Goal: Information Seeking & Learning: Check status

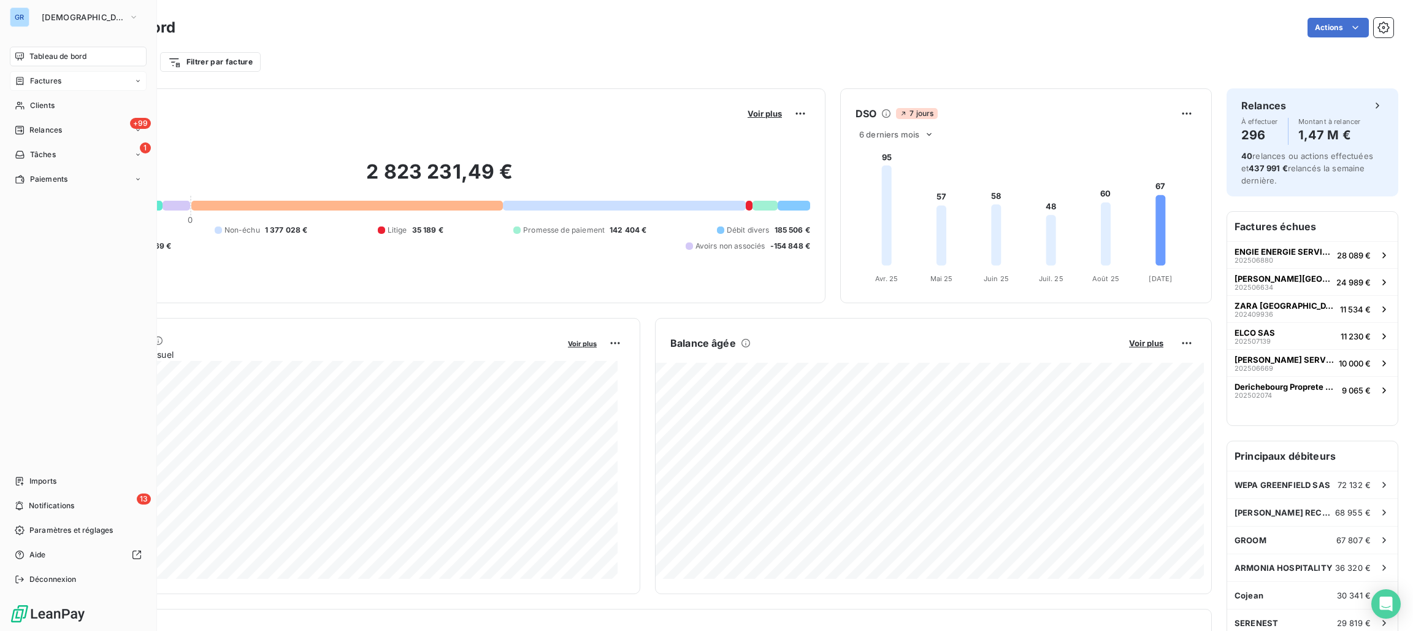
click at [38, 79] on span "Factures" at bounding box center [45, 80] width 31 height 11
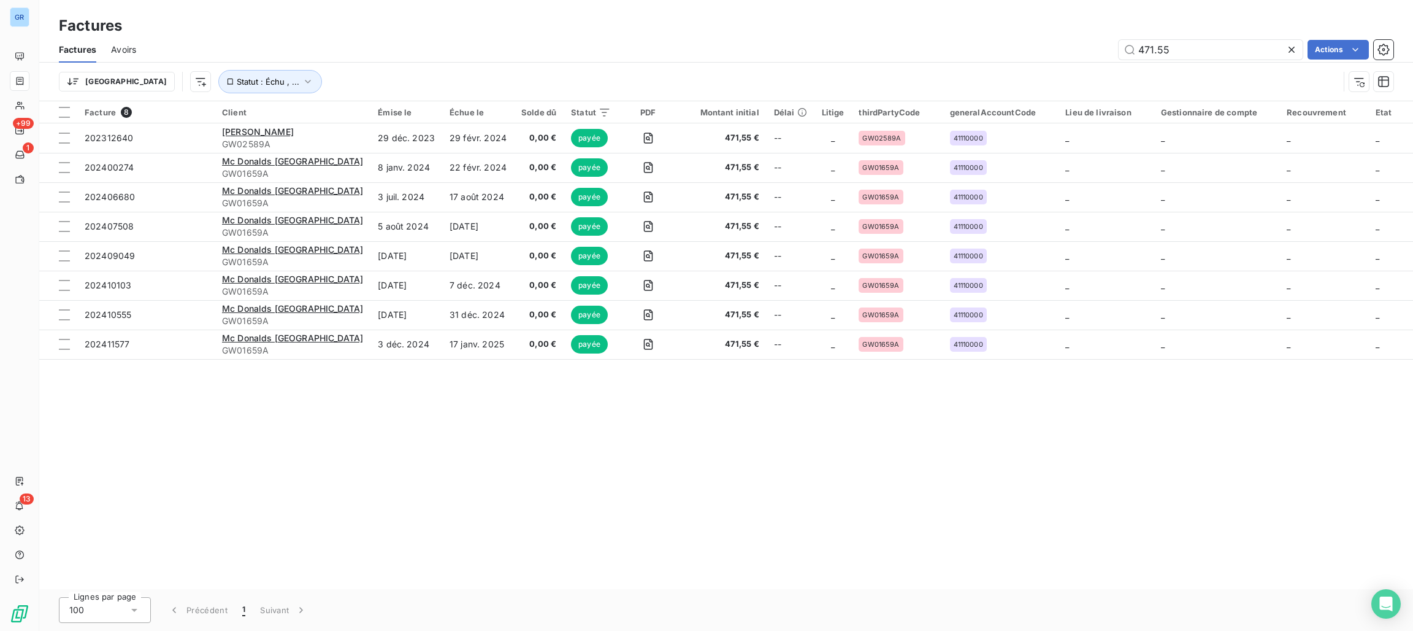
drag, startPoint x: 1196, startPoint y: 36, endPoint x: 765, endPoint y: 35, distance: 430.6
click at [828, 37] on div "Factures Avoirs 471.55 Actions" at bounding box center [726, 50] width 1374 height 26
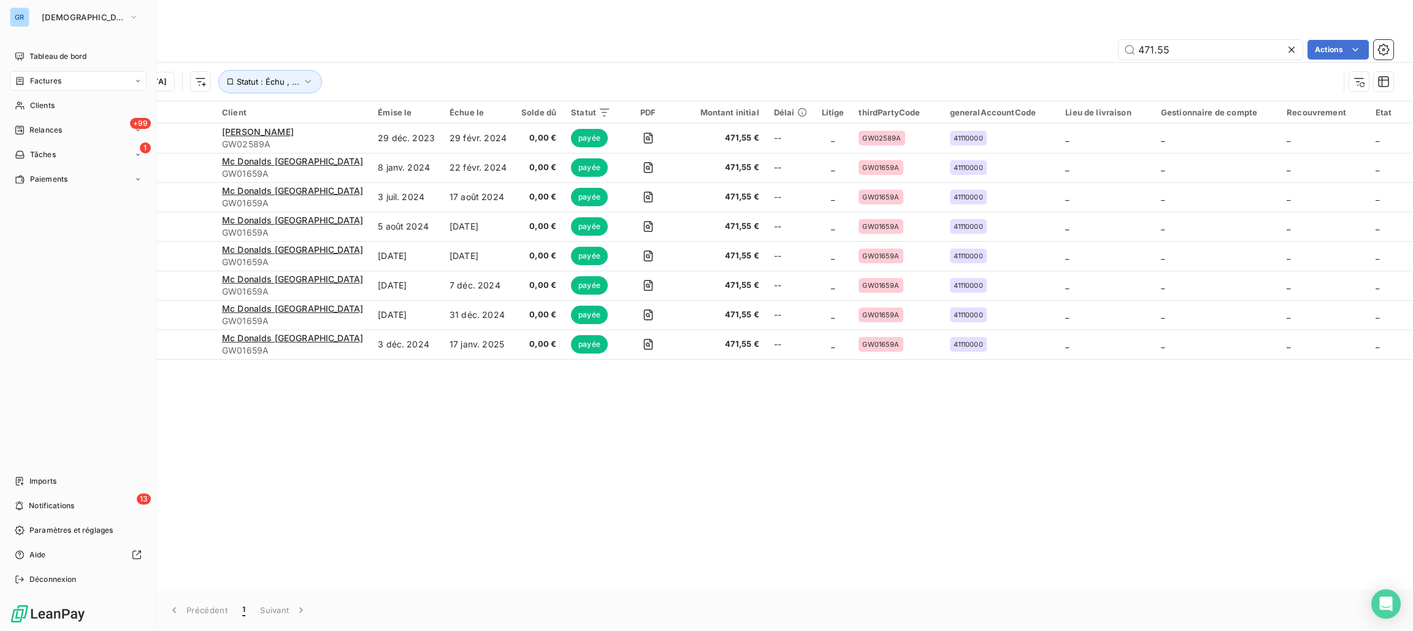
click at [53, 80] on span "Factures" at bounding box center [45, 80] width 31 height 11
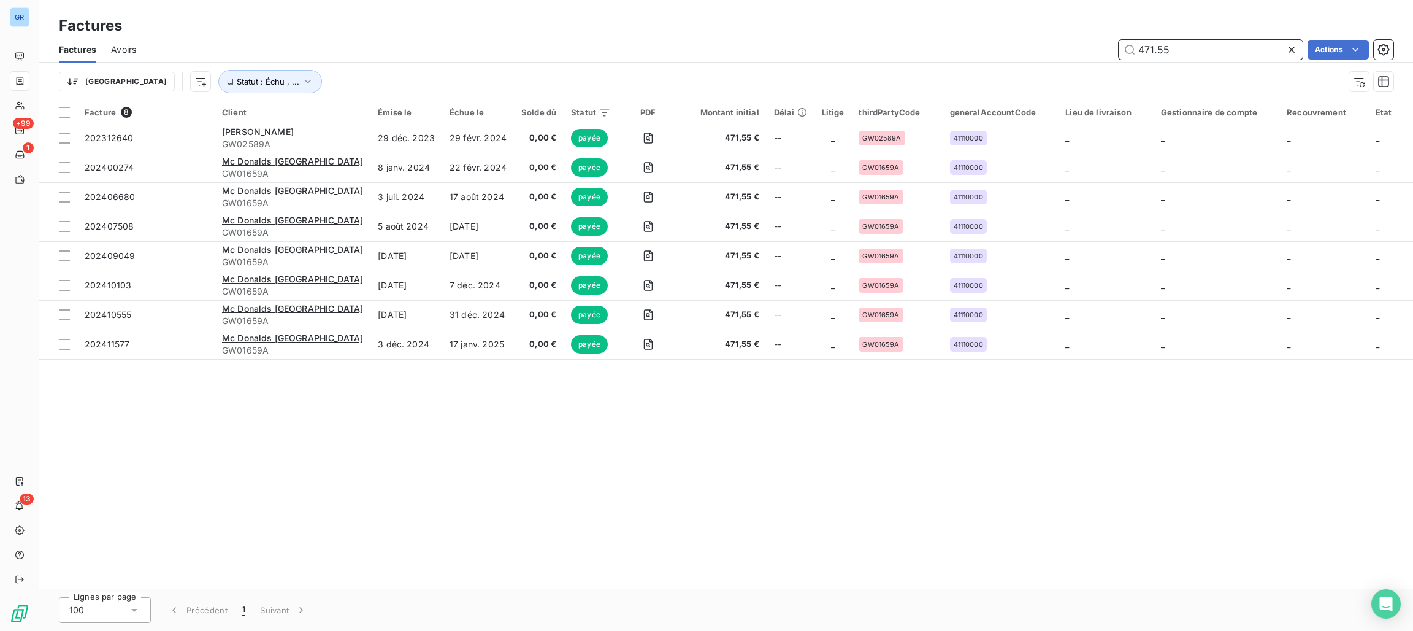
click at [1180, 51] on input "471.55" at bounding box center [1211, 50] width 184 height 20
drag, startPoint x: 1186, startPoint y: 70, endPoint x: 948, endPoint y: 67, distance: 238.0
click at [948, 67] on div "Trier Statut : Échu , ..." at bounding box center [726, 82] width 1335 height 38
drag, startPoint x: 1144, startPoint y: 42, endPoint x: 1007, endPoint y: 71, distance: 140.5
click at [1004, 71] on div "Factures Avoirs 471.55 Actions Trier Statut : Échu , ..." at bounding box center [726, 69] width 1374 height 64
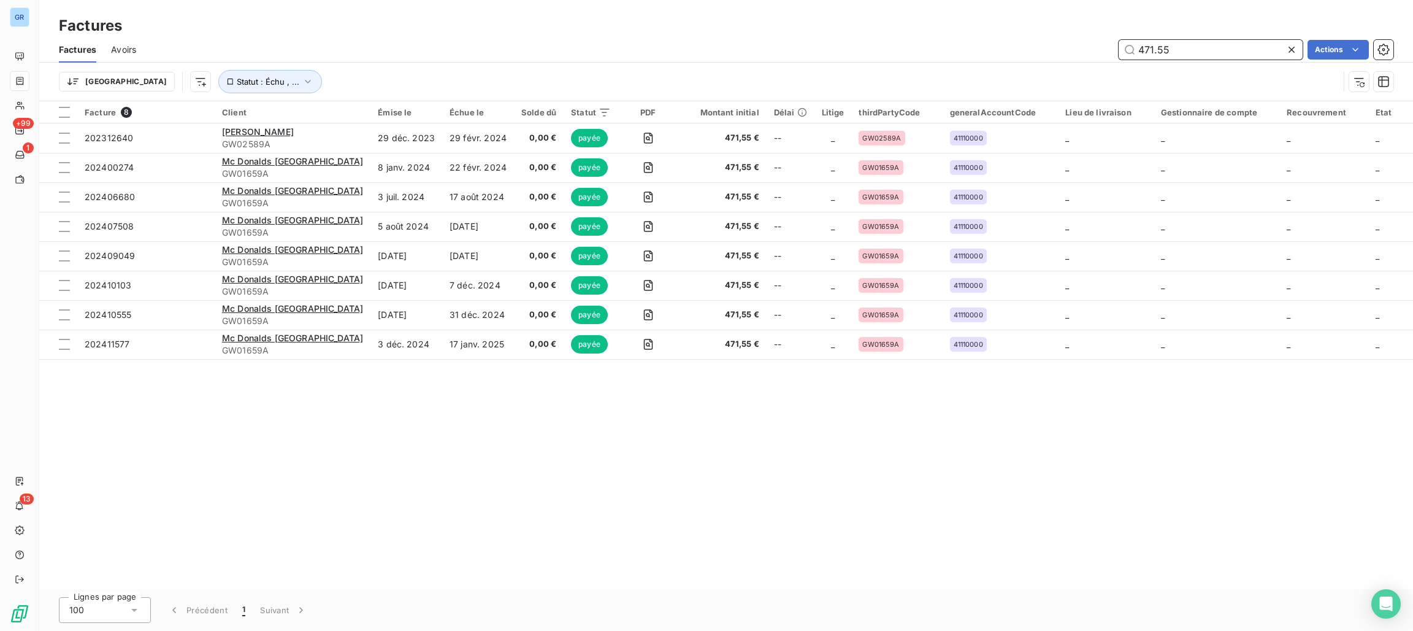
paste input "GPA00225A"
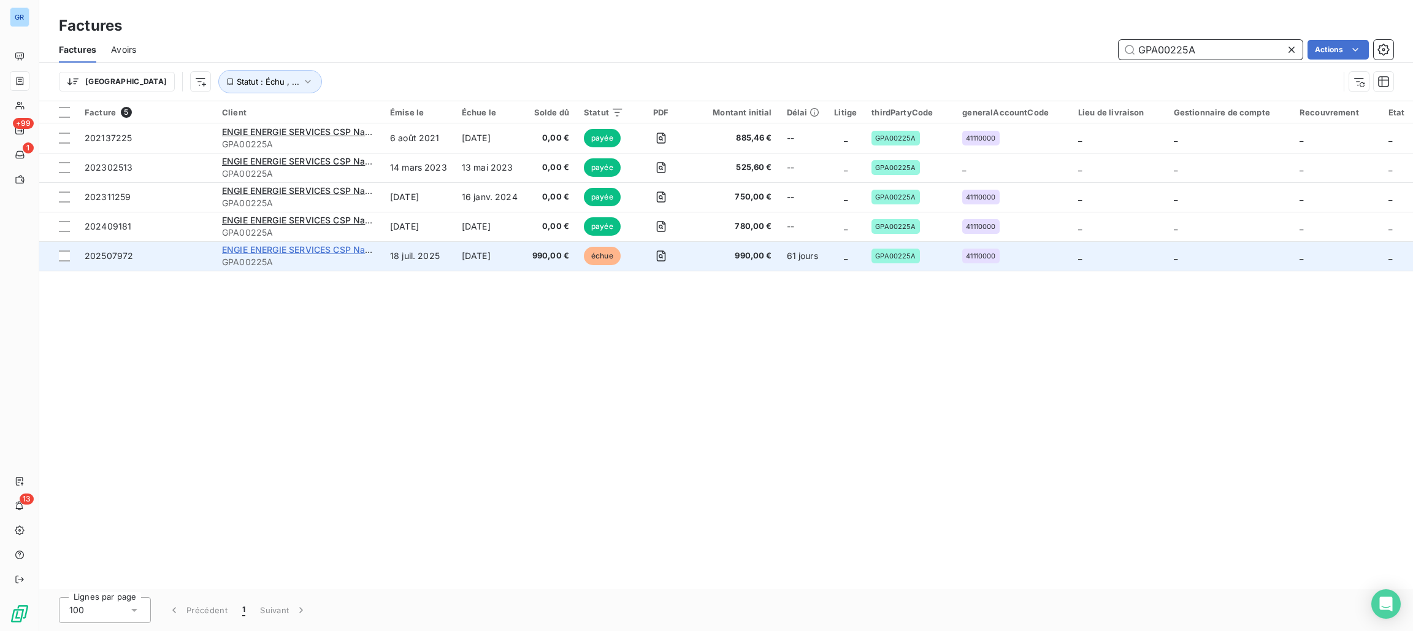
type input "GPA00225A"
click at [296, 252] on span "ENGIE ENERGIE SERVICES CSP Nanterre Fournisseur" at bounding box center [331, 249] width 218 height 10
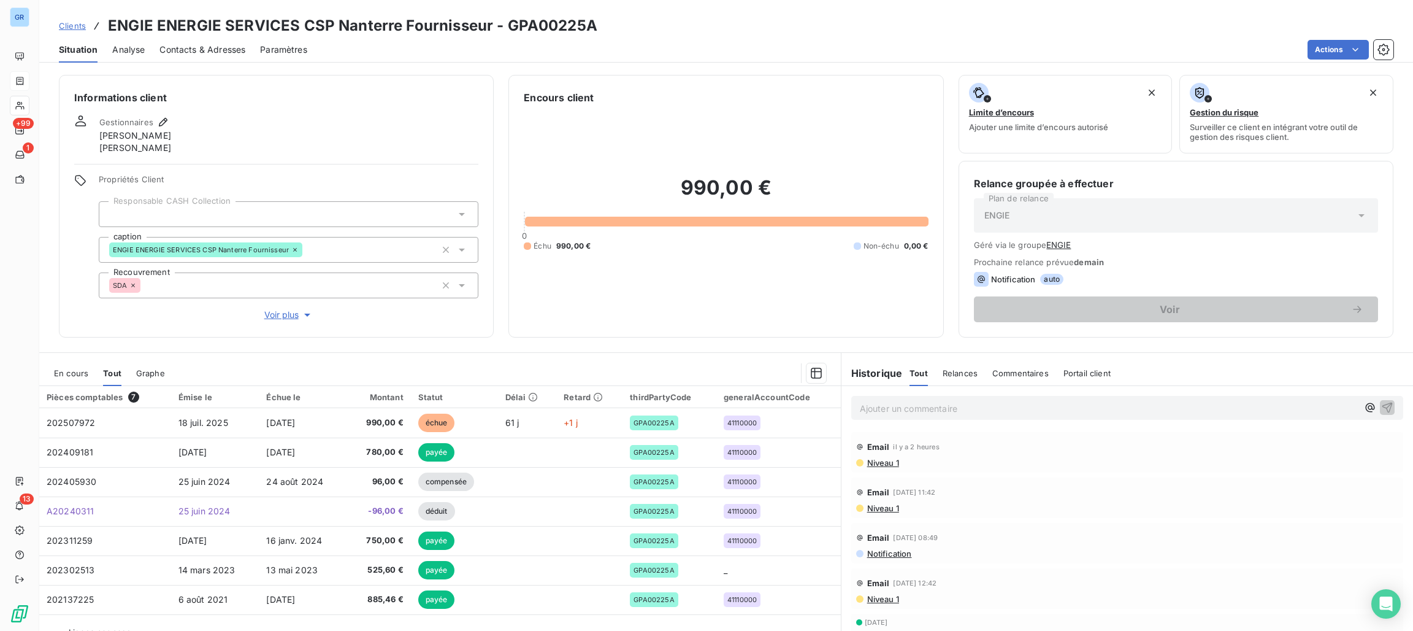
click at [84, 373] on span "En cours" at bounding box center [71, 373] width 34 height 10
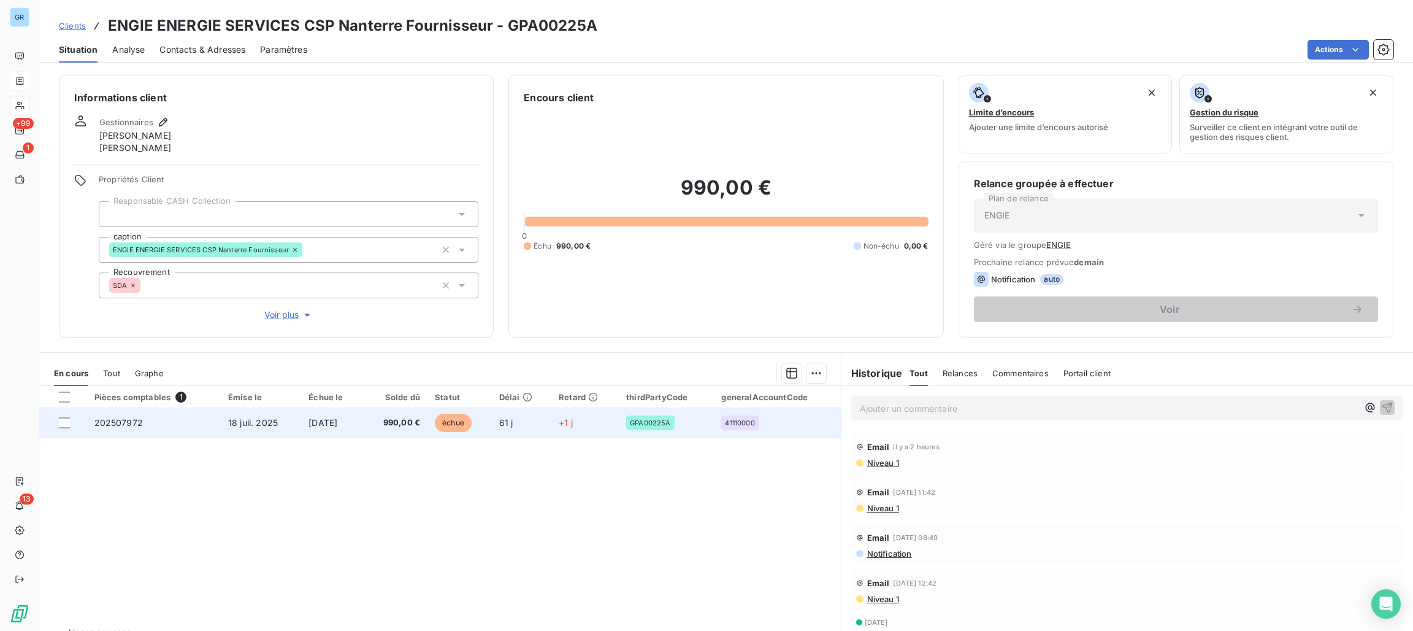
click at [470, 418] on span "échue" at bounding box center [453, 422] width 37 height 18
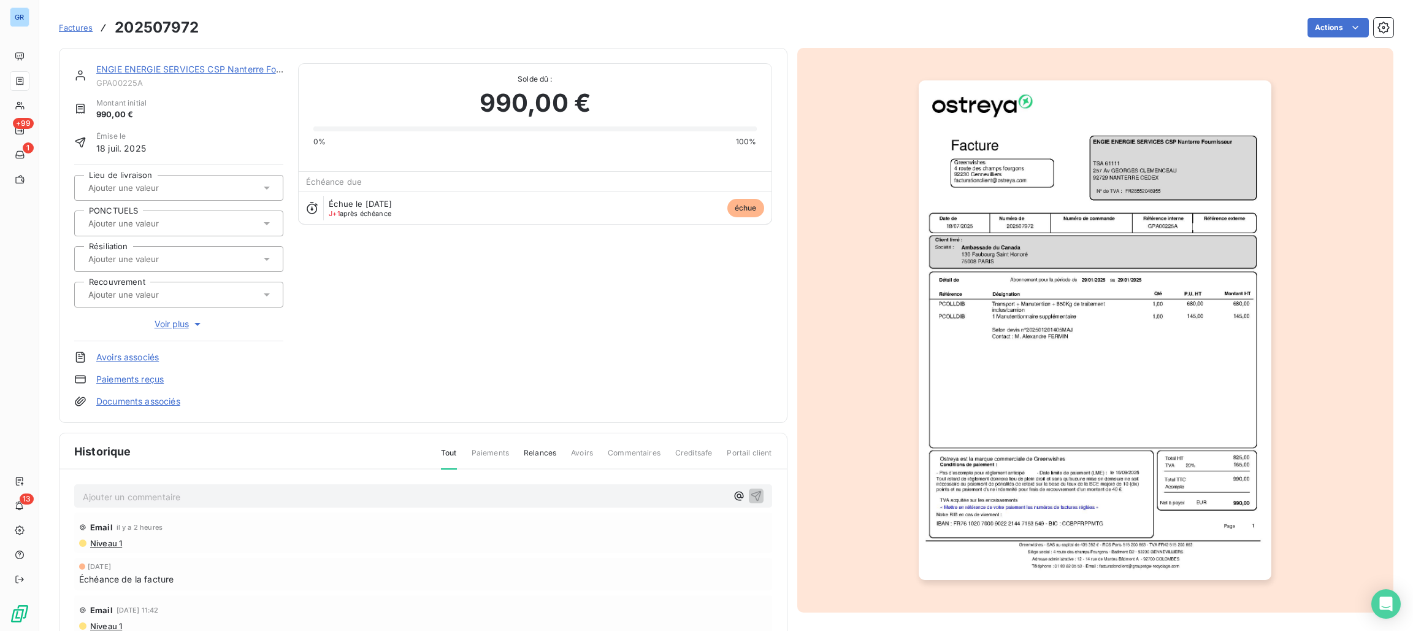
click at [1117, 178] on img "button" at bounding box center [1095, 329] width 353 height 499
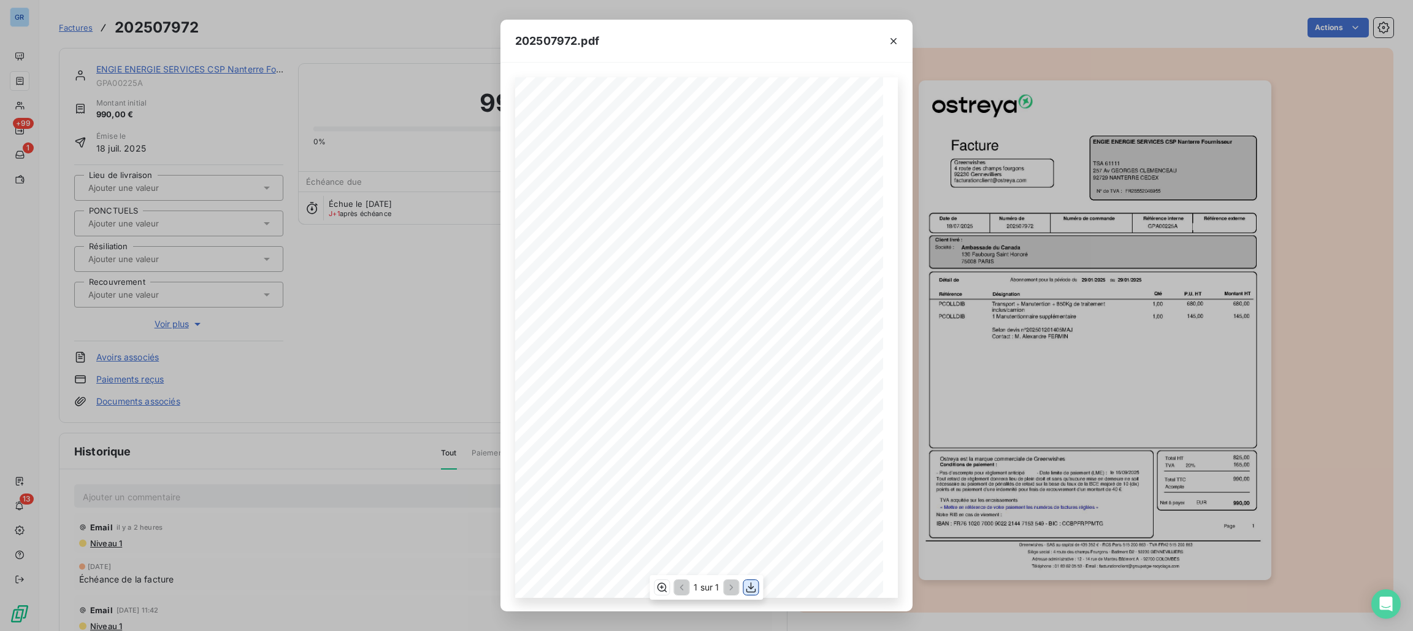
click at [748, 589] on icon "button" at bounding box center [751, 587] width 12 height 12
click at [886, 31] on button "button" at bounding box center [894, 41] width 20 height 20
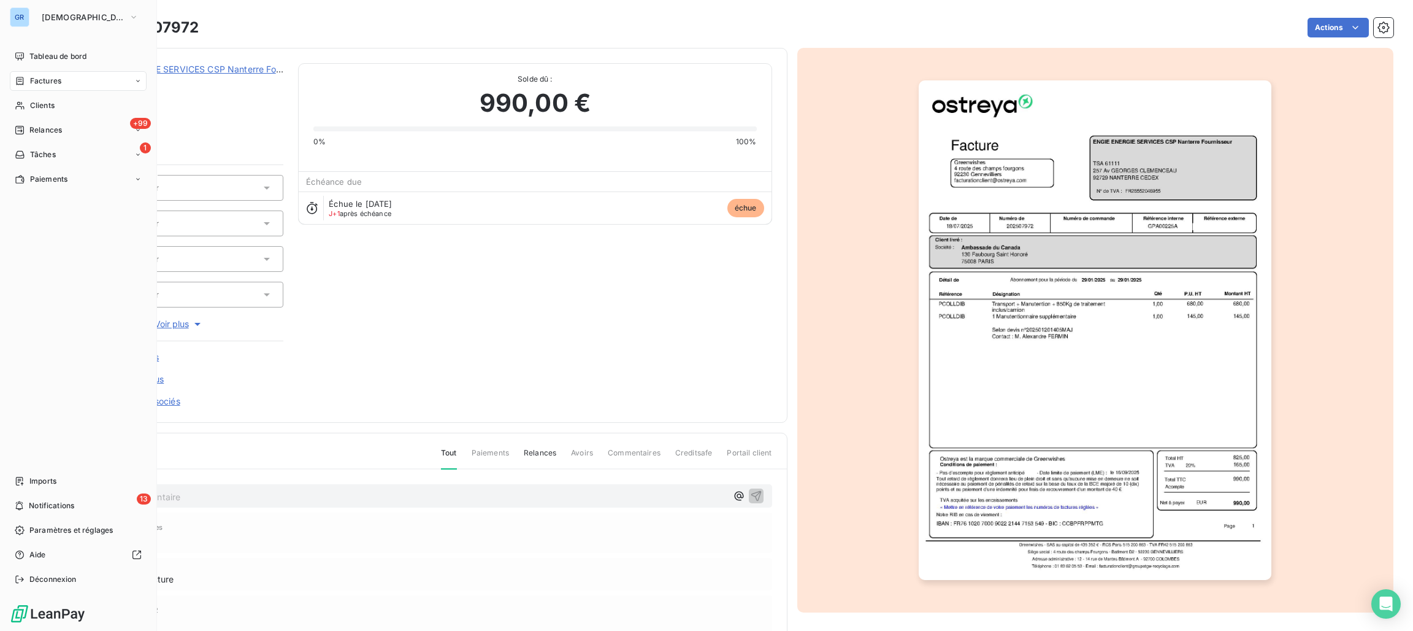
click at [60, 88] on div "Factures" at bounding box center [78, 81] width 137 height 20
click at [47, 104] on span "Clients" at bounding box center [42, 105] width 25 height 11
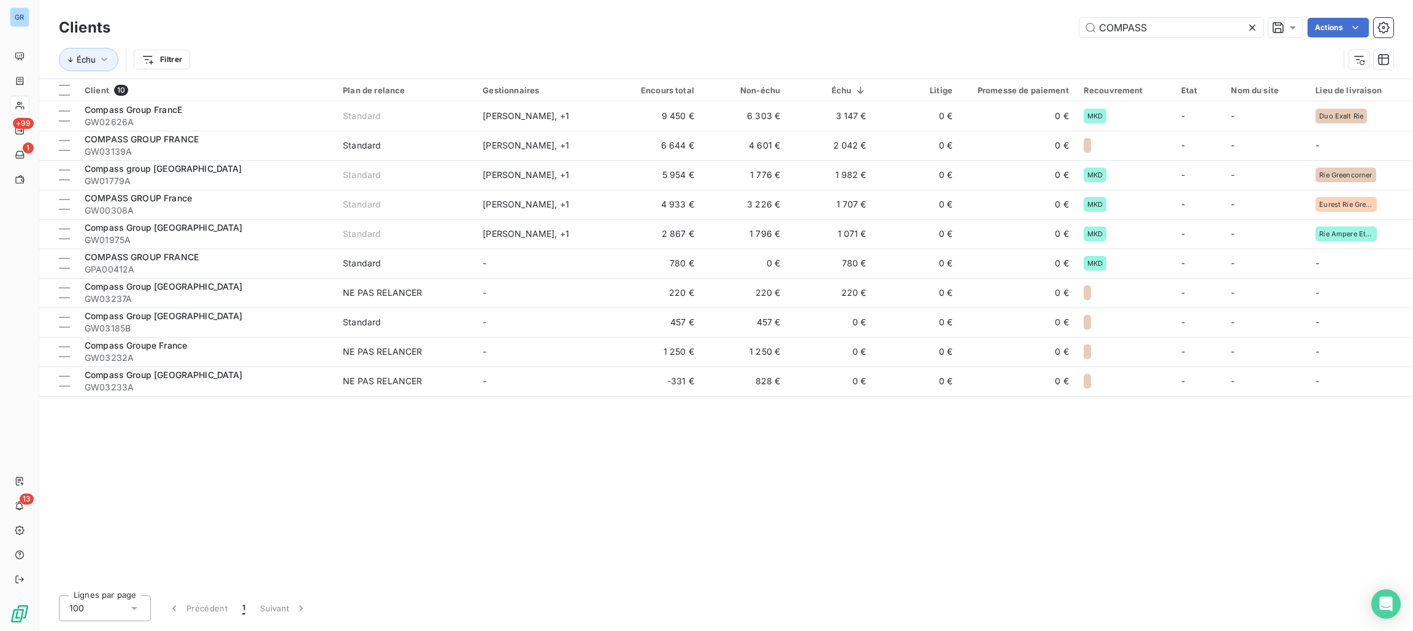
drag, startPoint x: 1179, startPoint y: 23, endPoint x: 974, endPoint y: 22, distance: 204.9
click at [974, 22] on div "COMPASS Actions" at bounding box center [759, 28] width 1269 height 20
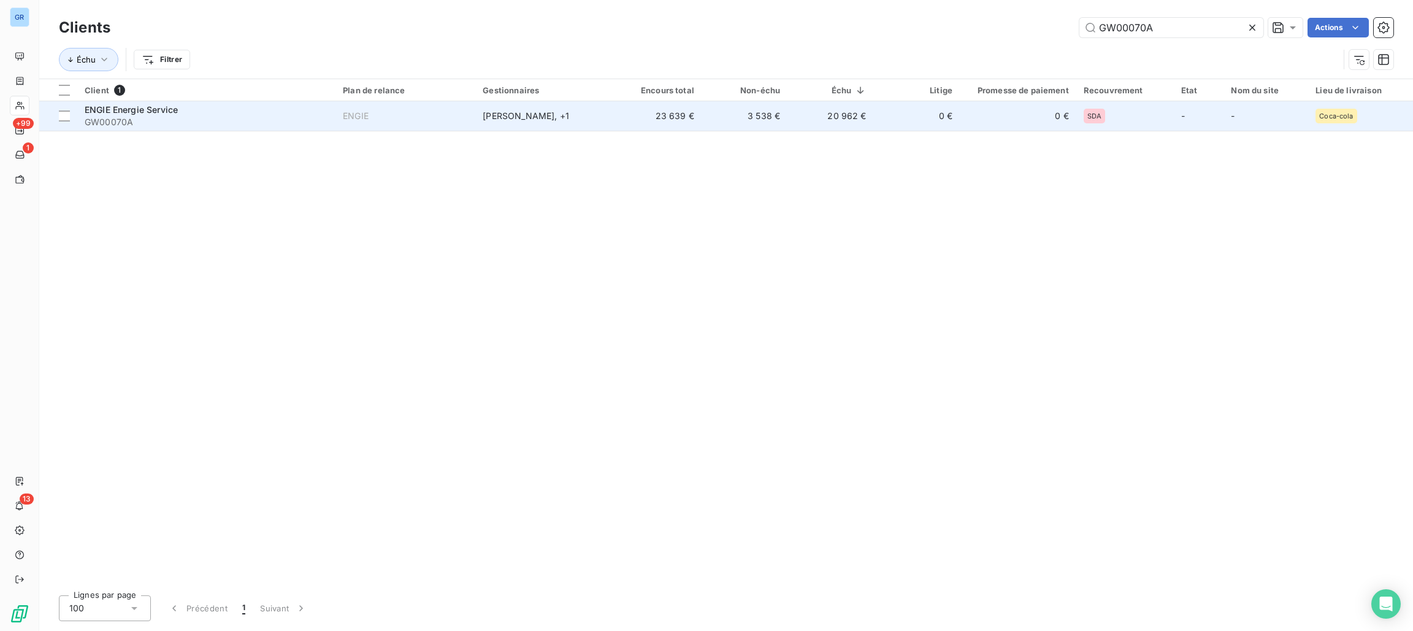
type input "GW00070A"
click at [123, 110] on span "ENGIE Energie Service" at bounding box center [131, 109] width 93 height 10
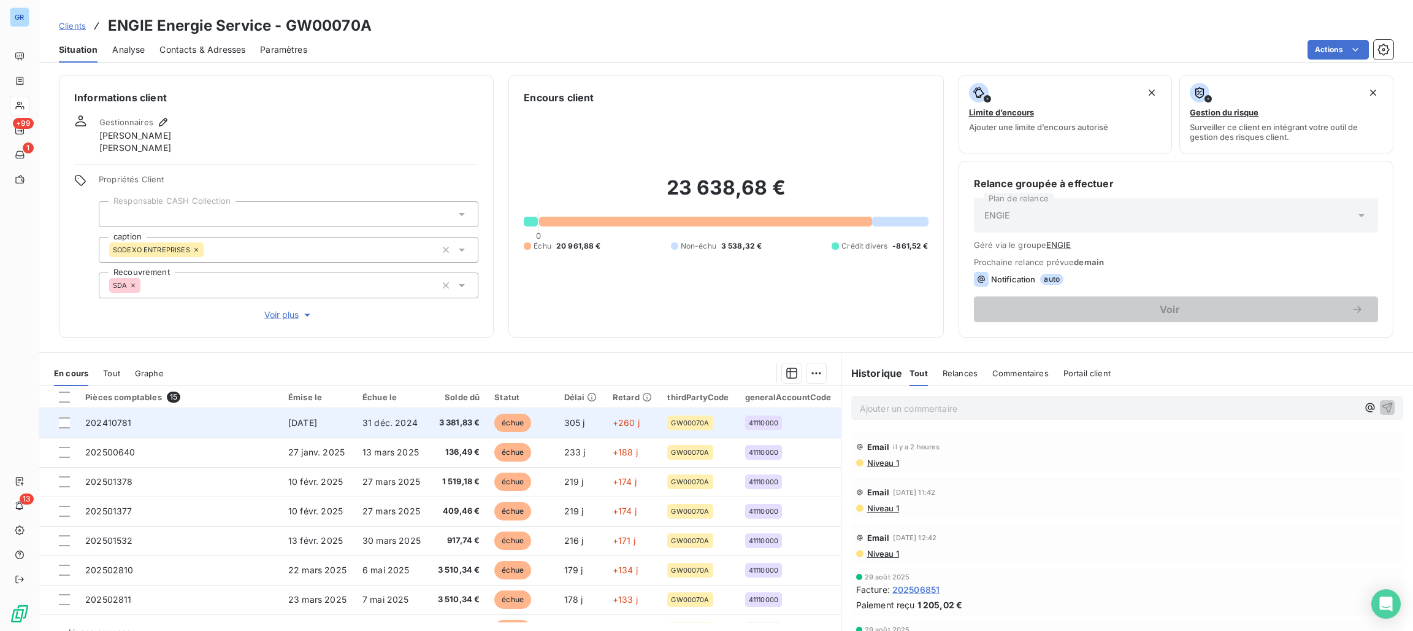
click at [498, 418] on span "échue" at bounding box center [512, 422] width 37 height 18
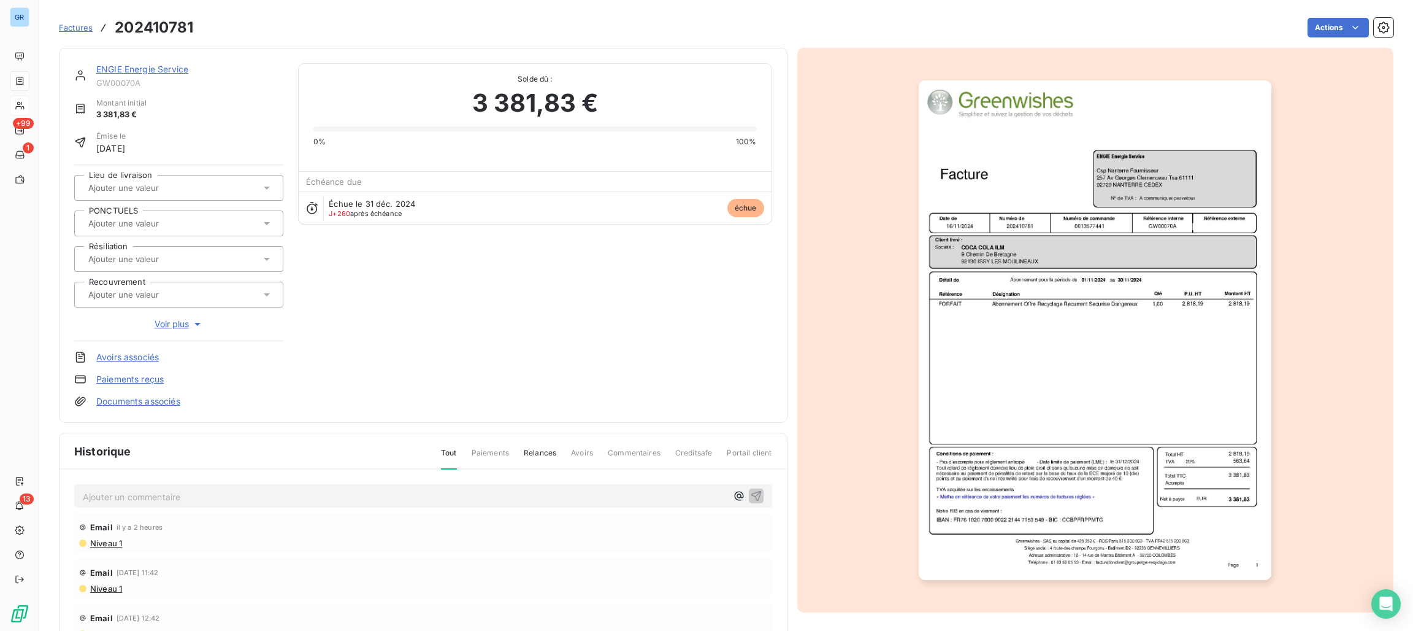
click at [986, 344] on img "button" at bounding box center [1095, 329] width 353 height 499
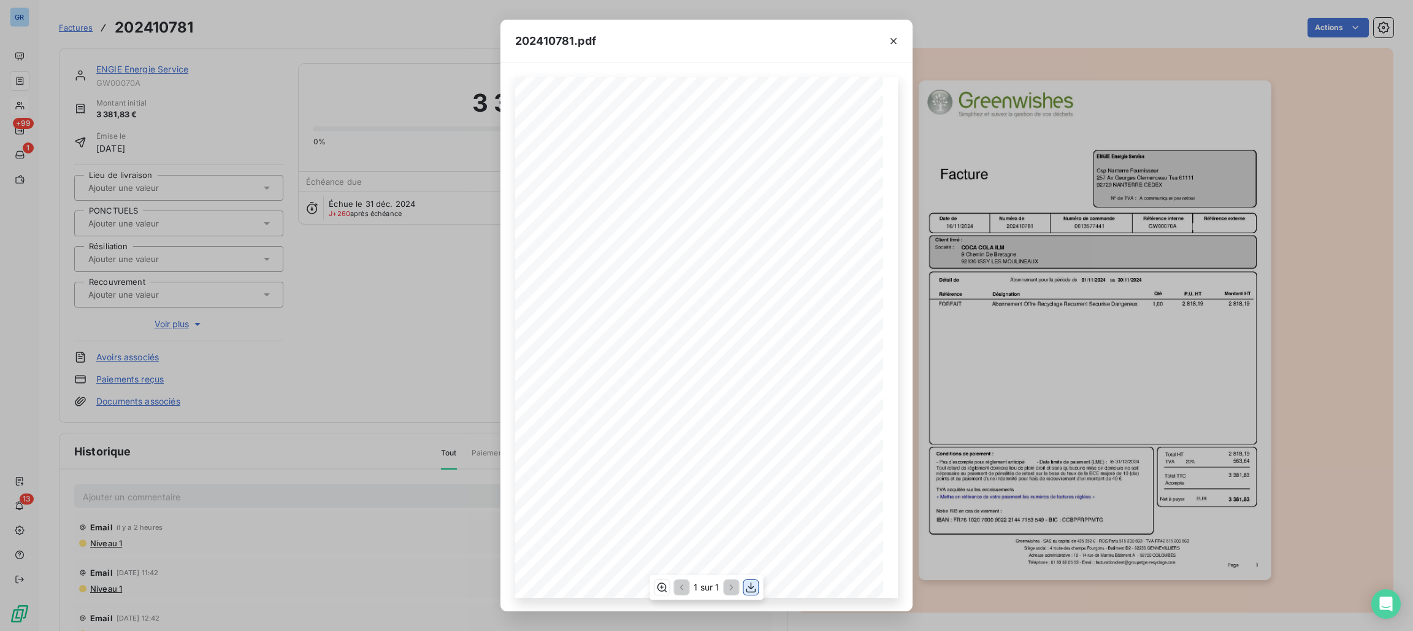
click at [748, 589] on icon "button" at bounding box center [751, 587] width 12 height 12
click at [897, 41] on icon "button" at bounding box center [894, 41] width 12 height 12
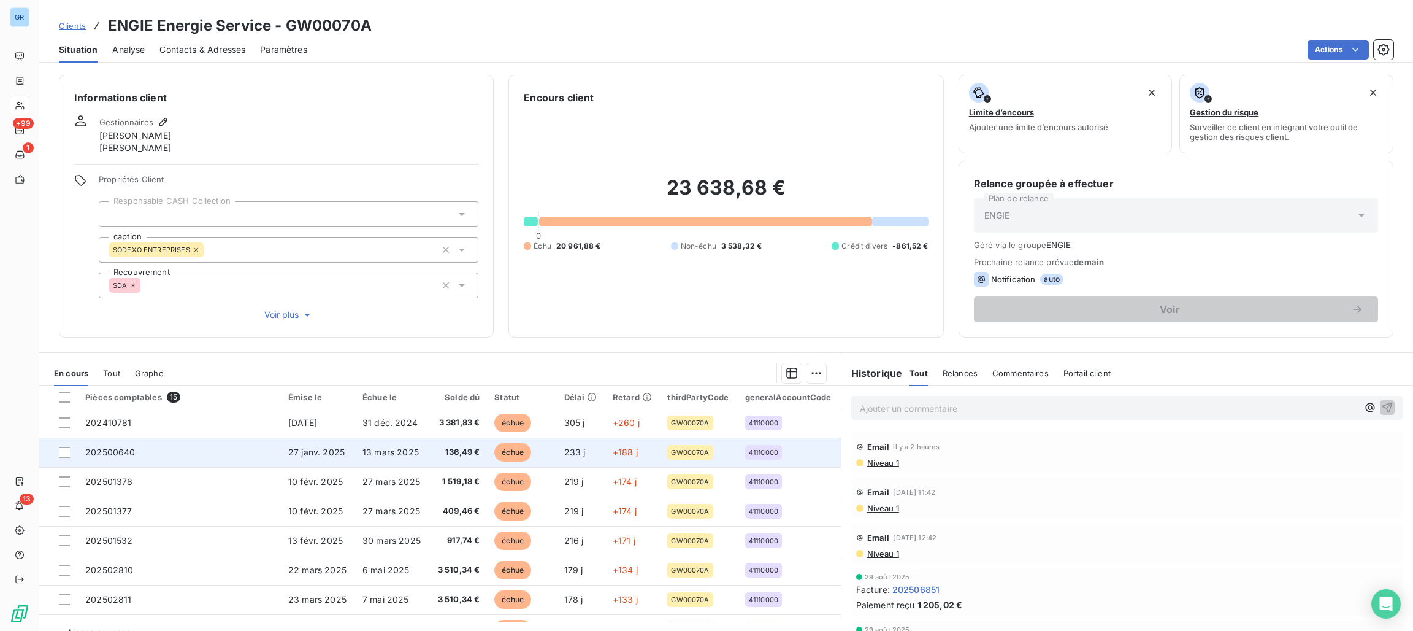
click at [499, 456] on span "échue" at bounding box center [512, 452] width 37 height 18
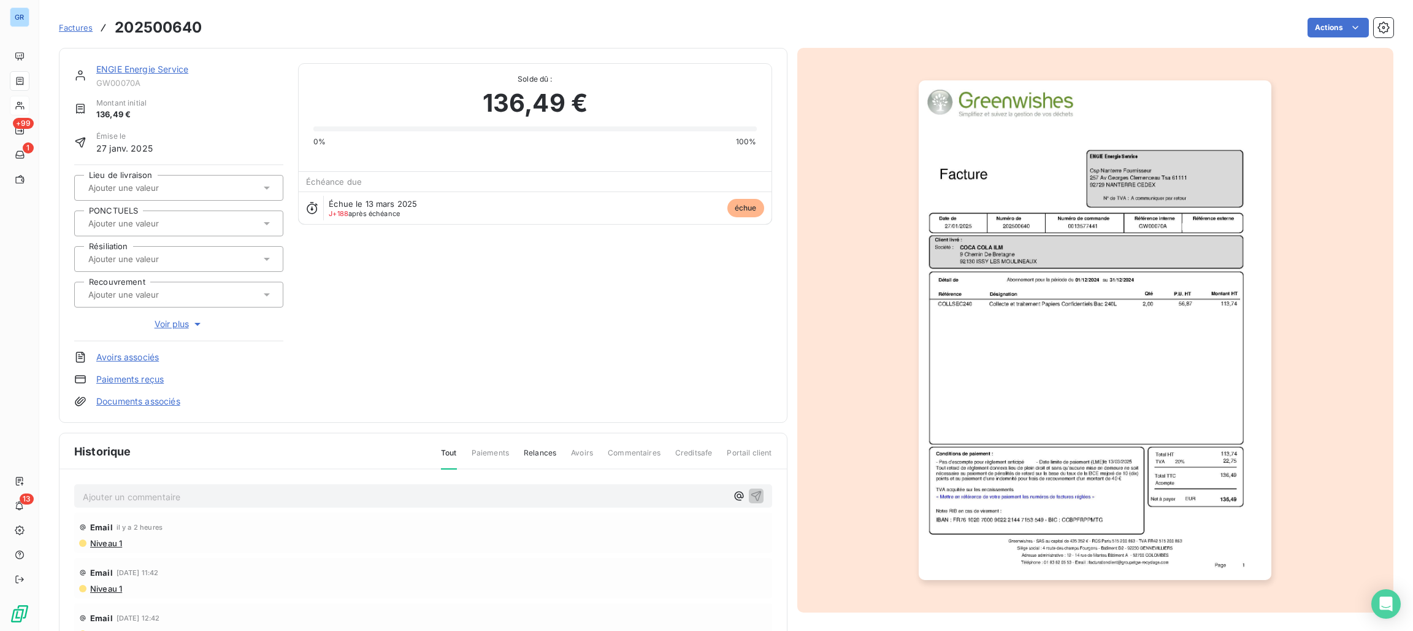
click at [1031, 201] on img "button" at bounding box center [1095, 329] width 353 height 499
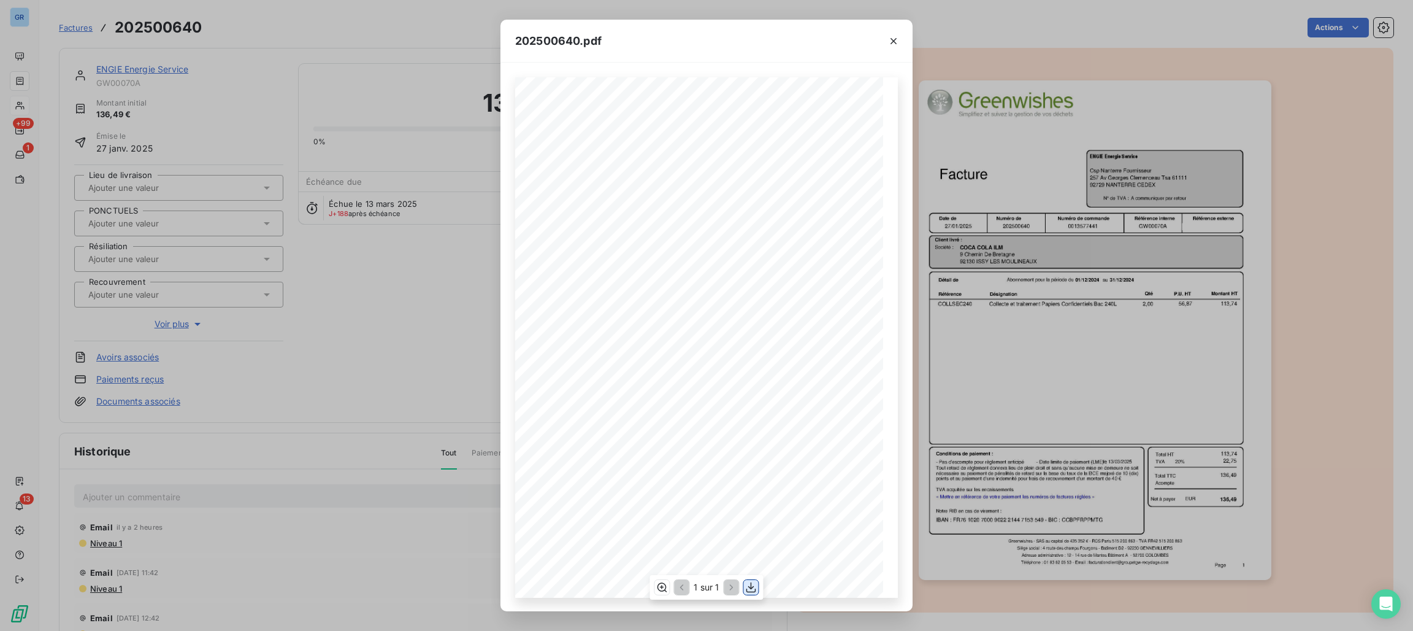
click at [749, 592] on icon "button" at bounding box center [752, 587] width 10 height 10
drag, startPoint x: 890, startPoint y: 42, endPoint x: 856, endPoint y: 28, distance: 36.6
click at [890, 42] on icon "button" at bounding box center [894, 41] width 12 height 12
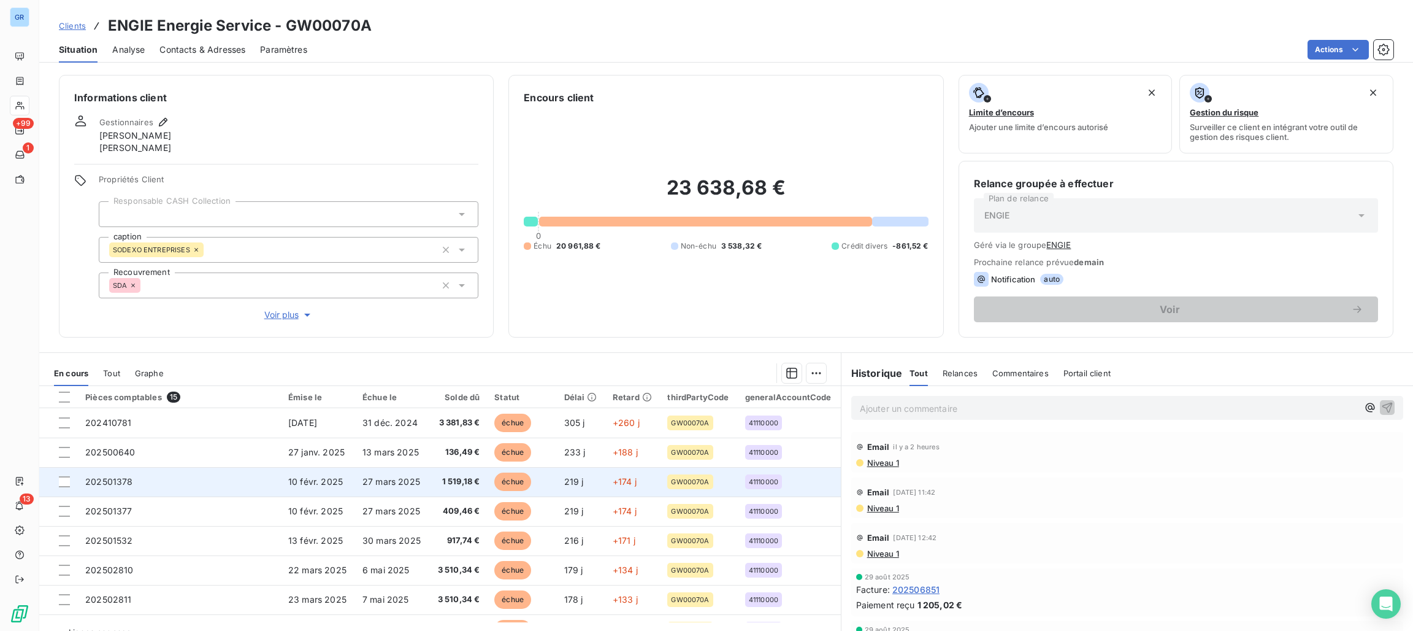
click at [509, 483] on span "échue" at bounding box center [512, 481] width 37 height 18
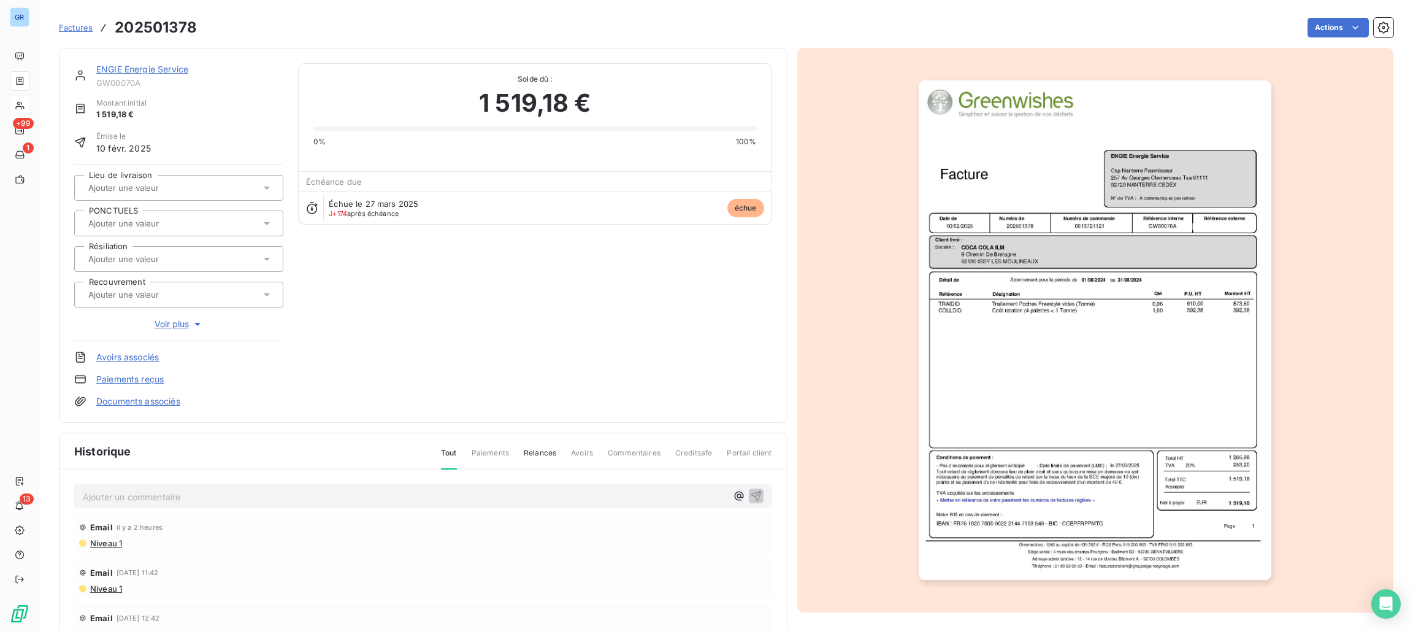
click at [1004, 149] on img "button" at bounding box center [1095, 329] width 353 height 499
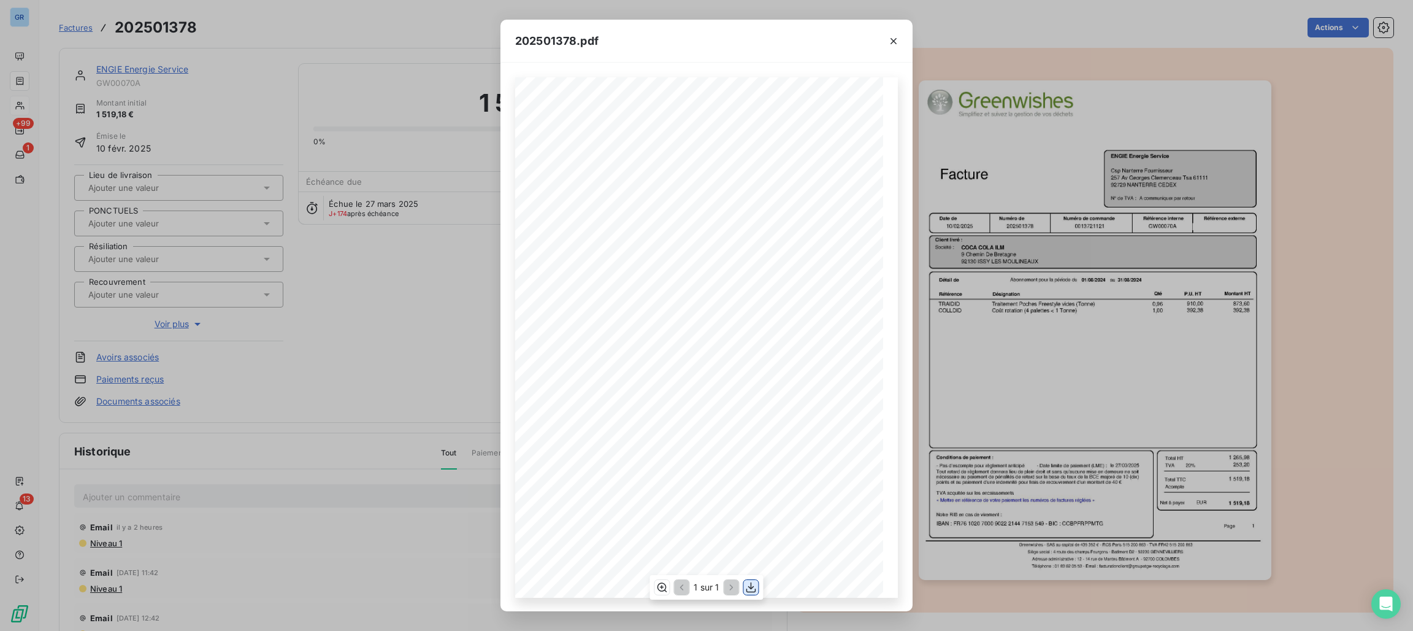
click at [753, 592] on icon "button" at bounding box center [752, 587] width 10 height 10
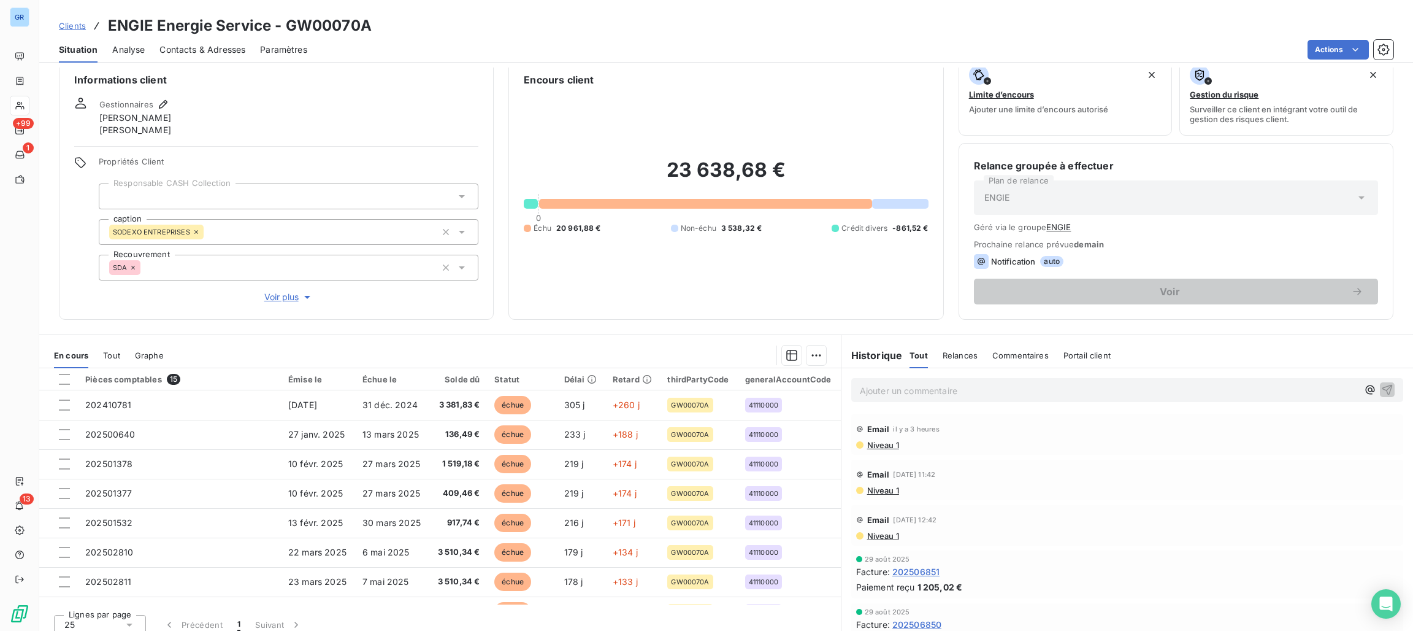
scroll to position [28, 0]
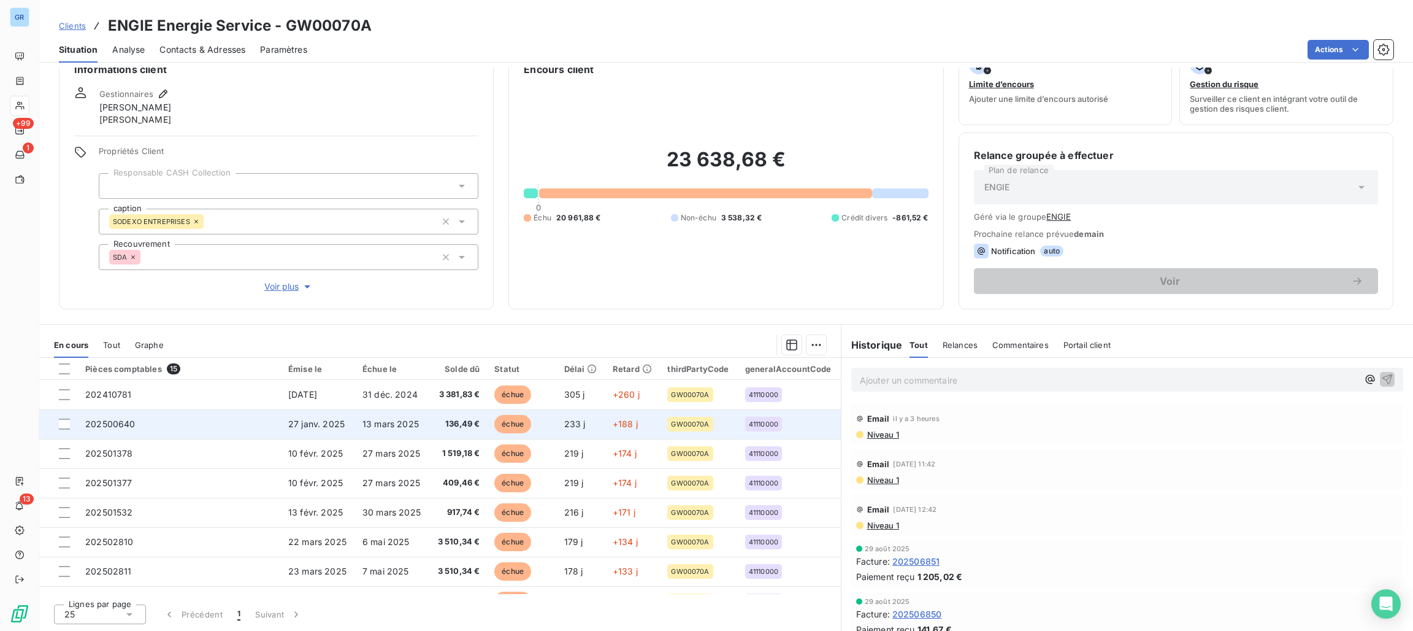
click at [510, 423] on span "échue" at bounding box center [512, 424] width 37 height 18
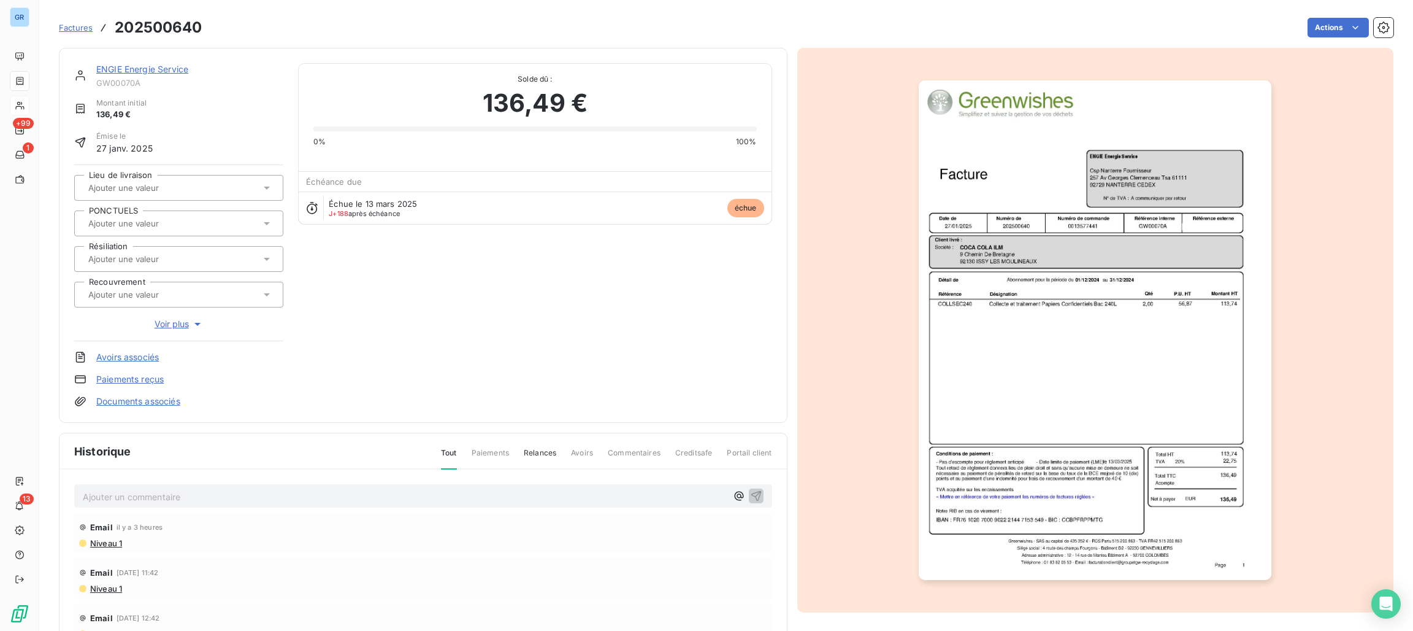
click at [1028, 311] on img "button" at bounding box center [1095, 329] width 353 height 499
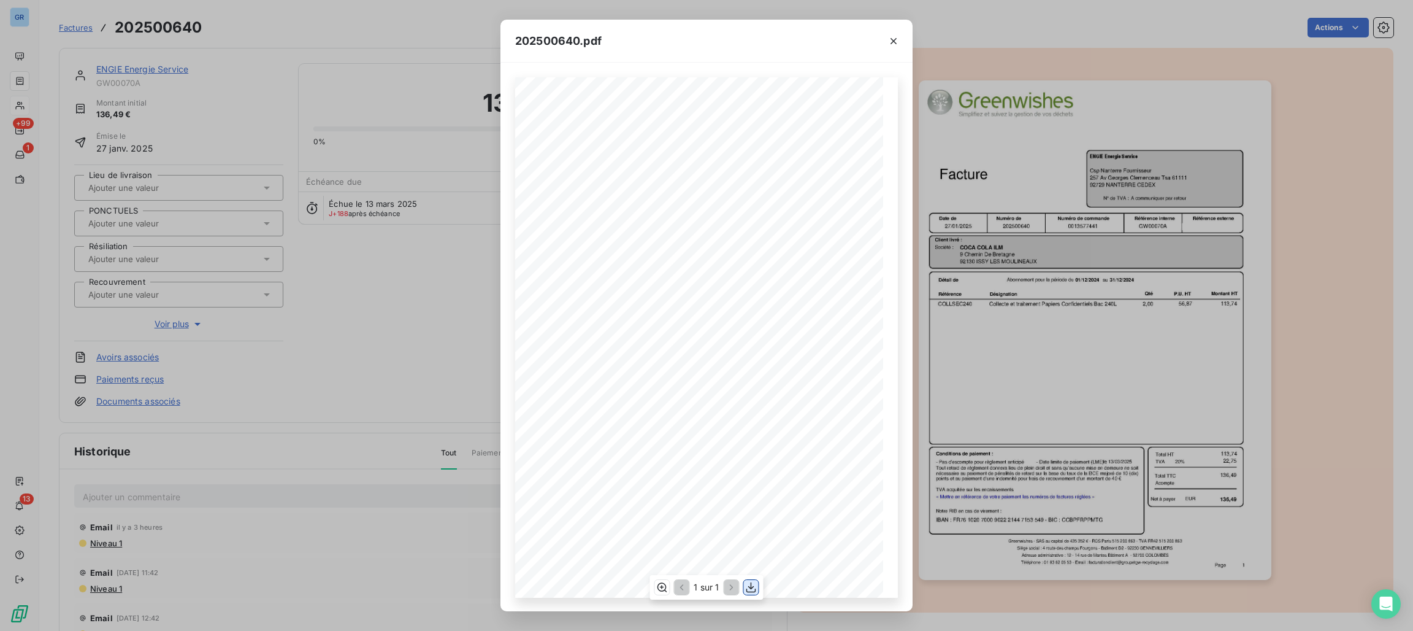
click at [751, 586] on icon "button" at bounding box center [752, 587] width 10 height 10
drag, startPoint x: 886, startPoint y: 42, endPoint x: 878, endPoint y: 49, distance: 11.3
click at [890, 45] on icon "button" at bounding box center [894, 41] width 12 height 12
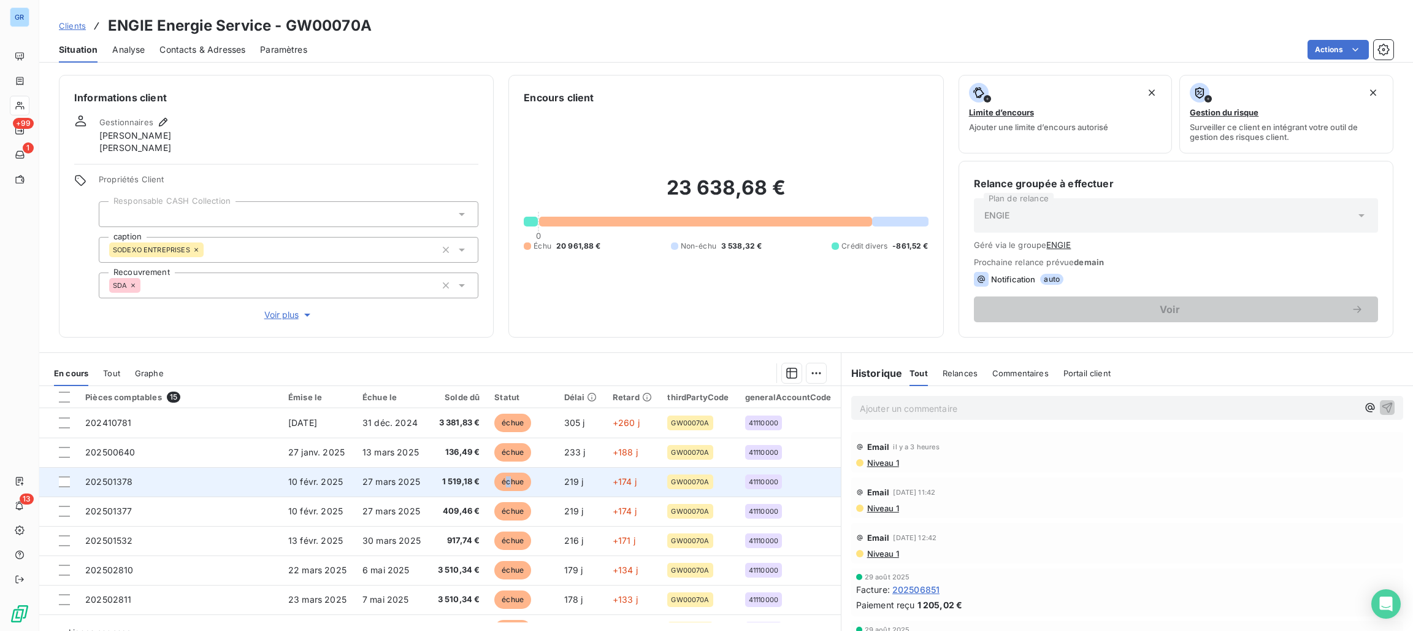
click at [503, 474] on span "échue" at bounding box center [512, 481] width 37 height 18
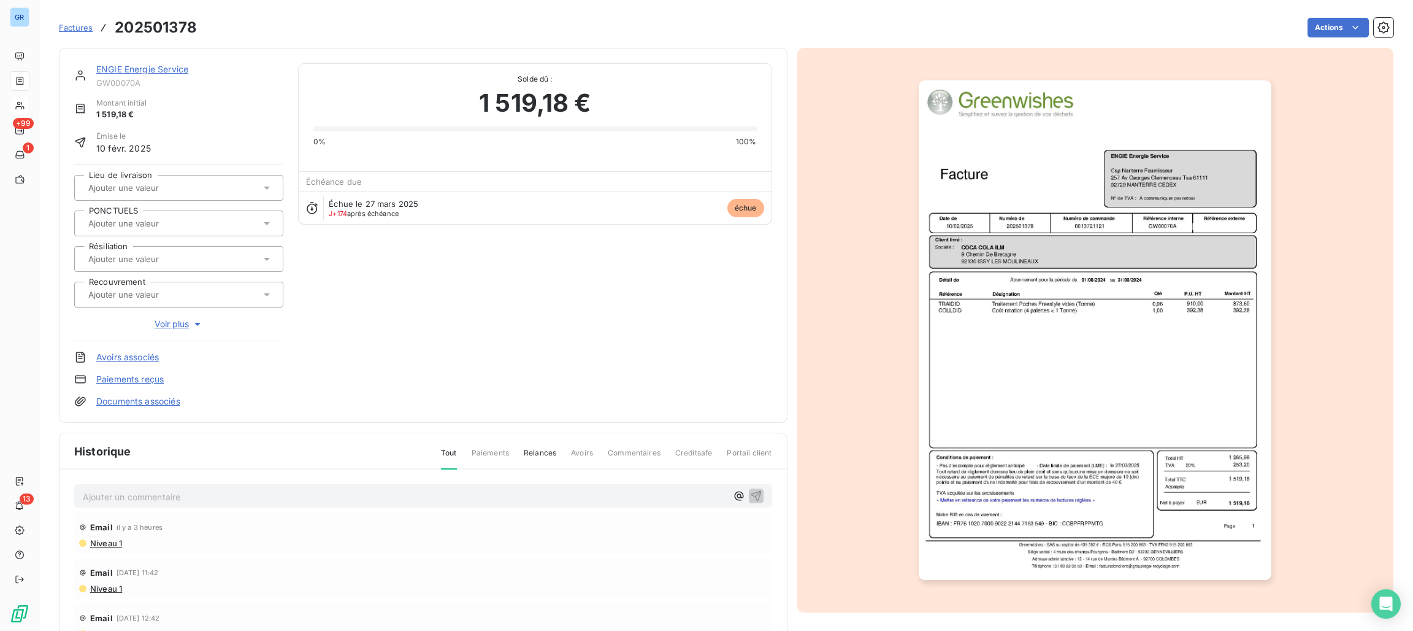
click at [1065, 169] on img "button" at bounding box center [1095, 329] width 353 height 499
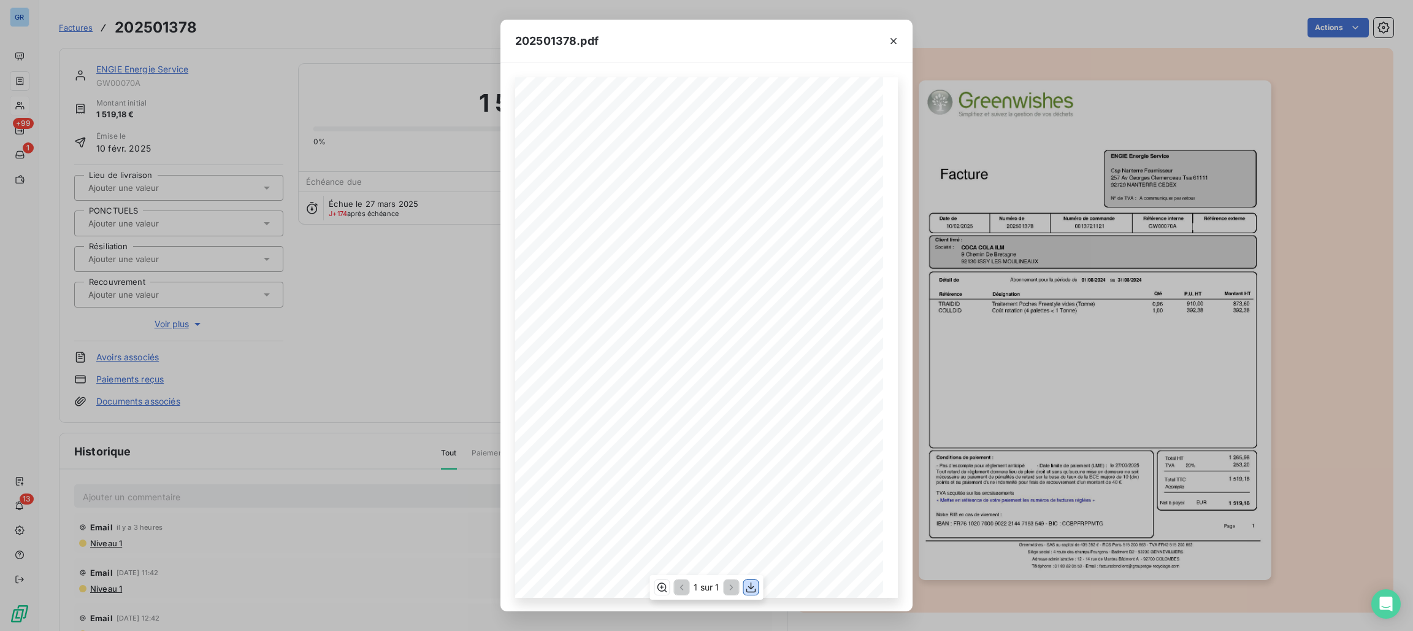
drag, startPoint x: 755, startPoint y: 583, endPoint x: 749, endPoint y: 576, distance: 9.1
click at [753, 583] on icon "button" at bounding box center [751, 587] width 12 height 12
drag, startPoint x: 198, startPoint y: 119, endPoint x: 197, endPoint y: 112, distance: 6.9
click at [199, 118] on div "202501378.pdf Référence interne Numéro de Date de Numéro de commande Référence …" at bounding box center [706, 315] width 1413 height 631
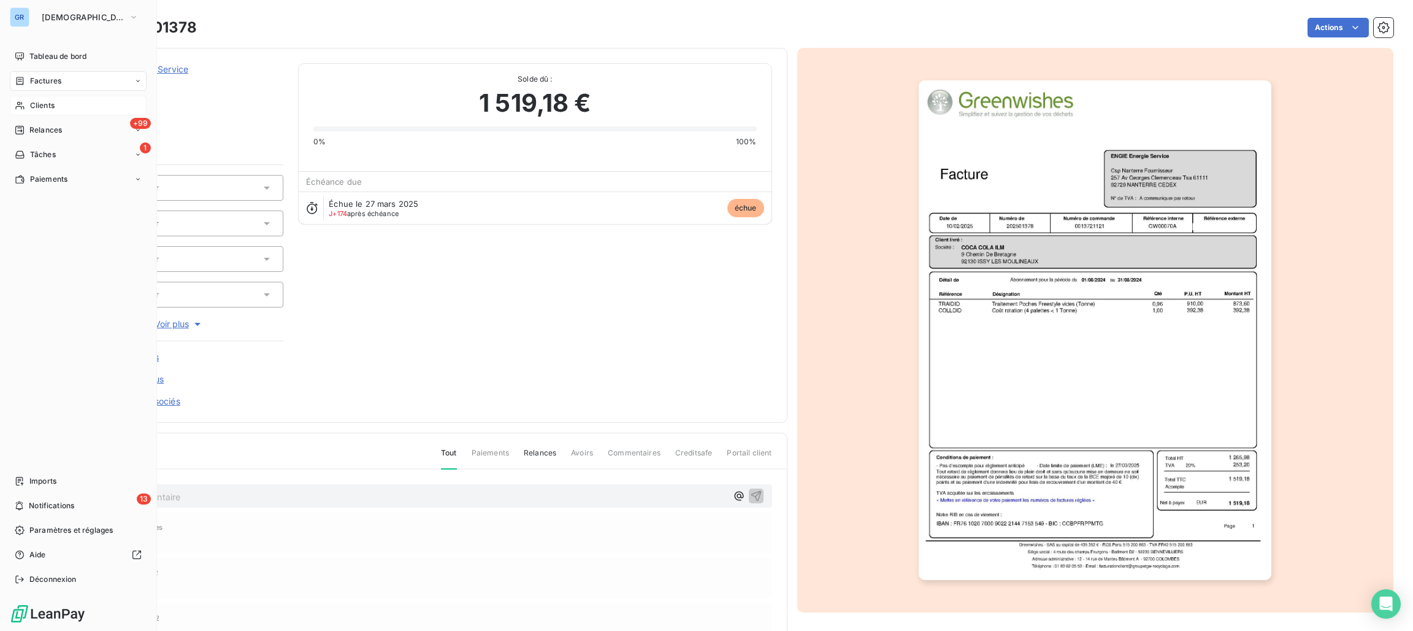
click at [45, 77] on span "Factures" at bounding box center [45, 80] width 31 height 11
click at [42, 77] on span "Factures" at bounding box center [45, 80] width 31 height 11
click at [45, 75] on span "Factures" at bounding box center [45, 80] width 31 height 11
click at [62, 13] on span "[DEMOGRAPHIC_DATA]" at bounding box center [83, 17] width 82 height 10
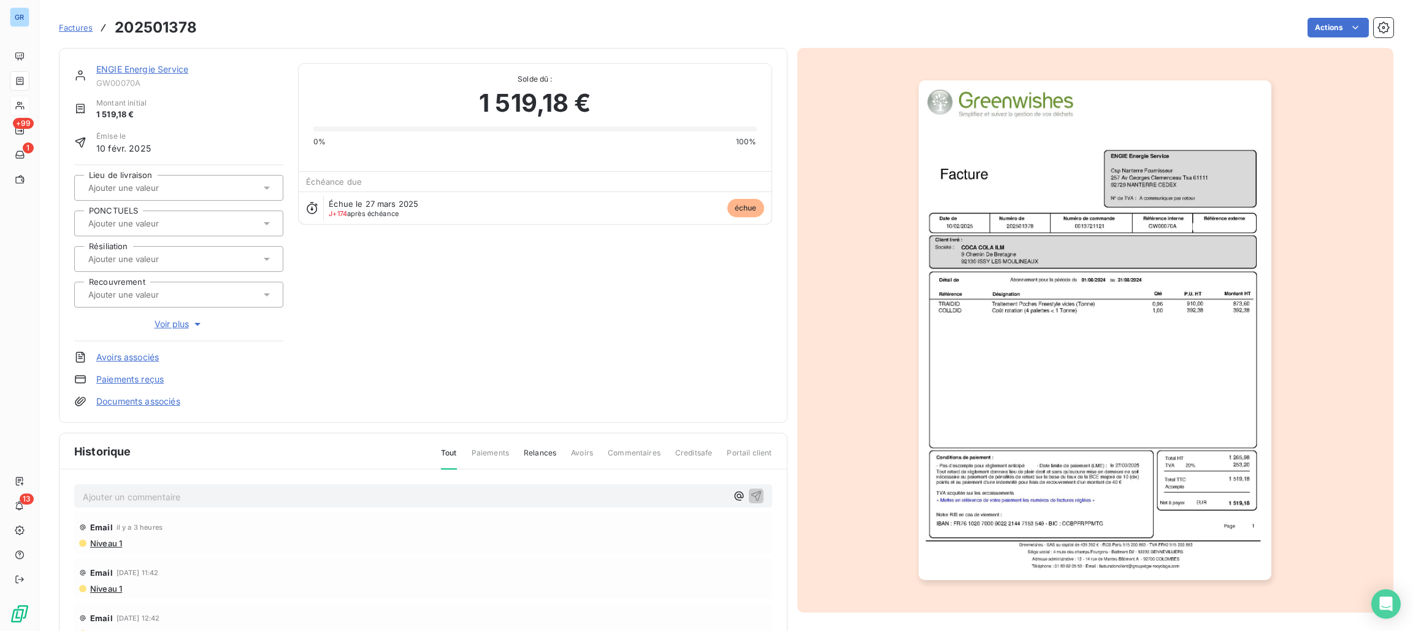
click at [330, 26] on div "Actions" at bounding box center [803, 28] width 1182 height 20
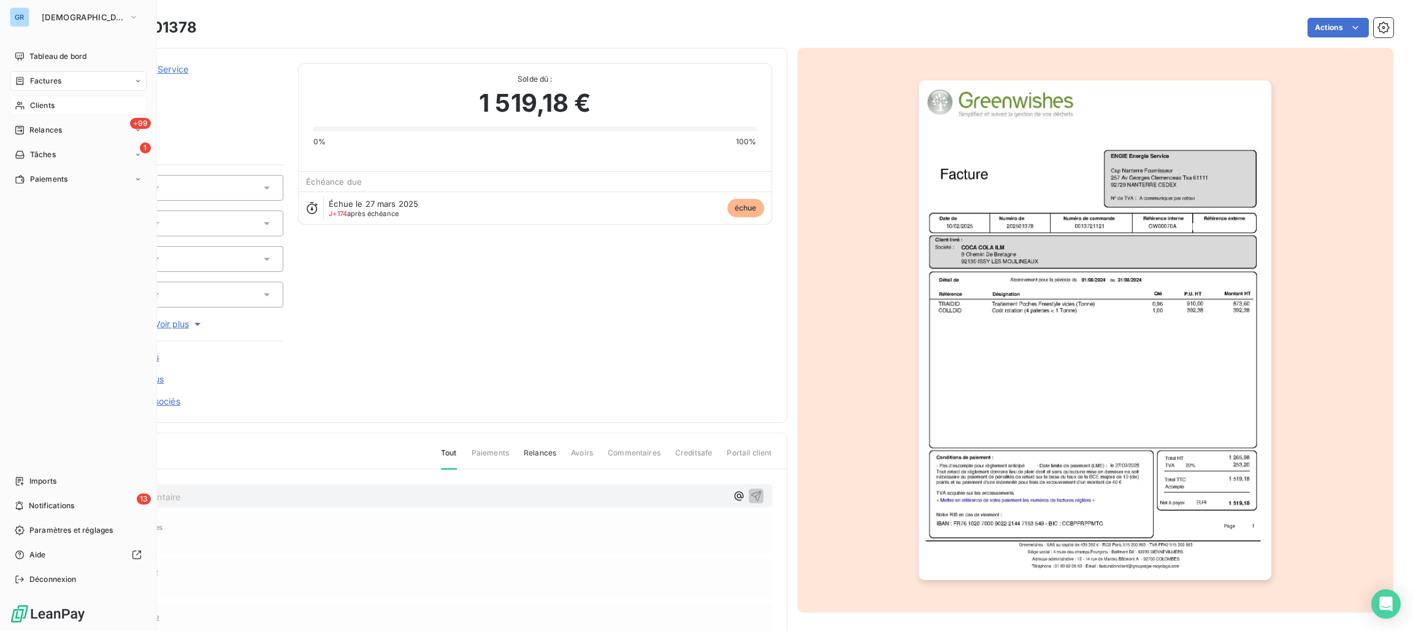
click at [39, 78] on span "Factures" at bounding box center [45, 80] width 31 height 11
click at [40, 74] on div "Factures" at bounding box center [78, 81] width 137 height 20
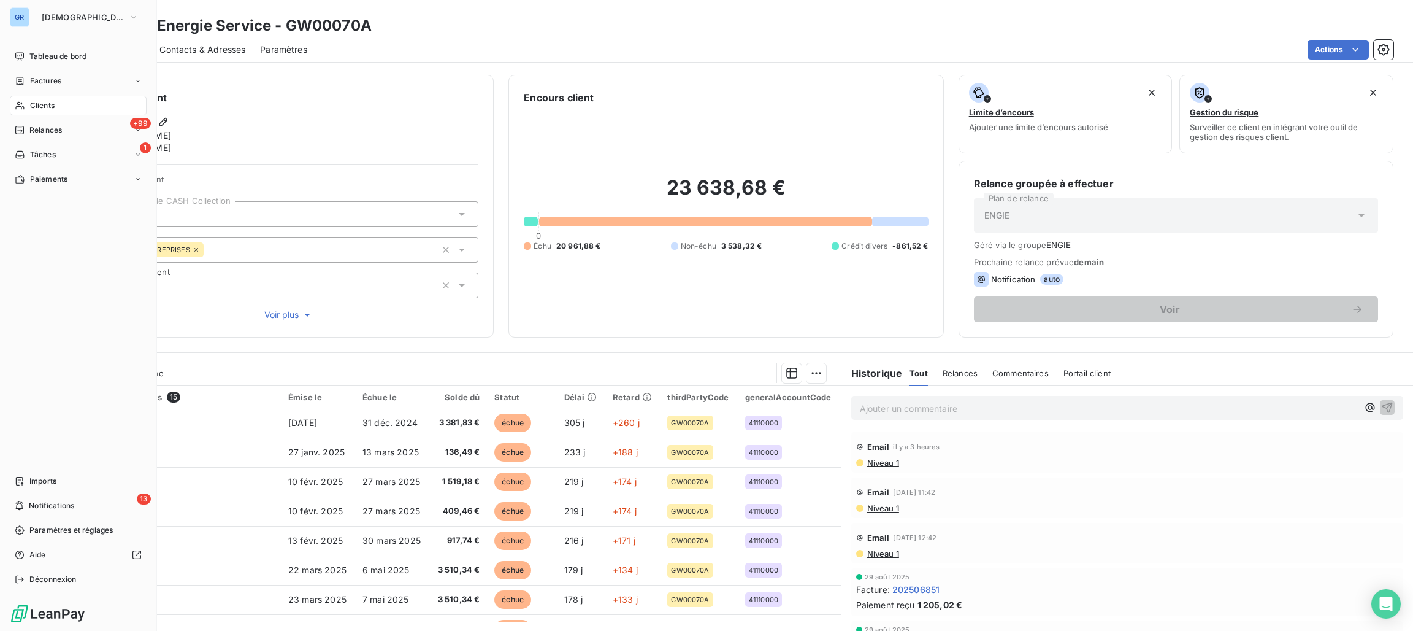
click at [39, 83] on span "Factures" at bounding box center [45, 80] width 31 height 11
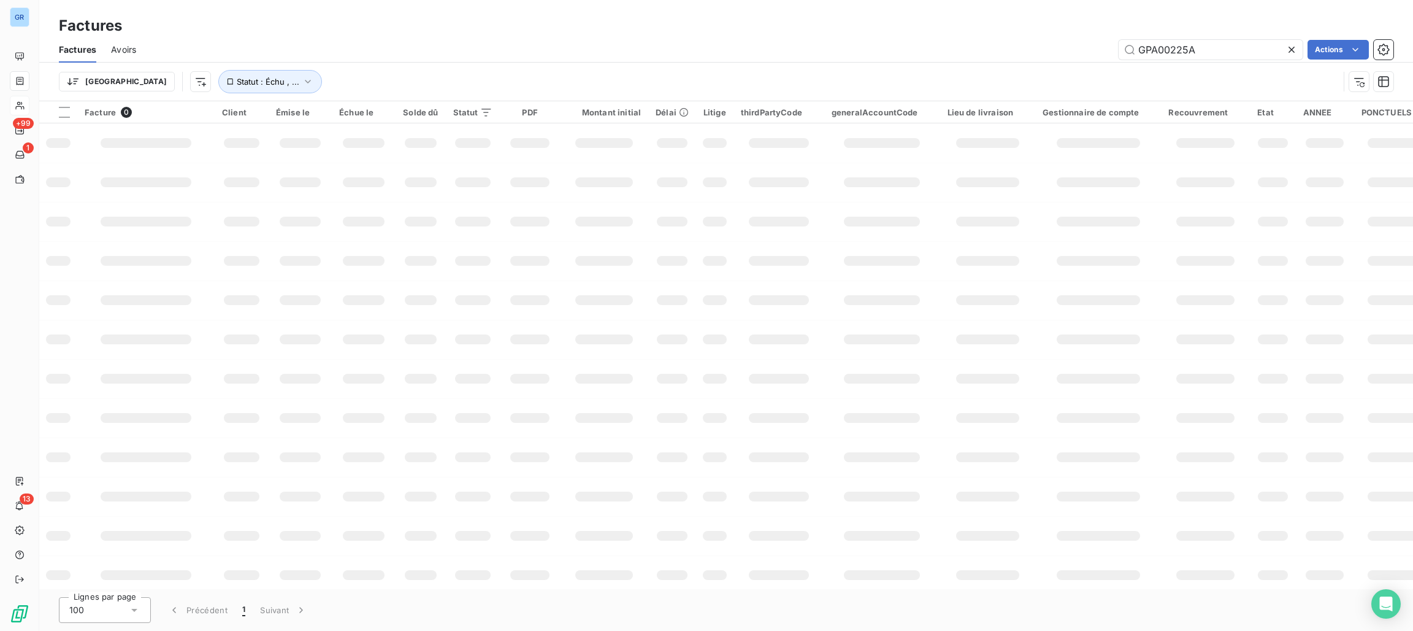
drag, startPoint x: 1218, startPoint y: 58, endPoint x: 1096, endPoint y: 52, distance: 121.6
click at [1088, 46] on div "GPA00225A Actions" at bounding box center [772, 50] width 1243 height 20
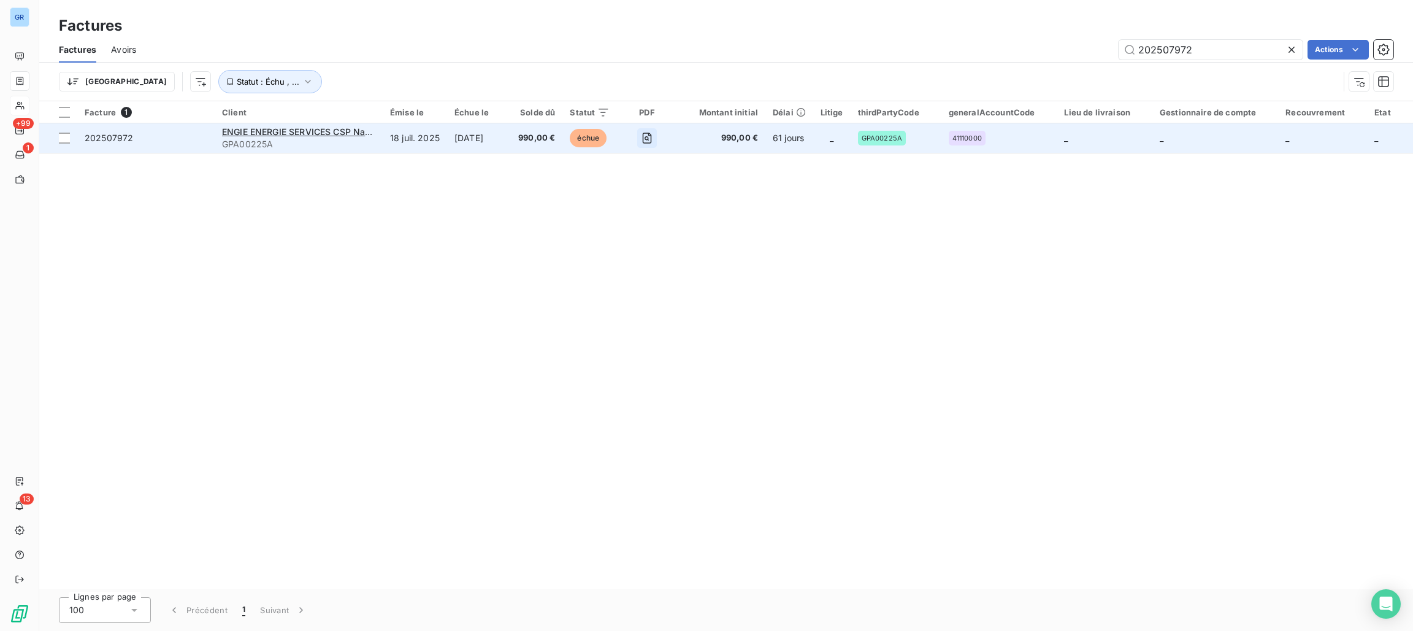
click at [650, 139] on icon "button" at bounding box center [647, 138] width 12 height 12
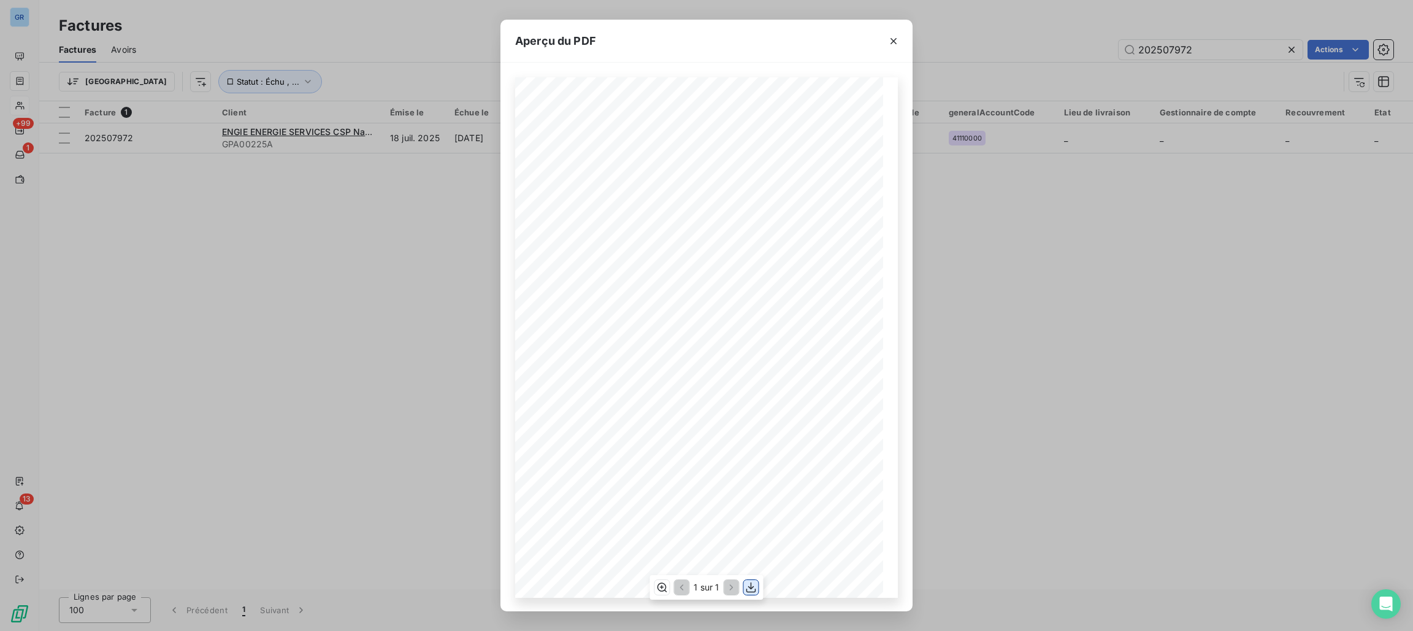
click at [751, 591] on icon "button" at bounding box center [752, 587] width 10 height 10
click at [892, 40] on icon "button" at bounding box center [894, 41] width 12 height 12
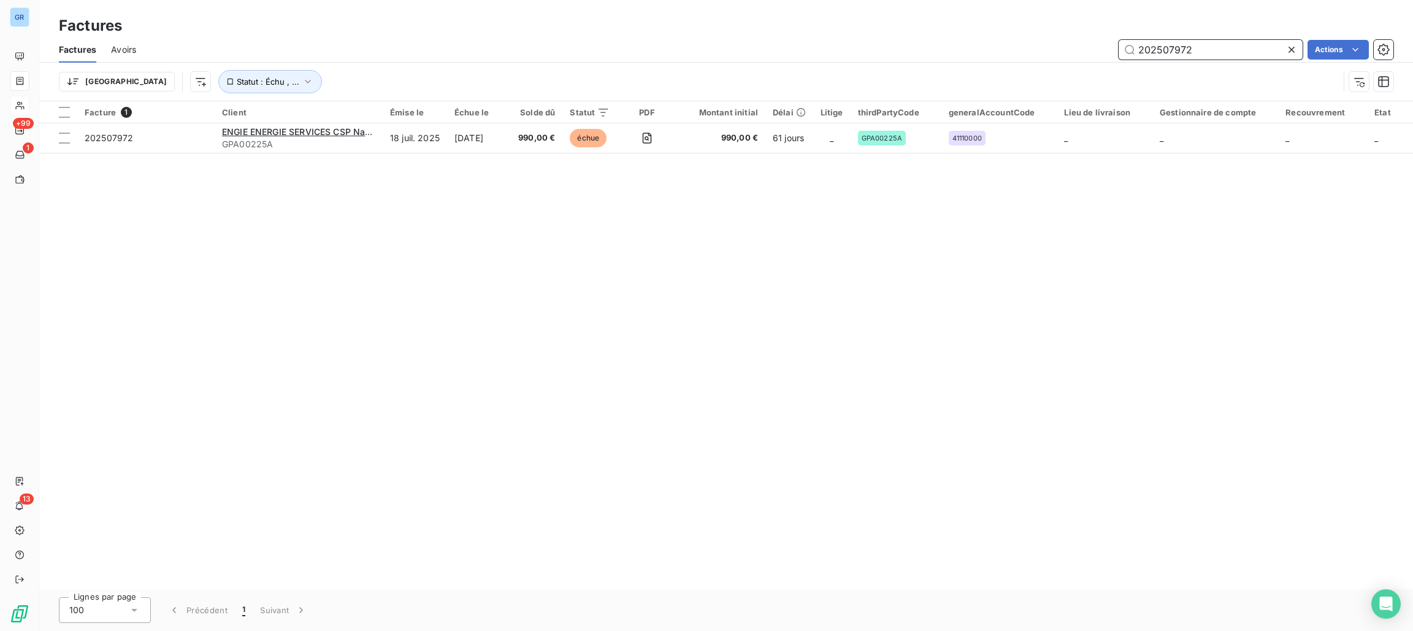
click at [1216, 53] on input "202507972" at bounding box center [1211, 50] width 184 height 20
drag, startPoint x: 1194, startPoint y: 48, endPoint x: 1065, endPoint y: 60, distance: 129.9
click at [1016, 60] on div "Factures Avoirs 202507972 Actions" at bounding box center [726, 50] width 1374 height 26
paste input "0640"
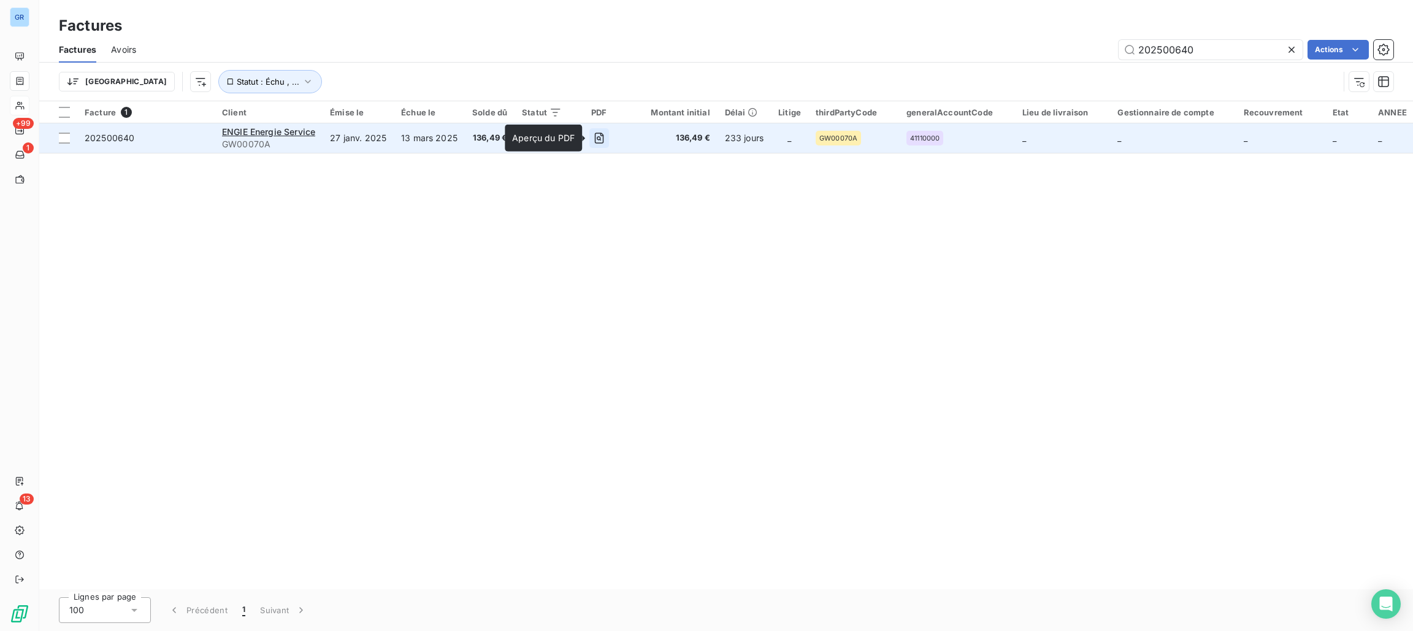
click at [599, 136] on icon "button" at bounding box center [599, 138] width 12 height 12
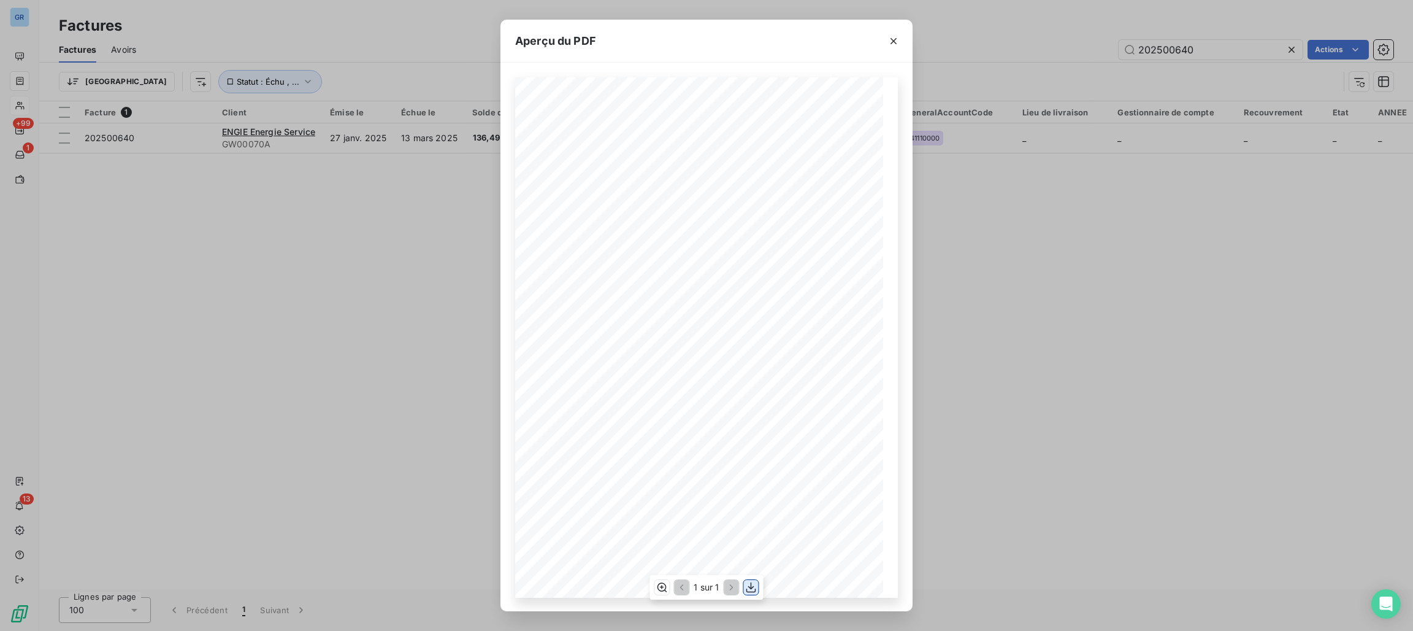
click at [751, 587] on icon "button" at bounding box center [751, 587] width 12 height 12
click at [1020, 22] on div "Aperçu du PDF Référence interne Numéro de Date de Numéro de commande Référence …" at bounding box center [706, 315] width 1413 height 631
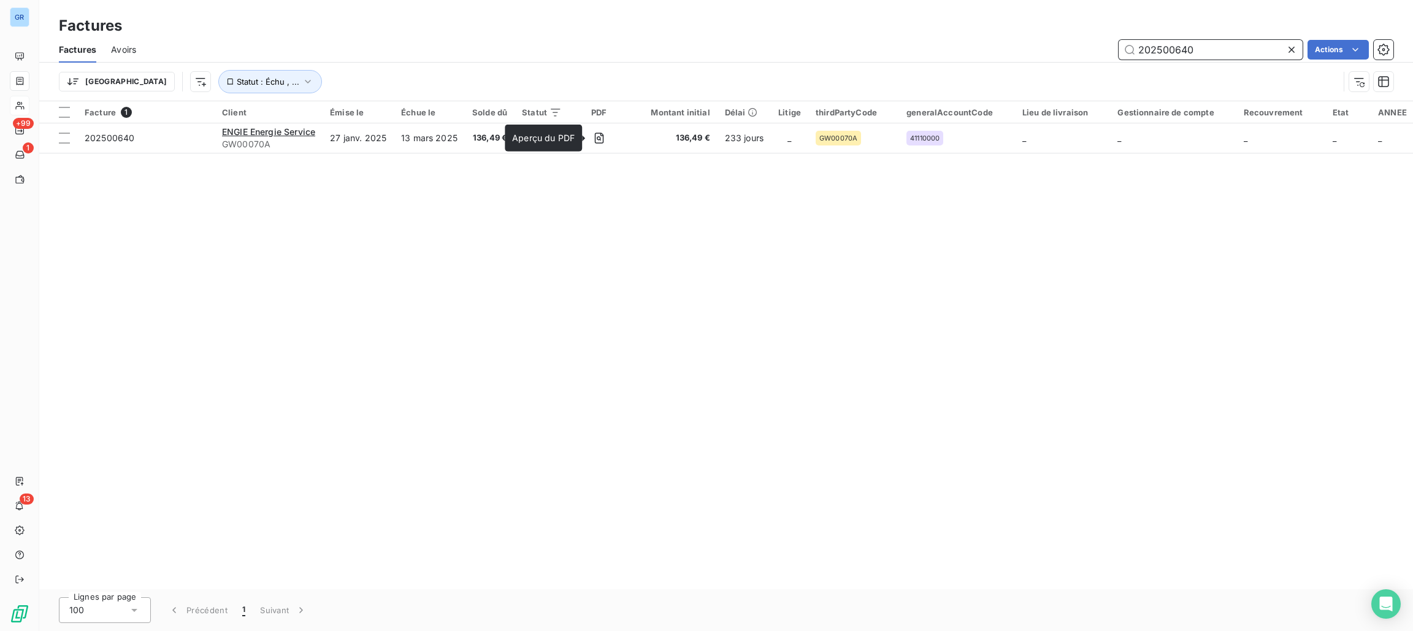
drag, startPoint x: 1206, startPoint y: 45, endPoint x: 1026, endPoint y: 42, distance: 180.4
click at [1026, 42] on div "202500640 Actions" at bounding box center [772, 50] width 1243 height 20
paste input "1377"
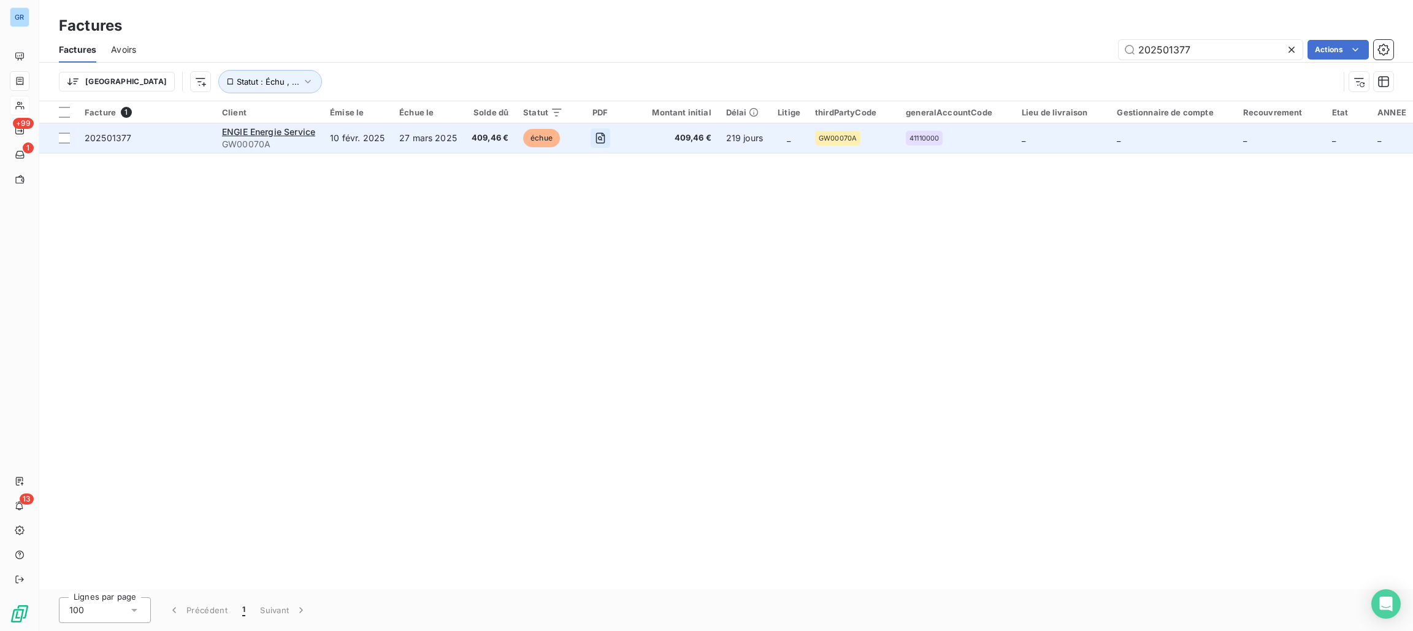
click at [597, 136] on icon "button" at bounding box center [600, 138] width 12 height 12
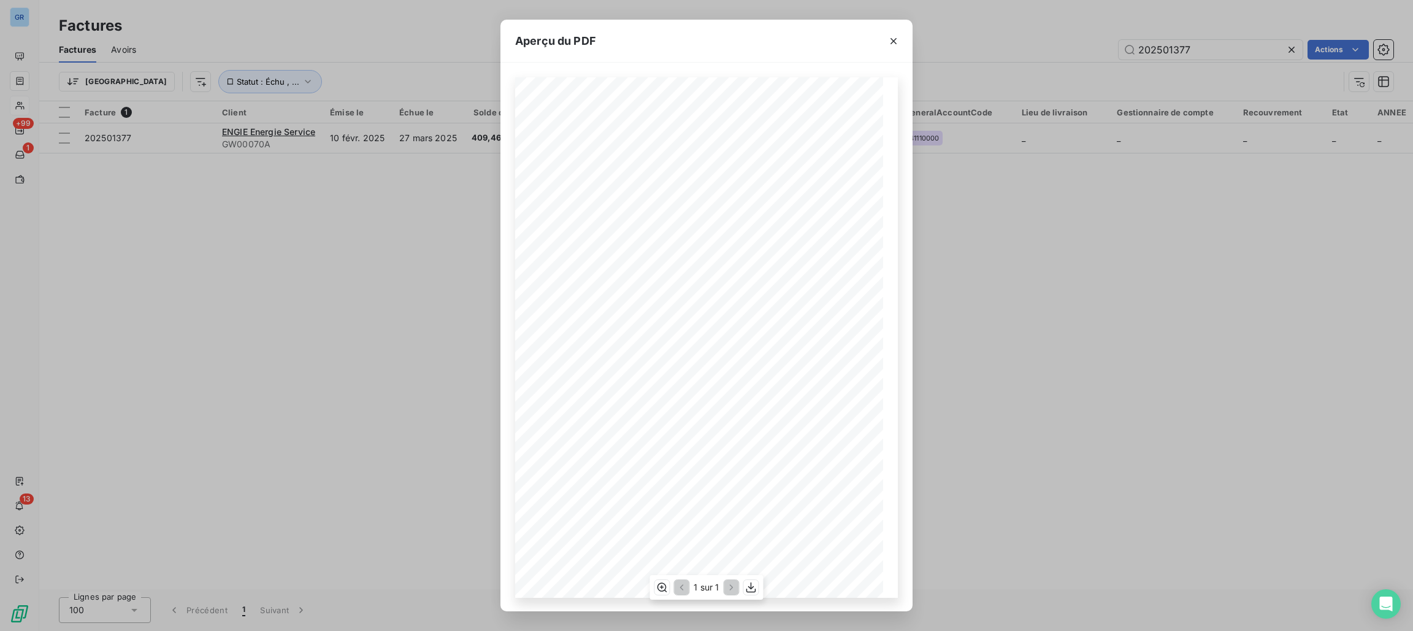
click at [740, 585] on div "1 sur 1" at bounding box center [706, 587] width 113 height 25
click at [748, 578] on div "1 sur 1" at bounding box center [706, 587] width 113 height 25
click at [753, 586] on icon "button" at bounding box center [751, 587] width 12 height 12
click at [888, 37] on icon "button" at bounding box center [894, 41] width 12 height 12
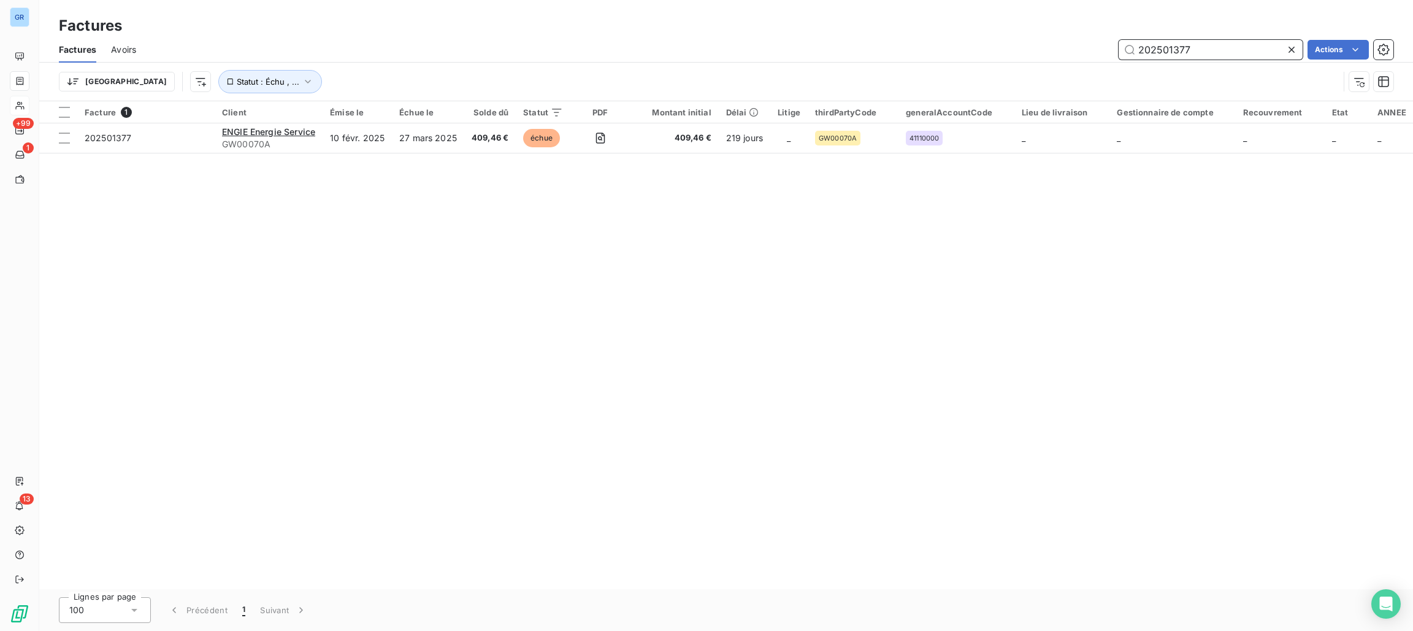
drag, startPoint x: 1208, startPoint y: 45, endPoint x: 1136, endPoint y: 45, distance: 72.4
click at [1129, 42] on input "202501377" at bounding box center [1211, 50] width 184 height 20
paste input "8"
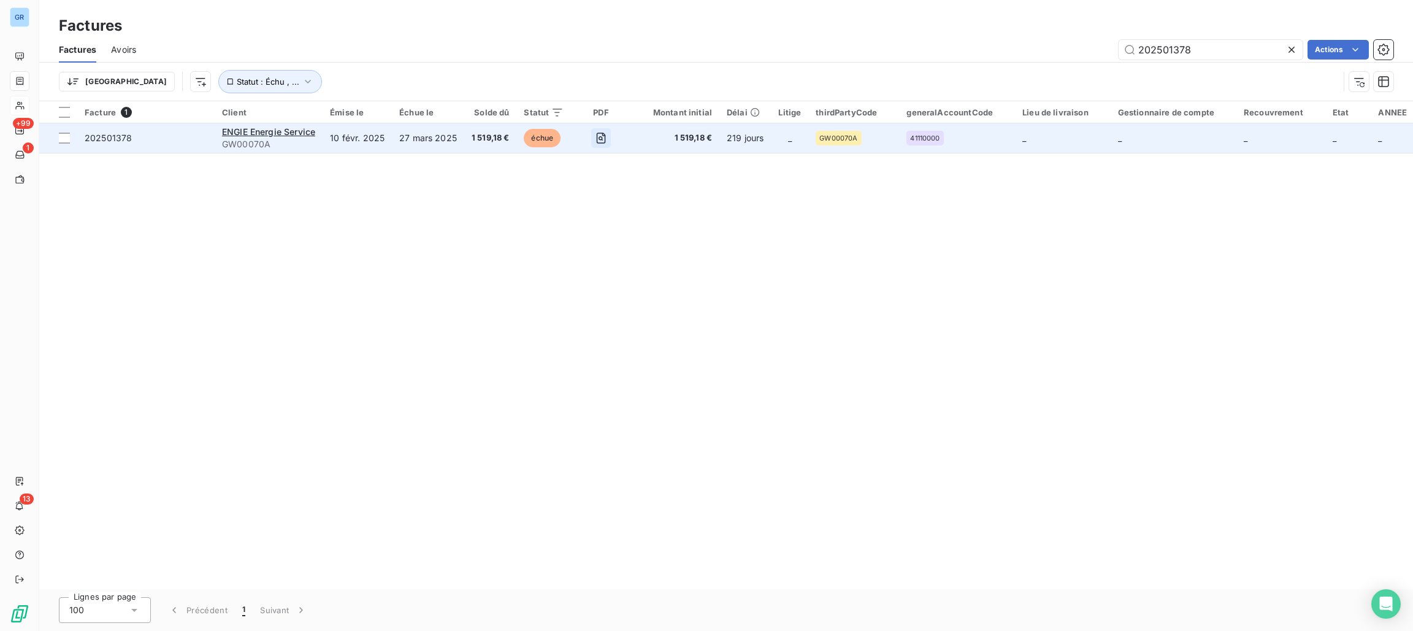
click at [595, 141] on icon "button" at bounding box center [601, 138] width 12 height 12
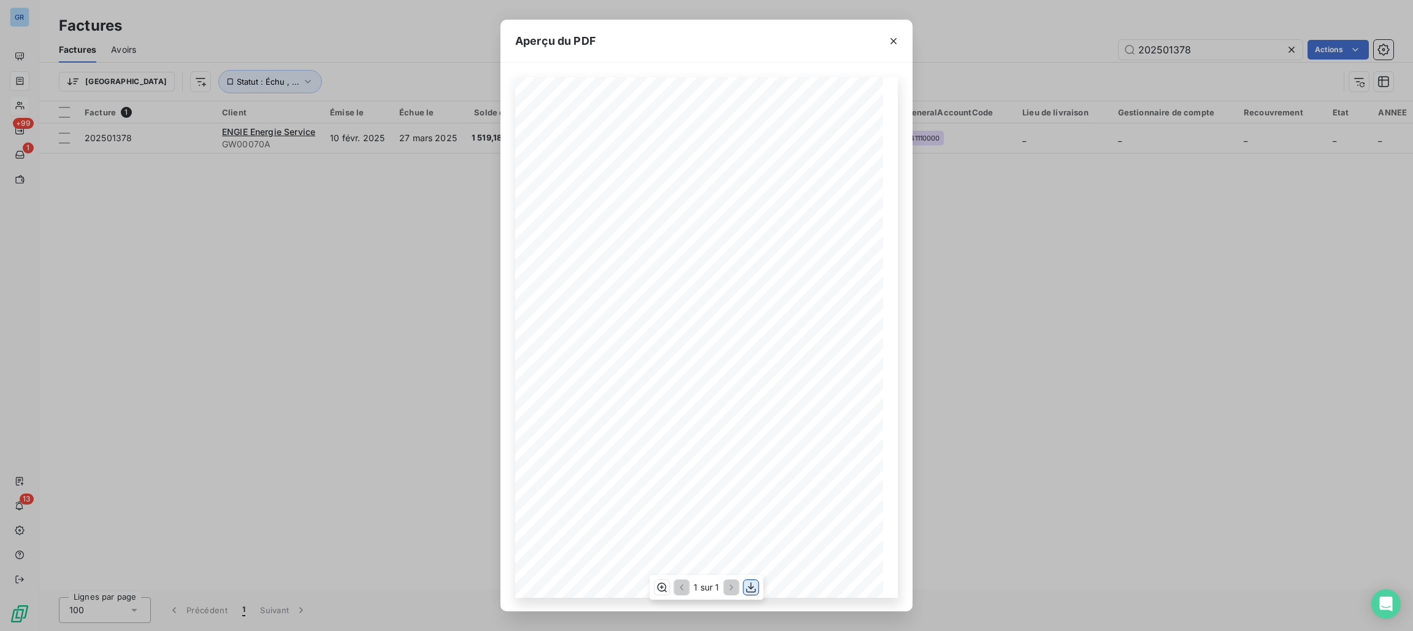
click at [750, 583] on icon "button" at bounding box center [751, 587] width 12 height 12
drag, startPoint x: 1113, startPoint y: 42, endPoint x: 1162, endPoint y: 44, distance: 49.1
click at [1113, 42] on div "Aperçu du PDF Référence interne Numéro de Date de Numéro de commande Référence …" at bounding box center [706, 315] width 1413 height 631
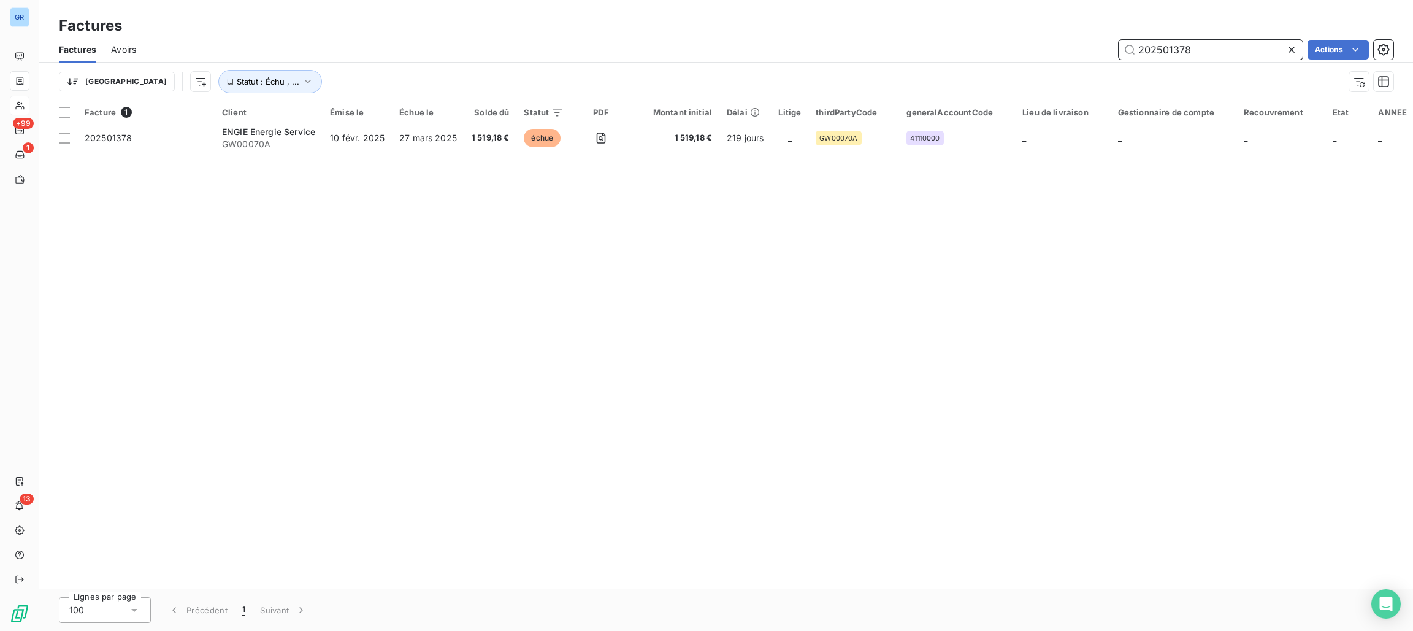
drag, startPoint x: 1191, startPoint y: 46, endPoint x: 1020, endPoint y: 39, distance: 171.3
click at [1015, 37] on div "Factures Avoirs 202501378 Actions" at bounding box center [726, 50] width 1374 height 26
paste input "532"
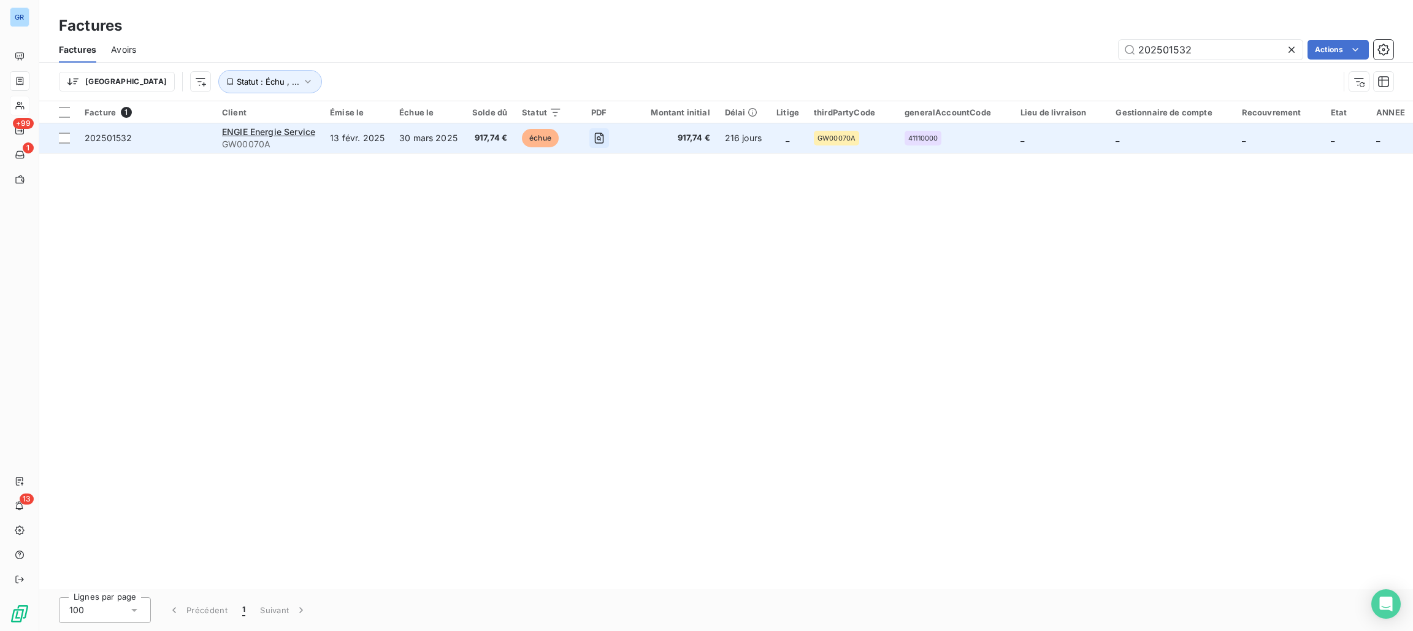
click at [601, 134] on icon "button" at bounding box center [599, 138] width 9 height 11
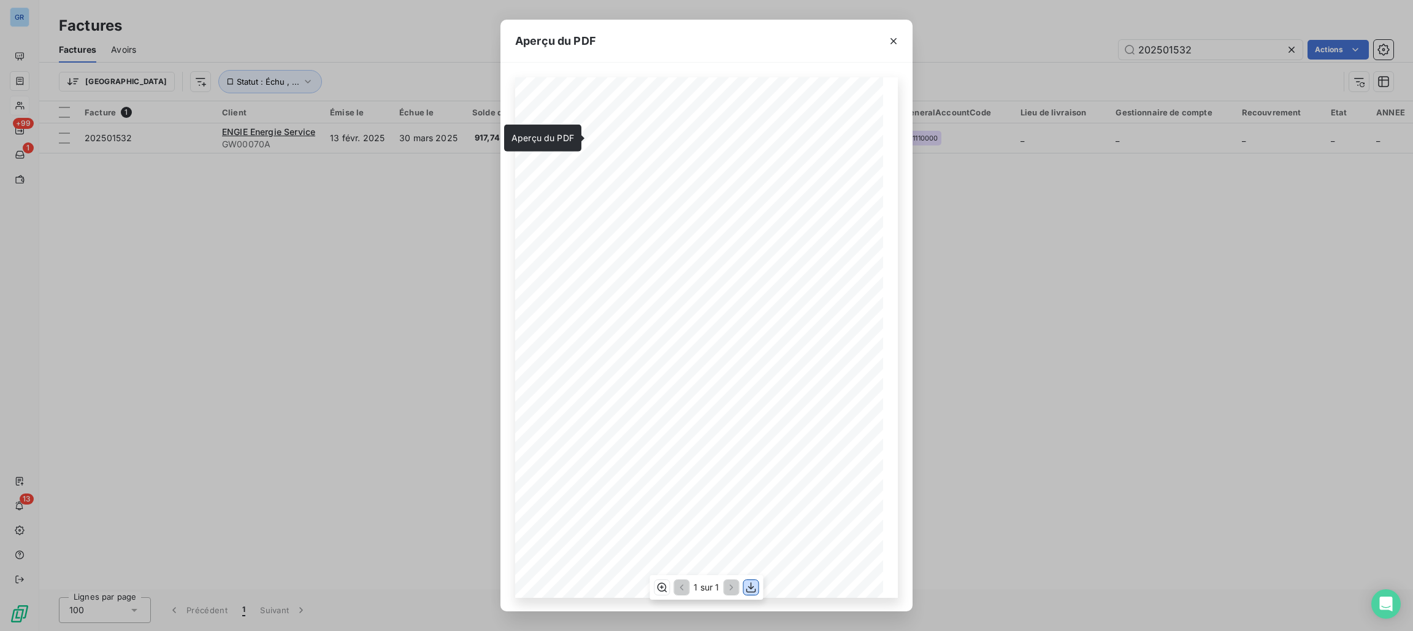
drag, startPoint x: 751, startPoint y: 585, endPoint x: 758, endPoint y: 572, distance: 13.7
click at [752, 577] on div "1 sur 1" at bounding box center [706, 587] width 113 height 25
click at [753, 589] on icon "button" at bounding box center [751, 587] width 12 height 12
click at [897, 33] on button "button" at bounding box center [894, 41] width 20 height 20
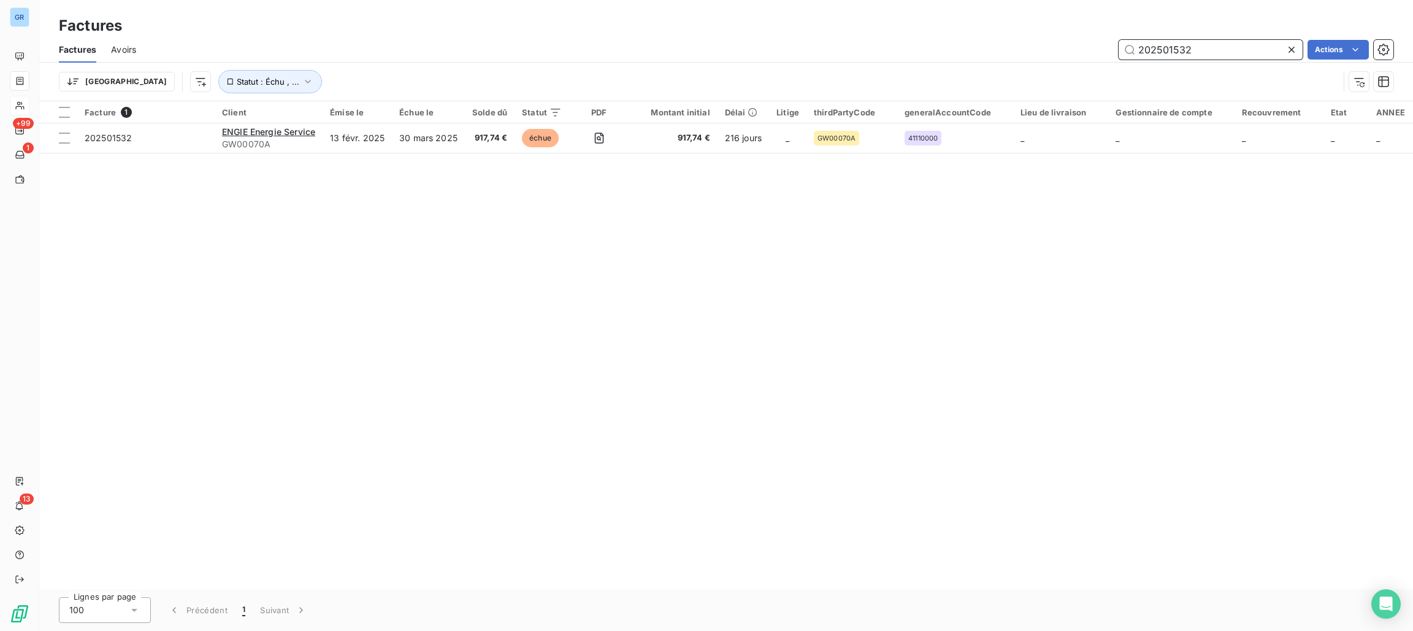
drag, startPoint x: 1223, startPoint y: 49, endPoint x: 1215, endPoint y: 48, distance: 7.5
click at [1223, 48] on input "202501532" at bounding box center [1211, 50] width 184 height 20
drag, startPoint x: 1209, startPoint y: 48, endPoint x: 1044, endPoint y: 40, distance: 165.2
click at [1044, 40] on div "202501532 Actions" at bounding box center [772, 50] width 1243 height 20
paste input "2810"
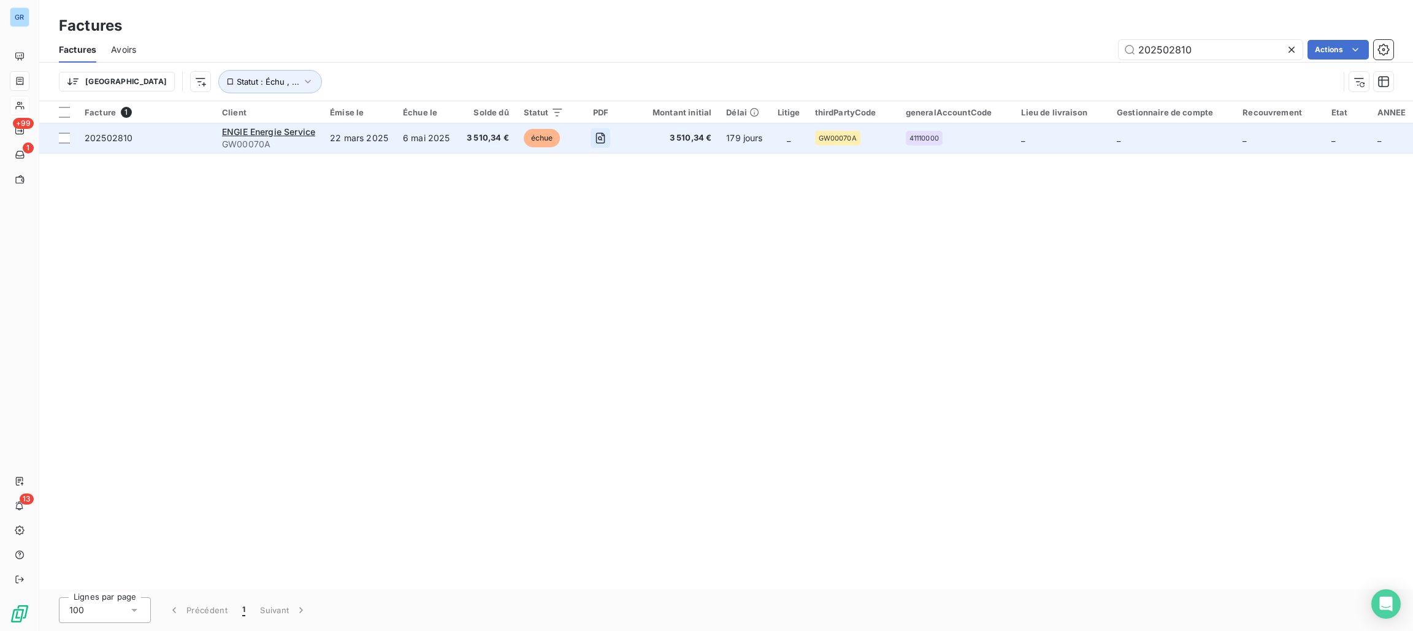
click at [596, 136] on icon "button" at bounding box center [600, 138] width 12 height 12
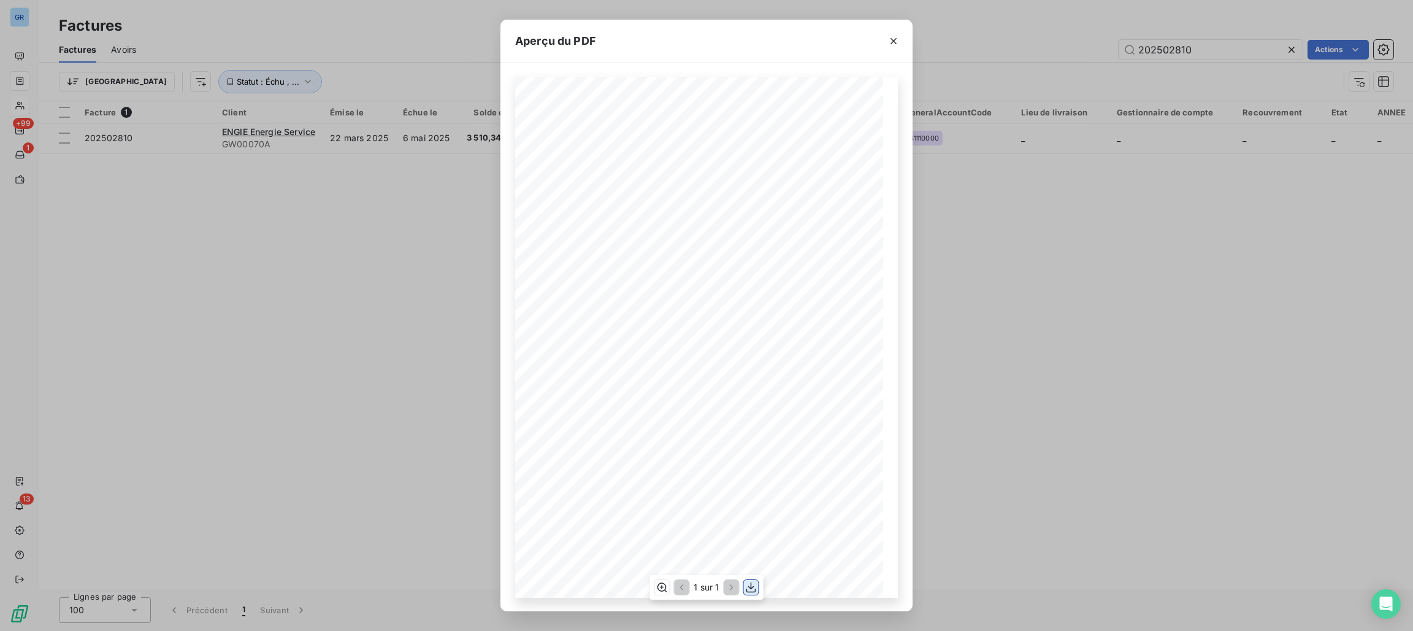
click at [748, 587] on icon "button" at bounding box center [751, 587] width 12 height 12
drag, startPoint x: 1307, startPoint y: 46, endPoint x: 1266, endPoint y: 46, distance: 41.7
click at [1305, 46] on div "Aperçu du PDF Référence interne Numéro de Date de Numéro de commande Référence …" at bounding box center [706, 315] width 1413 height 631
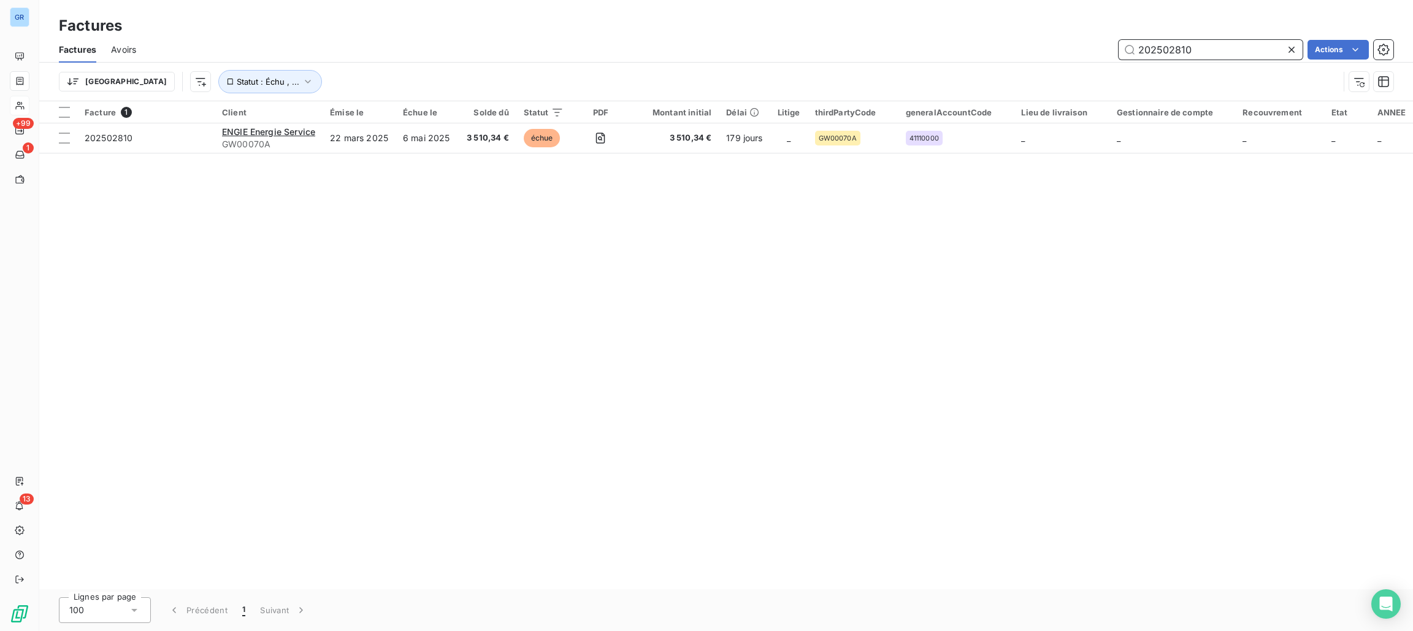
click at [1245, 42] on input "202502810" at bounding box center [1211, 50] width 184 height 20
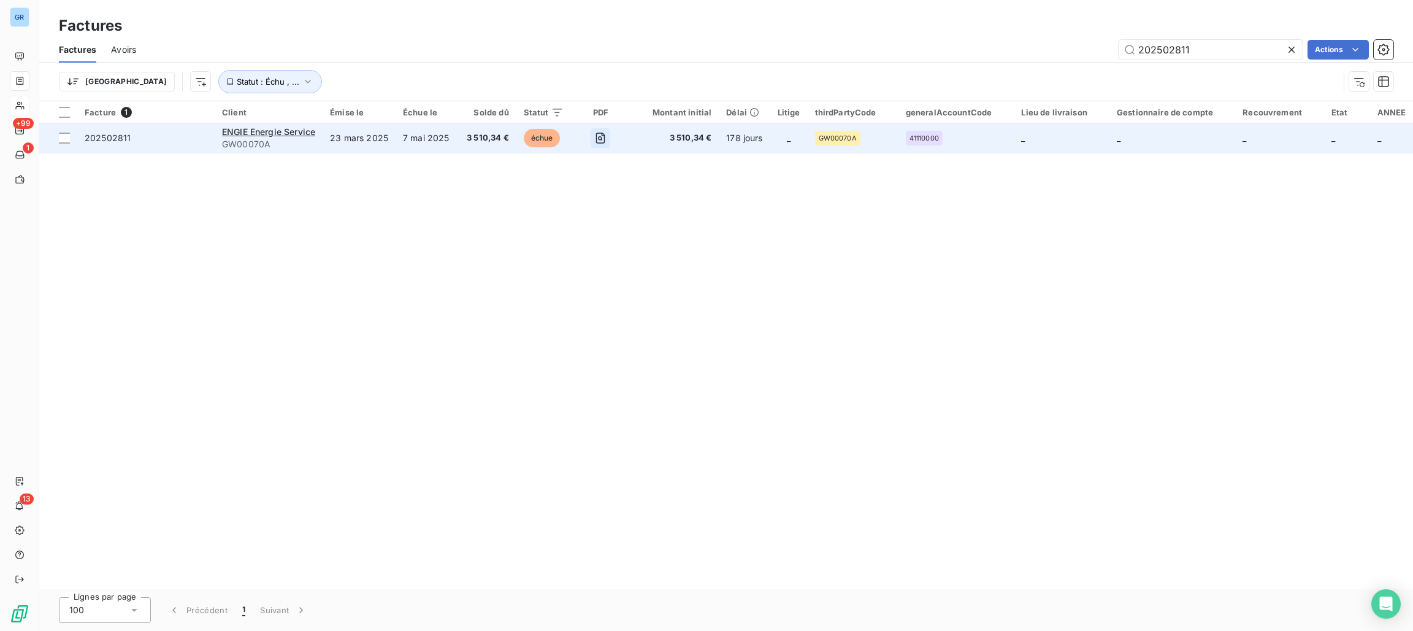
click at [601, 136] on icon "button" at bounding box center [600, 138] width 12 height 12
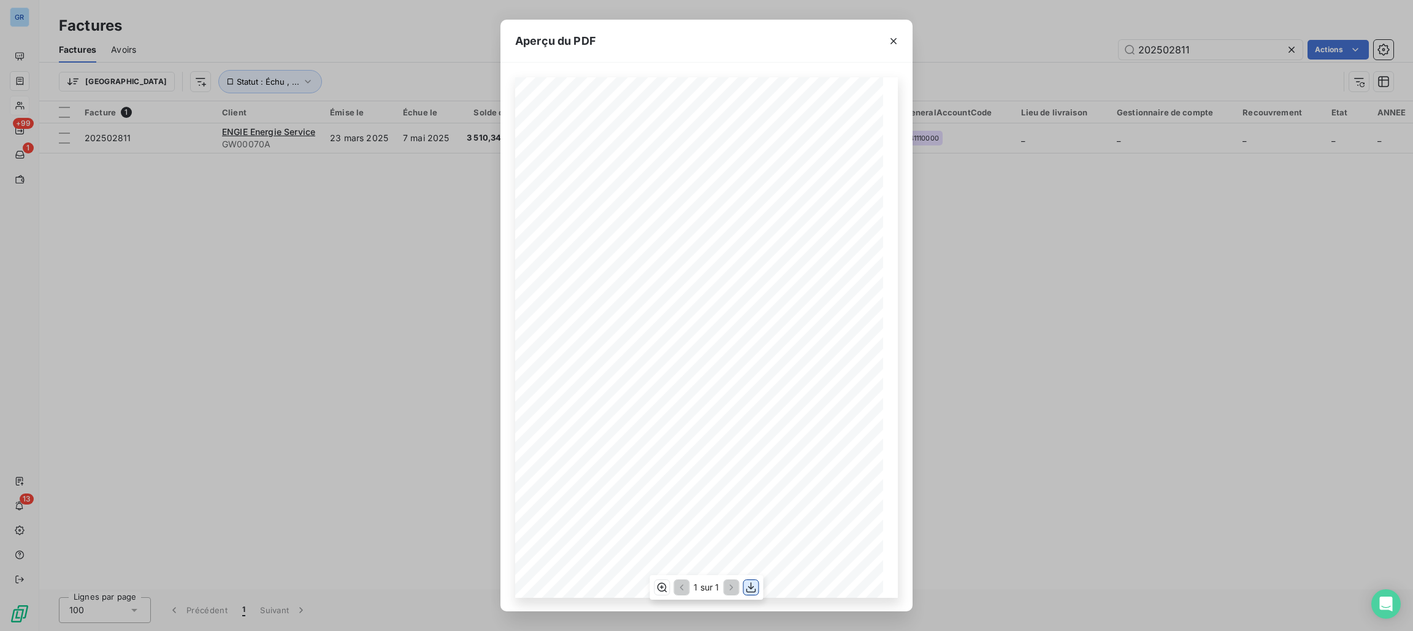
click at [748, 583] on icon "button" at bounding box center [751, 587] width 12 height 12
drag, startPoint x: 893, startPoint y: 42, endPoint x: 914, endPoint y: 44, distance: 21.5
click at [893, 42] on icon "button" at bounding box center [894, 41] width 12 height 12
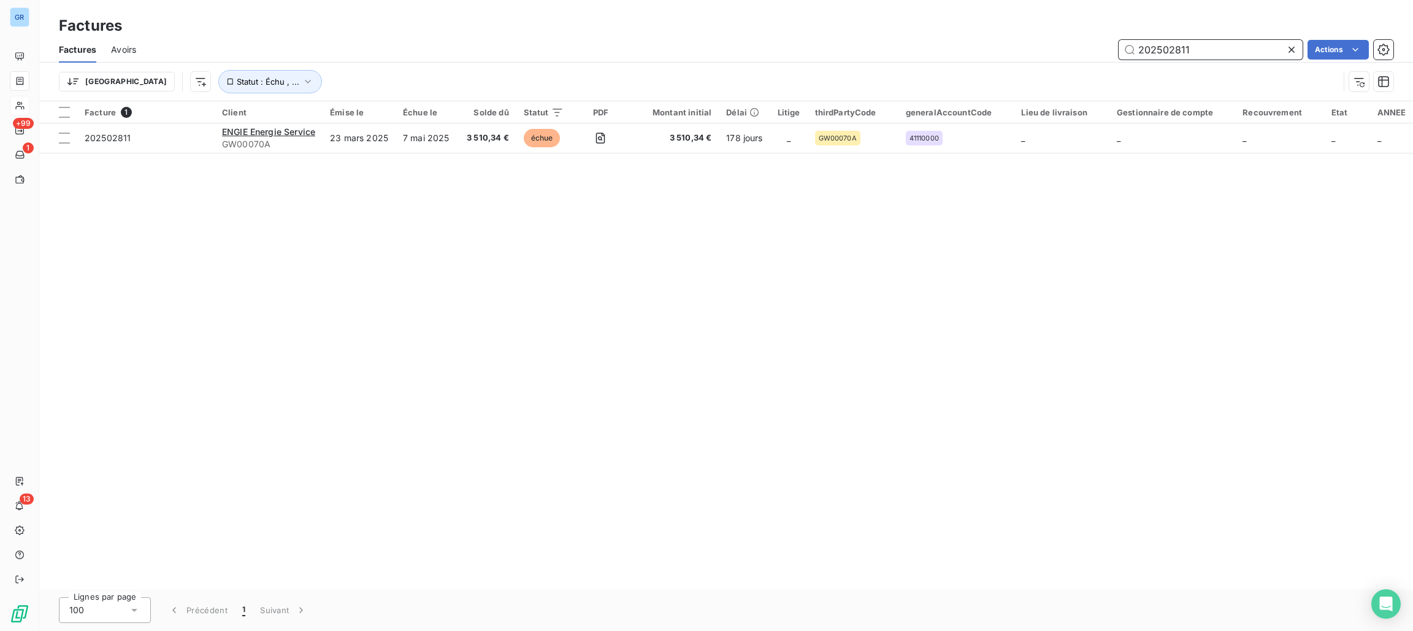
click at [1202, 51] on input "202502811" at bounding box center [1211, 50] width 184 height 20
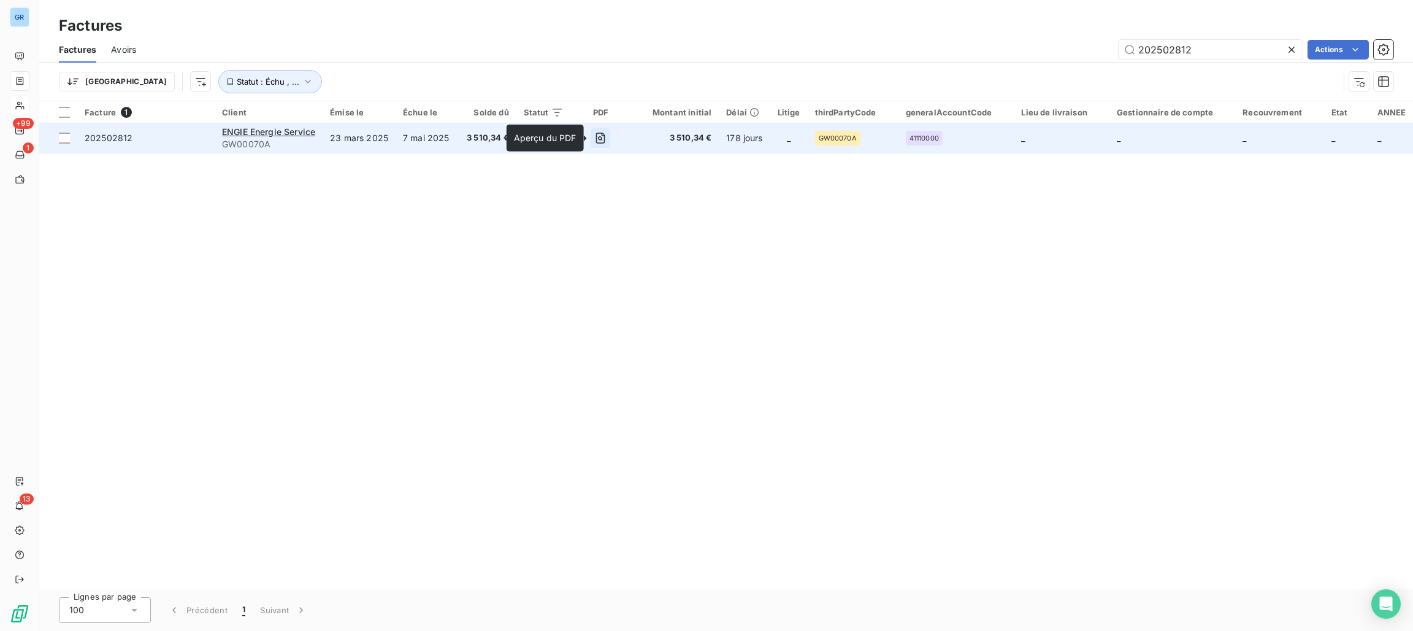
click at [602, 137] on icon "button" at bounding box center [600, 138] width 12 height 12
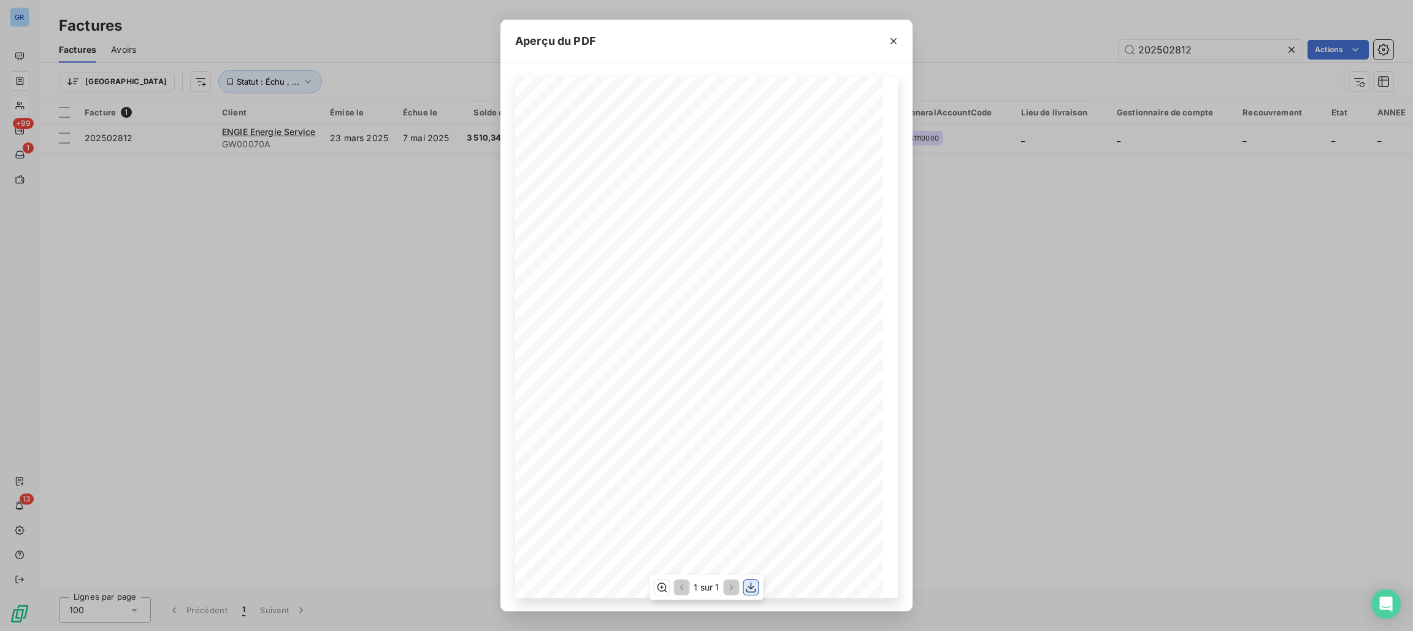
click at [753, 585] on icon "button" at bounding box center [751, 587] width 12 height 12
drag, startPoint x: 892, startPoint y: 41, endPoint x: 904, endPoint y: 41, distance: 11.7
click at [894, 41] on icon "button" at bounding box center [894, 41] width 12 height 12
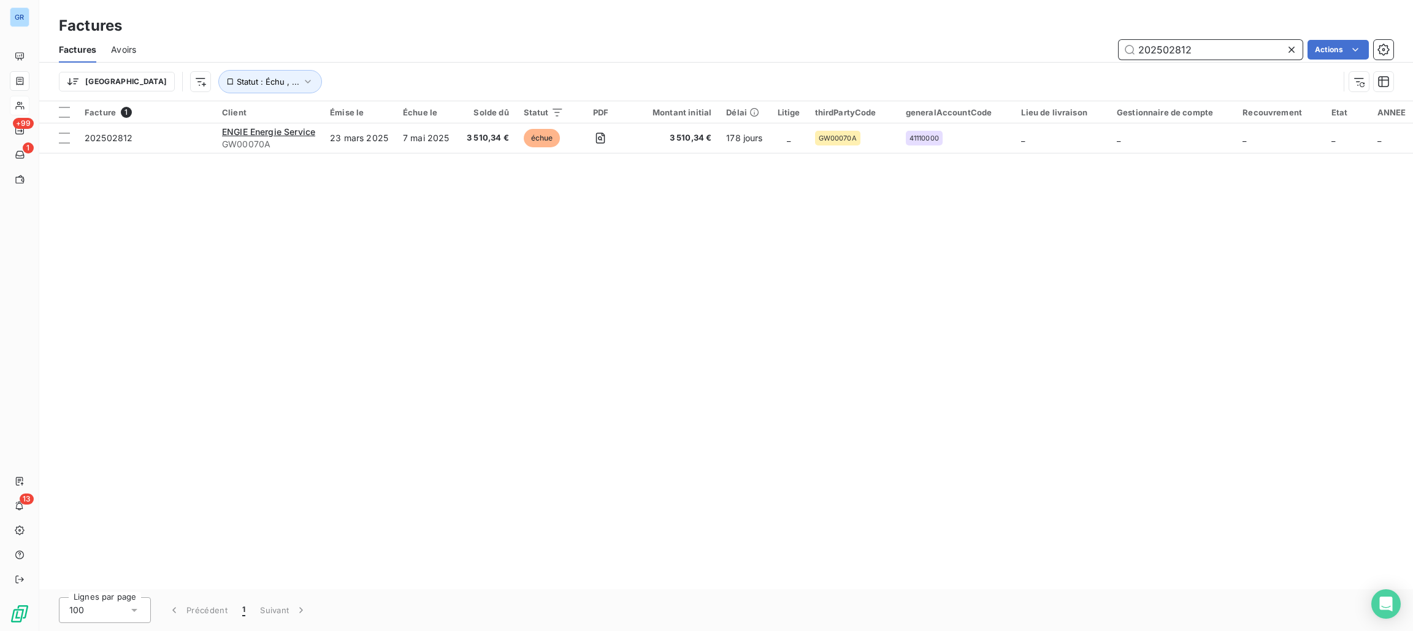
click at [1203, 50] on input "202502812" at bounding box center [1211, 50] width 184 height 20
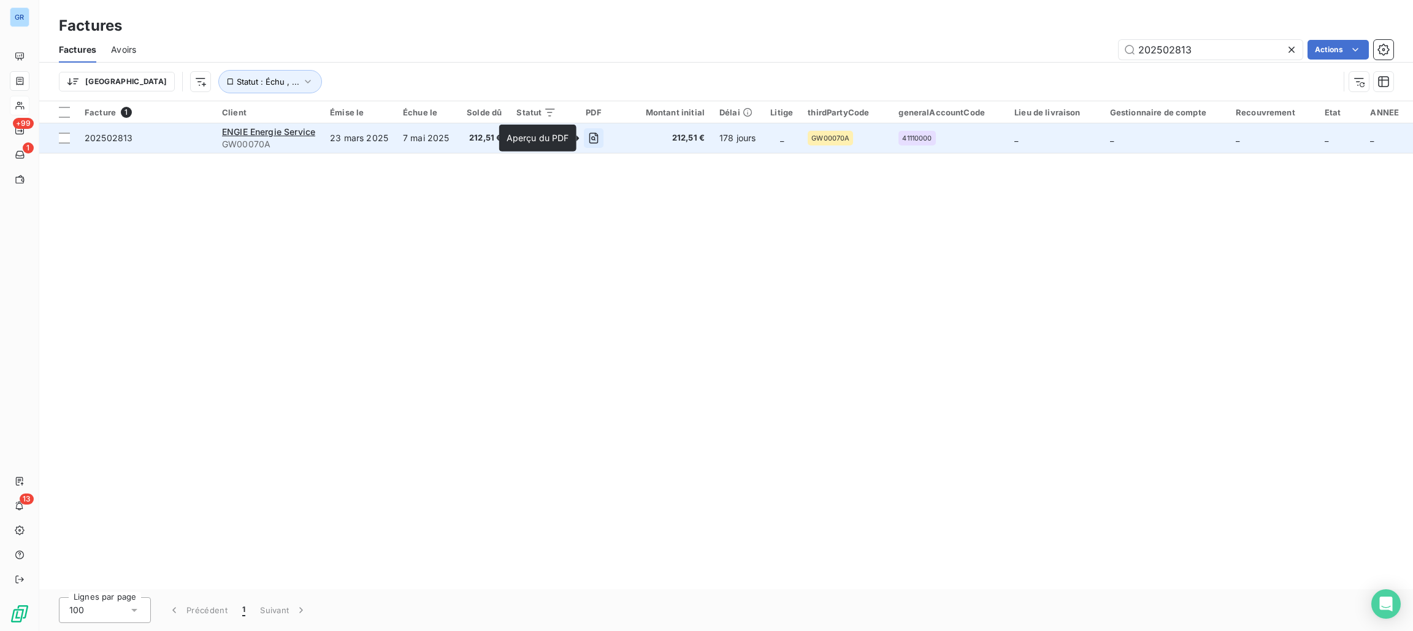
click at [592, 132] on icon "button" at bounding box center [594, 138] width 12 height 12
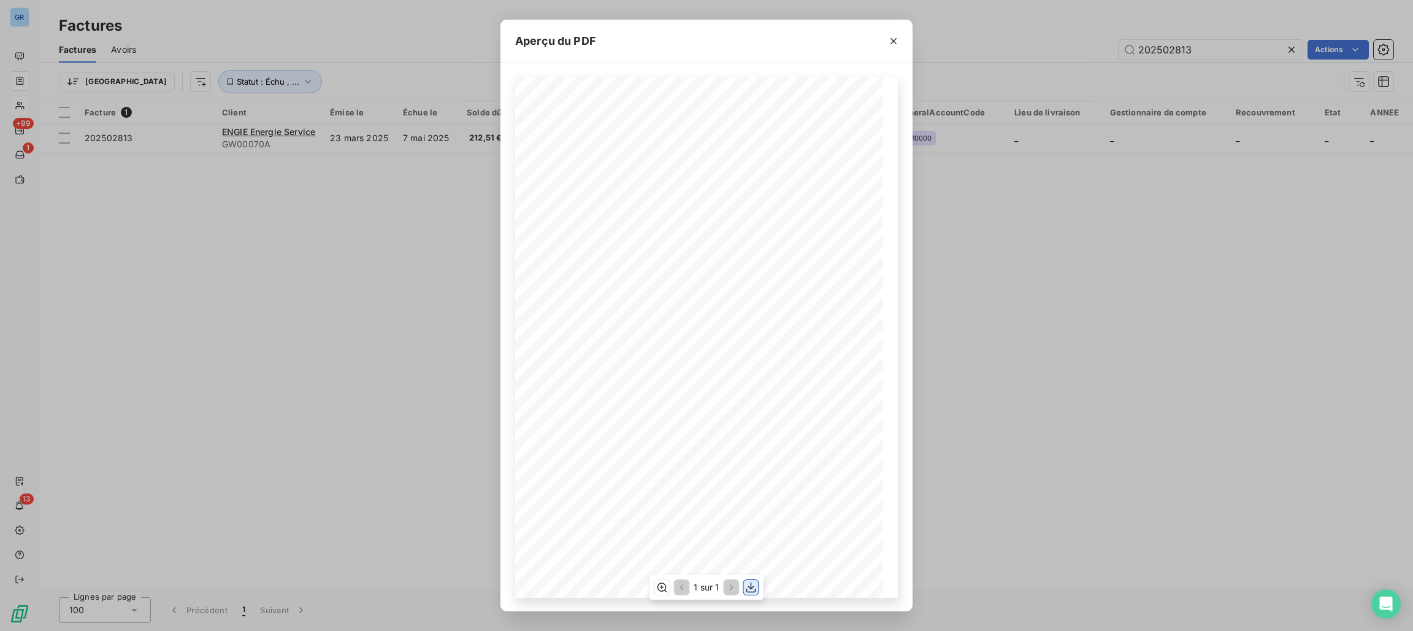
click at [757, 590] on button "button" at bounding box center [751, 587] width 15 height 15
drag, startPoint x: 1078, startPoint y: 408, endPoint x: 1094, endPoint y: 382, distance: 30.6
click at [1078, 408] on div "Aperçu du PDF Référence interne Numéro de Date de Numéro de commande Référence …" at bounding box center [706, 315] width 1413 height 631
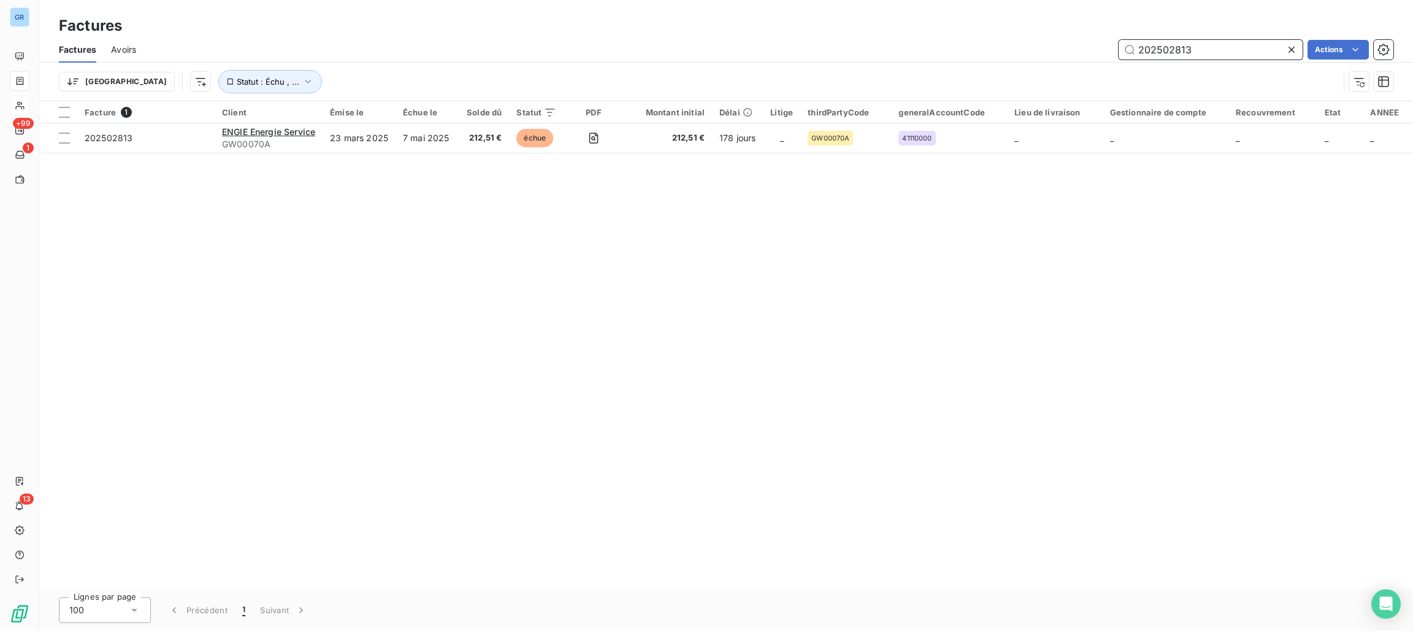
click at [1201, 48] on input "202502813" at bounding box center [1211, 50] width 184 height 20
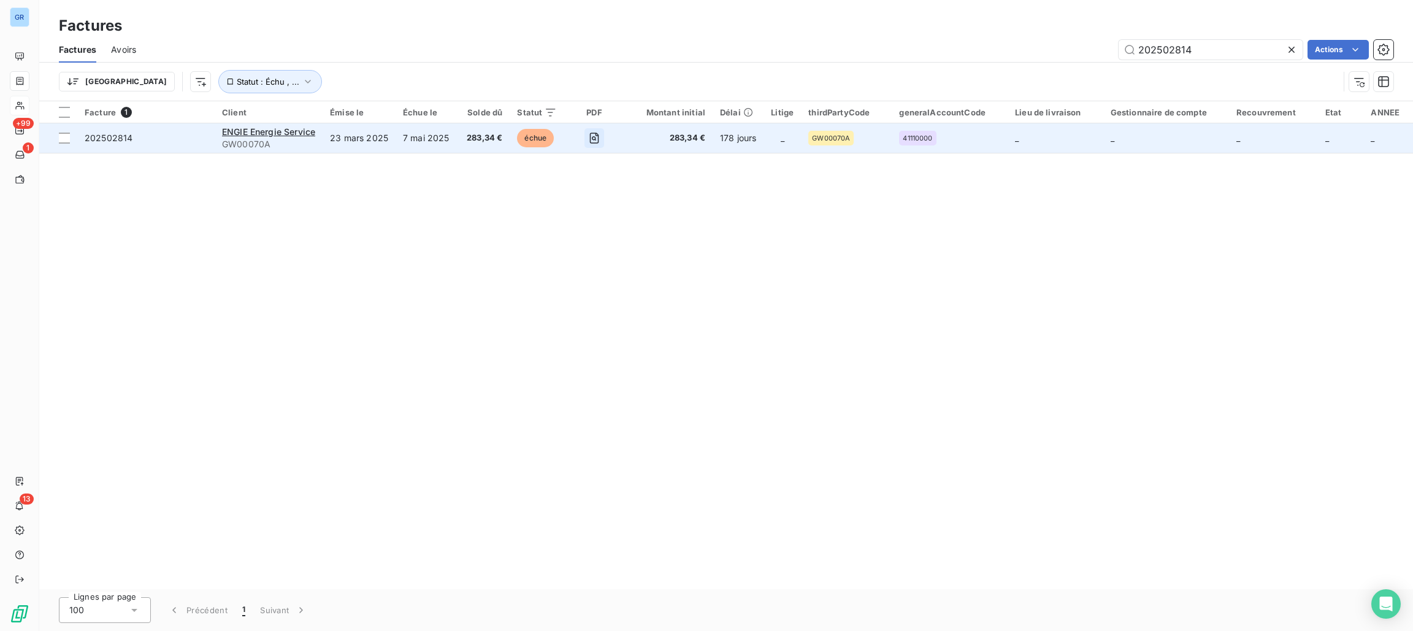
click at [588, 133] on icon "button" at bounding box center [594, 138] width 12 height 12
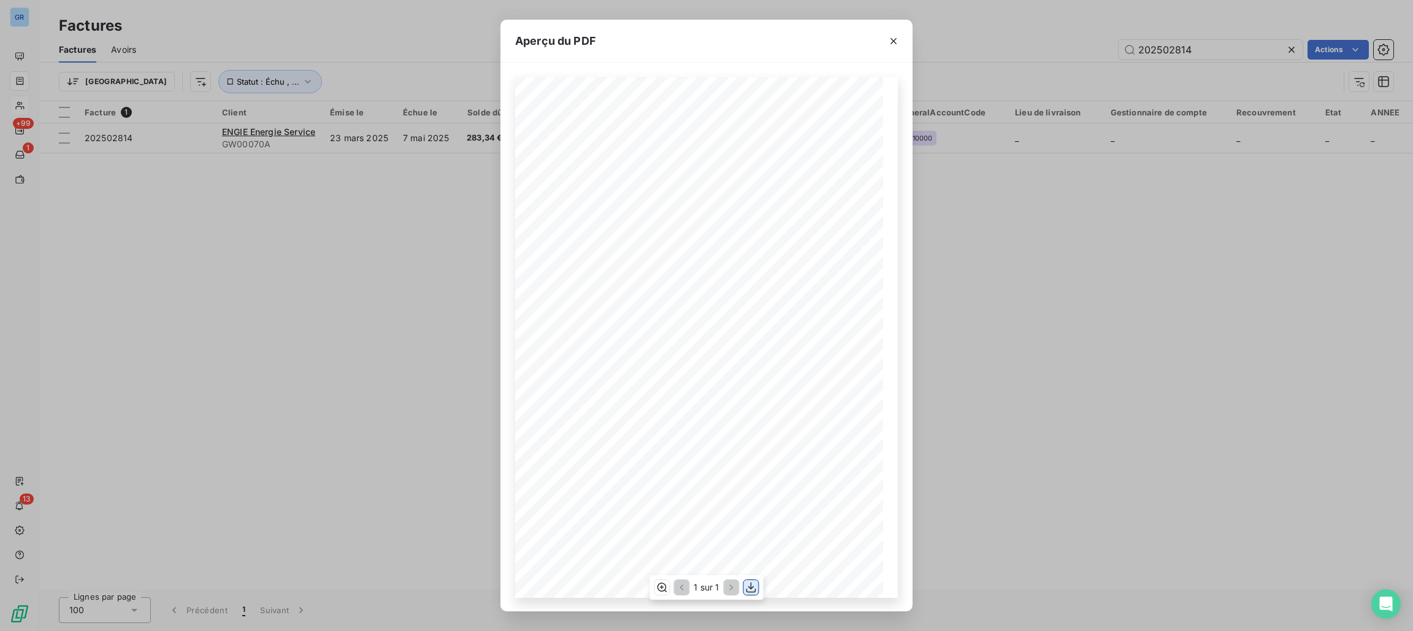
click at [756, 580] on div "1 sur 1" at bounding box center [706, 587] width 113 height 25
click at [754, 581] on icon "button" at bounding box center [751, 587] width 12 height 12
click at [1201, 42] on div "Aperçu du PDF Référence interne Numéro de Date de Numéro de commande Référence …" at bounding box center [706, 315] width 1413 height 631
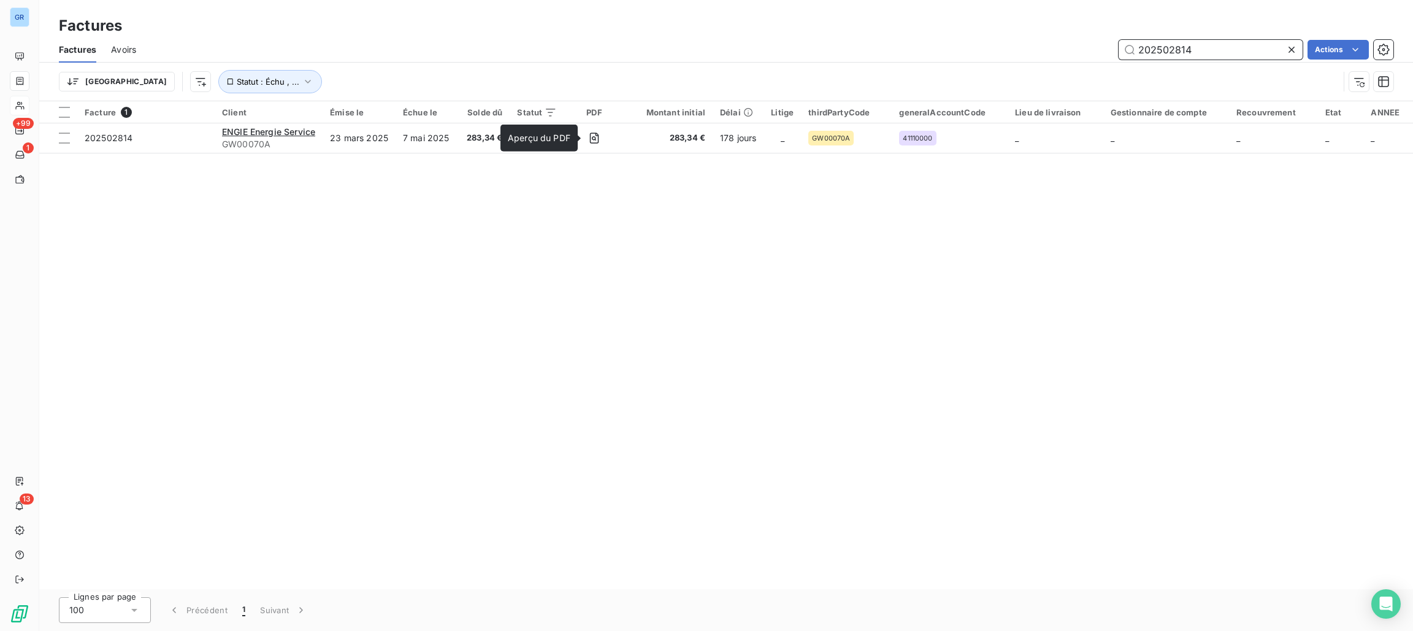
click at [1199, 48] on input "202502814" at bounding box center [1211, 50] width 184 height 20
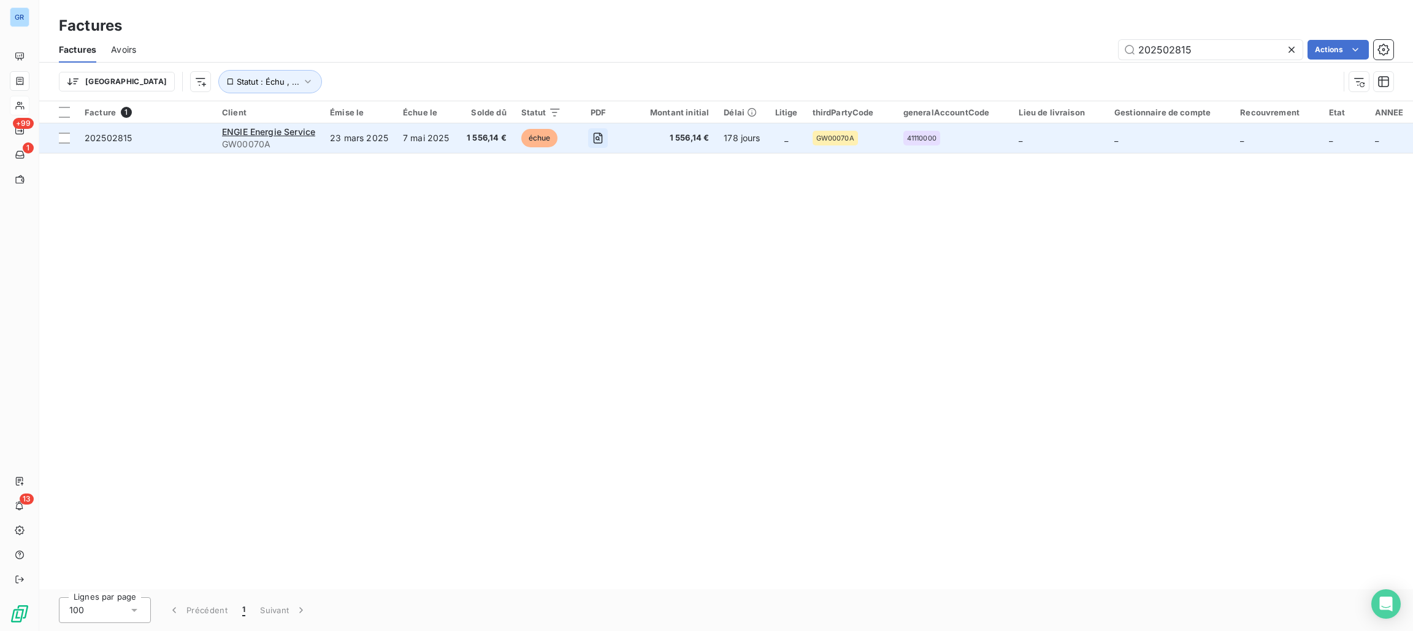
click at [592, 137] on icon "button" at bounding box center [598, 138] width 12 height 12
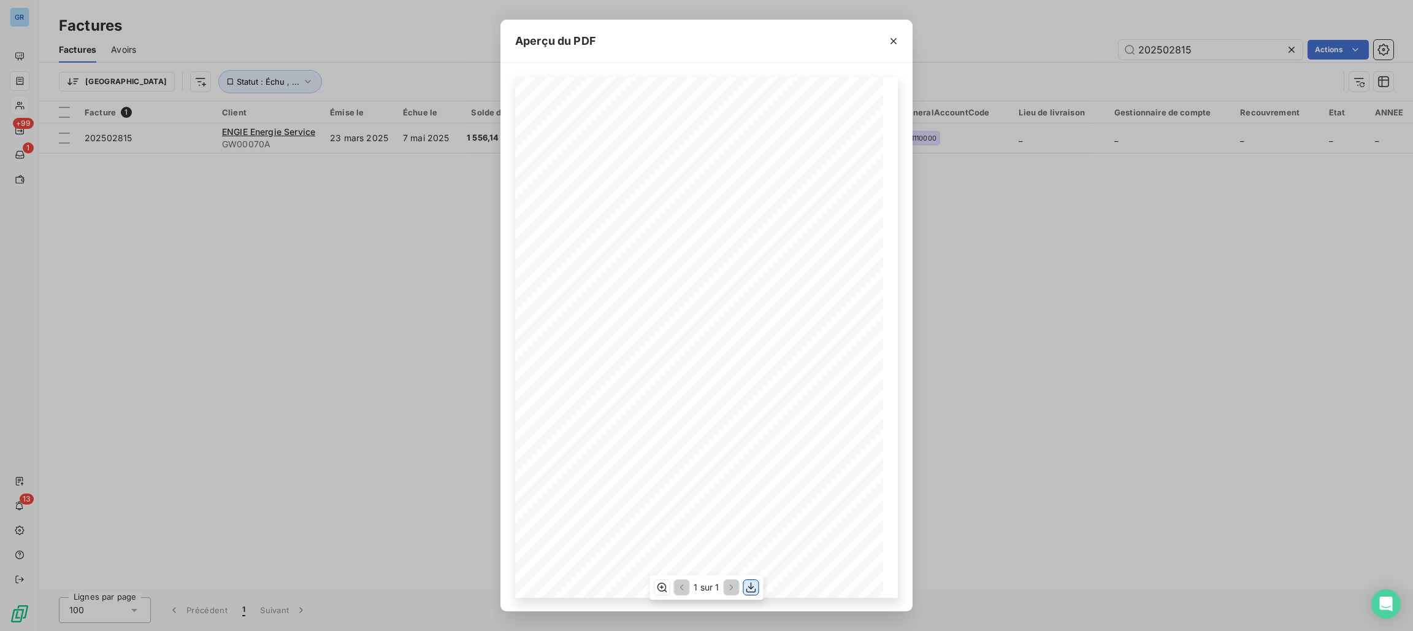
click at [750, 588] on icon "button" at bounding box center [751, 587] width 12 height 12
drag, startPoint x: 1000, startPoint y: 42, endPoint x: 1009, endPoint y: 47, distance: 10.7
click at [1000, 41] on div "Aperçu du PDF Référence interne Numéro de Date de Numéro de commande Référence …" at bounding box center [706, 315] width 1413 height 631
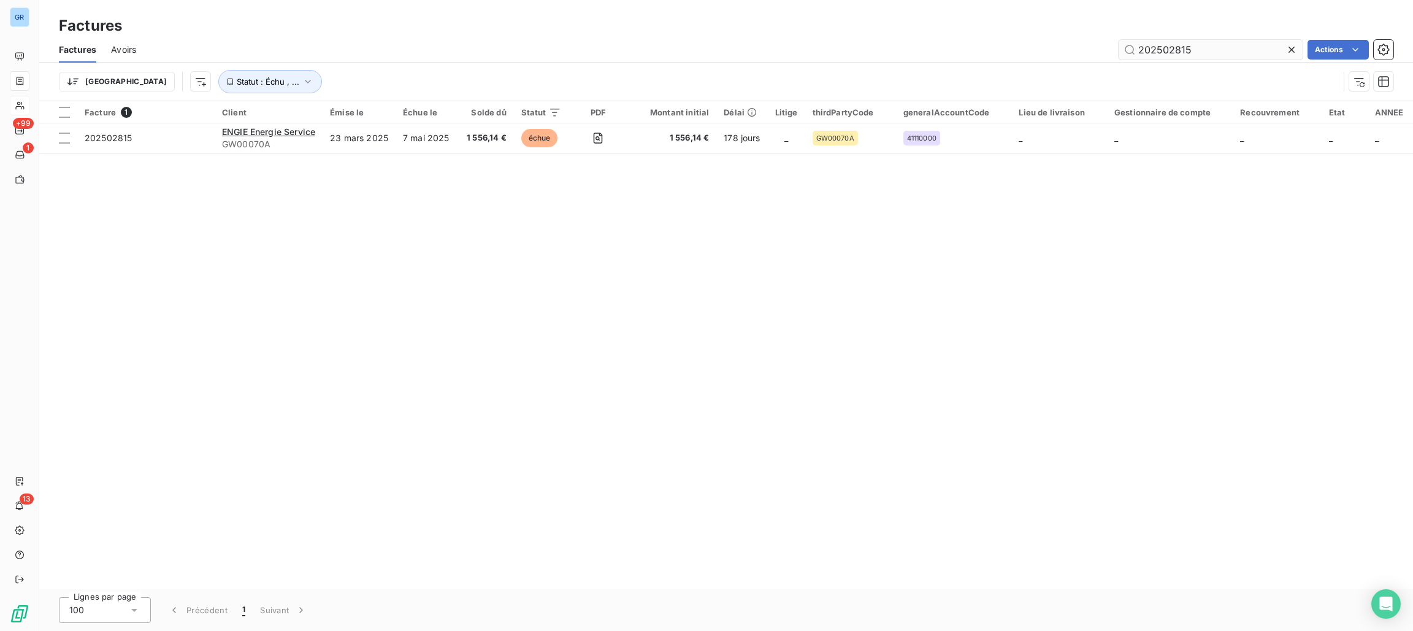
drag, startPoint x: 1183, startPoint y: 64, endPoint x: 1194, endPoint y: 57, distance: 12.9
click at [1183, 64] on div "Trier Statut : Échu , ..." at bounding box center [726, 82] width 1335 height 38
drag, startPoint x: 1201, startPoint y: 46, endPoint x: 1074, endPoint y: 49, distance: 127.6
click at [1069, 45] on div "202502815 Actions" at bounding box center [772, 50] width 1243 height 20
paste input "0668"
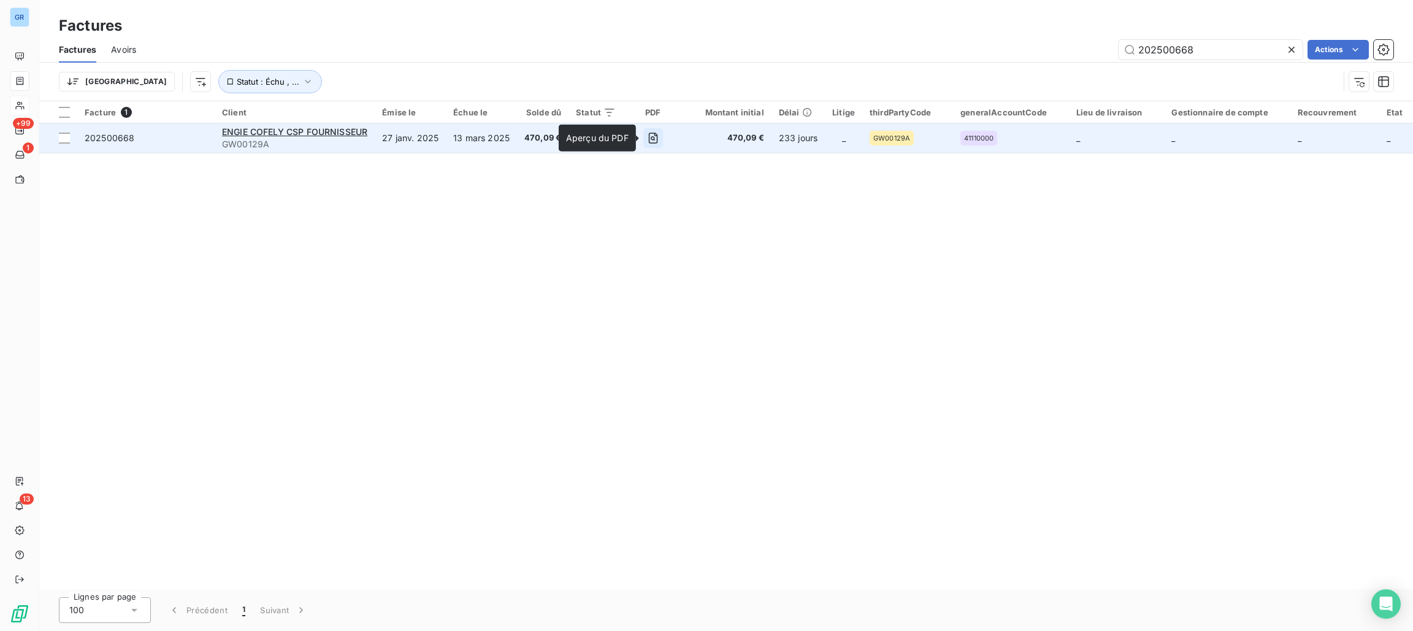
click at [653, 134] on icon "button" at bounding box center [653, 138] width 9 height 11
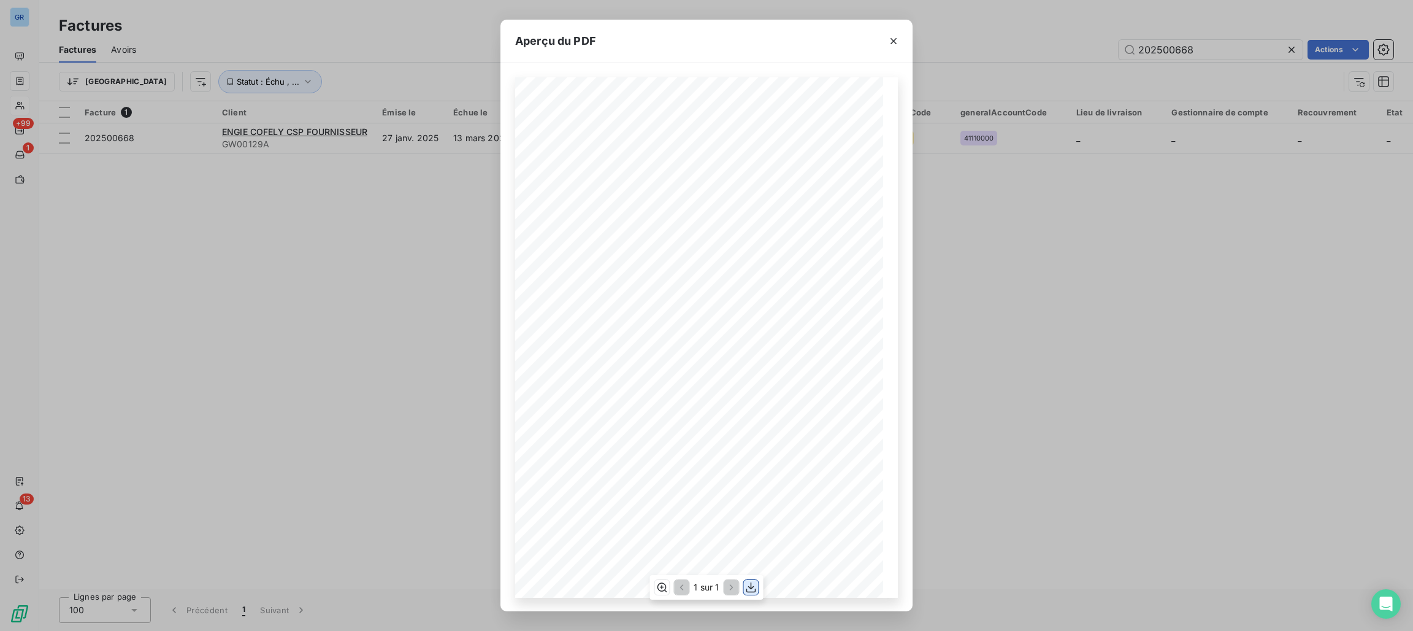
click at [755, 585] on icon "button" at bounding box center [751, 587] width 12 height 12
drag, startPoint x: 1139, startPoint y: 18, endPoint x: 1140, endPoint y: 33, distance: 15.4
click at [1139, 19] on div "Aperçu du PDF Référence interne Numéro de Date de Numéro de commande Référence …" at bounding box center [706, 315] width 1413 height 631
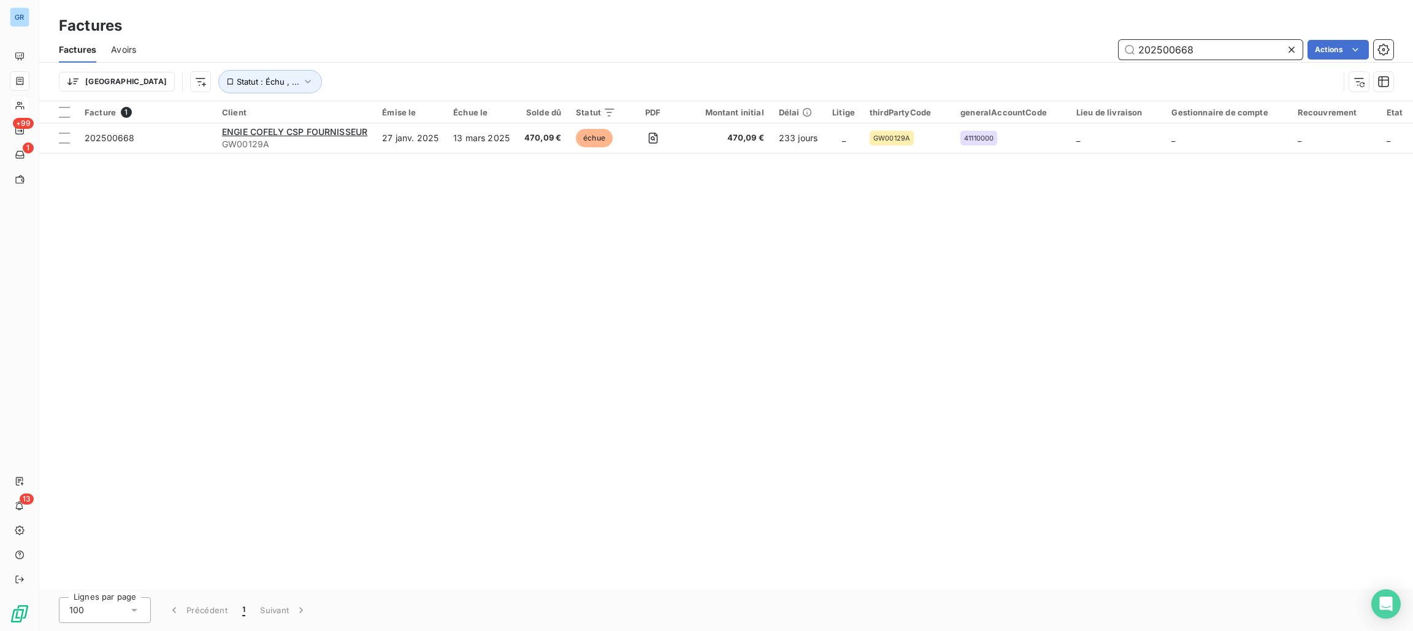
drag, startPoint x: 1208, startPoint y: 44, endPoint x: 1098, endPoint y: 38, distance: 110.6
click at [1085, 29] on div "Factures Factures Avoirs 202500668 Actions Trier Statut : Échu , ..." at bounding box center [726, 50] width 1374 height 101
paste input "2627"
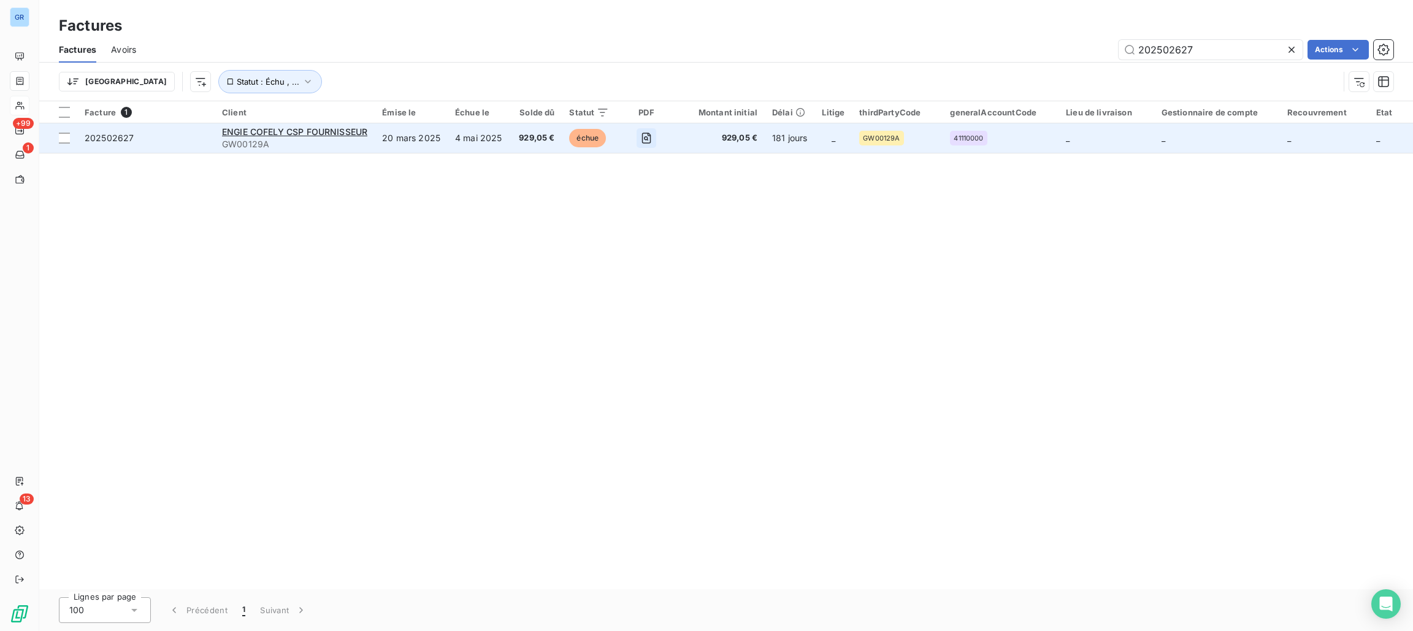
click at [647, 137] on icon "button" at bounding box center [646, 138] width 4 height 4
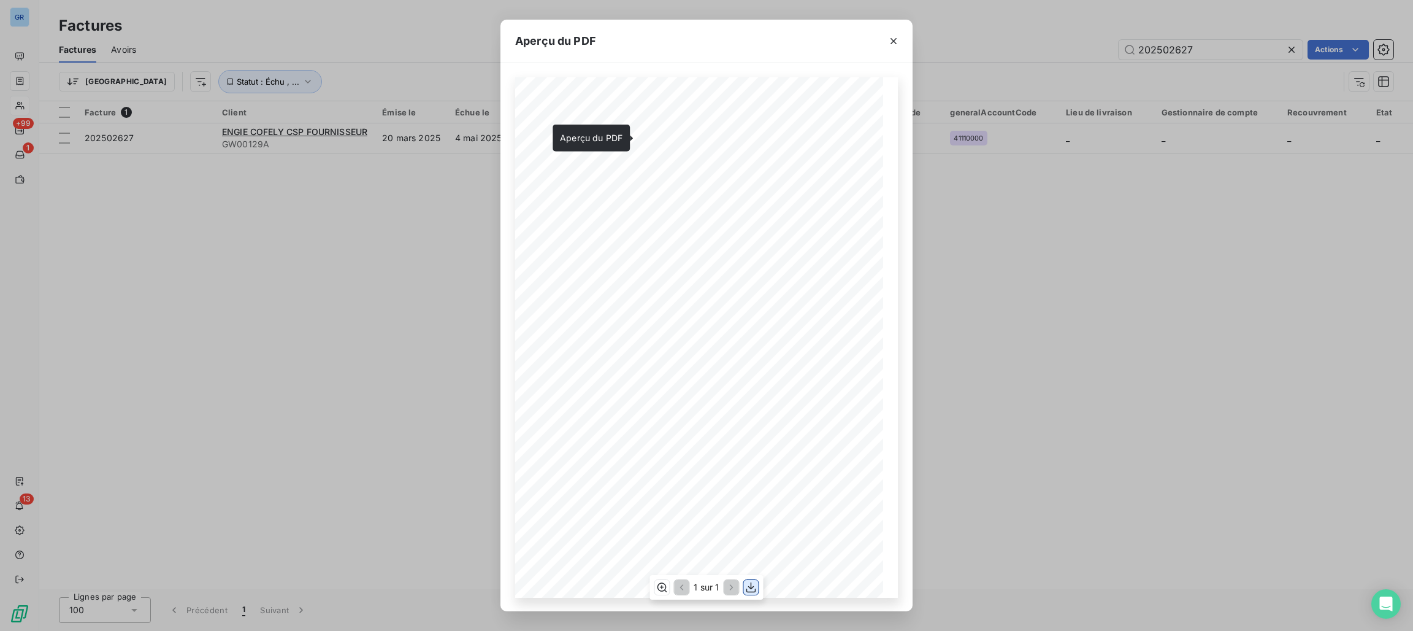
click at [752, 588] on icon "button" at bounding box center [751, 587] width 12 height 12
click at [1220, 40] on div "Aperçu du PDF Référence interne Numéro de Date de Numéro de commande Référence …" at bounding box center [706, 315] width 1413 height 631
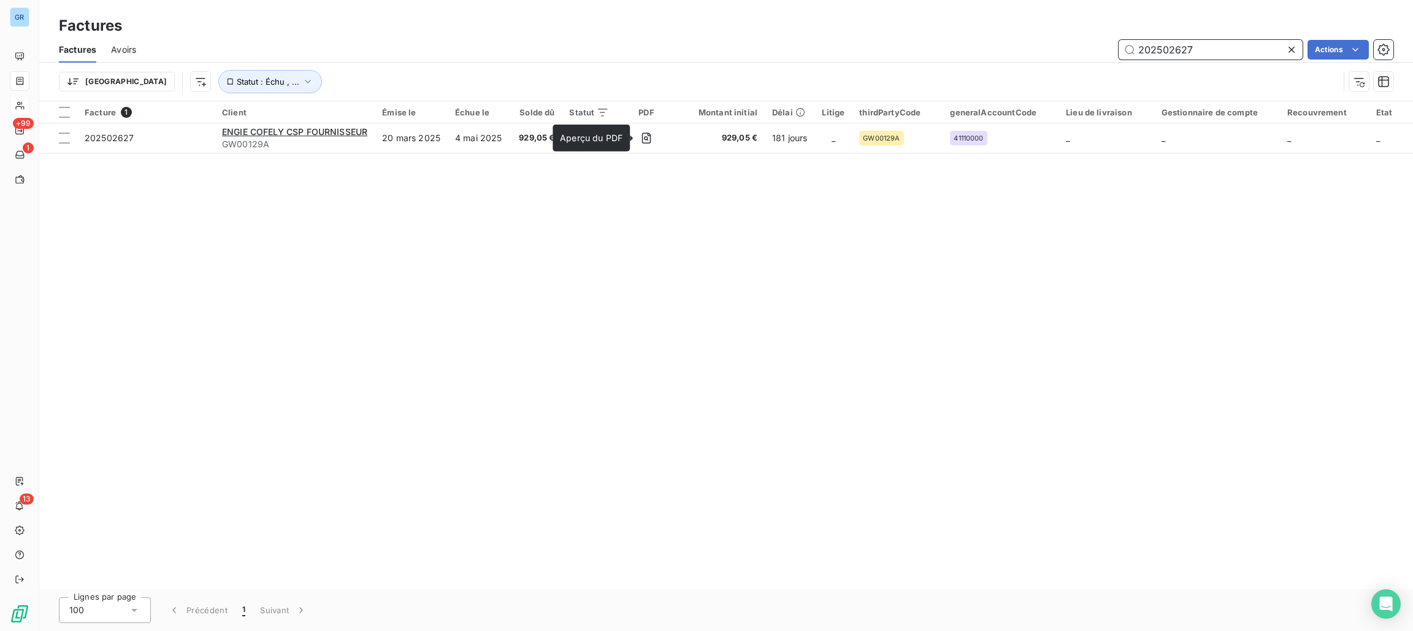
click at [1220, 44] on input "202502627" at bounding box center [1211, 50] width 184 height 20
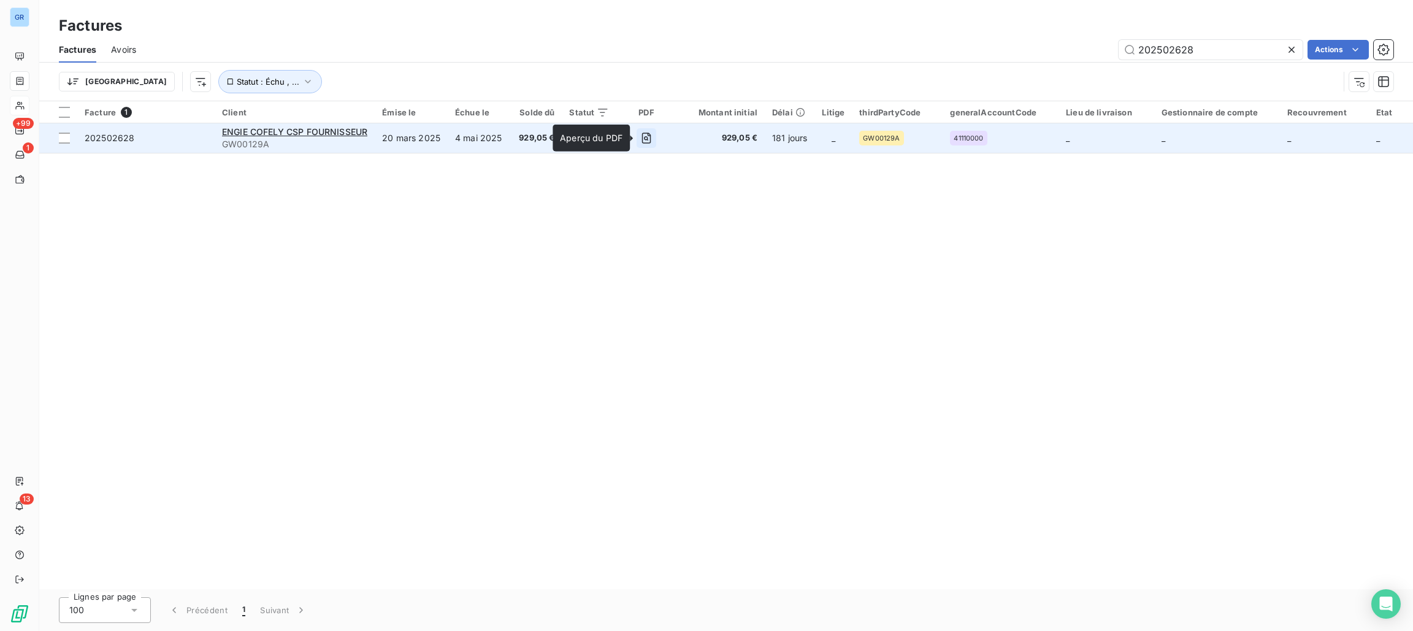
click at [641, 129] on button "button" at bounding box center [647, 138] width 20 height 20
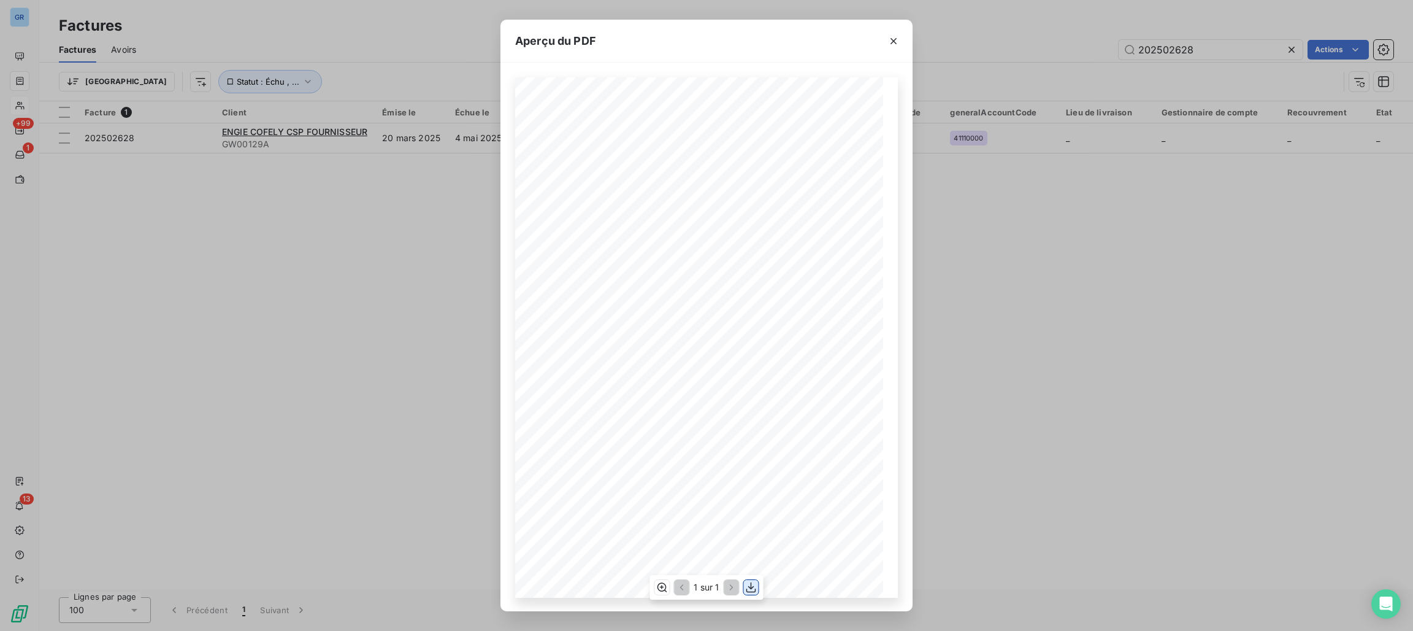
click at [757, 590] on button "button" at bounding box center [751, 587] width 15 height 15
drag, startPoint x: 895, startPoint y: 31, endPoint x: 901, endPoint y: 39, distance: 9.7
click at [895, 31] on button "button" at bounding box center [894, 41] width 20 height 20
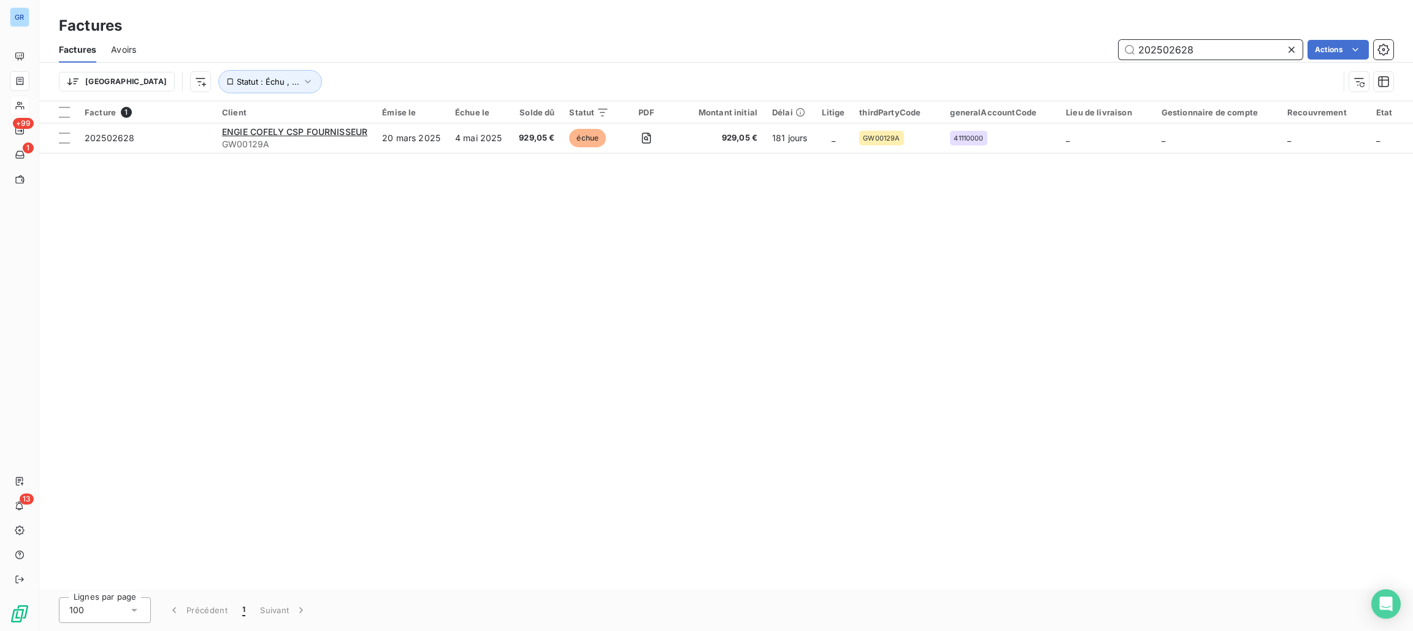
drag, startPoint x: 1213, startPoint y: 44, endPoint x: 1089, endPoint y: 48, distance: 124.0
click at [1083, 44] on div "202502628 Actions" at bounding box center [772, 50] width 1243 height 20
paste input "0863"
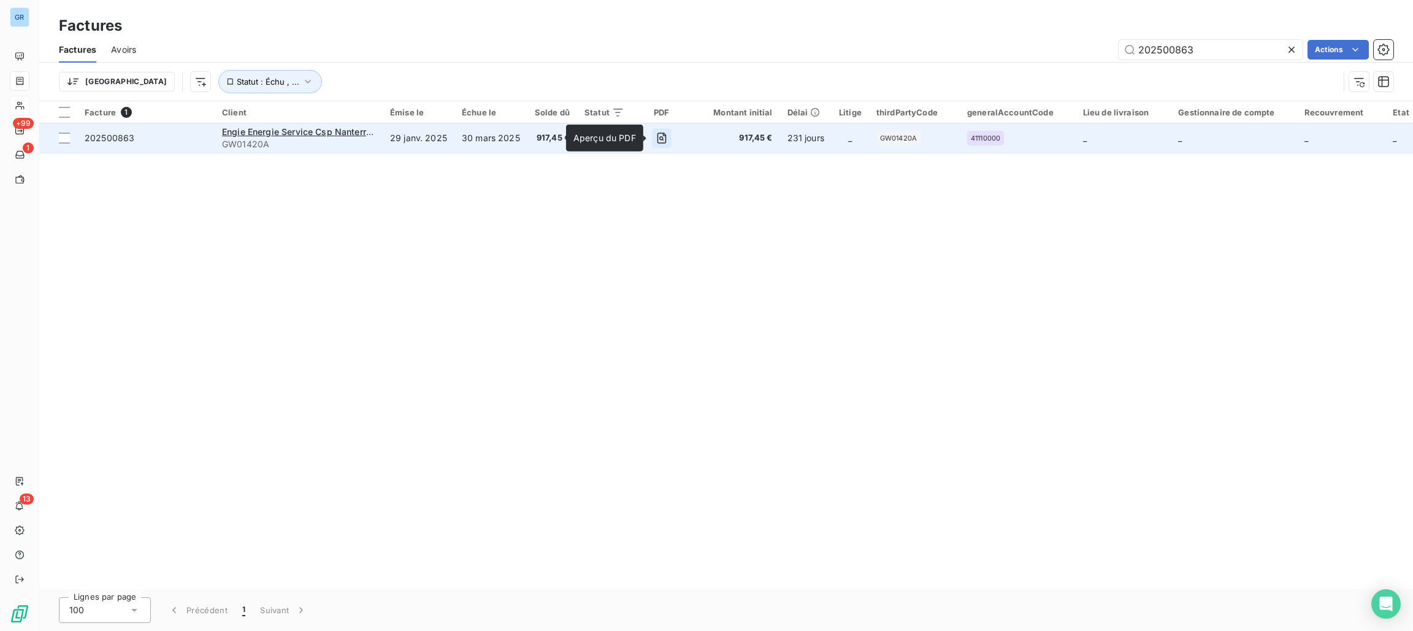
click at [657, 140] on icon "button" at bounding box center [662, 138] width 12 height 12
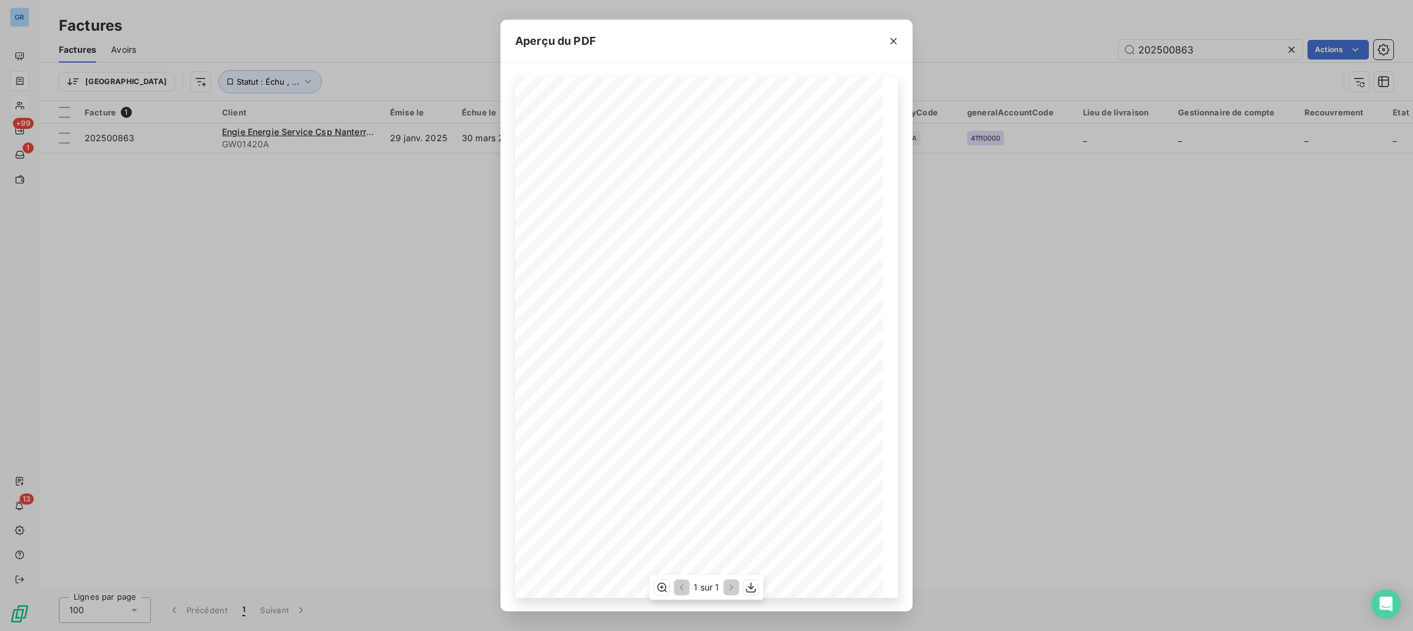
click at [742, 585] on div "1 sur 1" at bounding box center [706, 587] width 113 height 25
click at [742, 586] on div "1 sur 1" at bounding box center [706, 587] width 113 height 25
click at [751, 590] on icon "button" at bounding box center [751, 587] width 12 height 12
click at [896, 39] on icon "button" at bounding box center [894, 41] width 6 height 6
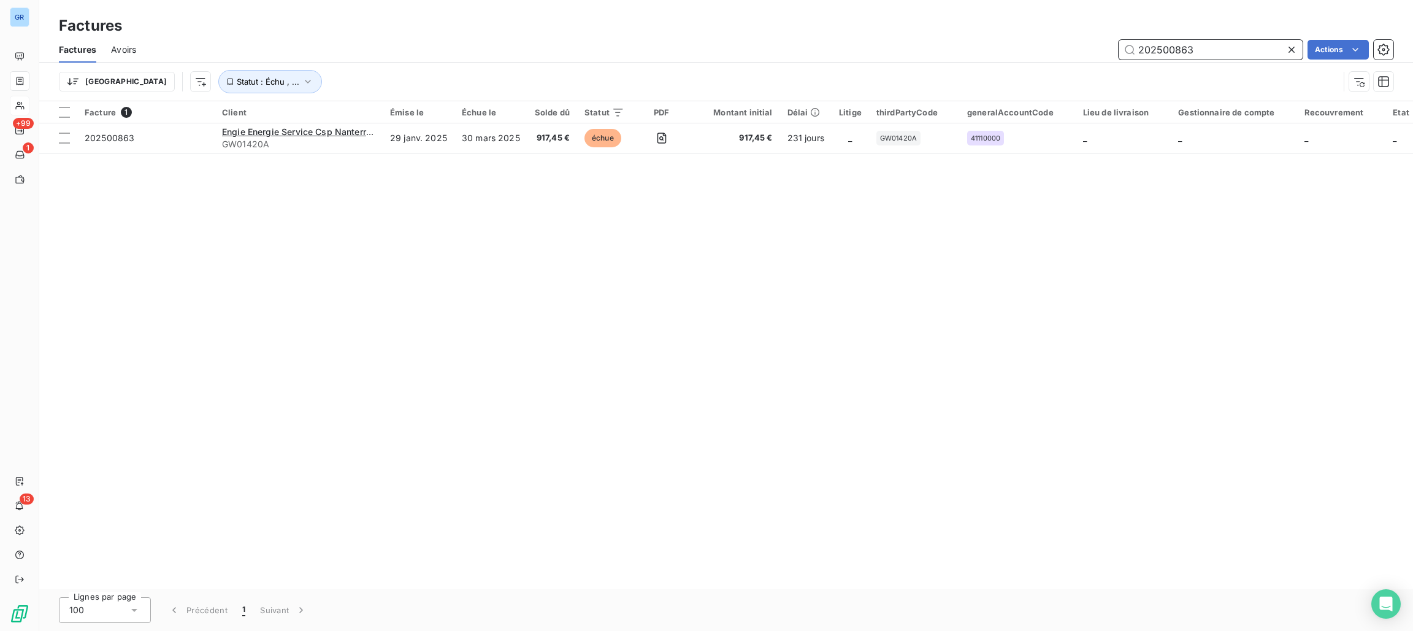
drag, startPoint x: 1206, startPoint y: 48, endPoint x: 1096, endPoint y: 55, distance: 110.7
click at [1057, 47] on div "202500863 Actions" at bounding box center [772, 50] width 1243 height 20
paste input "2816"
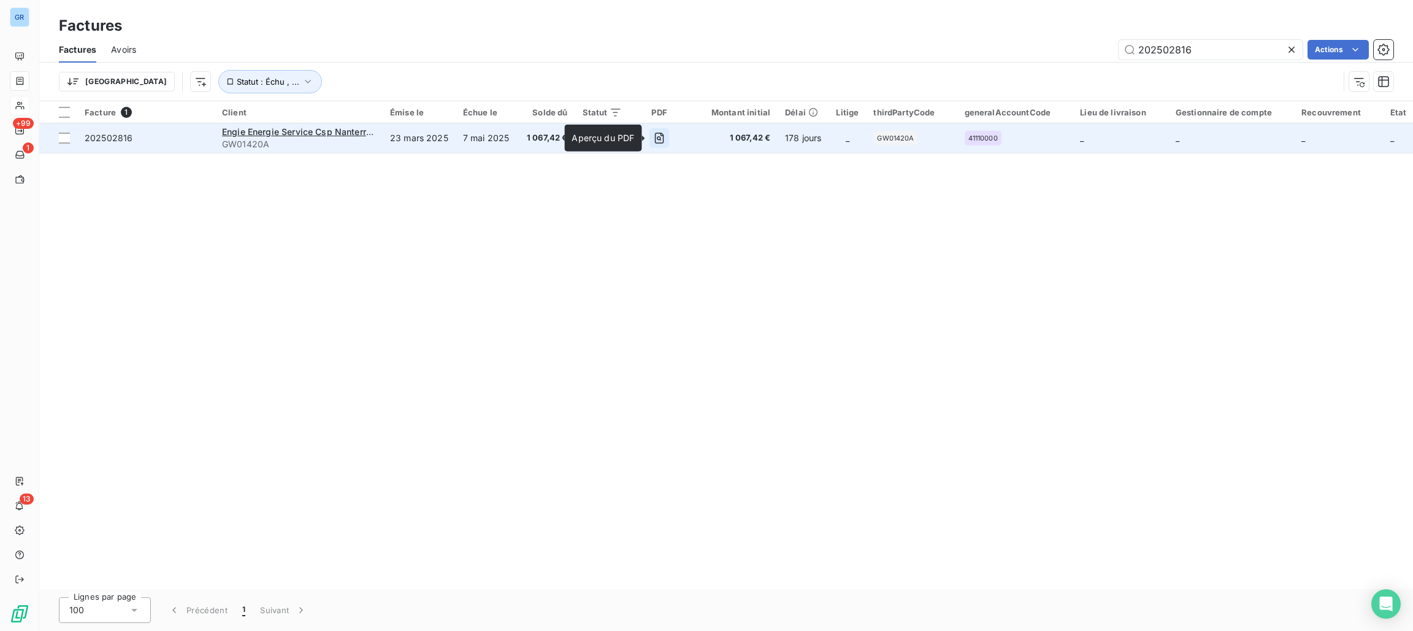
click at [657, 137] on icon "button" at bounding box center [659, 138] width 4 height 4
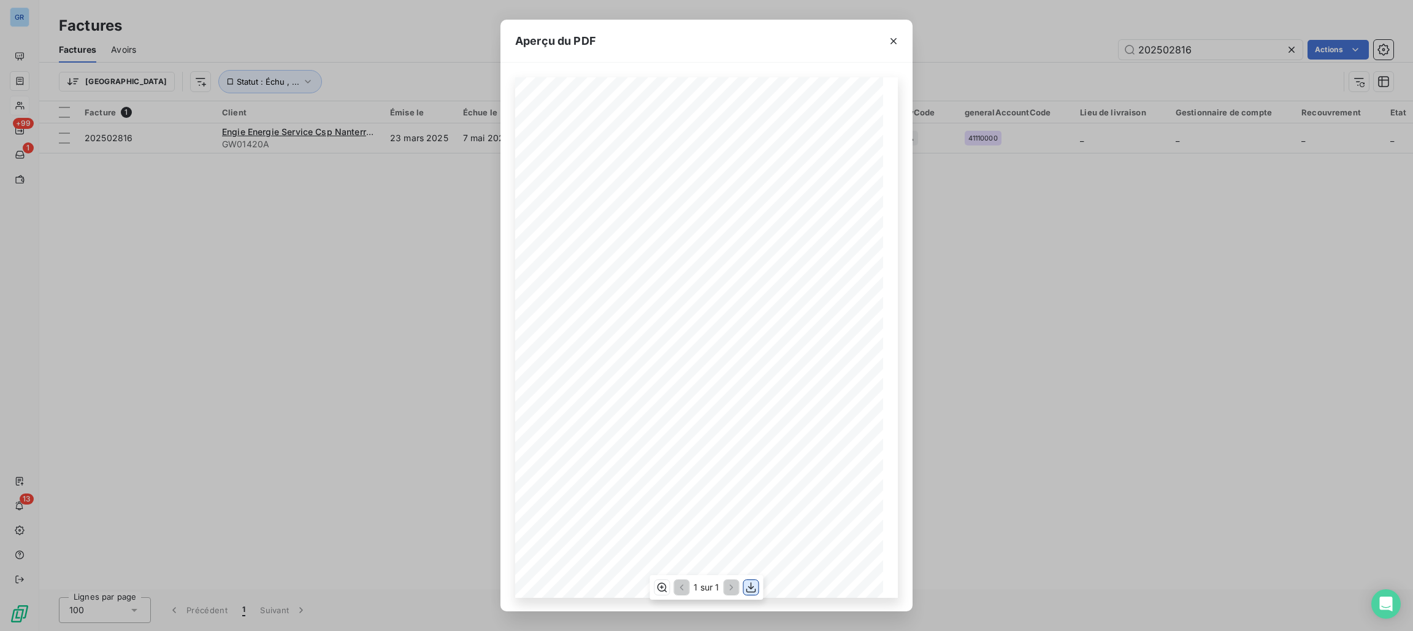
click at [753, 589] on icon "button" at bounding box center [751, 587] width 12 height 12
drag, startPoint x: 965, startPoint y: 192, endPoint x: 1032, endPoint y: 164, distance: 73.1
click at [965, 193] on div "Aperçu du PDF Référence interne Numéro de Date de Numéro de commande Référence …" at bounding box center [706, 315] width 1413 height 631
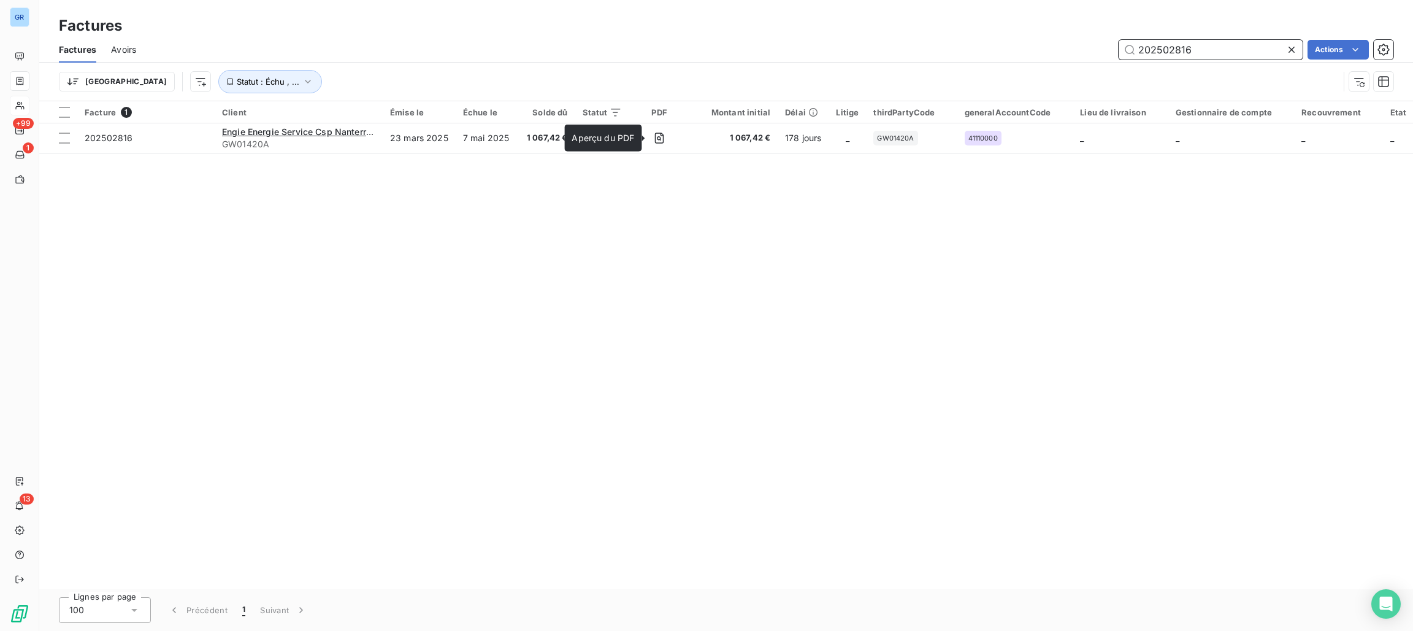
click at [1197, 42] on input "202502816" at bounding box center [1211, 50] width 184 height 20
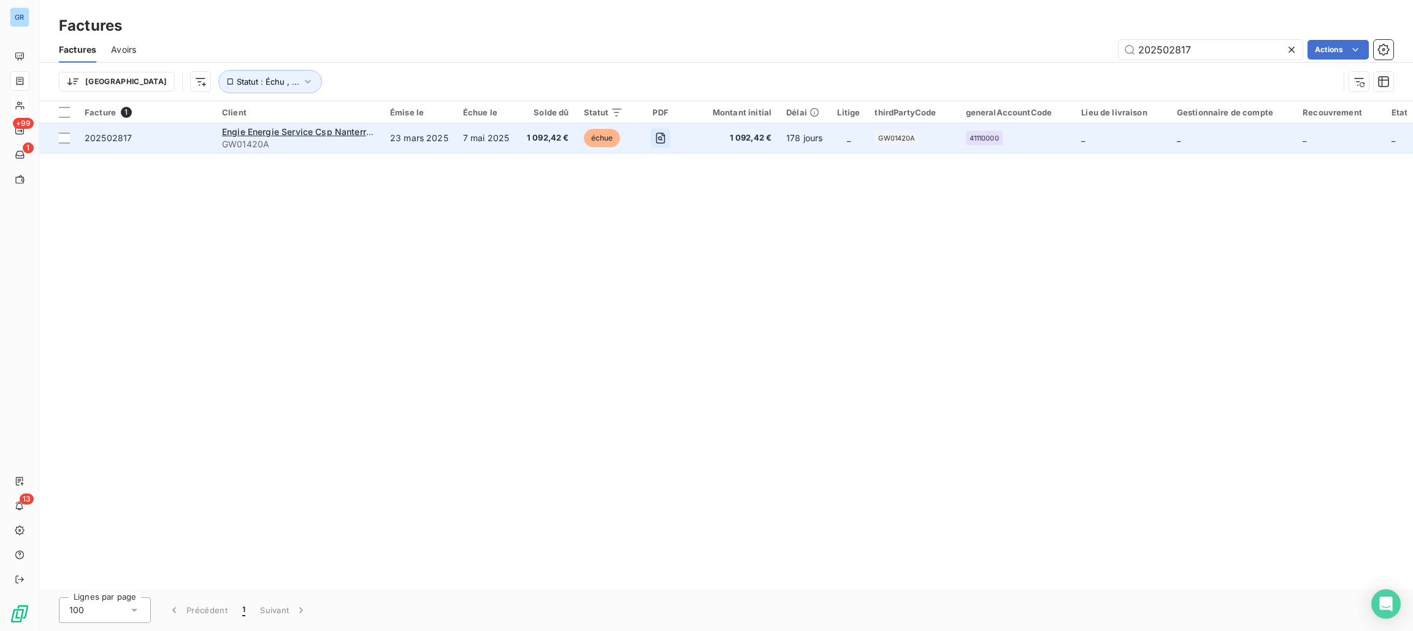
click at [655, 134] on icon "button" at bounding box center [661, 138] width 12 height 12
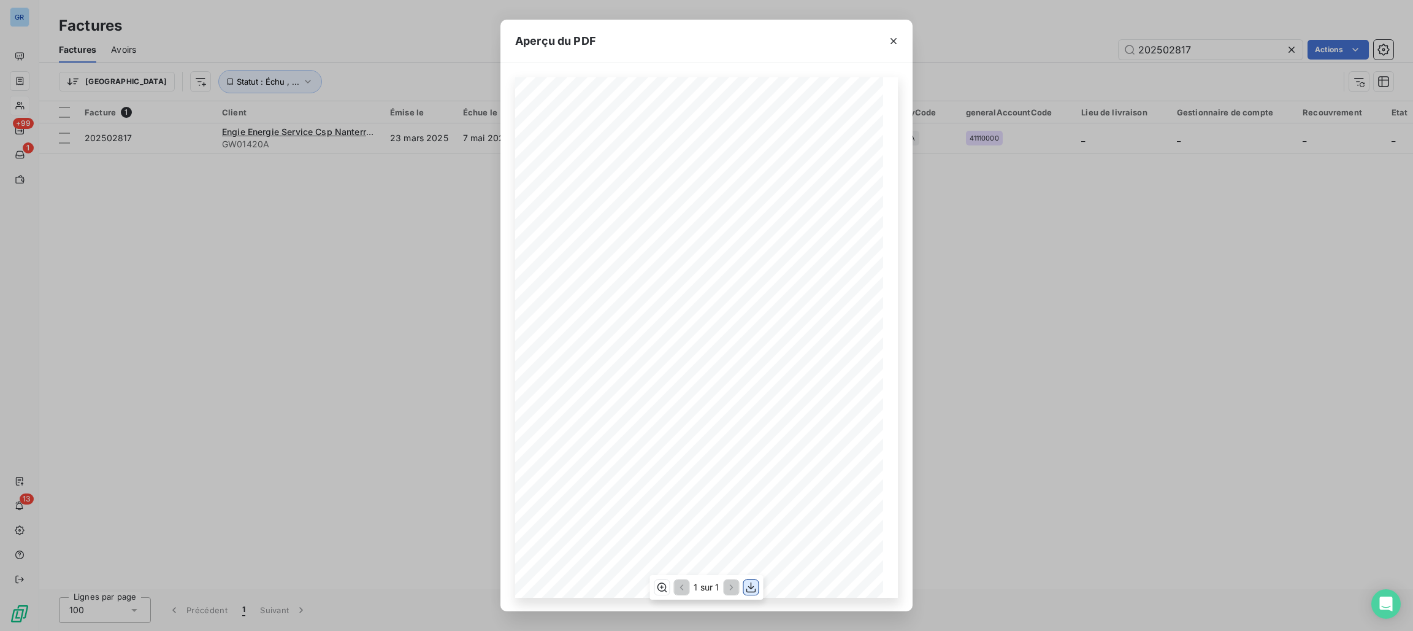
click at [745, 583] on icon "button" at bounding box center [751, 587] width 12 height 12
drag, startPoint x: 889, startPoint y: 41, endPoint x: 901, endPoint y: 45, distance: 13.0
click at [891, 41] on icon "button" at bounding box center [894, 41] width 12 height 12
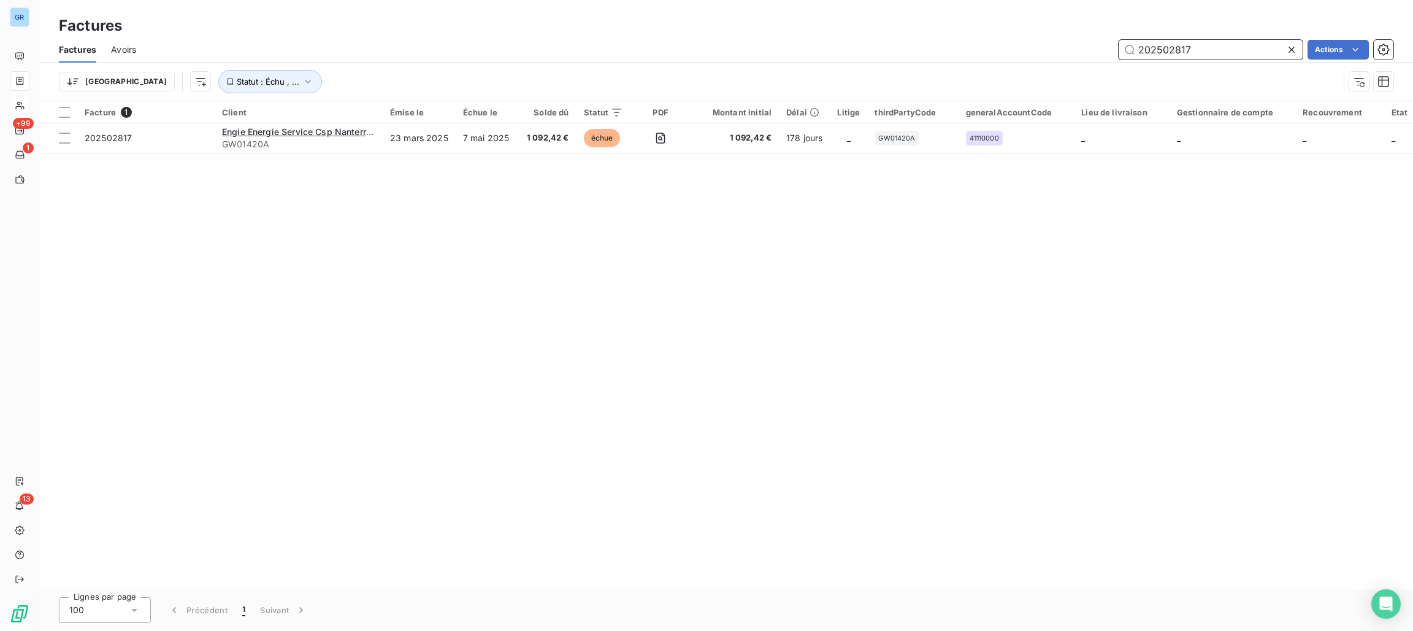
drag, startPoint x: 1254, startPoint y: 45, endPoint x: 1246, endPoint y: 44, distance: 8.1
click at [1246, 44] on input "202502817" at bounding box center [1211, 50] width 184 height 20
drag, startPoint x: 1237, startPoint y: 52, endPoint x: 1091, endPoint y: 58, distance: 146.7
click at [1017, 33] on div "Factures Factures Avoirs 202502817 Actions Trier Statut : [GEOGRAPHIC_DATA] , .…" at bounding box center [726, 50] width 1374 height 101
paste input "984"
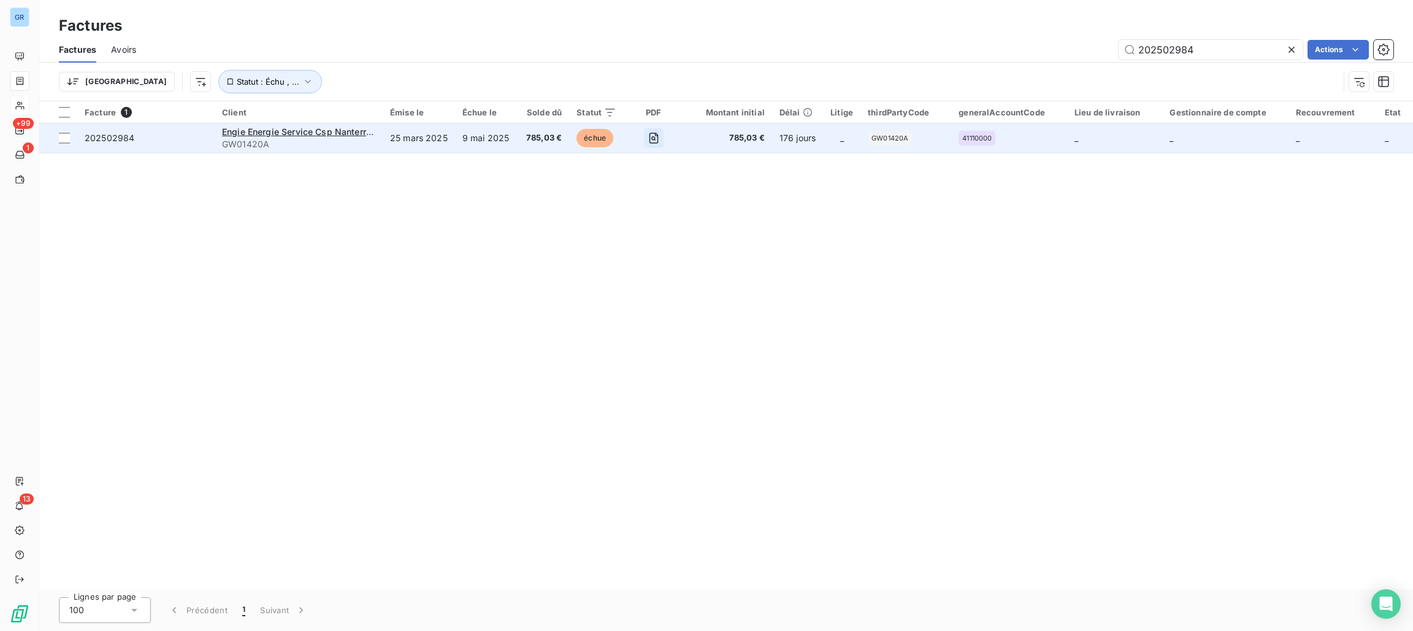
click at [655, 133] on icon "button" at bounding box center [654, 138] width 12 height 12
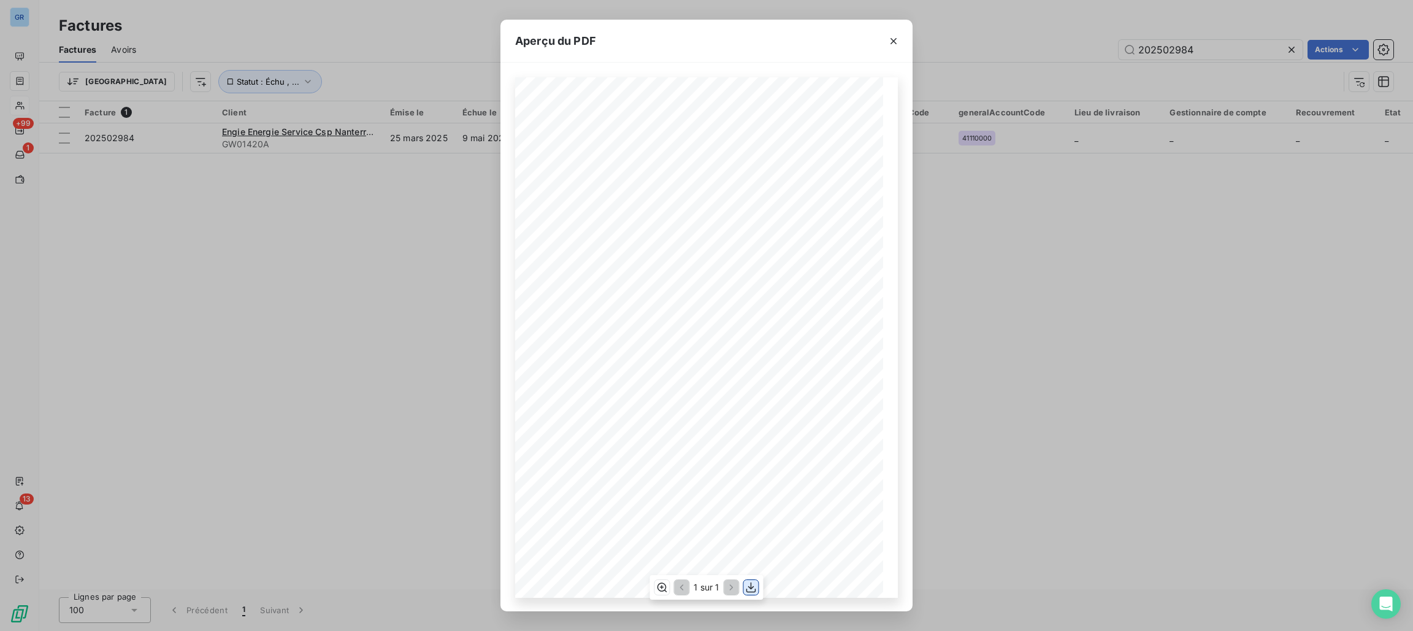
click at [756, 587] on icon "button" at bounding box center [751, 587] width 12 height 12
drag, startPoint x: 897, startPoint y: 46, endPoint x: 917, endPoint y: 51, distance: 20.2
click at [897, 46] on icon "button" at bounding box center [894, 41] width 12 height 12
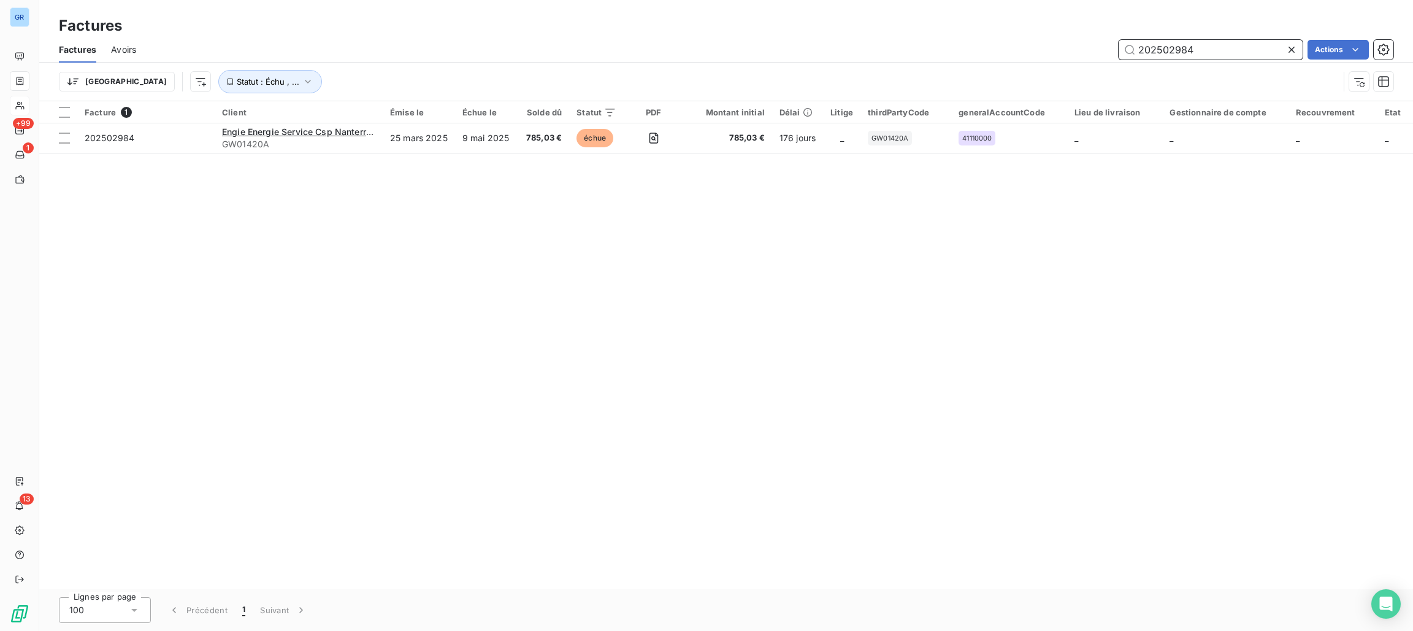
click at [1188, 52] on input "202502984" at bounding box center [1211, 50] width 184 height 20
click at [1194, 51] on input "202502984" at bounding box center [1211, 50] width 184 height 20
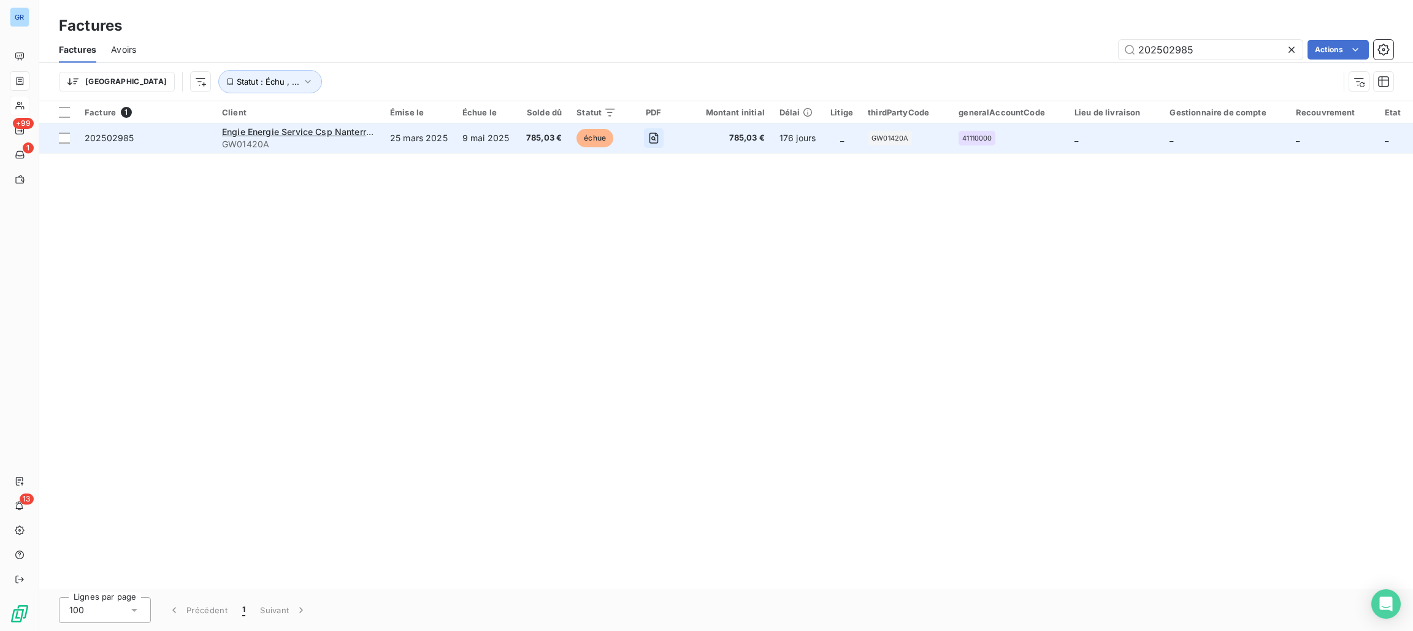
click at [653, 134] on icon "button" at bounding box center [654, 138] width 12 height 12
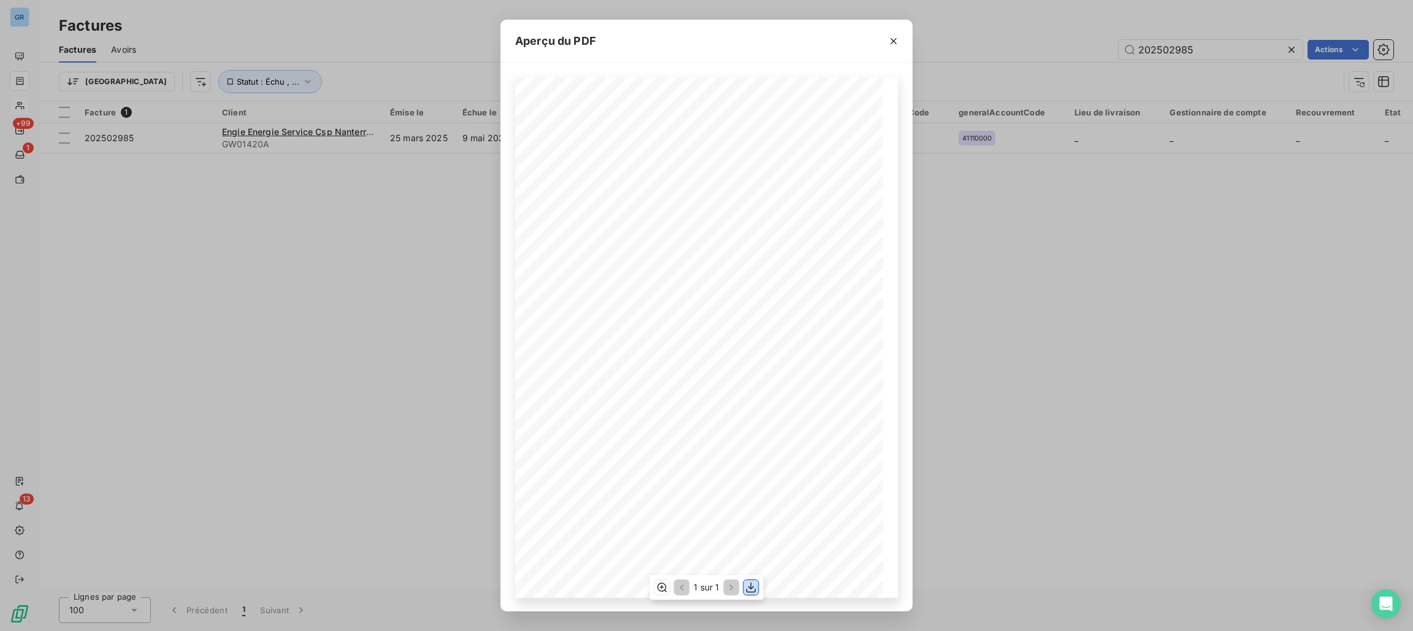
drag, startPoint x: 750, startPoint y: 586, endPoint x: 728, endPoint y: 574, distance: 25.3
click at [750, 586] on icon "button" at bounding box center [751, 587] width 12 height 12
drag, startPoint x: 896, startPoint y: 40, endPoint x: 1007, endPoint y: 38, distance: 111.7
click at [896, 38] on icon "button" at bounding box center [894, 41] width 12 height 12
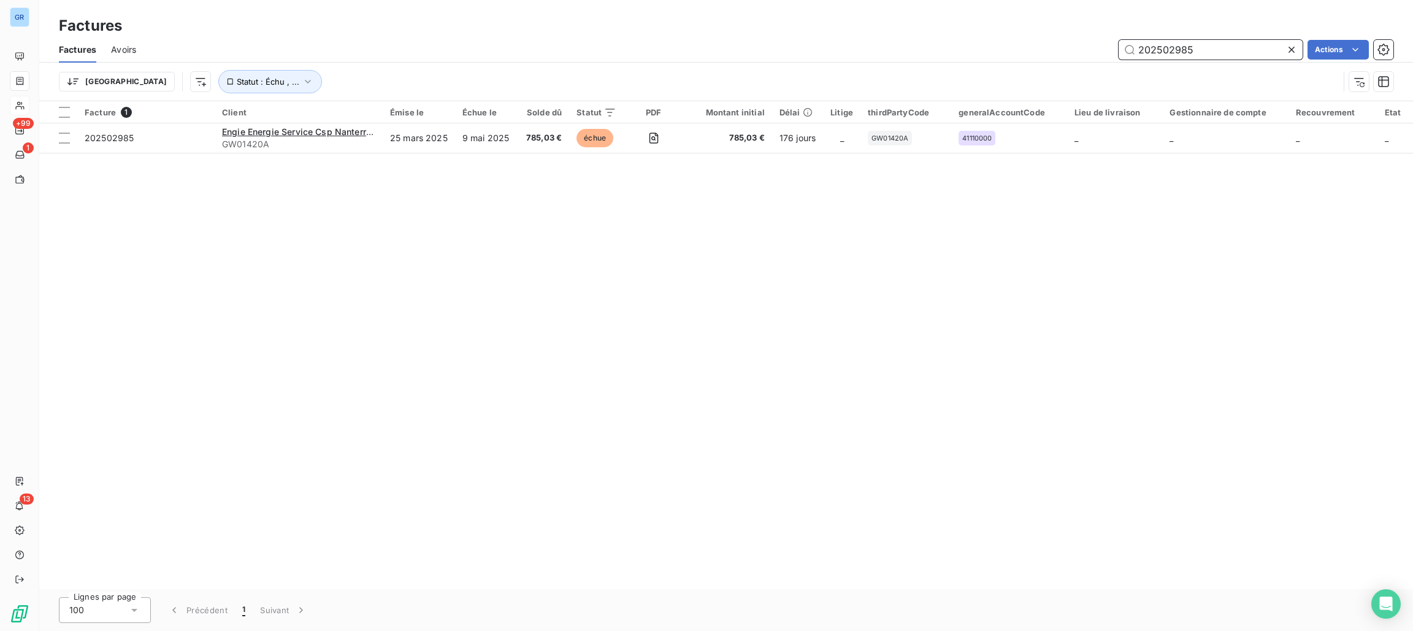
click at [1198, 52] on input "202502985" at bounding box center [1211, 50] width 184 height 20
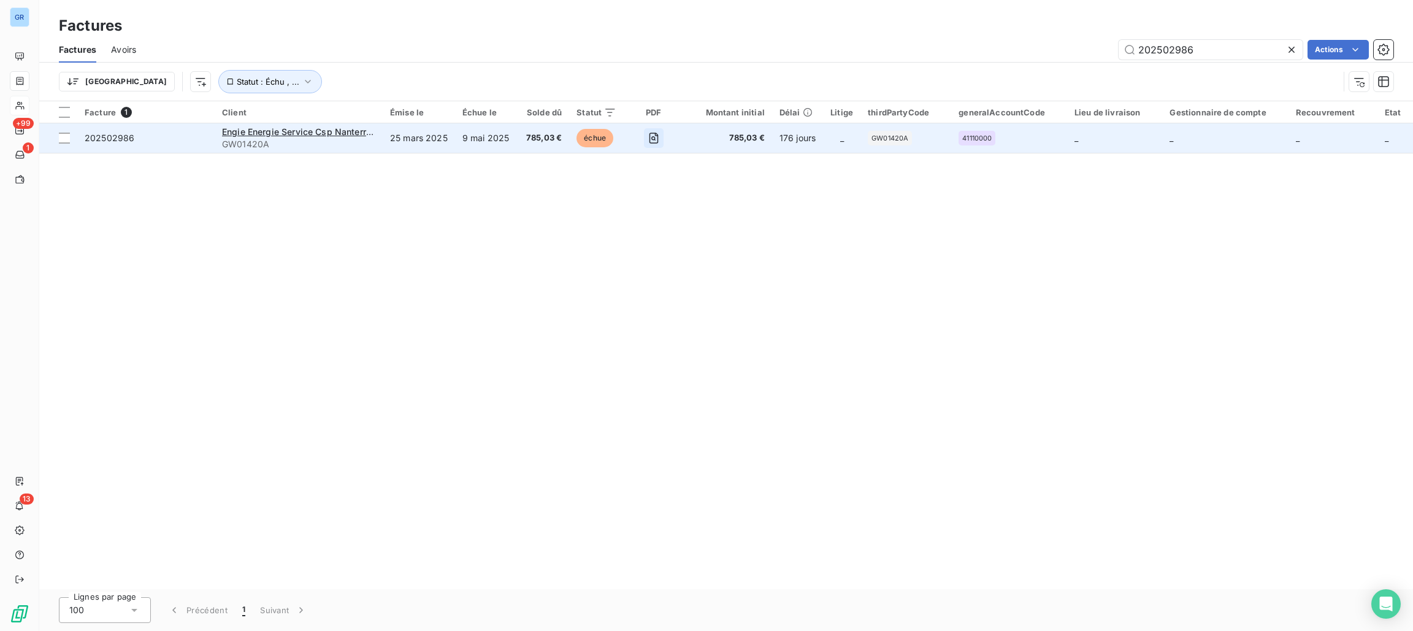
click at [653, 134] on icon "button" at bounding box center [654, 138] width 9 height 11
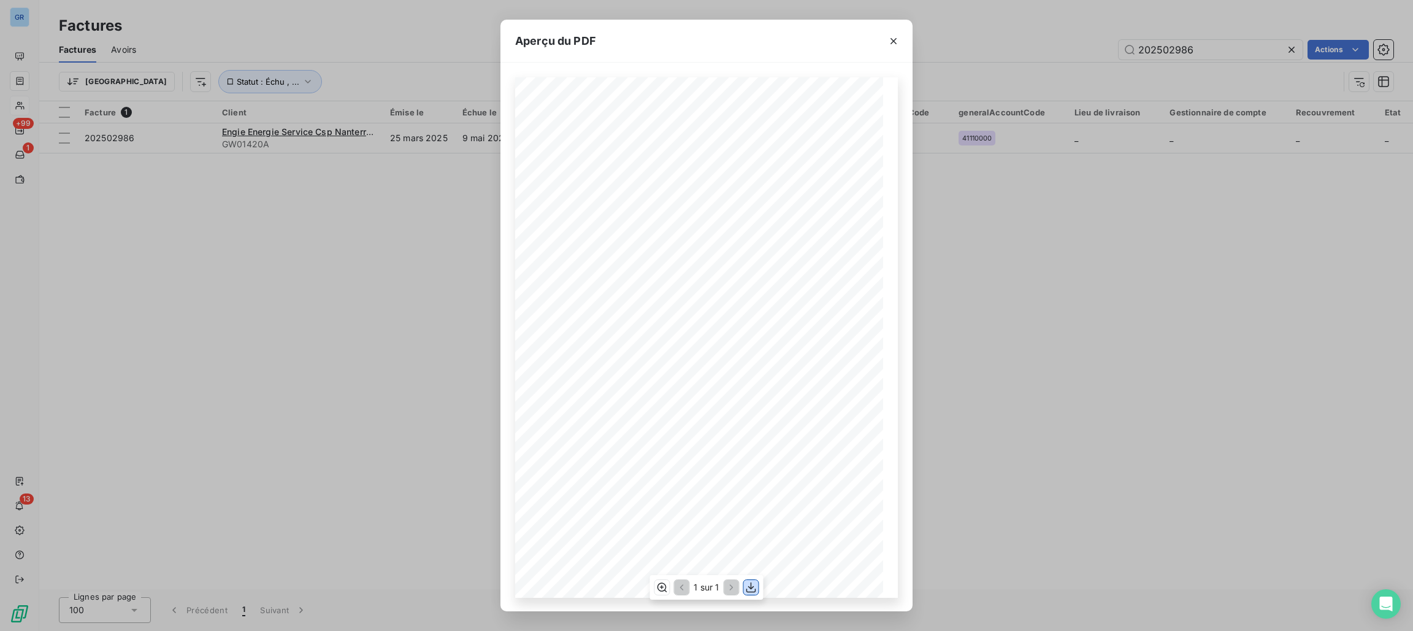
drag, startPoint x: 756, startPoint y: 585, endPoint x: 761, endPoint y: 581, distance: 6.5
click at [756, 586] on icon "button" at bounding box center [751, 587] width 12 height 12
drag, startPoint x: 899, startPoint y: 40, endPoint x: 1013, endPoint y: 40, distance: 114.7
click at [899, 40] on icon "button" at bounding box center [894, 41] width 12 height 12
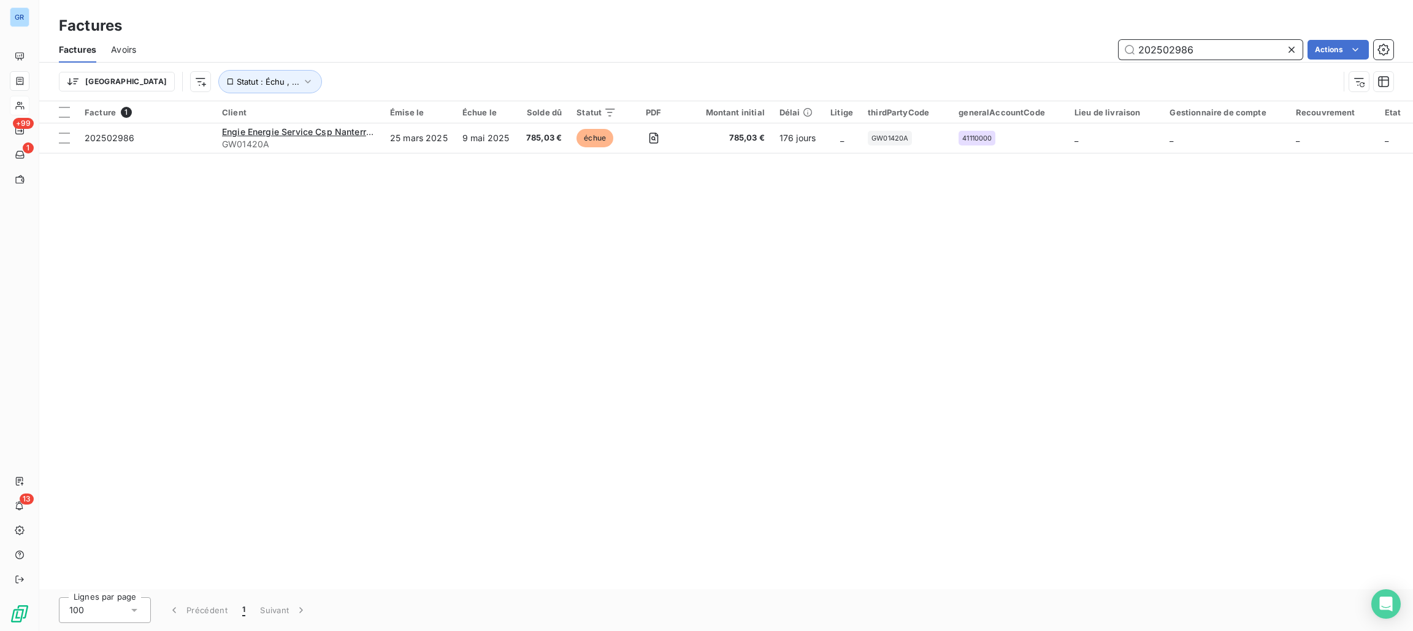
drag, startPoint x: 1245, startPoint y: 45, endPoint x: 995, endPoint y: 38, distance: 250.4
click at [982, 31] on div "Factures Factures Avoirs 202502986 Actions Trier Statut : [GEOGRAPHIC_DATA] , .…" at bounding box center [726, 50] width 1374 height 101
paste input "306663"
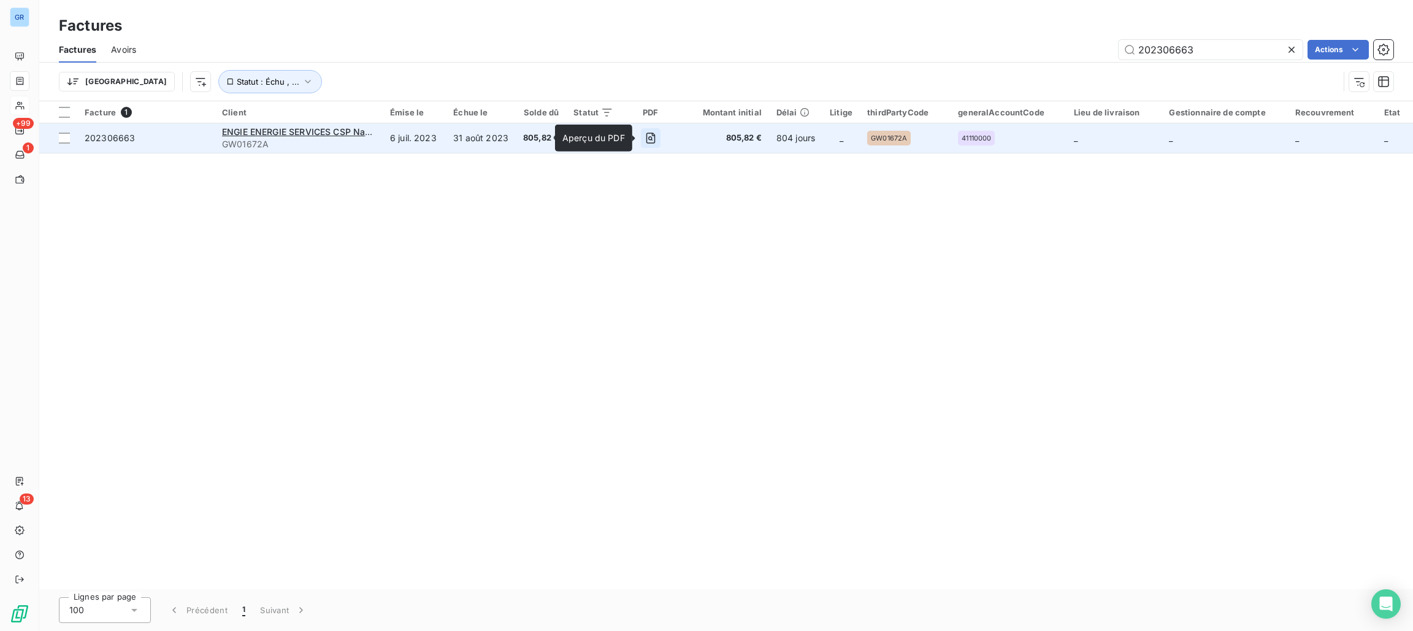
click at [648, 140] on icon "button" at bounding box center [651, 138] width 12 height 12
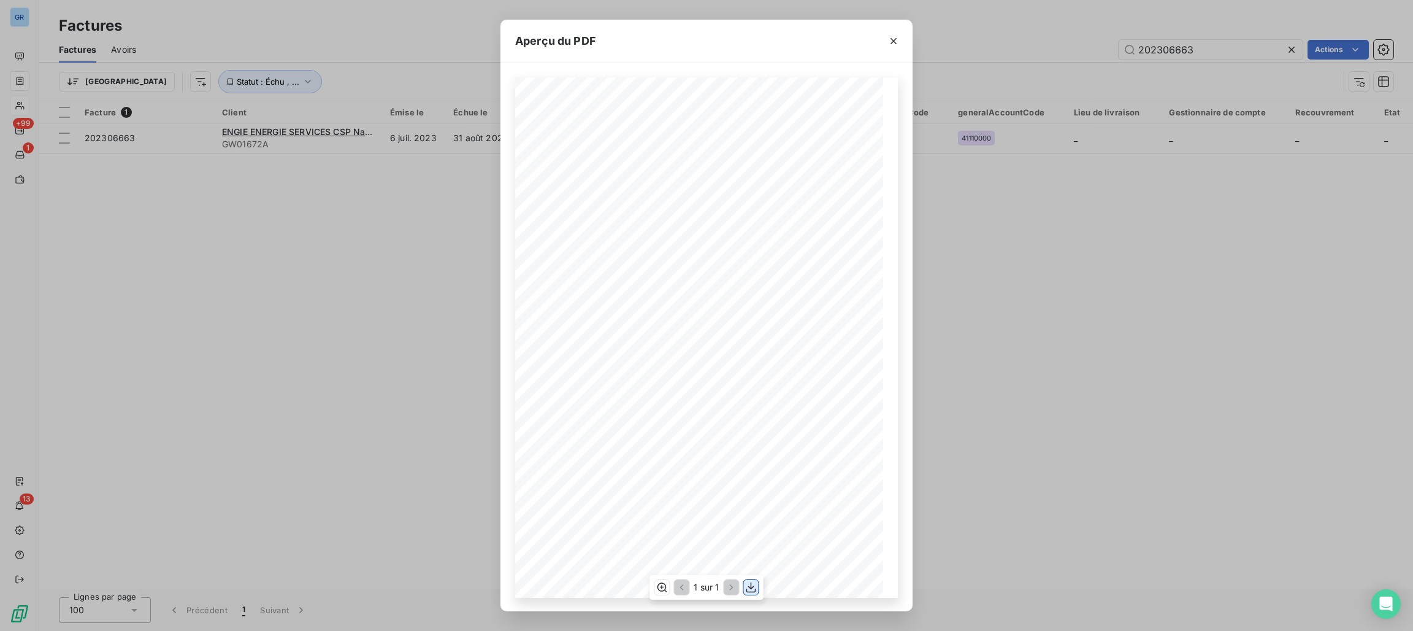
click at [748, 586] on icon "button" at bounding box center [751, 587] width 12 height 12
drag, startPoint x: 896, startPoint y: 48, endPoint x: 958, endPoint y: 57, distance: 62.6
click at [896, 48] on button "button" at bounding box center [894, 41] width 20 height 20
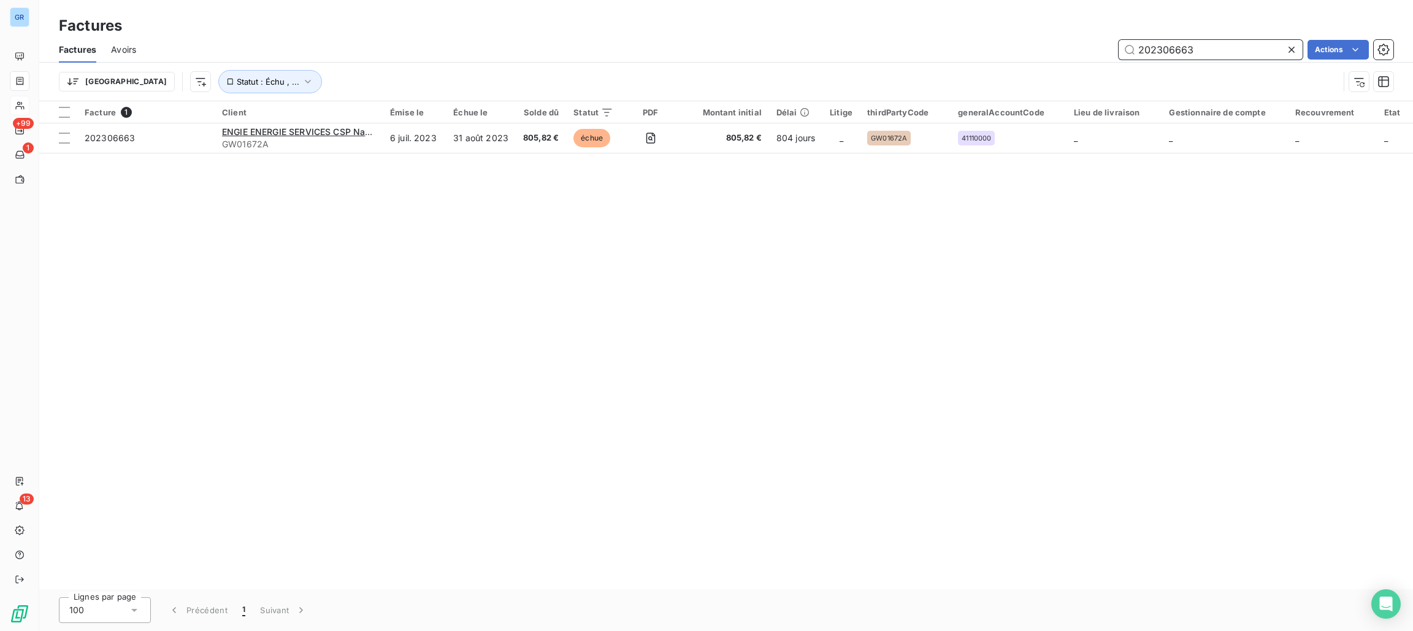
drag, startPoint x: 1206, startPoint y: 48, endPoint x: 1066, endPoint y: 50, distance: 140.5
click at [1062, 48] on div "202306663 Actions" at bounding box center [772, 50] width 1243 height 20
paste input "7837"
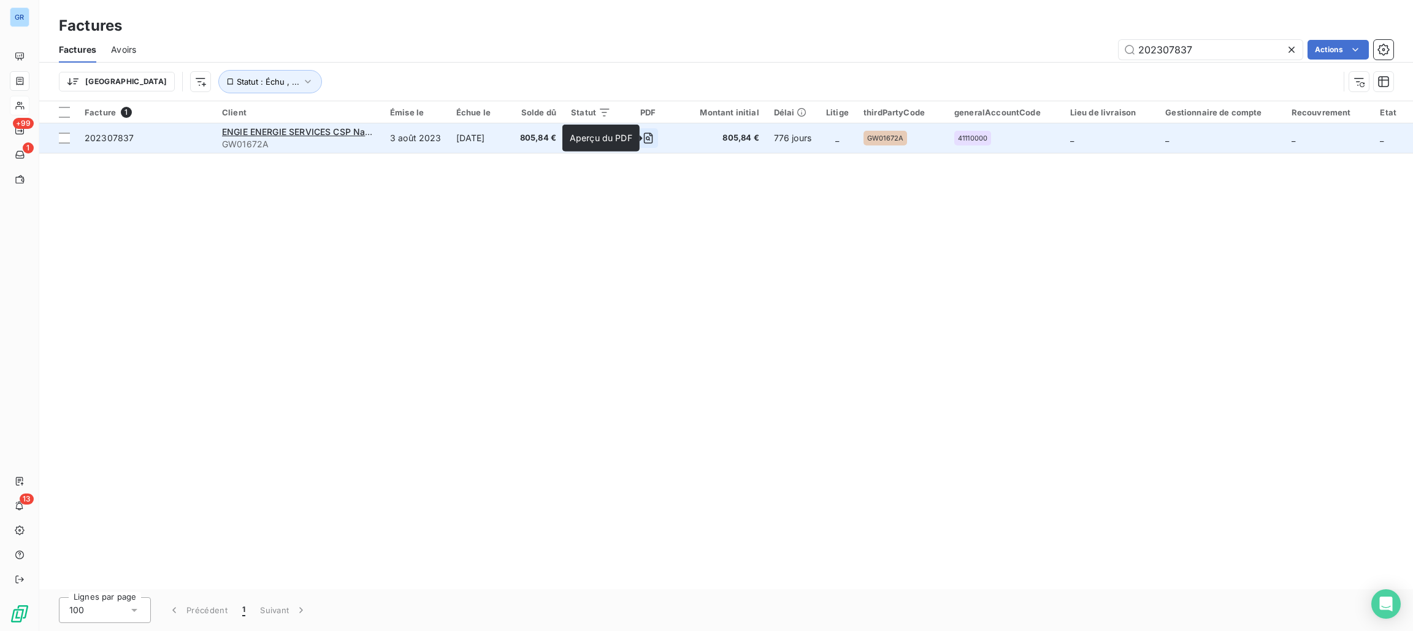
click at [655, 128] on button "button" at bounding box center [649, 138] width 20 height 20
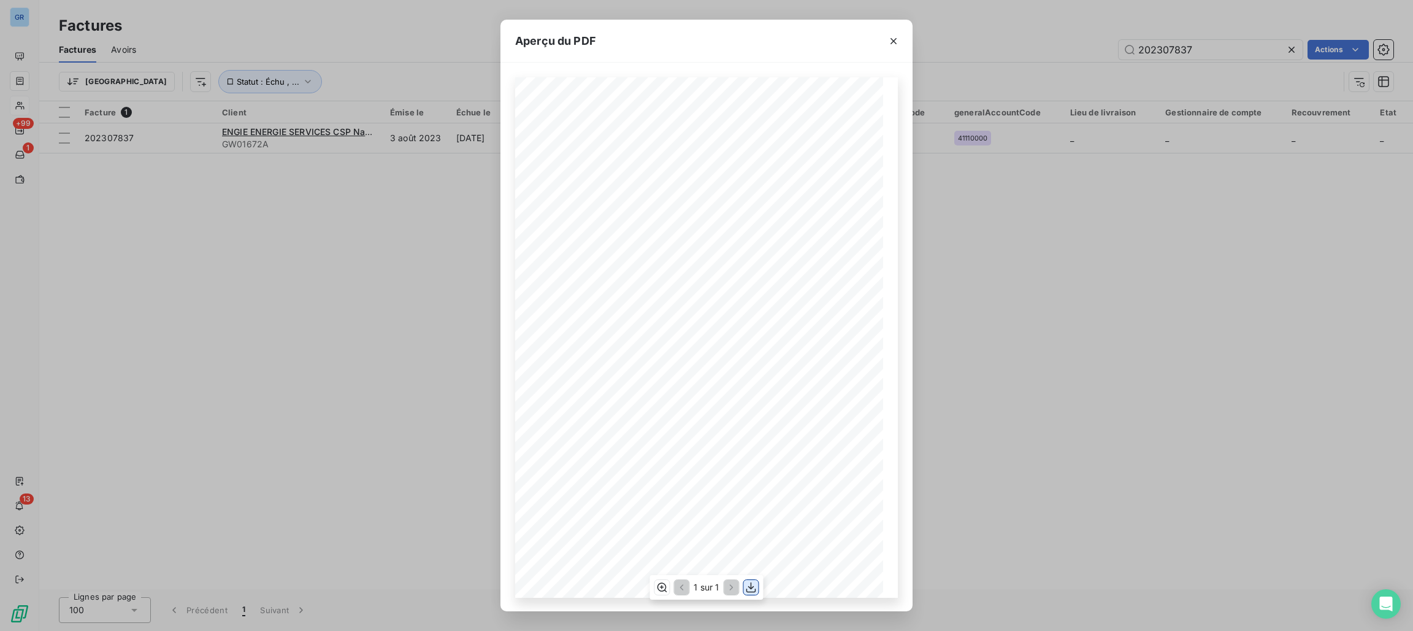
click at [747, 586] on icon "button" at bounding box center [751, 587] width 12 height 12
click at [1179, 42] on div "Aperçu du PDF Référence interne Numéro de Date de Numéro de commande Référence …" at bounding box center [706, 315] width 1413 height 631
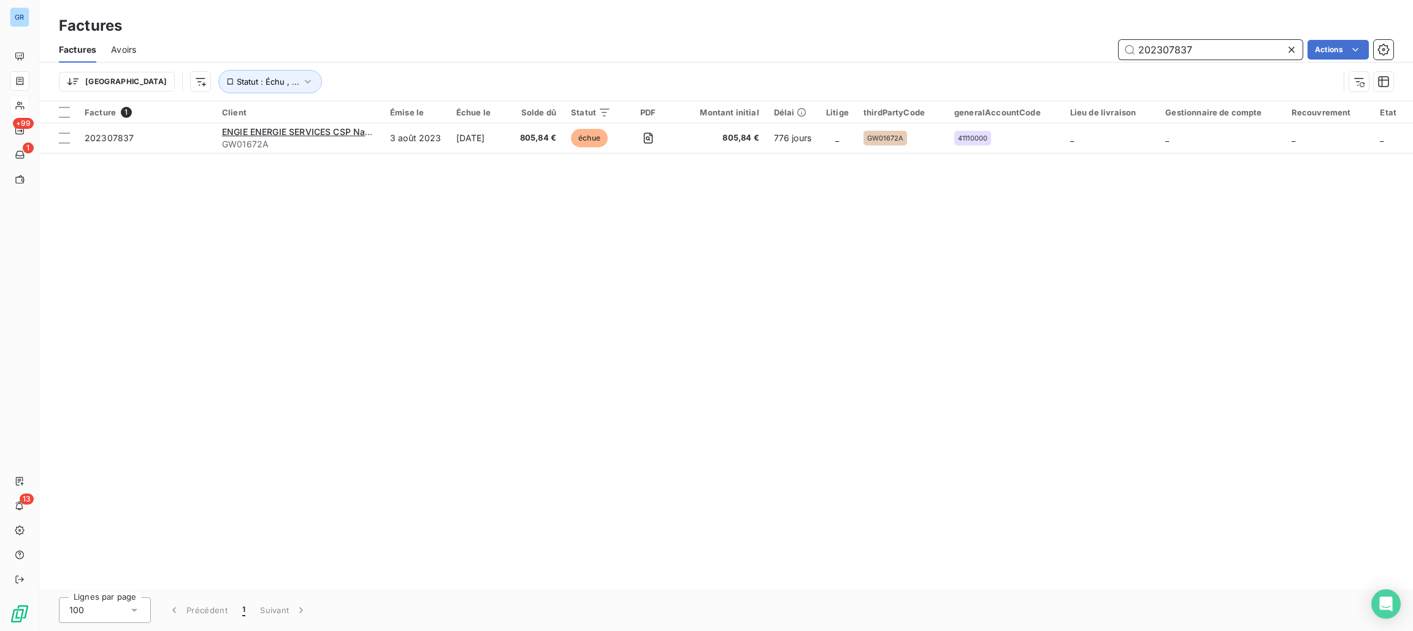
drag, startPoint x: 1199, startPoint y: 48, endPoint x: 1099, endPoint y: 51, distance: 100.0
click at [1095, 50] on div "202307837 Actions" at bounding box center [772, 50] width 1243 height 20
paste input "10912"
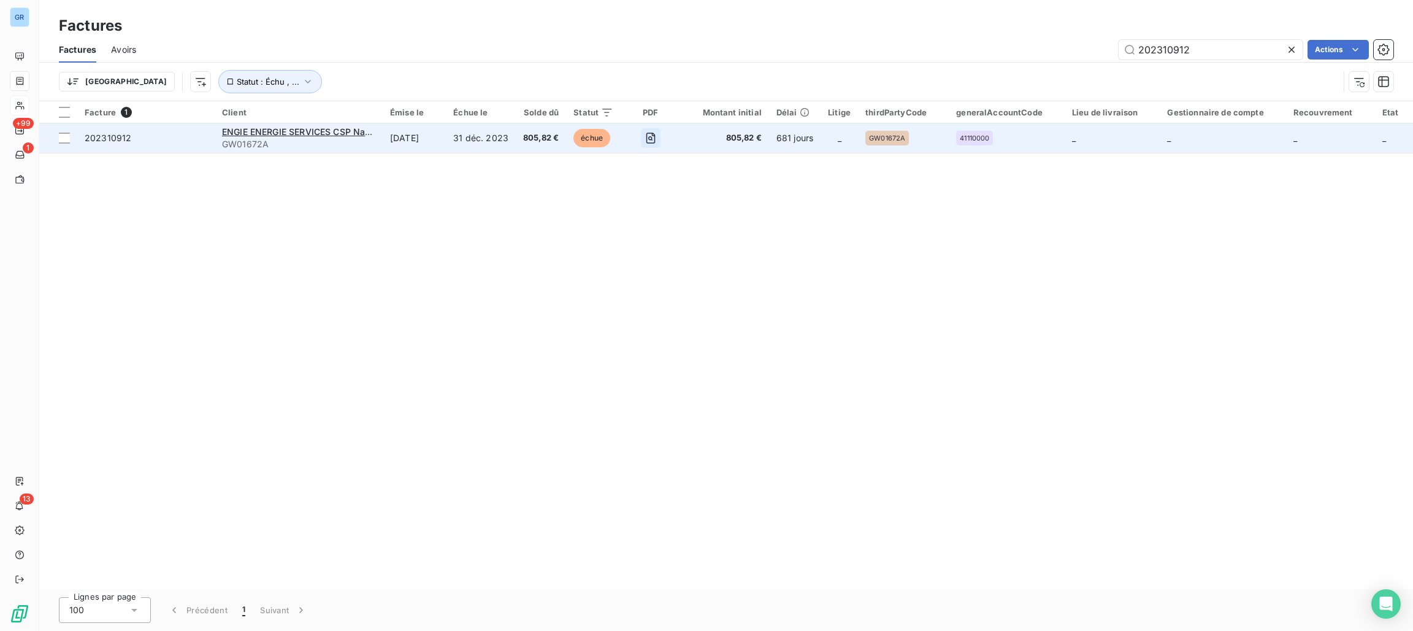
click at [654, 140] on icon "button" at bounding box center [651, 138] width 12 height 12
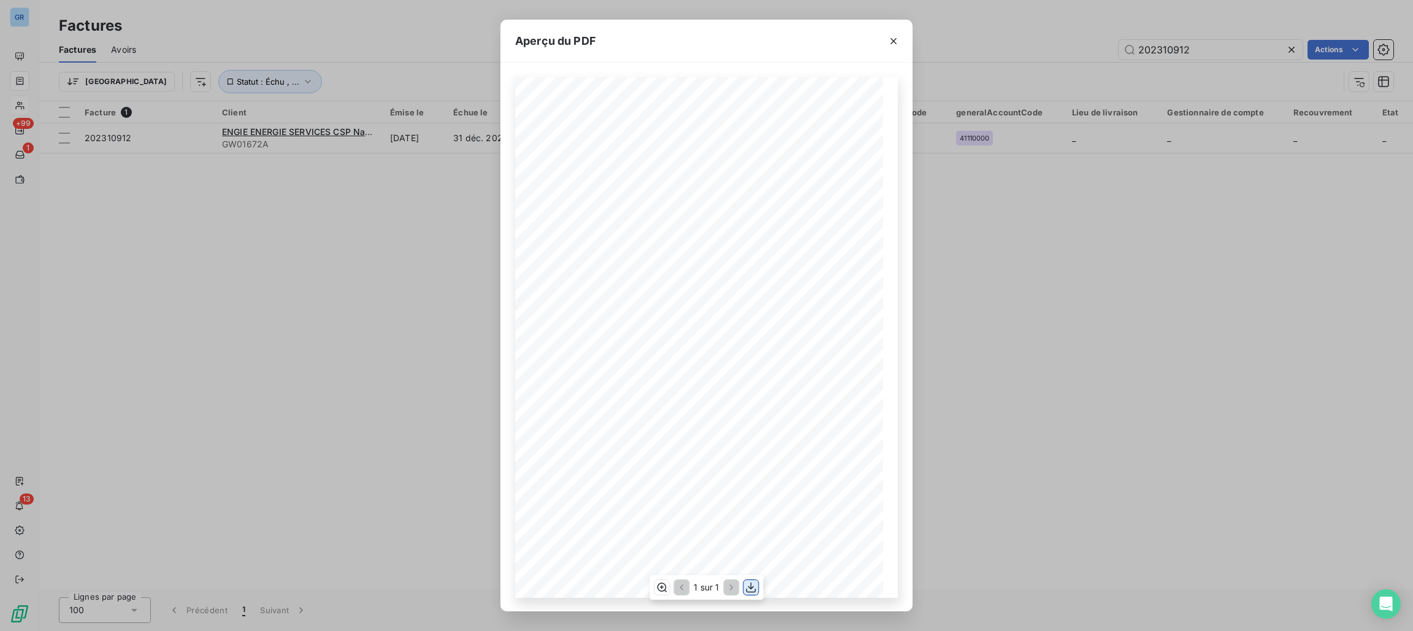
drag, startPoint x: 755, startPoint y: 593, endPoint x: 752, endPoint y: 586, distance: 6.9
click at [755, 592] on icon "button" at bounding box center [751, 587] width 12 height 12
drag, startPoint x: 885, startPoint y: 38, endPoint x: 982, endPoint y: 45, distance: 97.2
click at [885, 38] on button "button" at bounding box center [894, 41] width 20 height 20
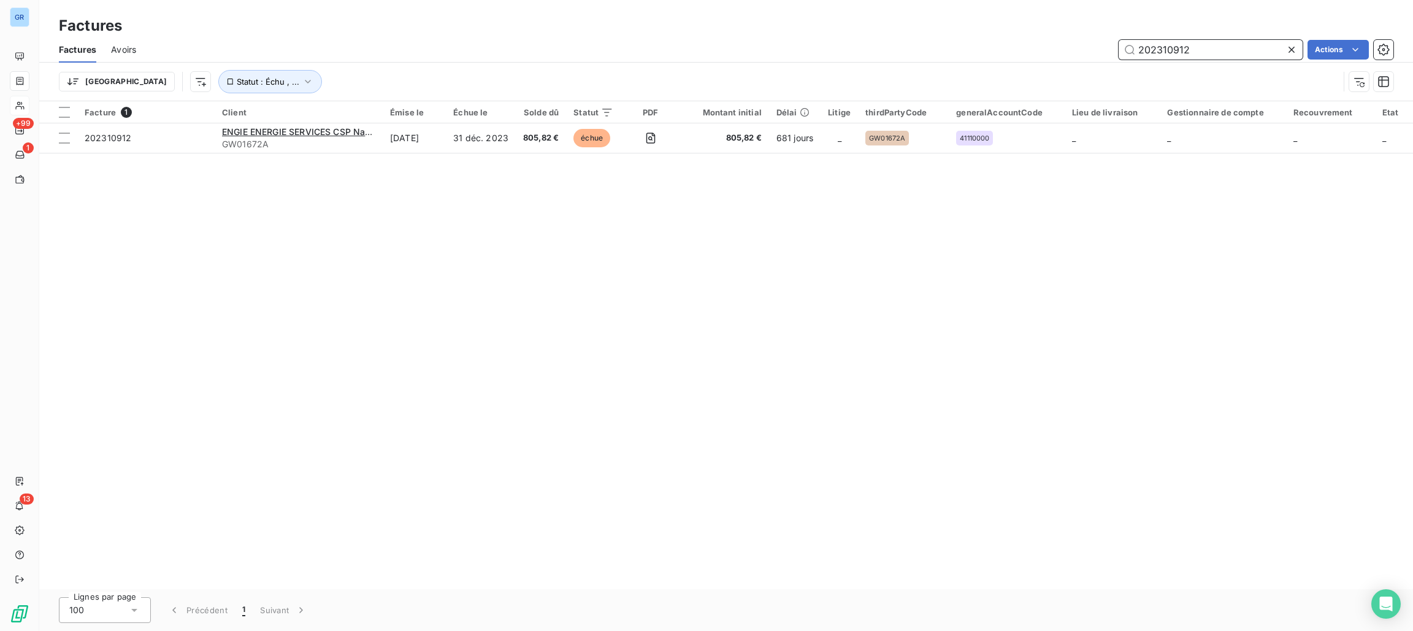
drag, startPoint x: 1224, startPoint y: 55, endPoint x: 1144, endPoint y: 62, distance: 80.7
click at [1011, 62] on div "Factures Avoirs 202310912 Actions Trier Statut : Échu , ..." at bounding box center [726, 69] width 1374 height 64
paste input "502576"
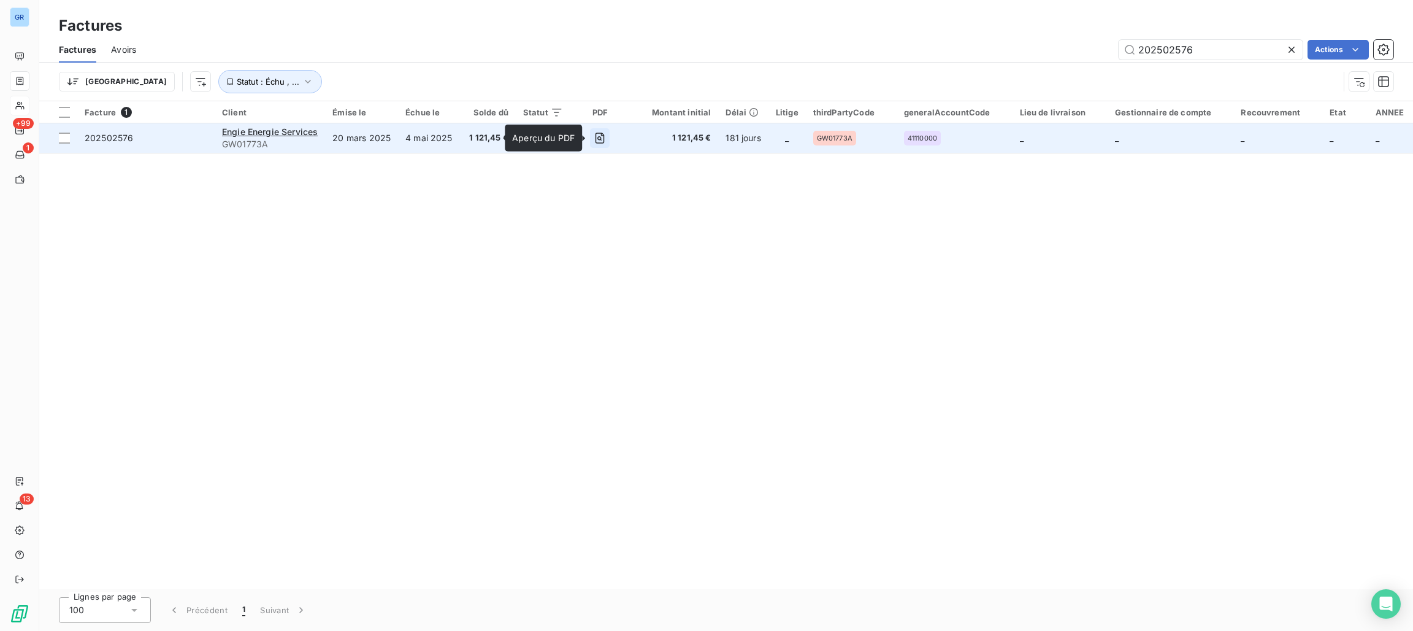
click at [599, 136] on icon "button" at bounding box center [600, 138] width 12 height 12
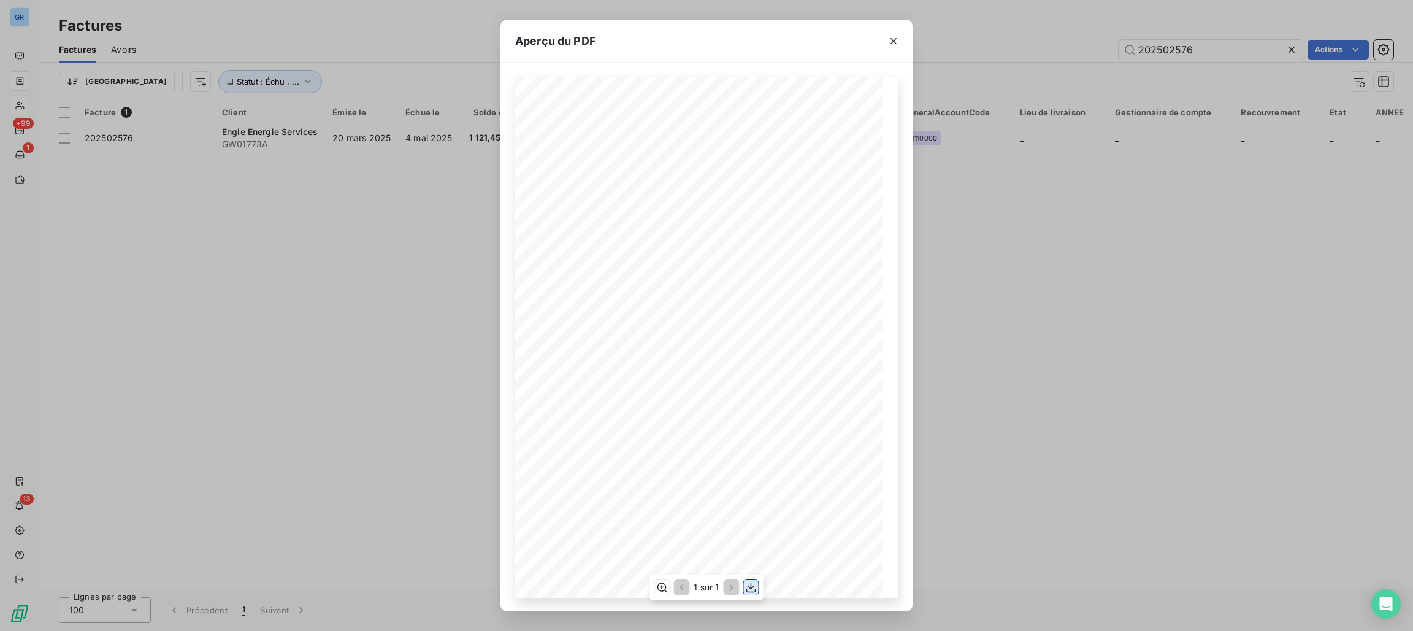
click at [756, 587] on icon "button" at bounding box center [751, 587] width 12 height 12
click at [893, 38] on icon "button" at bounding box center [894, 41] width 12 height 12
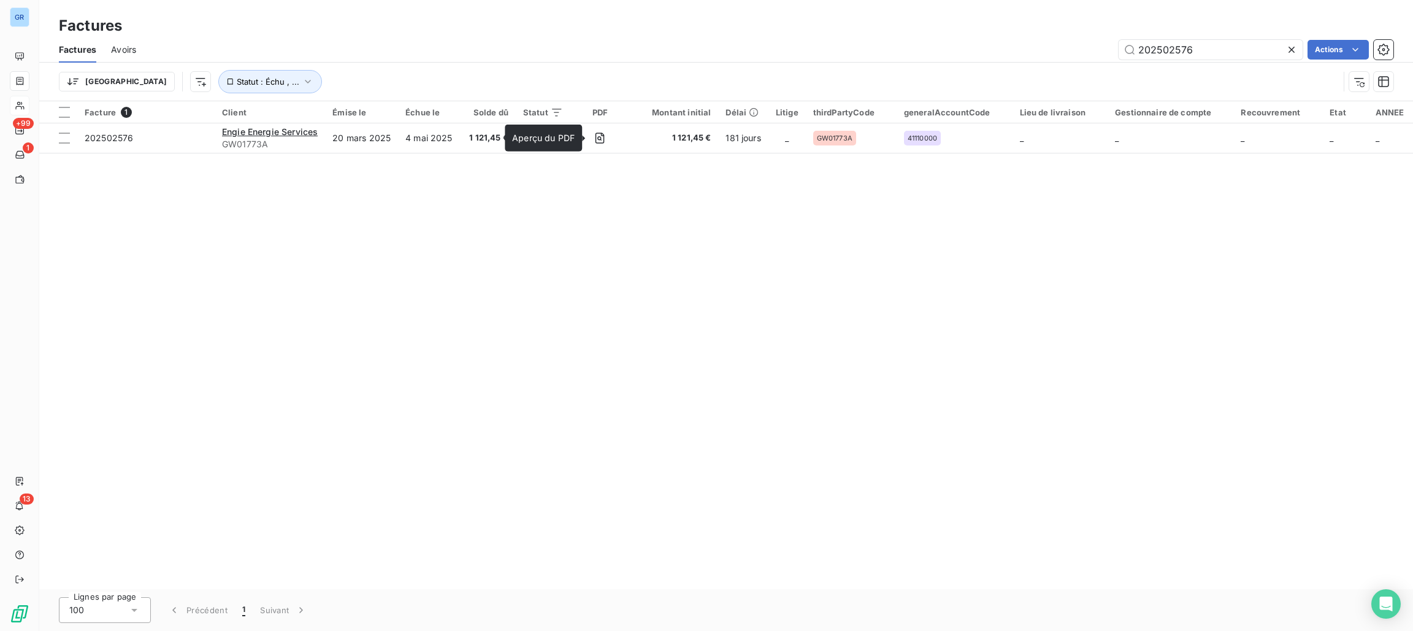
click at [954, 66] on div "Trier Statut : Échu , ..." at bounding box center [726, 82] width 1335 height 38
drag, startPoint x: 1192, startPoint y: 40, endPoint x: 1026, endPoint y: 55, distance: 166.9
click at [1013, 50] on div "202502576 Actions" at bounding box center [772, 50] width 1243 height 20
paste input "7"
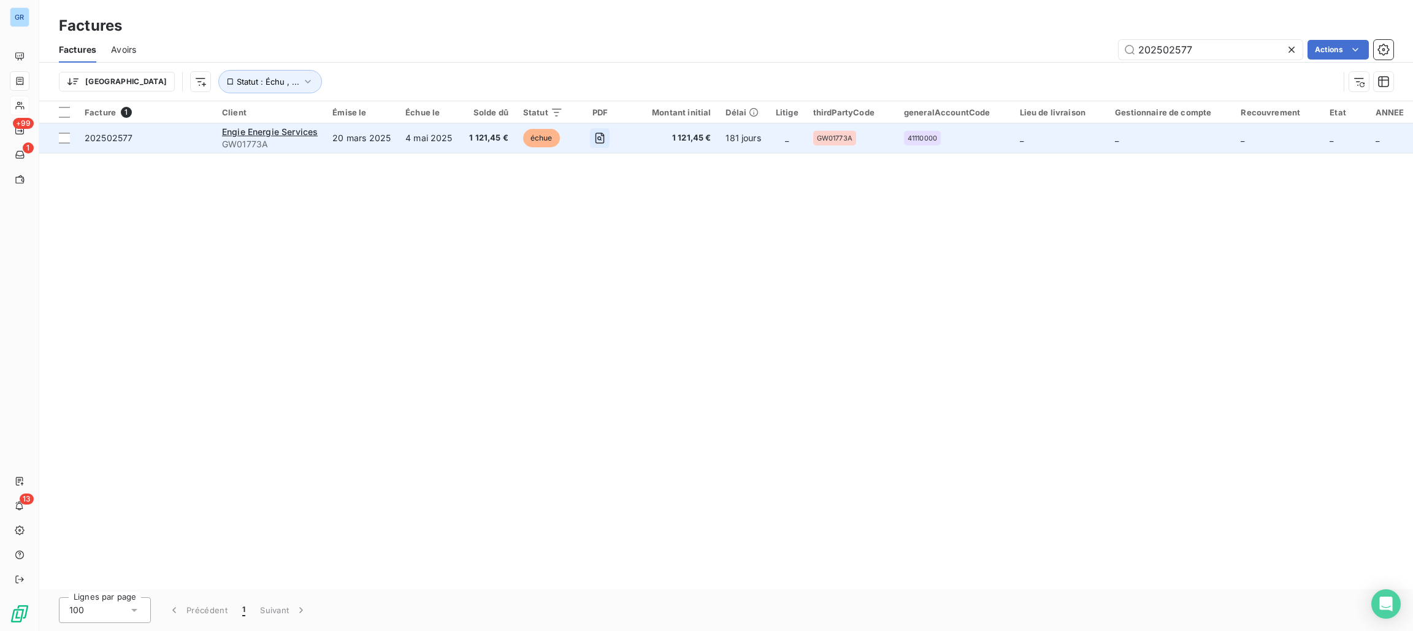
click at [598, 136] on icon "button" at bounding box center [600, 138] width 12 height 12
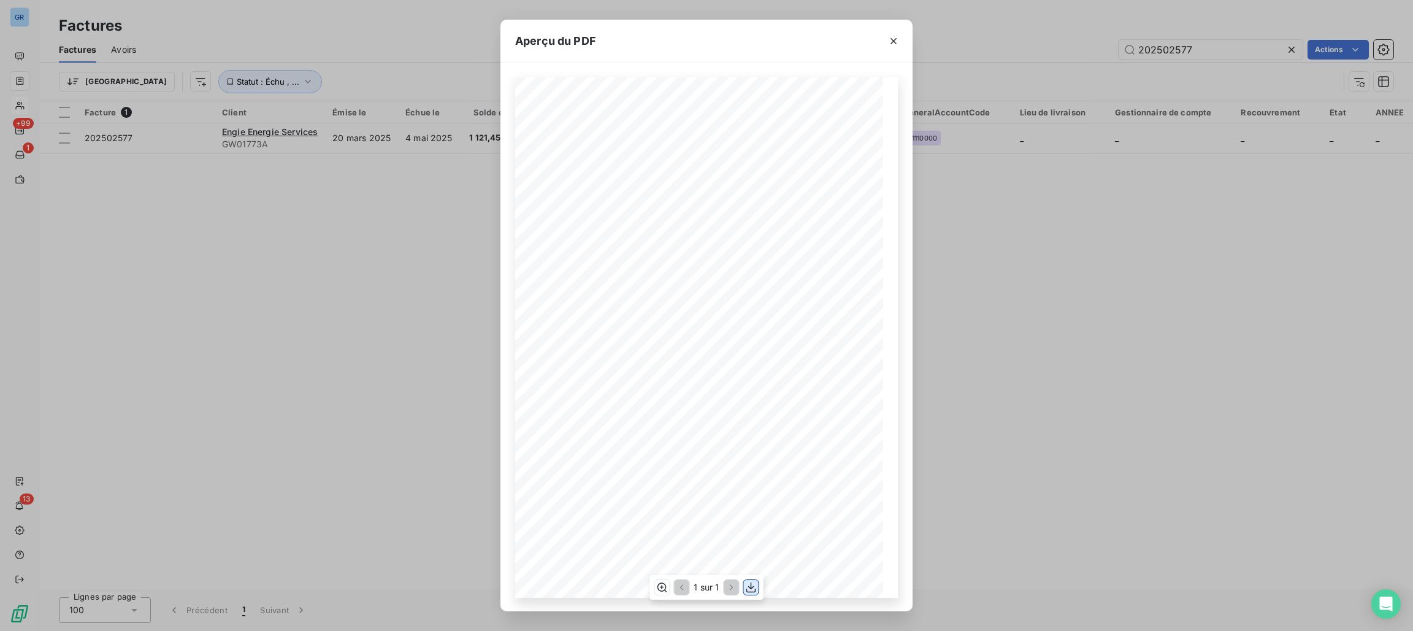
click at [756, 580] on button "button" at bounding box center [751, 587] width 15 height 15
click at [896, 40] on icon "button" at bounding box center [894, 41] width 12 height 12
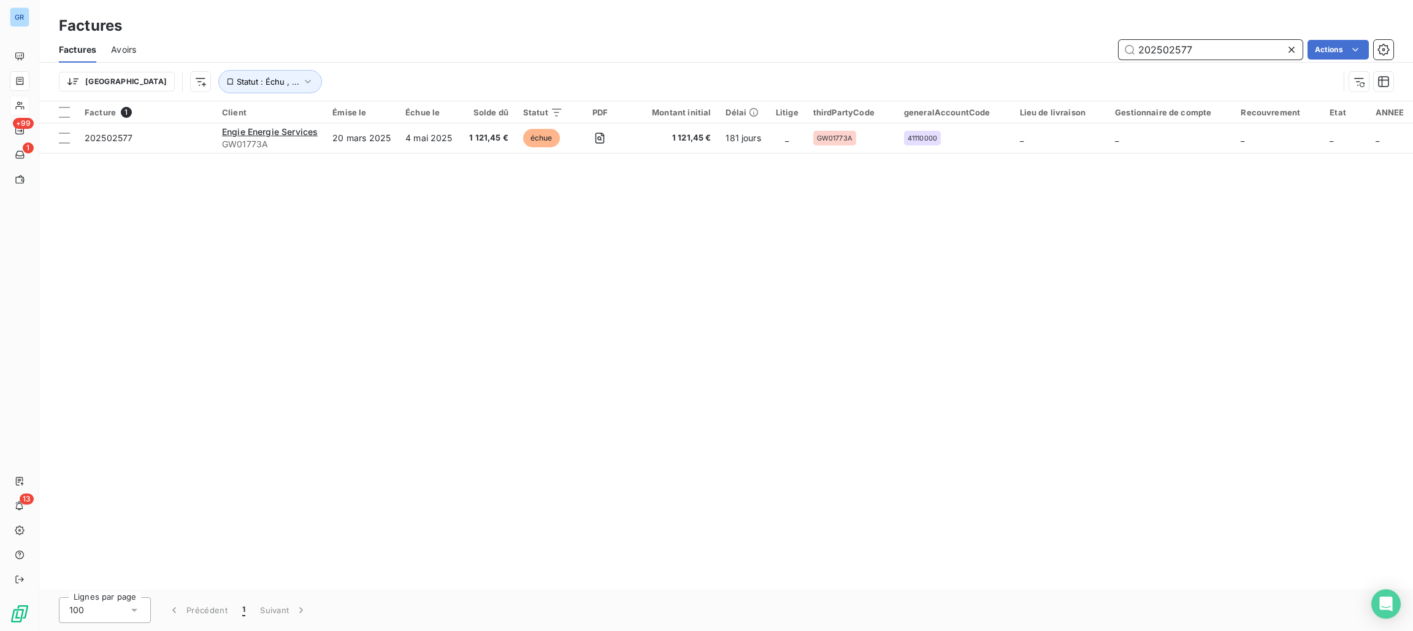
drag, startPoint x: 1204, startPoint y: 53, endPoint x: 1054, endPoint y: 51, distance: 150.3
click at [1007, 49] on div "202502577 Actions" at bounding box center [772, 50] width 1243 height 20
paste input "8"
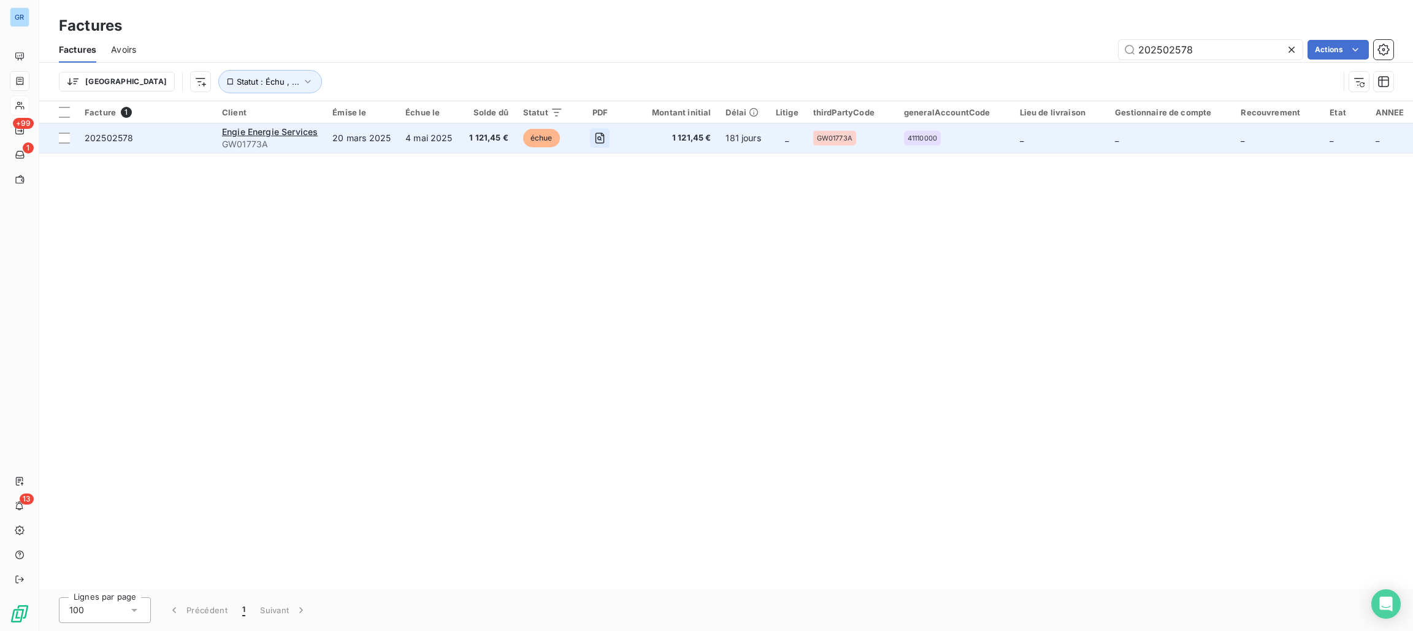
click at [598, 138] on icon "button" at bounding box center [600, 138] width 4 height 4
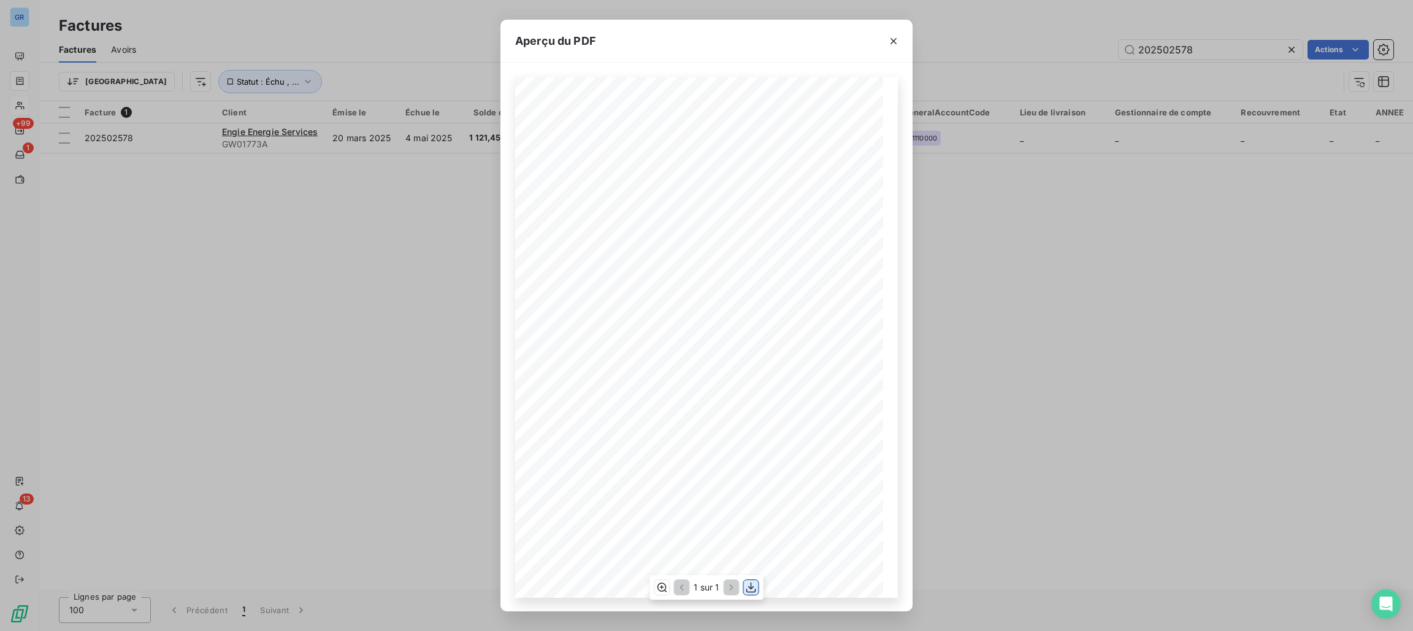
click at [750, 582] on icon "button" at bounding box center [752, 587] width 10 height 10
drag, startPoint x: 954, startPoint y: 39, endPoint x: 1032, endPoint y: 44, distance: 78.7
click at [954, 39] on div "Aperçu du PDF Référence interne Numéro de Date de Numéro de commande Référence …" at bounding box center [706, 315] width 1413 height 631
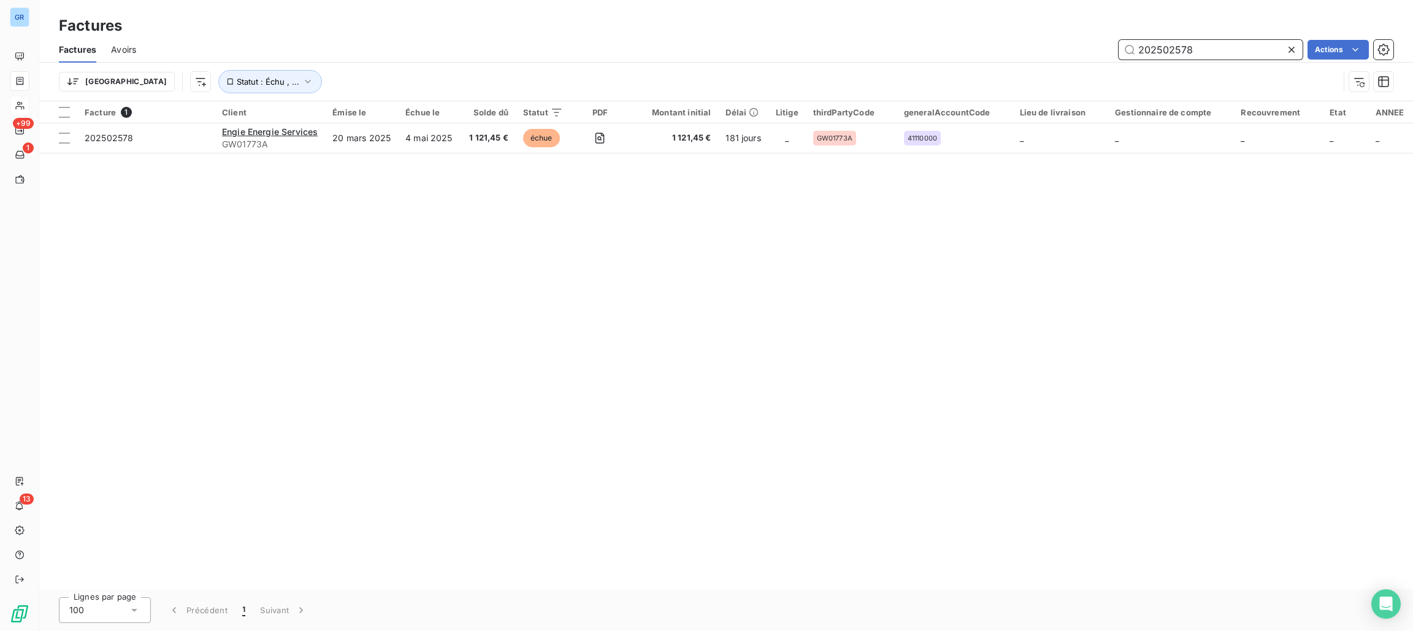
drag, startPoint x: 1185, startPoint y: 49, endPoint x: 1040, endPoint y: 44, distance: 144.9
click at [1040, 44] on div "202502578 Actions" at bounding box center [772, 50] width 1243 height 20
drag, startPoint x: 1228, startPoint y: 55, endPoint x: 1047, endPoint y: 57, distance: 181.0
click at [1042, 55] on div "202502578 Actions" at bounding box center [772, 50] width 1243 height 20
paste input "727"
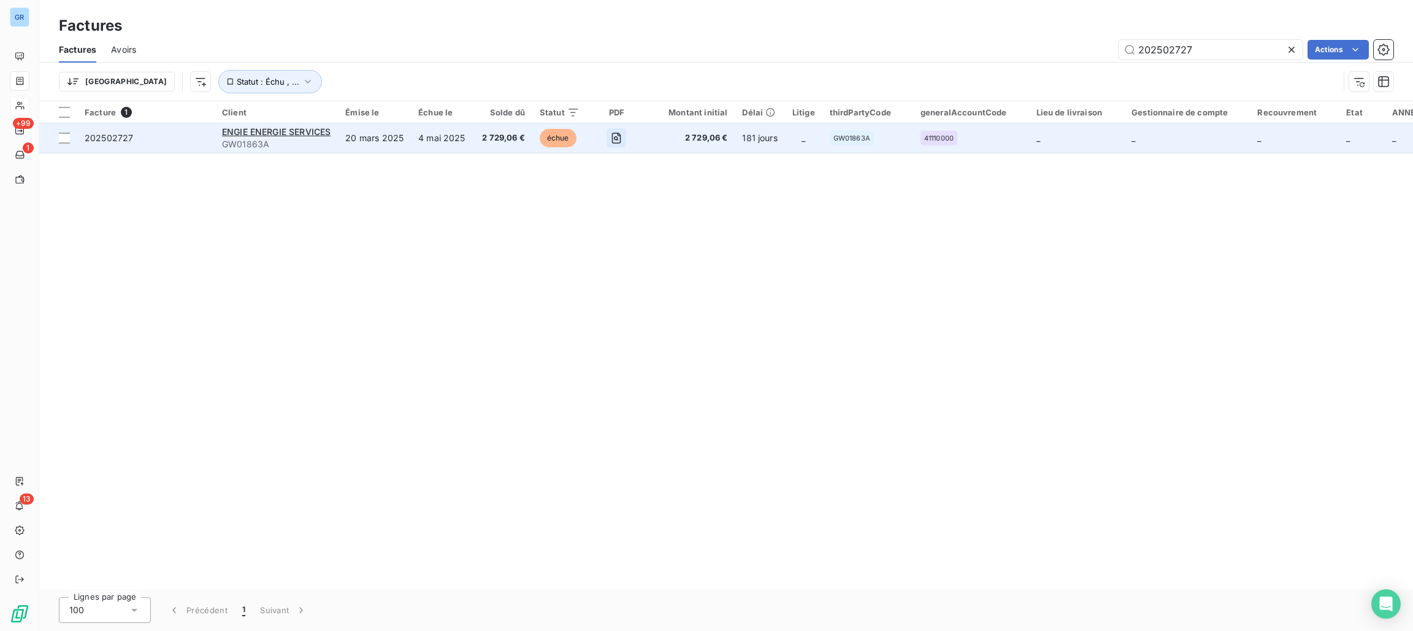
click at [619, 140] on icon "button" at bounding box center [616, 138] width 12 height 12
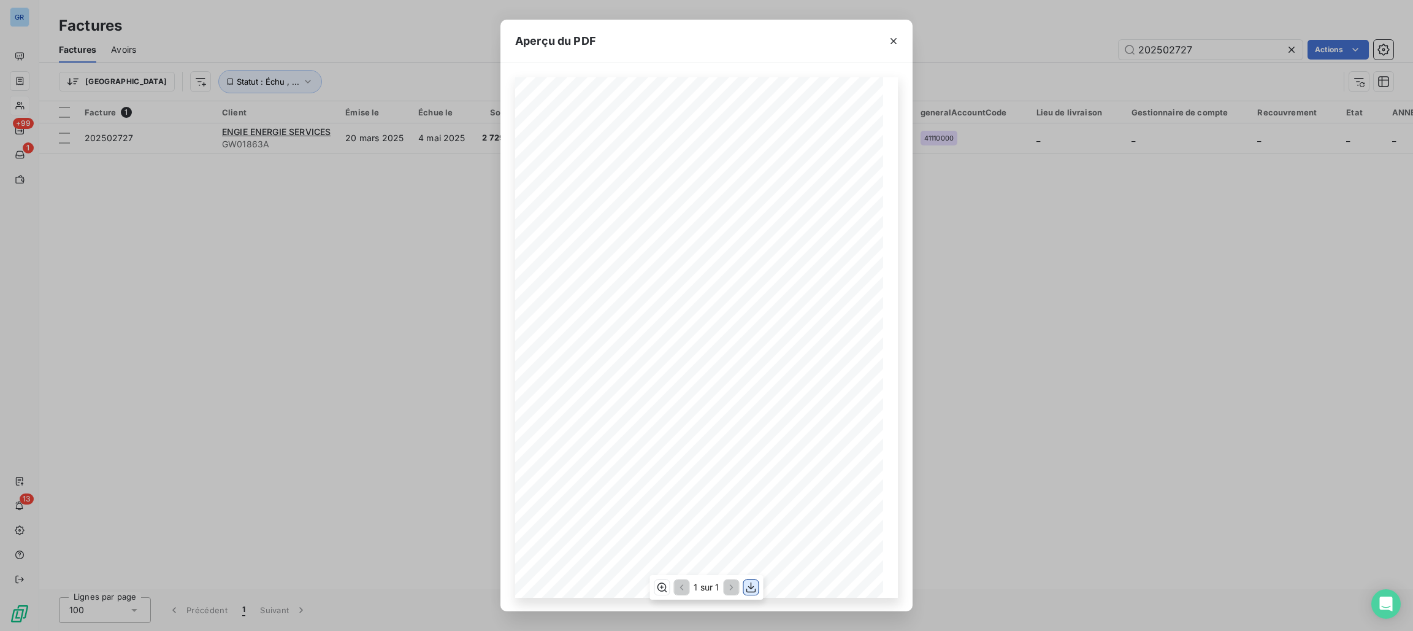
click at [748, 586] on icon "button" at bounding box center [751, 587] width 12 height 12
click at [899, 36] on icon "button" at bounding box center [894, 41] width 12 height 12
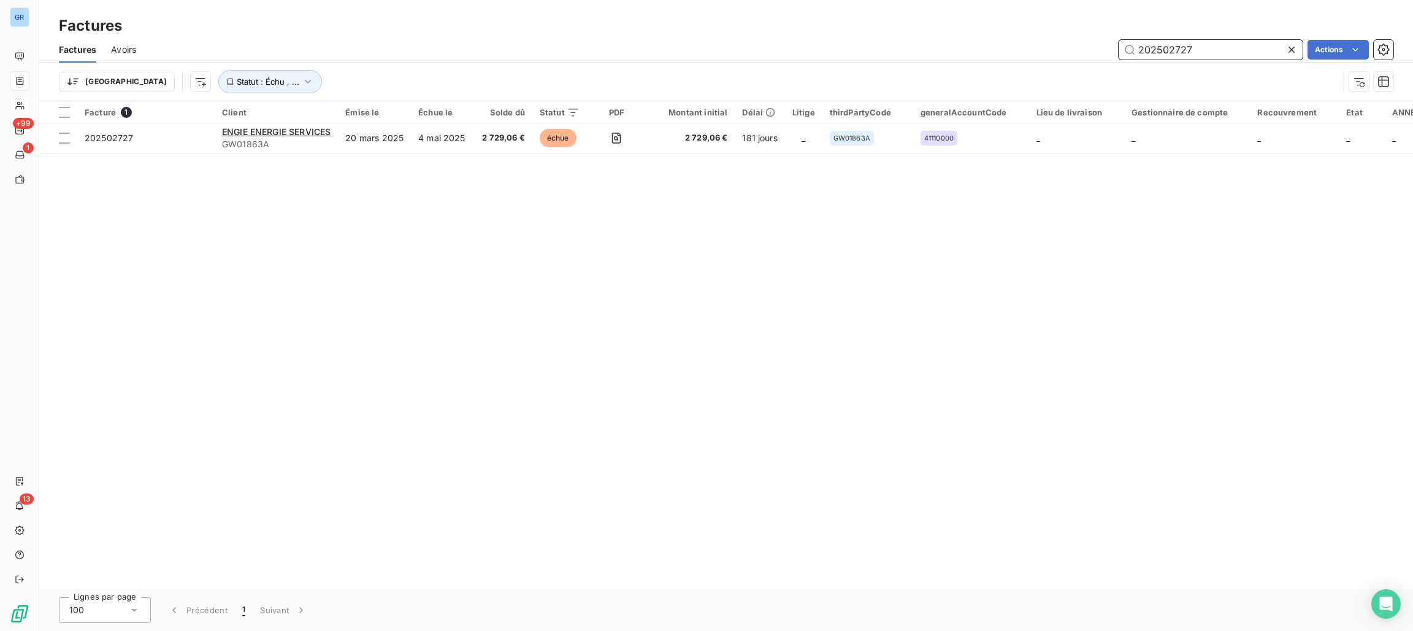
drag, startPoint x: 1190, startPoint y: 50, endPoint x: 1020, endPoint y: 46, distance: 170.0
click at [963, 41] on div "202502727 Actions" at bounding box center [772, 50] width 1243 height 20
paste input "8"
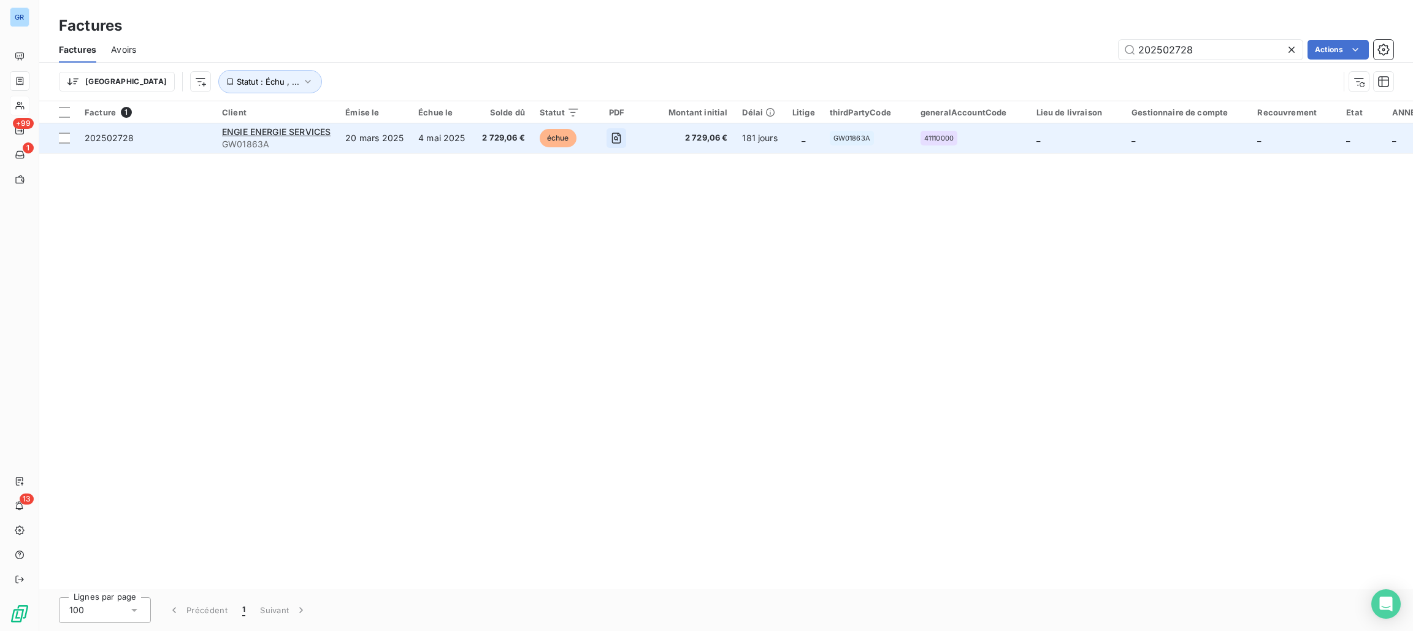
click at [612, 137] on icon "button" at bounding box center [616, 138] width 9 height 11
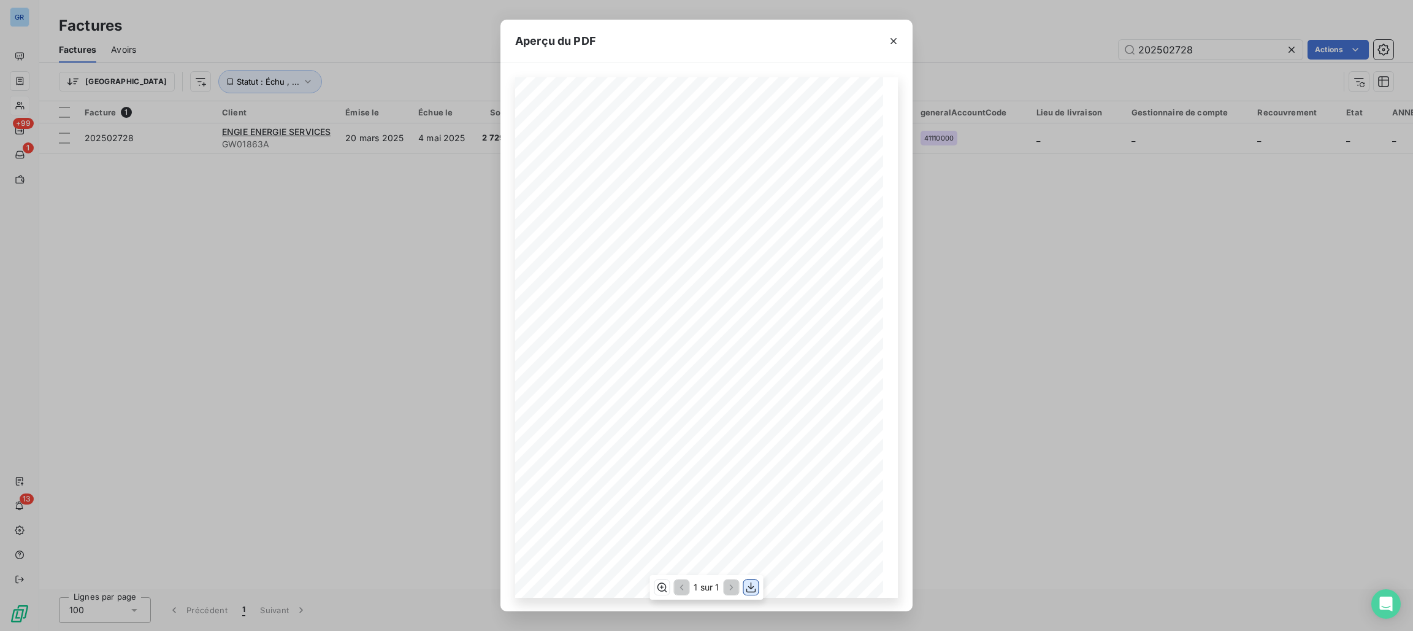
click at [750, 592] on icon "button" at bounding box center [752, 587] width 10 height 10
click at [885, 44] on button "button" at bounding box center [894, 41] width 20 height 20
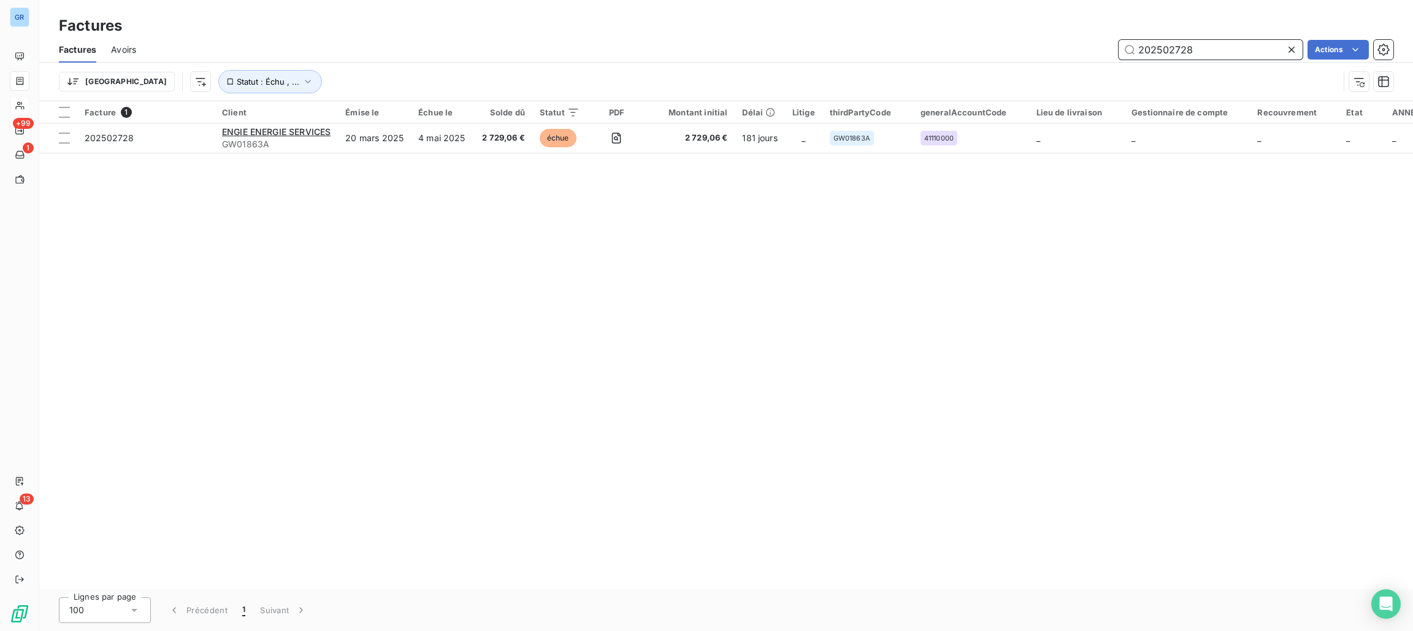
drag, startPoint x: 1210, startPoint y: 50, endPoint x: 1137, endPoint y: 47, distance: 73.7
click at [1102, 46] on div "202502728 Actions" at bounding box center [772, 50] width 1243 height 20
paste input "9"
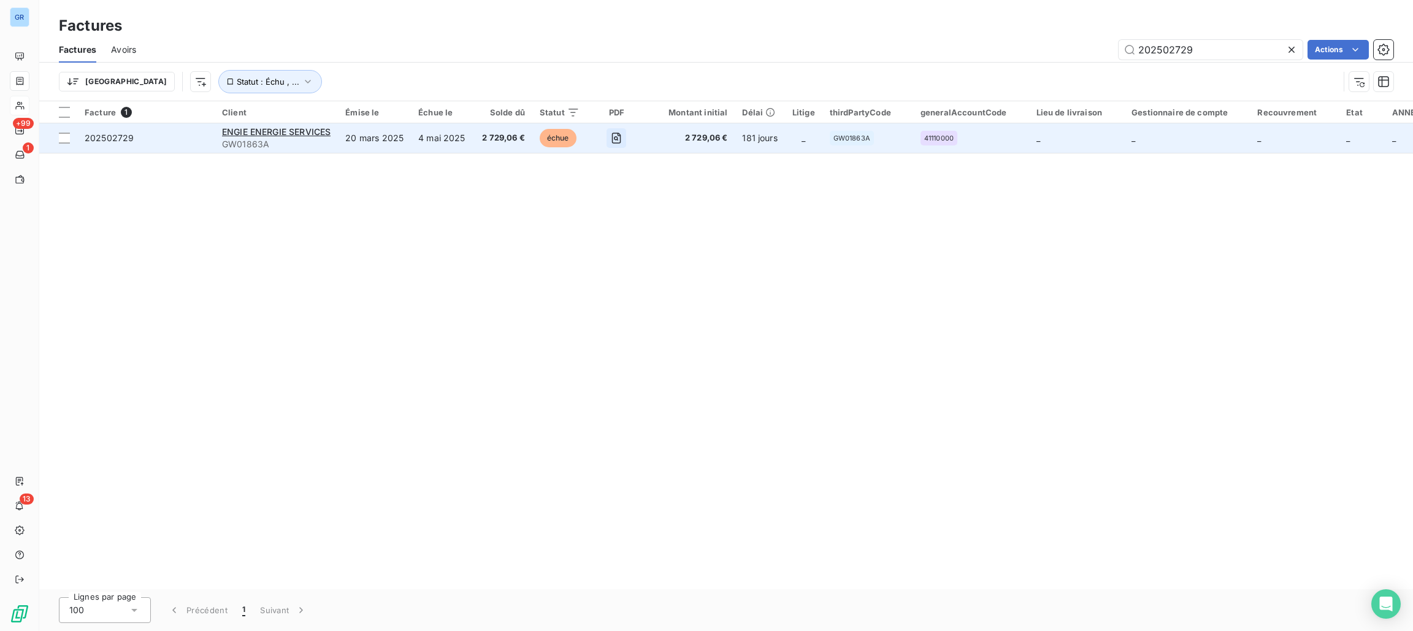
click at [613, 137] on icon "button" at bounding box center [616, 138] width 12 height 12
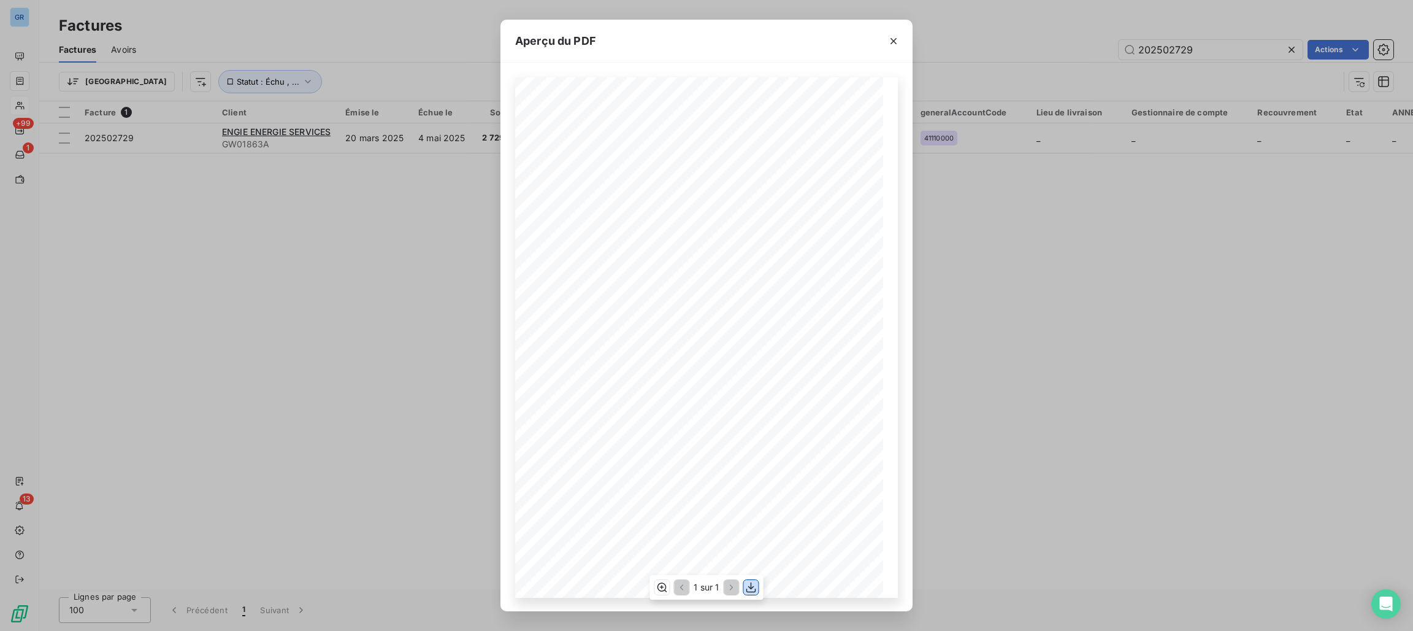
drag, startPoint x: 751, startPoint y: 582, endPoint x: 726, endPoint y: 566, distance: 30.0
click at [750, 582] on icon "button" at bounding box center [751, 587] width 12 height 12
click at [896, 45] on icon "button" at bounding box center [894, 41] width 12 height 12
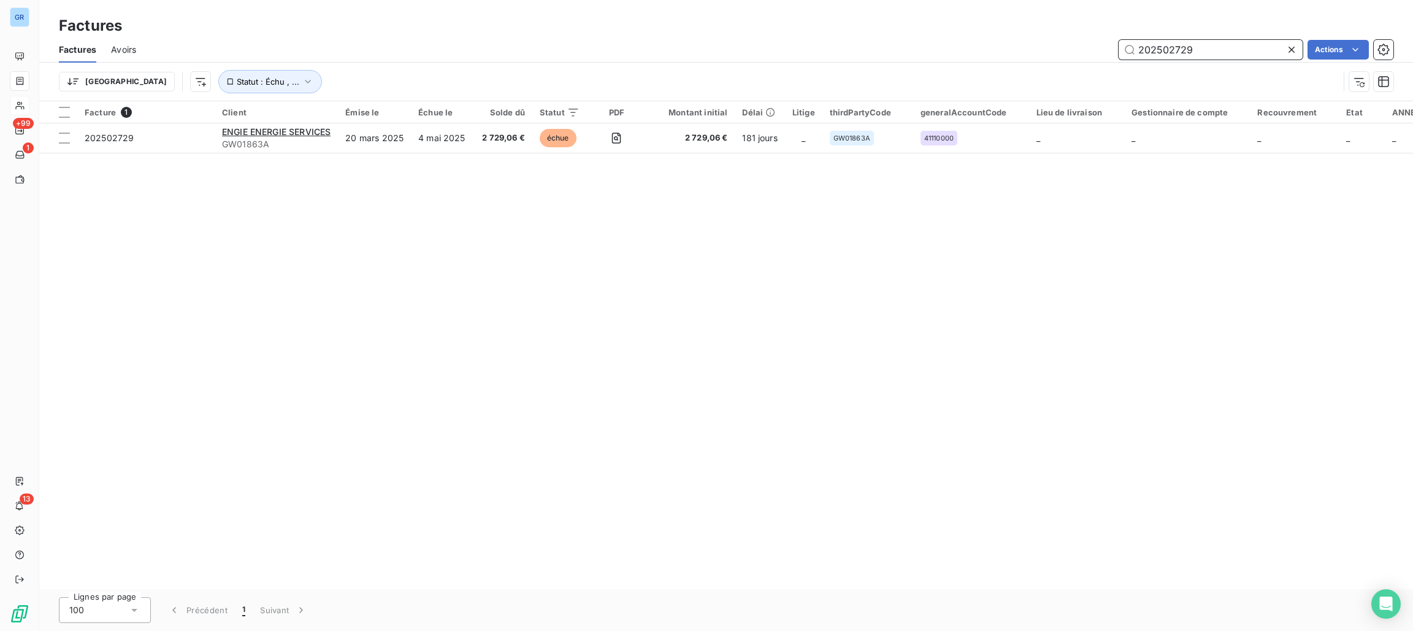
drag, startPoint x: 1216, startPoint y: 46, endPoint x: 1005, endPoint y: 80, distance: 213.8
click at [960, 74] on div "Factures Avoirs 202502729 Actions Trier Statut : [GEOGRAPHIC_DATA] , ..." at bounding box center [726, 69] width 1374 height 64
paste input "408380"
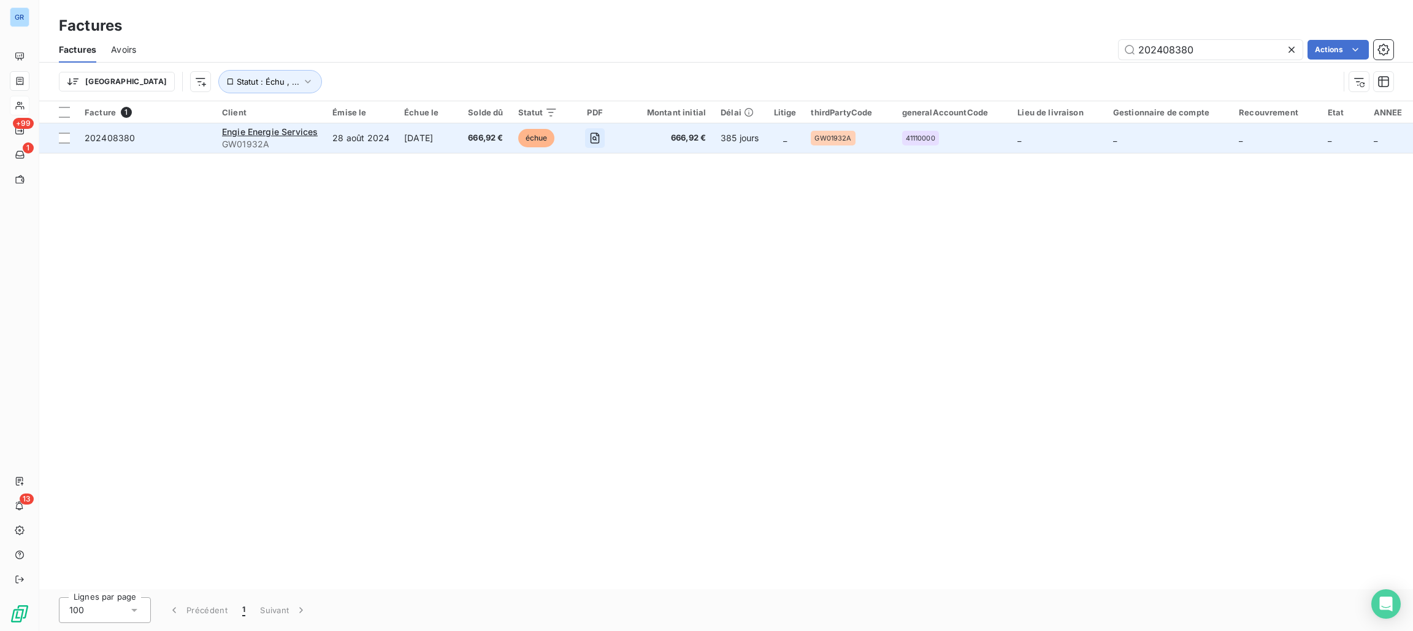
click at [600, 136] on icon "button" at bounding box center [595, 138] width 9 height 11
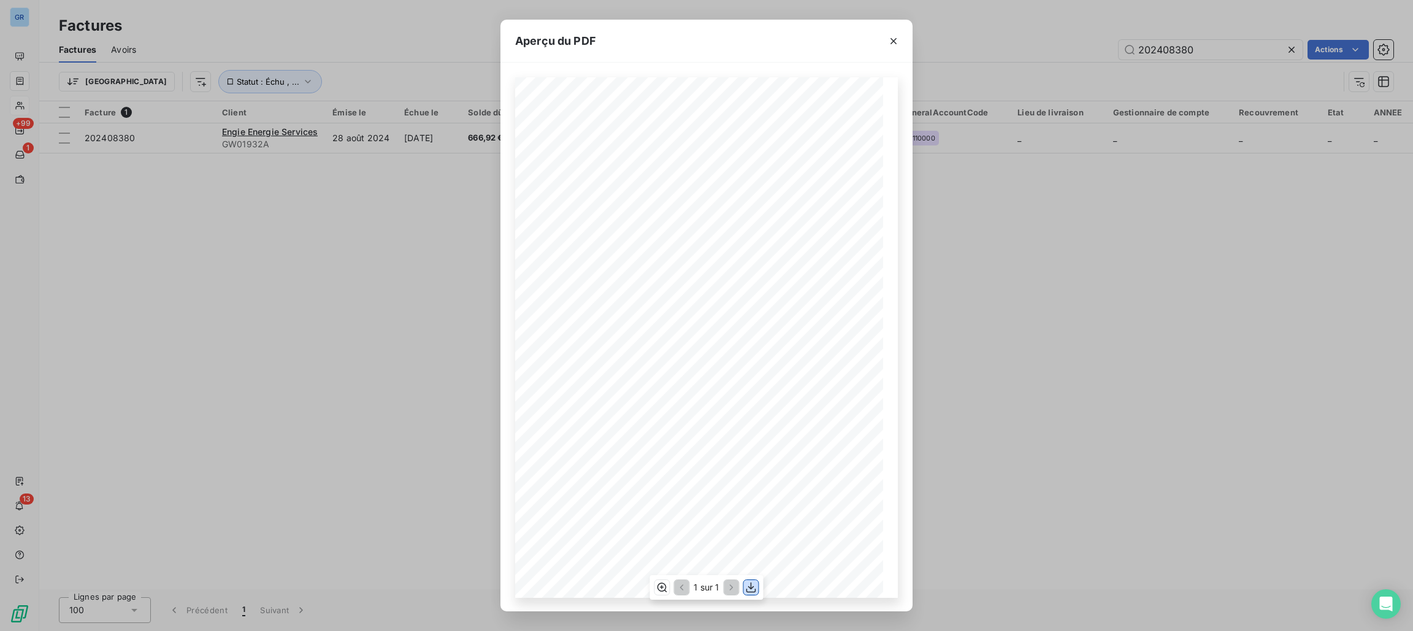
click at [745, 587] on button "button" at bounding box center [751, 587] width 15 height 15
click at [896, 40] on icon "button" at bounding box center [894, 41] width 12 height 12
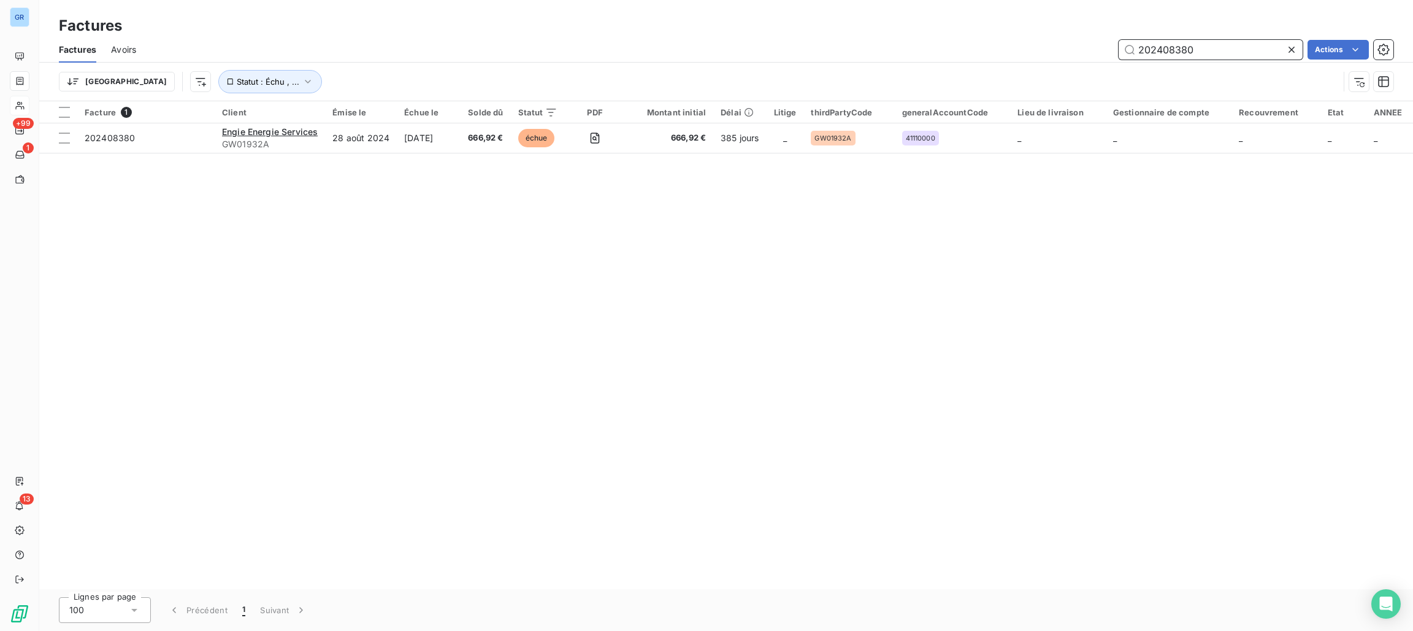
drag, startPoint x: 1209, startPoint y: 49, endPoint x: 1117, endPoint y: 52, distance: 92.1
click at [998, 48] on div "202408380 Actions" at bounding box center [772, 50] width 1243 height 20
drag, startPoint x: 1160, startPoint y: 37, endPoint x: 1210, endPoint y: 48, distance: 50.9
click at [1210, 48] on input "202408380" at bounding box center [1211, 50] width 184 height 20
drag, startPoint x: 1216, startPoint y: 48, endPoint x: 1067, endPoint y: 53, distance: 149.7
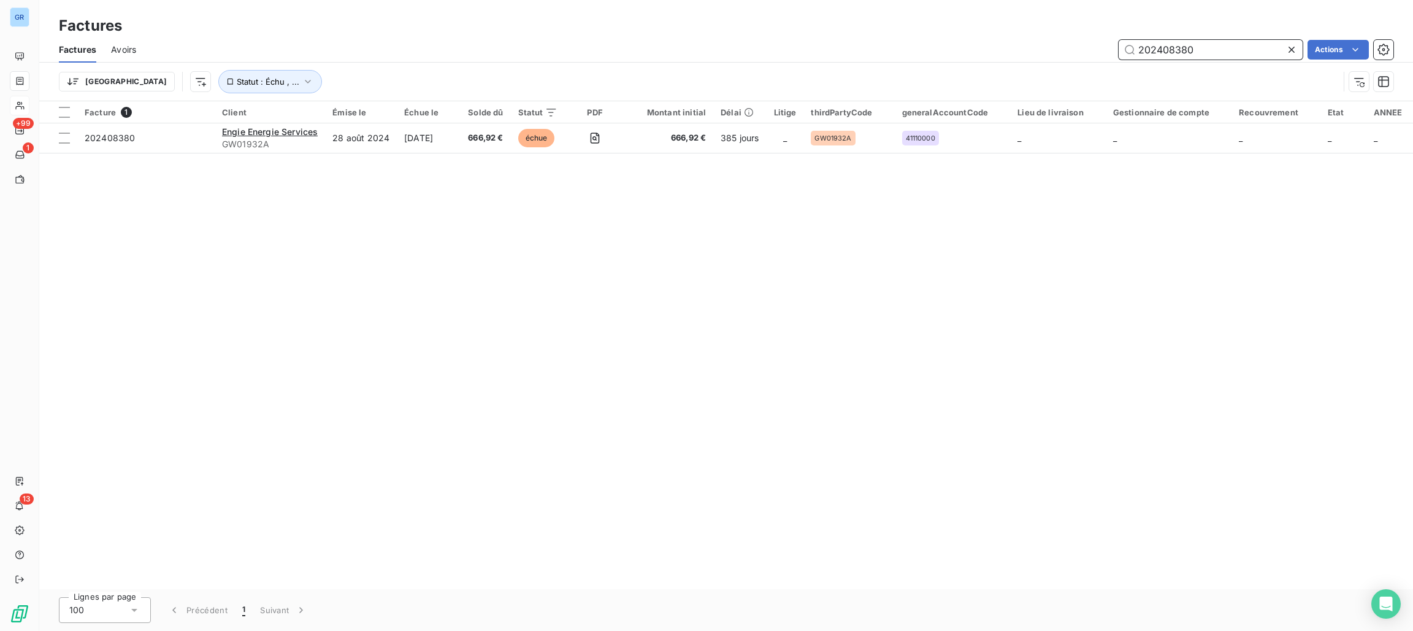
click at [1066, 48] on div "202408380 Actions" at bounding box center [772, 50] width 1243 height 20
drag, startPoint x: 1164, startPoint y: 53, endPoint x: 1154, endPoint y: 56, distance: 10.9
paste input "500856"
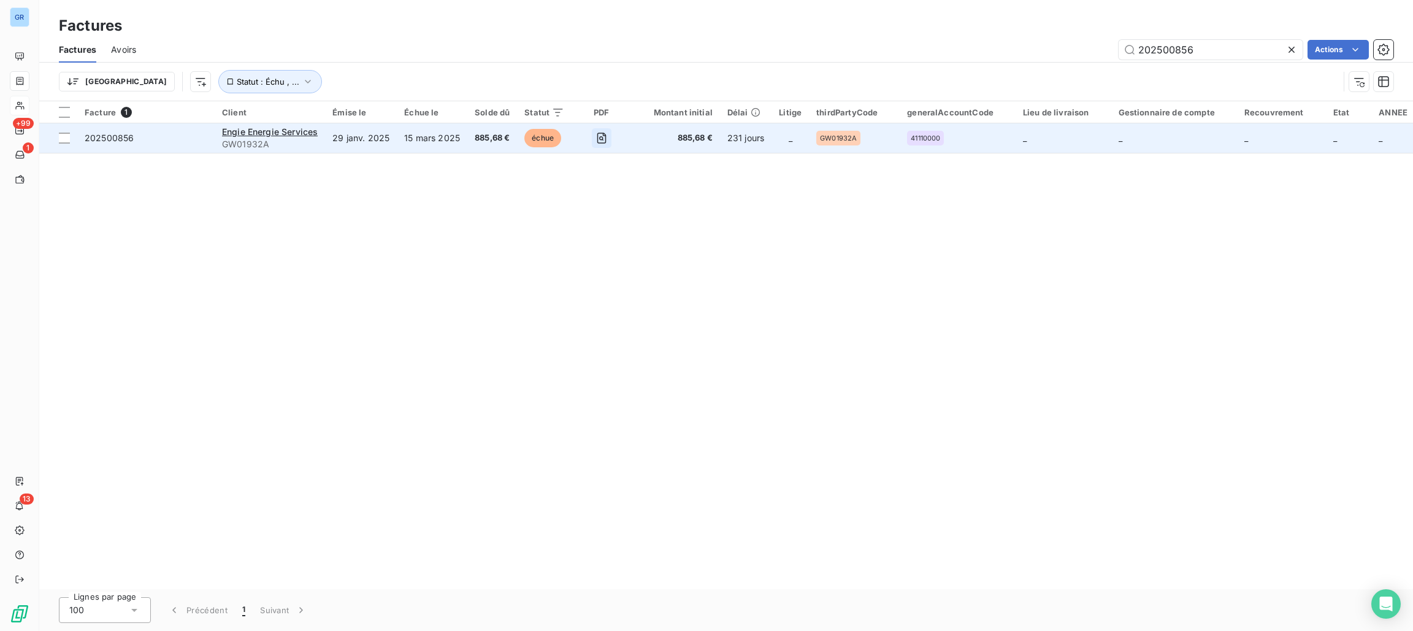
click at [605, 138] on icon "button" at bounding box center [602, 138] width 9 height 11
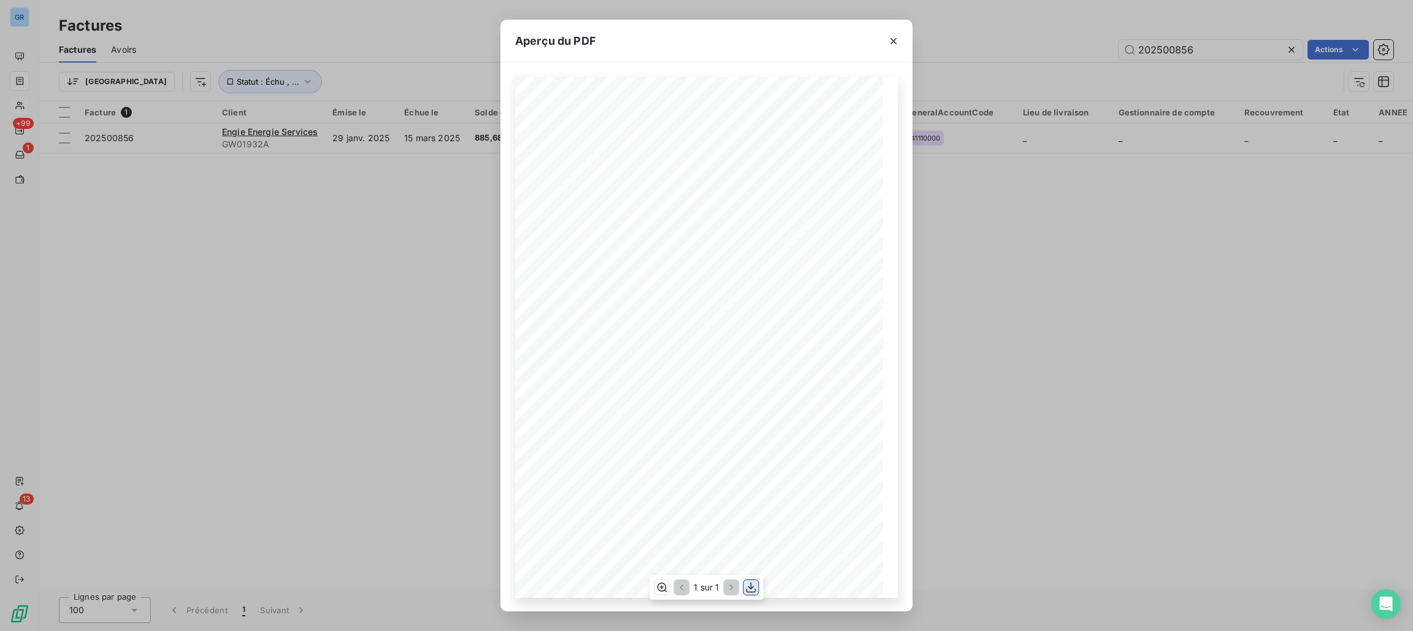
click at [748, 590] on icon "button" at bounding box center [751, 587] width 12 height 12
drag, startPoint x: 893, startPoint y: 37, endPoint x: 1072, endPoint y: 40, distance: 178.5
click at [893, 37] on icon "button" at bounding box center [894, 41] width 12 height 12
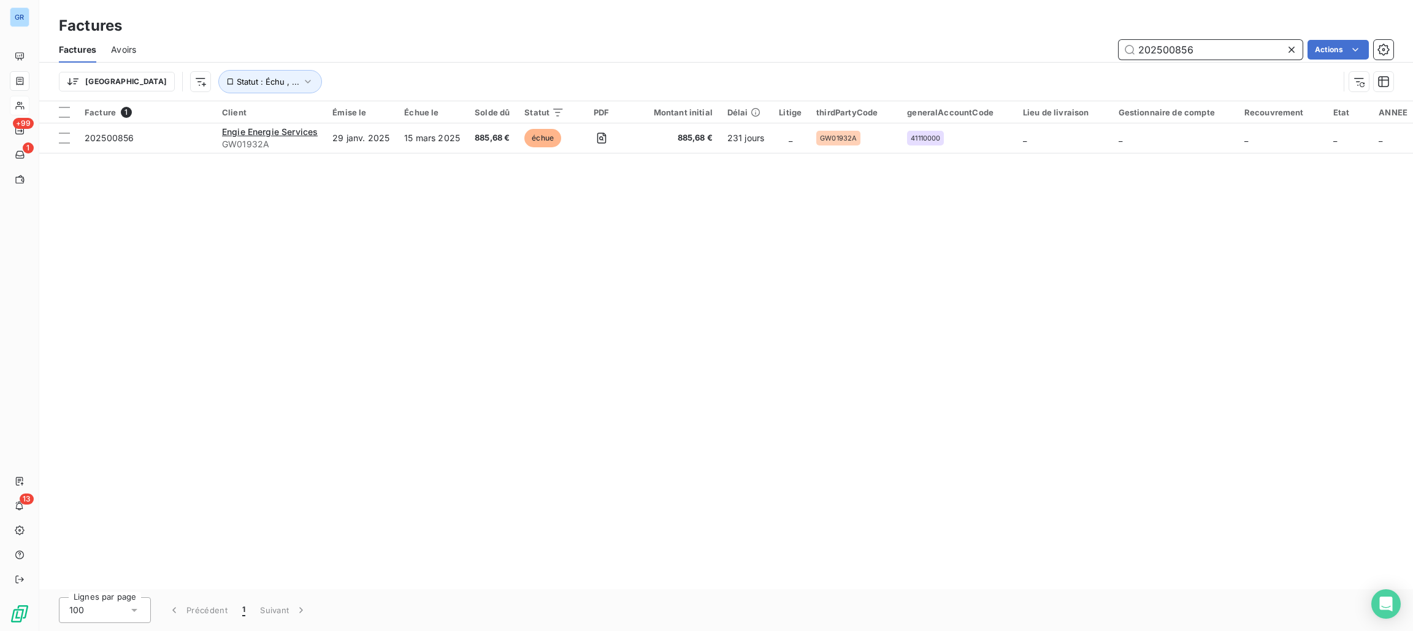
drag, startPoint x: 1197, startPoint y: 52, endPoint x: 1000, endPoint y: 79, distance: 199.5
click at [978, 79] on div "Factures Avoirs 202500856 Actions Trier Statut : Échu , ..." at bounding box center [726, 69] width 1374 height 64
paste input "264"
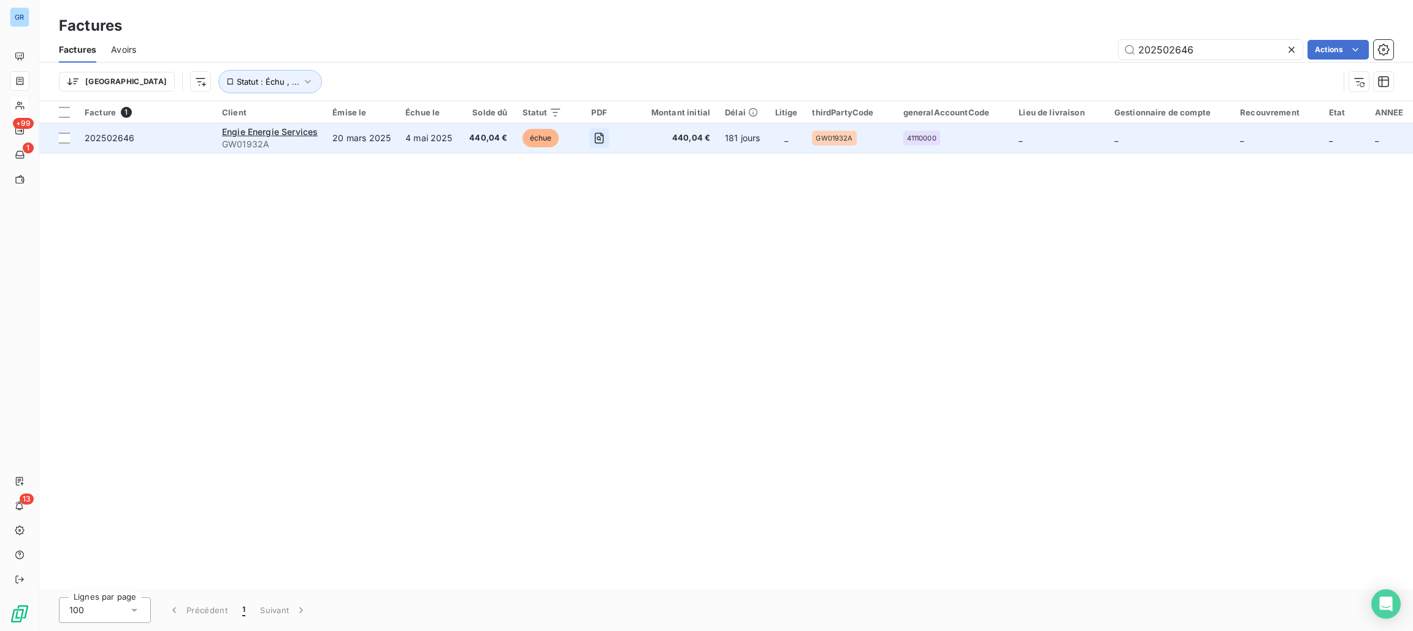
click at [594, 142] on icon "button" at bounding box center [599, 138] width 12 height 12
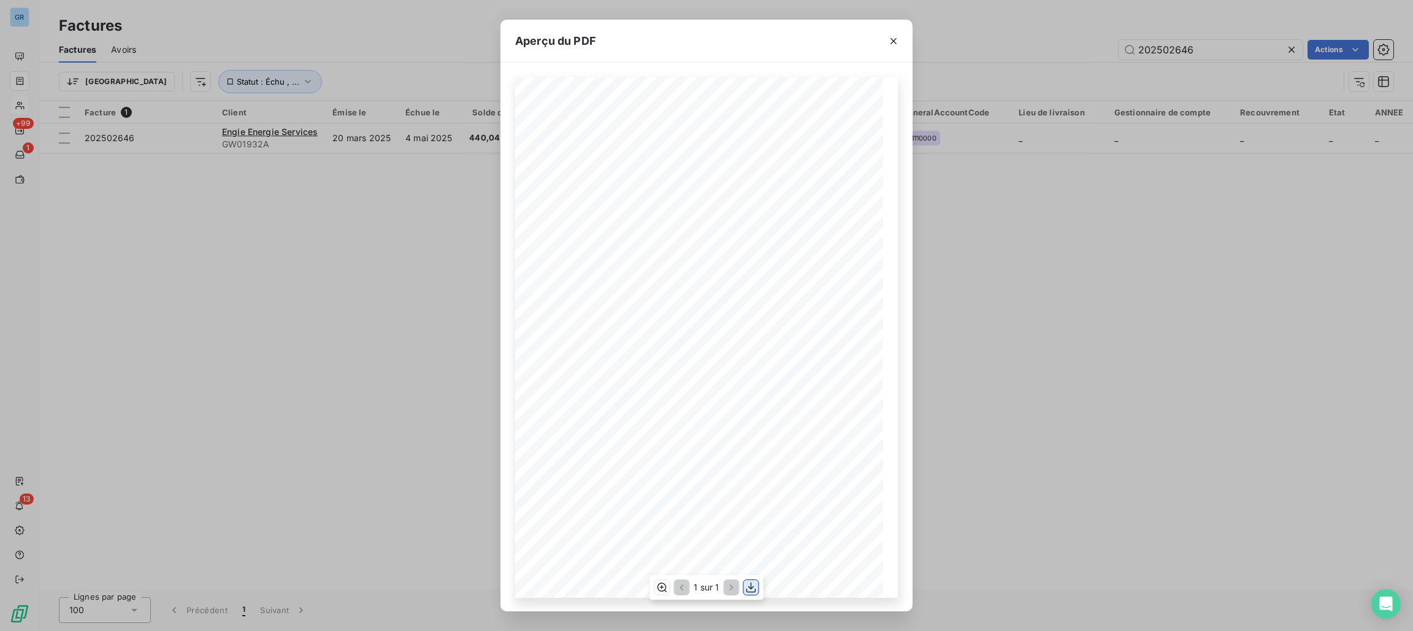
click at [744, 586] on button "button" at bounding box center [751, 587] width 15 height 15
drag, startPoint x: 1147, startPoint y: 75, endPoint x: 1161, endPoint y: 75, distance: 14.7
click at [1149, 75] on div "Aperçu du PDF Référence interne Numéro de Date de Numéro de commande Référence …" at bounding box center [706, 315] width 1413 height 631
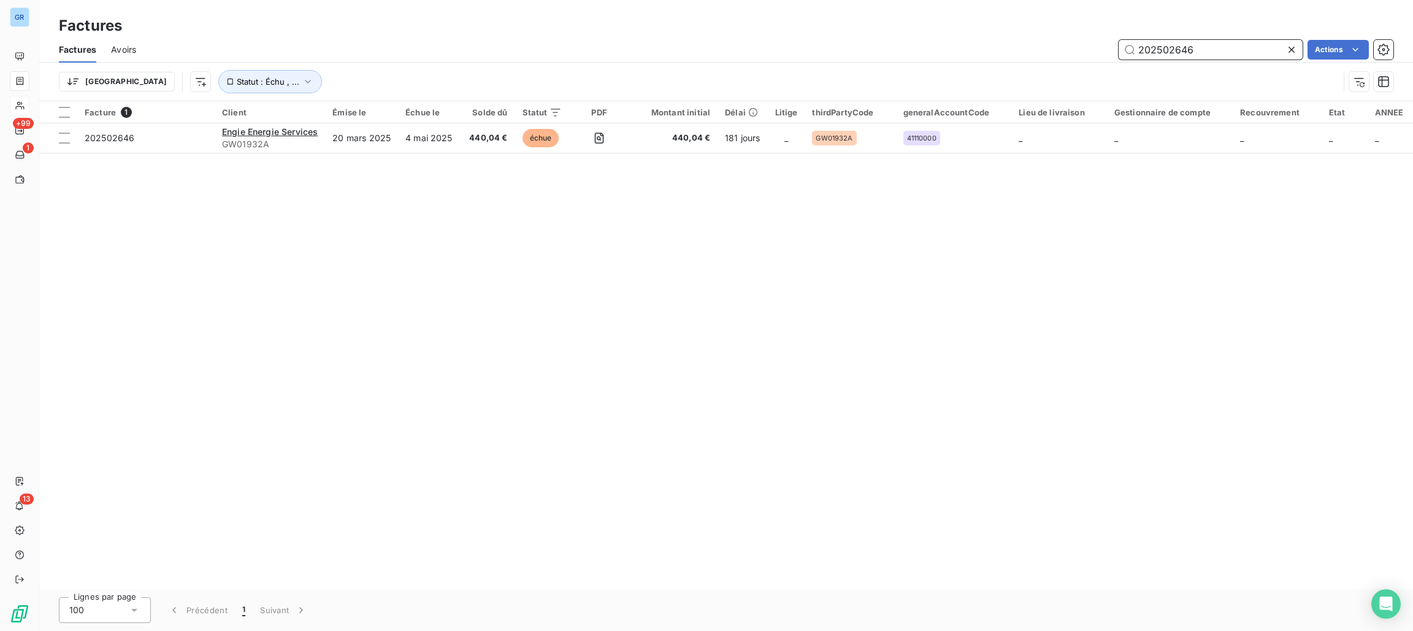
drag, startPoint x: 1212, startPoint y: 44, endPoint x: 1013, endPoint y: 56, distance: 198.5
click at [980, 53] on div "202502646 Actions" at bounding box center [772, 50] width 1243 height 20
paste input "9"
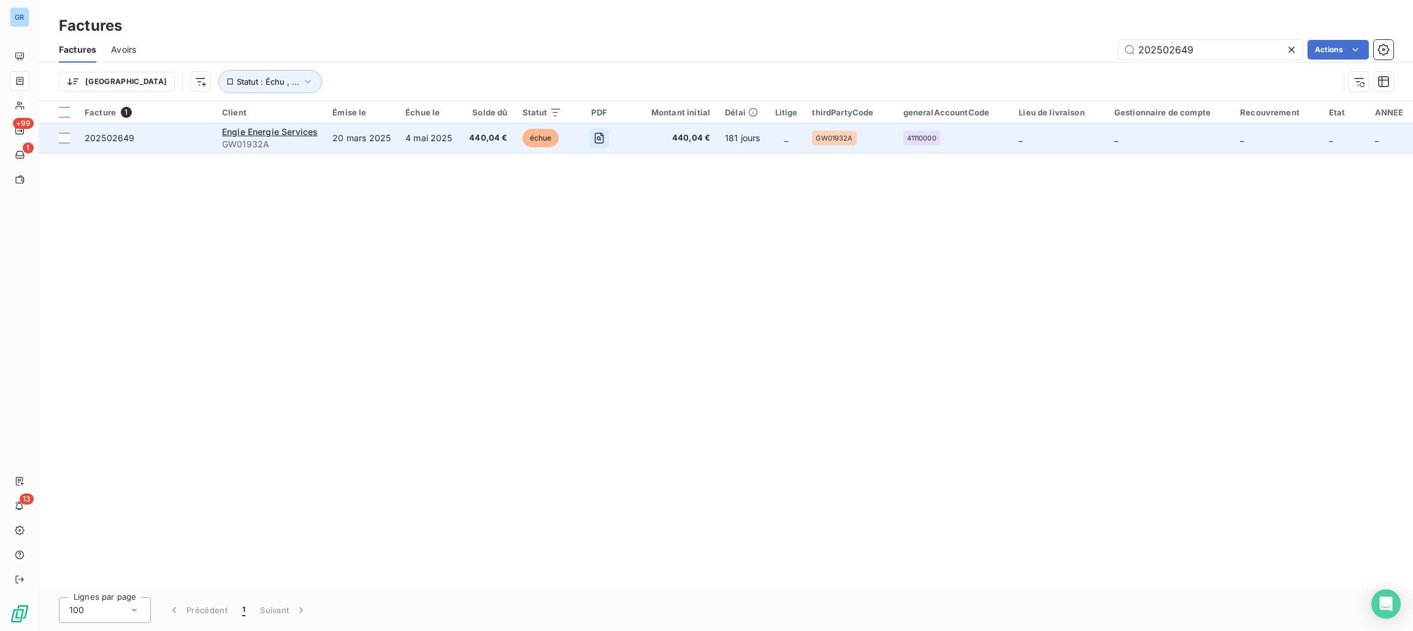
click at [596, 140] on icon "button" at bounding box center [599, 138] width 12 height 12
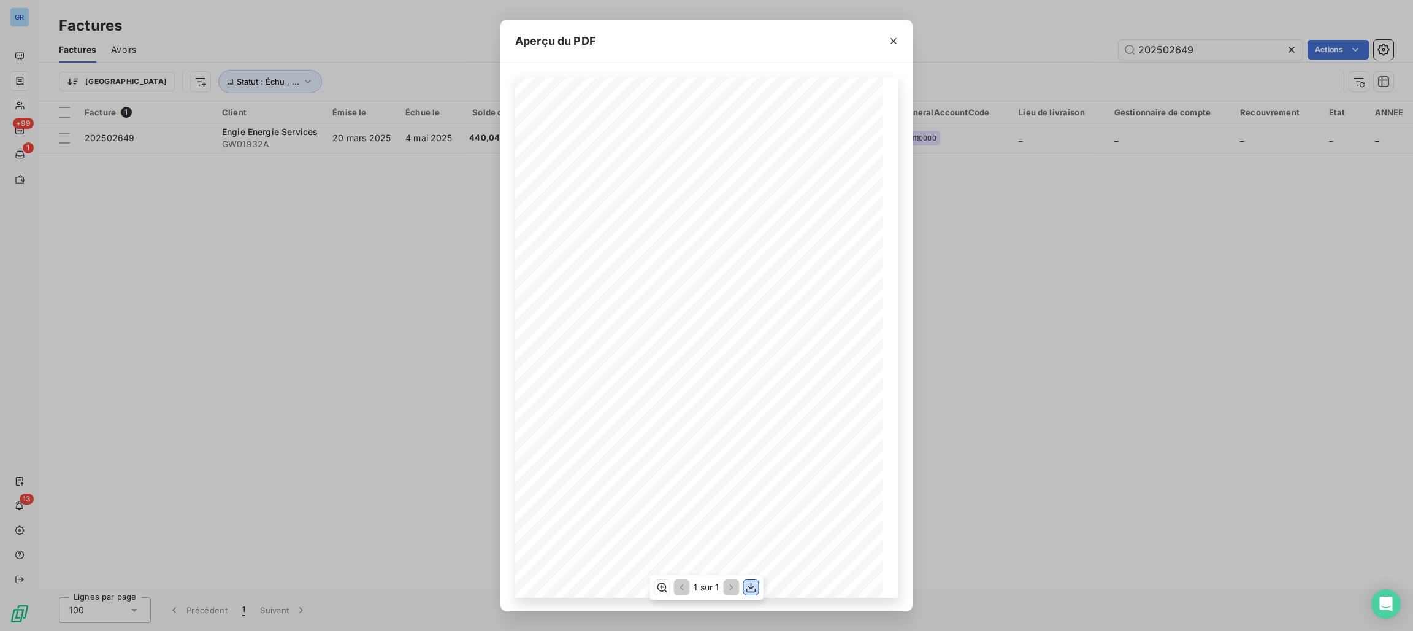
drag, startPoint x: 744, startPoint y: 590, endPoint x: 742, endPoint y: 575, distance: 15.5
click at [744, 586] on button "button" at bounding box center [751, 587] width 15 height 15
drag, startPoint x: 1018, startPoint y: 42, endPoint x: 1042, endPoint y: 45, distance: 24.1
click at [1018, 42] on div "Aperçu du PDF Référence interne Numéro de Date de Numéro de commande Référence …" at bounding box center [706, 315] width 1413 height 631
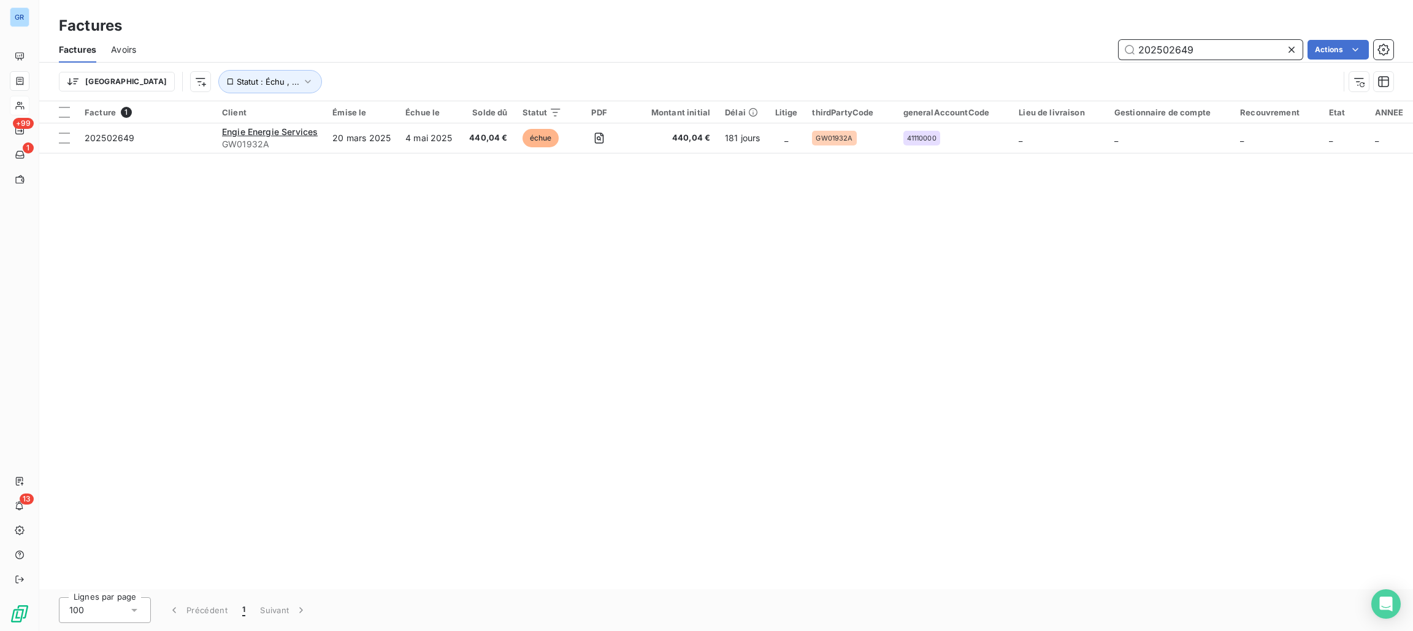
drag, startPoint x: 1219, startPoint y: 45, endPoint x: 1128, endPoint y: 52, distance: 91.7
click at [1037, 46] on div "202502649 Actions" at bounding box center [772, 50] width 1243 height 20
paste input "5666"
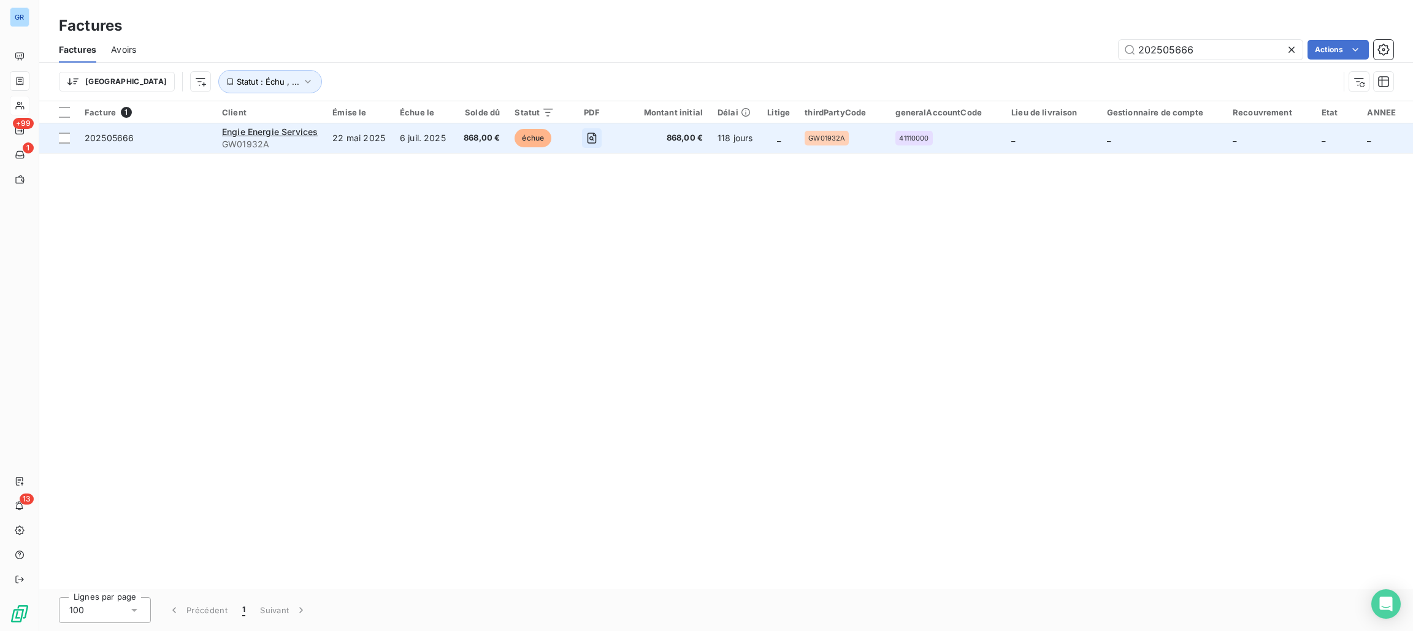
click at [593, 137] on icon "button" at bounding box center [592, 138] width 12 height 12
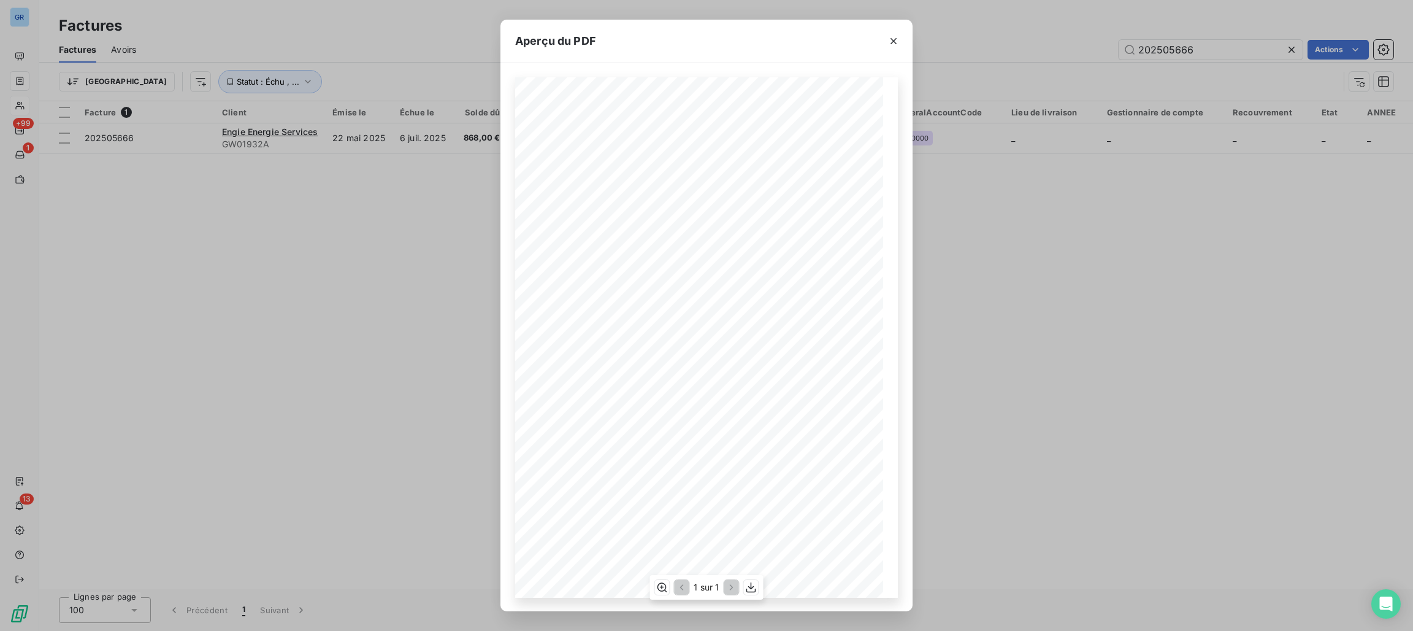
click at [742, 582] on div "1 sur 1" at bounding box center [706, 587] width 113 height 25
click at [753, 585] on icon "button" at bounding box center [751, 587] width 12 height 12
click at [945, 9] on div "Aperçu du PDF Référence interne Numéro de Date de Numéro de commande Référence …" at bounding box center [706, 315] width 1413 height 631
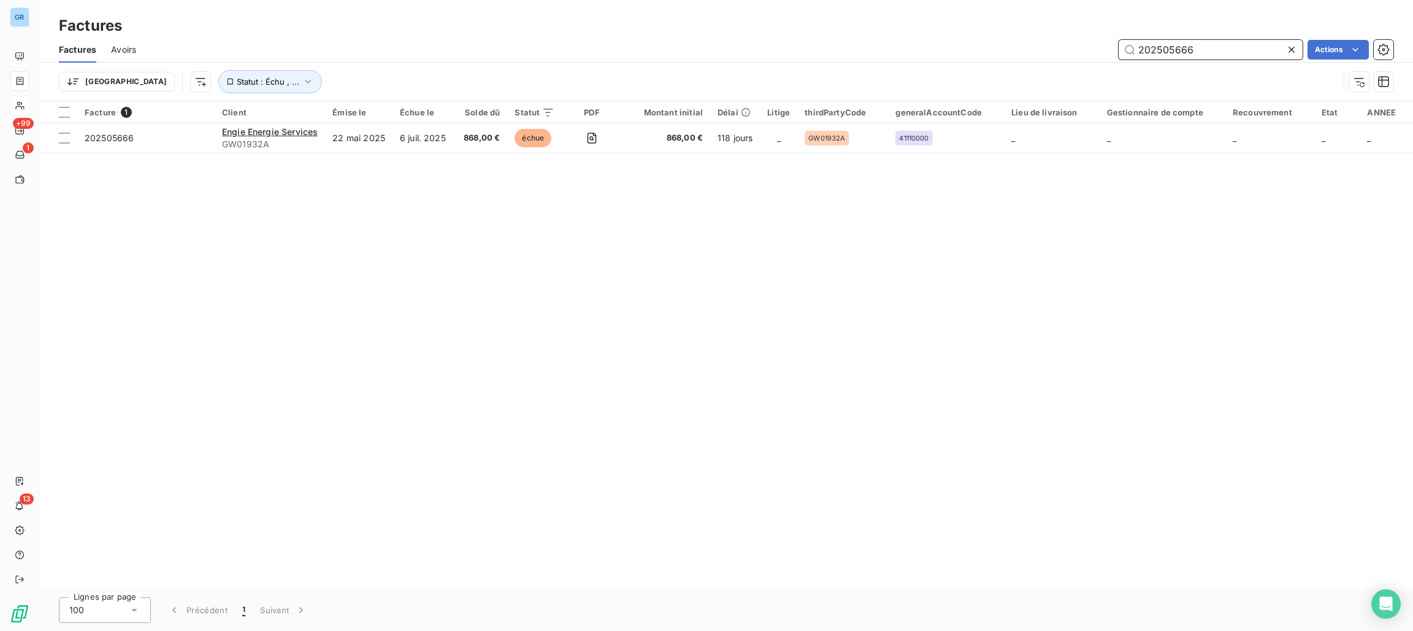
drag, startPoint x: 1204, startPoint y: 45, endPoint x: 1074, endPoint y: 51, distance: 130.8
click at [1059, 45] on div "202505666 Actions" at bounding box center [772, 50] width 1243 height 20
paste input "6118"
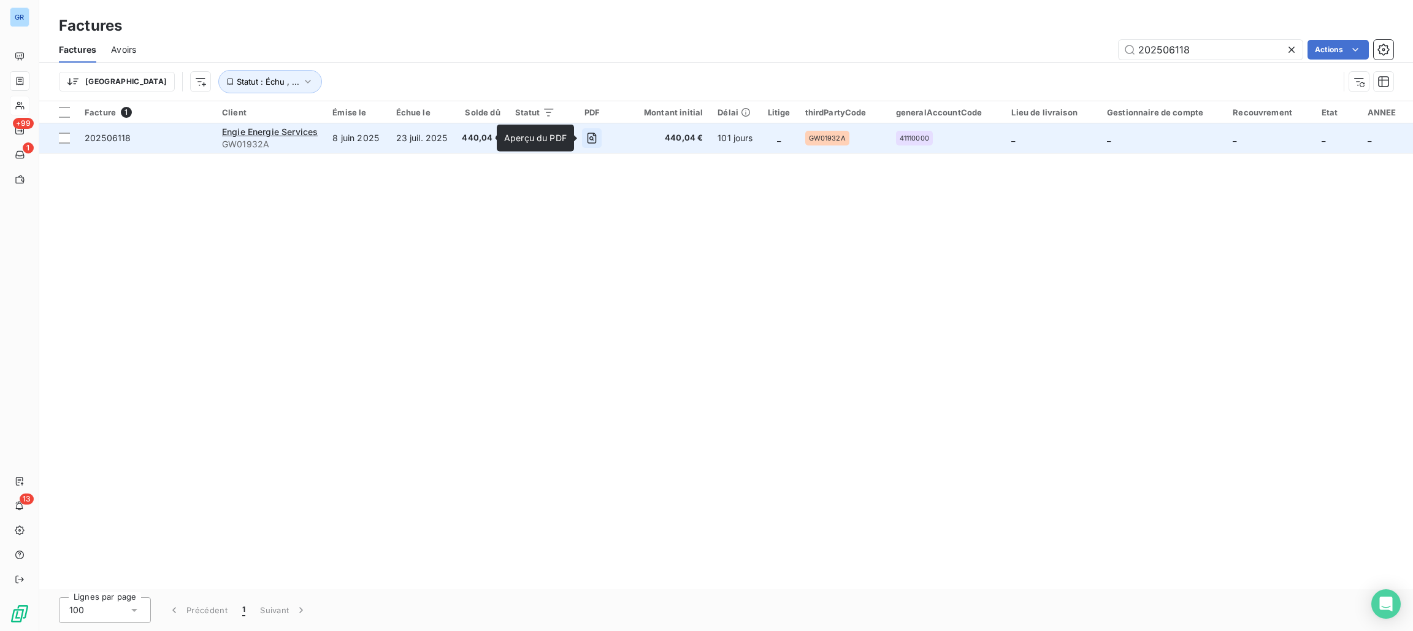
click at [592, 145] on button "button" at bounding box center [592, 138] width 20 height 20
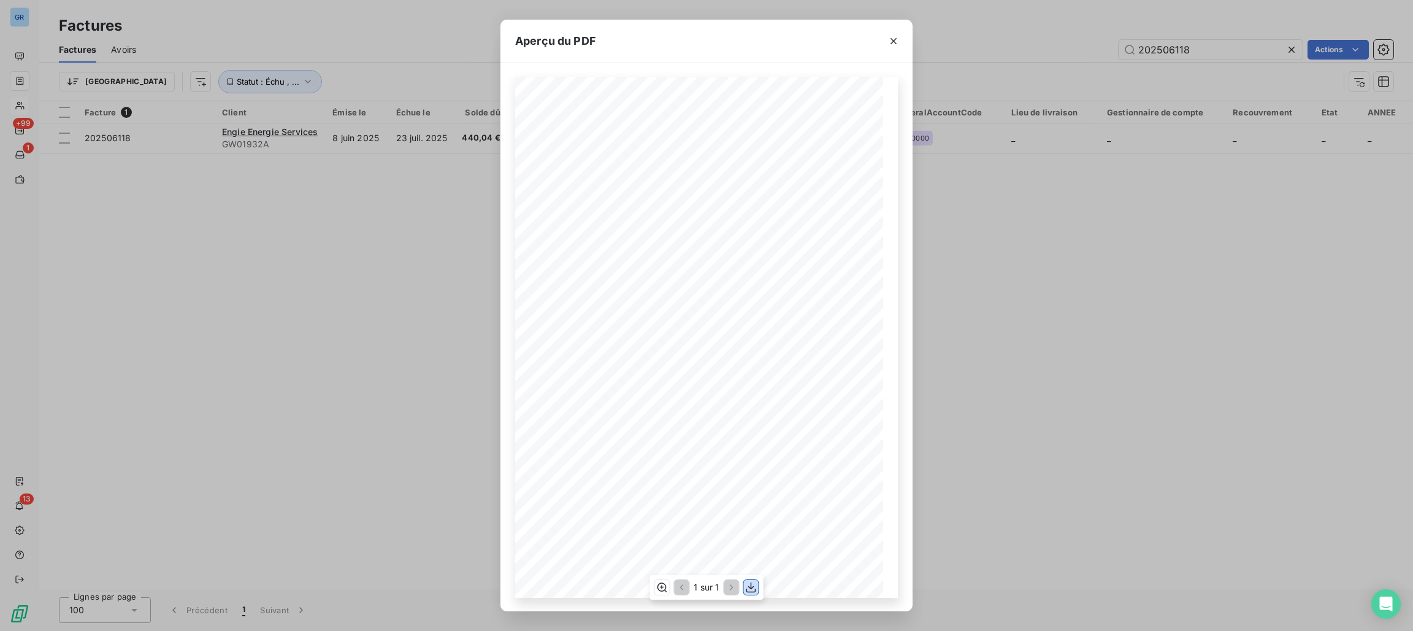
click at [750, 583] on icon "button" at bounding box center [751, 587] width 12 height 12
drag, startPoint x: 1004, startPoint y: 68, endPoint x: 1039, endPoint y: 71, distance: 34.4
click at [1004, 68] on div "Aperçu du PDF Référence interne Numéro de Date de Numéro de commande Référence …" at bounding box center [706, 315] width 1413 height 631
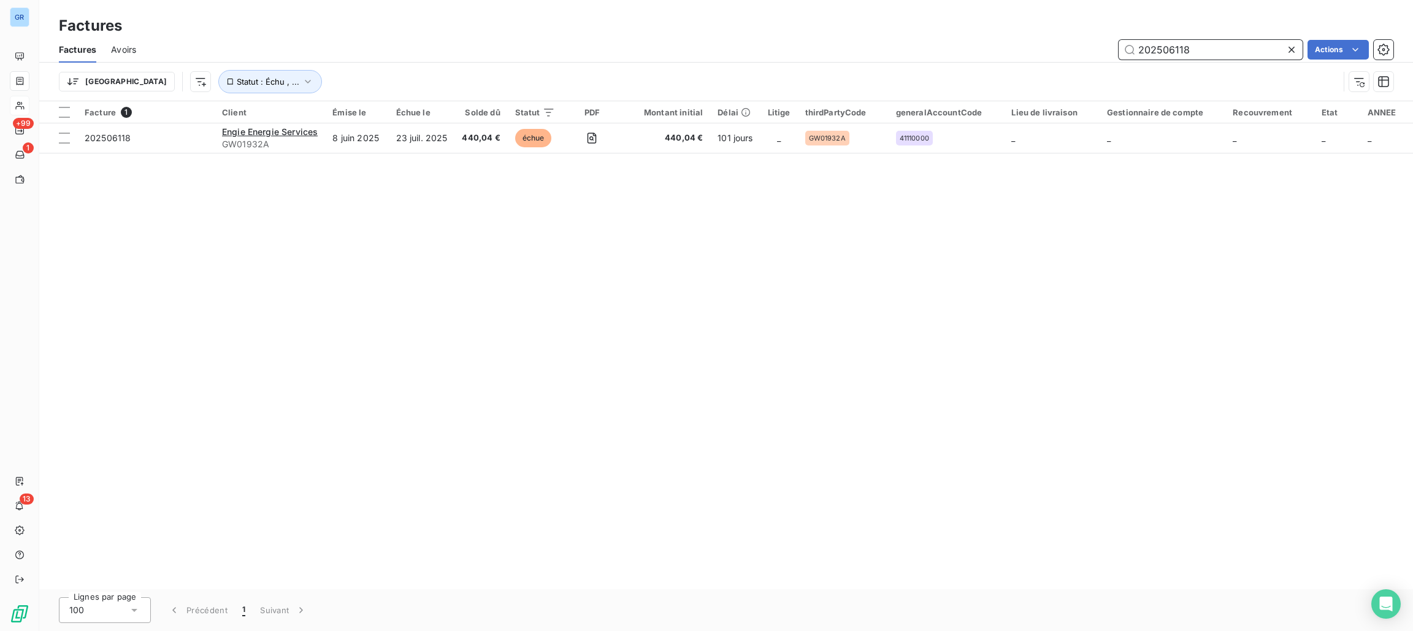
drag, startPoint x: 1213, startPoint y: 48, endPoint x: 1114, endPoint y: 52, distance: 98.8
click at [1115, 50] on div "202506118 Actions" at bounding box center [772, 50] width 1243 height 20
paste input "0859"
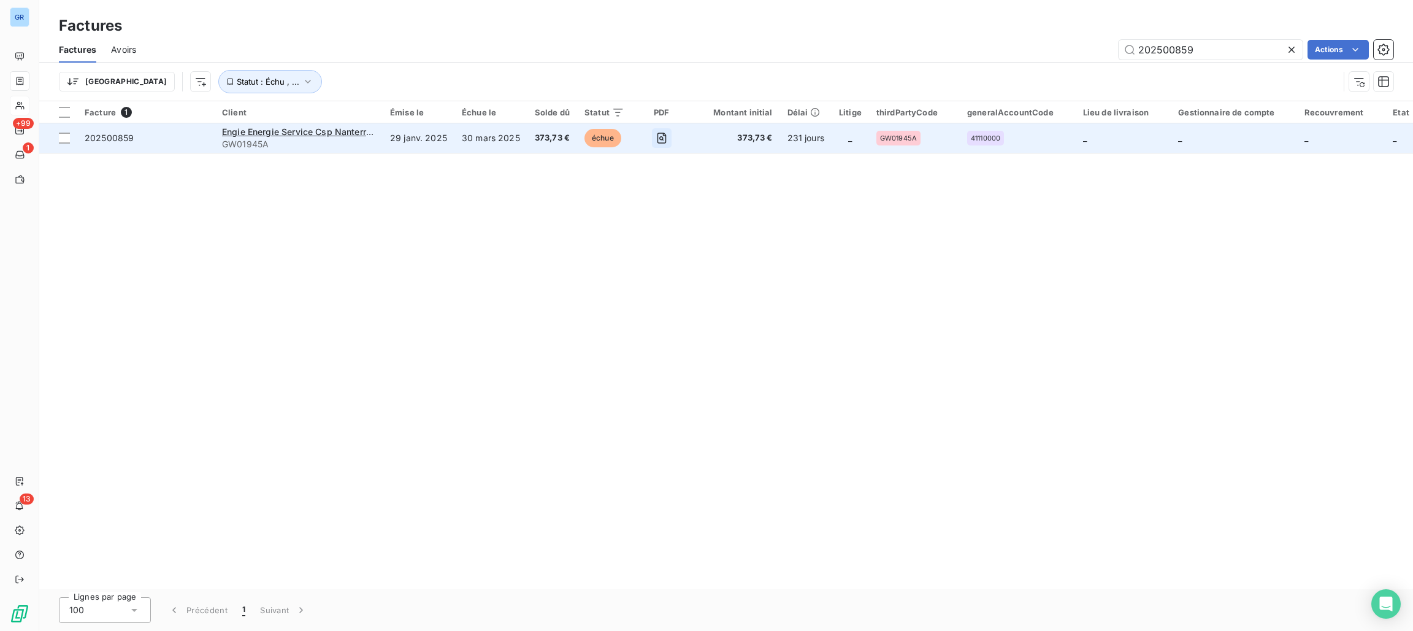
click at [657, 136] on icon "button" at bounding box center [661, 138] width 9 height 11
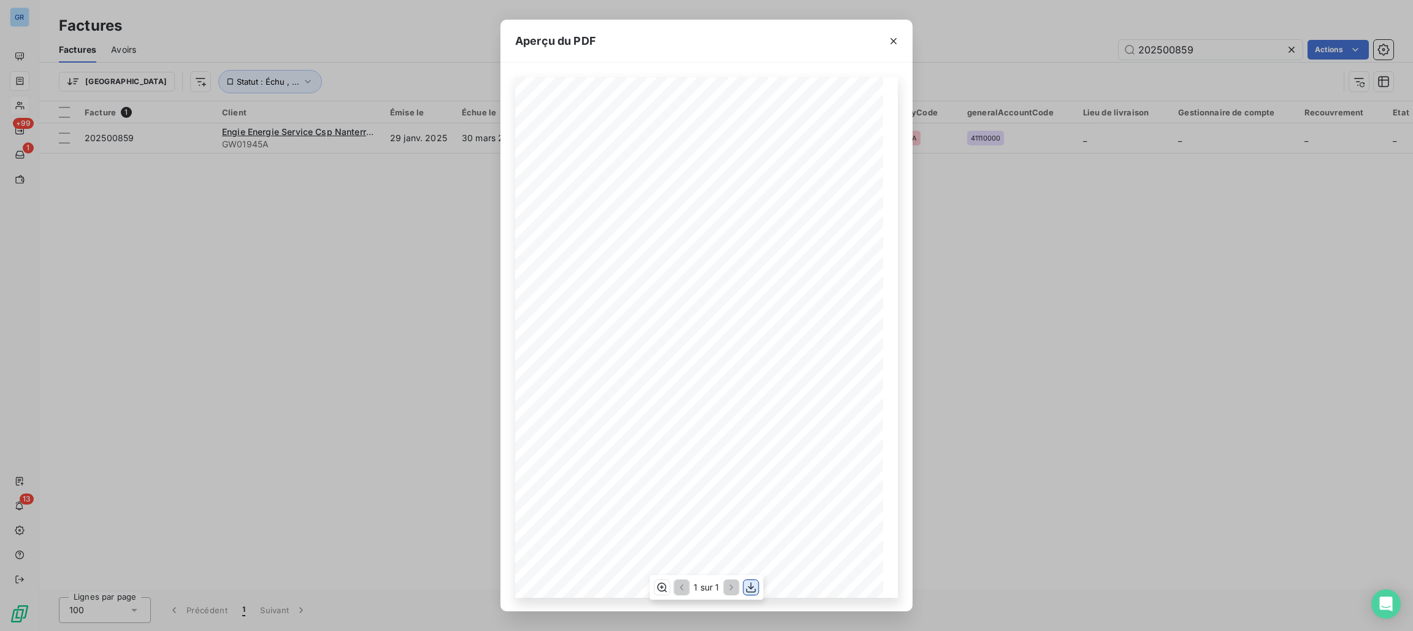
click at [750, 586] on icon "button" at bounding box center [752, 587] width 10 height 10
click at [1131, 56] on div "Aperçu du PDF Référence interne Numéro de Date de Numéro de commande Référence …" at bounding box center [706, 315] width 1413 height 631
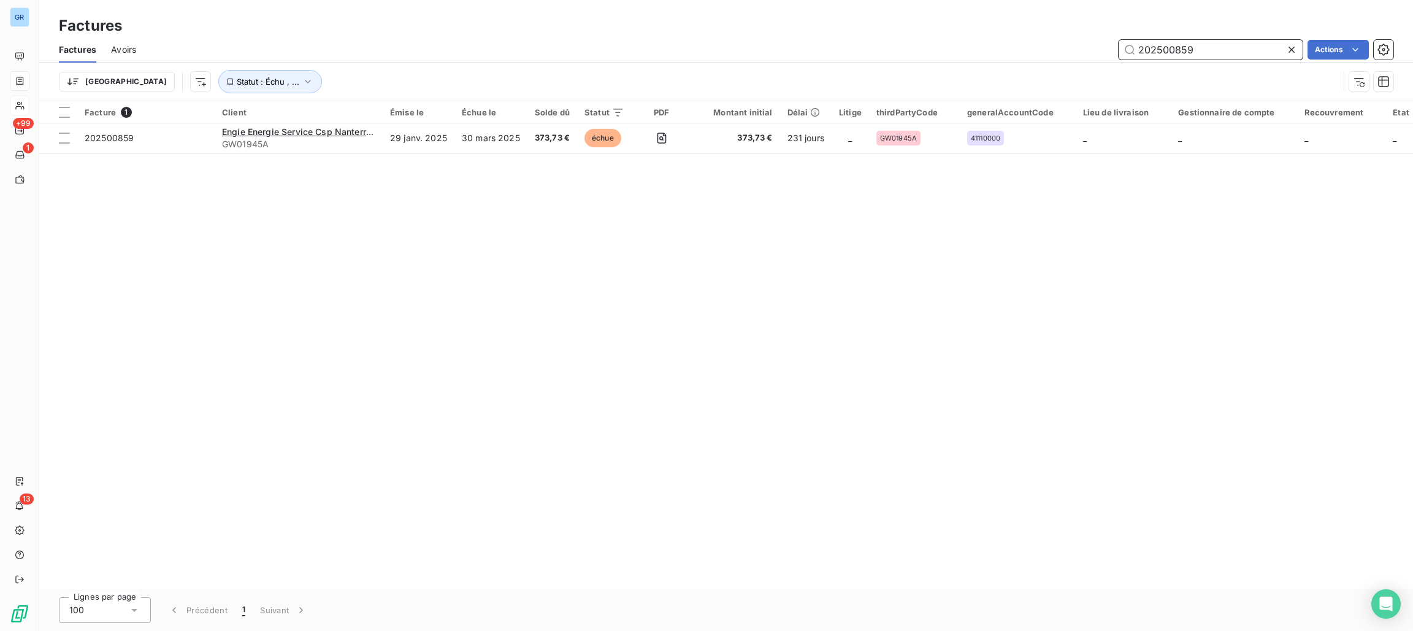
drag, startPoint x: 1197, startPoint y: 49, endPoint x: 1081, endPoint y: 53, distance: 116.0
click at [1066, 45] on div "202500859 Actions" at bounding box center [772, 50] width 1243 height 20
paste input "2712"
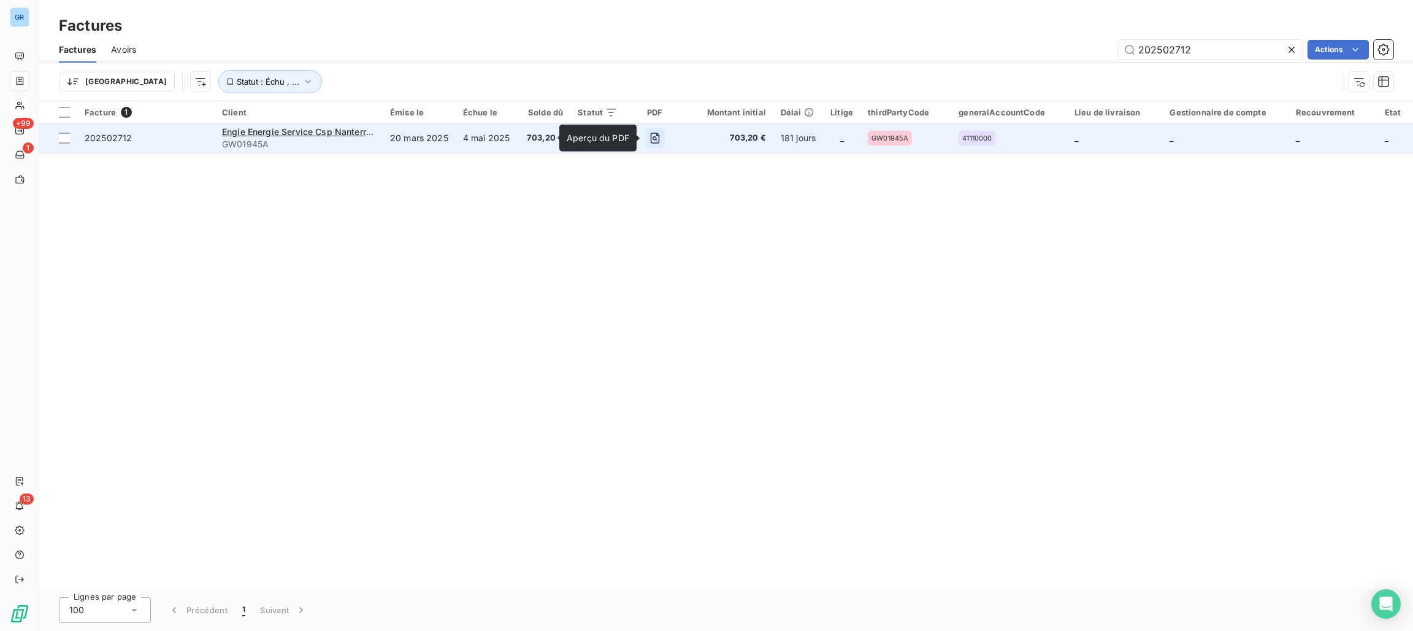
click at [651, 140] on icon "button" at bounding box center [655, 138] width 12 height 12
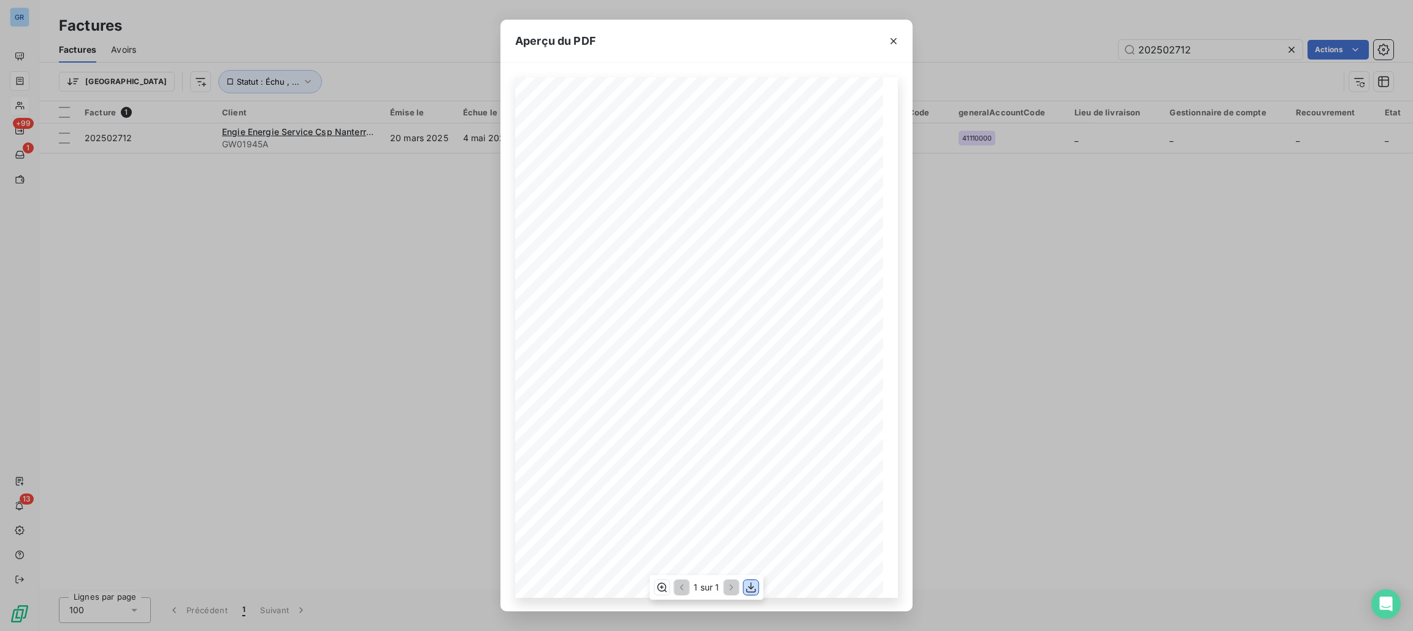
drag, startPoint x: 756, startPoint y: 585, endPoint x: 753, endPoint y: 578, distance: 8.0
click at [754, 583] on icon "button" at bounding box center [751, 587] width 12 height 12
drag, startPoint x: 995, startPoint y: 162, endPoint x: 1003, endPoint y: 162, distance: 8.0
click at [995, 162] on div "Aperçu du PDF Référence interne Numéro de Date de Numéro de commande Référence …" at bounding box center [706, 315] width 1413 height 631
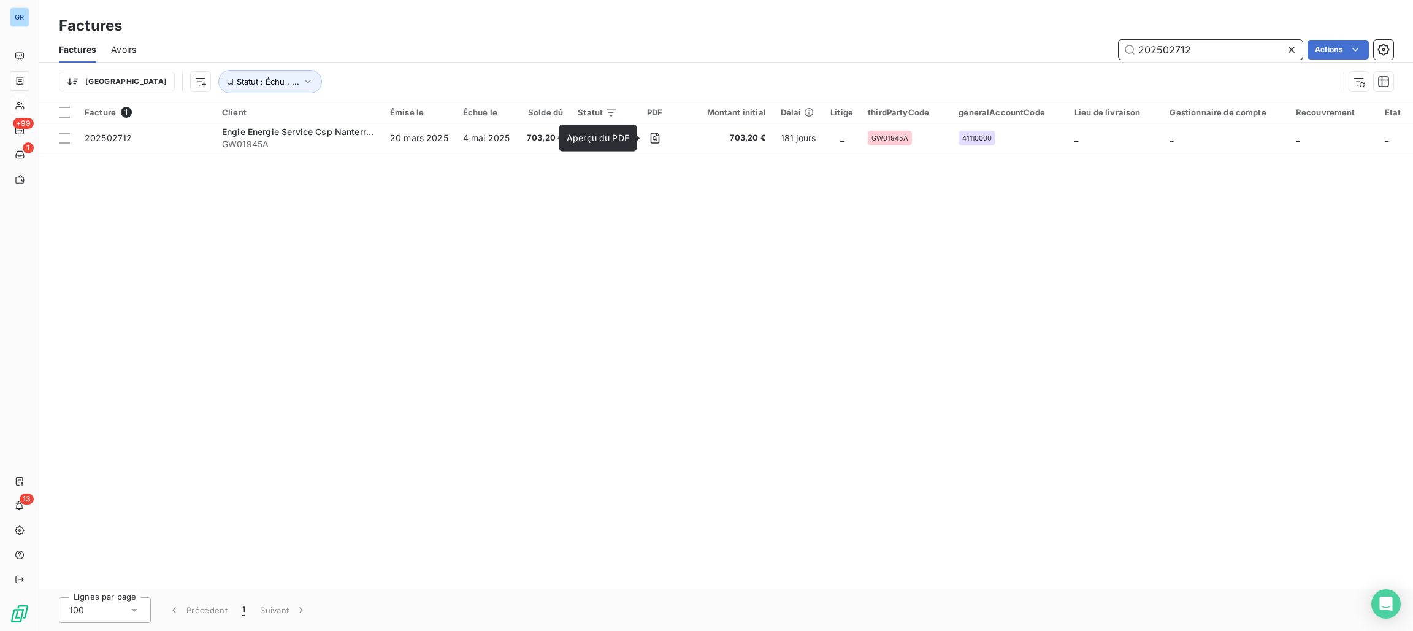
click at [1214, 56] on input "202502712" at bounding box center [1211, 50] width 184 height 20
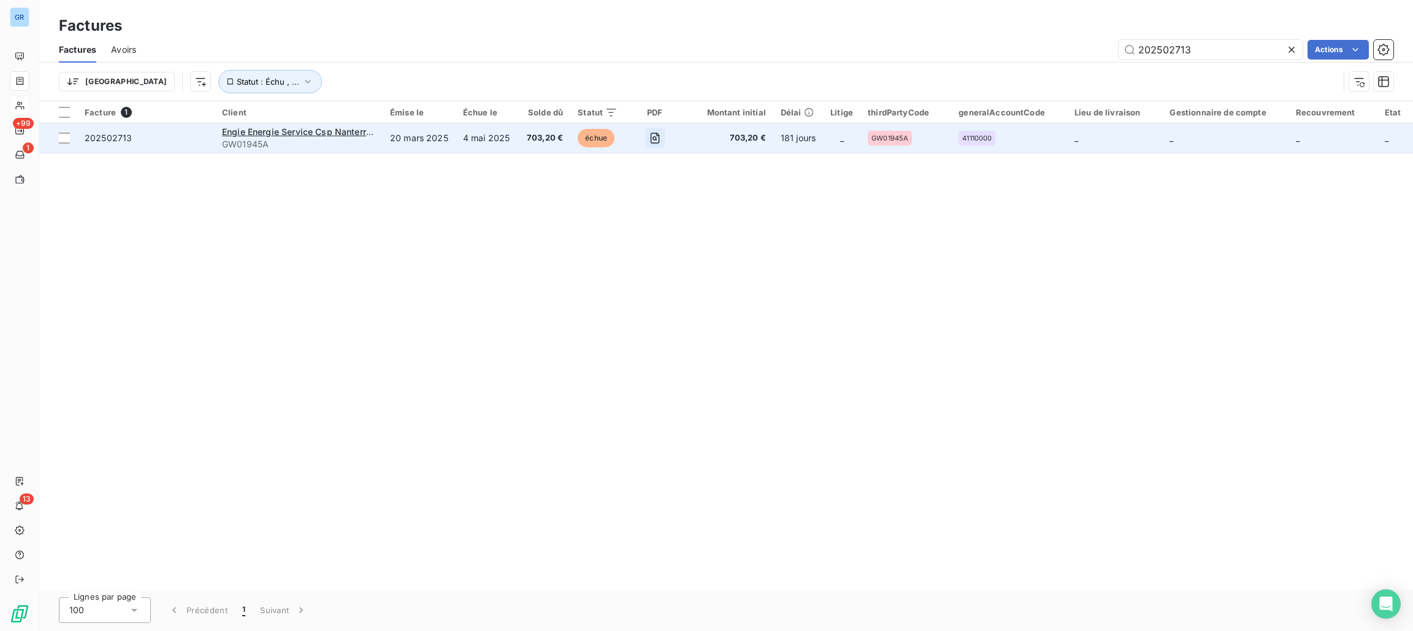
click at [650, 142] on icon "button" at bounding box center [655, 138] width 12 height 12
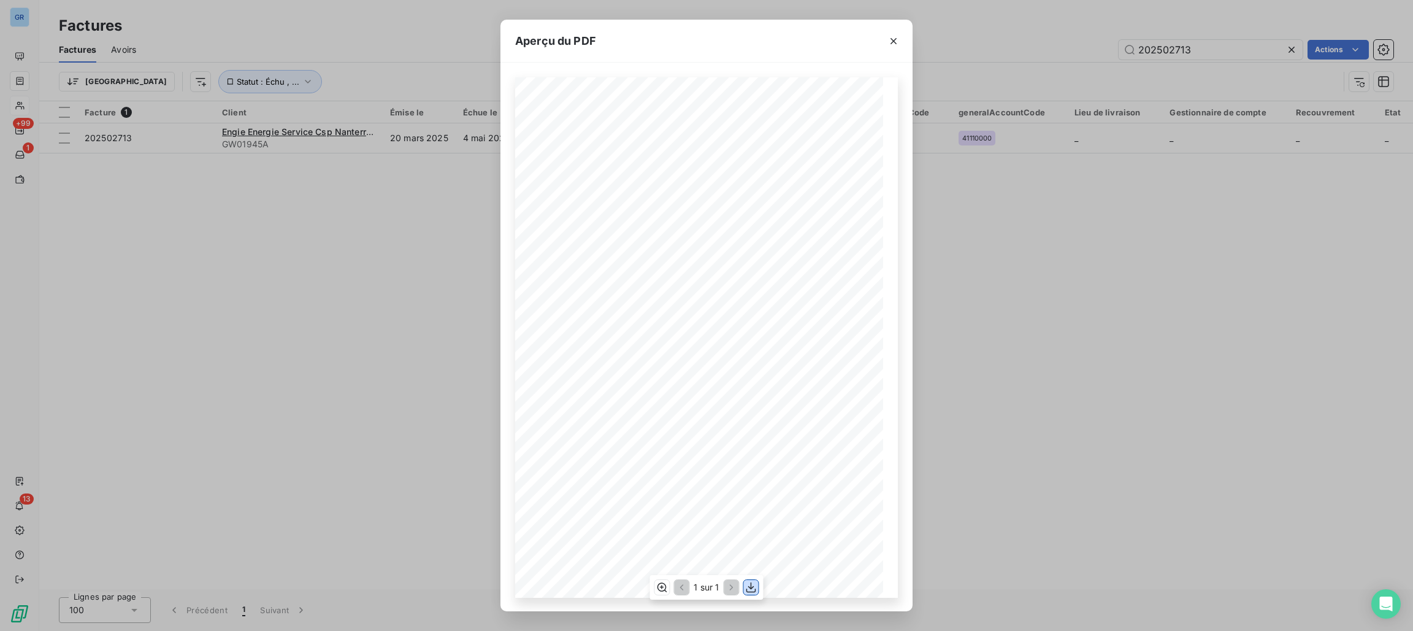
drag, startPoint x: 753, startPoint y: 582, endPoint x: 771, endPoint y: 574, distance: 19.5
click at [752, 582] on icon "button" at bounding box center [751, 587] width 12 height 12
click at [1202, 48] on div "Aperçu du PDF Référence interne Numéro de Date de Numéro de commande Référence …" at bounding box center [706, 315] width 1413 height 631
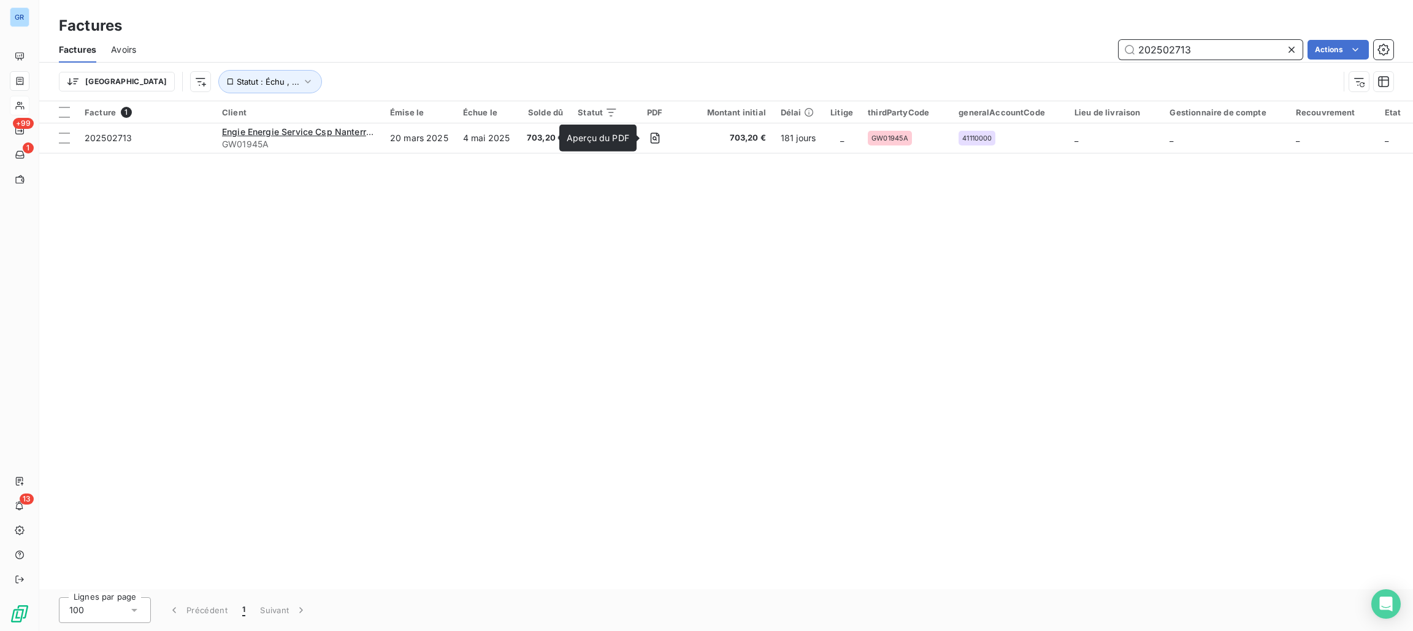
click at [1202, 48] on input "202502713" at bounding box center [1211, 50] width 184 height 20
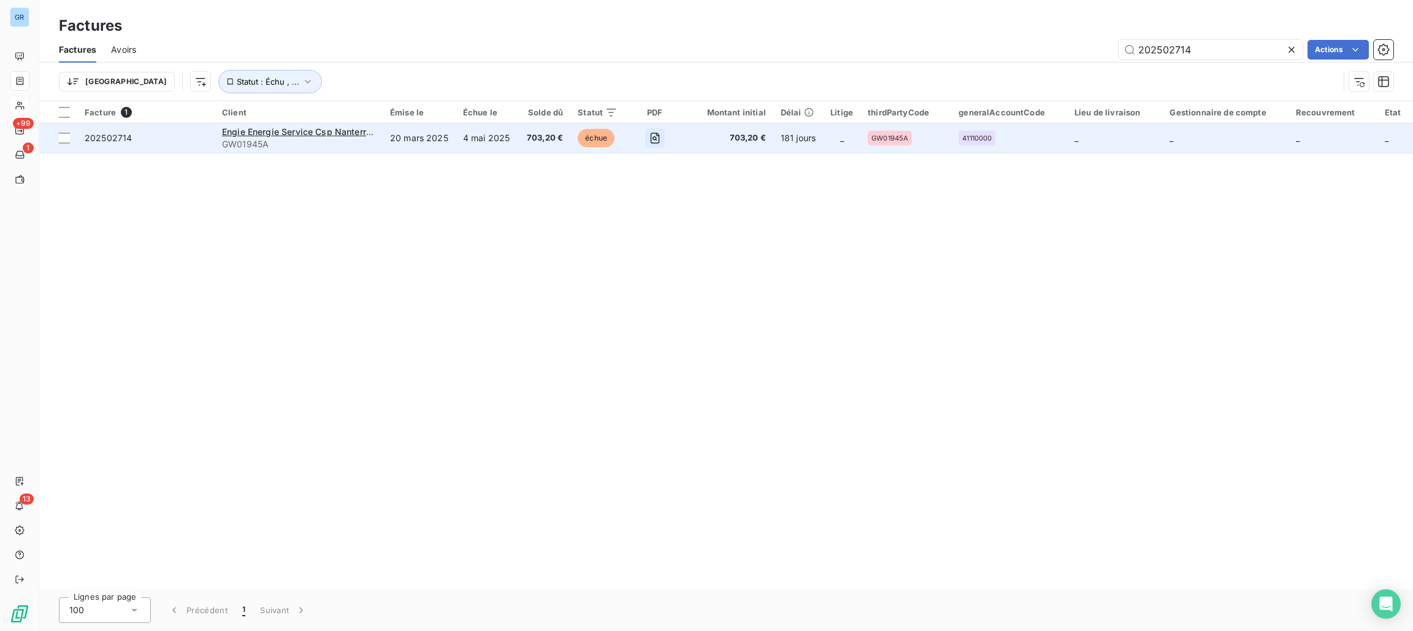
click at [649, 144] on button "button" at bounding box center [655, 138] width 20 height 20
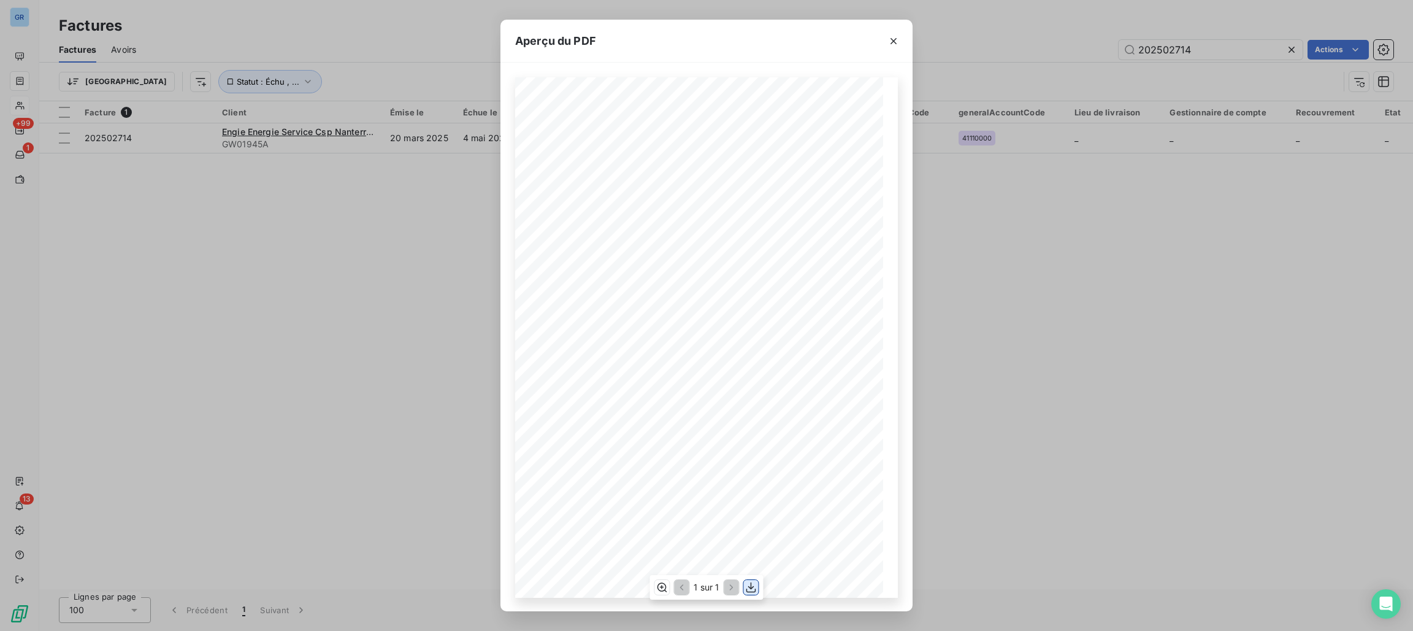
click at [751, 581] on icon "button" at bounding box center [751, 587] width 12 height 12
click at [1177, 46] on div "Aperçu du PDF Référence interne Numéro de Date de Numéro de commande Référence …" at bounding box center [706, 315] width 1413 height 631
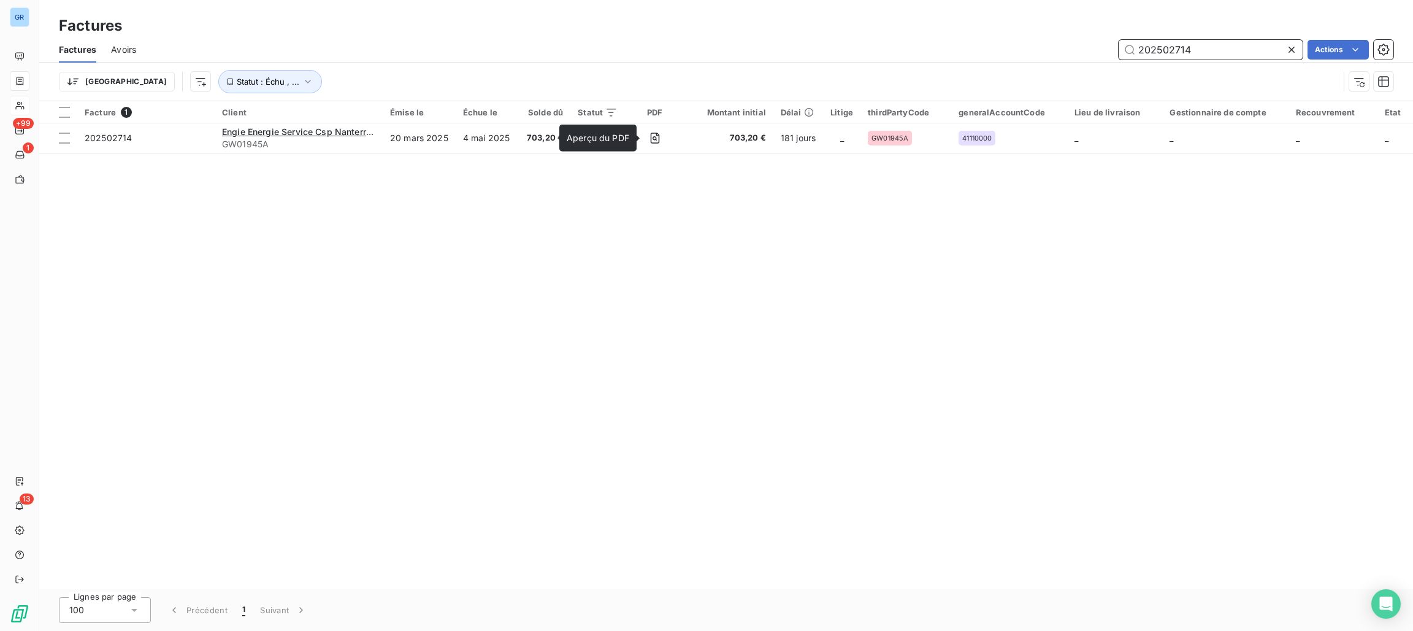
click at [1237, 41] on input "202502714" at bounding box center [1211, 50] width 184 height 20
drag, startPoint x: 1224, startPoint y: 53, endPoint x: 1077, endPoint y: 55, distance: 147.9
click at [1043, 49] on div "202502714 Actions" at bounding box center [772, 50] width 1243 height 20
paste input "4993"
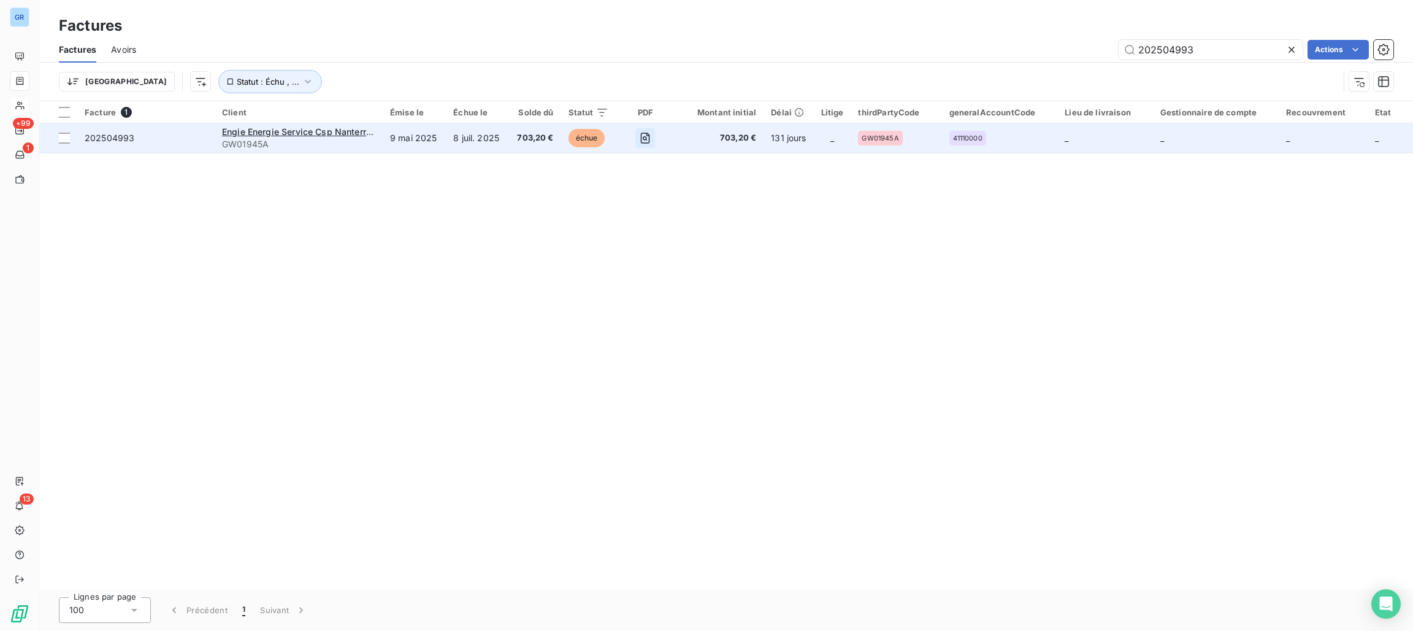
click at [641, 141] on icon "button" at bounding box center [645, 138] width 9 height 11
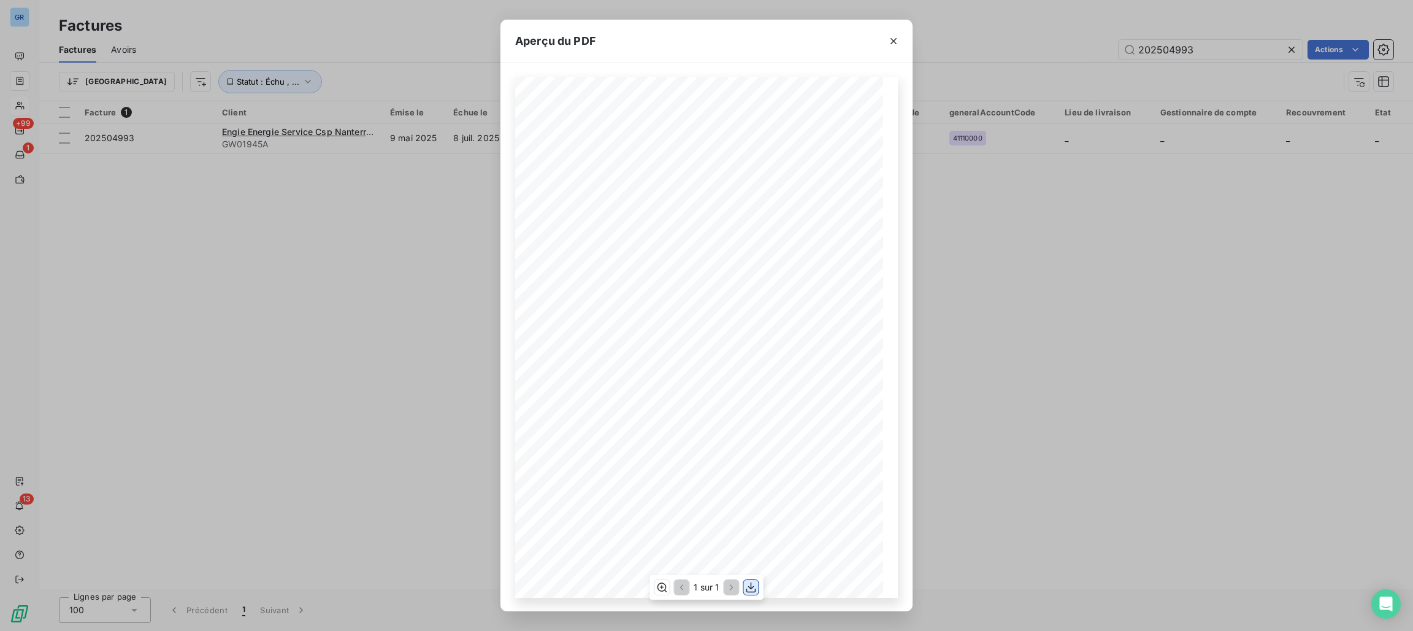
click at [752, 590] on icon "button" at bounding box center [751, 587] width 12 height 12
drag, startPoint x: 982, startPoint y: 248, endPoint x: 1037, endPoint y: 196, distance: 76.4
click at [982, 248] on div "Aperçu du PDF Référence interne Numéro de Date de Numéro de commande Référence …" at bounding box center [706, 315] width 1413 height 631
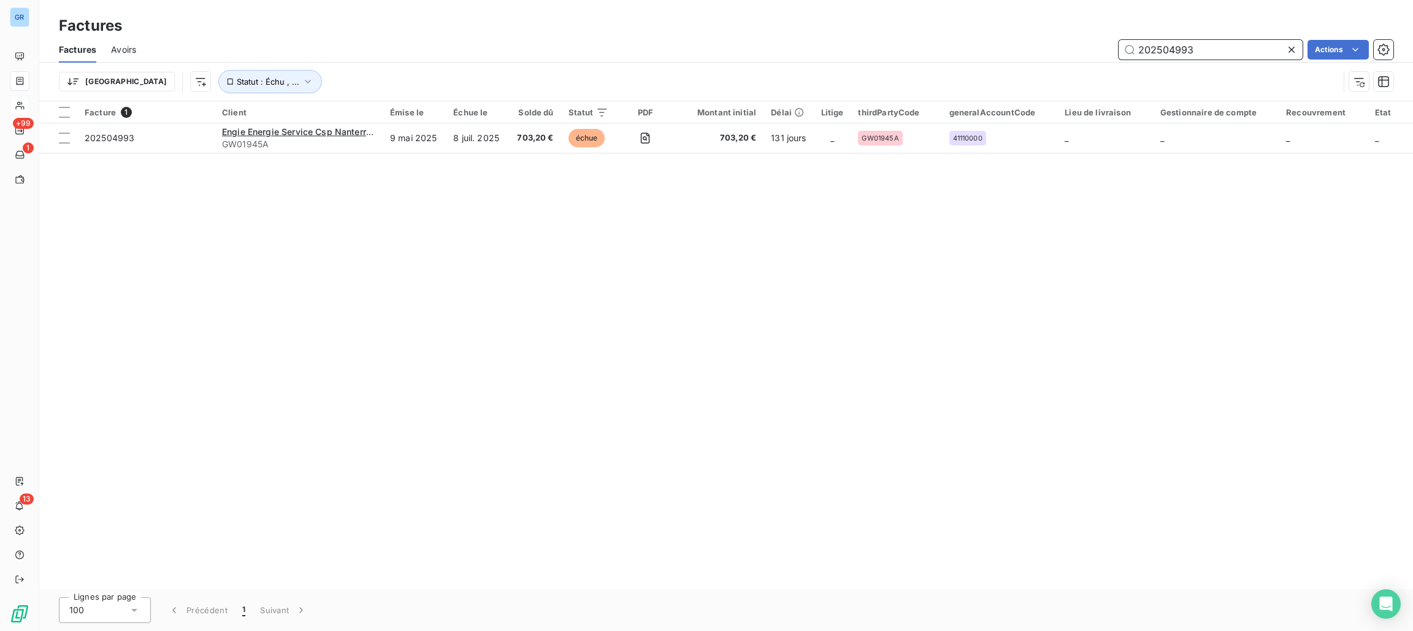
click at [1215, 57] on input "202504993" at bounding box center [1211, 50] width 184 height 20
drag, startPoint x: 1215, startPoint y: 46, endPoint x: 1155, endPoint y: 42, distance: 60.9
click at [1155, 42] on input "202504993" at bounding box center [1211, 50] width 184 height 20
click at [1169, 51] on input "202504993" at bounding box center [1211, 50] width 184 height 20
click at [1217, 53] on input "202504993" at bounding box center [1211, 50] width 184 height 20
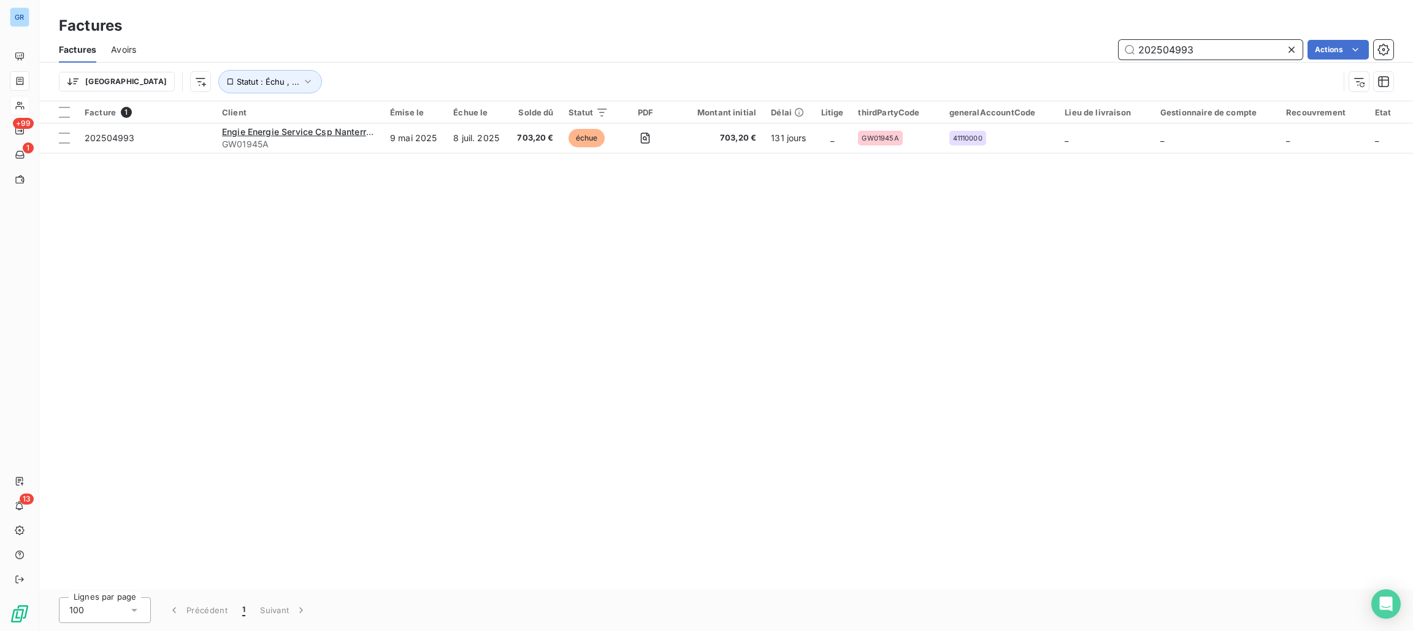
drag, startPoint x: 1214, startPoint y: 48, endPoint x: 1070, endPoint y: 42, distance: 143.7
click at [1070, 42] on div "202504993 Actions" at bounding box center [772, 50] width 1243 height 20
paste input "0860"
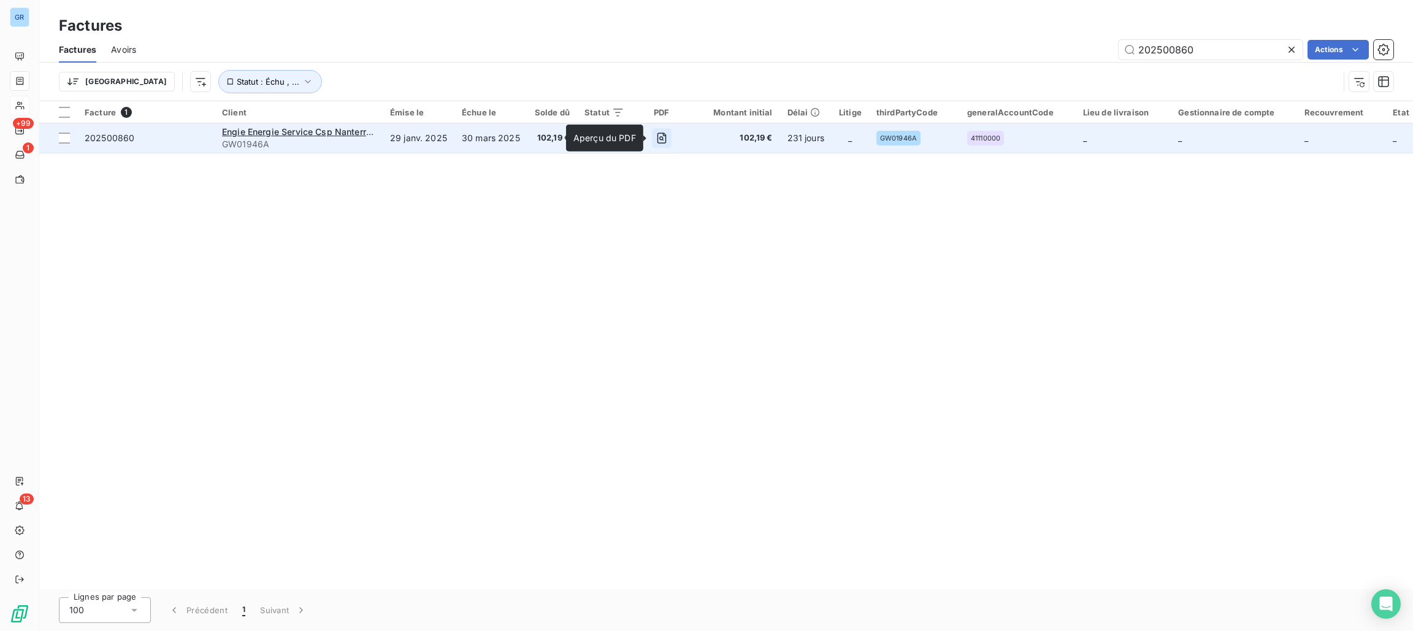
click at [661, 137] on icon "button" at bounding box center [662, 138] width 12 height 12
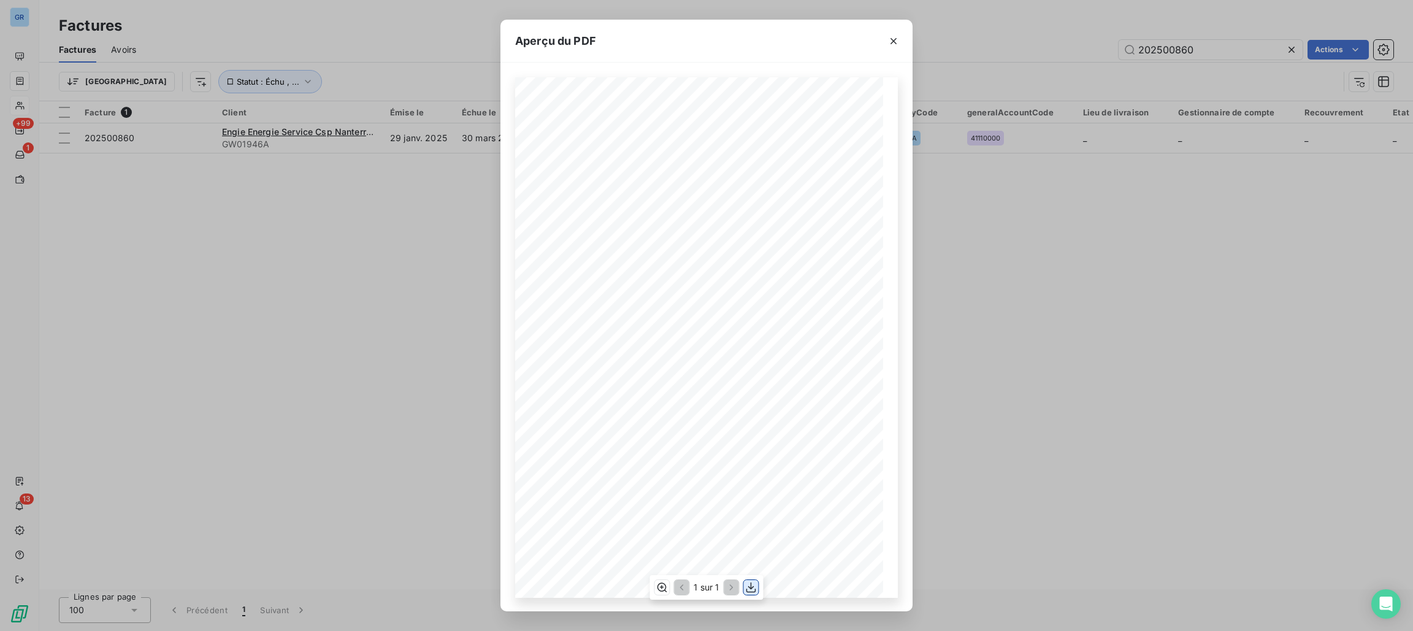
click at [746, 581] on icon "button" at bounding box center [751, 587] width 12 height 12
click at [893, 37] on icon "button" at bounding box center [894, 41] width 12 height 12
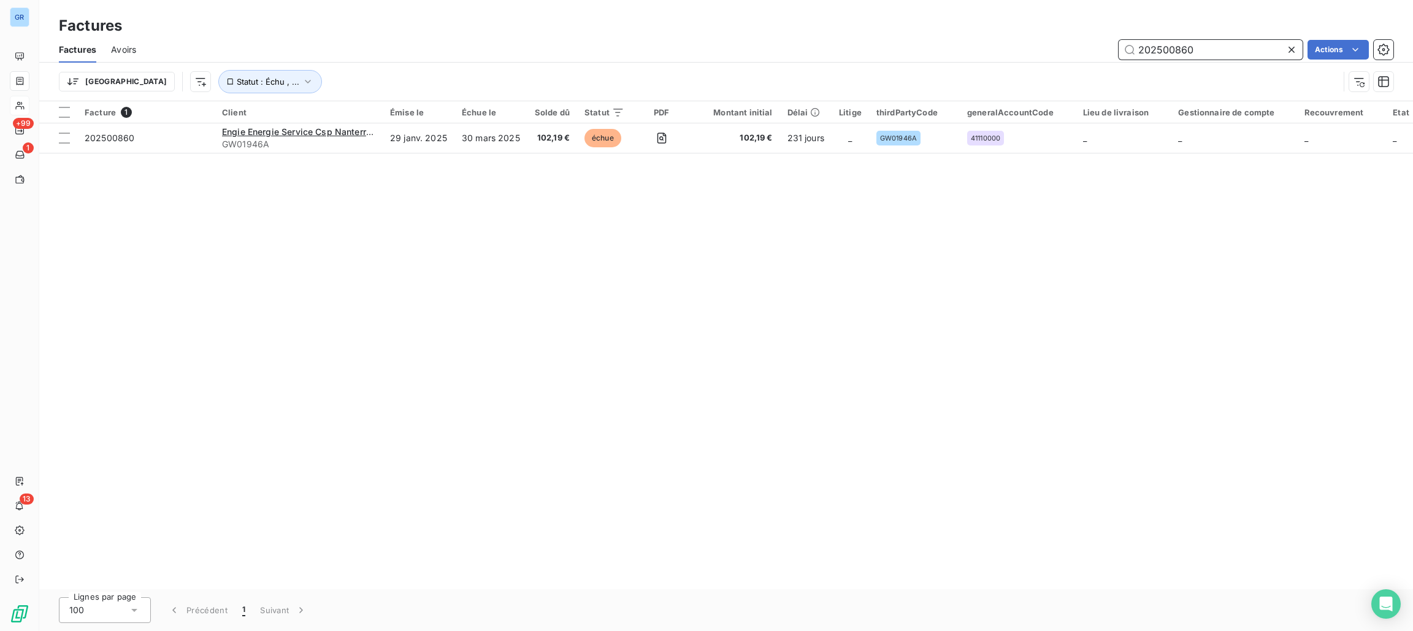
drag, startPoint x: 1215, startPoint y: 53, endPoint x: 1104, endPoint y: 51, distance: 111.7
click at [1090, 50] on div "202500860 Actions" at bounding box center [772, 50] width 1243 height 20
paste input "943"
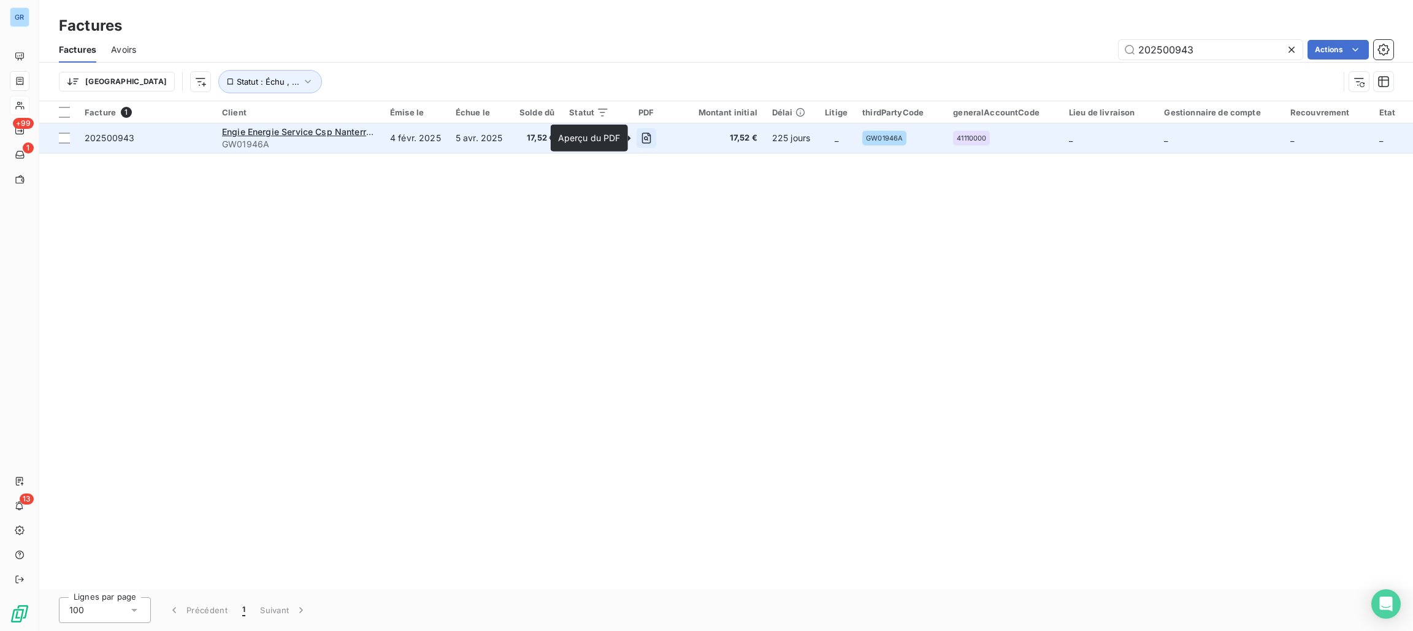
click at [642, 136] on icon "button" at bounding box center [646, 138] width 12 height 12
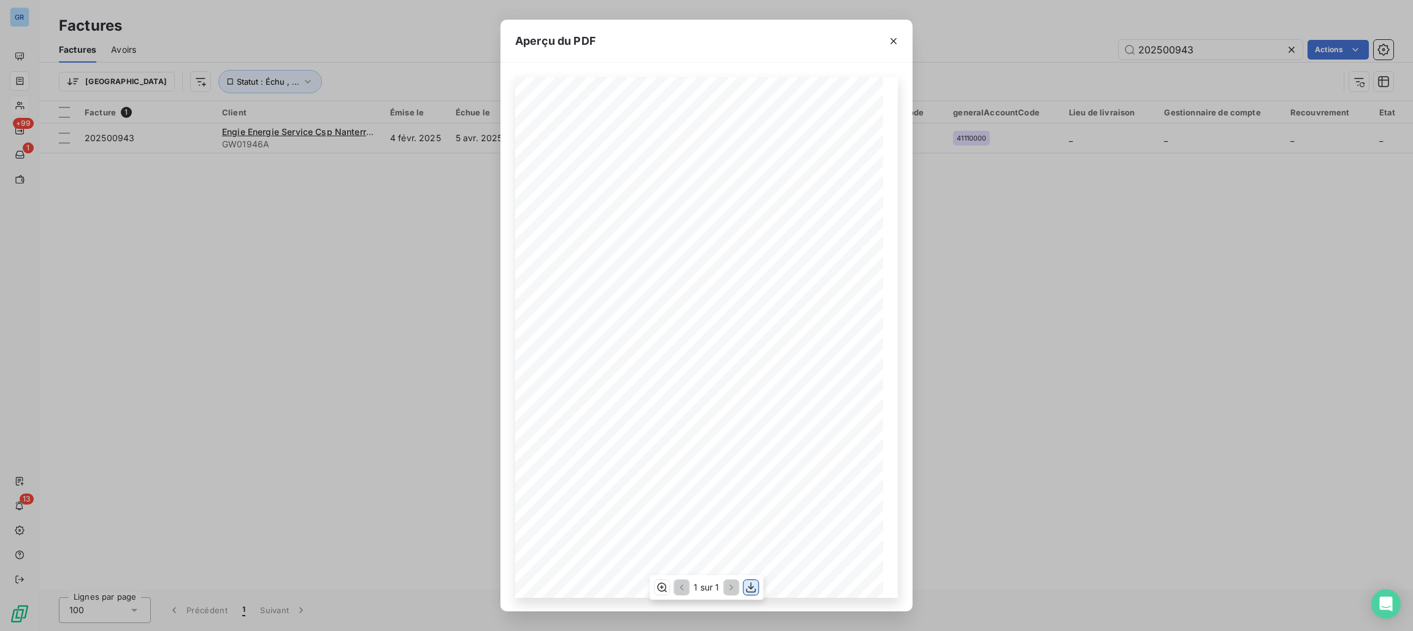
click at [756, 583] on icon "button" at bounding box center [751, 587] width 12 height 12
drag, startPoint x: 999, startPoint y: 244, endPoint x: 1042, endPoint y: 225, distance: 47.5
click at [999, 244] on div "Aperçu du PDF Référence interne Numéro de Date de Numéro de commande Référence …" at bounding box center [706, 315] width 1413 height 631
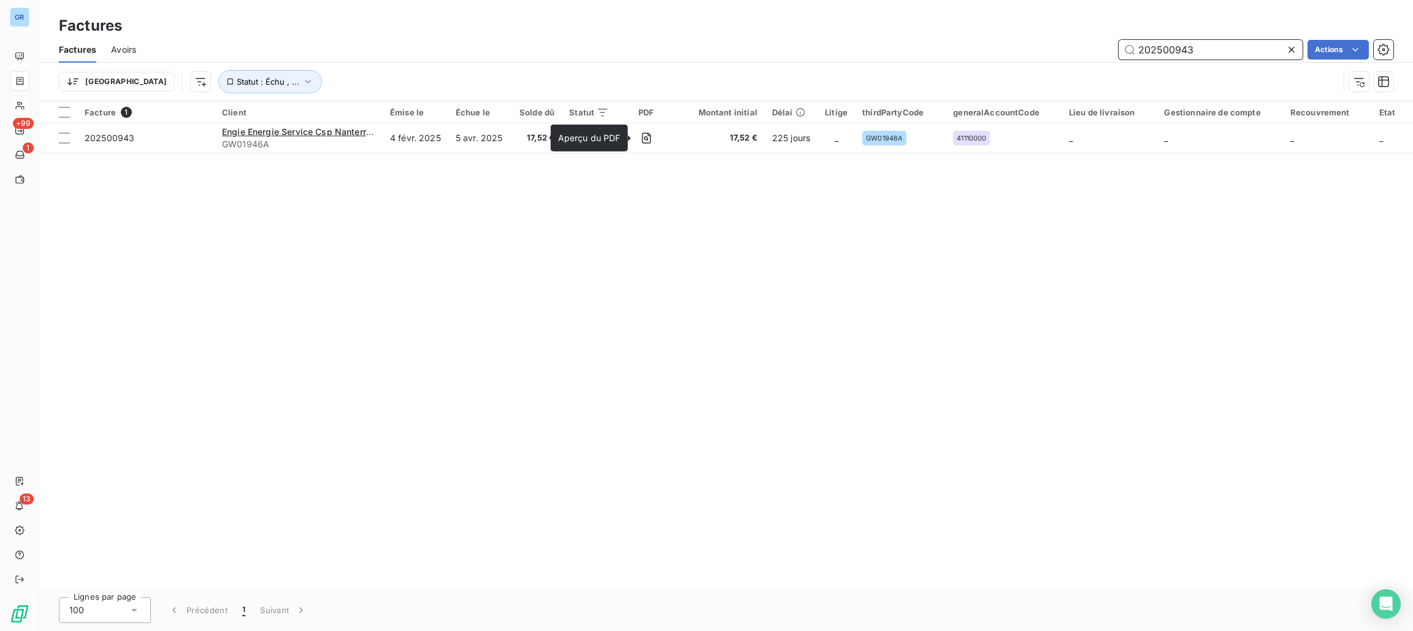
click at [1215, 51] on input "202500943" at bounding box center [1211, 50] width 184 height 20
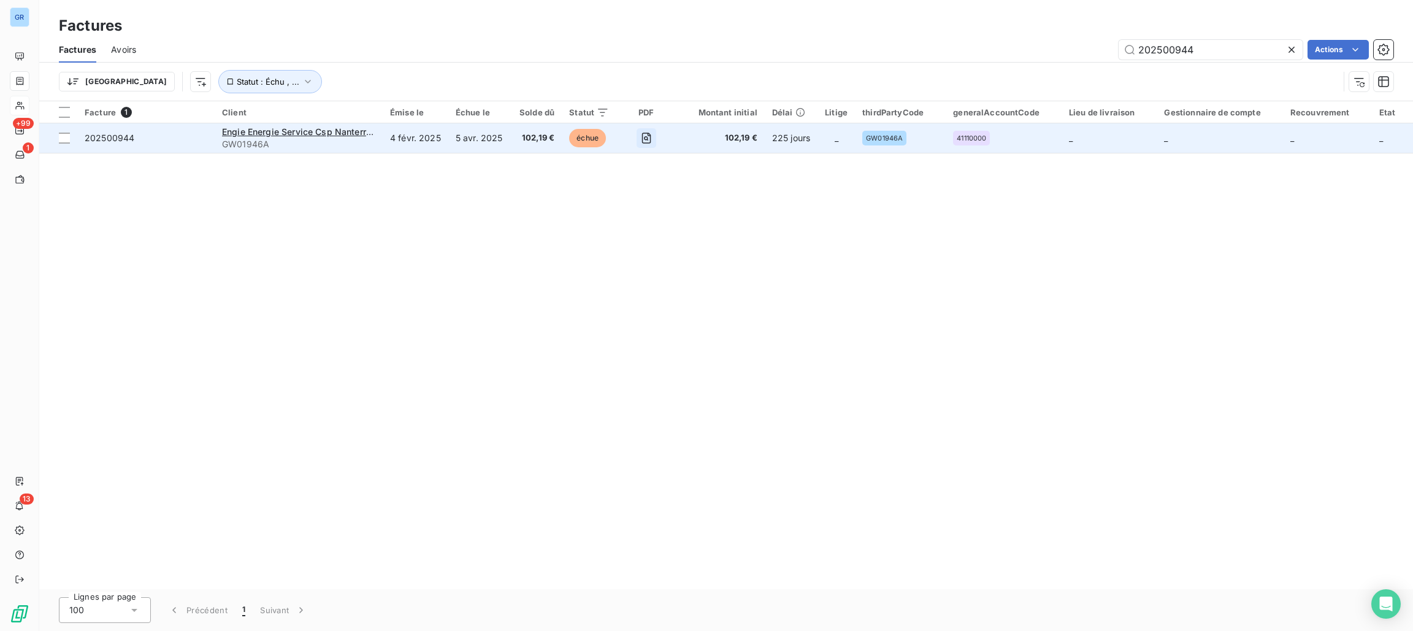
click at [642, 139] on icon "button" at bounding box center [646, 138] width 9 height 11
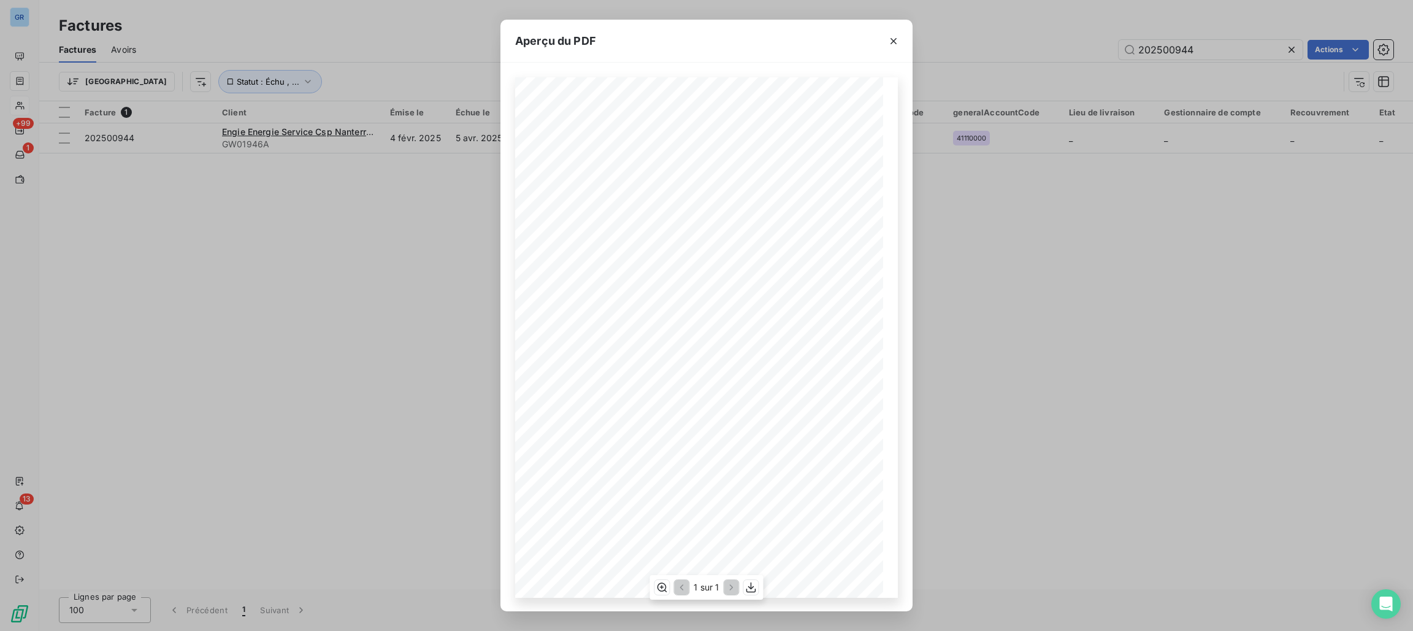
click at [745, 594] on div "1 sur 1" at bounding box center [706, 587] width 113 height 25
click at [750, 588] on icon "button" at bounding box center [752, 587] width 10 height 10
click at [890, 42] on icon "button" at bounding box center [894, 41] width 12 height 12
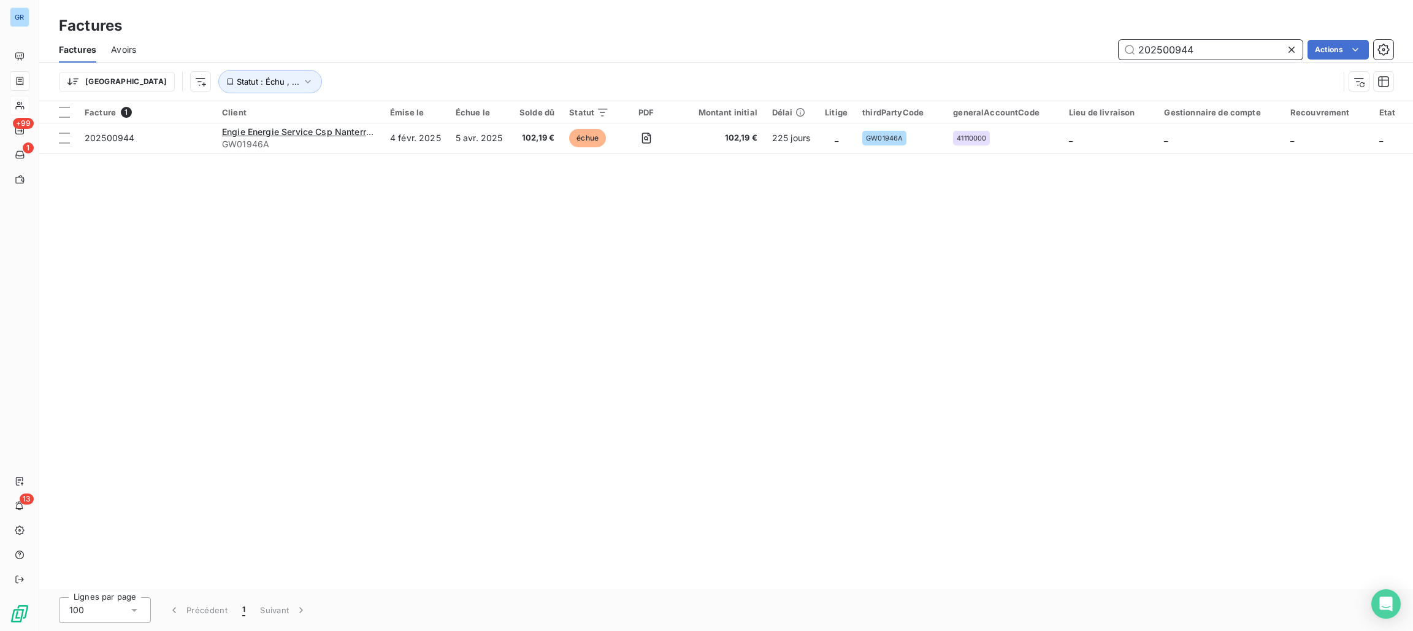
drag, startPoint x: 1206, startPoint y: 40, endPoint x: 1080, endPoint y: 52, distance: 126.3
click at [1003, 40] on div "202500944 Actions" at bounding box center [772, 50] width 1243 height 20
paste input "2770"
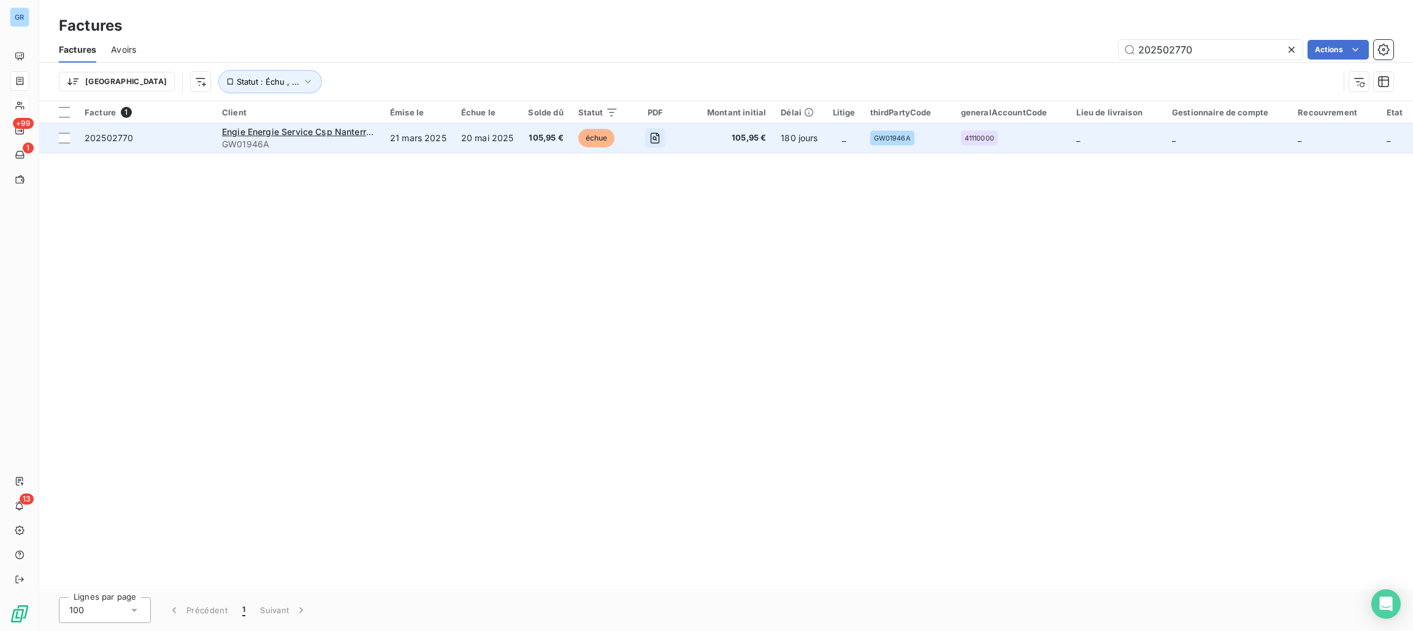
click at [652, 141] on icon "button" at bounding box center [655, 138] width 12 height 12
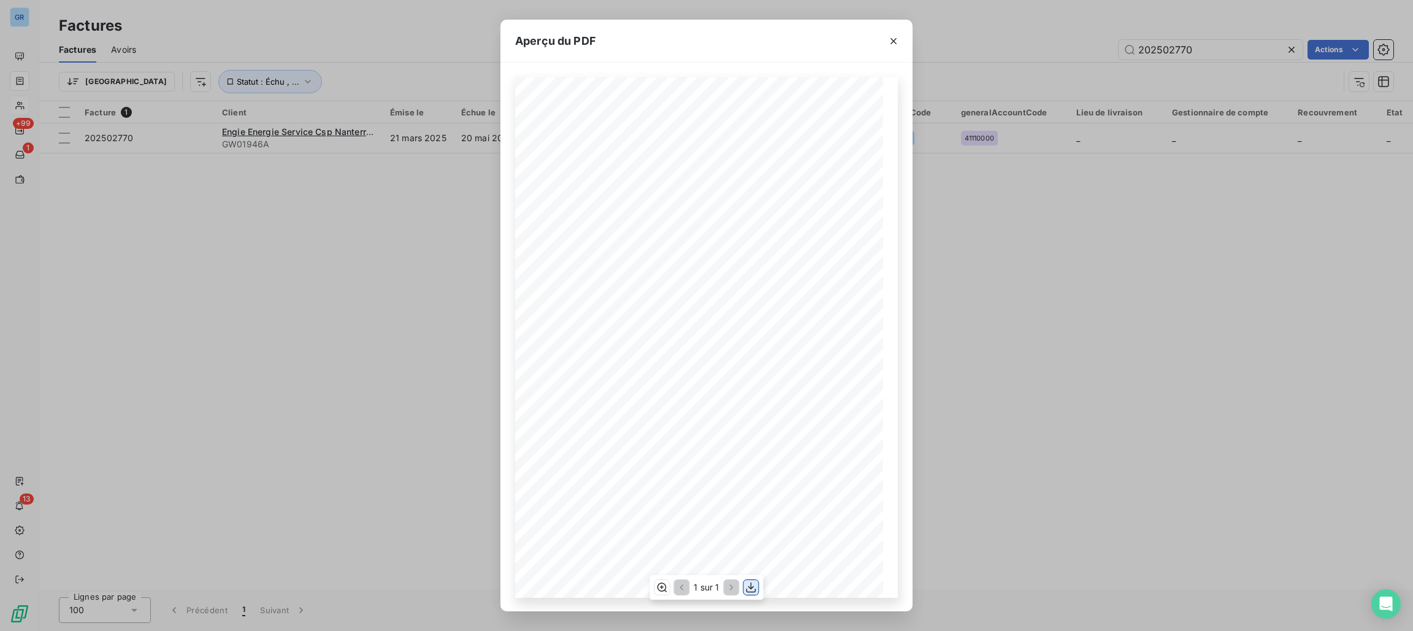
click at [747, 583] on icon "button" at bounding box center [751, 587] width 12 height 12
click at [1213, 101] on div "Aperçu du PDF Référence interne Numéro de Date de Numéro de commande Référence …" at bounding box center [706, 315] width 1413 height 631
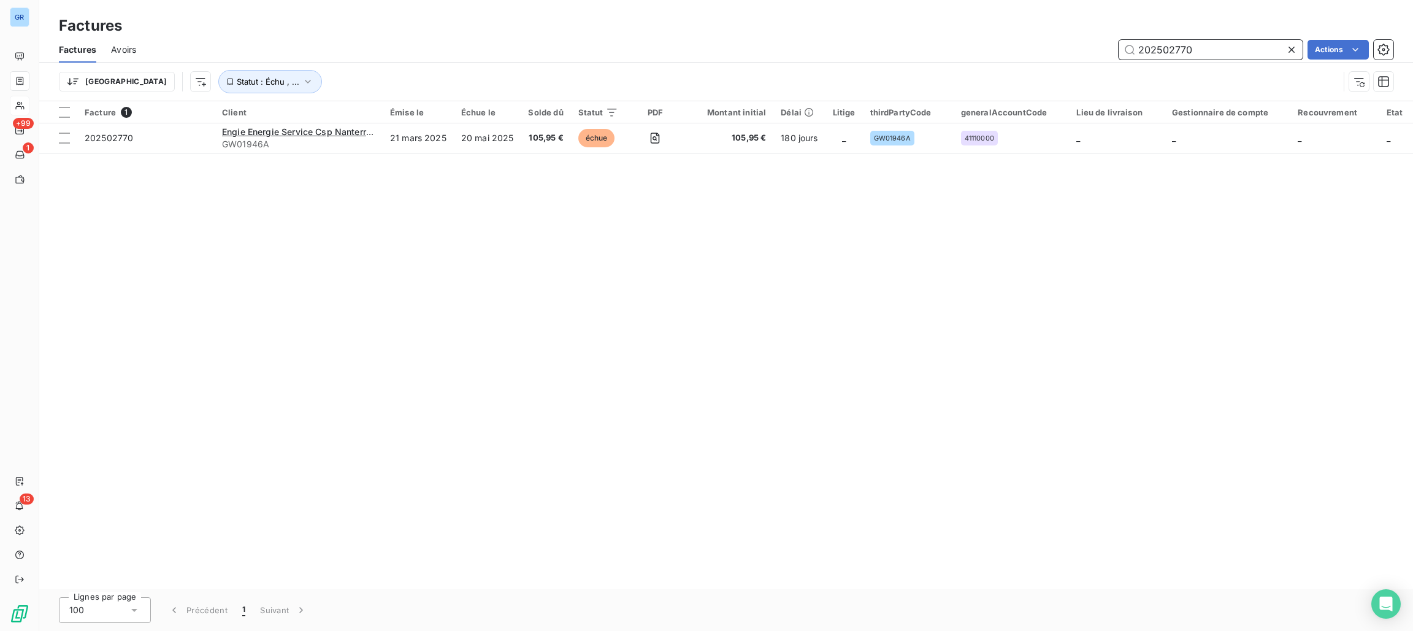
drag, startPoint x: 1201, startPoint y: 45, endPoint x: 1168, endPoint y: 48, distance: 33.3
click at [1069, 48] on div "202502770 Actions" at bounding box center [772, 50] width 1243 height 20
paste input "0868"
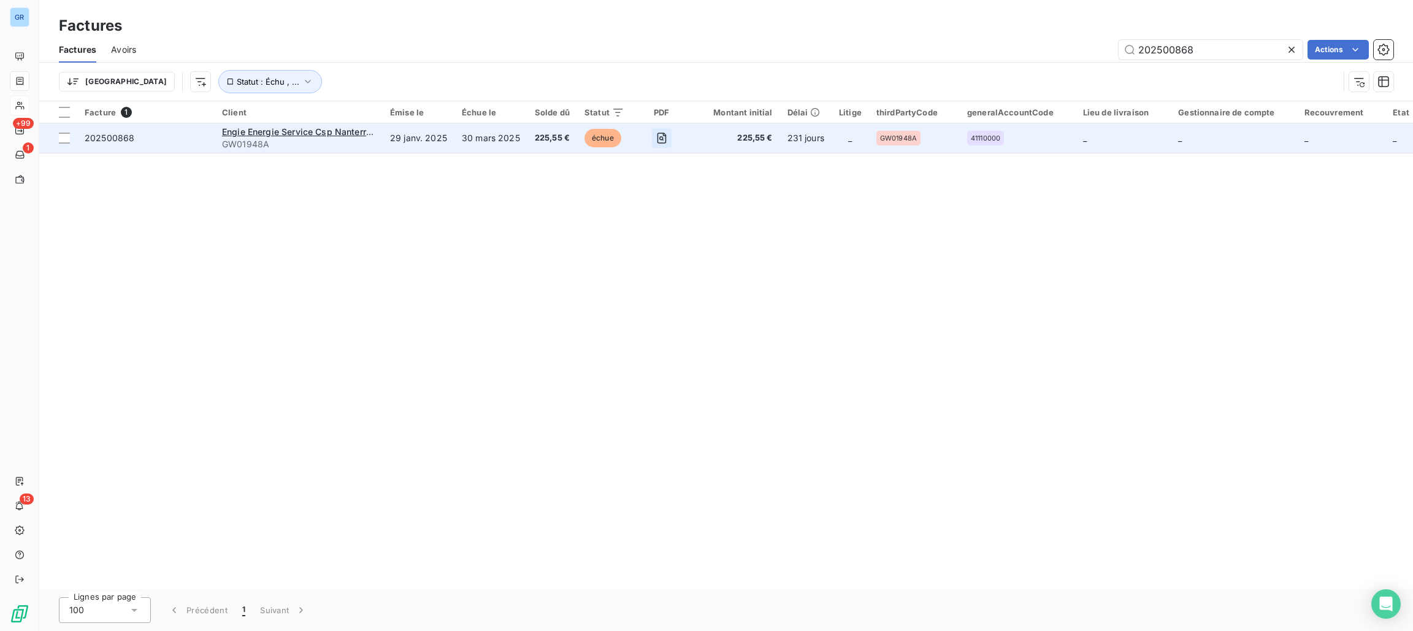
click at [656, 138] on icon "button" at bounding box center [662, 138] width 12 height 12
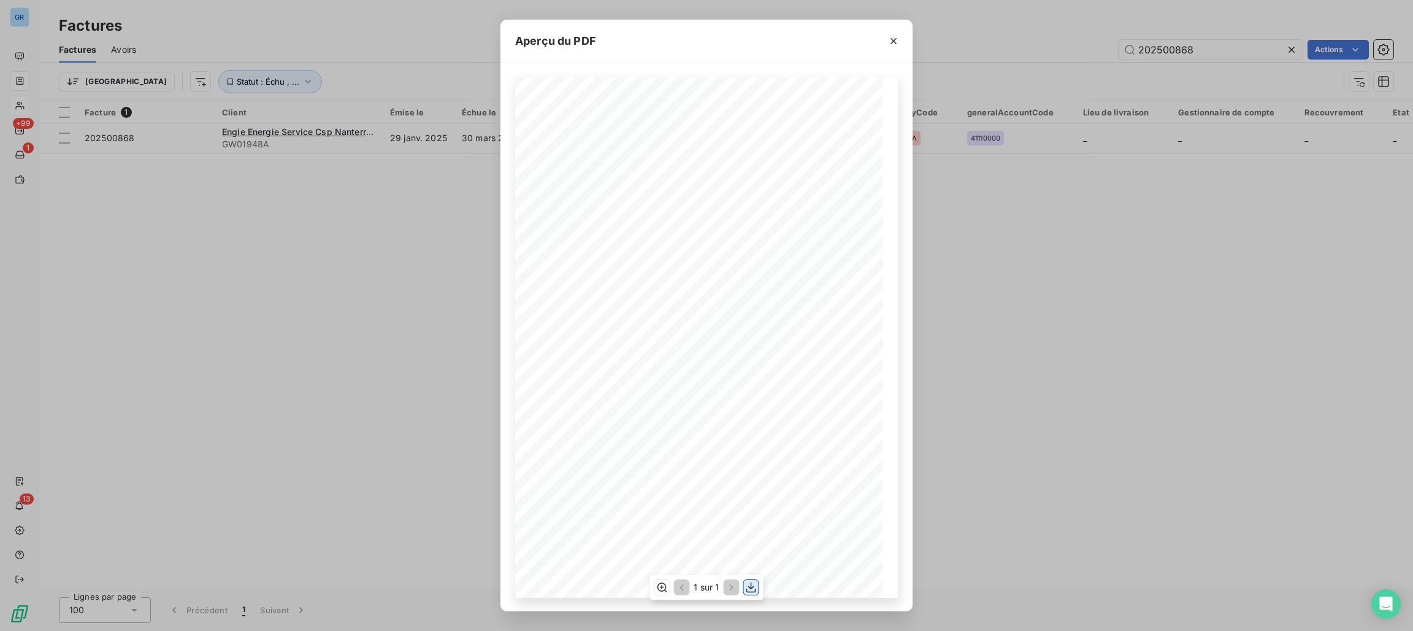
click at [748, 586] on icon "button" at bounding box center [752, 587] width 10 height 10
drag, startPoint x: 956, startPoint y: 53, endPoint x: 1030, endPoint y: 59, distance: 73.8
click at [960, 53] on div "Aperçu du PDF Référence interne Numéro de Date de Numéro de commande Référence …" at bounding box center [706, 315] width 1413 height 631
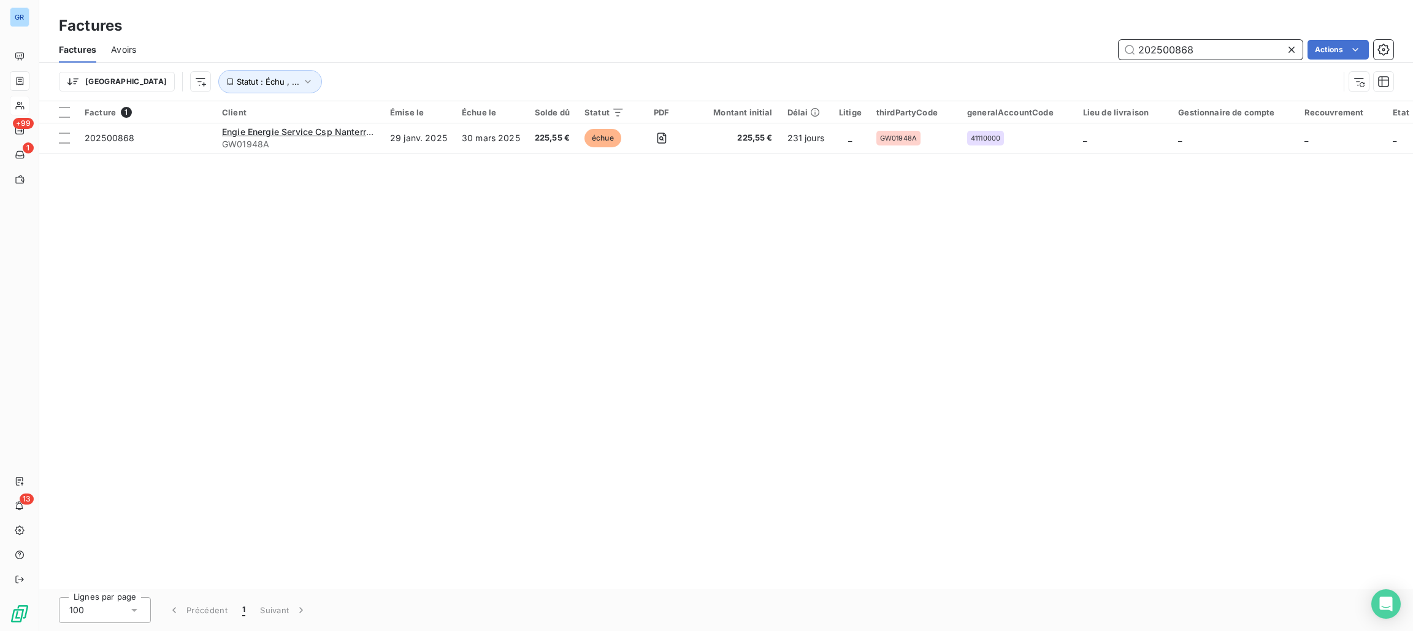
drag, startPoint x: 1214, startPoint y: 46, endPoint x: 1007, endPoint y: 45, distance: 207.3
click at [1007, 45] on div "202500868 Actions" at bounding box center [772, 50] width 1243 height 20
paste input "9"
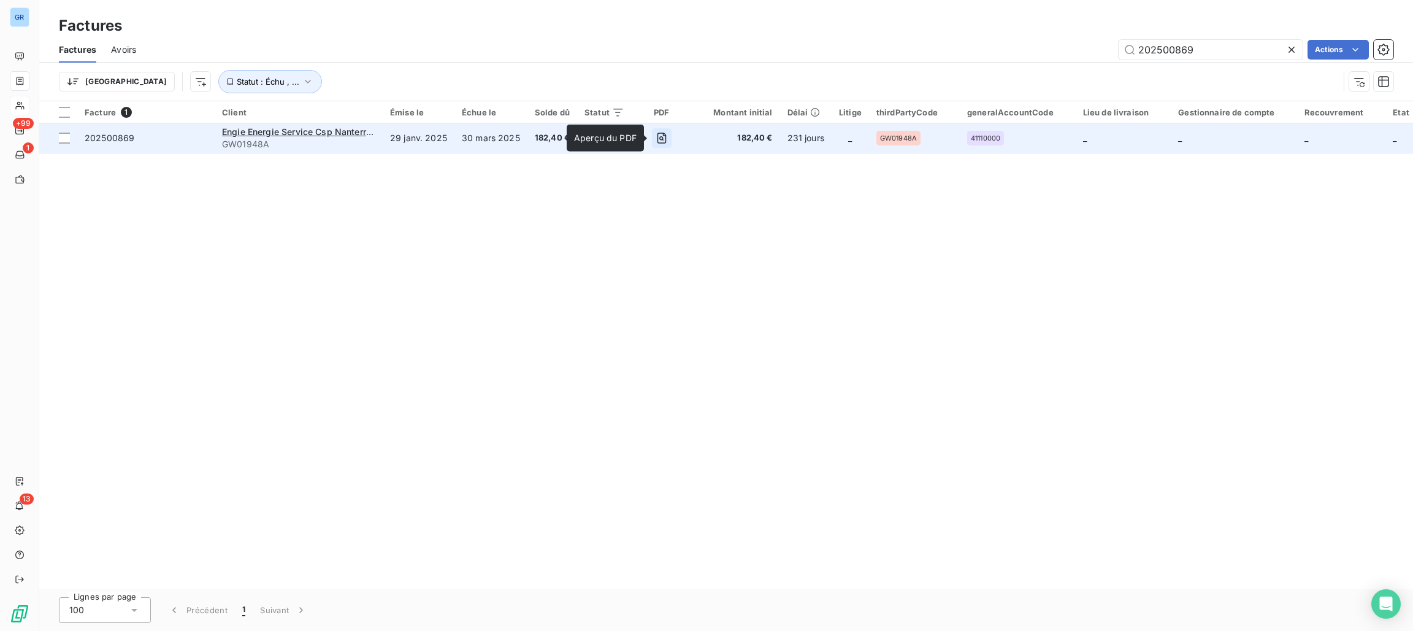
click at [661, 137] on icon "button" at bounding box center [661, 138] width 4 height 4
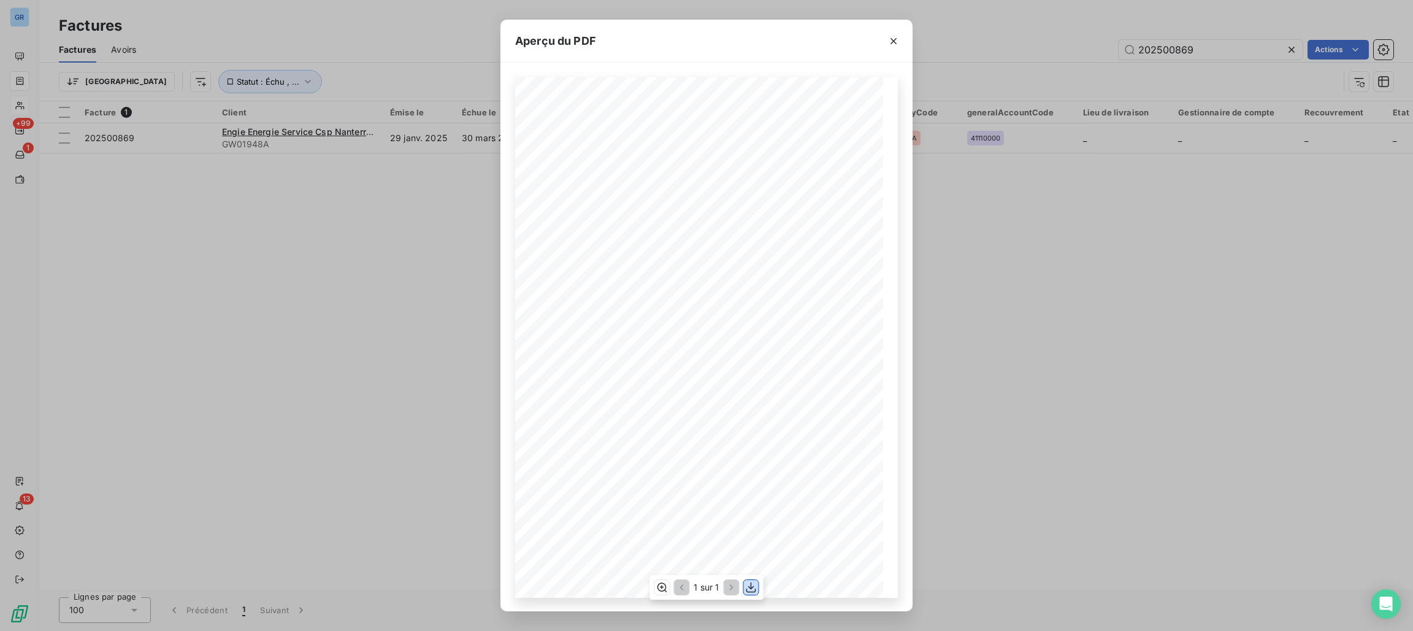
click at [744, 586] on button "button" at bounding box center [751, 587] width 15 height 15
click at [999, 193] on div "Aperçu du PDF Référence interne Numéro de Date de Numéro de commande Référence …" at bounding box center [706, 315] width 1413 height 631
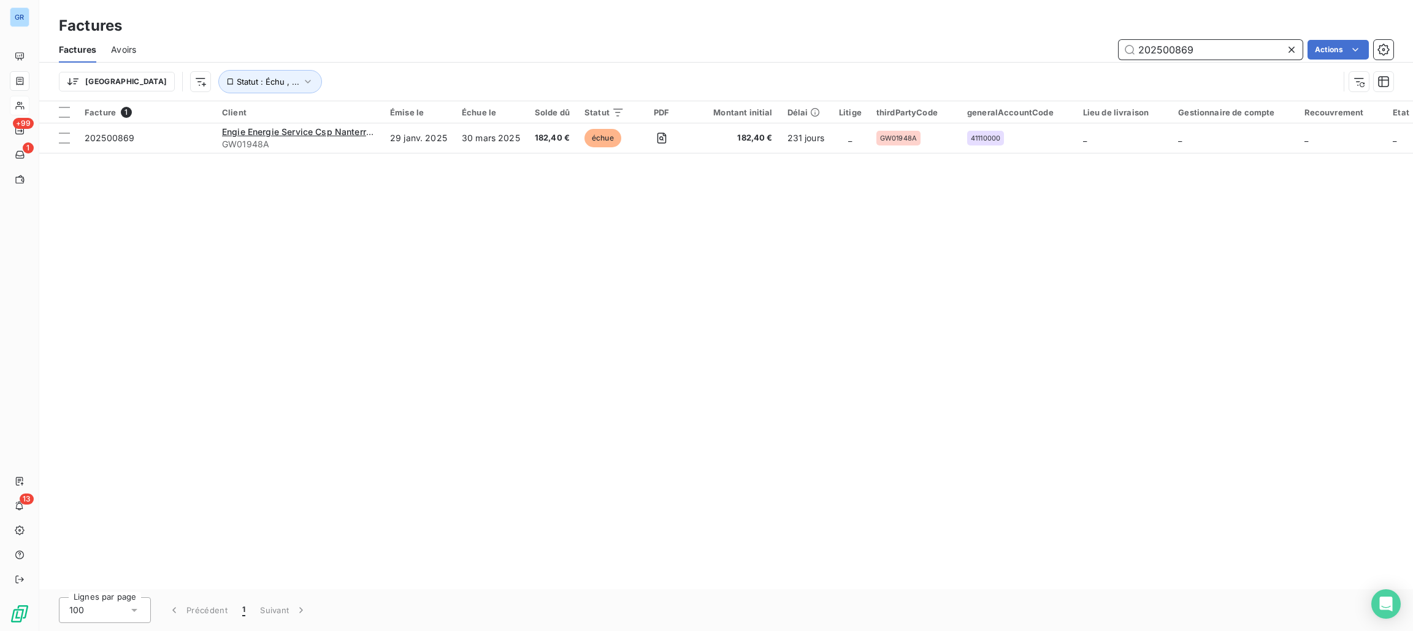
drag, startPoint x: 1199, startPoint y: 45, endPoint x: 1112, endPoint y: 44, distance: 87.1
click at [1094, 42] on div "202500869 Actions" at bounding box center [772, 50] width 1243 height 20
paste input "2607"
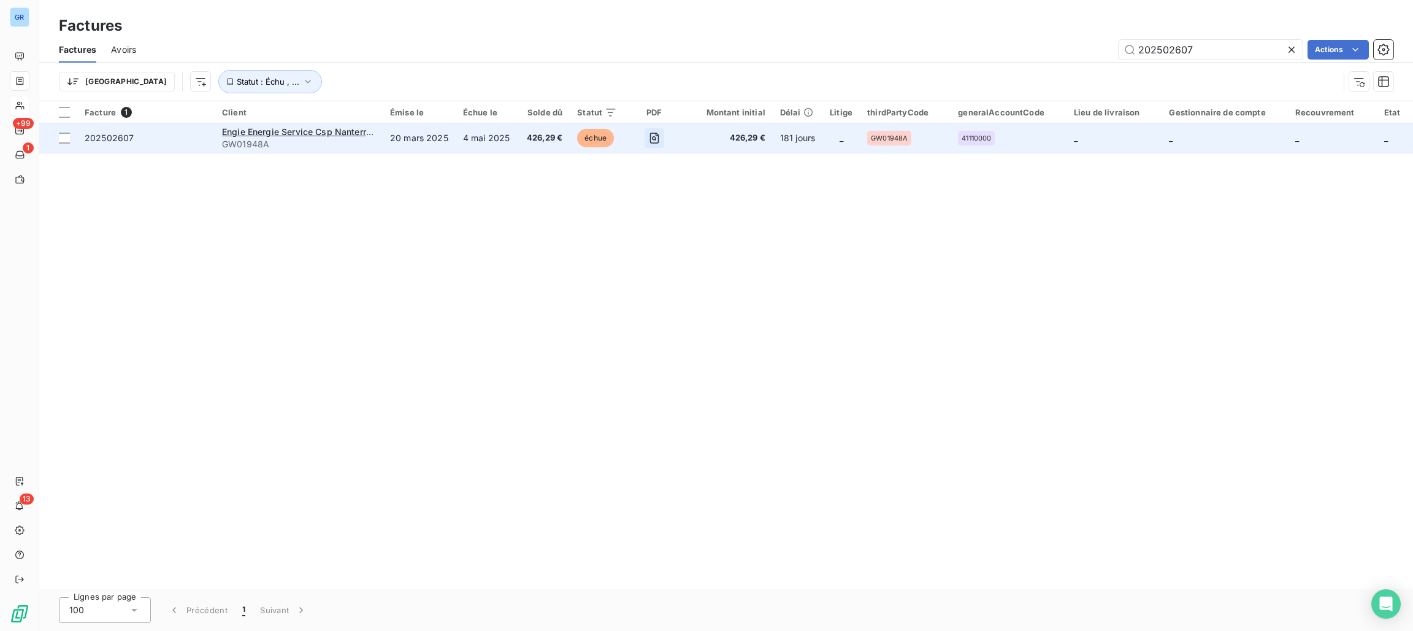
click at [655, 139] on icon "button" at bounding box center [654, 138] width 12 height 12
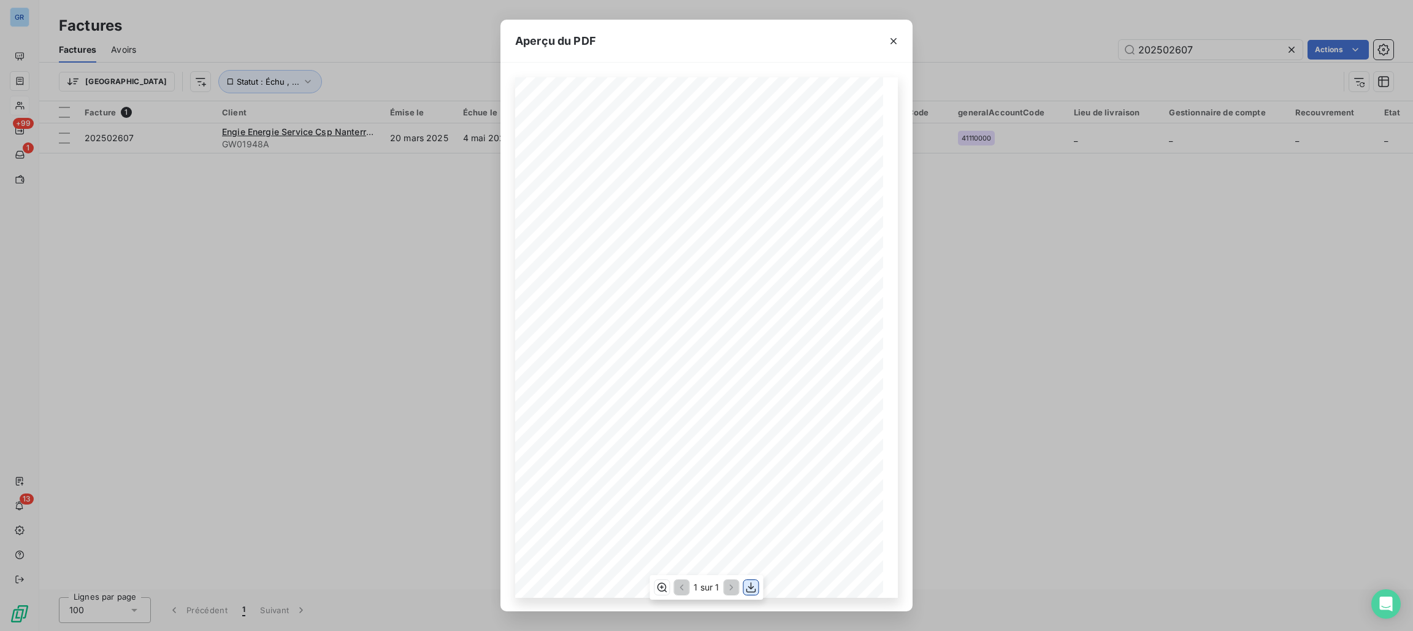
click at [752, 585] on icon "button" at bounding box center [751, 587] width 12 height 12
drag, startPoint x: 1225, startPoint y: 27, endPoint x: 1197, endPoint y: 52, distance: 37.8
click at [1225, 26] on div "Aperçu du PDF Référence interne Numéro de Date de Numéro de commande Référence …" at bounding box center [706, 315] width 1413 height 631
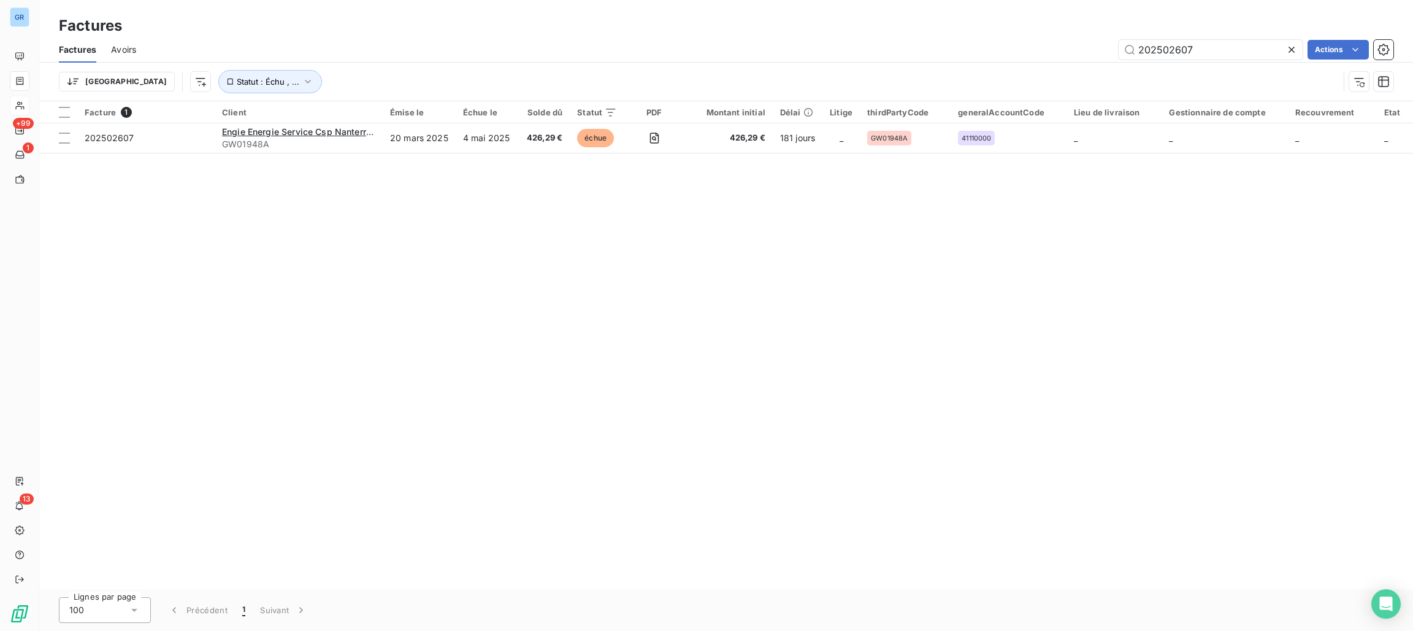
click at [1199, 37] on div "Factures Avoirs 202502607 Actions" at bounding box center [726, 50] width 1374 height 26
click at [1201, 55] on input "202502607" at bounding box center [1211, 50] width 184 height 20
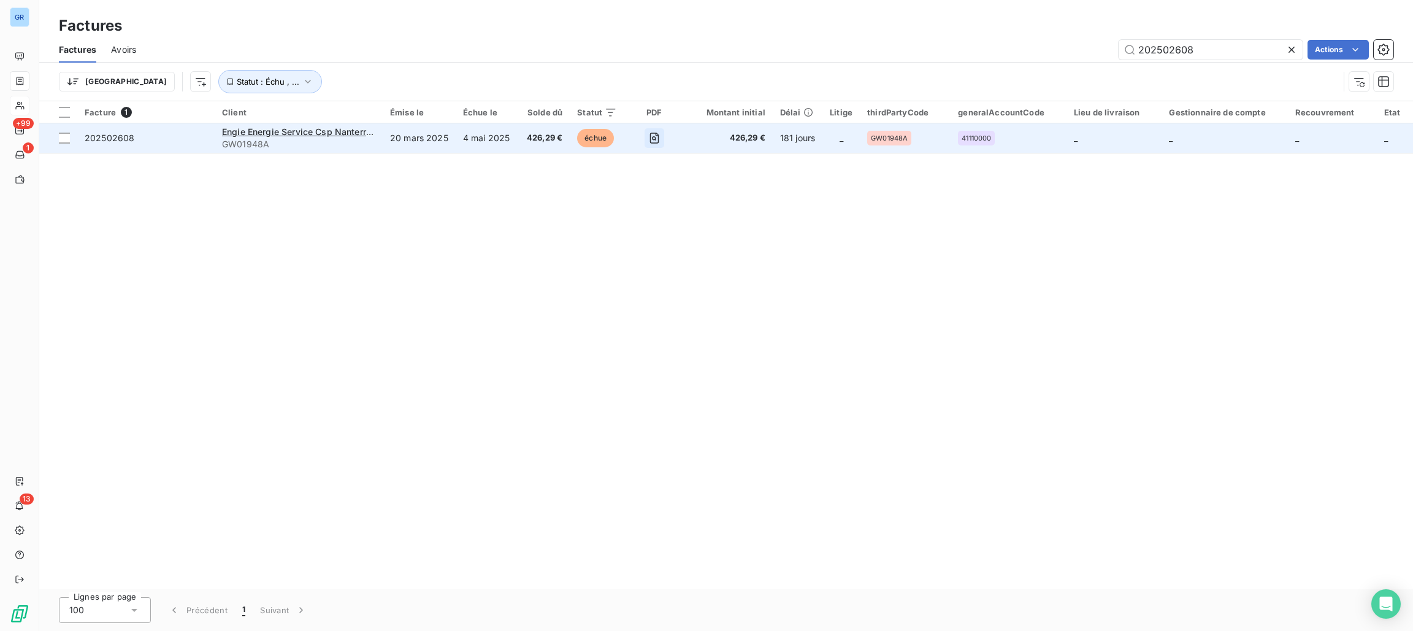
click at [652, 137] on icon "button" at bounding box center [654, 138] width 12 height 12
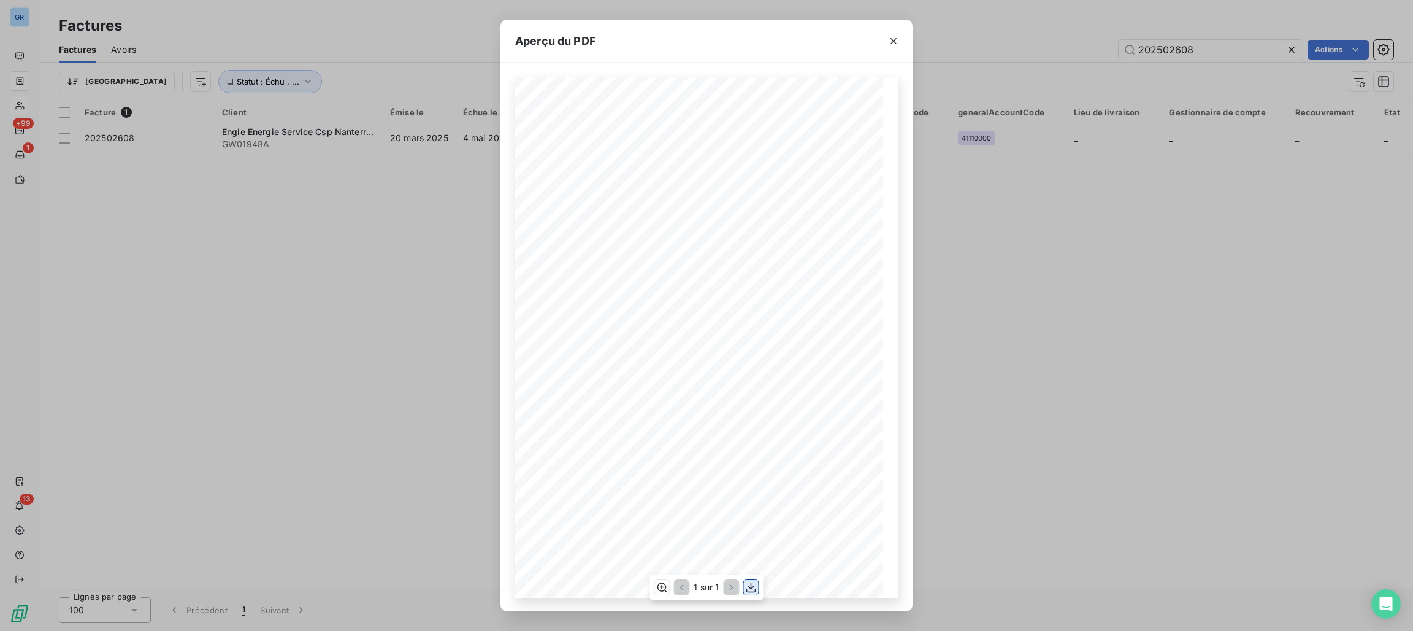
click at [755, 593] on icon "button" at bounding box center [751, 587] width 12 height 12
drag, startPoint x: 1165, startPoint y: 440, endPoint x: 1172, endPoint y: 428, distance: 14.0
click at [1165, 440] on div "Aperçu du PDF Référence interne Numéro de Date de Numéro de commande Référence …" at bounding box center [706, 315] width 1413 height 631
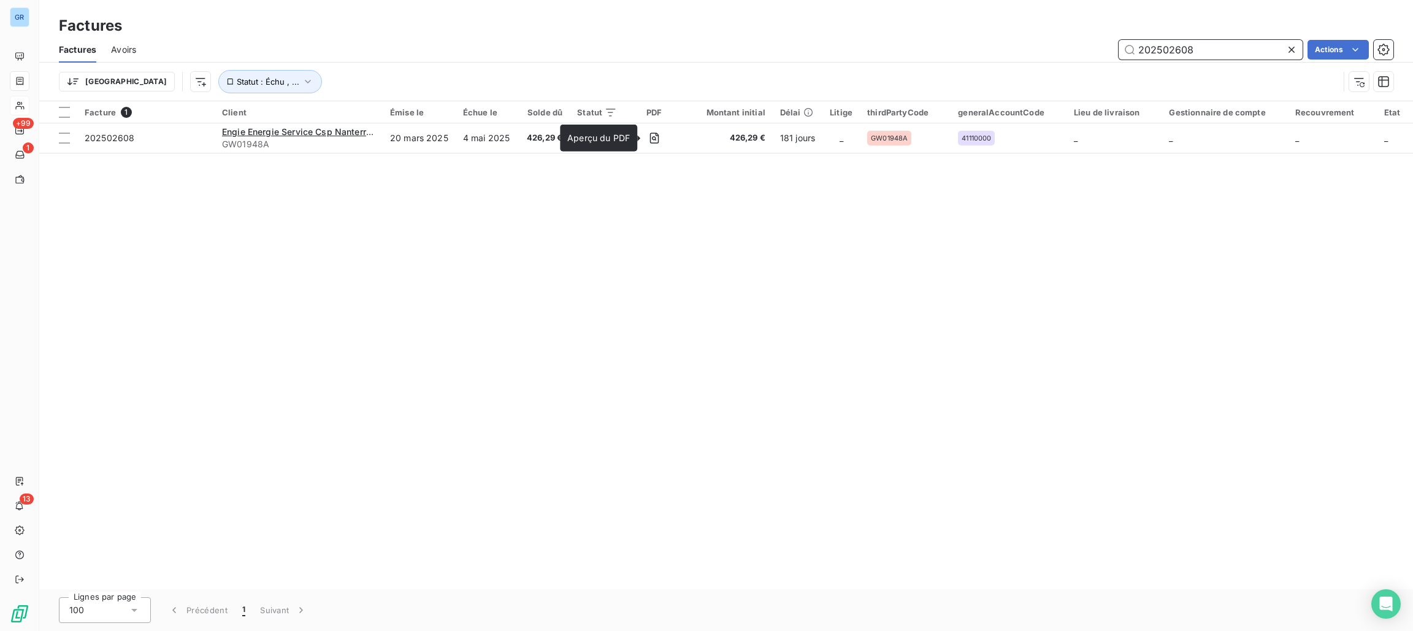
click at [1230, 48] on input "202502608" at bounding box center [1211, 50] width 184 height 20
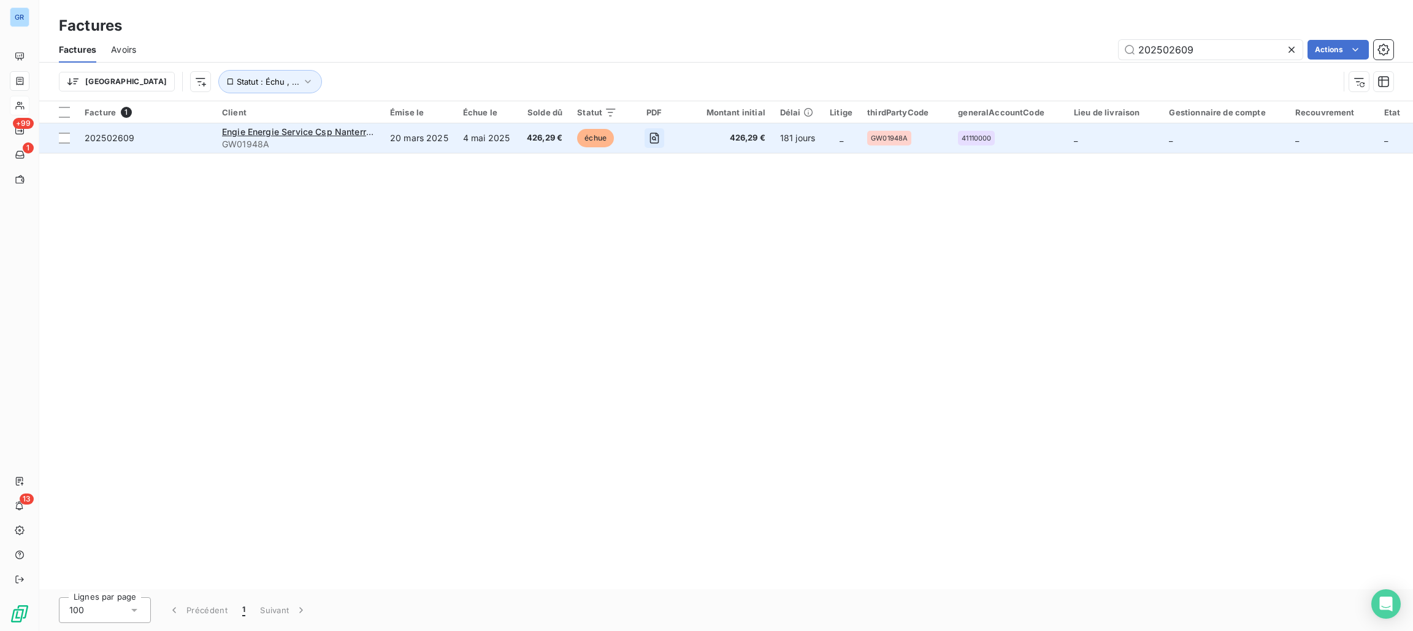
click at [650, 137] on icon "button" at bounding box center [654, 138] width 12 height 12
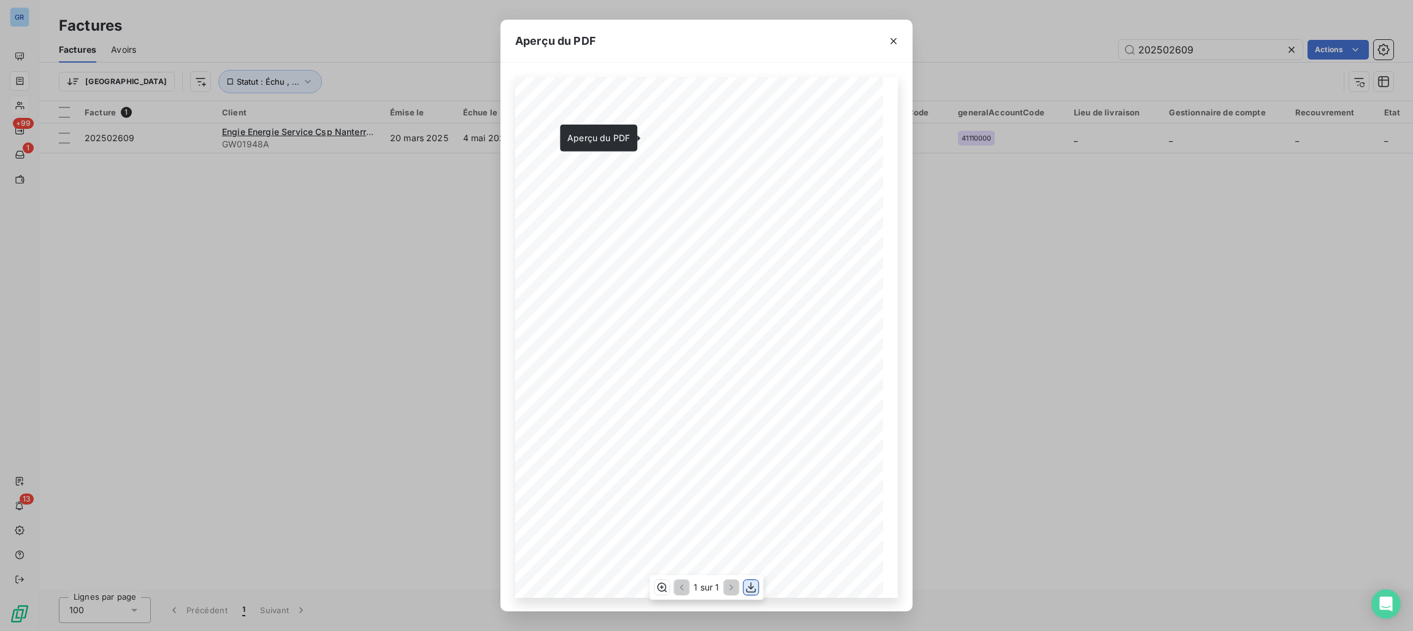
click at [754, 593] on icon "button" at bounding box center [751, 587] width 12 height 12
click at [892, 31] on button "button" at bounding box center [894, 41] width 20 height 20
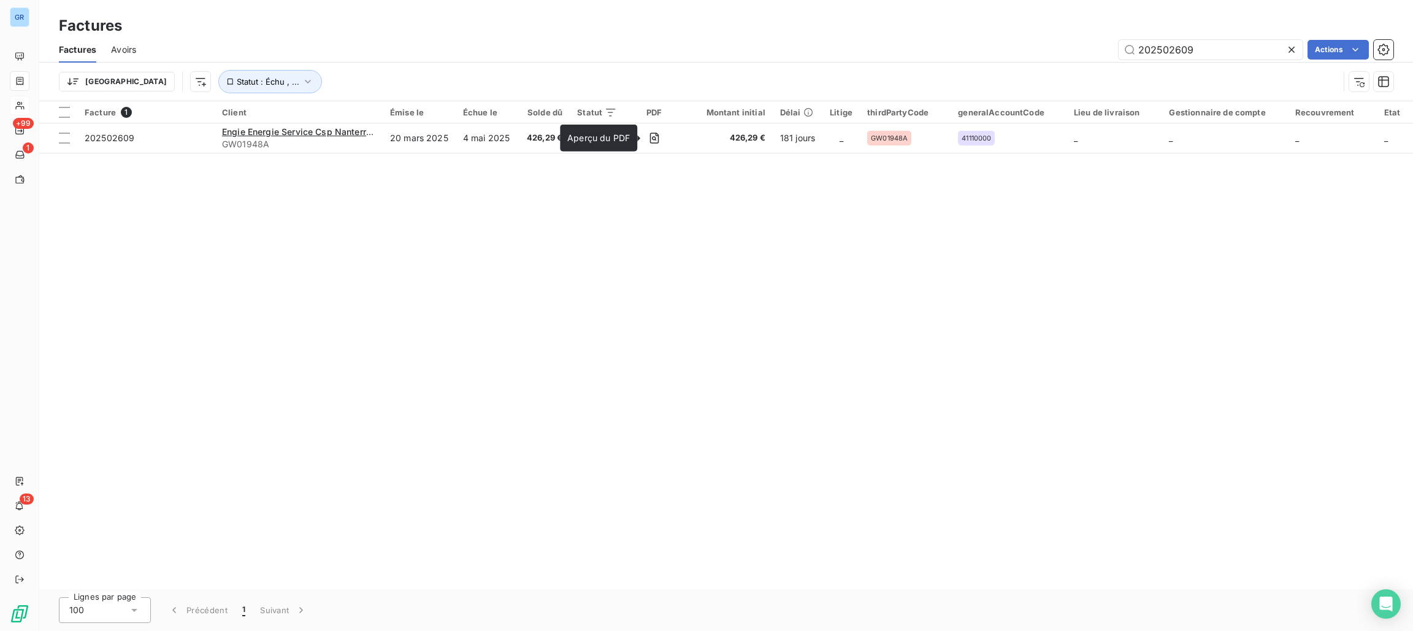
click at [891, 40] on div "202502609 Actions" at bounding box center [772, 50] width 1243 height 20
drag, startPoint x: 1205, startPoint y: 51, endPoint x: 1025, endPoint y: 47, distance: 180.4
click at [1024, 47] on div "202502609 Actions" at bounding box center [772, 50] width 1243 height 20
paste input "7"
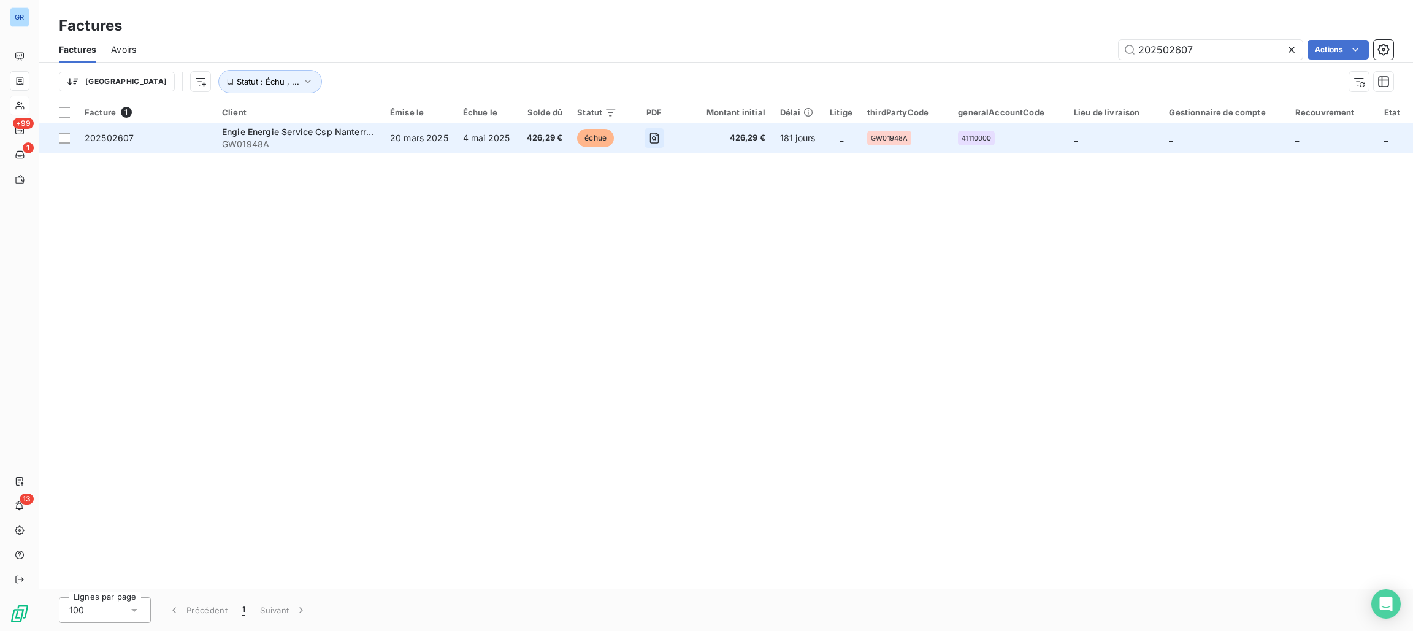
click at [652, 139] on icon "button" at bounding box center [654, 138] width 12 height 12
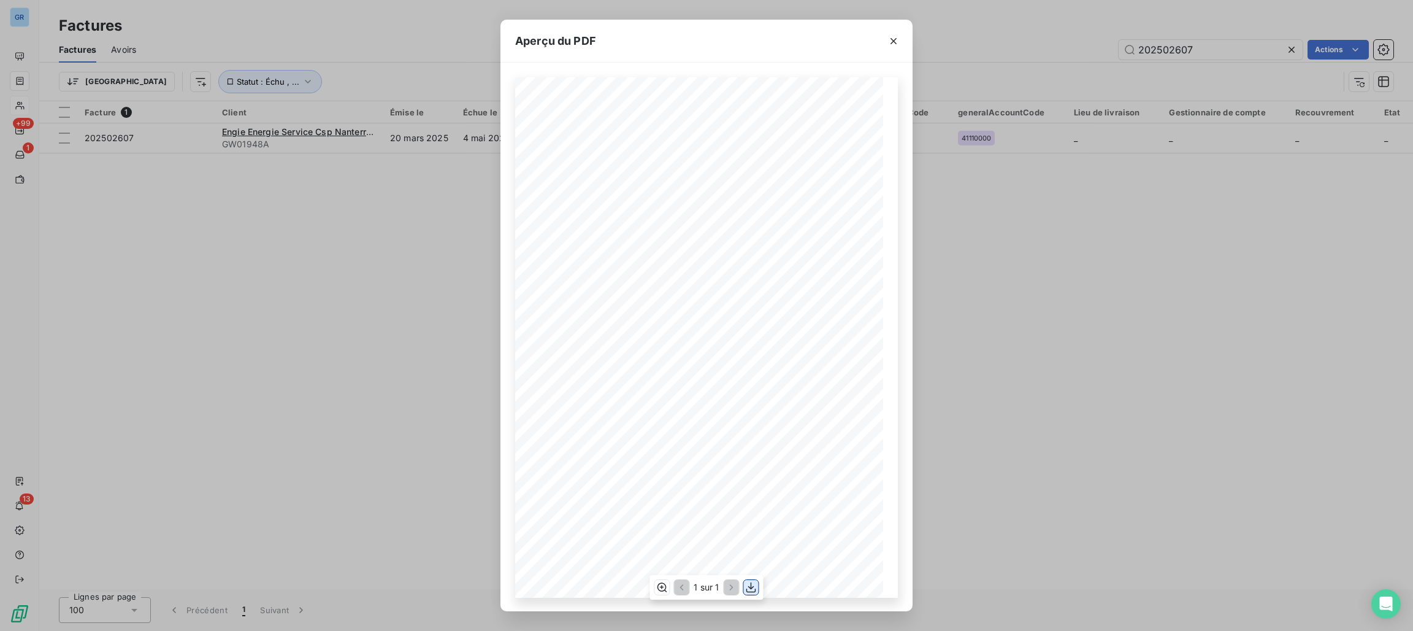
click at [751, 591] on icon "button" at bounding box center [752, 587] width 10 height 10
drag, startPoint x: 897, startPoint y: 40, endPoint x: 883, endPoint y: 37, distance: 14.4
click at [899, 39] on icon "button" at bounding box center [894, 41] width 12 height 12
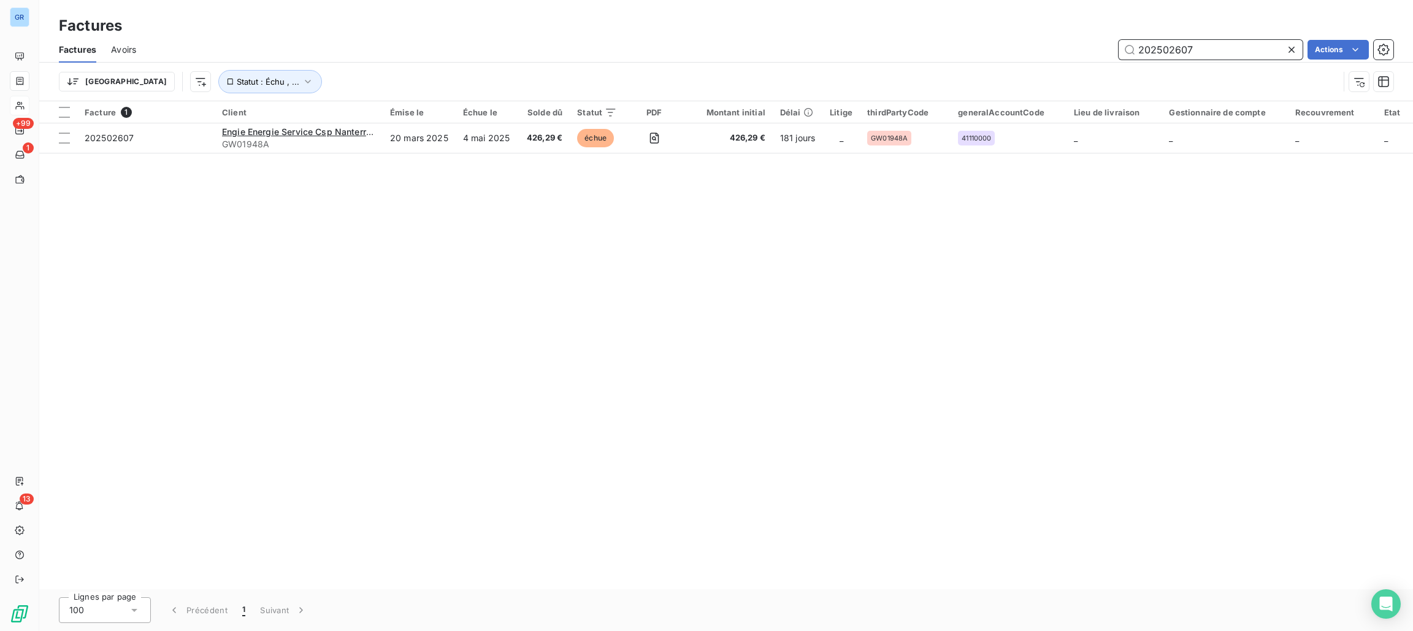
click at [1212, 58] on input "202502607" at bounding box center [1211, 50] width 184 height 20
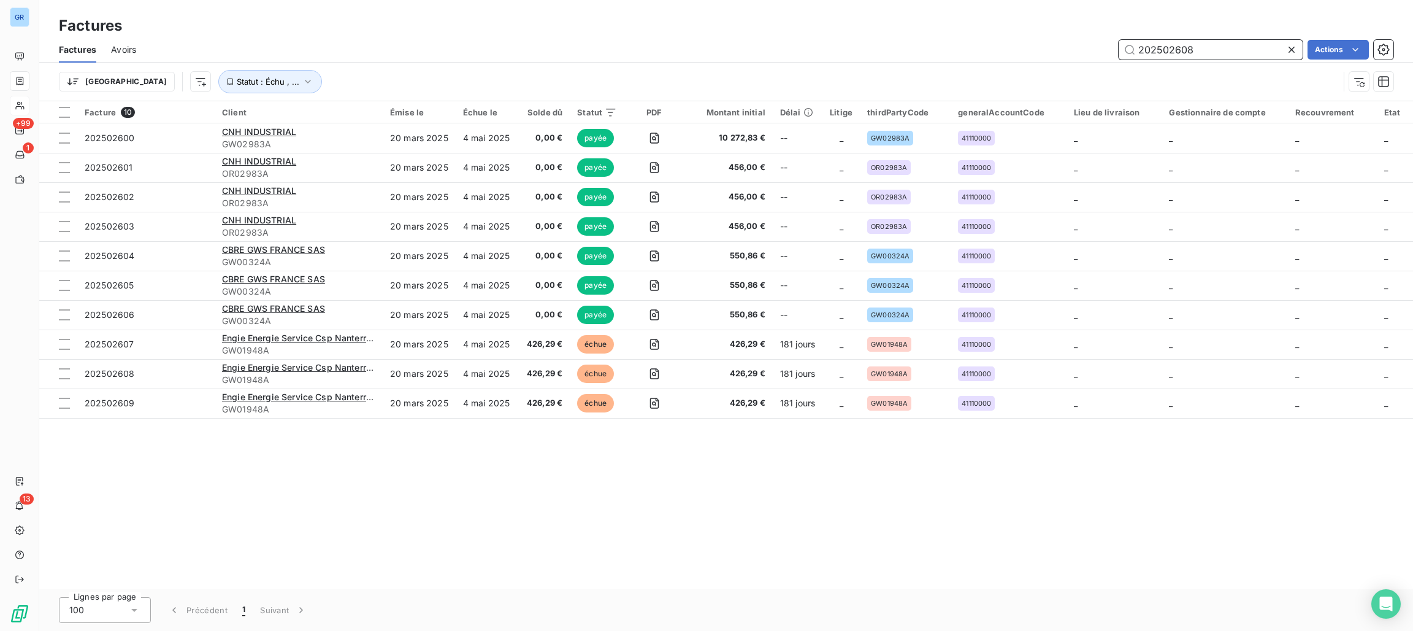
type input "202502608"
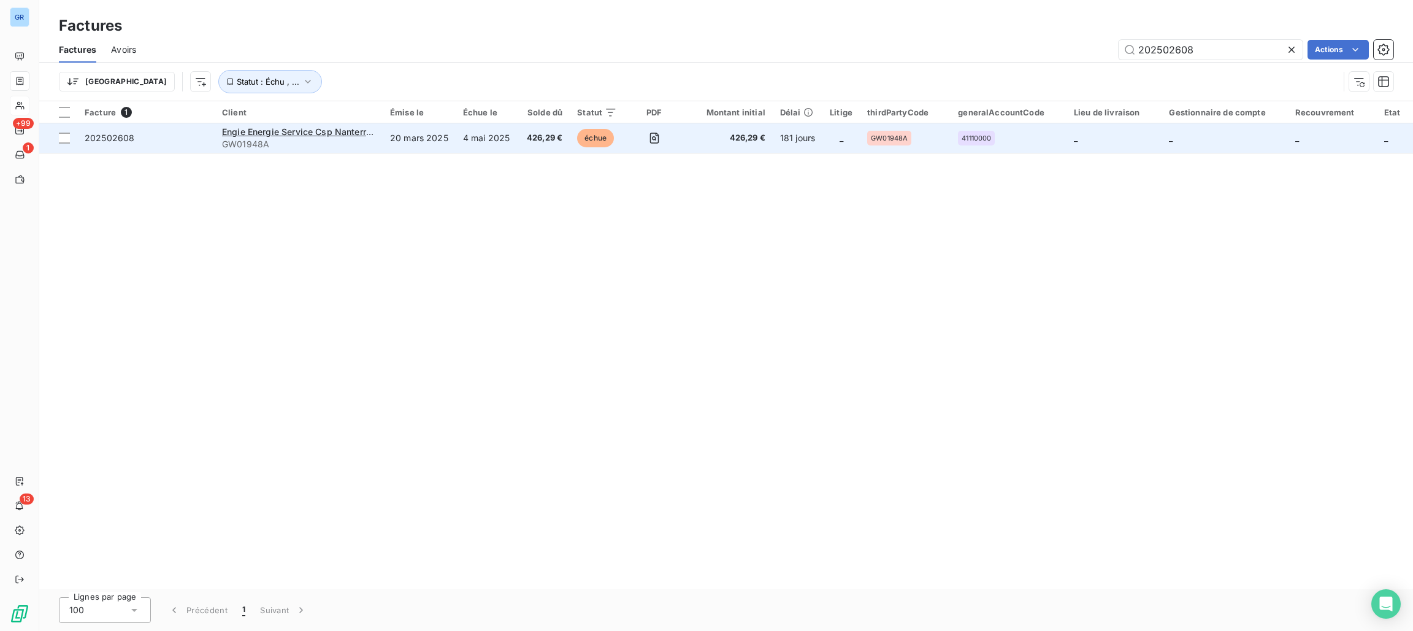
click at [654, 126] on td at bounding box center [654, 137] width 60 height 29
click at [658, 142] on icon "button" at bounding box center [654, 138] width 12 height 12
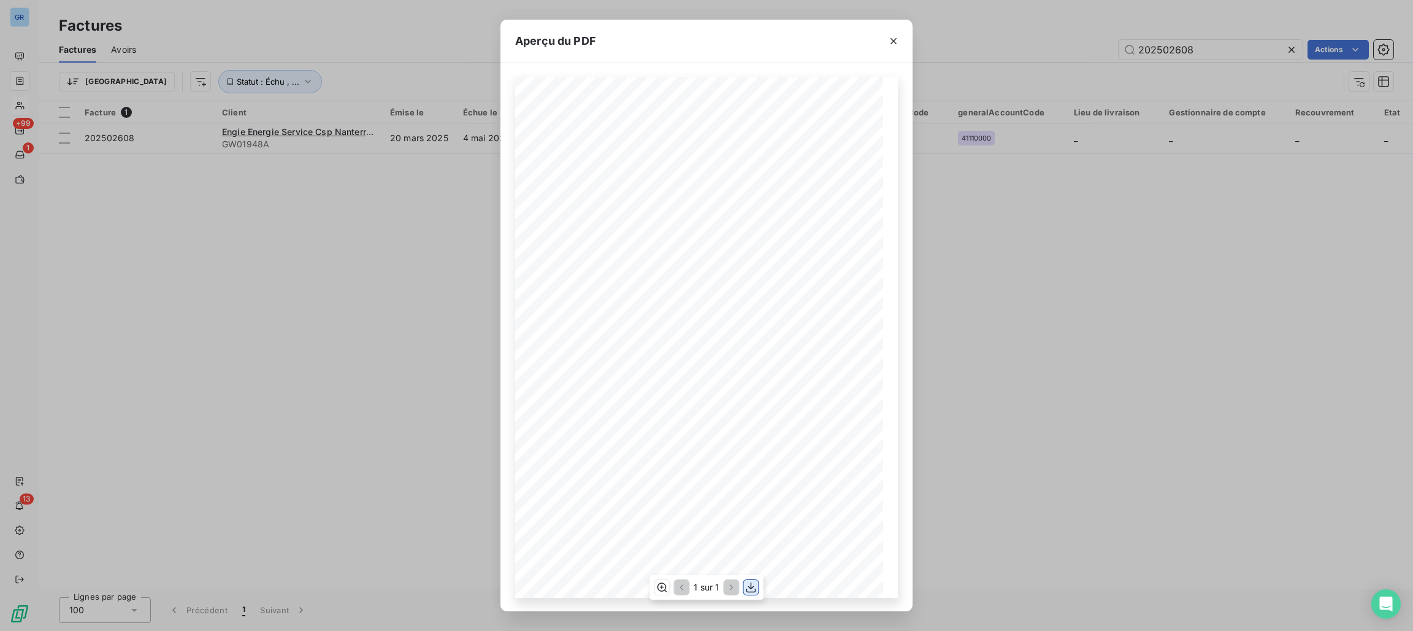
click at [748, 587] on icon "button" at bounding box center [751, 587] width 12 height 12
click at [890, 35] on icon "button" at bounding box center [894, 41] width 12 height 12
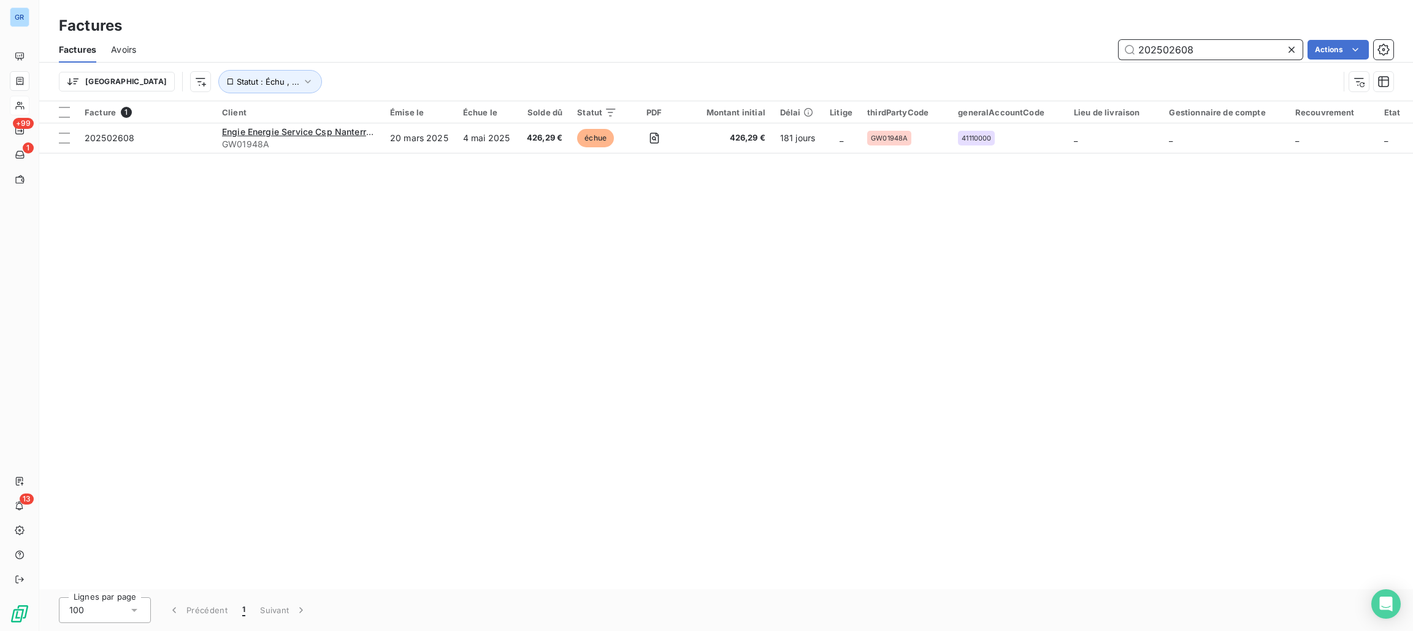
click at [1212, 48] on input "202502608" at bounding box center [1211, 50] width 184 height 20
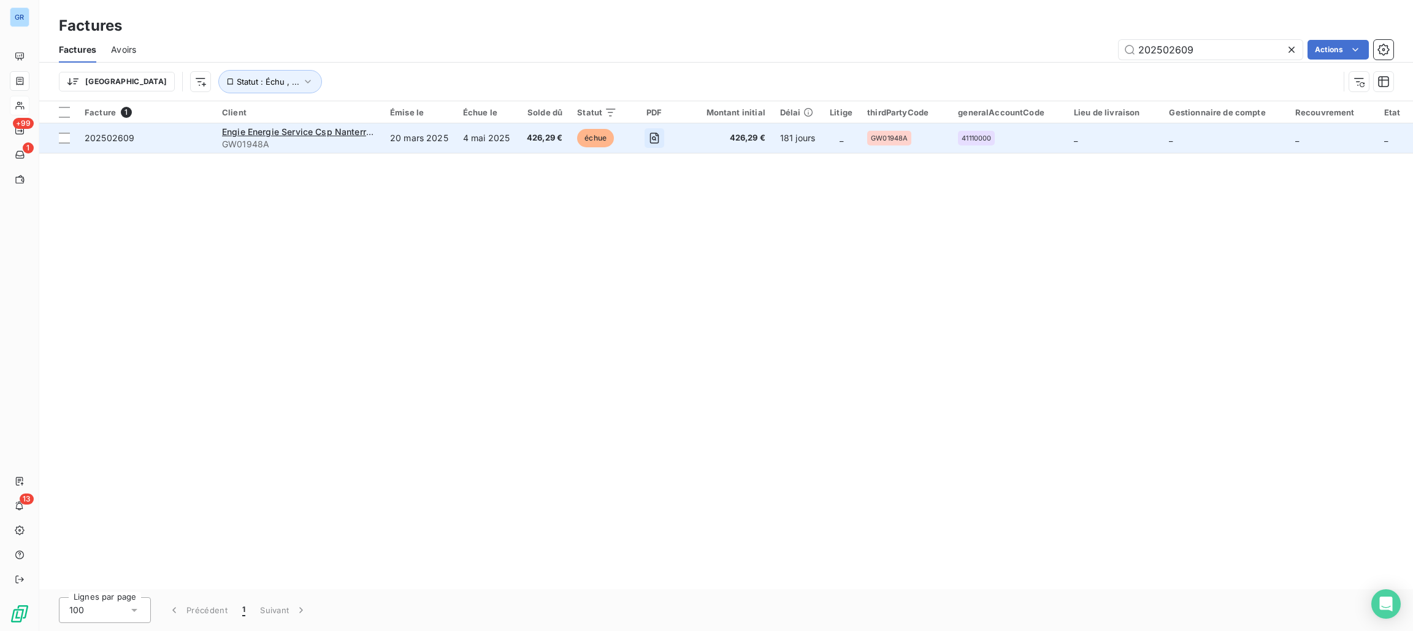
click at [656, 140] on icon "button" at bounding box center [654, 138] width 12 height 12
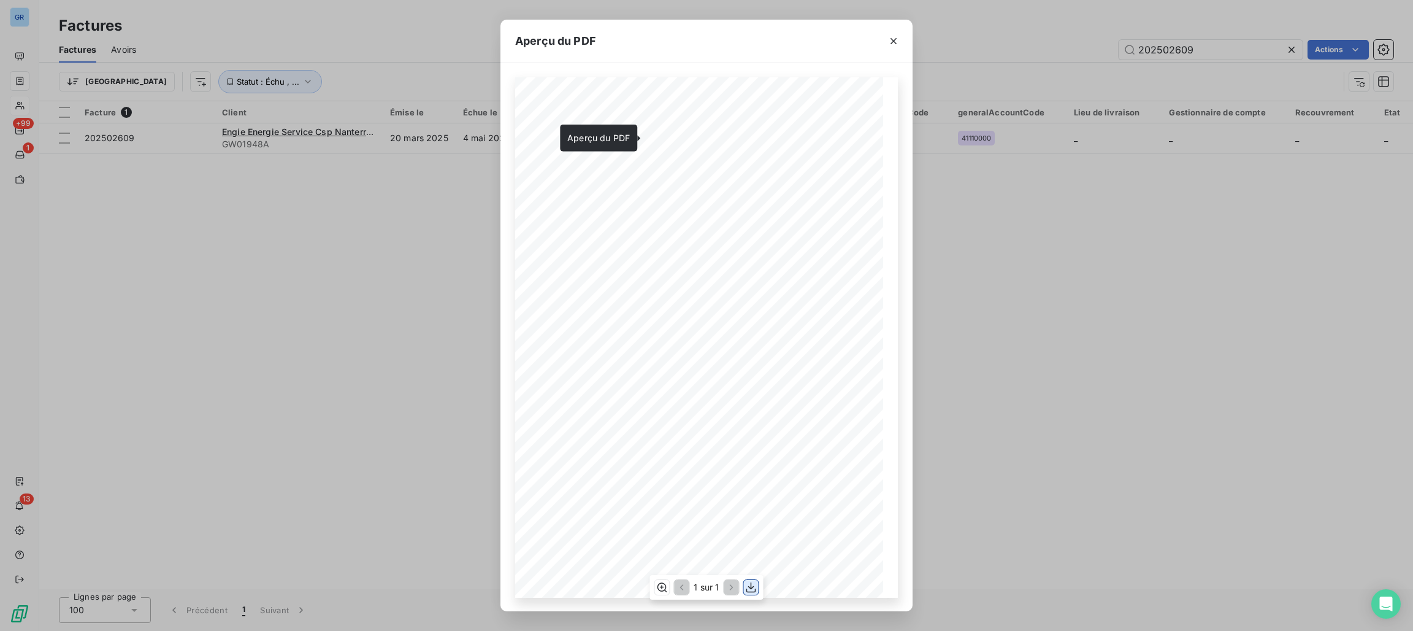
drag, startPoint x: 750, startPoint y: 590, endPoint x: 745, endPoint y: 583, distance: 8.0
click at [751, 590] on icon "button" at bounding box center [751, 587] width 12 height 12
drag, startPoint x: 899, startPoint y: 40, endPoint x: 1048, endPoint y: 53, distance: 150.3
click at [897, 40] on icon "button" at bounding box center [894, 41] width 12 height 12
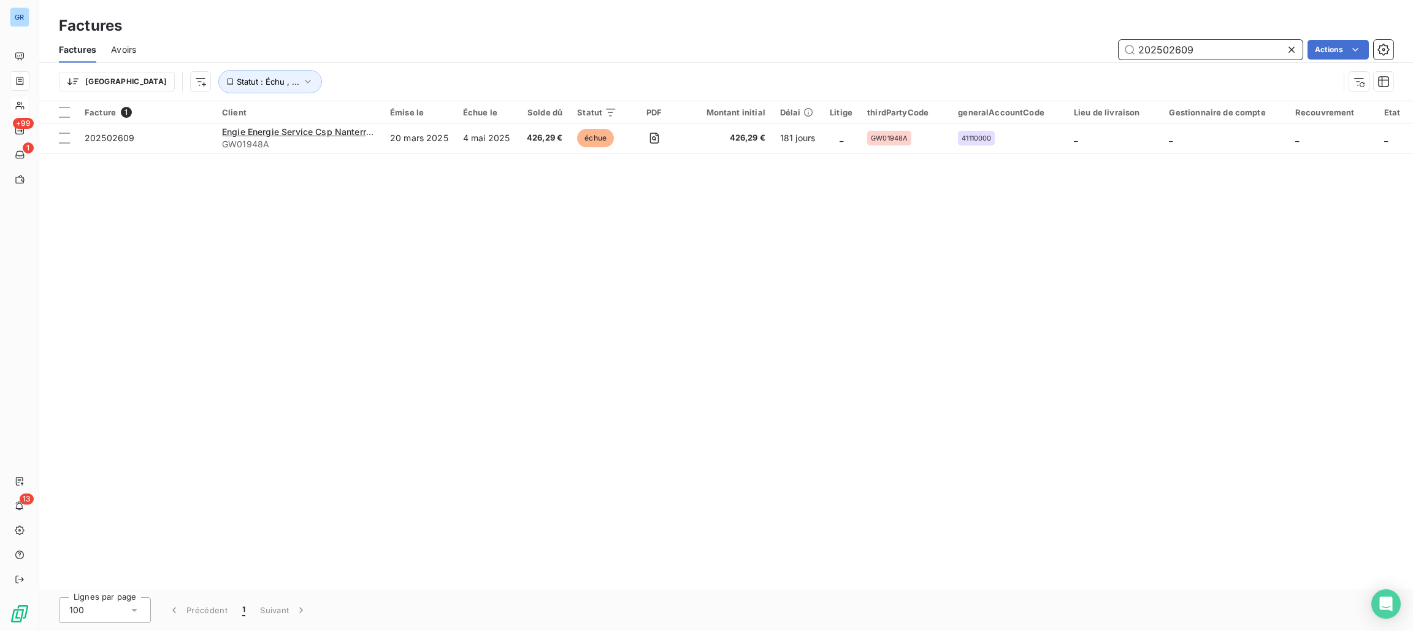
drag, startPoint x: 1205, startPoint y: 44, endPoint x: 1066, endPoint y: 42, distance: 139.3
click at [1056, 42] on div "202502609 Actions" at bounding box center [772, 50] width 1243 height 20
paste input "5018"
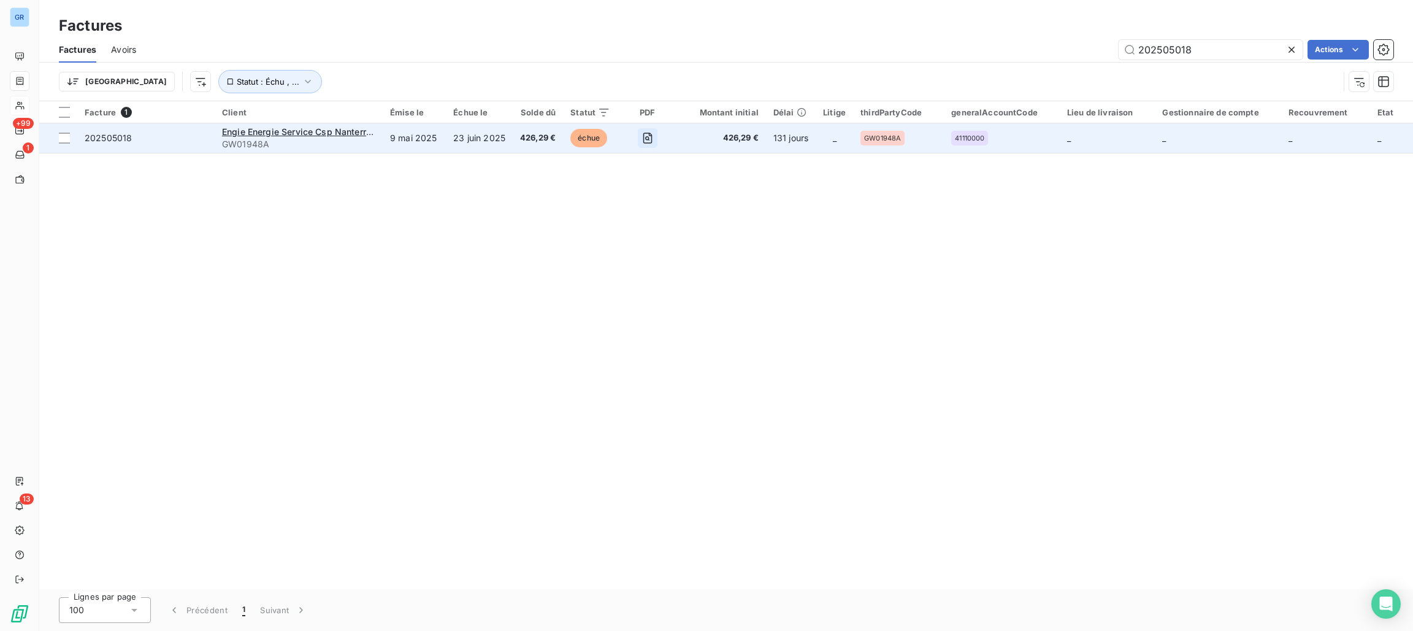
click at [644, 136] on icon "button" at bounding box center [648, 138] width 12 height 12
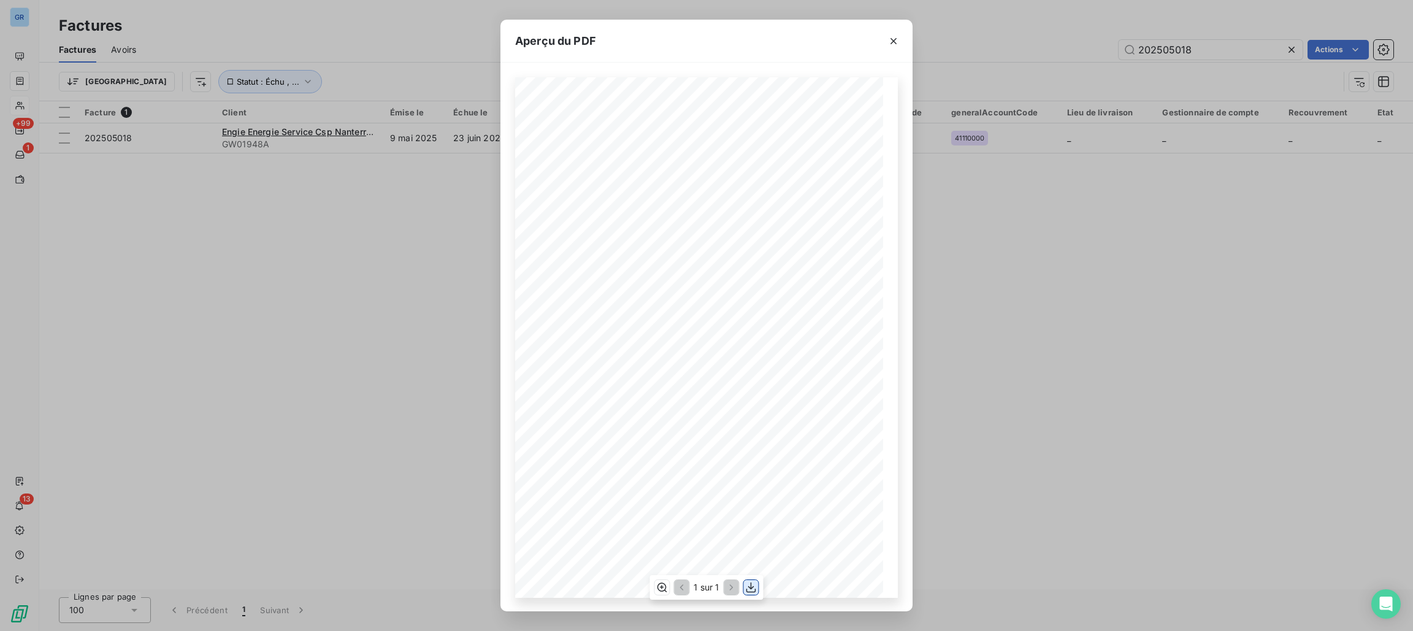
click at [750, 582] on icon "button" at bounding box center [751, 587] width 12 height 12
drag, startPoint x: 953, startPoint y: 42, endPoint x: 1043, endPoint y: 75, distance: 95.9
click at [956, 46] on div "Aperçu du PDF Référence interne Numéro de Date de Numéro de commande Référence …" at bounding box center [706, 315] width 1413 height 631
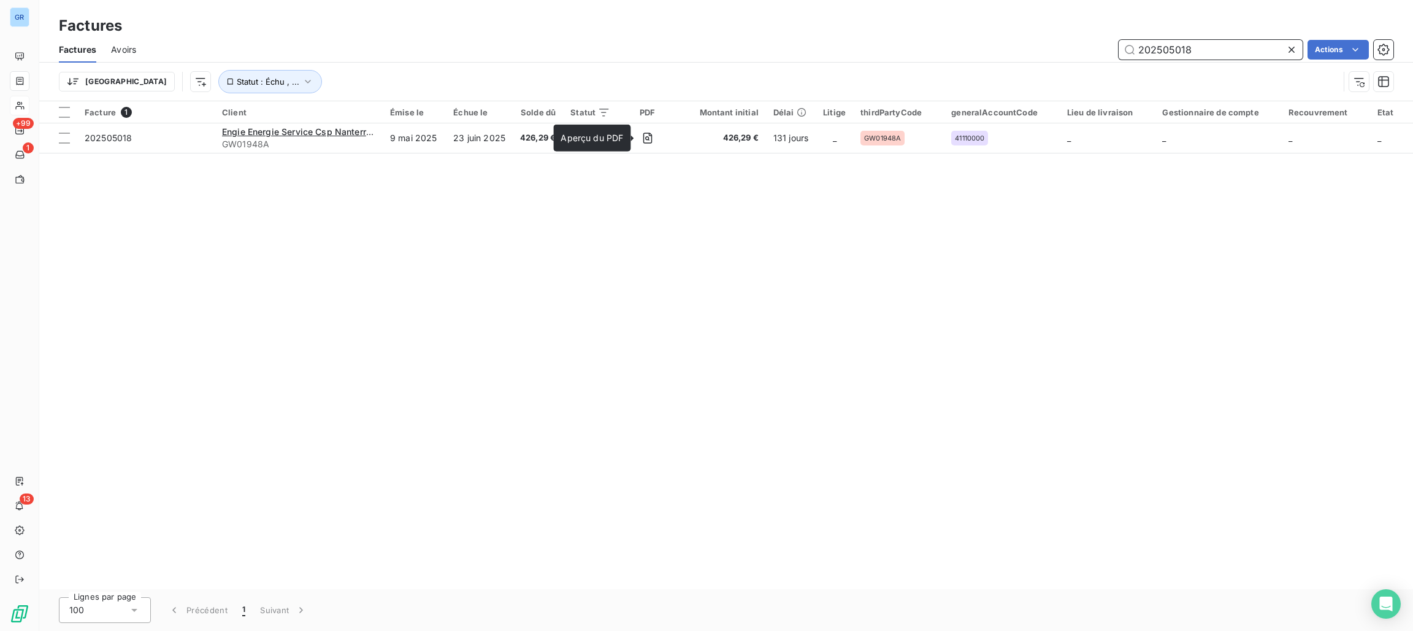
click at [1205, 45] on input "202505018" at bounding box center [1211, 50] width 184 height 20
drag, startPoint x: 1203, startPoint y: 47, endPoint x: 1096, endPoint y: 48, distance: 107.4
click at [1096, 48] on div "202505018 Actions" at bounding box center [772, 50] width 1243 height 20
paste input "400695"
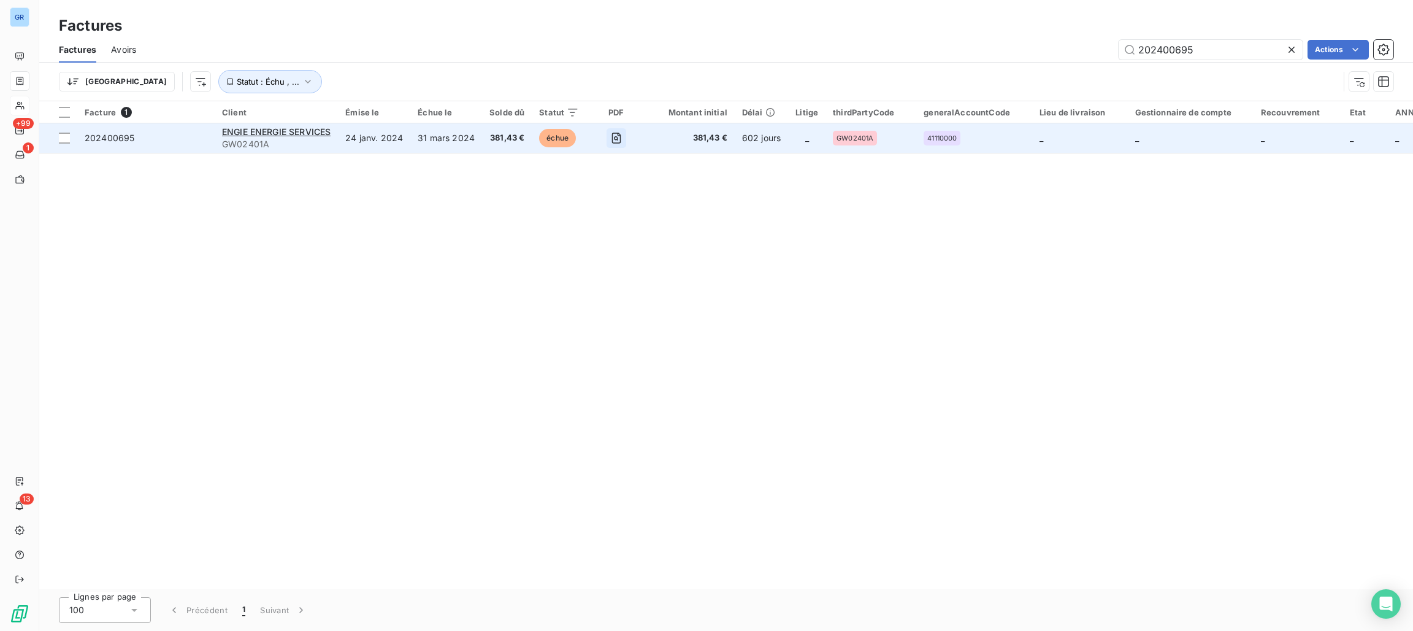
click at [620, 142] on icon "button" at bounding box center [616, 138] width 12 height 12
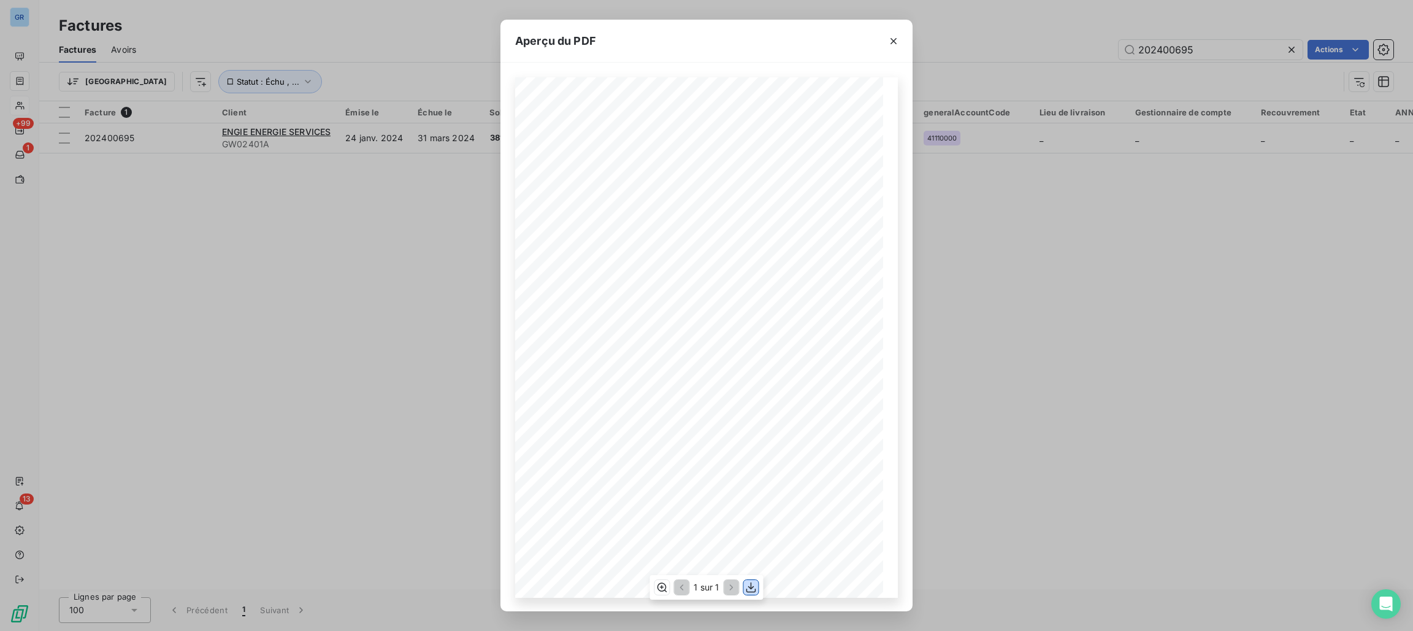
click at [754, 590] on icon "button" at bounding box center [751, 587] width 12 height 12
drag, startPoint x: 1220, startPoint y: 37, endPoint x: 1205, endPoint y: 53, distance: 20.8
click at [1220, 37] on div "Aperçu du PDF Référence interne Numéro de Date de Numéro de commande Référence …" at bounding box center [706, 315] width 1413 height 631
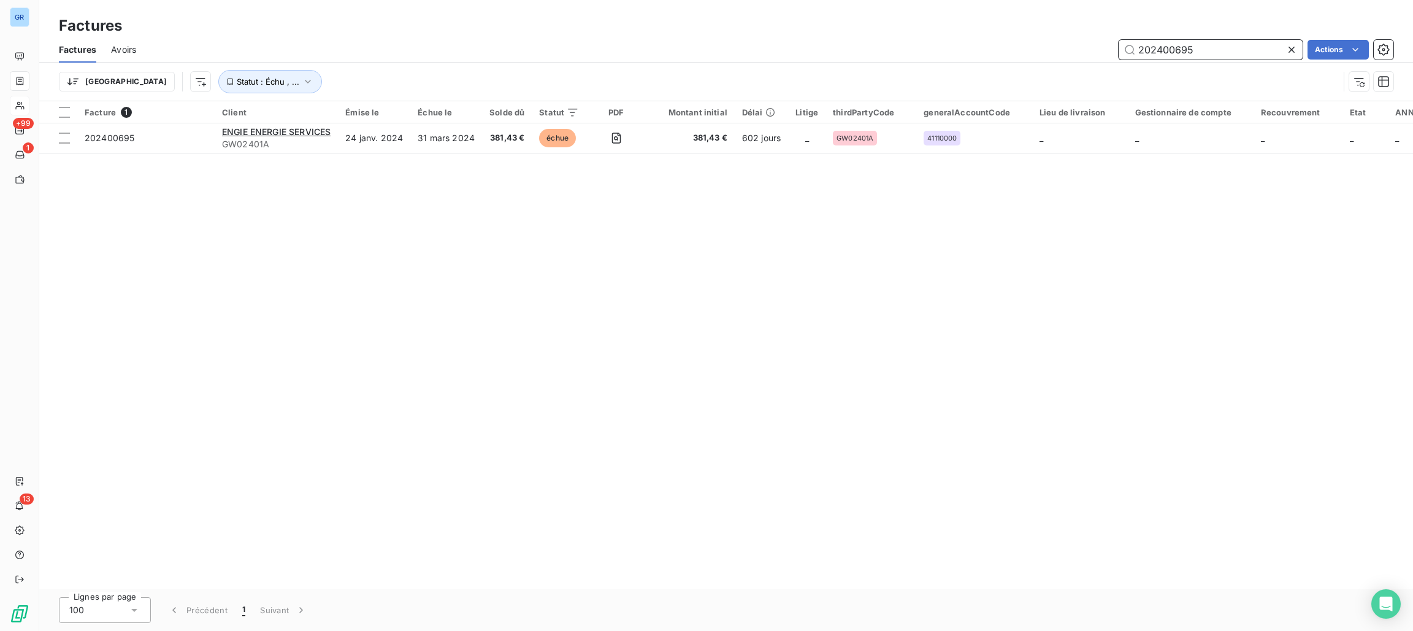
drag, startPoint x: 1158, startPoint y: 40, endPoint x: 1078, endPoint y: 41, distance: 80.4
click at [1074, 38] on div "Factures Avoirs 202400695 Actions" at bounding box center [726, 50] width 1374 height 26
paste input "7901"
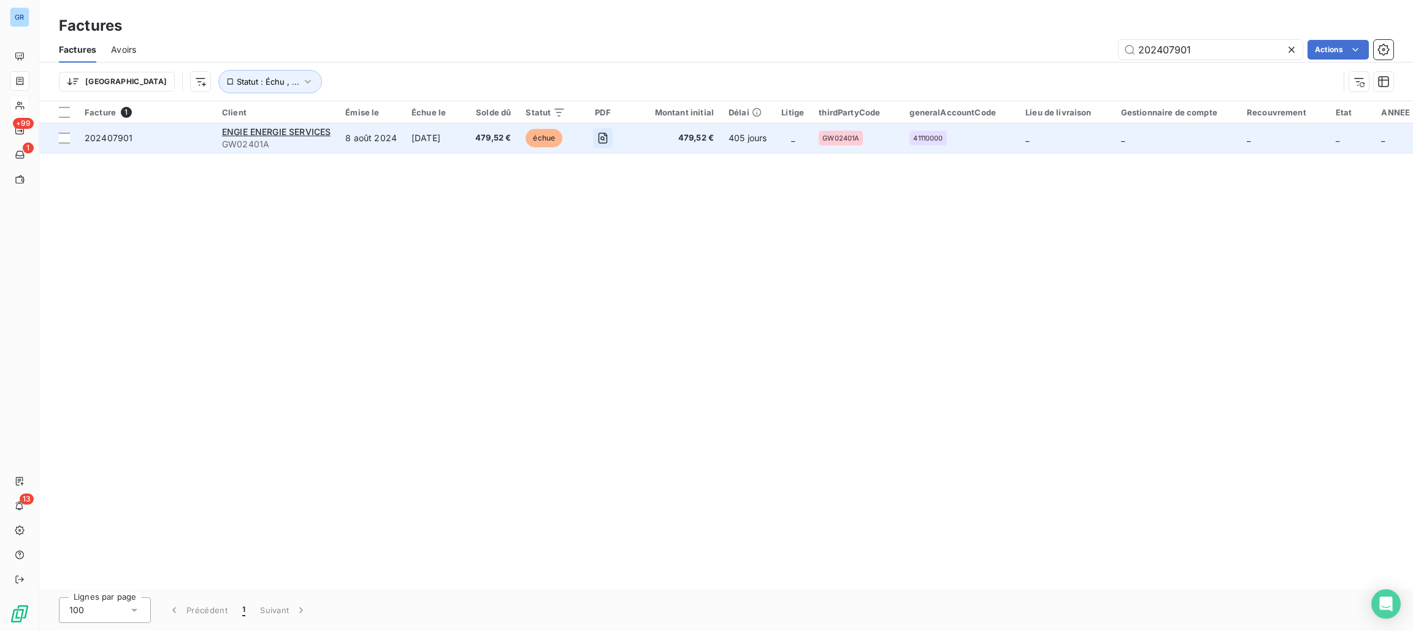
click at [605, 133] on icon "button" at bounding box center [603, 138] width 12 height 12
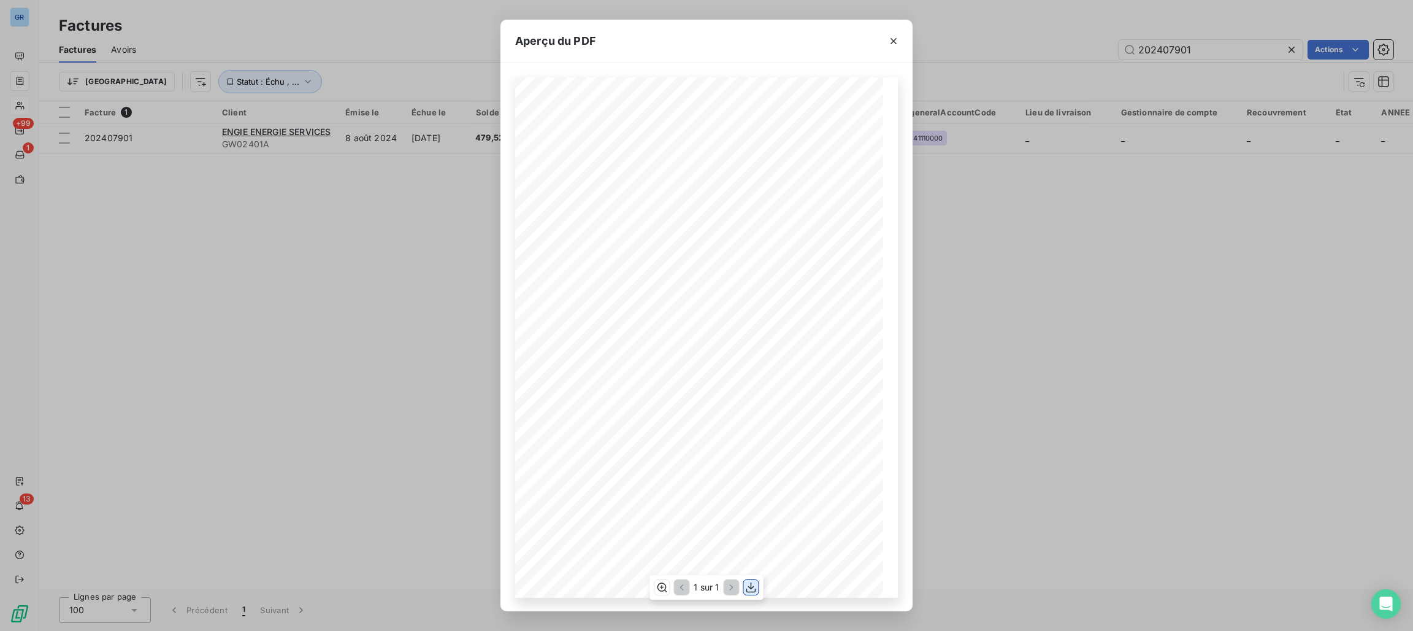
click at [747, 590] on icon "button" at bounding box center [752, 587] width 10 height 10
drag, startPoint x: 893, startPoint y: 38, endPoint x: 960, endPoint y: 42, distance: 67.0
click at [896, 42] on icon "button" at bounding box center [894, 41] width 12 height 12
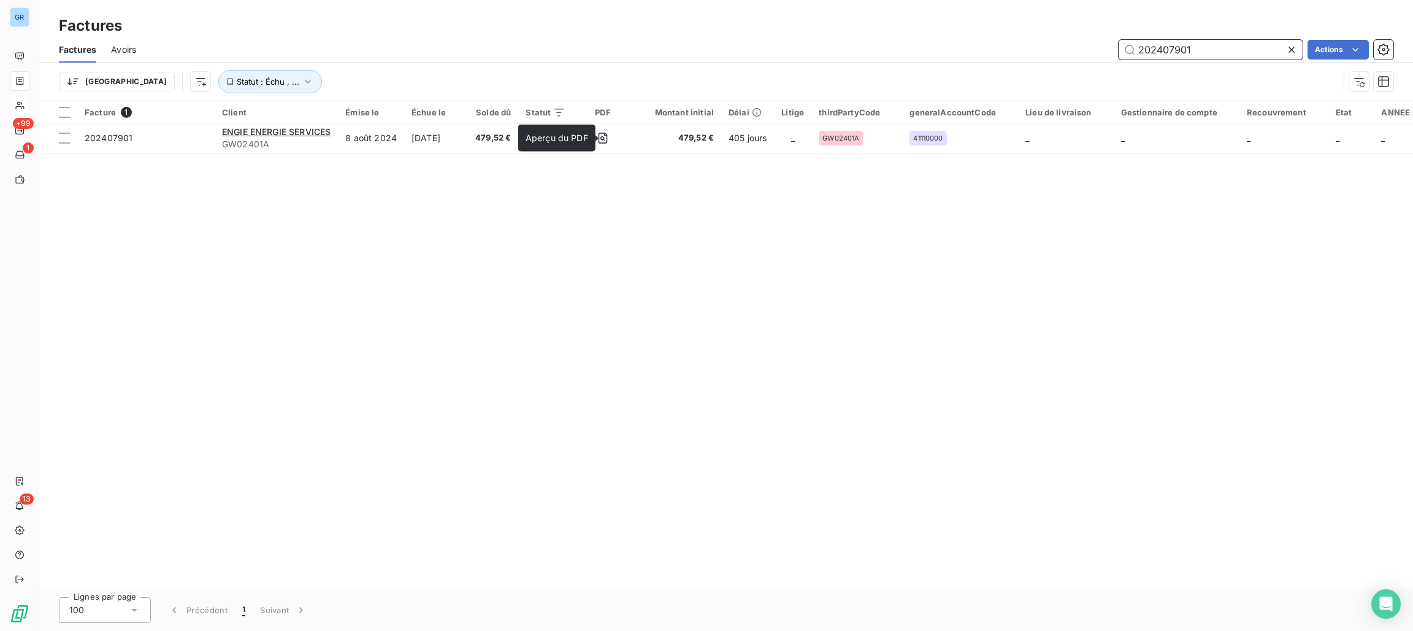
click at [1227, 56] on input "202407901" at bounding box center [1211, 50] width 184 height 20
drag, startPoint x: 1228, startPoint y: 50, endPoint x: 1111, endPoint y: 56, distance: 116.7
click at [1087, 51] on div "202407901 Actions" at bounding box center [772, 50] width 1243 height 20
paste input "500882"
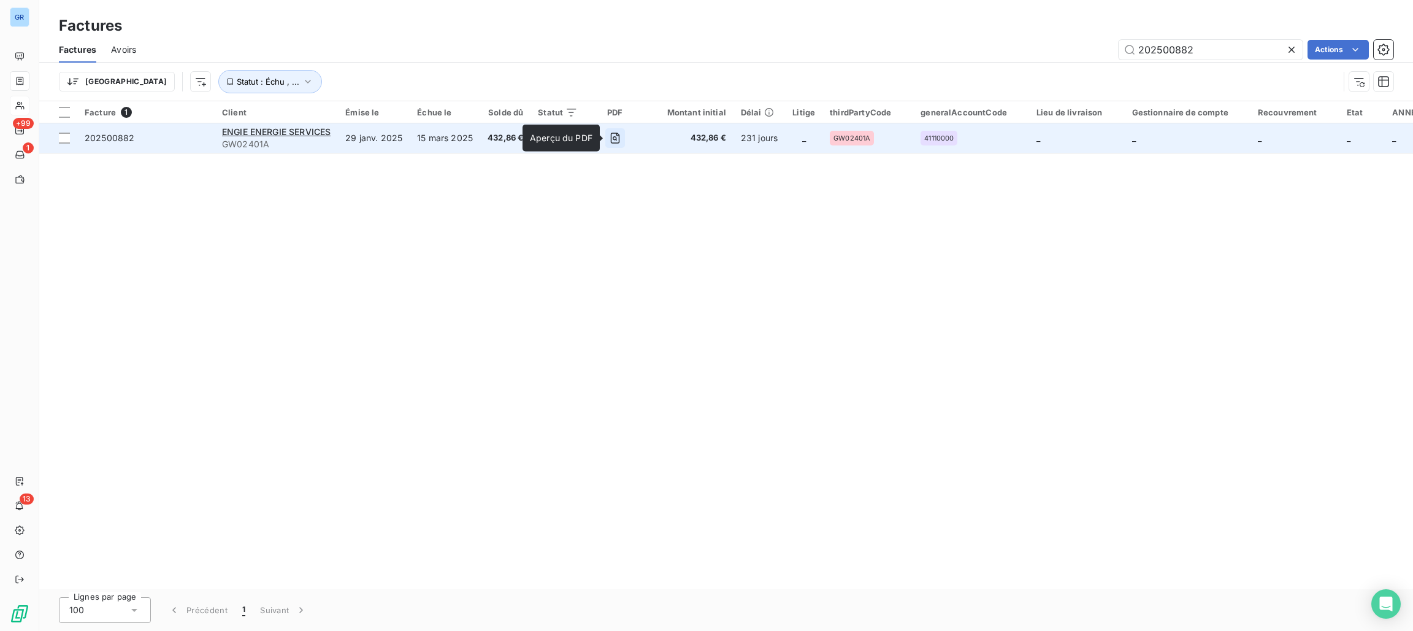
click at [615, 137] on icon "button" at bounding box center [615, 138] width 4 height 4
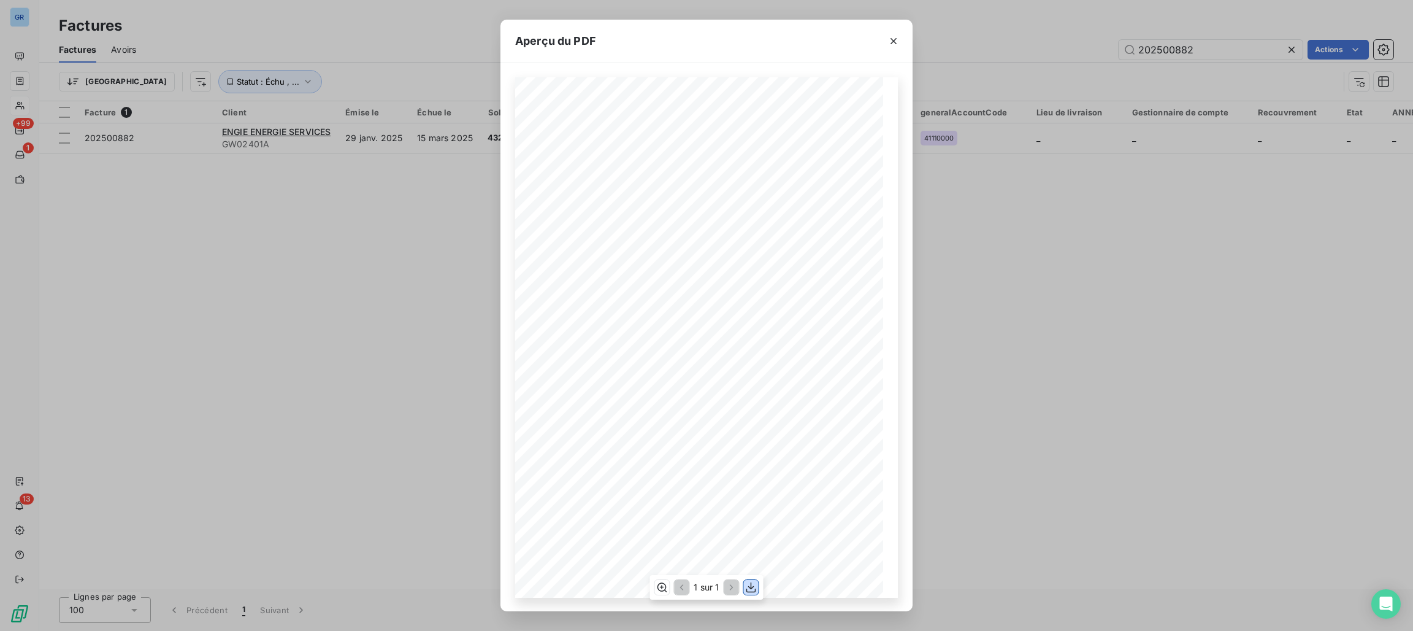
drag, startPoint x: 748, startPoint y: 582, endPoint x: 750, endPoint y: 575, distance: 7.0
click at [750, 582] on icon "button" at bounding box center [751, 587] width 12 height 12
drag, startPoint x: 1053, startPoint y: 45, endPoint x: 1138, endPoint y: 63, distance: 86.4
click at [1056, 46] on div "Aperçu du PDF Référence interne Numéro de Date de Numéro de commande Référence …" at bounding box center [706, 315] width 1413 height 631
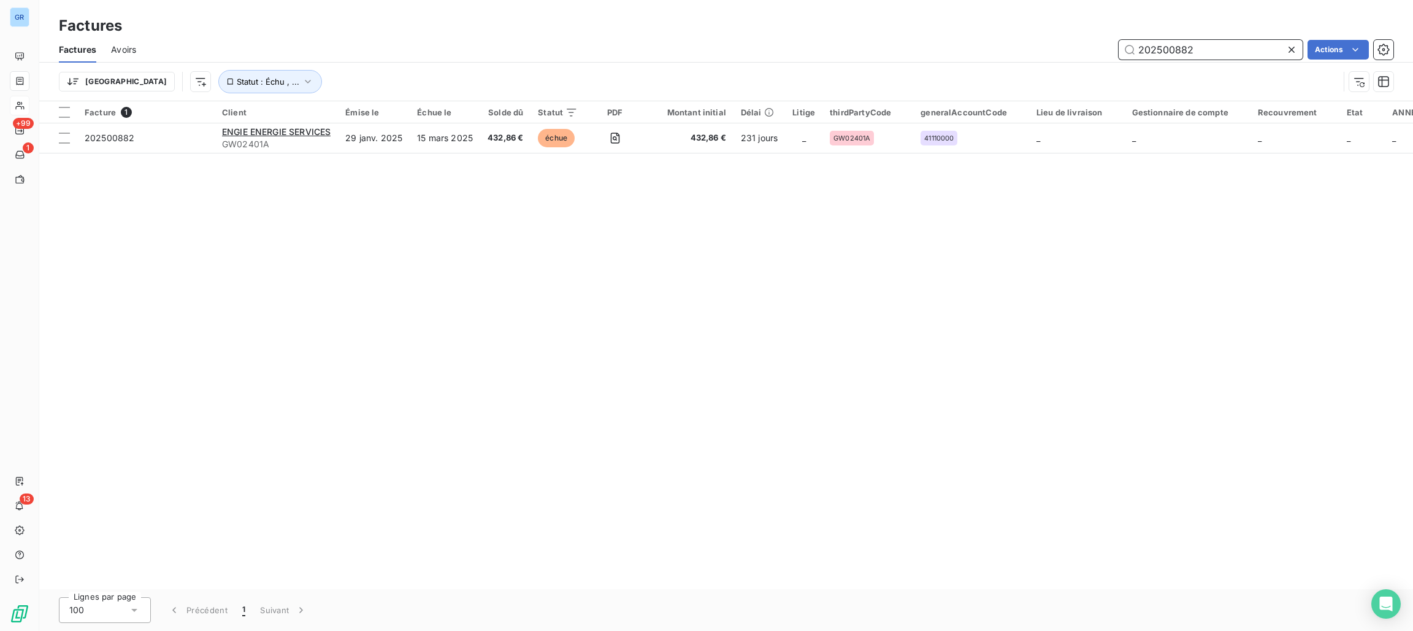
drag, startPoint x: 1214, startPoint y: 46, endPoint x: 1091, endPoint y: 46, distance: 122.7
click at [1091, 46] on div "202500882 Actions" at bounding box center [772, 50] width 1243 height 20
paste input "2579"
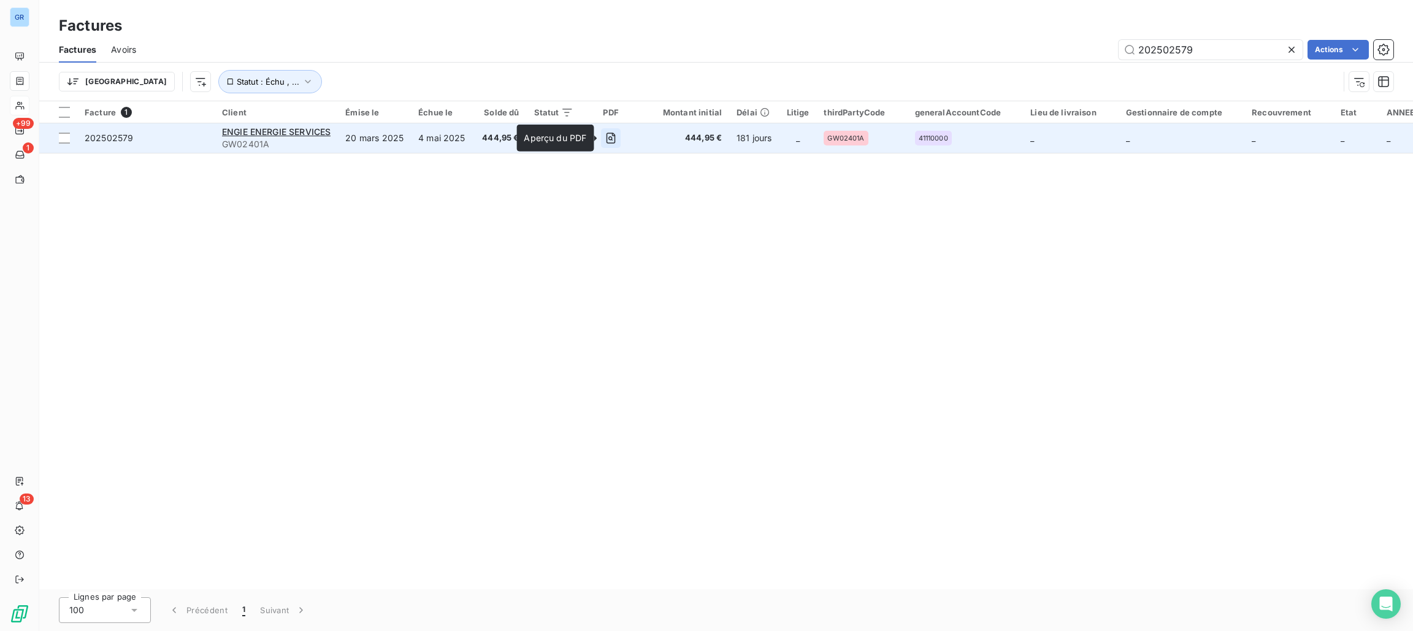
click at [610, 136] on icon "button" at bounding box center [611, 138] width 12 height 12
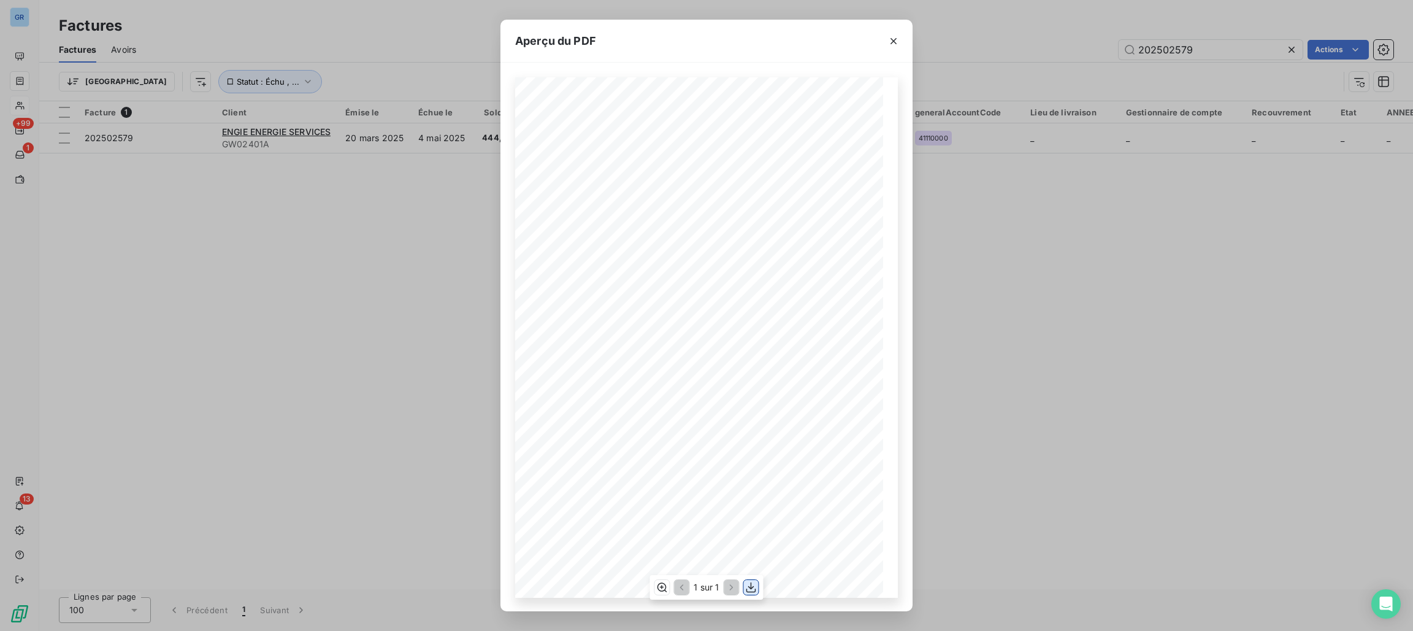
click at [756, 585] on icon "button" at bounding box center [751, 587] width 12 height 12
drag, startPoint x: 897, startPoint y: 40, endPoint x: 997, endPoint y: 40, distance: 100.0
click at [897, 40] on icon "button" at bounding box center [894, 41] width 12 height 12
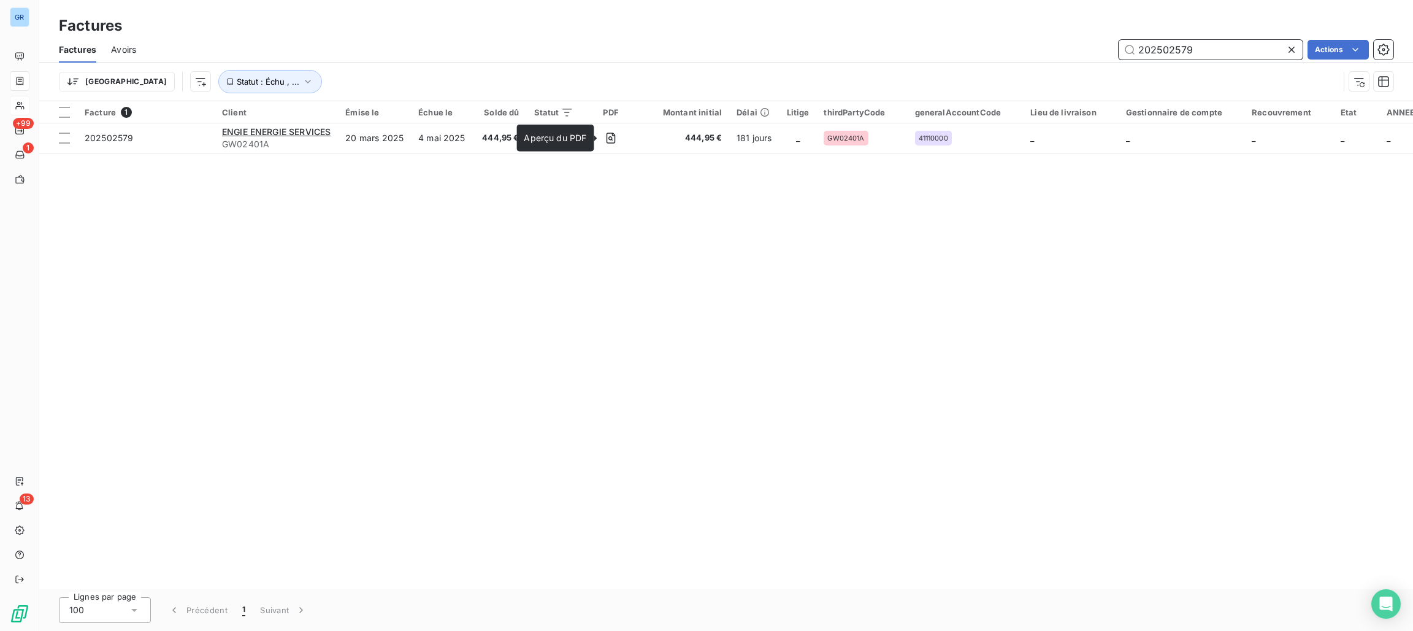
drag, startPoint x: 1210, startPoint y: 47, endPoint x: 1113, endPoint y: 48, distance: 97.5
click at [1113, 48] on div "202502579 Actions" at bounding box center [772, 50] width 1243 height 20
drag, startPoint x: 1158, startPoint y: 59, endPoint x: 1196, endPoint y: 55, distance: 38.3
click at [1194, 55] on input "202502579" at bounding box center [1211, 50] width 184 height 20
paste input "80"
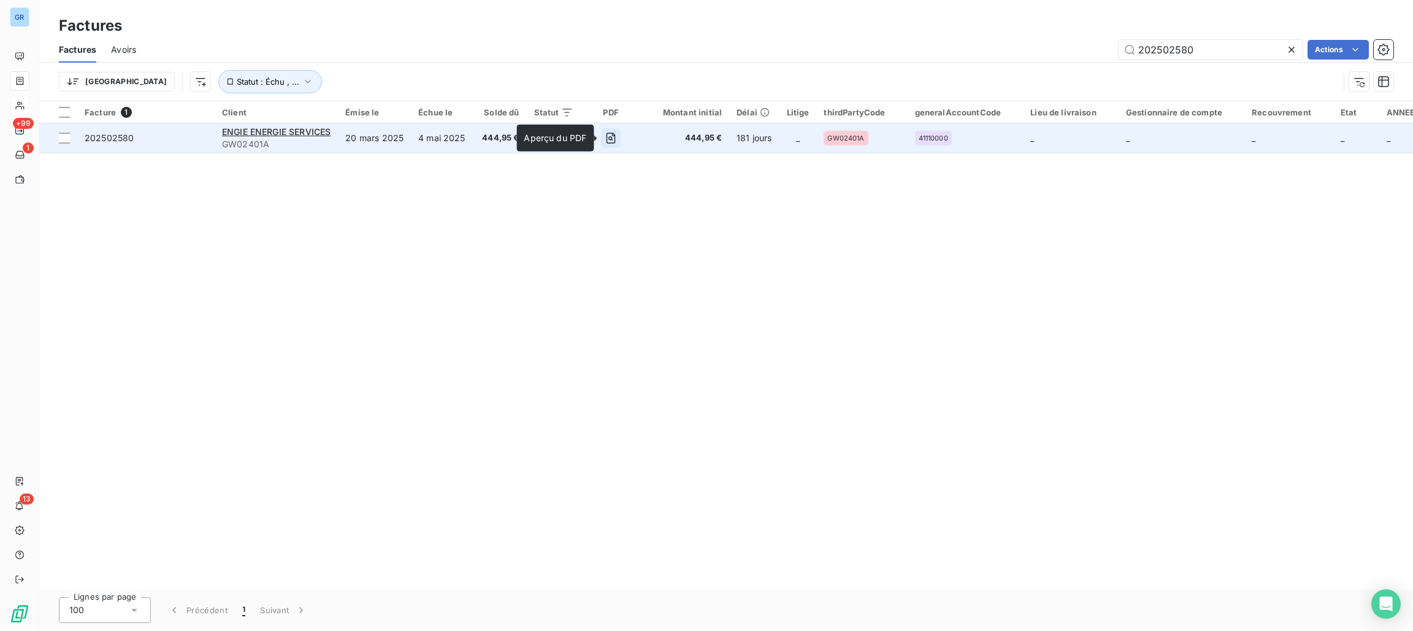
click at [607, 138] on icon "button" at bounding box center [611, 138] width 12 height 12
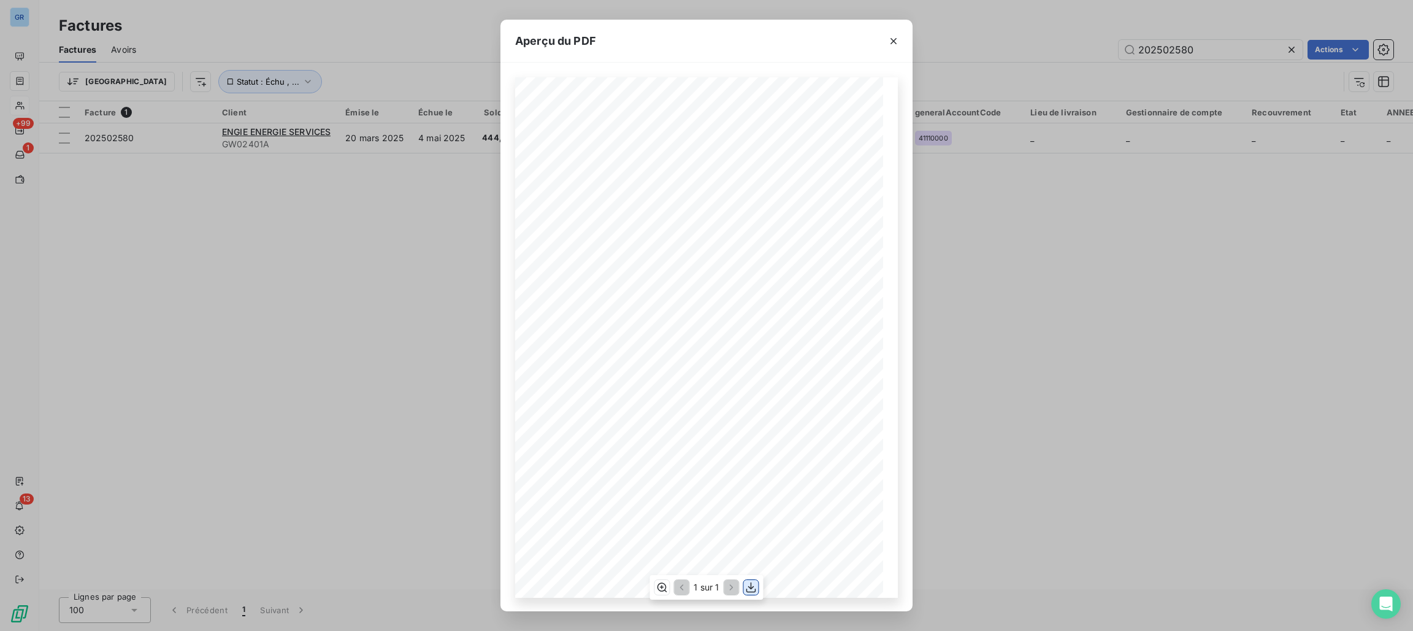
click at [746, 586] on icon "button" at bounding box center [751, 587] width 12 height 12
click at [1205, 478] on div "Aperçu du PDF Référence interne Numéro de Date de Numéro de commande Référence …" at bounding box center [706, 315] width 1413 height 631
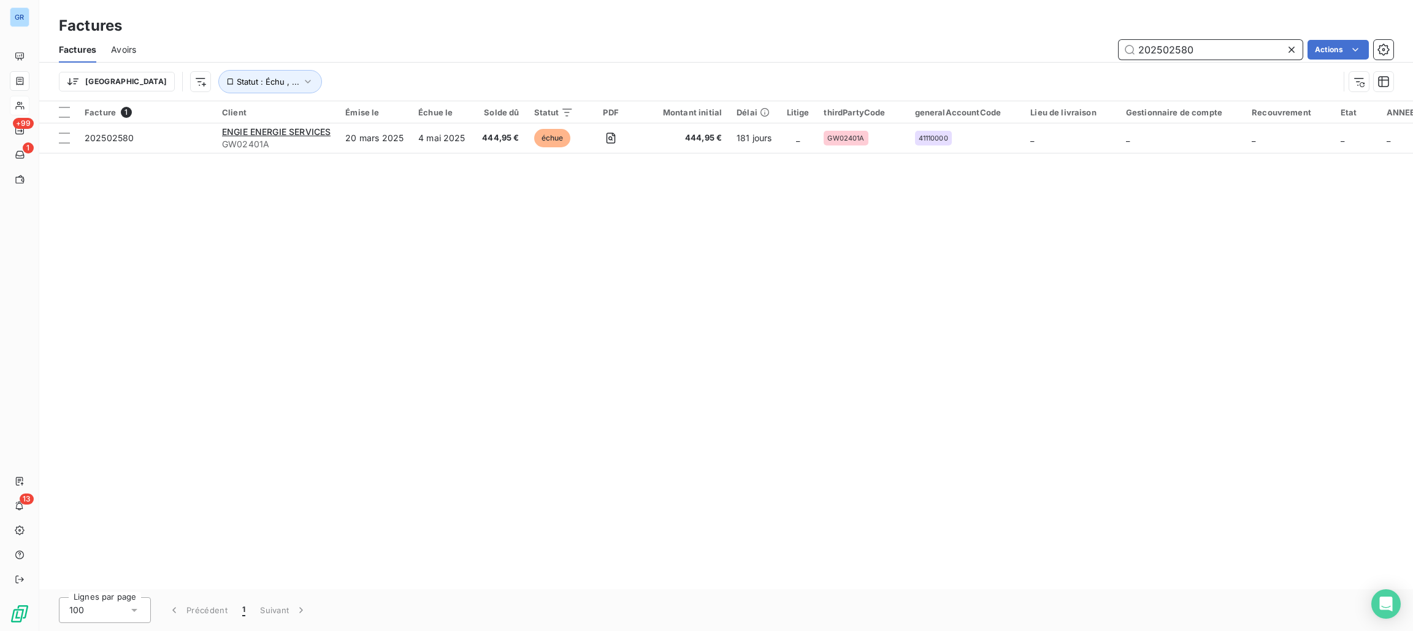
click at [1205, 49] on input "202502580" at bounding box center [1211, 50] width 184 height 20
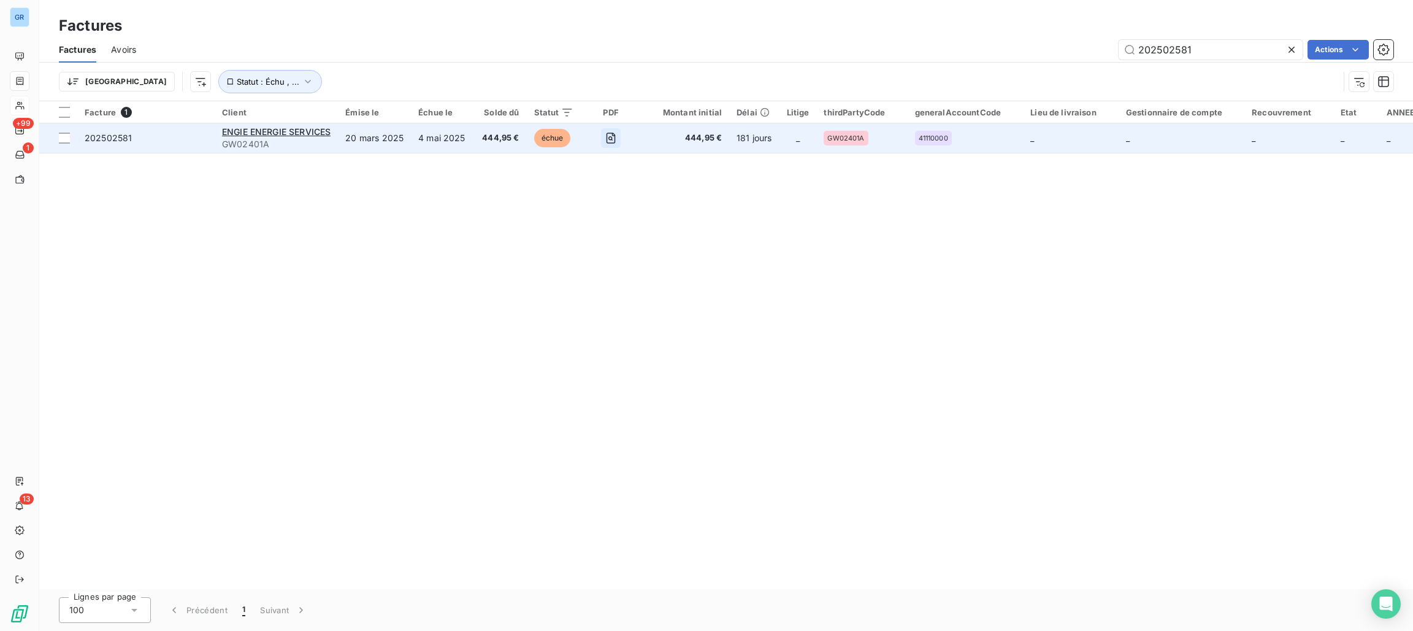
click at [616, 144] on icon "button" at bounding box center [611, 138] width 12 height 12
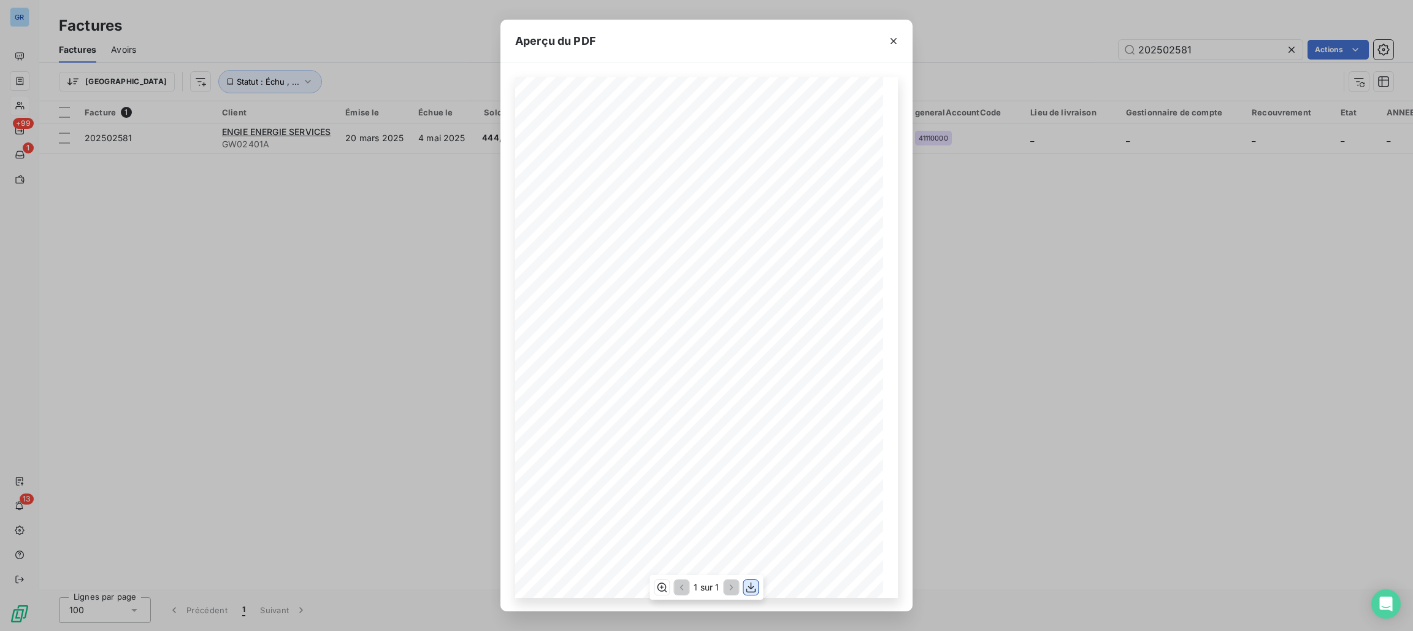
click at [753, 586] on icon "button" at bounding box center [752, 587] width 10 height 10
click at [888, 39] on button "button" at bounding box center [894, 41] width 20 height 20
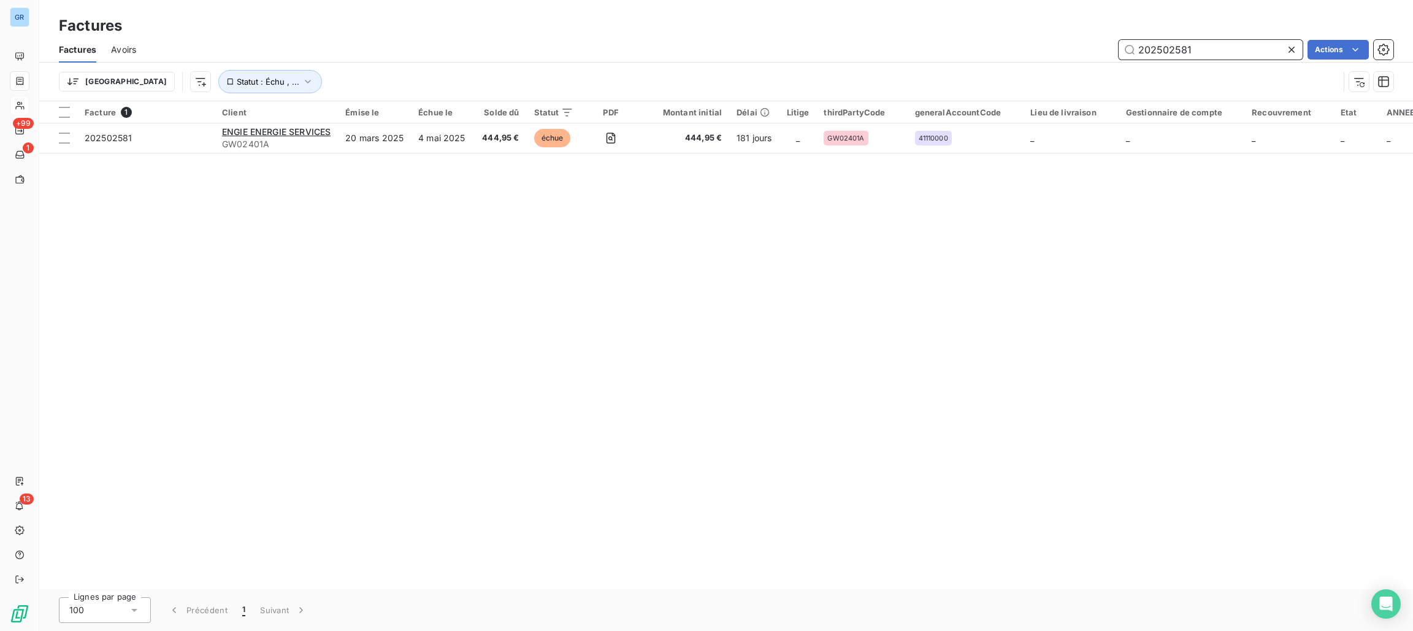
drag, startPoint x: 1194, startPoint y: 55, endPoint x: 1202, endPoint y: 51, distance: 9.6
click at [1194, 55] on input "202502581" at bounding box center [1211, 50] width 184 height 20
drag, startPoint x: 1192, startPoint y: 38, endPoint x: 1083, endPoint y: 50, distance: 109.8
click at [1074, 42] on div "202502581 Actions" at bounding box center [772, 50] width 1243 height 20
drag, startPoint x: 1158, startPoint y: 45, endPoint x: 1161, endPoint y: 53, distance: 8.9
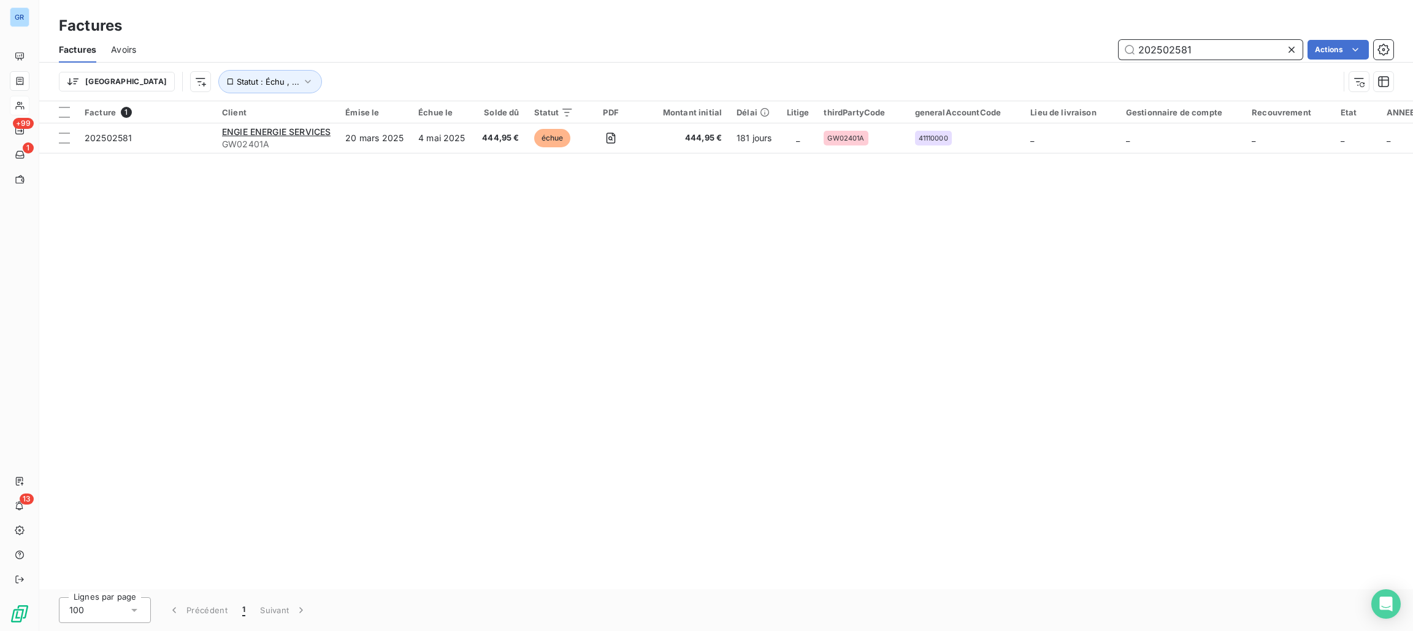
paste input "402070"
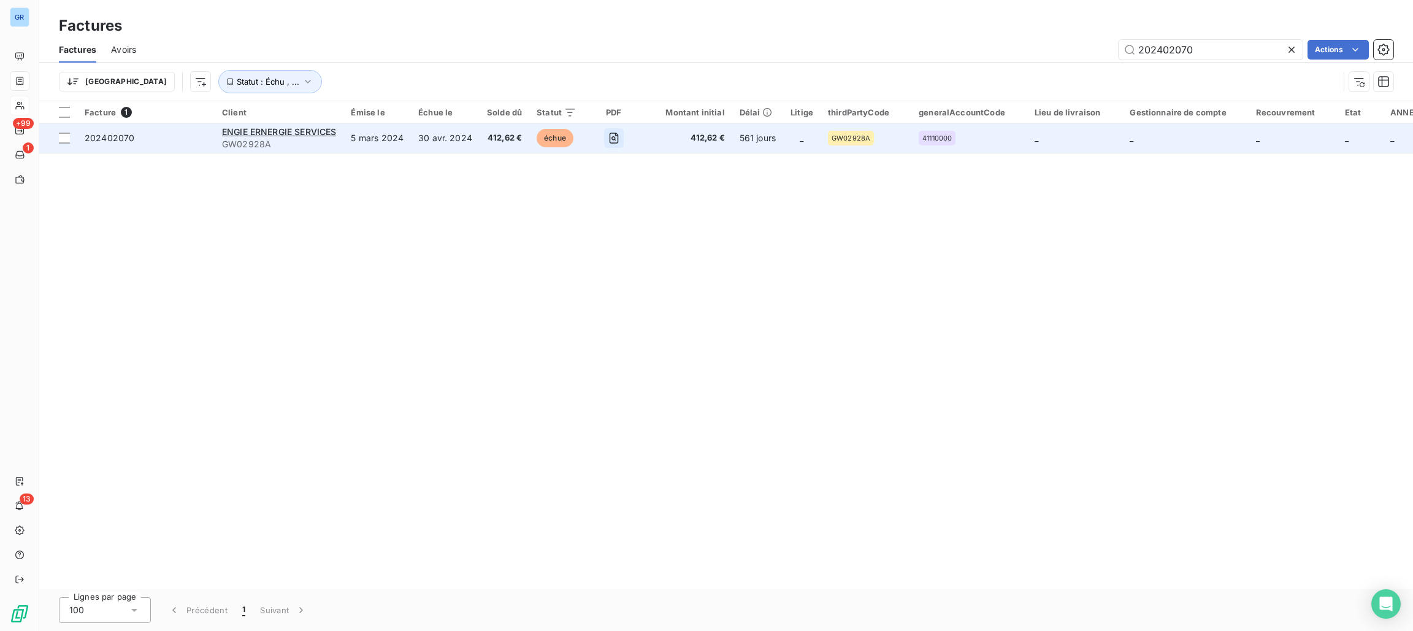
click at [613, 137] on icon "button" at bounding box center [614, 138] width 4 height 4
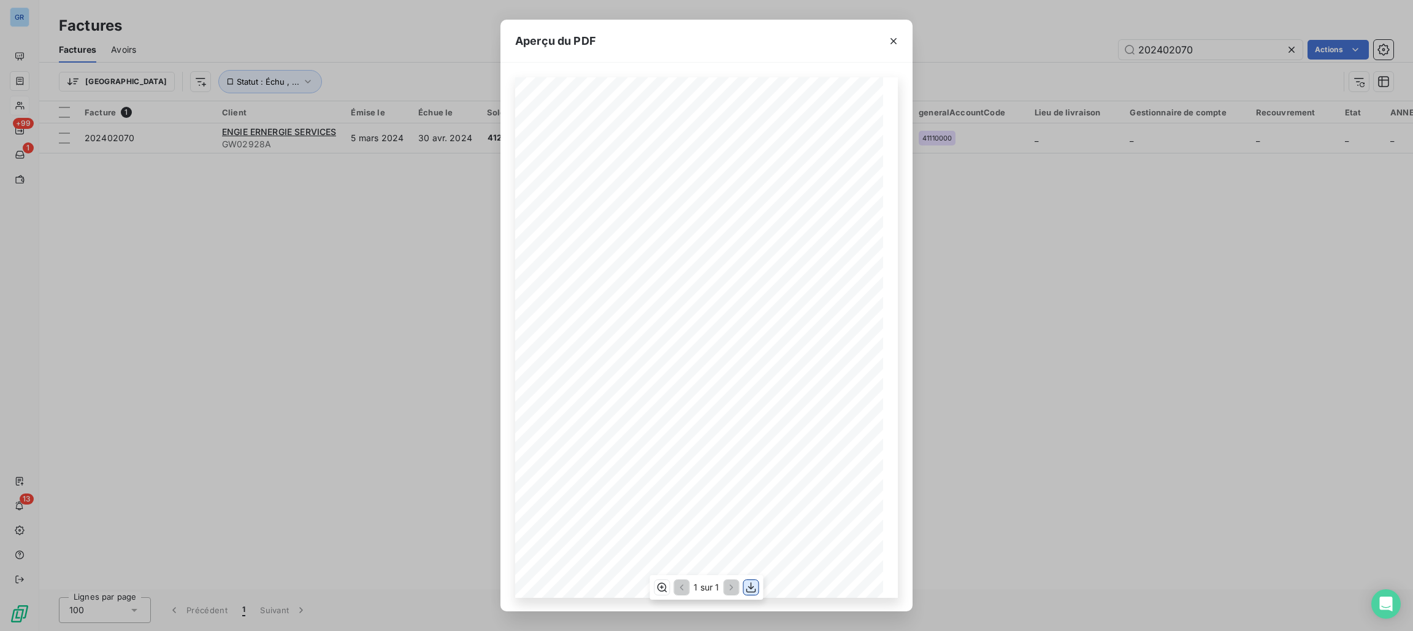
click at [752, 586] on icon "button" at bounding box center [751, 587] width 12 height 12
drag, startPoint x: 899, startPoint y: 39, endPoint x: 926, endPoint y: 39, distance: 26.4
click at [899, 39] on icon "button" at bounding box center [894, 41] width 12 height 12
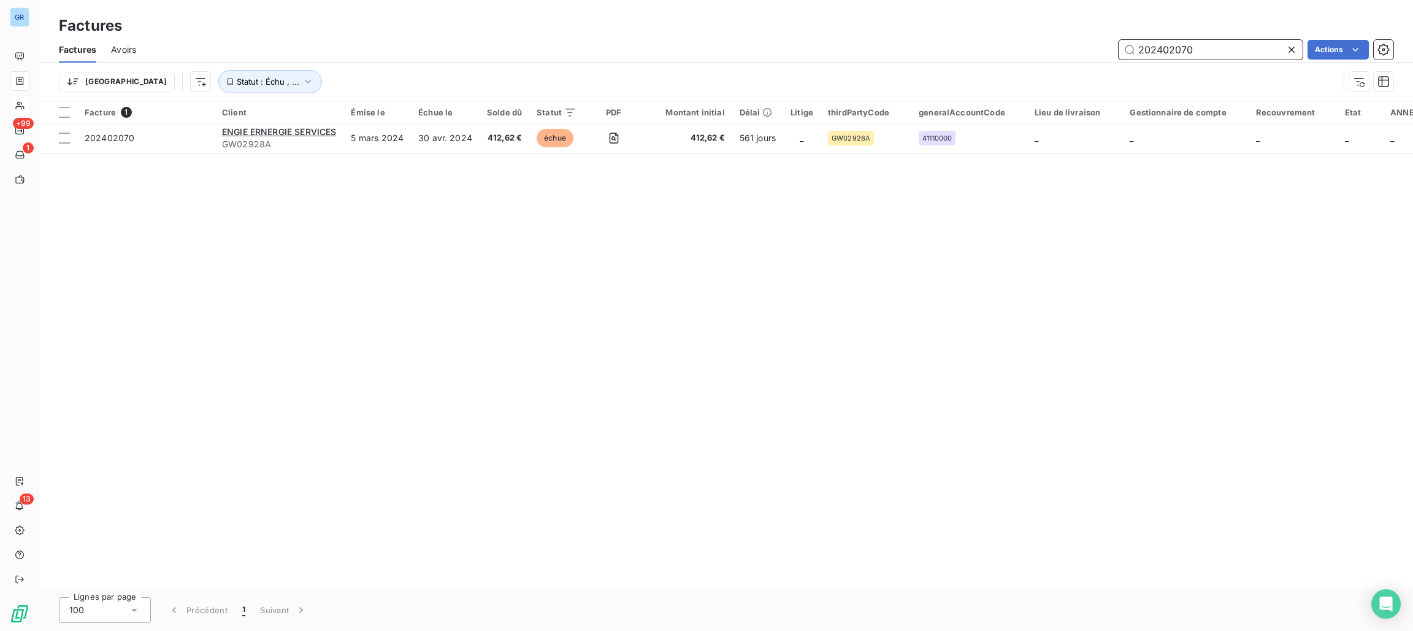
drag, startPoint x: 1218, startPoint y: 55, endPoint x: 1150, endPoint y: 56, distance: 68.1
click at [1083, 55] on div "202402070 Actions" at bounding box center [772, 50] width 1243 height 20
drag, startPoint x: 1170, startPoint y: 51, endPoint x: 1162, endPoint y: 55, distance: 8.8
paste input "10335"
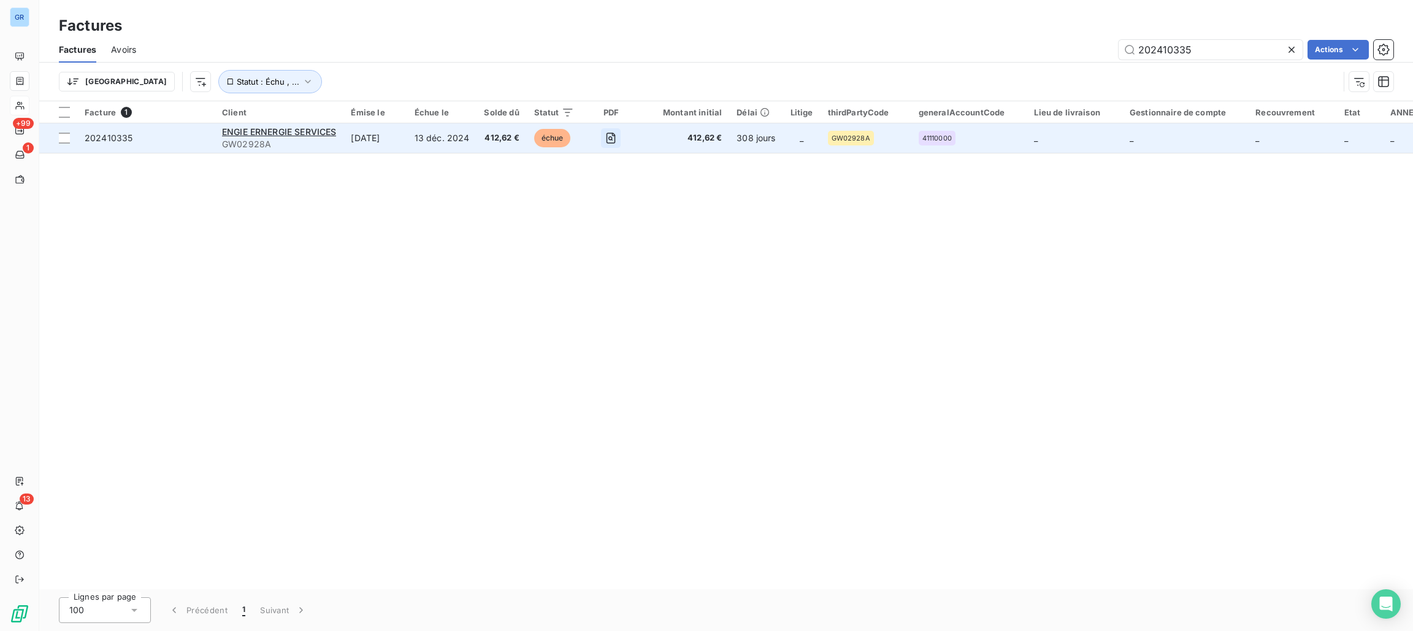
click at [608, 139] on icon "button" at bounding box center [611, 138] width 12 height 12
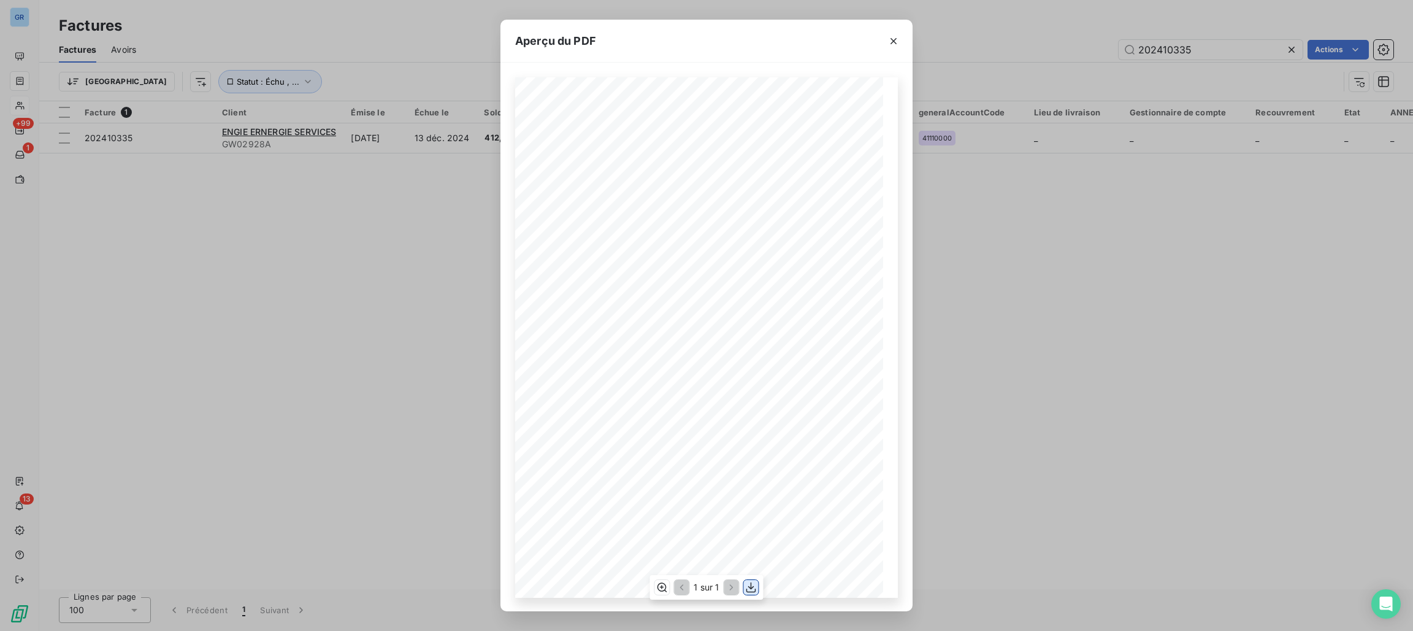
click at [754, 586] on icon "button" at bounding box center [751, 587] width 12 height 12
drag, startPoint x: 1103, startPoint y: 44, endPoint x: 1188, endPoint y: 48, distance: 84.7
click at [1106, 44] on div "Aperçu du PDF Référence interne Numéro de Date de Numéro de commande Référence …" at bounding box center [706, 315] width 1413 height 631
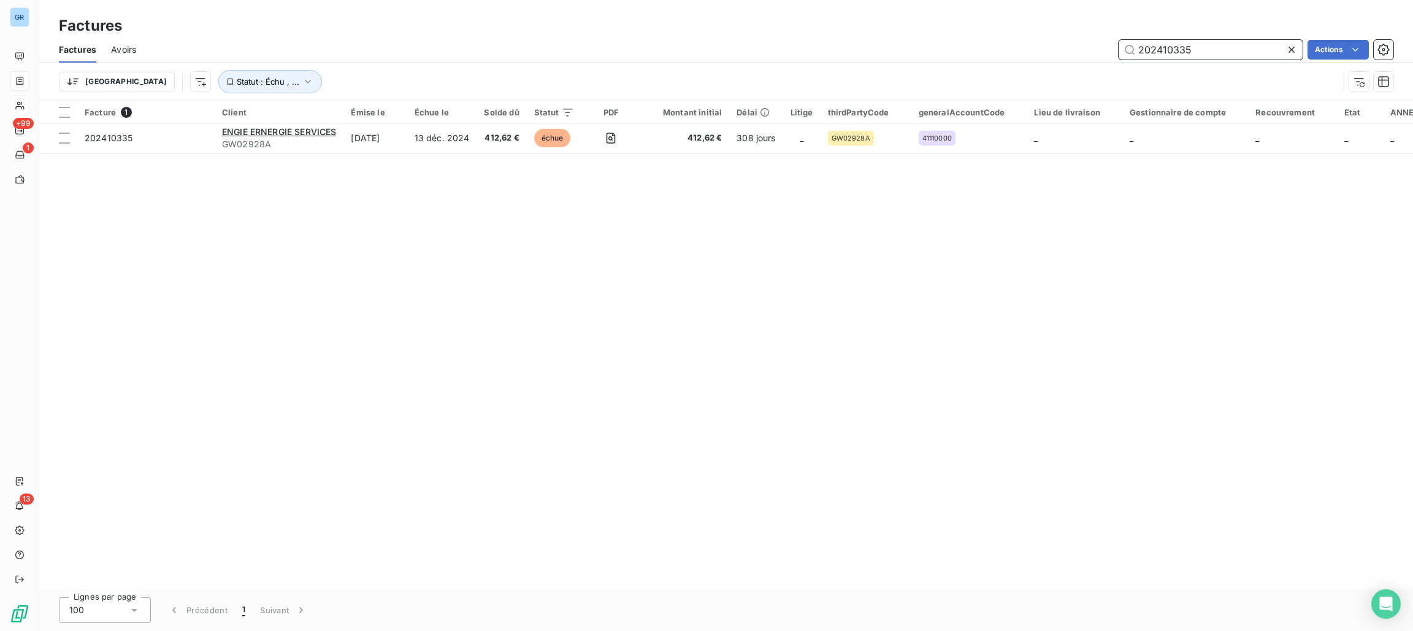
drag, startPoint x: 1192, startPoint y: 47, endPoint x: 1089, endPoint y: 44, distance: 103.1
click at [1054, 41] on div "202410335 Actions" at bounding box center [772, 50] width 1243 height 20
paste input "500722"
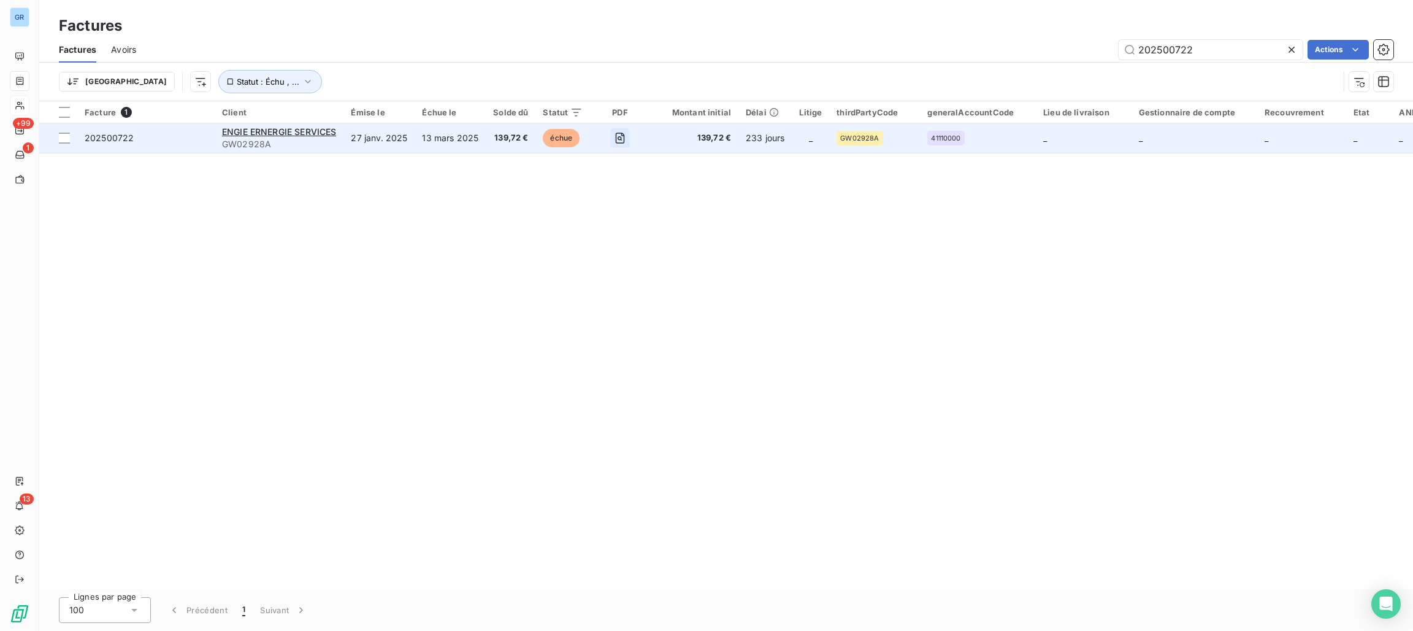
click at [623, 137] on icon "button" at bounding box center [620, 138] width 12 height 12
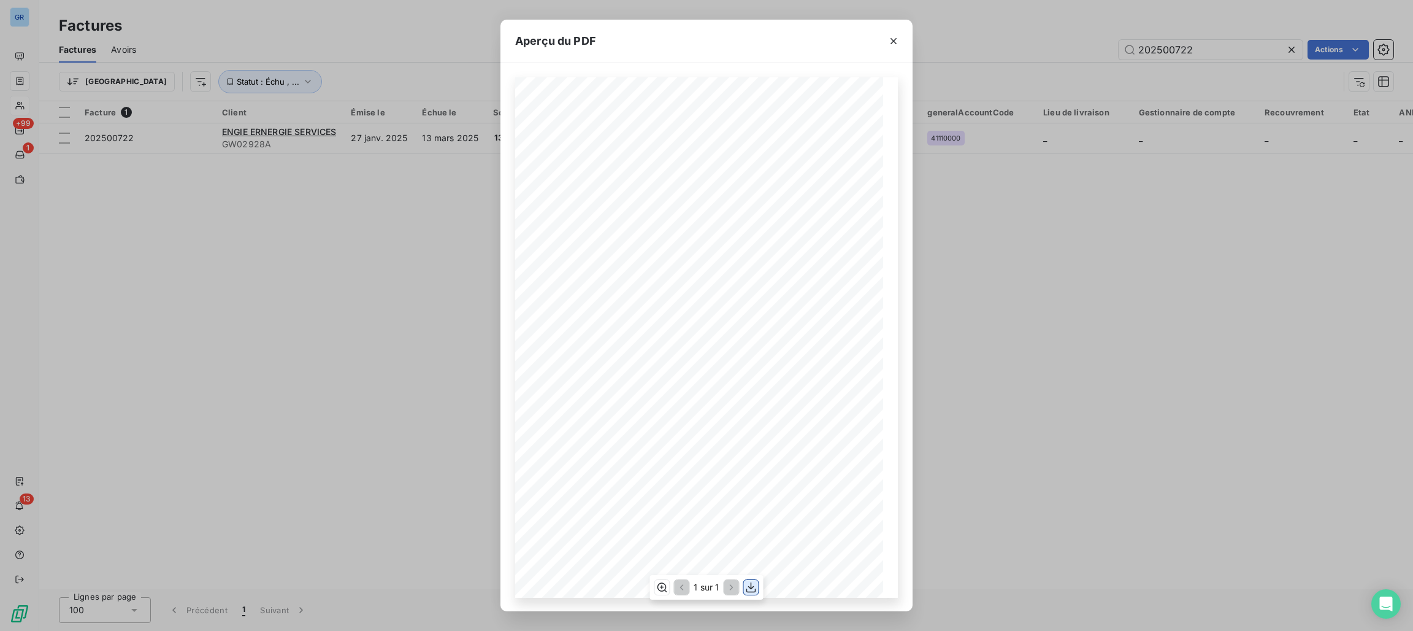
click at [758, 591] on button "button" at bounding box center [751, 587] width 15 height 15
drag, startPoint x: 1112, startPoint y: 27, endPoint x: 1156, endPoint y: 34, distance: 44.7
click at [1112, 26] on div "Aperçu du PDF Référence interne Numéro de Date de Numéro de commande Référence …" at bounding box center [706, 315] width 1413 height 631
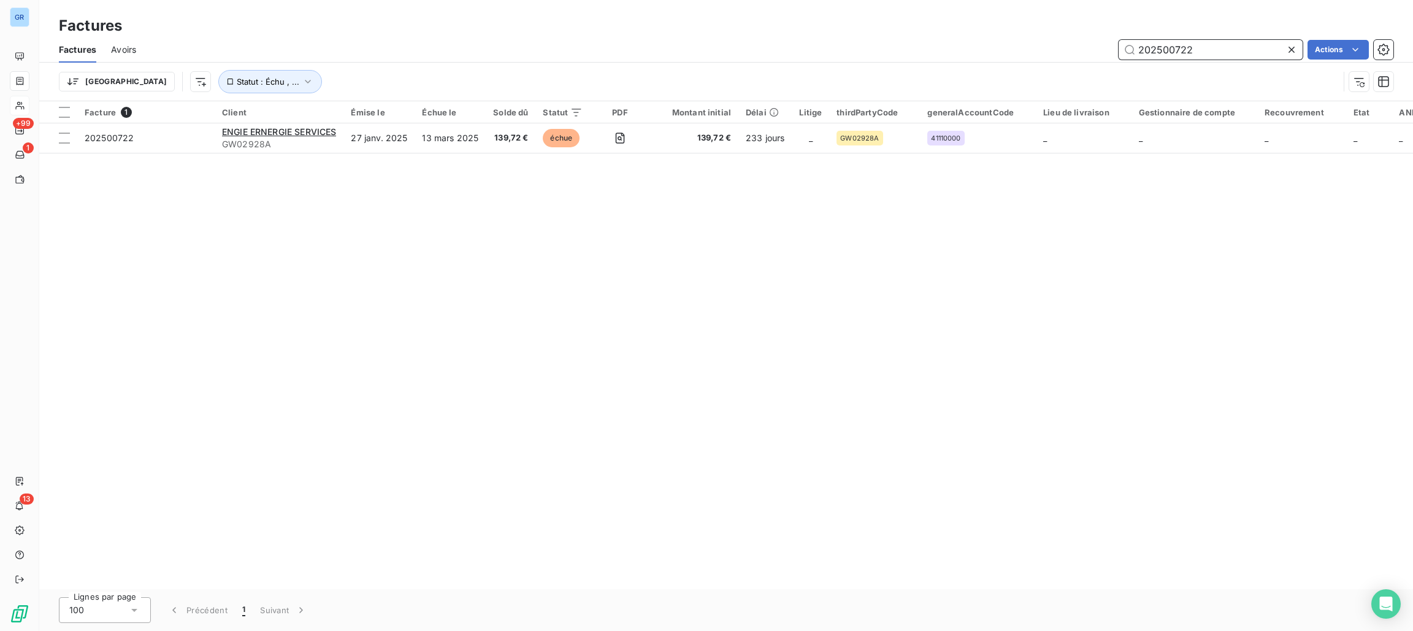
drag, startPoint x: 1199, startPoint y: 46, endPoint x: 984, endPoint y: 63, distance: 216.0
click at [984, 63] on div "Factures Avoirs 202500722 Actions Trier Statut : Échu , ..." at bounding box center [726, 69] width 1374 height 64
paste input "2659"
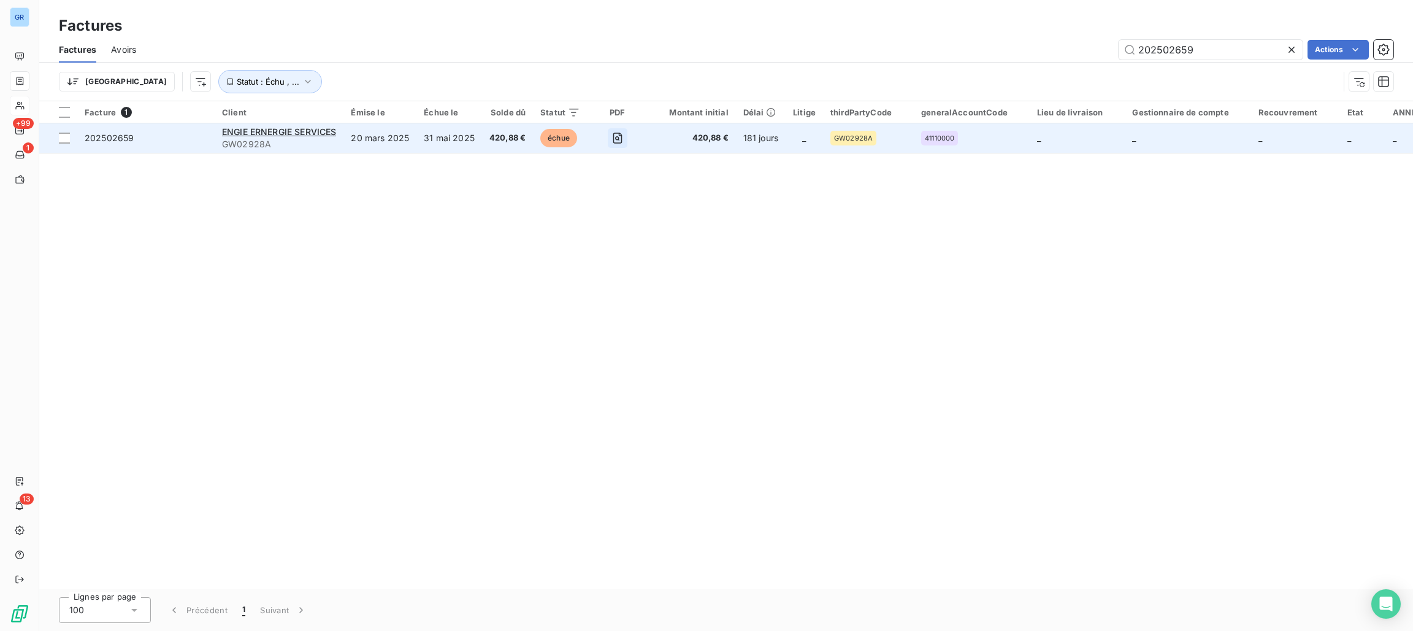
click at [612, 133] on icon "button" at bounding box center [618, 138] width 12 height 12
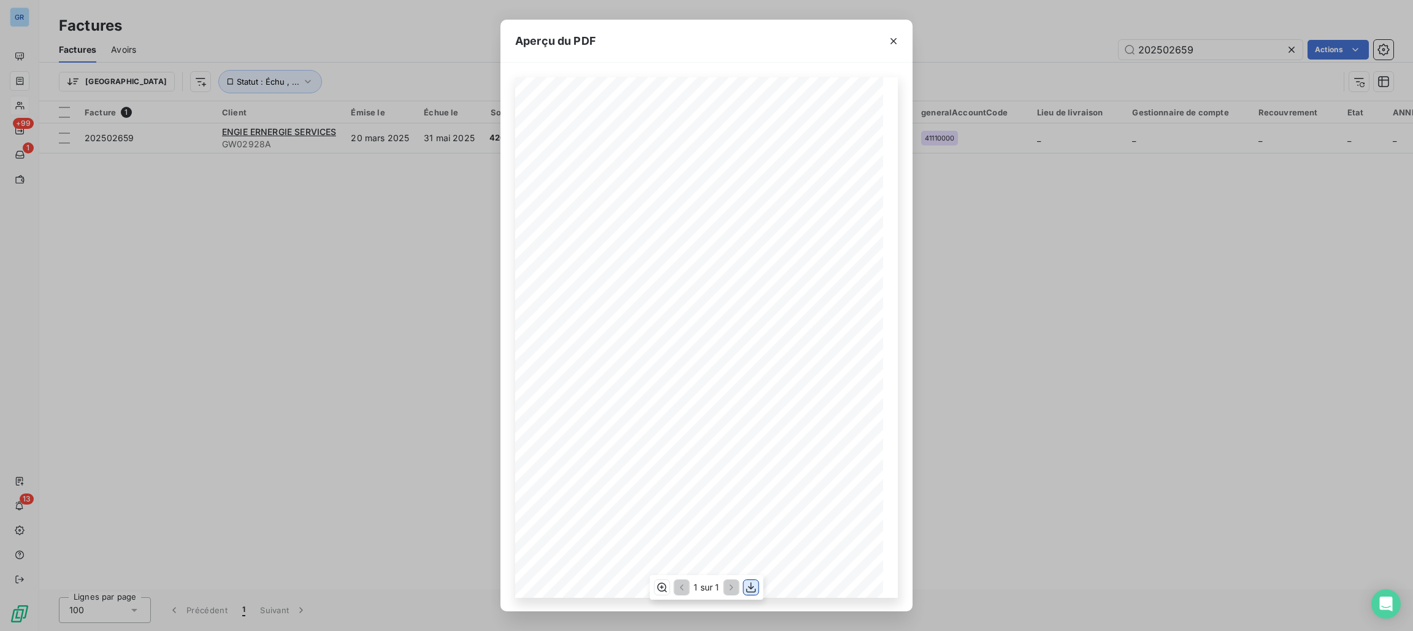
click at [753, 590] on icon "button" at bounding box center [751, 587] width 12 height 12
drag, startPoint x: 890, startPoint y: 37, endPoint x: 1018, endPoint y: 42, distance: 128.9
click at [892, 37] on icon "button" at bounding box center [894, 41] width 12 height 12
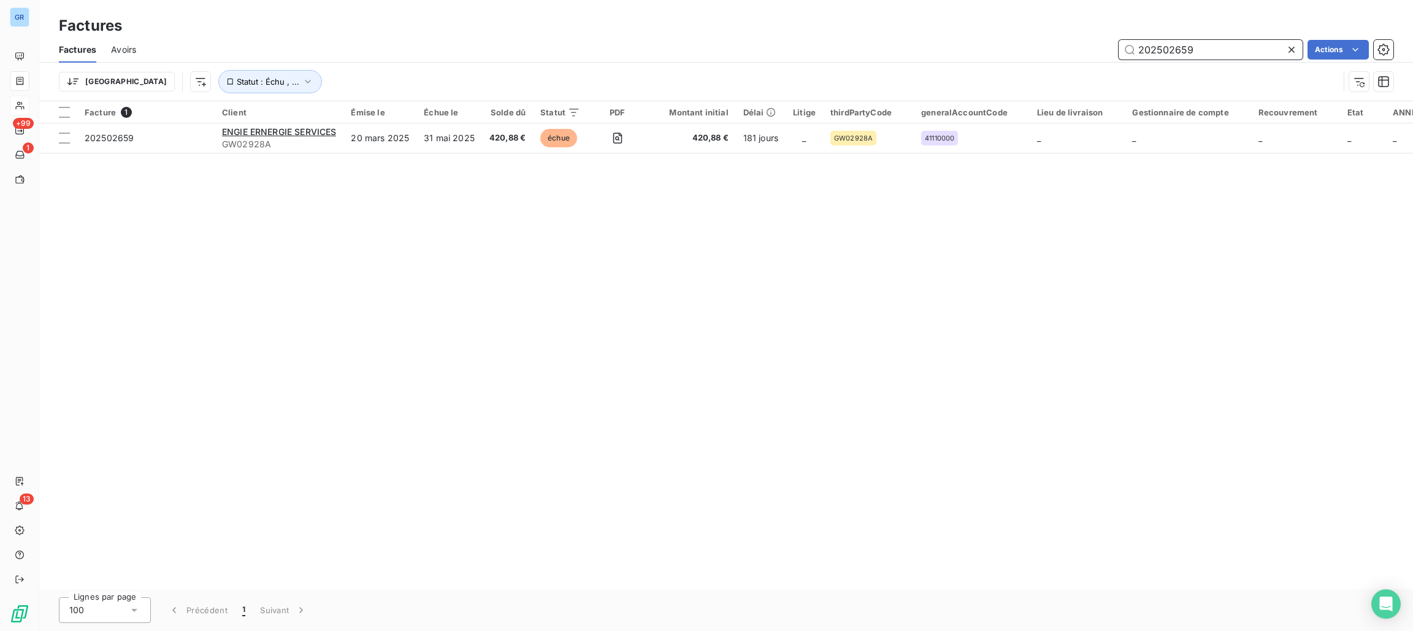
drag, startPoint x: 1199, startPoint y: 50, endPoint x: 1079, endPoint y: 56, distance: 120.4
click at [1037, 51] on div "202502659 Actions" at bounding box center [772, 50] width 1243 height 20
paste input "60"
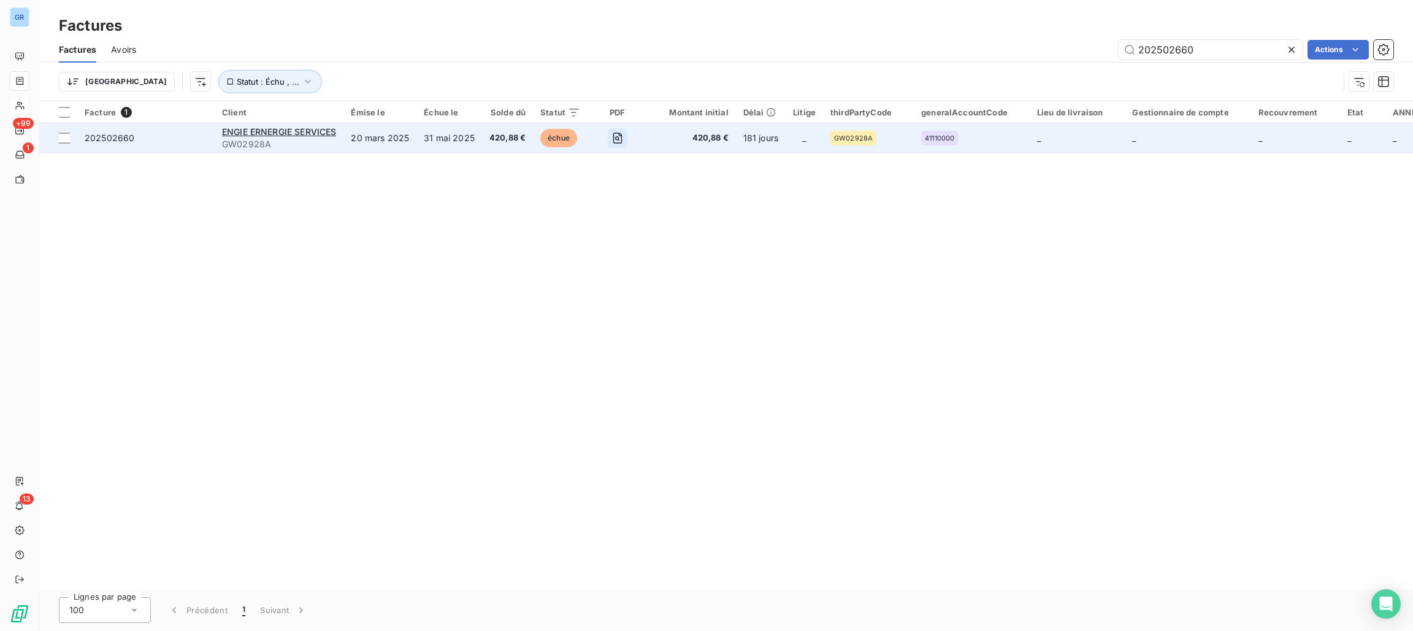
click at [621, 133] on icon "button" at bounding box center [618, 138] width 12 height 12
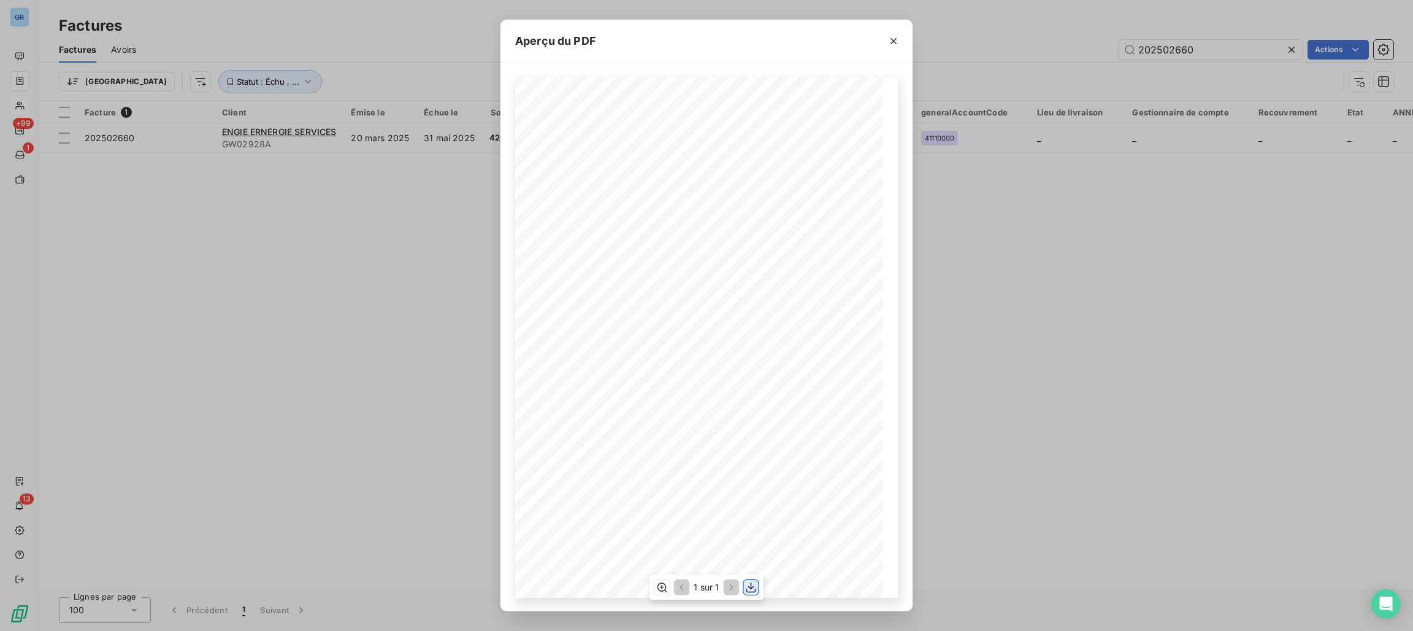
click at [756, 589] on icon "button" at bounding box center [751, 587] width 12 height 12
drag, startPoint x: 891, startPoint y: 42, endPoint x: 996, endPoint y: 46, distance: 104.4
click at [891, 41] on icon "button" at bounding box center [894, 41] width 12 height 12
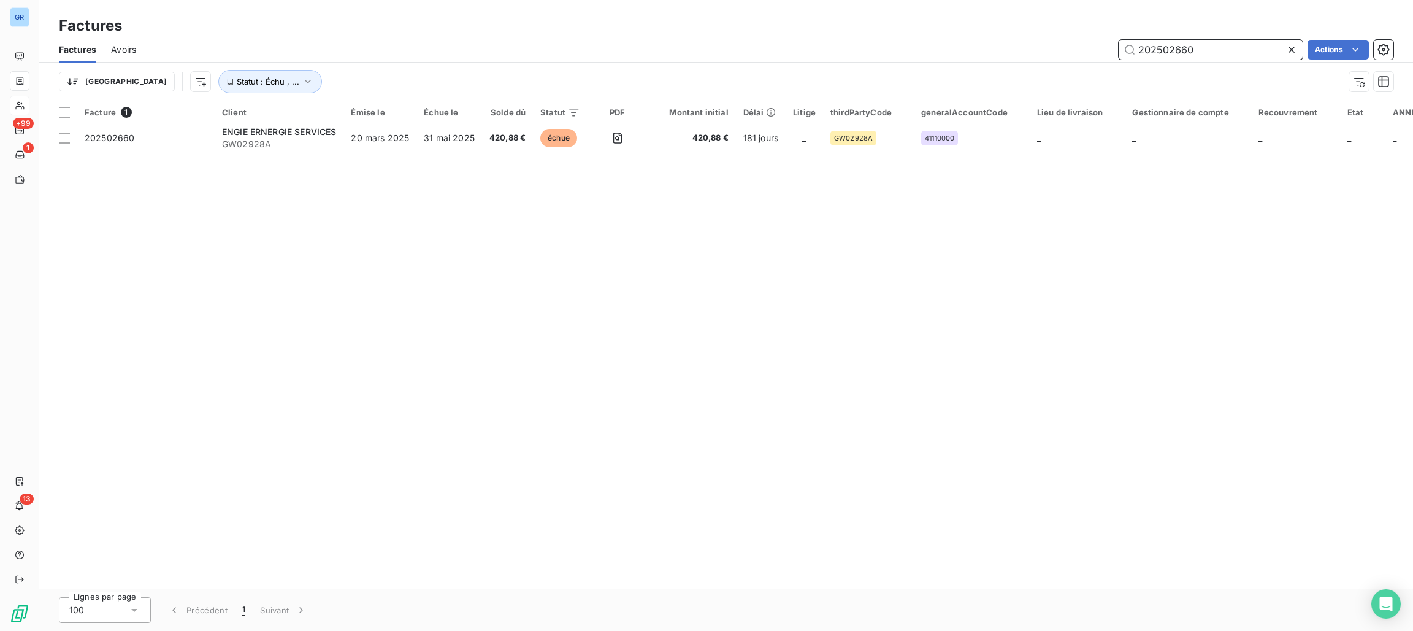
drag, startPoint x: 1206, startPoint y: 48, endPoint x: 1047, endPoint y: 52, distance: 158.9
click at [1047, 52] on div "202502660 Actions" at bounding box center [772, 50] width 1243 height 20
paste input "5235"
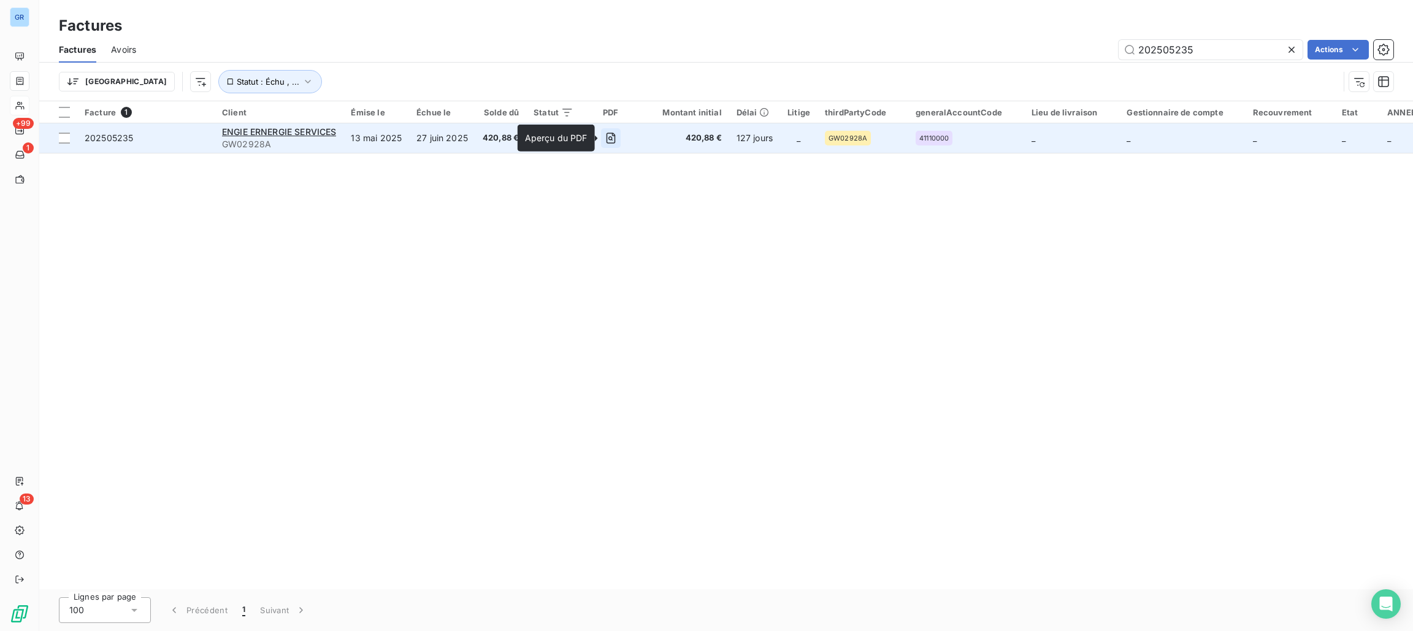
click at [612, 140] on icon "button" at bounding box center [611, 138] width 12 height 12
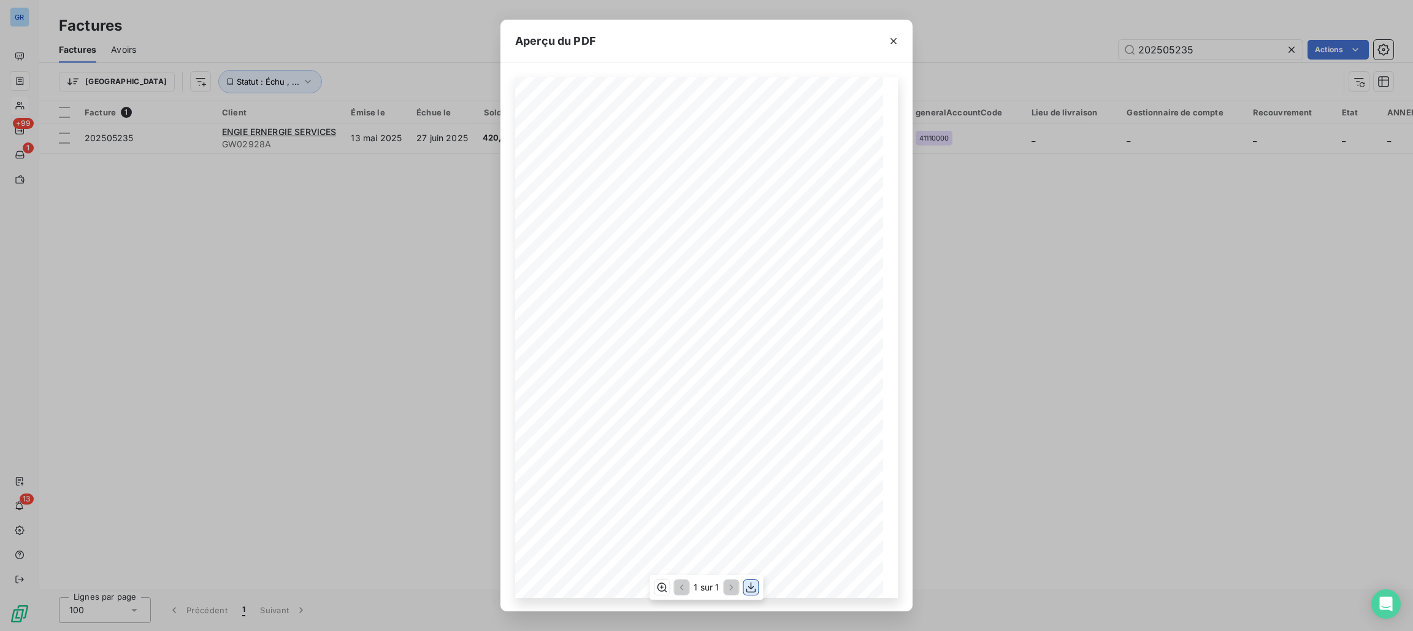
click at [756, 587] on icon "button" at bounding box center [751, 587] width 12 height 12
drag, startPoint x: 1109, startPoint y: 42, endPoint x: 1124, endPoint y: 42, distance: 14.7
click at [1109, 42] on div "Aperçu du PDF Référence interne Numéro de Date de Numéro de commande Référence …" at bounding box center [706, 315] width 1413 height 631
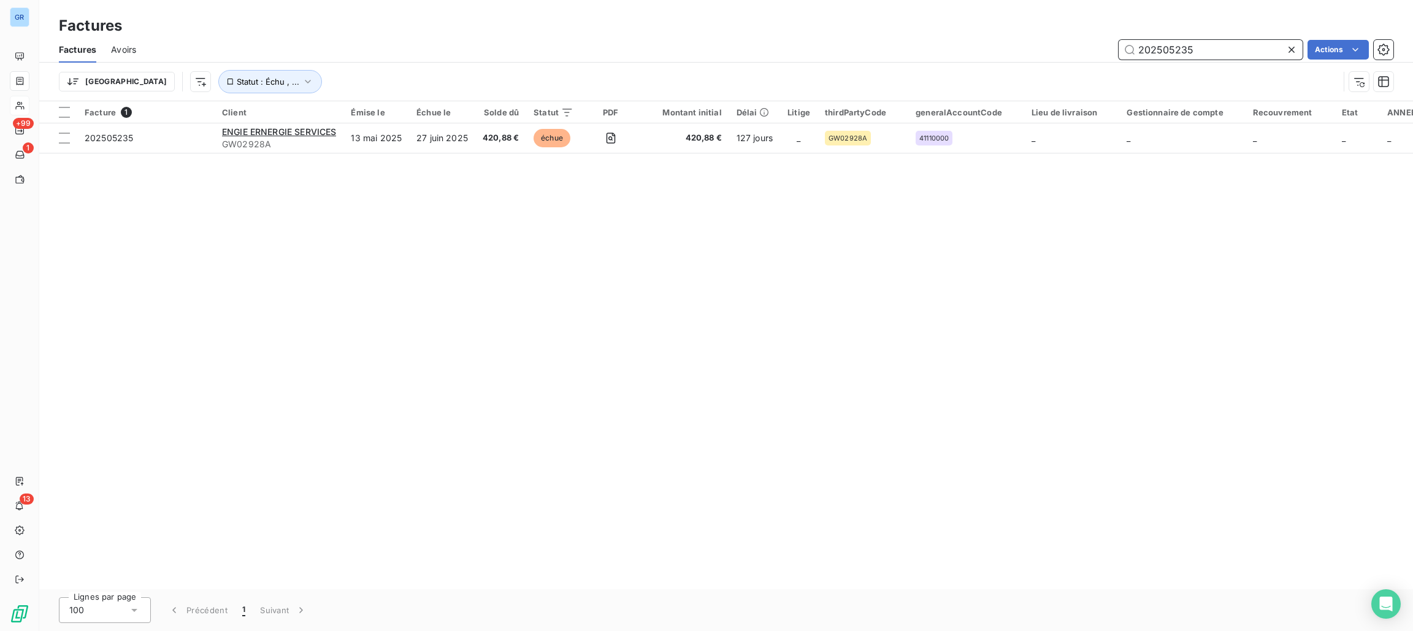
drag, startPoint x: 1193, startPoint y: 42, endPoint x: 1028, endPoint y: 48, distance: 165.8
click at [1015, 42] on div "202505235 Actions" at bounding box center [772, 50] width 1243 height 20
paste input "6768"
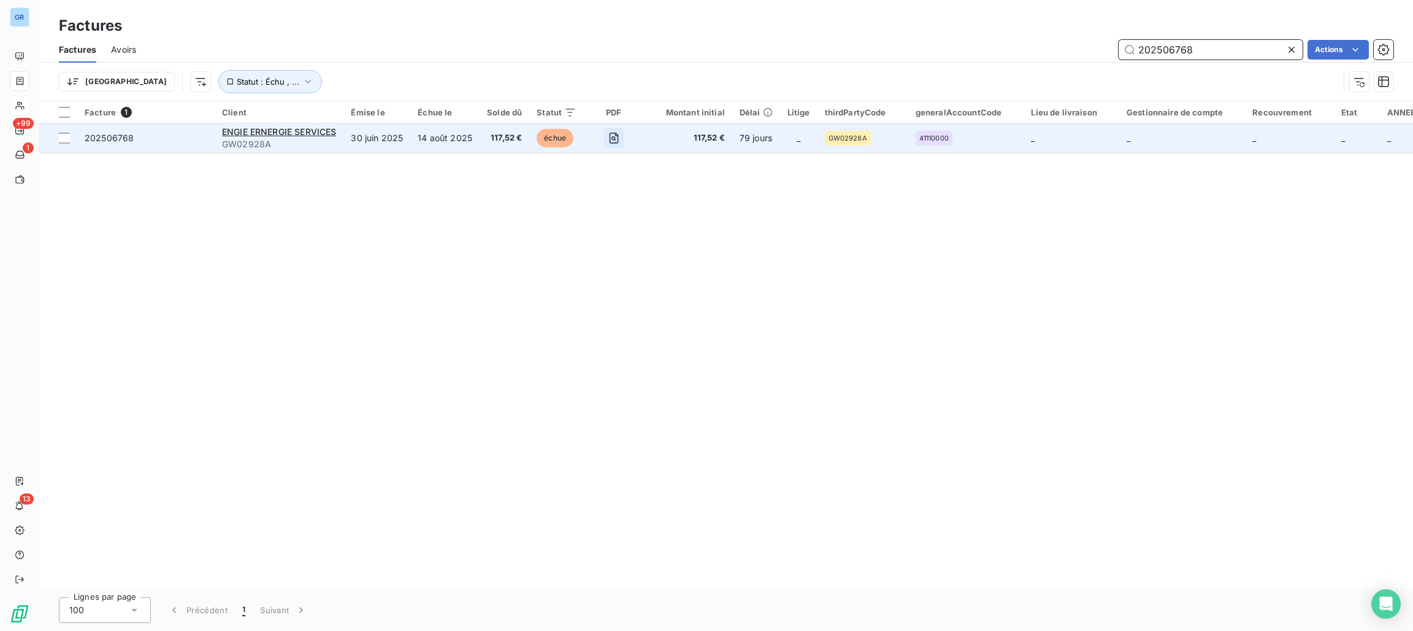
type input "202506768"
click at [610, 134] on icon "button" at bounding box center [614, 138] width 9 height 11
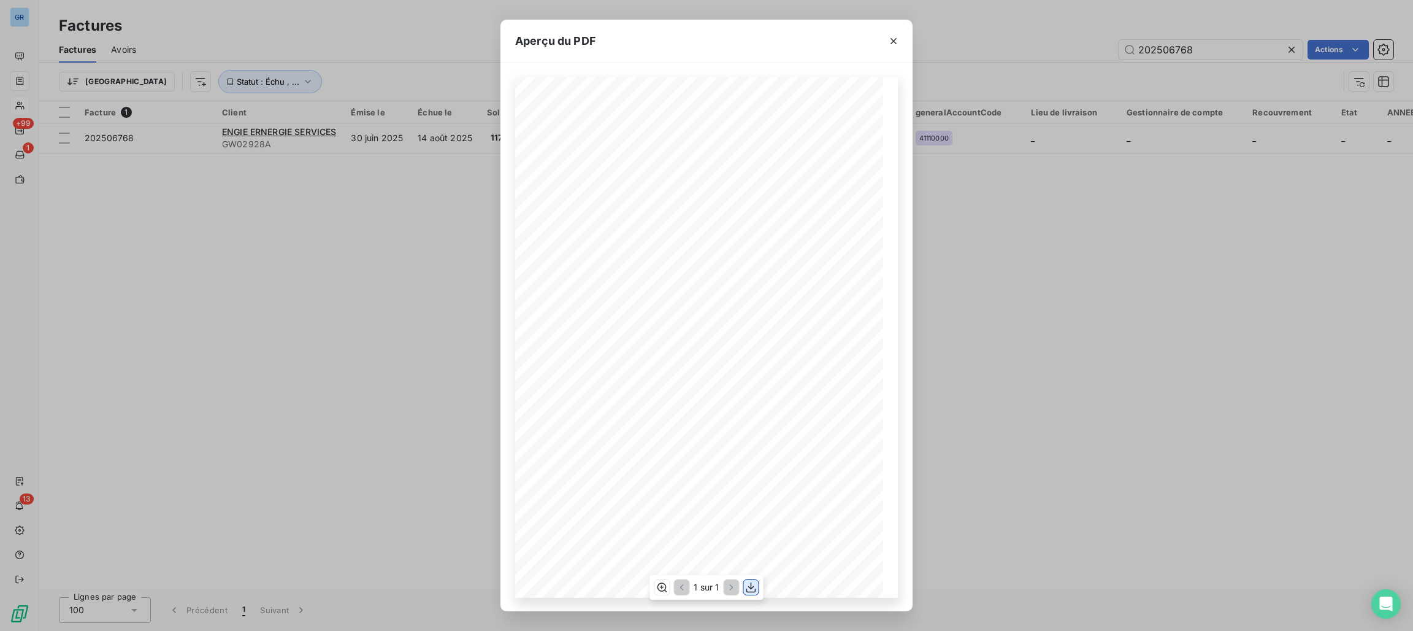
click at [756, 586] on button "button" at bounding box center [751, 587] width 15 height 15
click at [889, 41] on icon "button" at bounding box center [894, 41] width 12 height 12
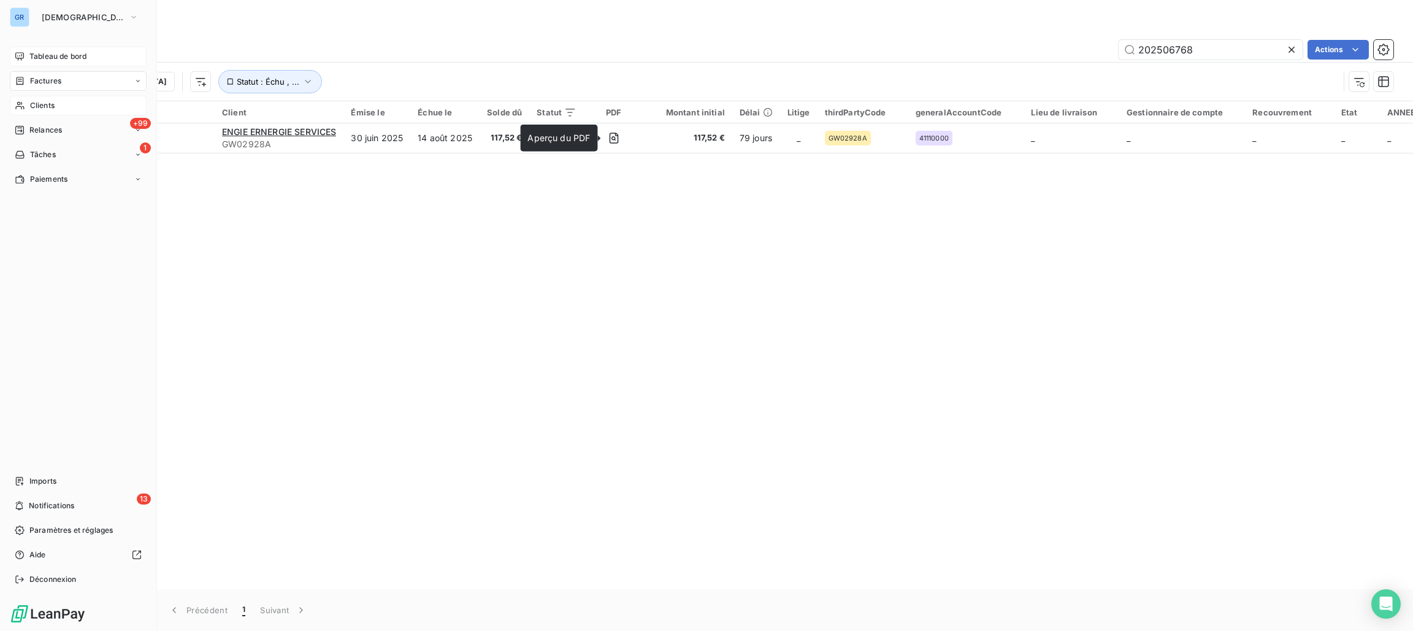
click at [47, 58] on span "Tableau de bord" at bounding box center [57, 56] width 57 height 11
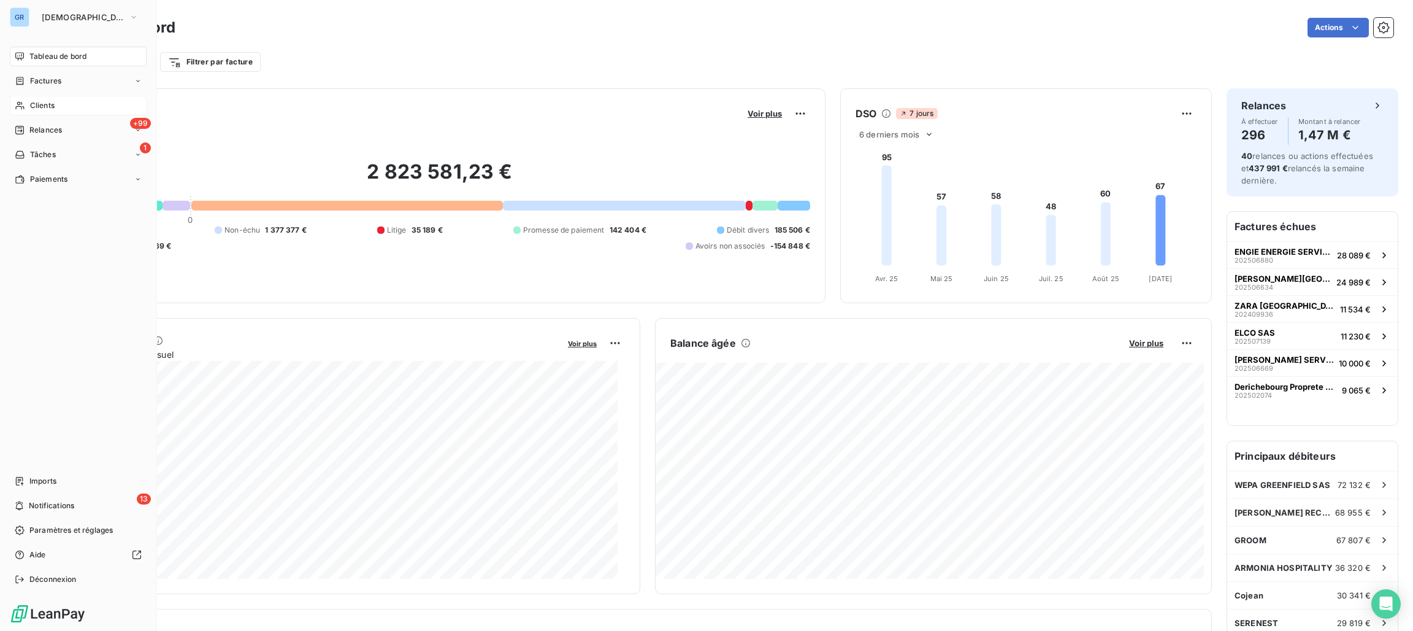
drag, startPoint x: 38, startPoint y: 83, endPoint x: 45, endPoint y: 82, distance: 6.9
click at [38, 83] on span "Factures" at bounding box center [45, 80] width 31 height 11
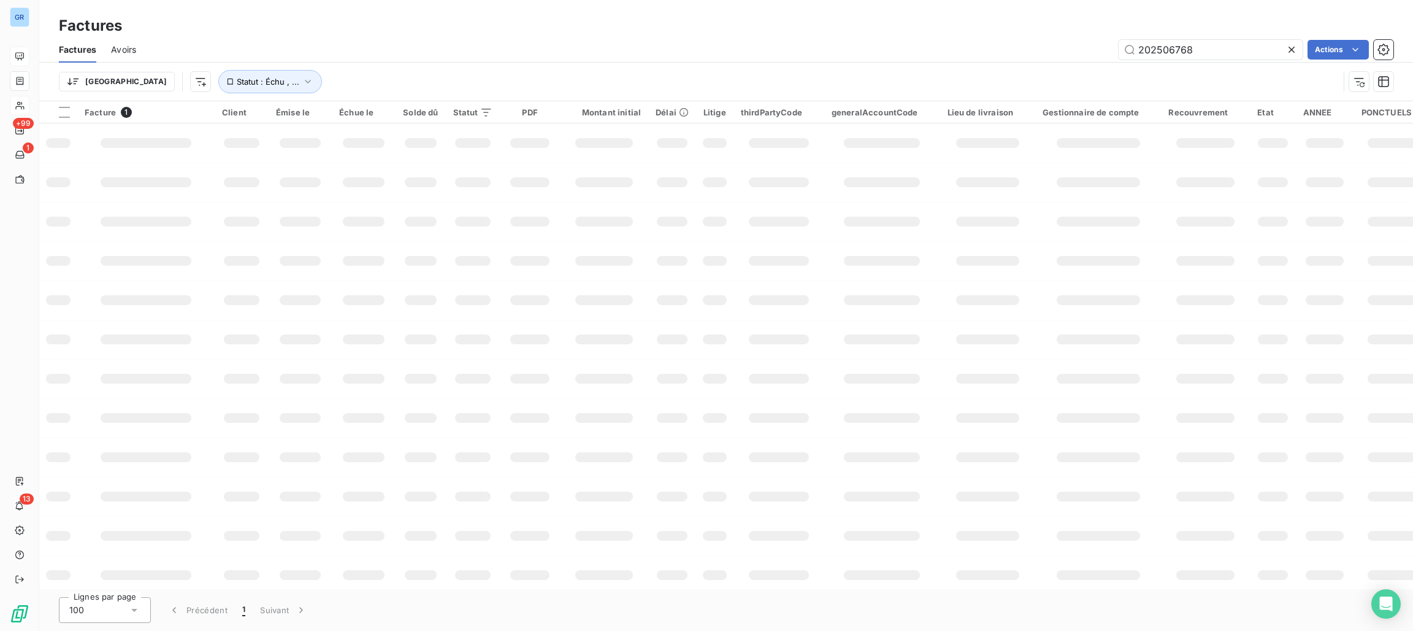
drag, startPoint x: 1205, startPoint y: 50, endPoint x: 1040, endPoint y: 50, distance: 165.6
click at [1037, 50] on div "202506768 Actions" at bounding box center [772, 50] width 1243 height 20
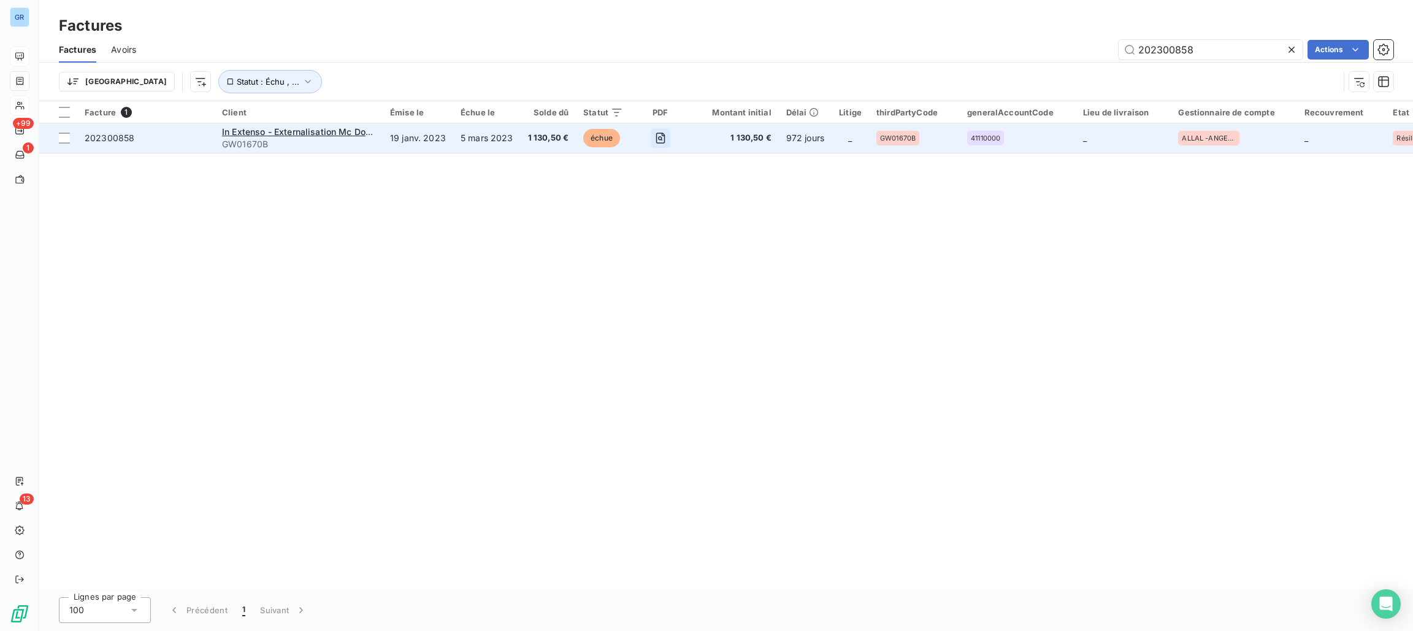
type input "202300858"
click at [658, 137] on icon "button" at bounding box center [660, 138] width 4 height 4
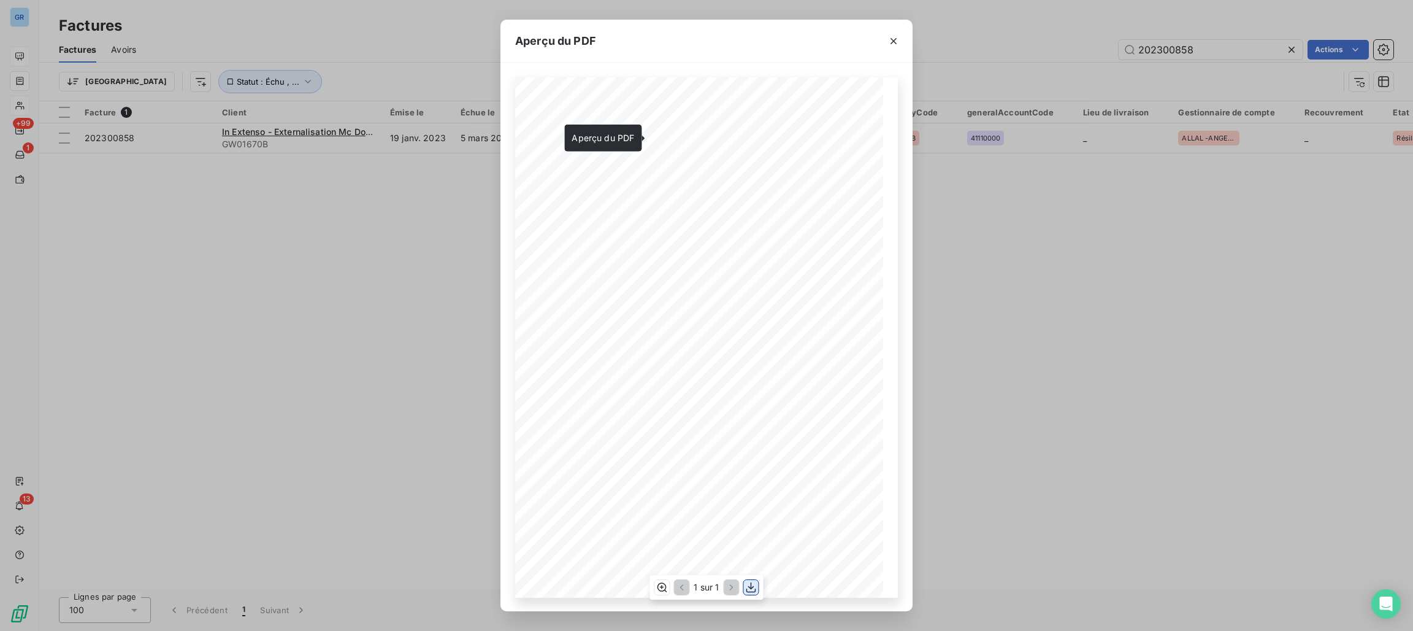
click at [755, 590] on icon "button" at bounding box center [752, 587] width 10 height 10
click at [393, 187] on div "Aperçu du PDF Référence interne Numéro de Date de Numéro de commande Référence …" at bounding box center [706, 315] width 1413 height 631
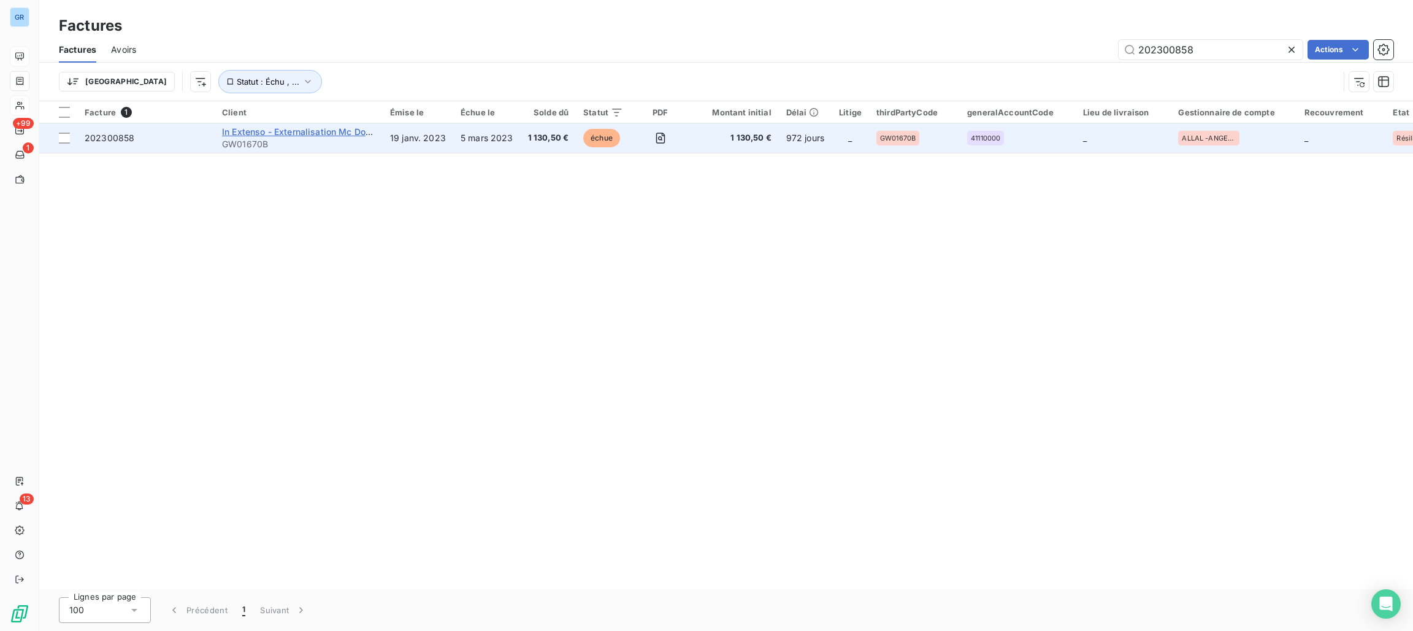
click at [303, 132] on span "In Extenso - Externalisation Mc Donalds" at bounding box center [305, 131] width 167 height 10
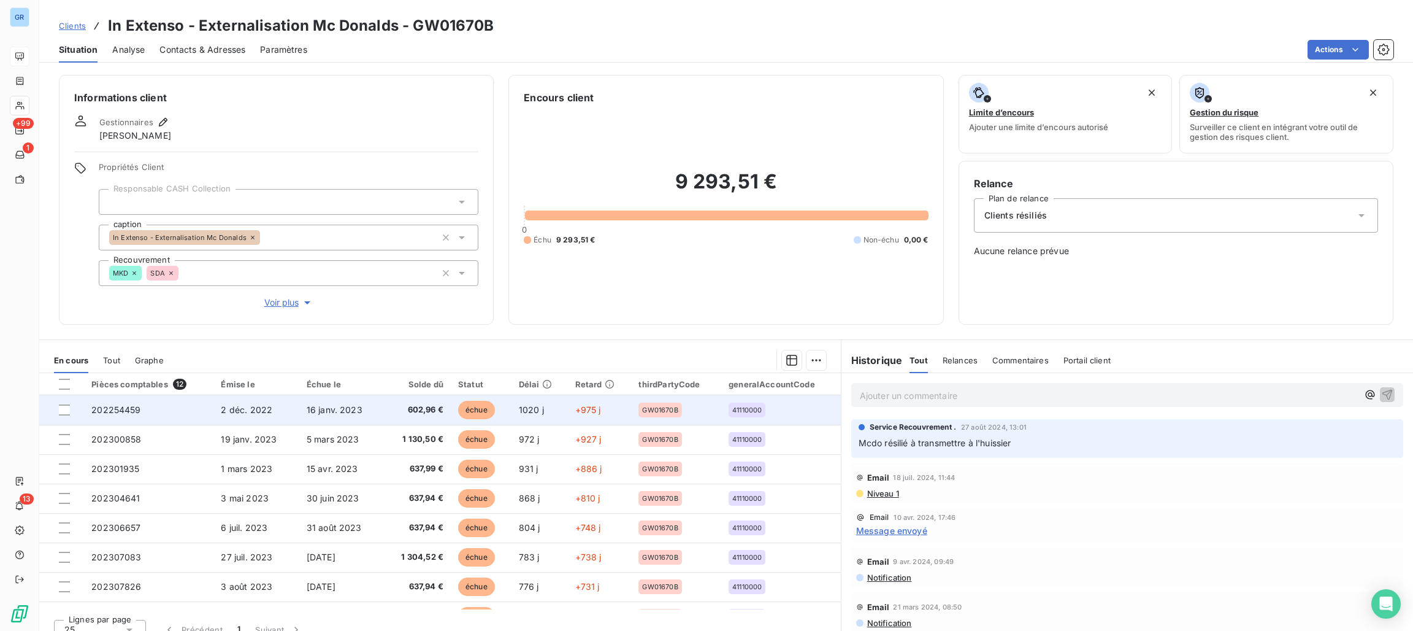
click at [463, 404] on span "échue" at bounding box center [476, 410] width 37 height 18
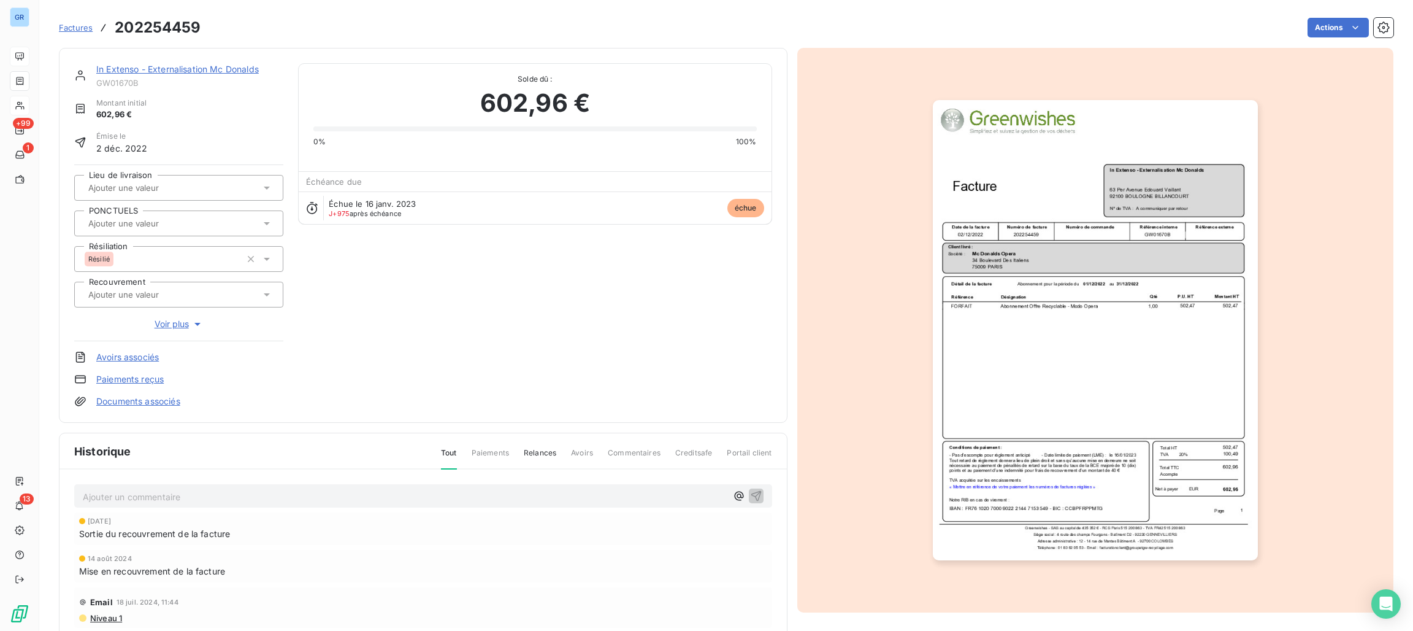
click at [1122, 206] on img "button" at bounding box center [1095, 330] width 325 height 460
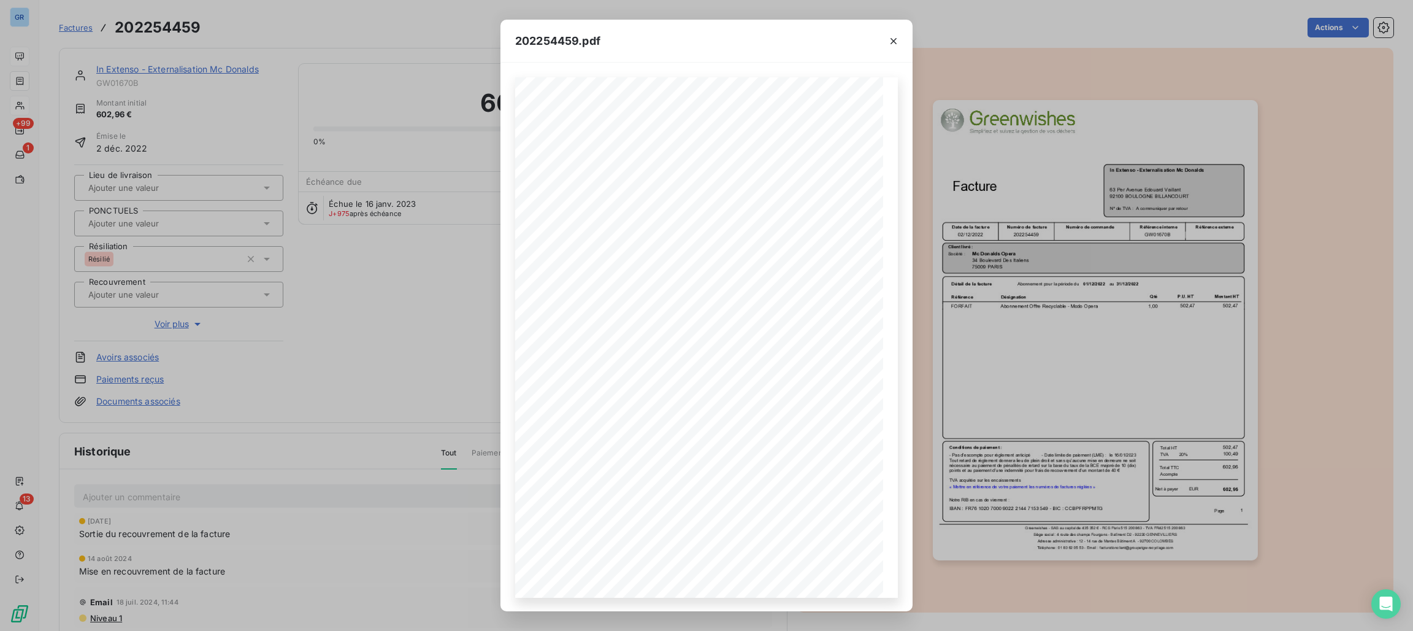
drag, startPoint x: 888, startPoint y: 39, endPoint x: 690, endPoint y: 72, distance: 200.9
click at [888, 39] on icon "button" at bounding box center [894, 41] width 12 height 12
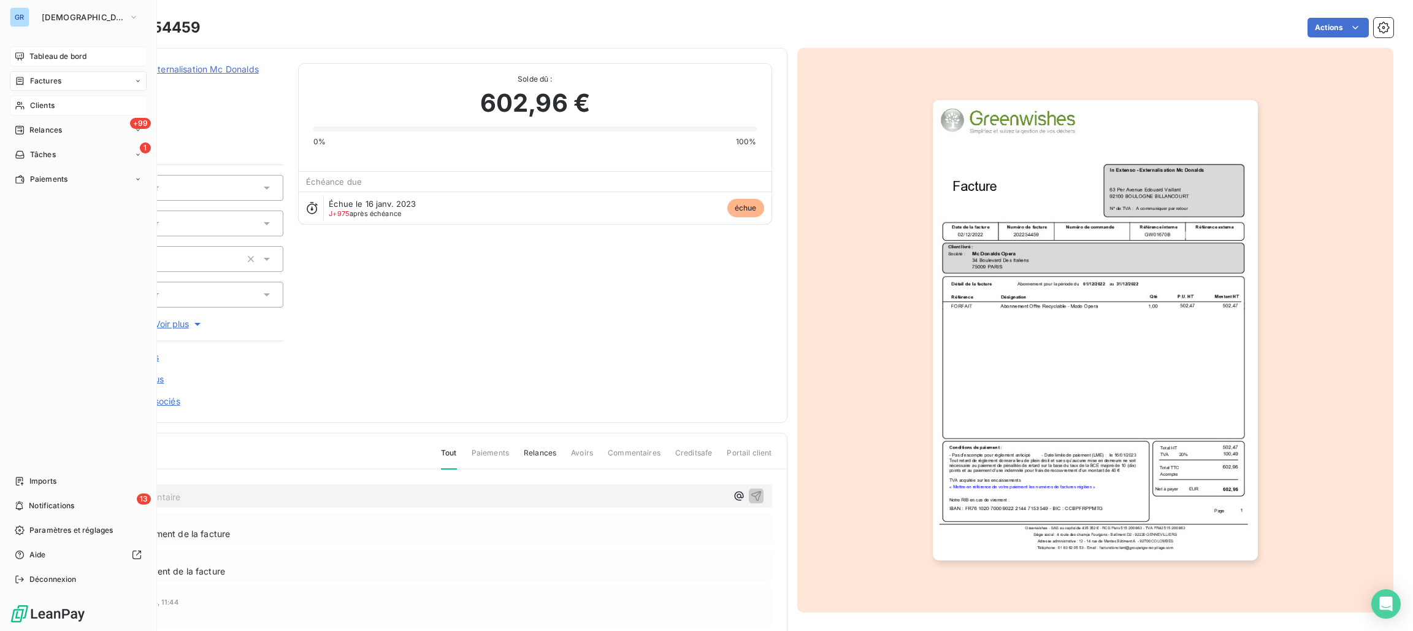
click at [38, 79] on span "Factures" at bounding box center [45, 80] width 31 height 11
click at [54, 77] on span "Factures" at bounding box center [45, 80] width 31 height 11
click at [56, 82] on span "Factures" at bounding box center [45, 80] width 31 height 11
click at [53, 104] on span "Factures" at bounding box center [44, 105] width 31 height 11
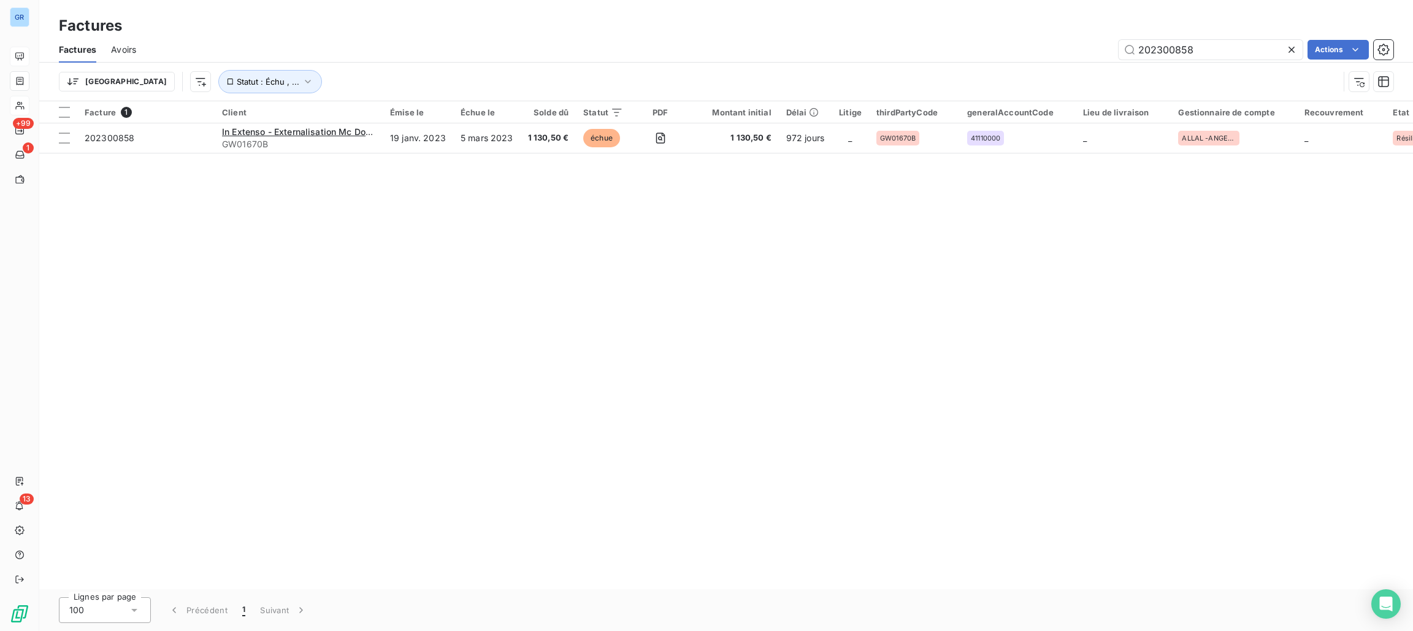
drag, startPoint x: 1135, startPoint y: 49, endPoint x: 1074, endPoint y: 55, distance: 62.2
click at [1061, 52] on div "202300858 Actions" at bounding box center [772, 50] width 1243 height 20
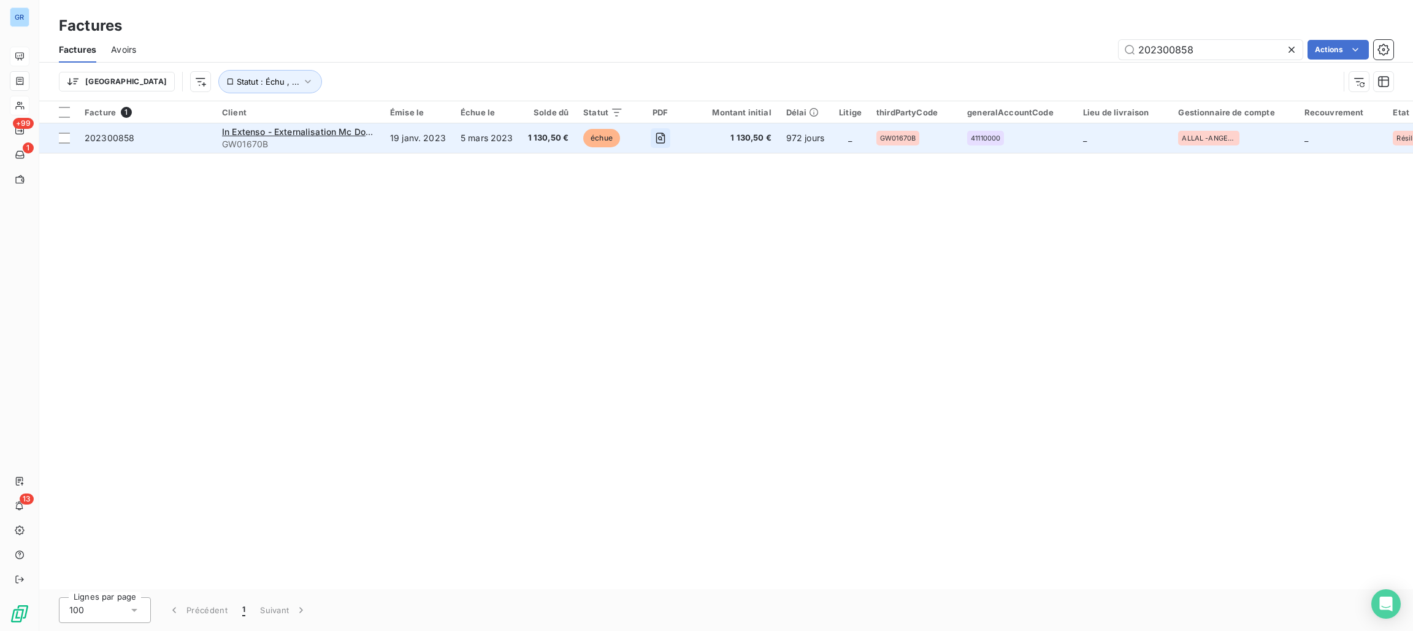
click at [661, 137] on icon "button" at bounding box center [660, 138] width 9 height 11
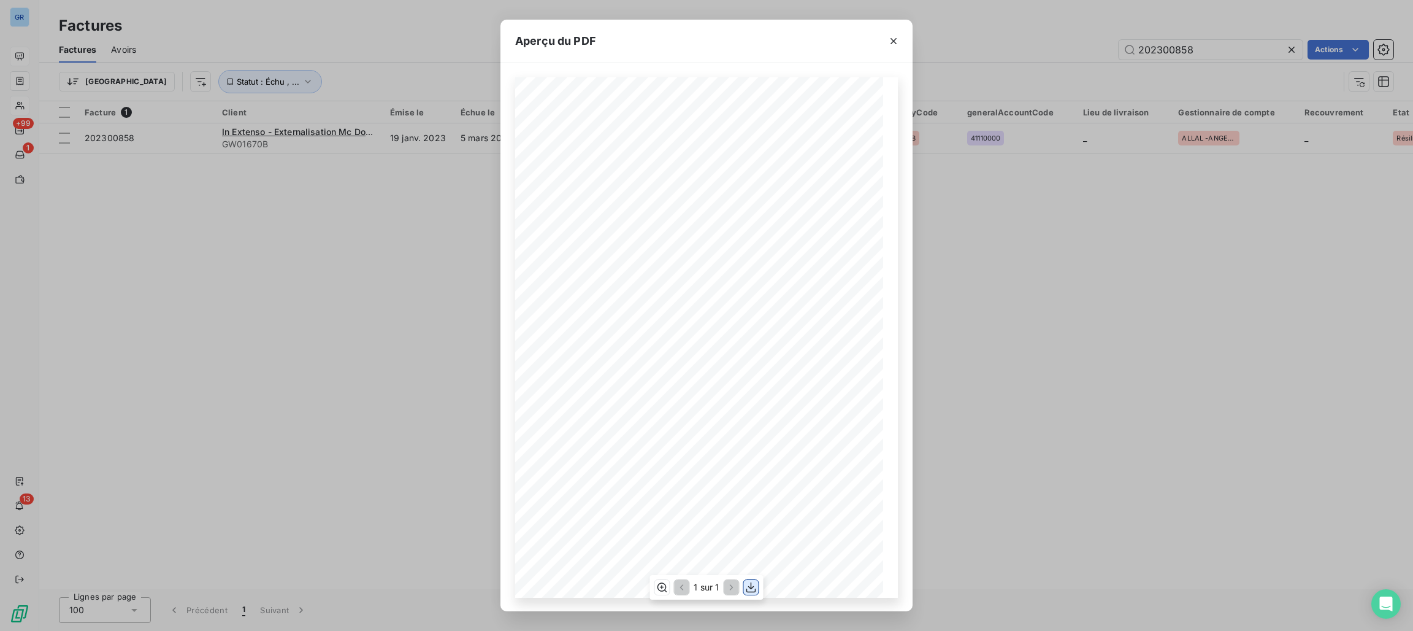
click at [754, 591] on icon "button" at bounding box center [752, 587] width 10 height 10
click at [888, 38] on icon "button" at bounding box center [894, 41] width 12 height 12
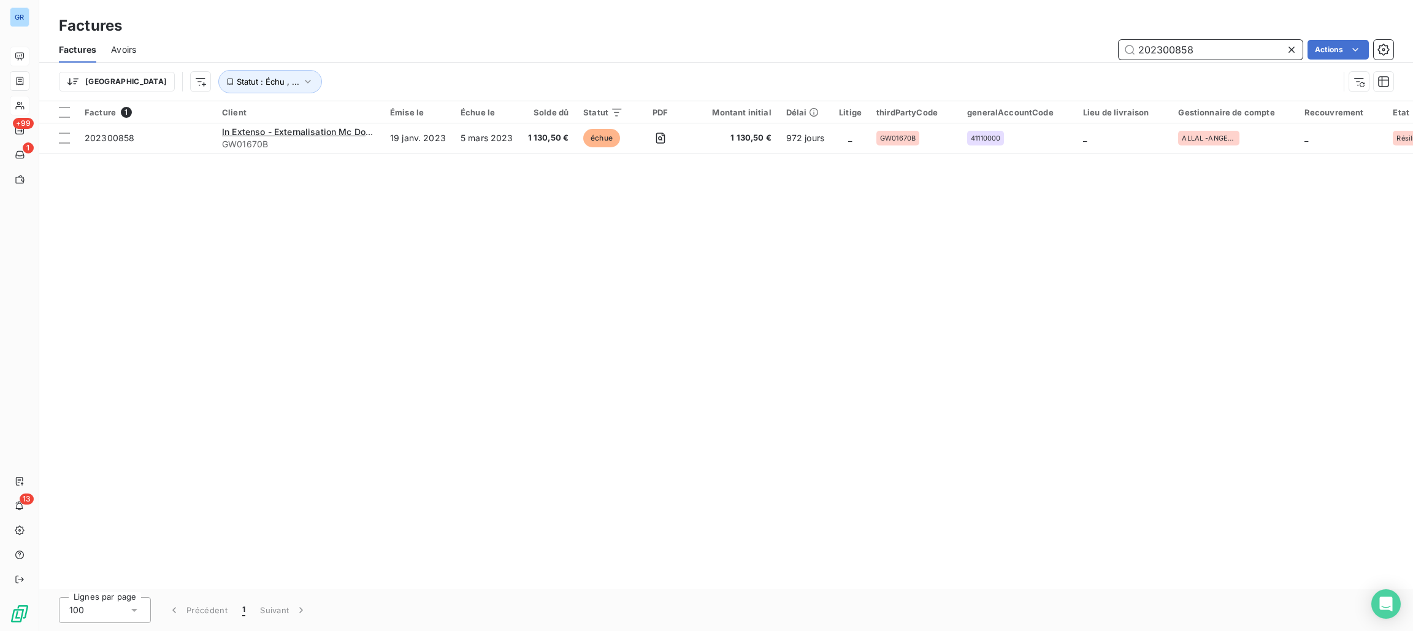
drag, startPoint x: 1210, startPoint y: 46, endPoint x: 1086, endPoint y: 45, distance: 123.3
click at [1079, 42] on div "202300858 Actions" at bounding box center [772, 50] width 1243 height 20
paste input "250802"
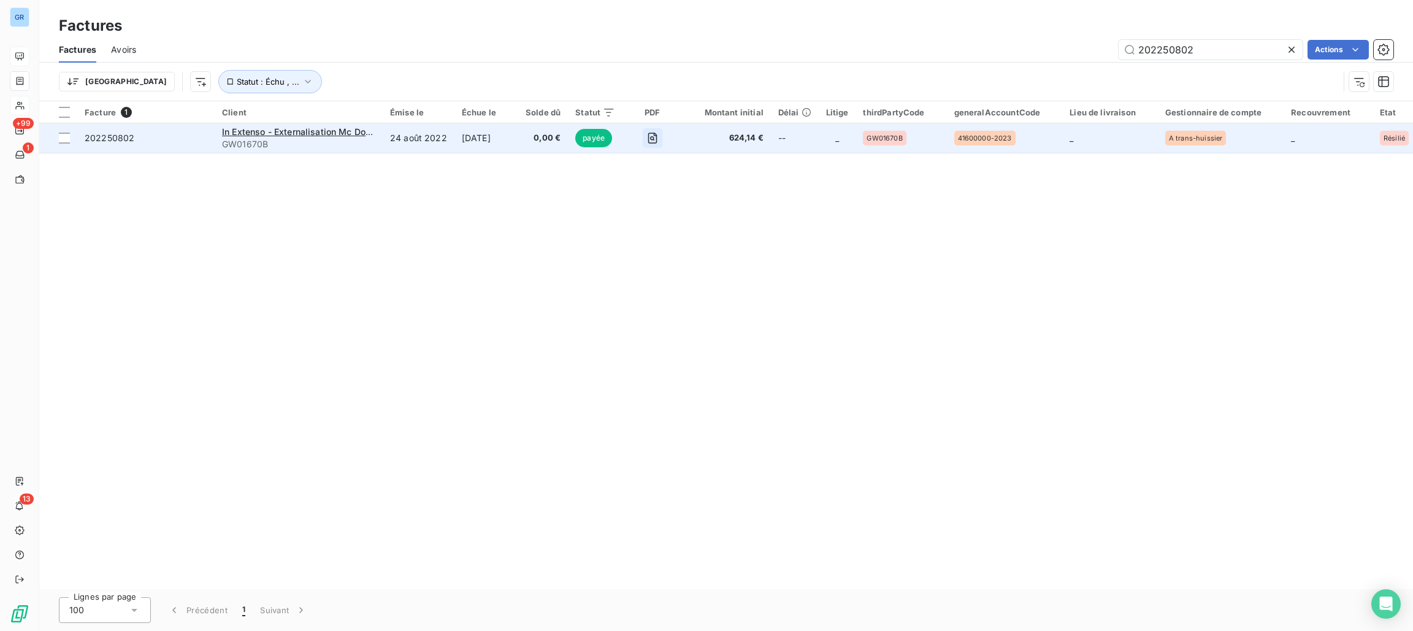
click at [653, 140] on icon "button" at bounding box center [652, 138] width 9 height 11
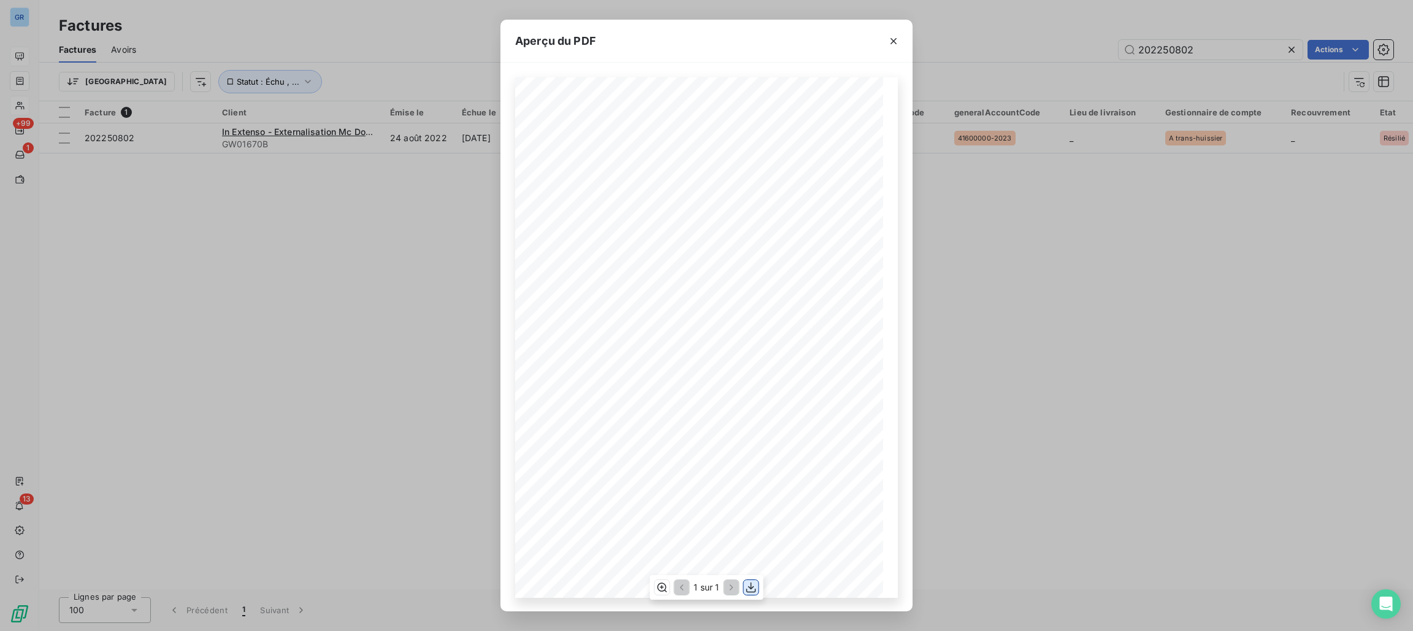
click at [750, 585] on icon "button" at bounding box center [752, 587] width 10 height 10
drag, startPoint x: 897, startPoint y: 38, endPoint x: 1057, endPoint y: 67, distance: 162.2
click at [901, 39] on button "button" at bounding box center [894, 41] width 20 height 20
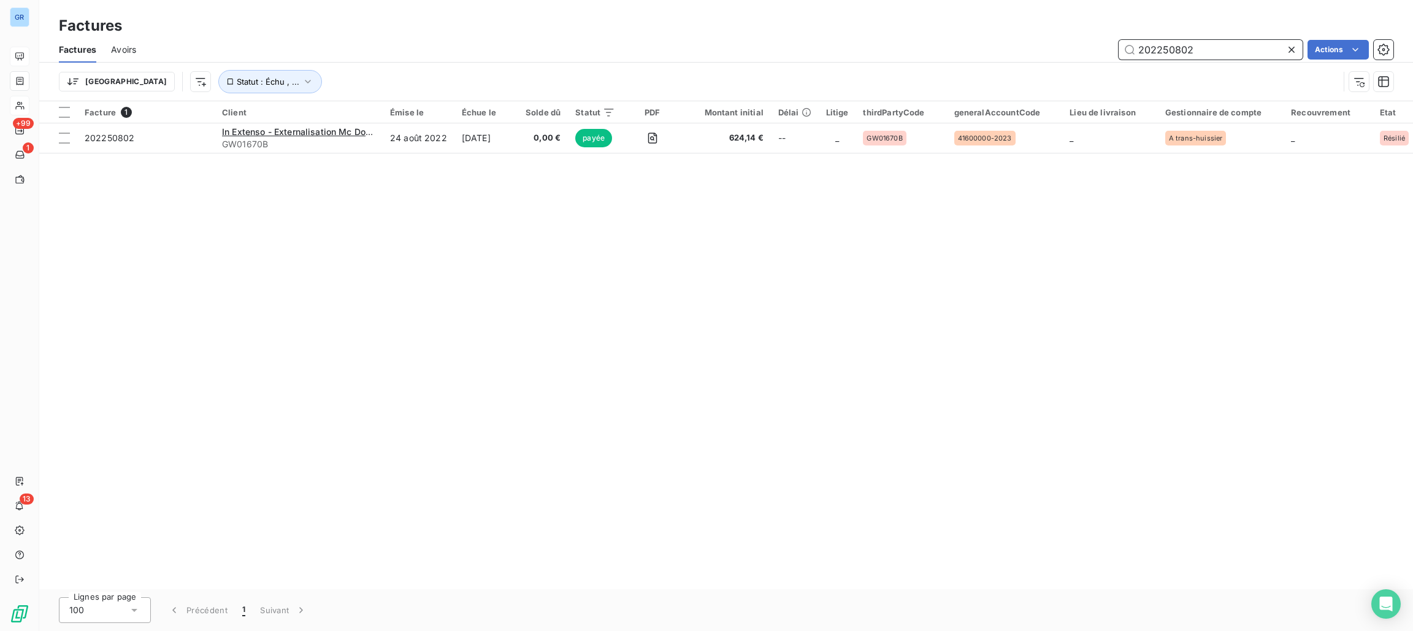
drag, startPoint x: 1205, startPoint y: 51, endPoint x: 1150, endPoint y: 46, distance: 56.0
click at [1063, 46] on div "202250802 Actions" at bounding box center [772, 50] width 1243 height 20
drag, startPoint x: 1203, startPoint y: 34, endPoint x: 1197, endPoint y: 44, distance: 12.1
click at [1196, 42] on input "202250802" at bounding box center [1211, 50] width 184 height 20
drag, startPoint x: 1201, startPoint y: 52, endPoint x: 1088, endPoint y: 52, distance: 112.9
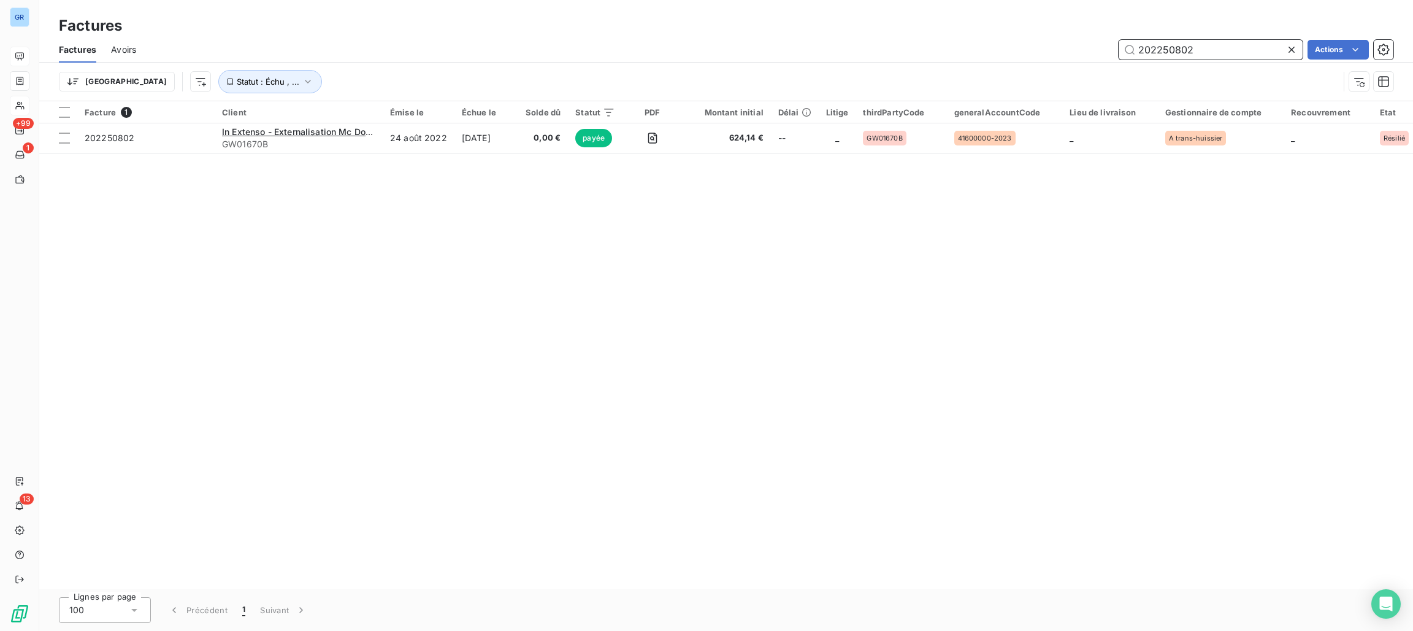
click at [1086, 51] on div "202250802 Actions" at bounding box center [772, 50] width 1243 height 20
paste input "45756"
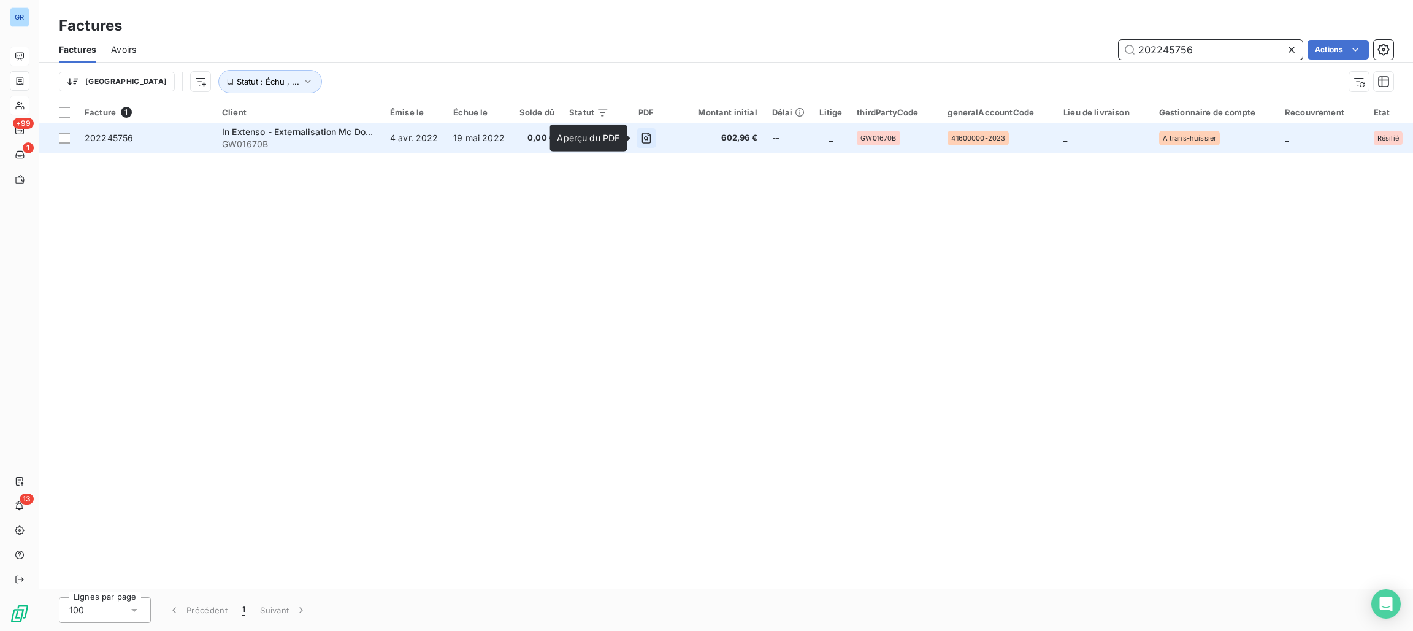
type input "202245756"
click at [645, 134] on icon "button" at bounding box center [646, 138] width 9 height 11
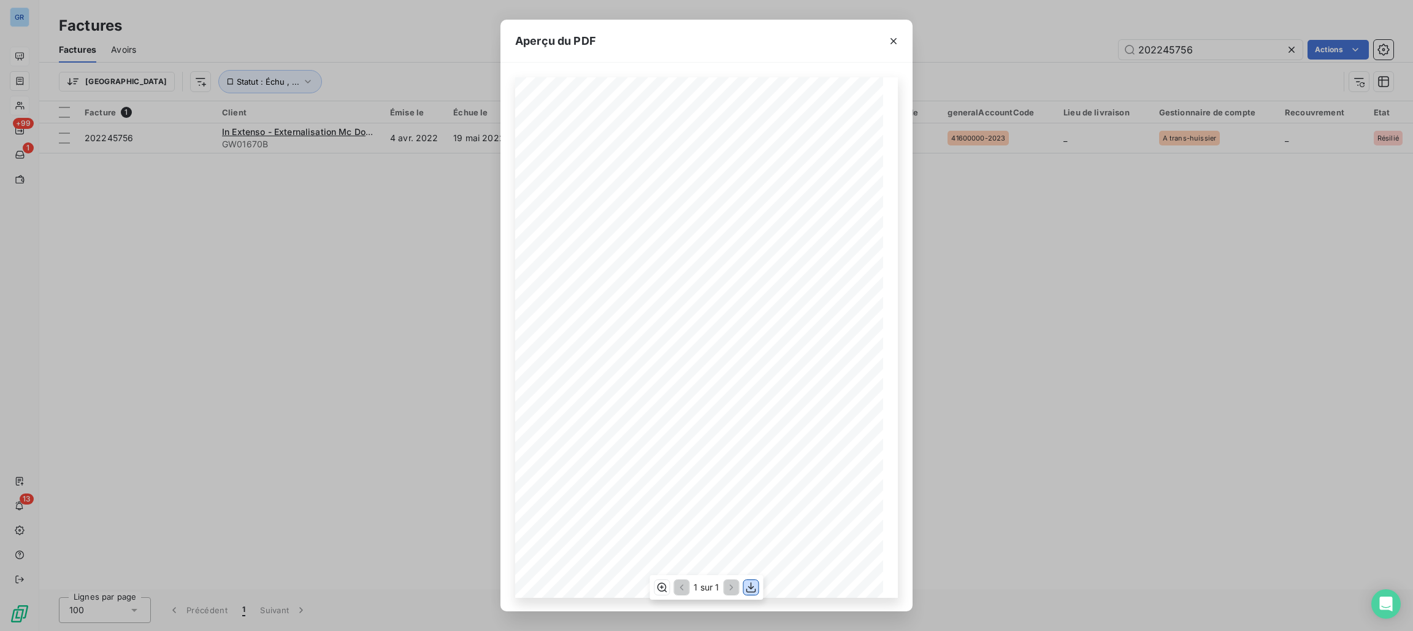
click at [749, 586] on icon "button" at bounding box center [751, 587] width 12 height 12
click at [79, 45] on div "Aperçu du PDF Référence interne Numéro de Date de Numéro de commande Référence …" at bounding box center [706, 315] width 1413 height 631
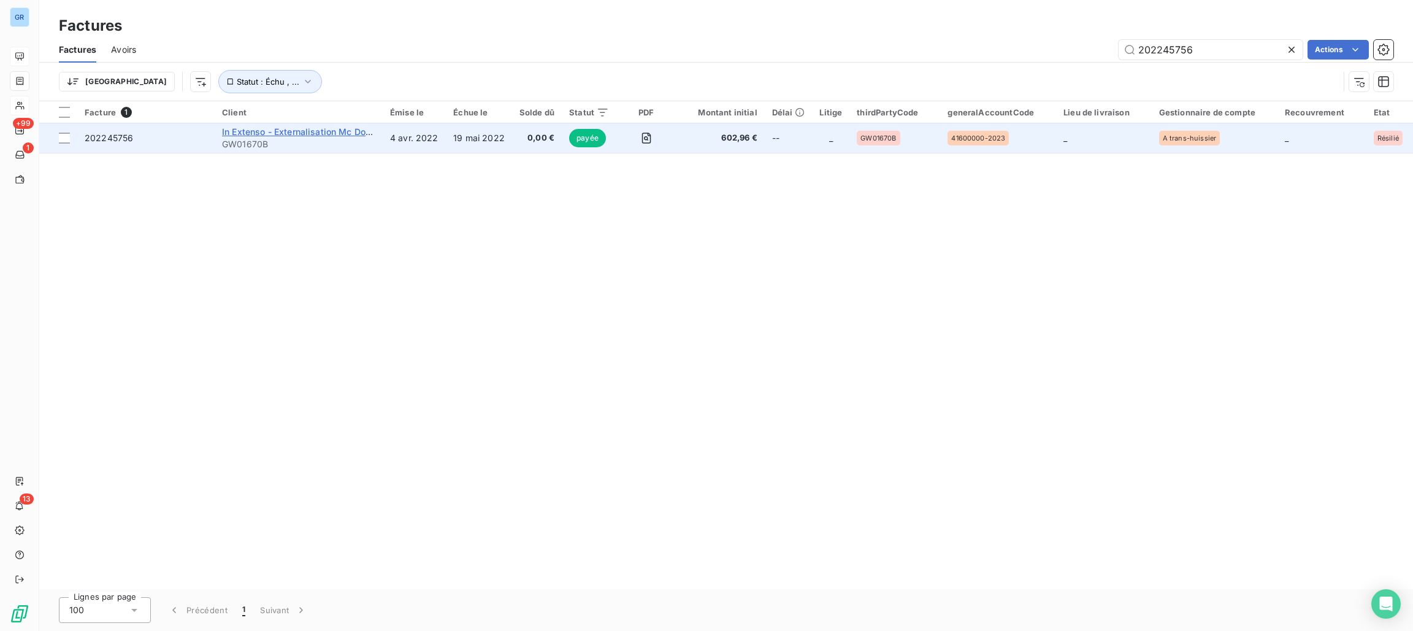
click at [260, 129] on span "In Extenso - Externalisation Mc Donalds" at bounding box center [305, 131] width 167 height 10
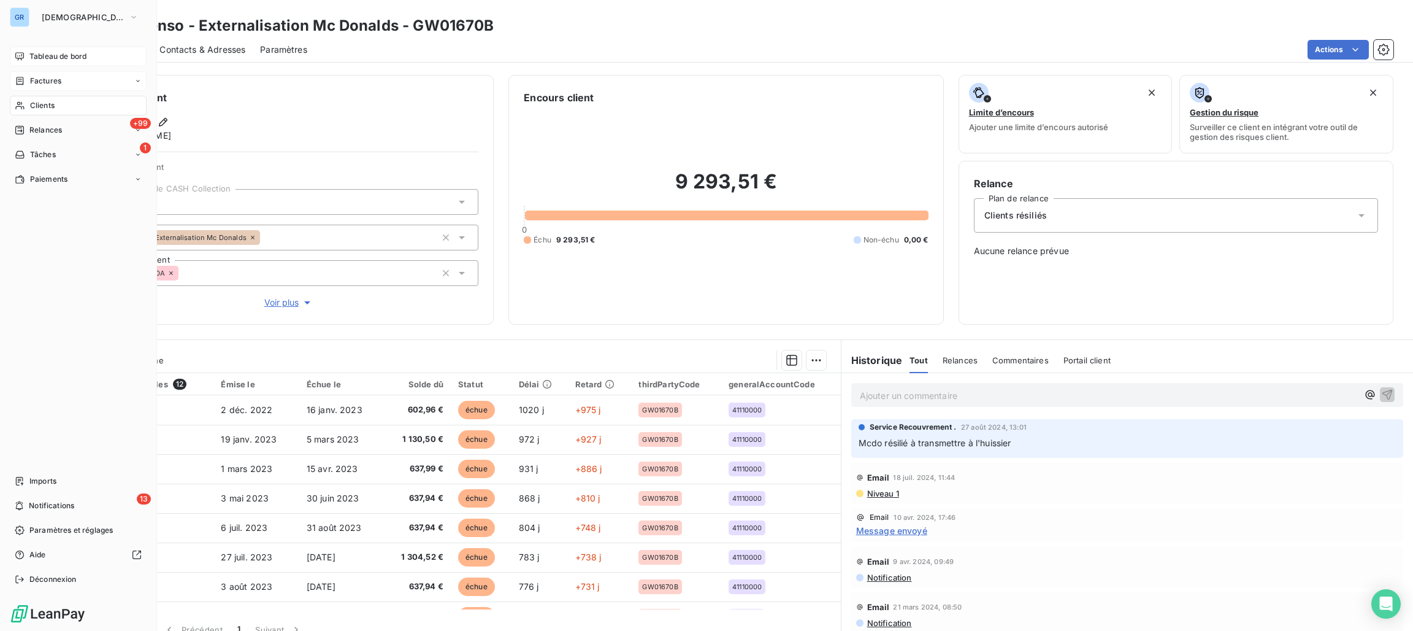
drag, startPoint x: 38, startPoint y: 82, endPoint x: 79, endPoint y: 80, distance: 40.5
click at [38, 82] on span "Factures" at bounding box center [45, 80] width 31 height 11
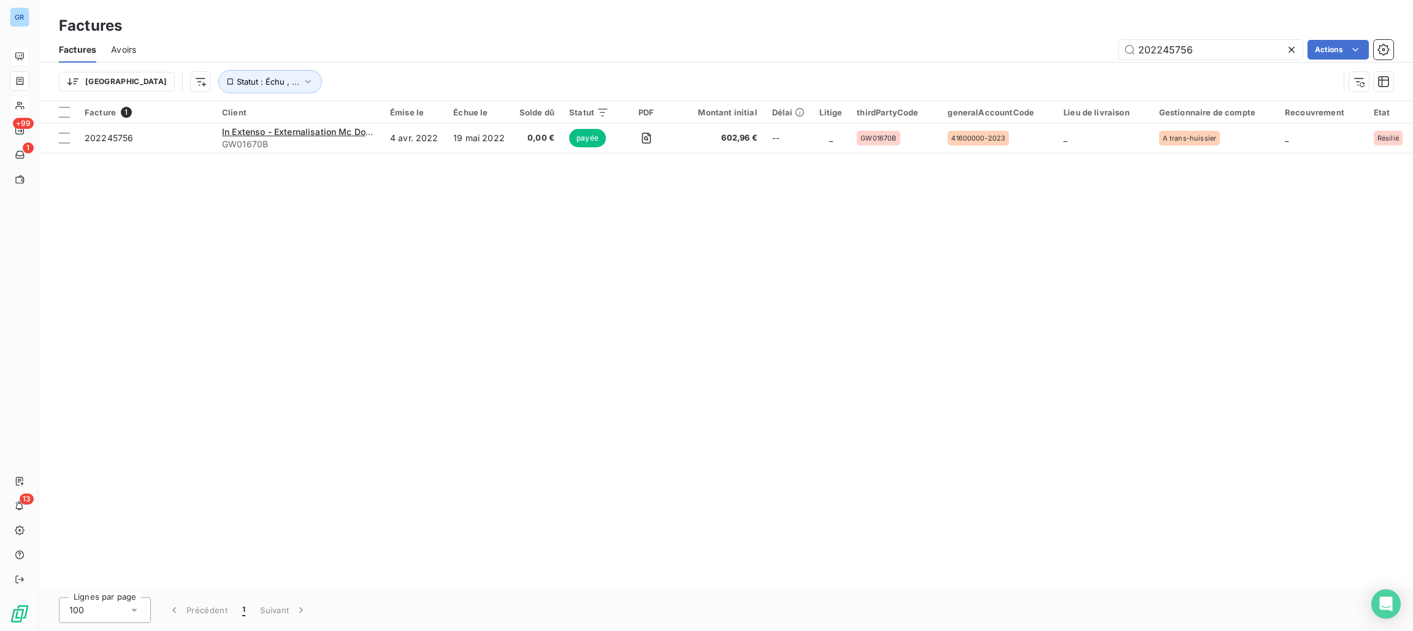
drag, startPoint x: 1199, startPoint y: 44, endPoint x: 1100, endPoint y: 48, distance: 99.5
click at [1094, 48] on div "202245756 Actions" at bounding box center [772, 50] width 1243 height 20
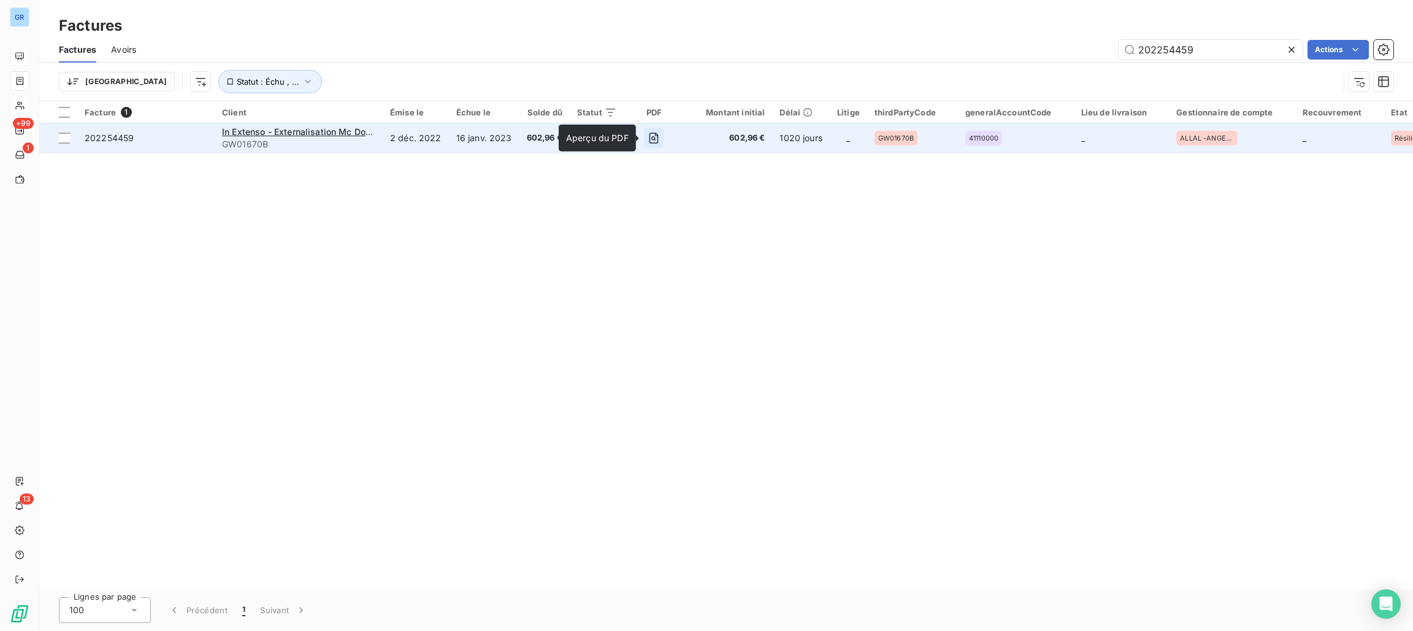
click at [646, 131] on button "button" at bounding box center [654, 138] width 20 height 20
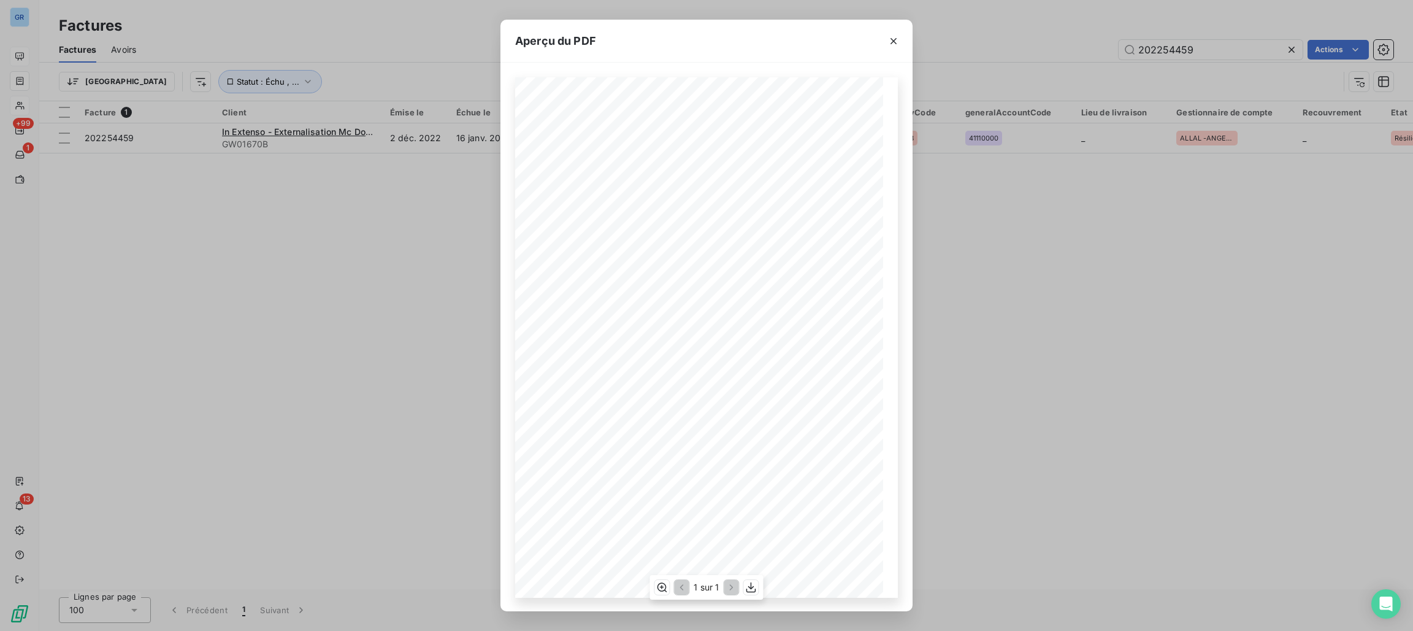
click at [759, 582] on div "1 sur 1" at bounding box center [706, 587] width 113 height 25
click at [756, 582] on icon "button" at bounding box center [751, 587] width 12 height 12
drag, startPoint x: 893, startPoint y: 35, endPoint x: 862, endPoint y: 44, distance: 32.6
click at [894, 36] on icon "button" at bounding box center [894, 41] width 12 height 12
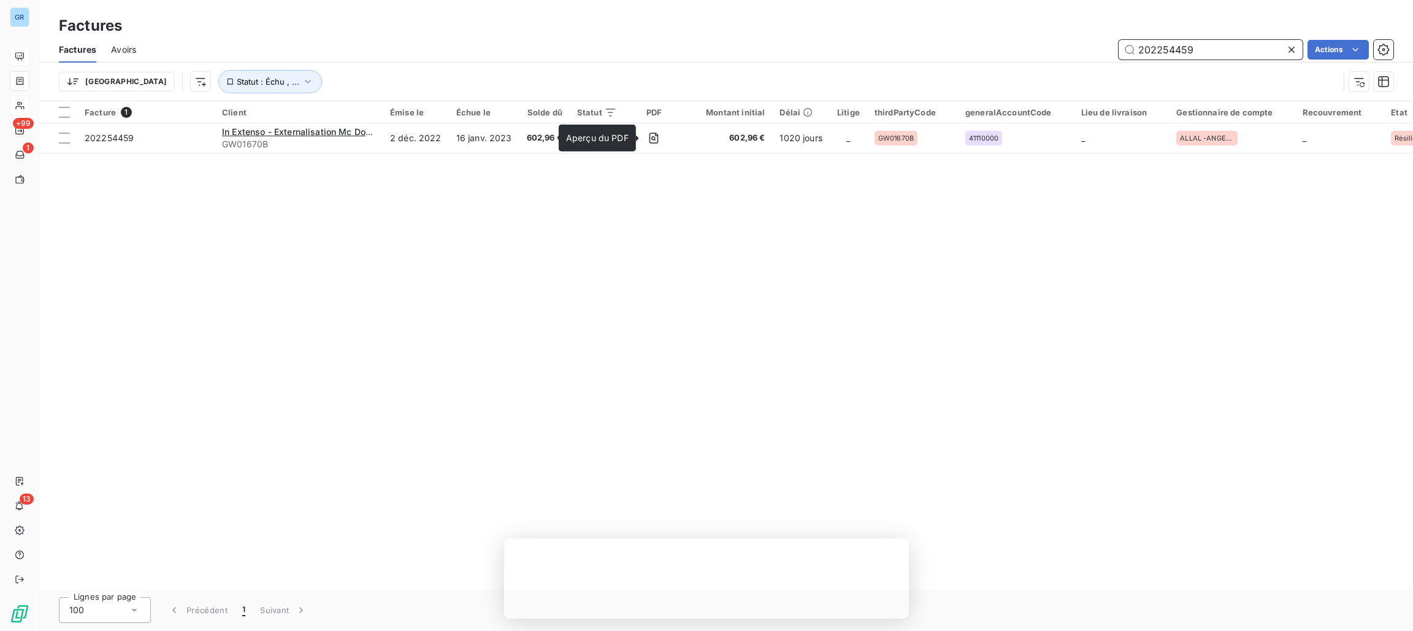
click at [1194, 50] on input "202254459" at bounding box center [1211, 50] width 184 height 20
drag, startPoint x: 1210, startPoint y: 53, endPoint x: 1131, endPoint y: 45, distance: 80.1
click at [1121, 44] on input "202254459" at bounding box center [1211, 50] width 184 height 20
paste input "GW01580A"
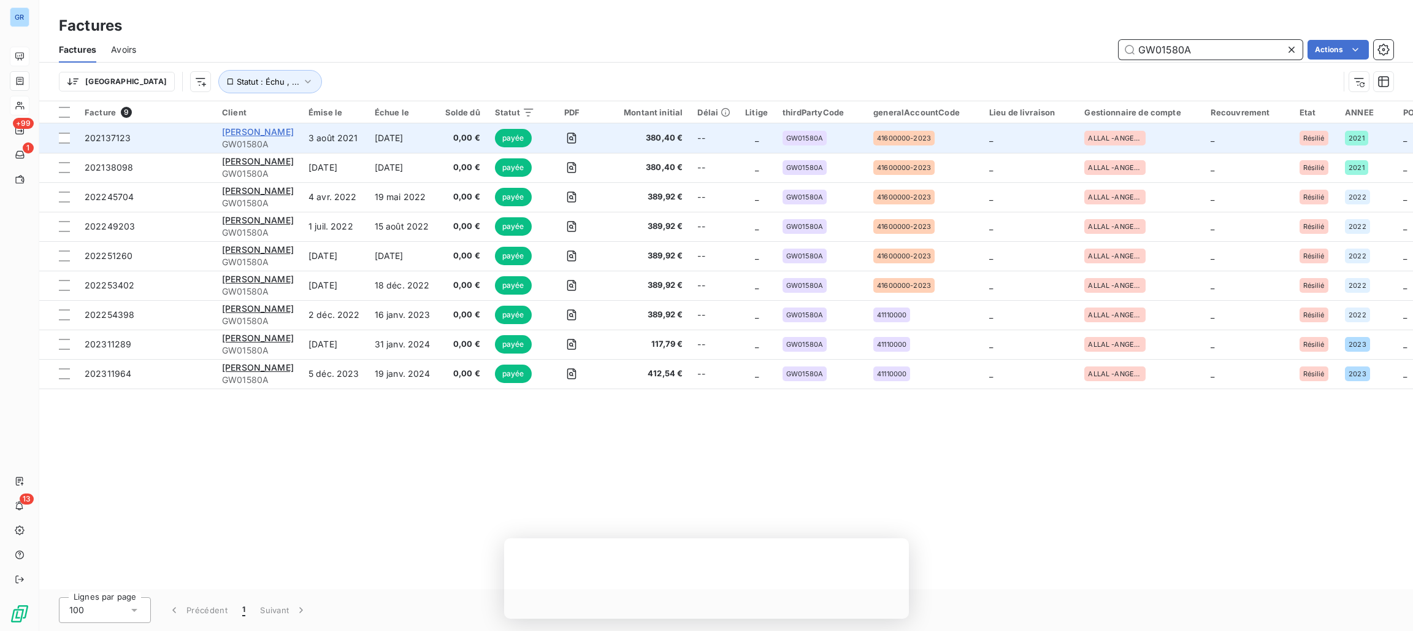
type input "GW01580A"
click at [229, 127] on span "[PERSON_NAME]" at bounding box center [258, 131] width 72 height 10
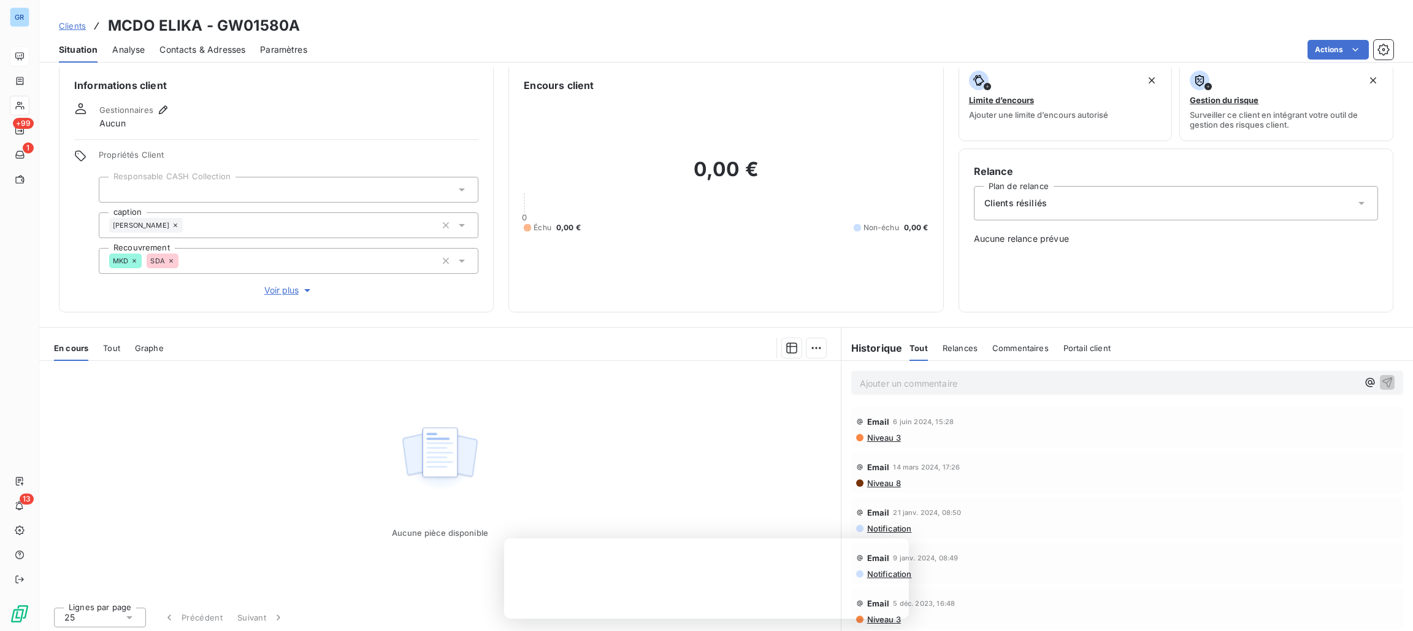
scroll to position [15, 0]
click at [112, 345] on span "Tout" at bounding box center [111, 345] width 17 height 10
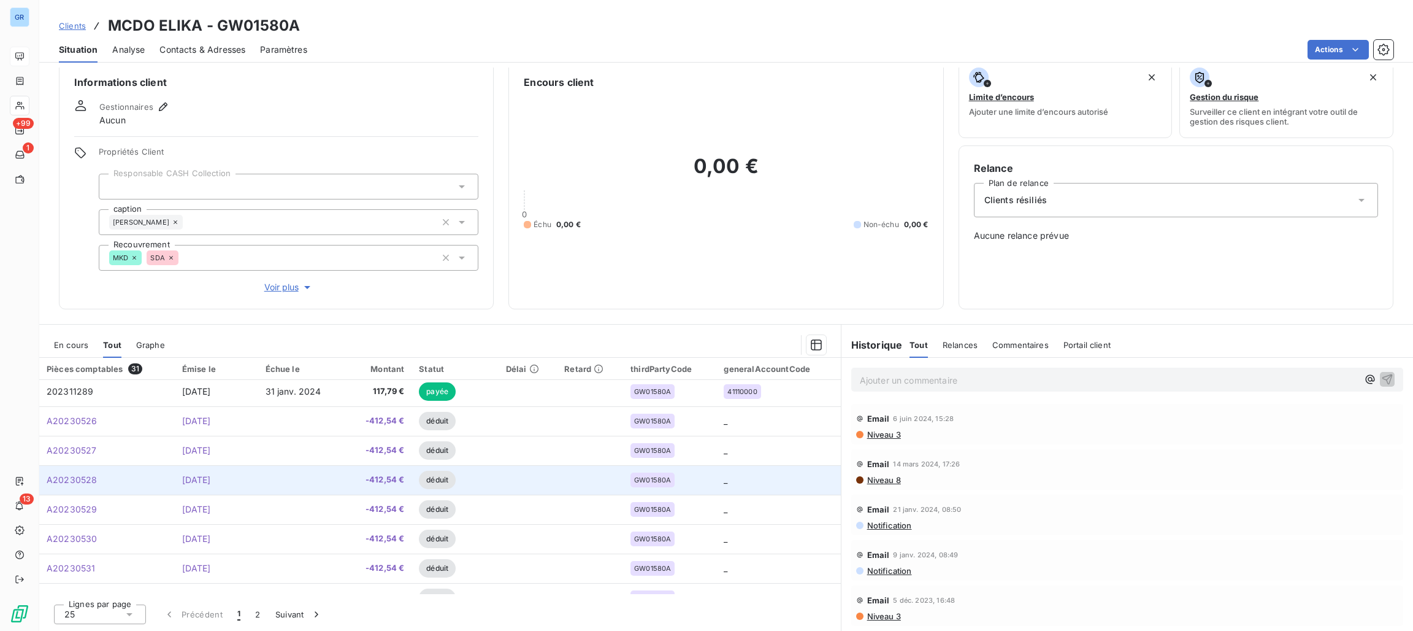
scroll to position [0, 0]
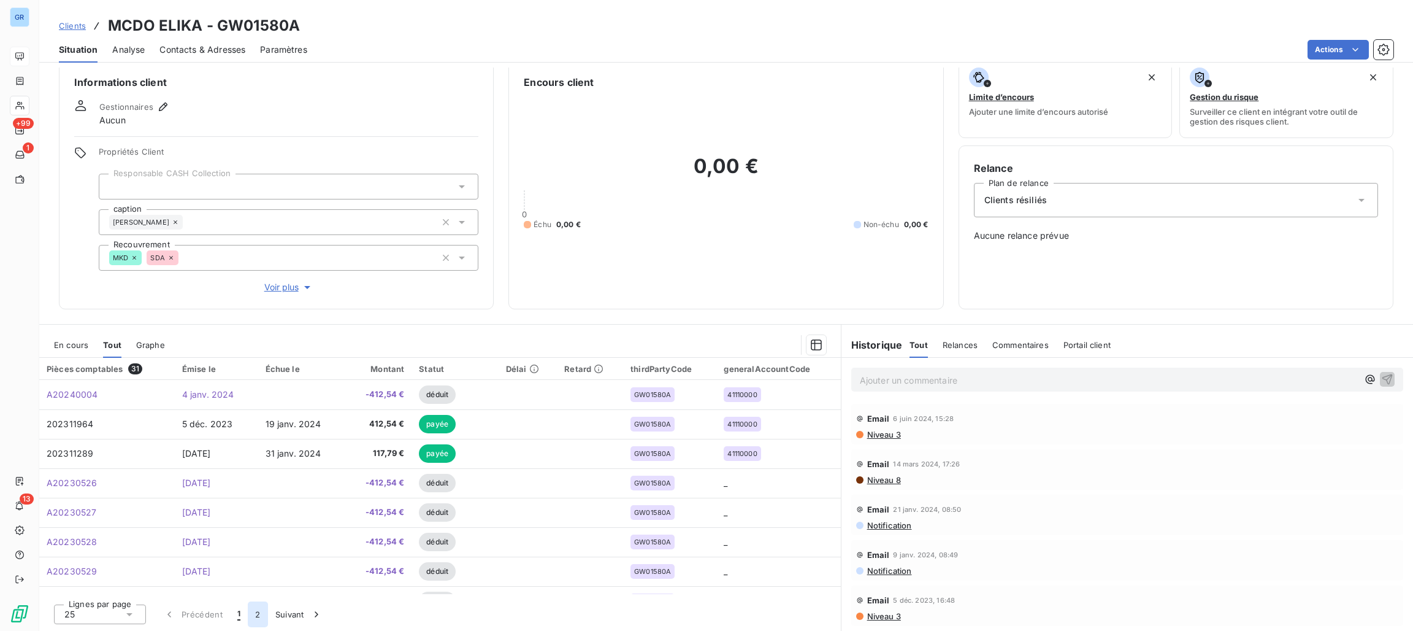
click at [257, 615] on button "2" at bounding box center [258, 614] width 20 height 26
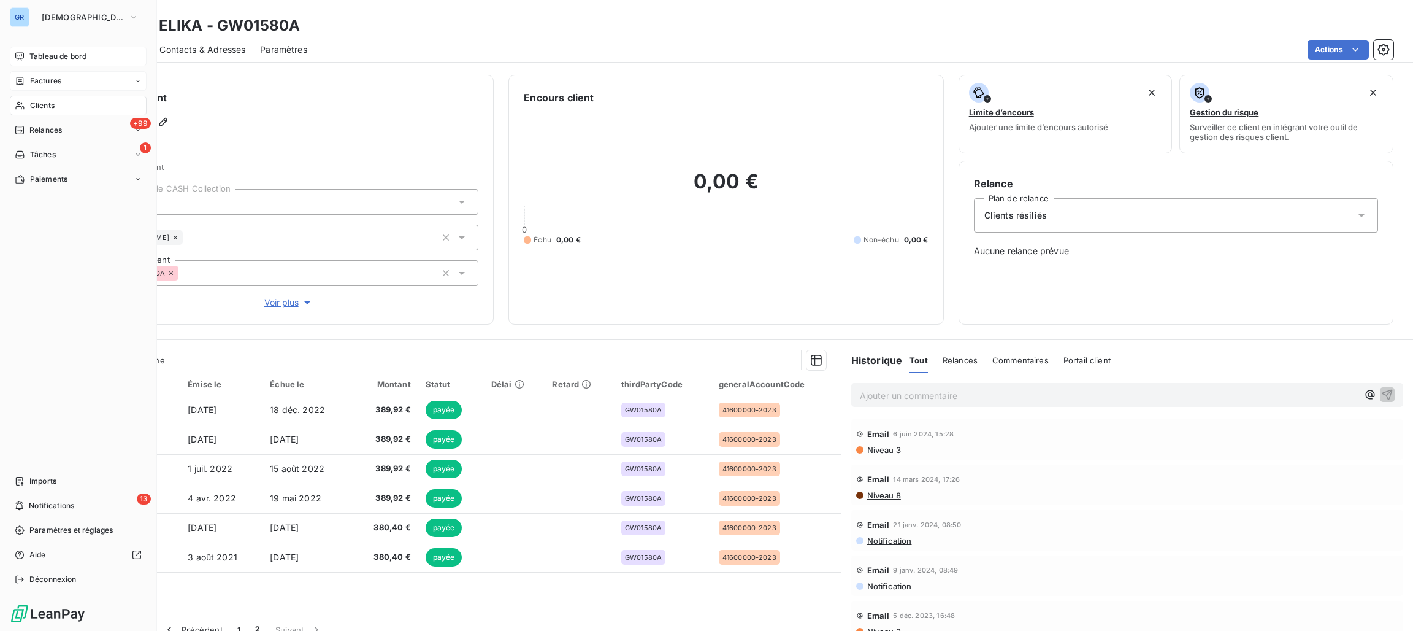
click at [41, 81] on span "Factures" at bounding box center [45, 80] width 31 height 11
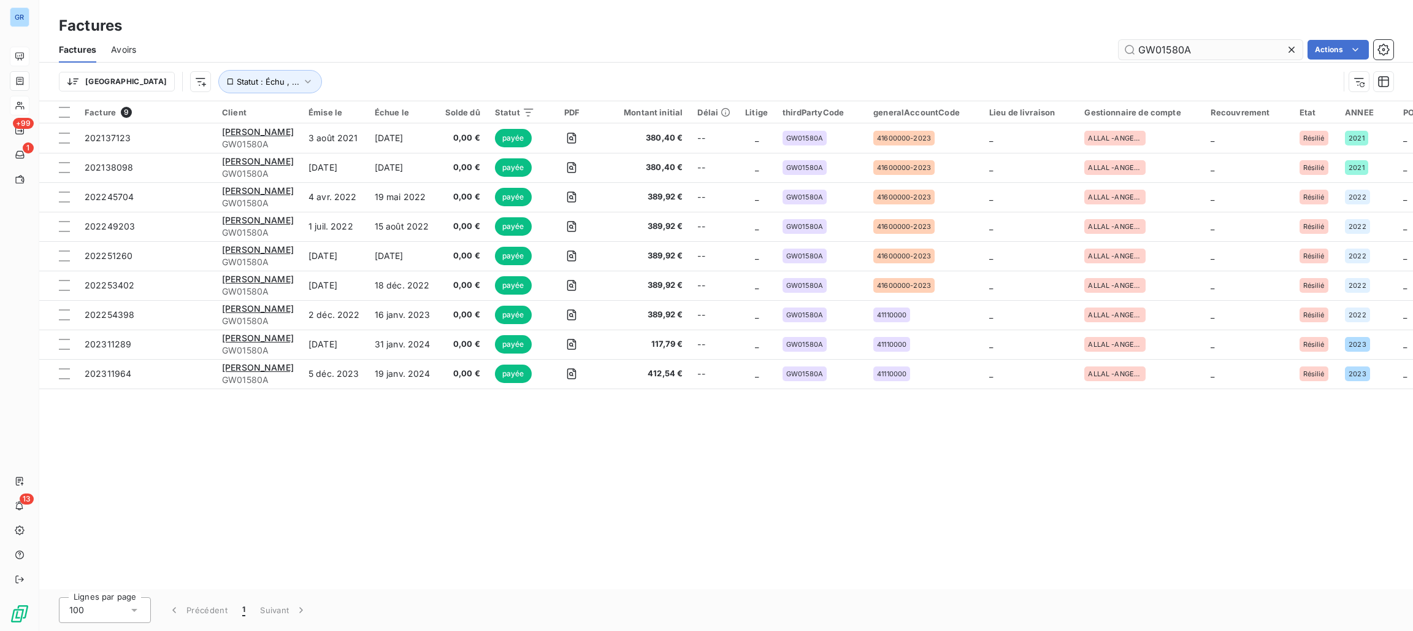
click at [1194, 48] on input "GW01580A" at bounding box center [1211, 50] width 184 height 20
click at [237, 84] on span "Statut : Échu , ..." at bounding box center [268, 82] width 63 height 10
click at [349, 121] on div "échue non-échue payée" at bounding box center [384, 114] width 177 height 26
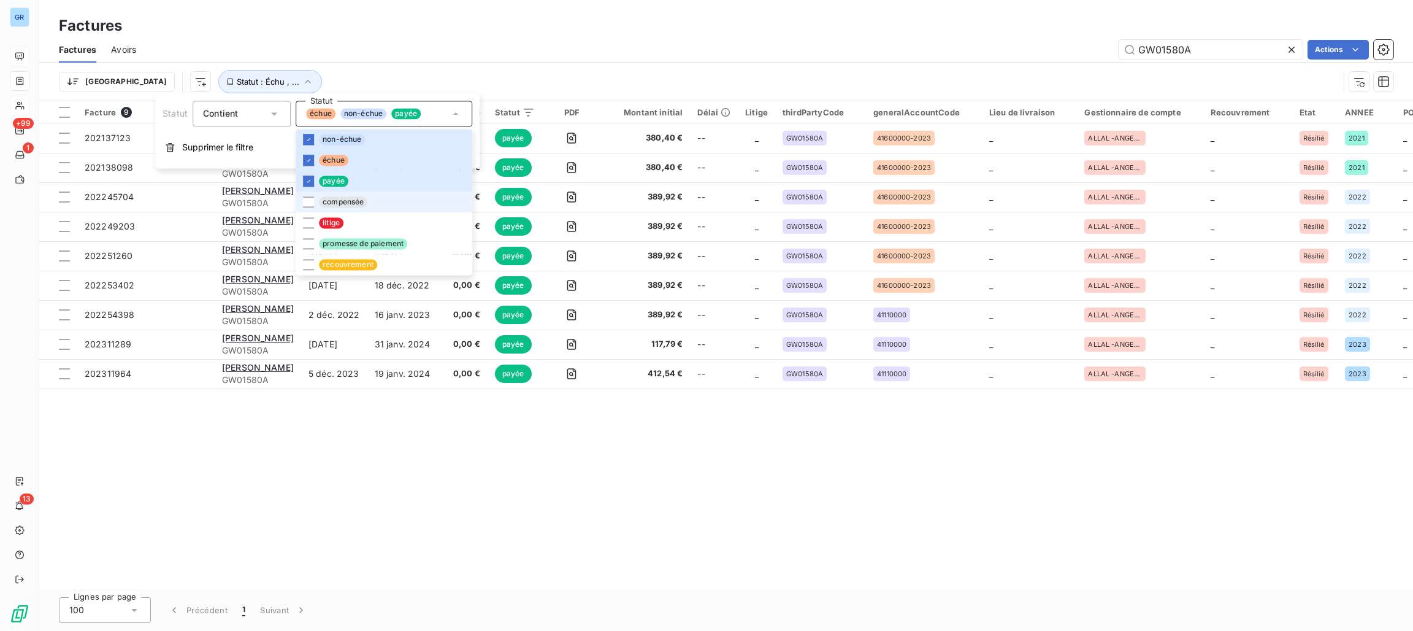
click at [350, 204] on span "compensée" at bounding box center [343, 201] width 48 height 11
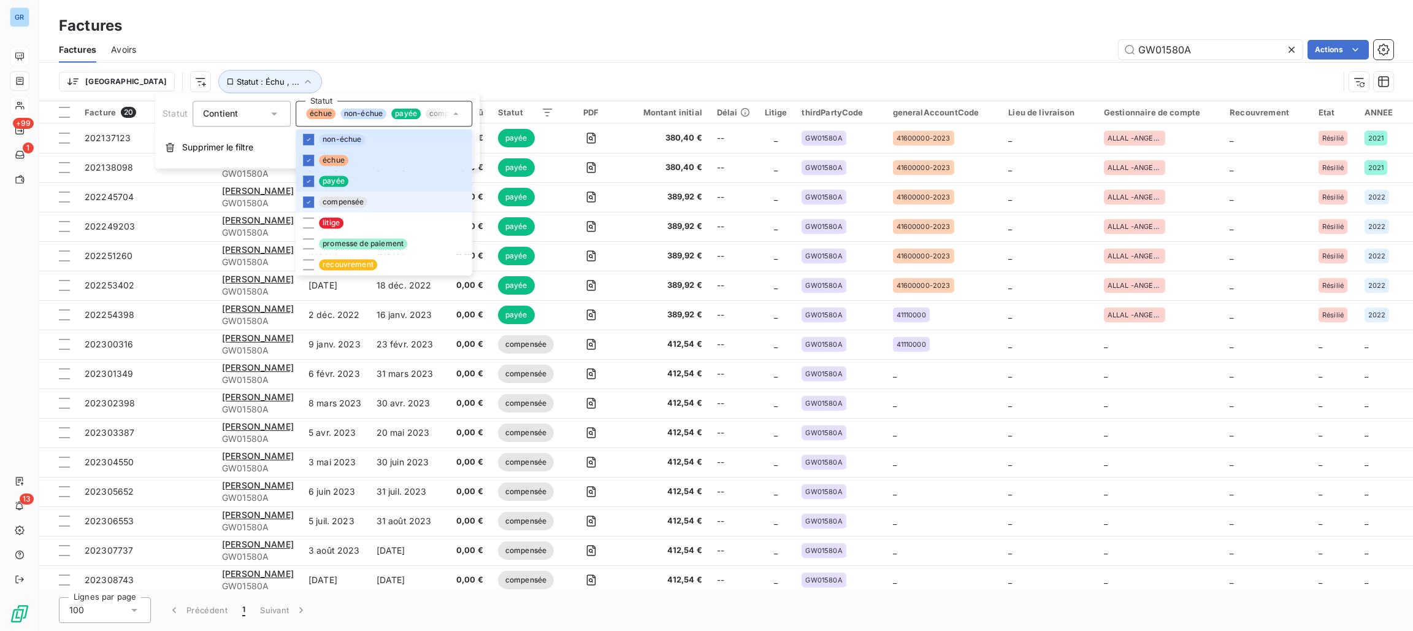
click at [344, 204] on span "compensée" at bounding box center [343, 201] width 48 height 11
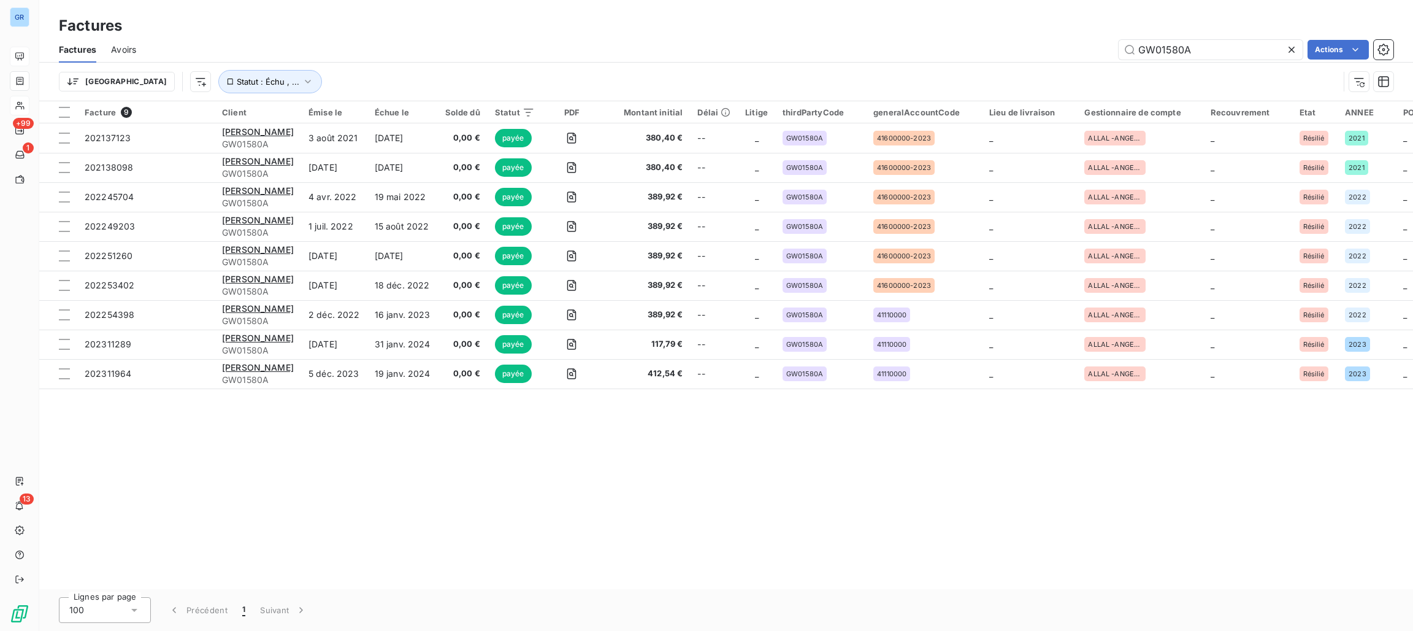
click at [643, 15] on div "Factures" at bounding box center [726, 26] width 1374 height 22
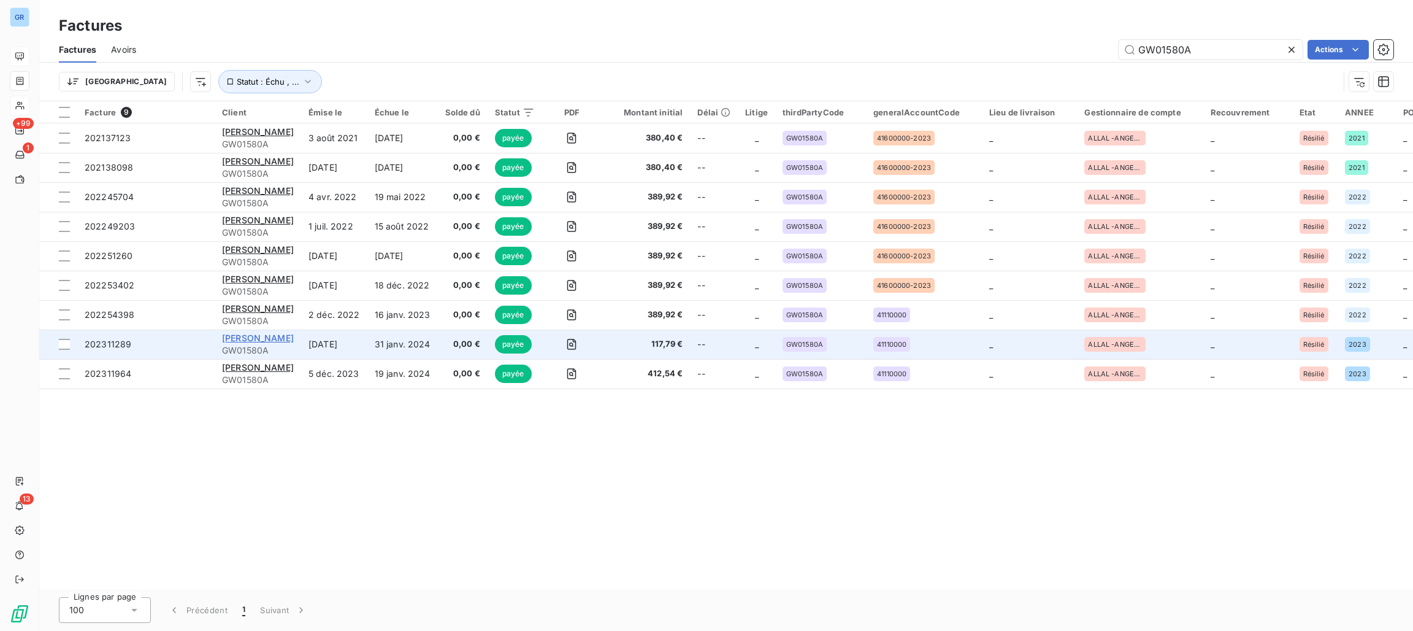
click at [270, 340] on span "[PERSON_NAME]" at bounding box center [258, 337] width 72 height 10
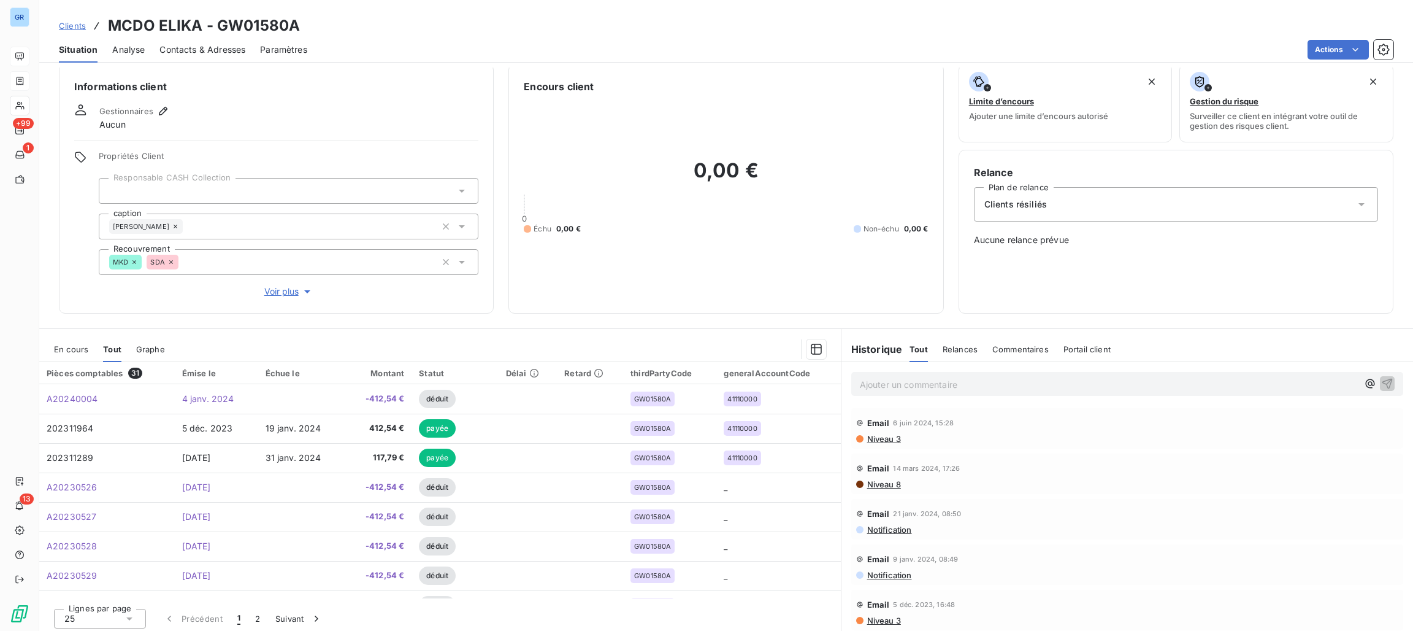
scroll to position [15, 0]
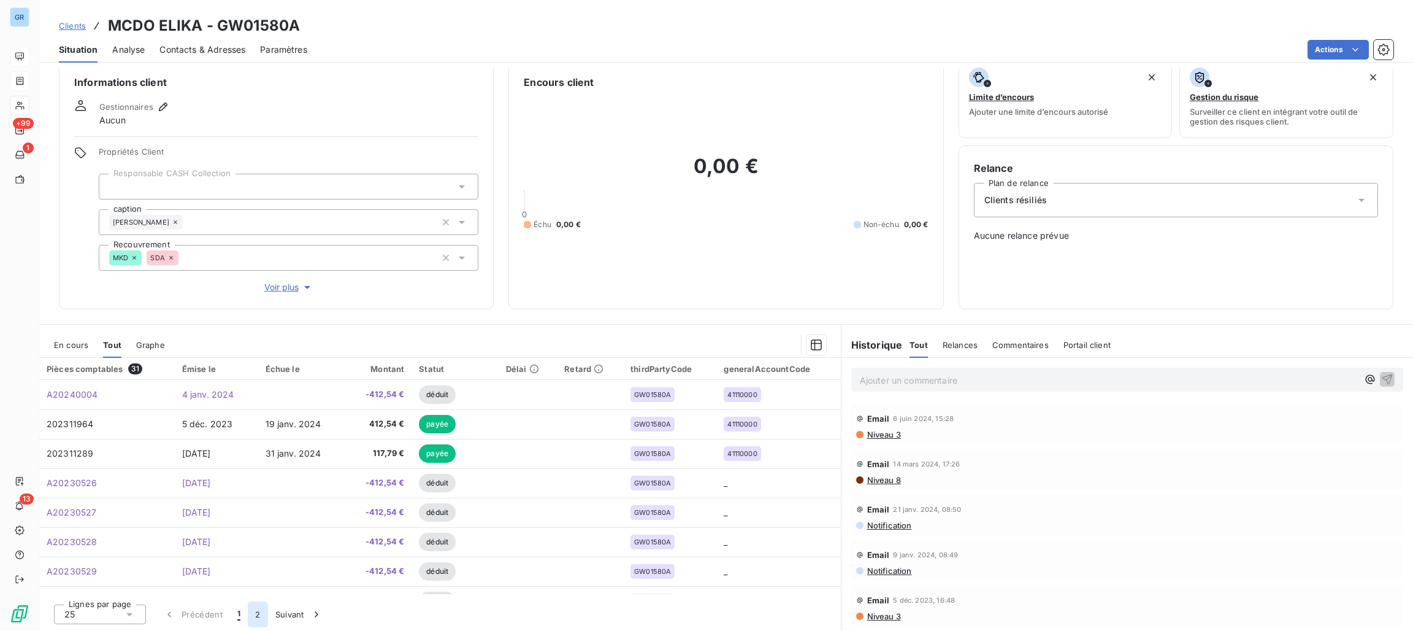
click at [259, 609] on button "2" at bounding box center [258, 614] width 20 height 26
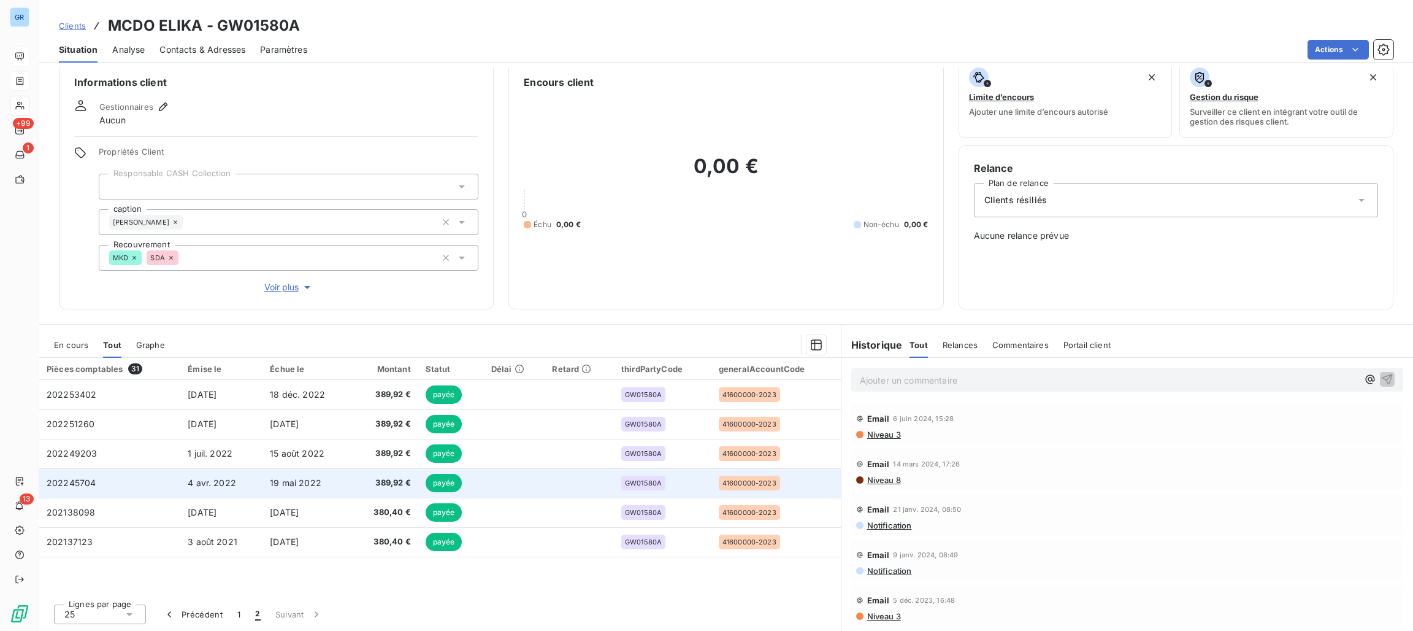
scroll to position [0, 0]
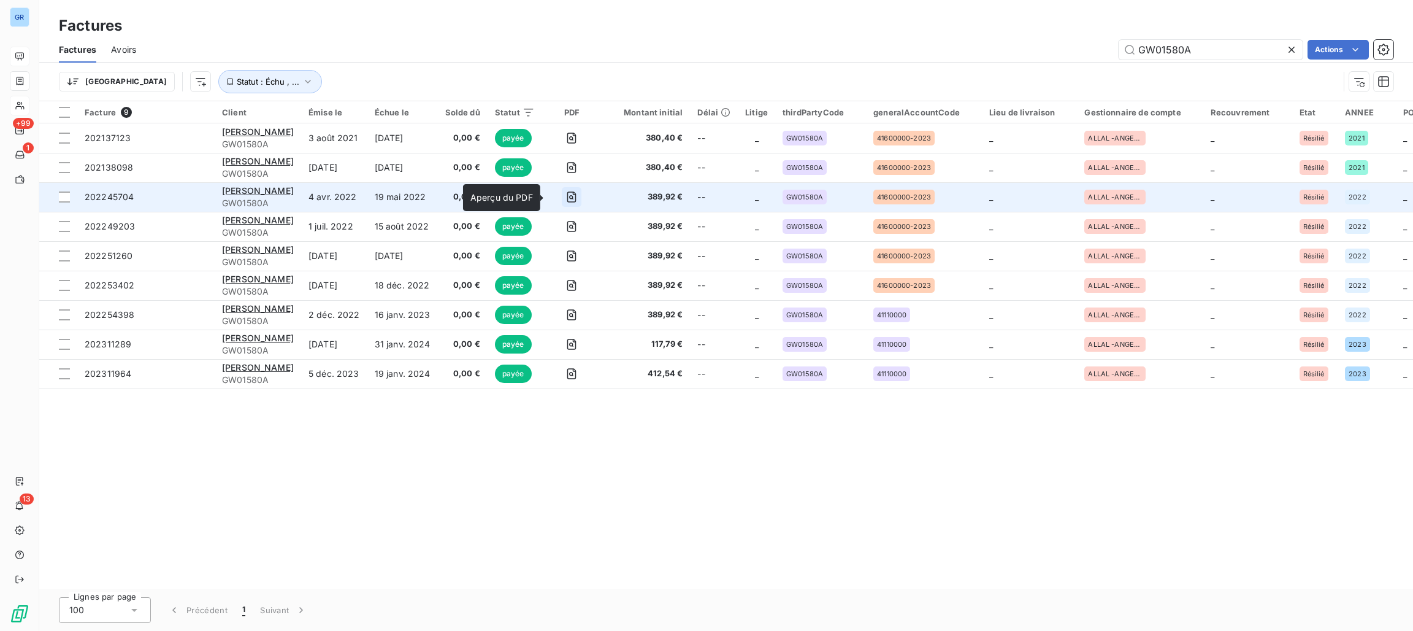
click at [566, 193] on icon "button" at bounding box center [572, 197] width 12 height 12
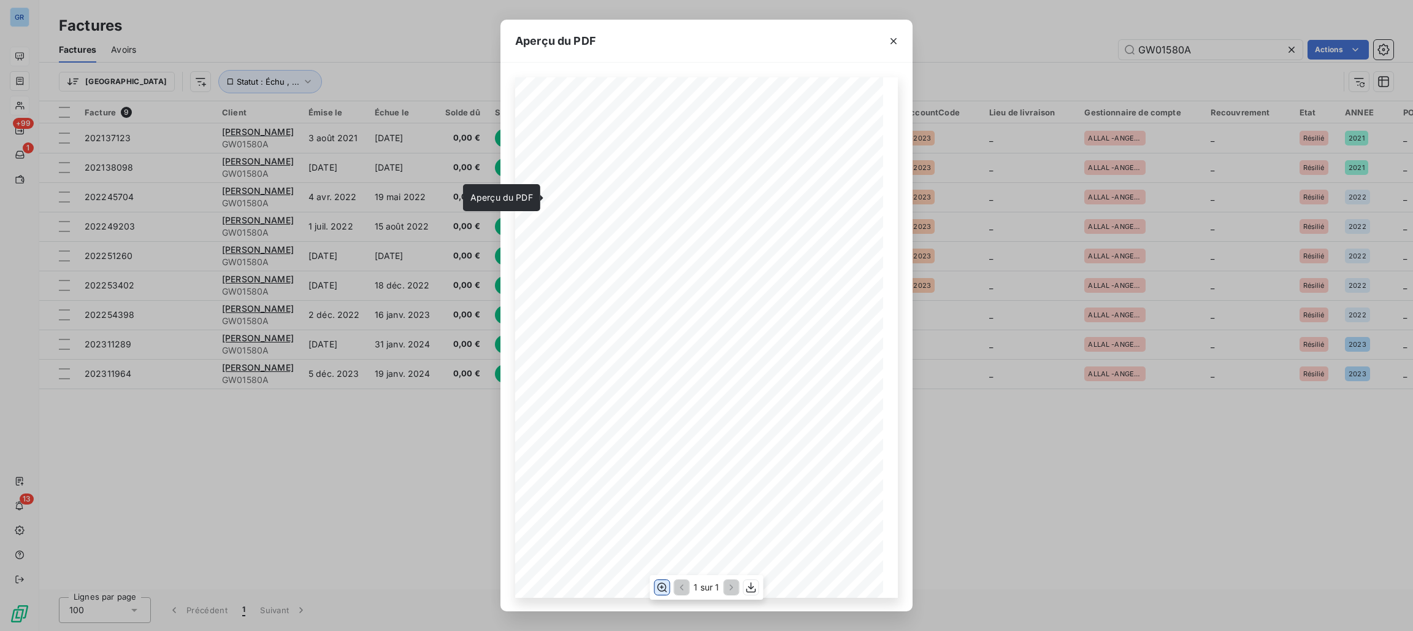
click at [663, 586] on icon "button" at bounding box center [662, 587] width 12 height 12
drag, startPoint x: 1029, startPoint y: 27, endPoint x: 1015, endPoint y: 38, distance: 17.9
click at [1029, 26] on div "Aperçu du PDF Référence interne Numéro de Date de Numéro de commande Référence …" at bounding box center [706, 315] width 1413 height 631
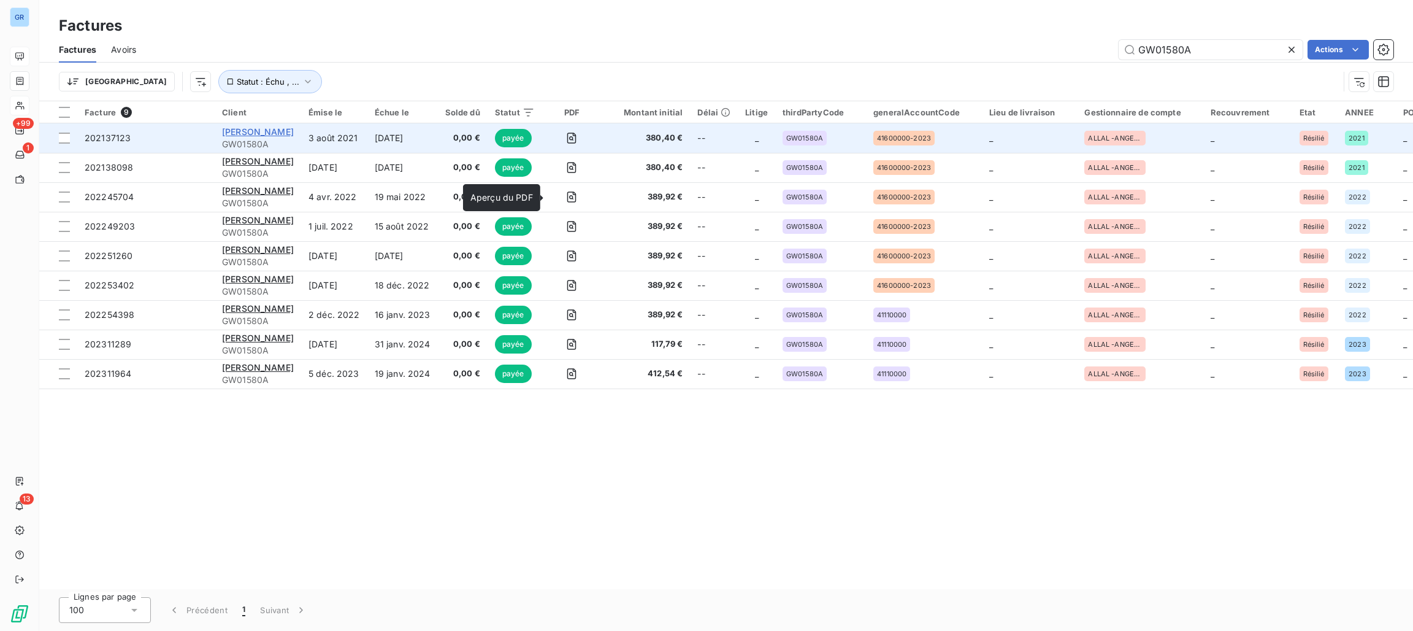
click at [245, 129] on span "[PERSON_NAME]" at bounding box center [258, 131] width 72 height 10
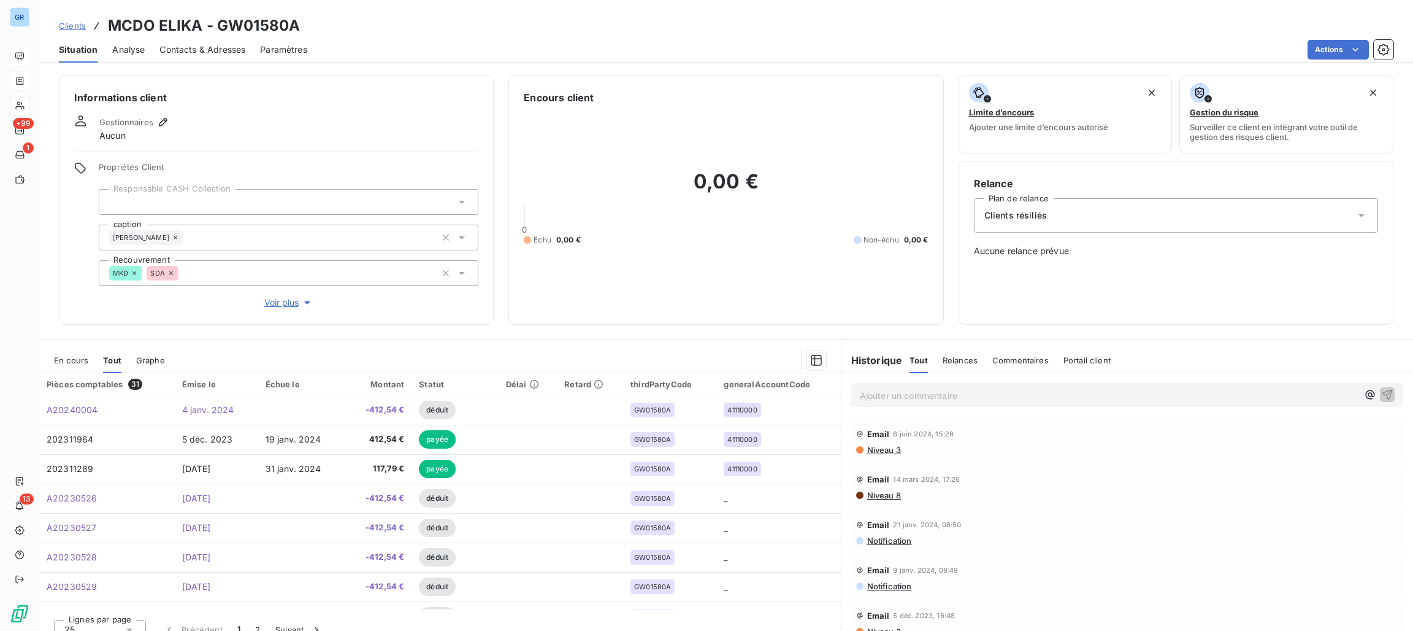
click at [82, 357] on span "En cours" at bounding box center [71, 360] width 34 height 10
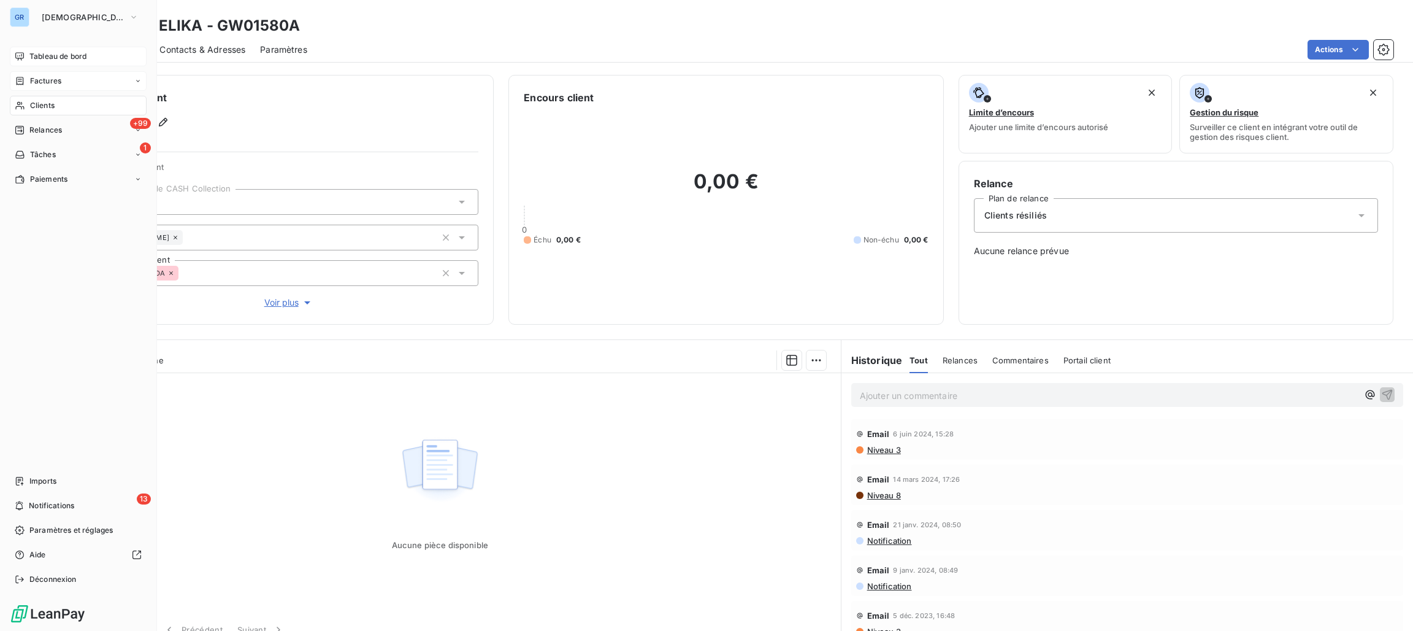
click at [54, 81] on span "Factures" at bounding box center [45, 80] width 31 height 11
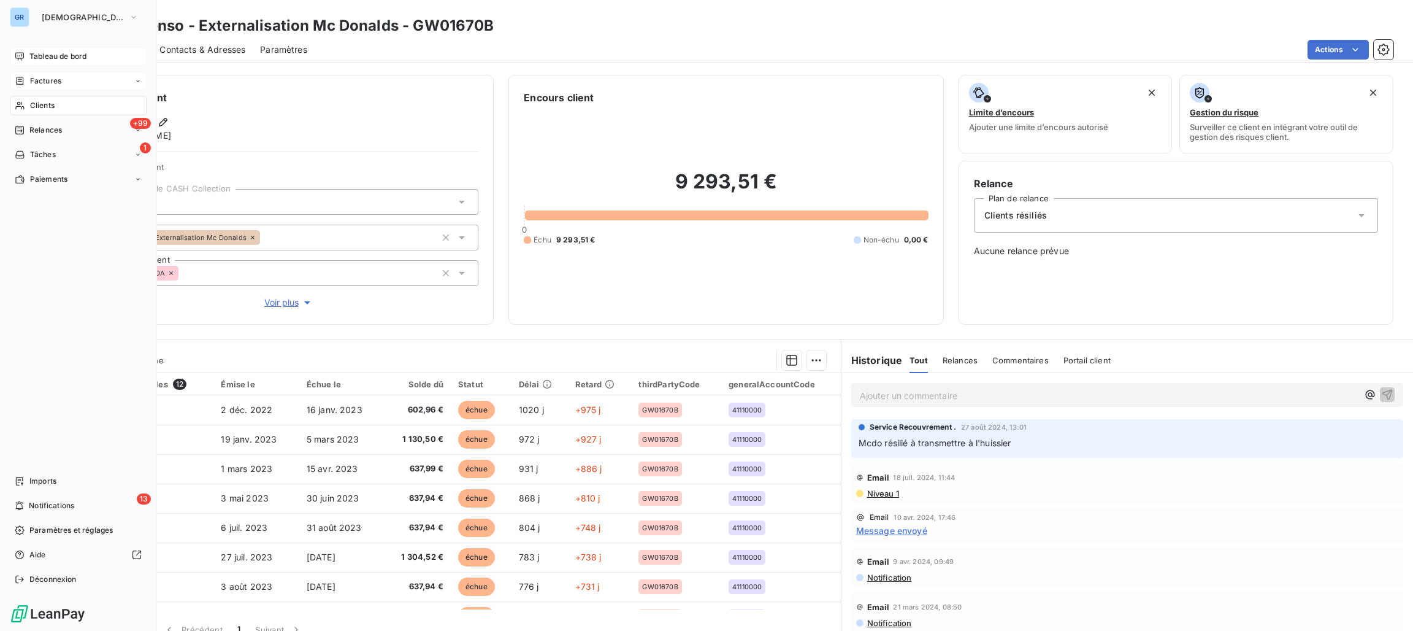
click at [36, 82] on span "Factures" at bounding box center [45, 80] width 31 height 11
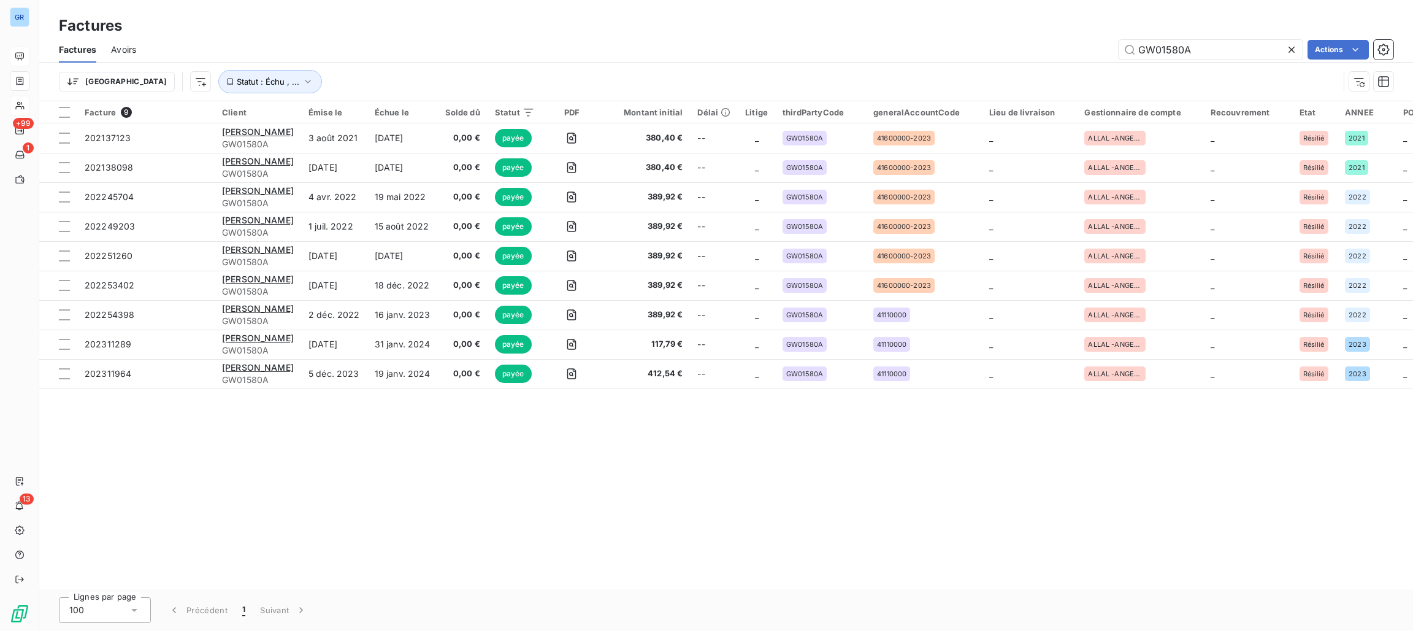
drag, startPoint x: 1216, startPoint y: 51, endPoint x: 983, endPoint y: 34, distance: 233.7
click at [1036, 34] on div "Factures Factures Avoirs GW01580A Actions Trier Statut : Échu , ..." at bounding box center [726, 50] width 1374 height 101
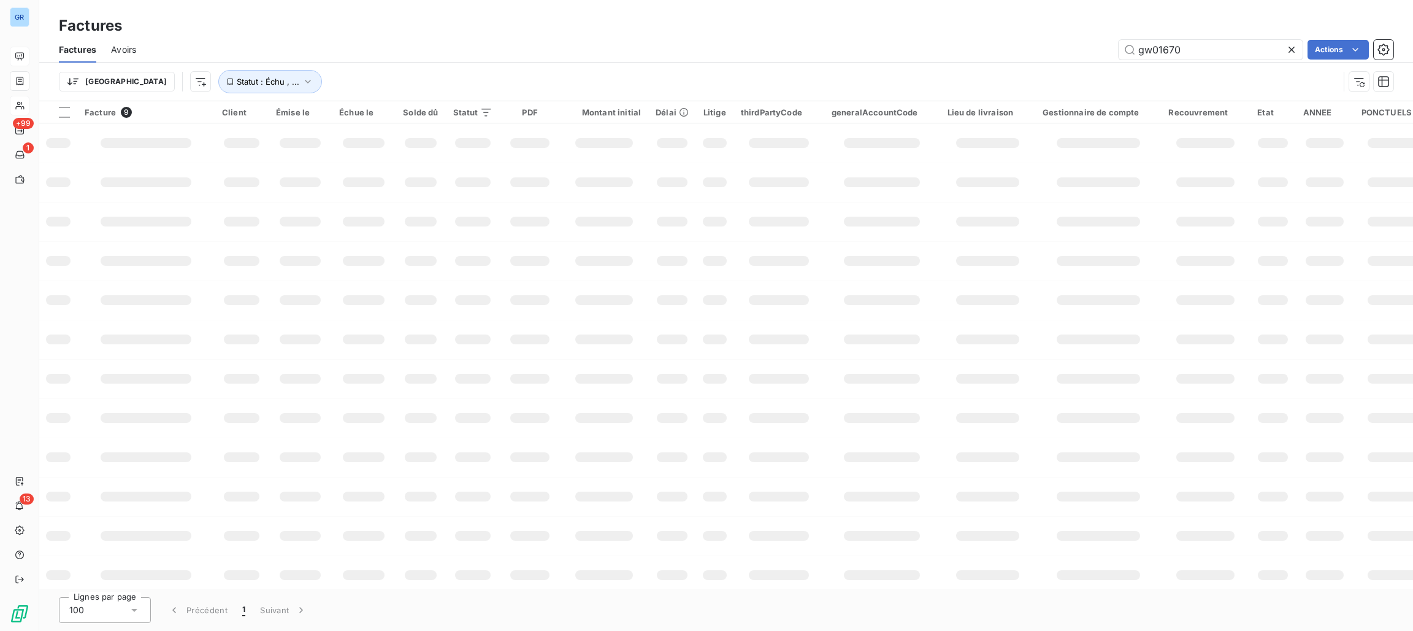
type input "gw01670"
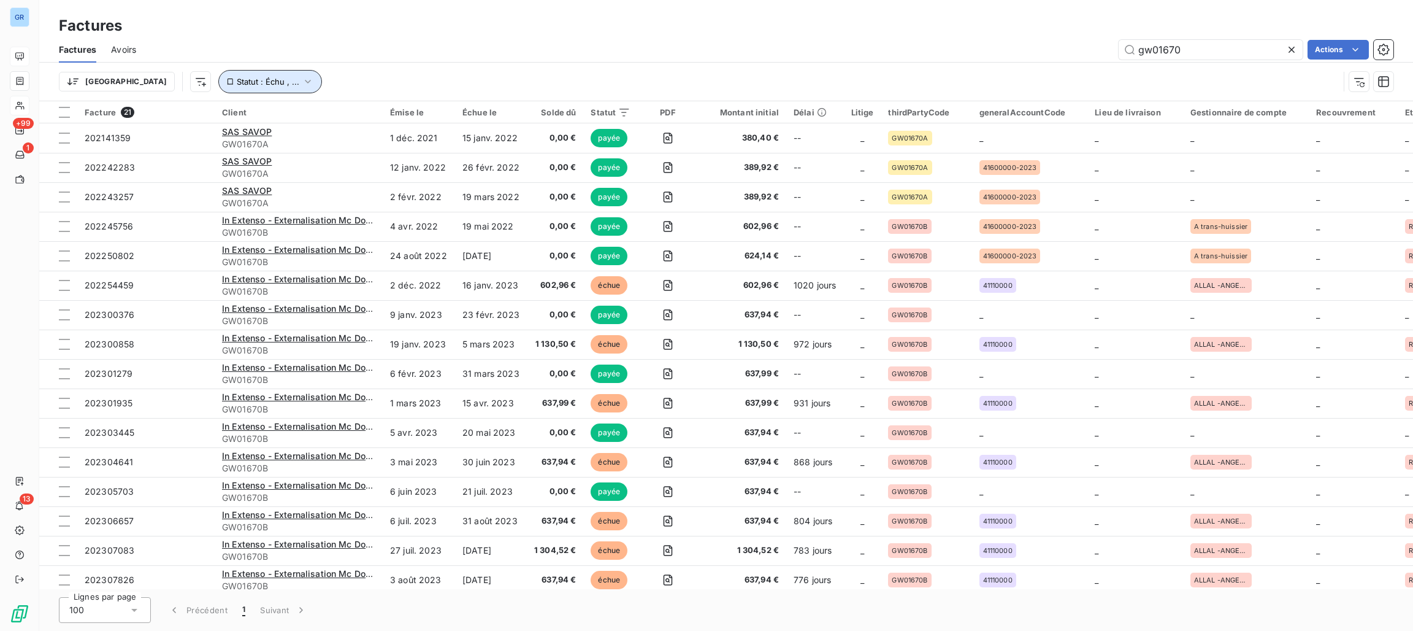
click at [237, 77] on span "Statut : Échu , ..." at bounding box center [268, 82] width 63 height 10
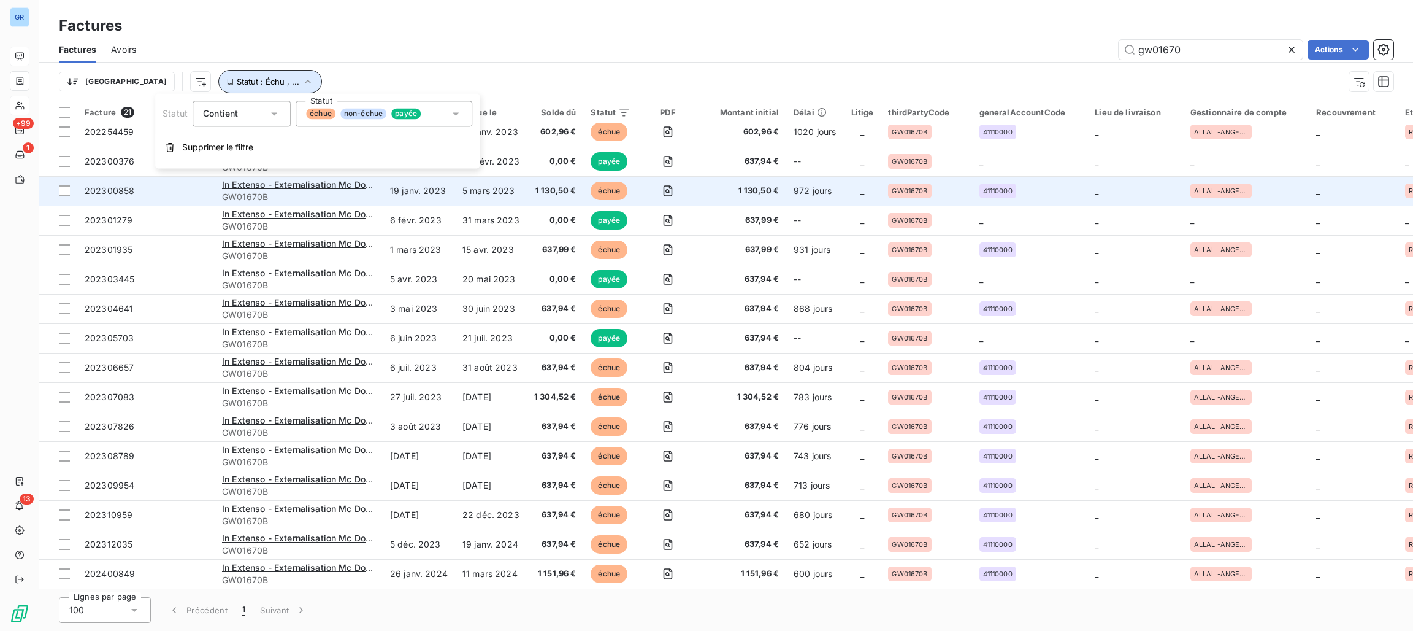
scroll to position [157, 0]
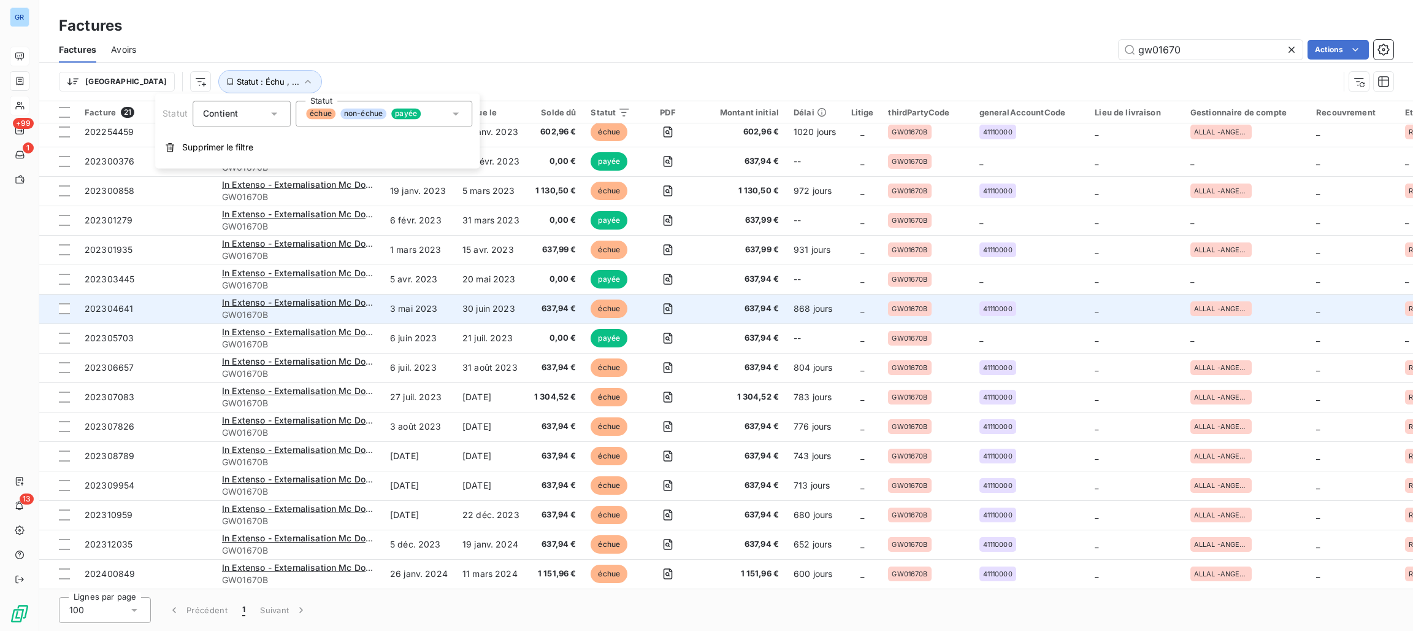
click at [605, 304] on span "échue" at bounding box center [609, 308] width 37 height 18
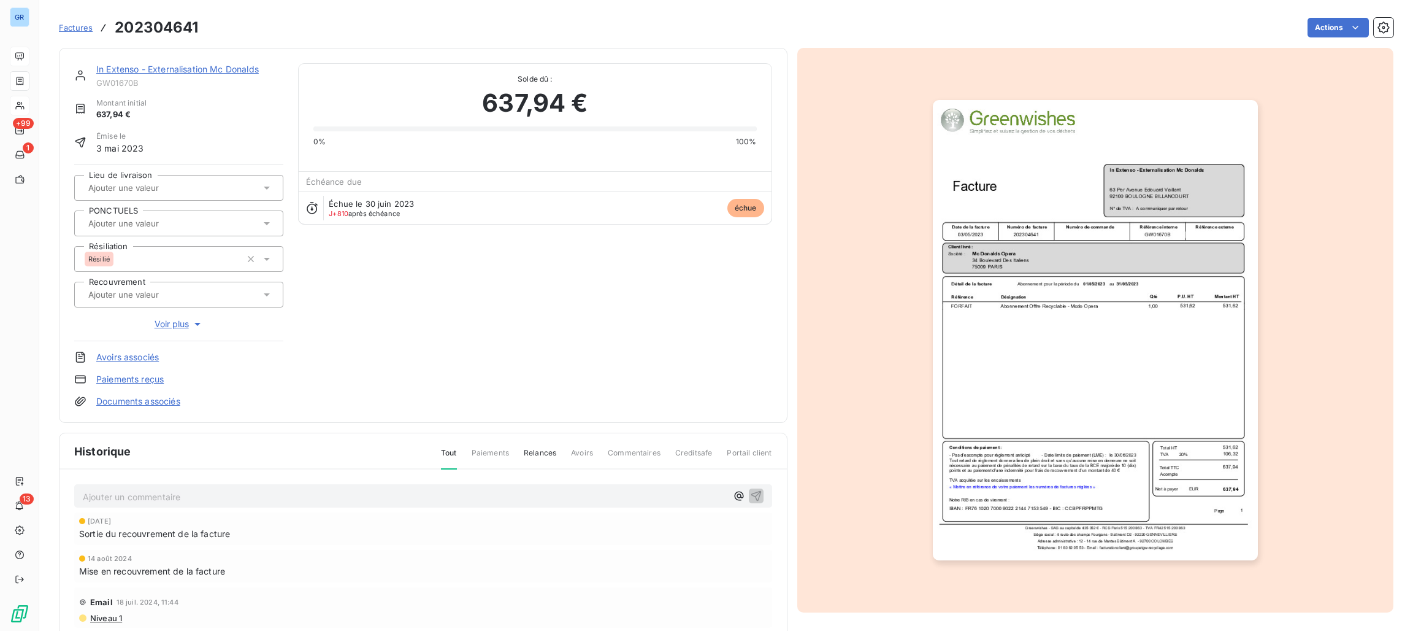
click at [975, 269] on img "button" at bounding box center [1095, 330] width 325 height 460
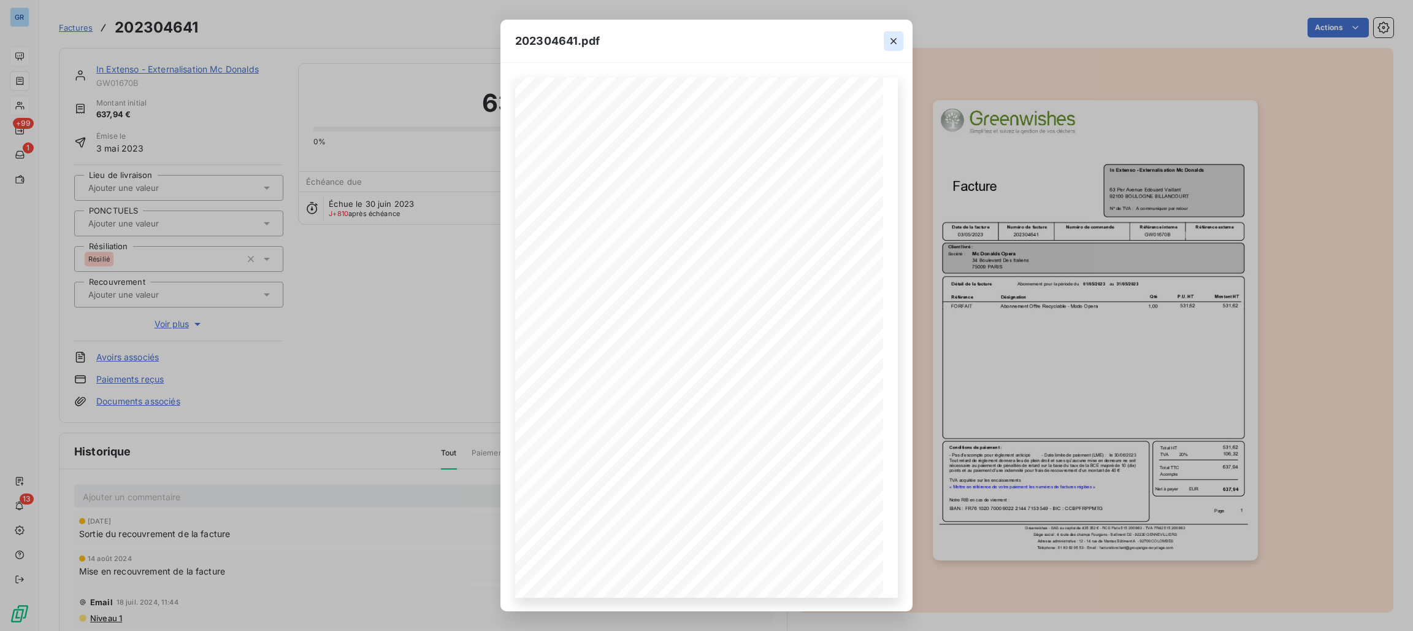
click at [888, 41] on icon "button" at bounding box center [894, 41] width 12 height 12
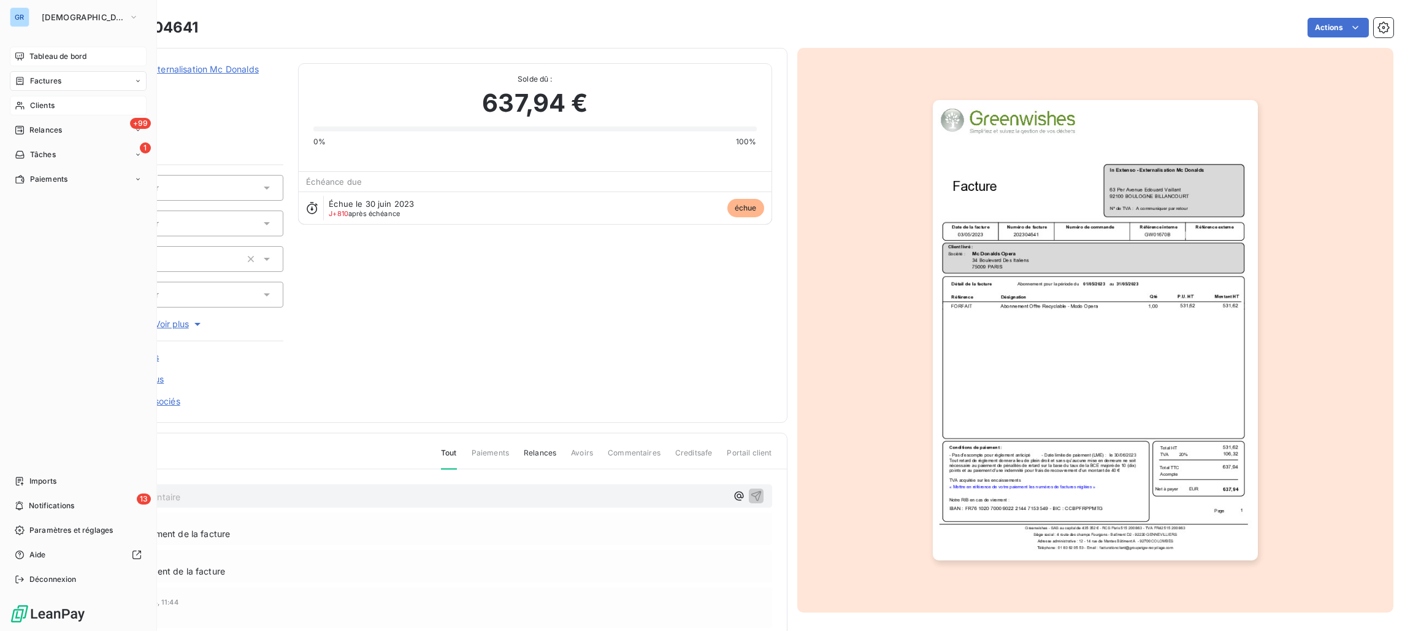
click at [62, 58] on span "Tableau de bord" at bounding box center [57, 56] width 57 height 11
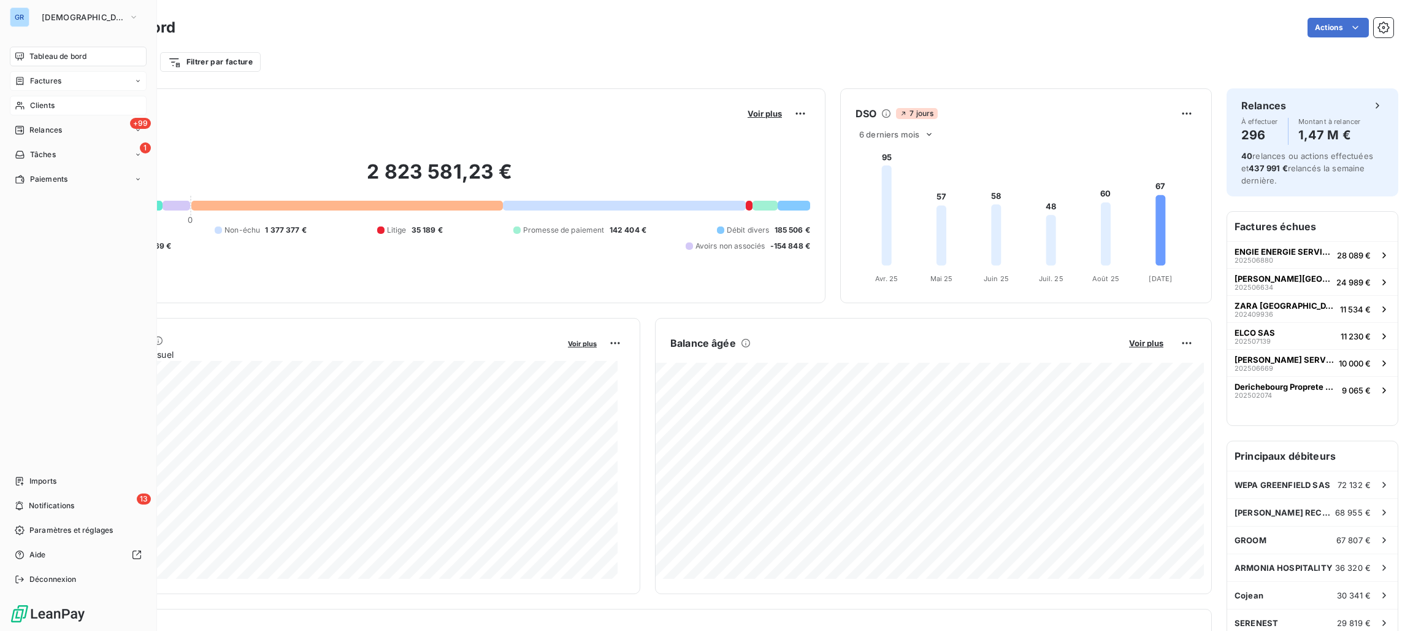
click at [51, 44] on div "GR GREENWISHES Tableau de bord Factures Clients +99 Relances 1 Tâches Paiements…" at bounding box center [78, 315] width 157 height 631
click at [57, 51] on span "Tableau de bord" at bounding box center [57, 56] width 57 height 11
click at [68, 58] on span "Tableau de bord" at bounding box center [57, 56] width 57 height 11
click at [67, 57] on span "Tableau de bord" at bounding box center [57, 56] width 57 height 11
drag, startPoint x: 21, startPoint y: 13, endPoint x: 27, endPoint y: 18, distance: 7.4
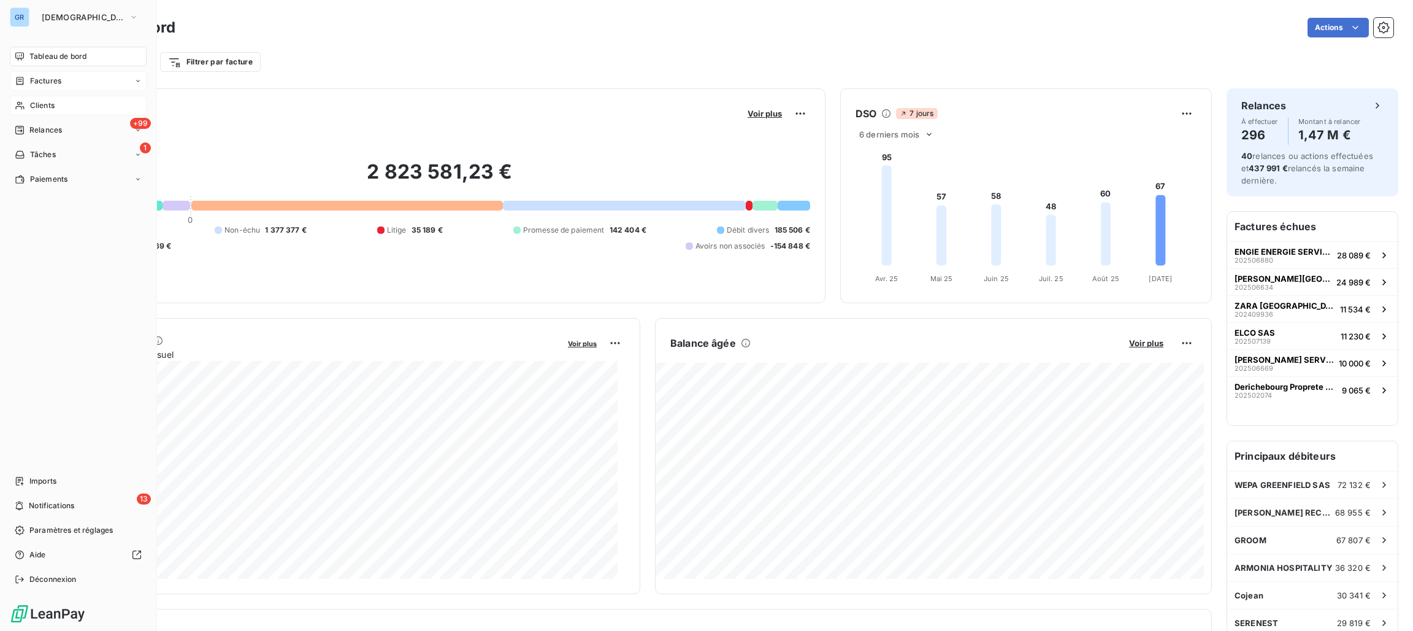
click at [25, 17] on div "GR" at bounding box center [20, 17] width 20 height 20
click at [102, 19] on button "[DEMOGRAPHIC_DATA]" at bounding box center [90, 17] width 112 height 20
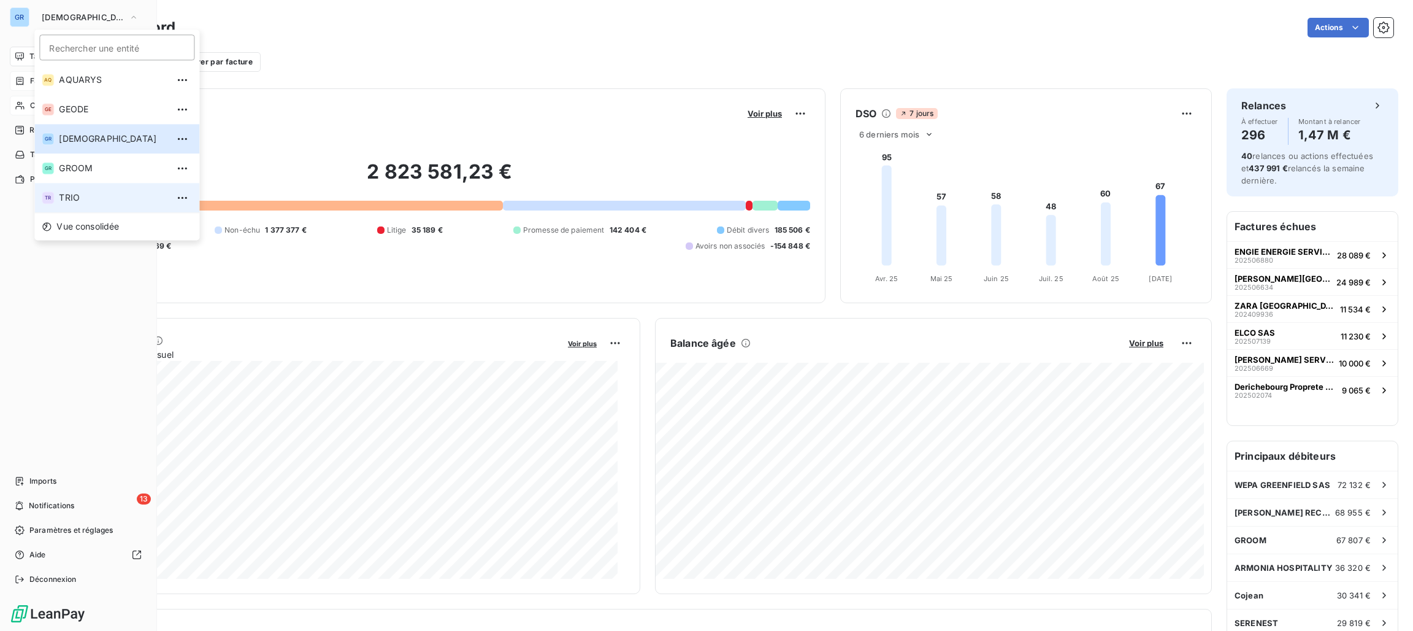
click at [69, 197] on span "TRIO" at bounding box center [113, 197] width 109 height 12
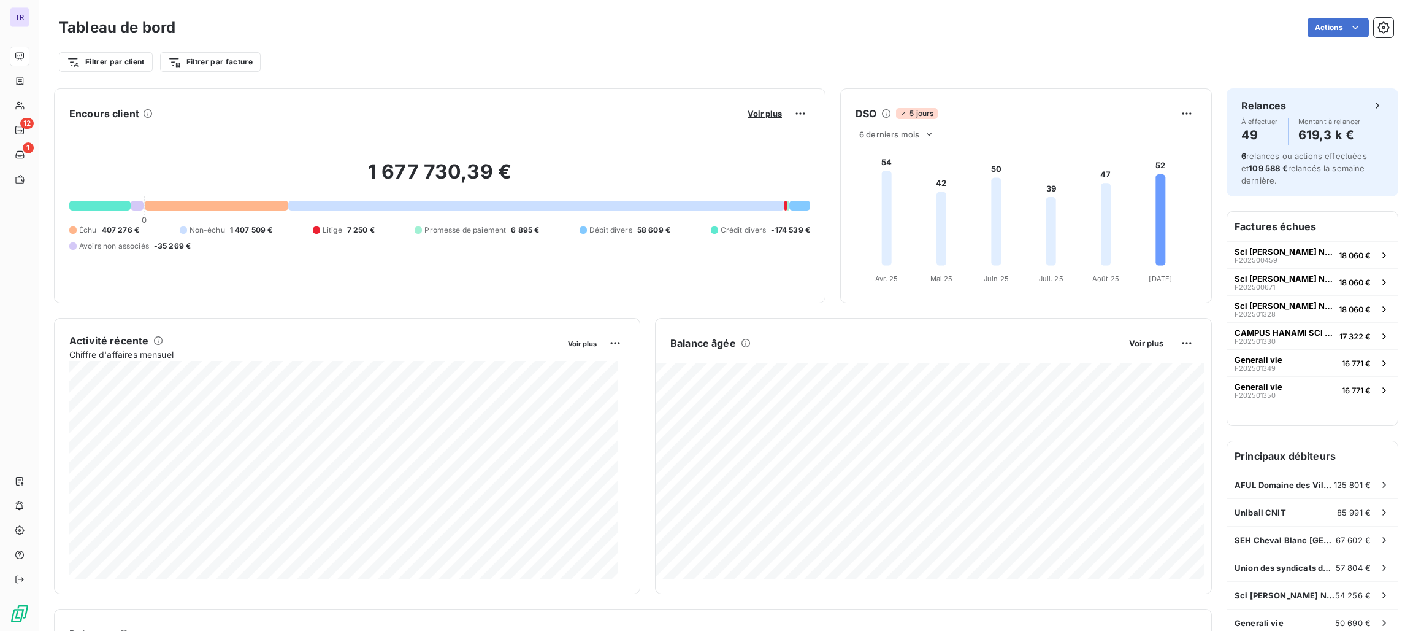
click at [288, 107] on div "Encours client Voir plus" at bounding box center [439, 114] width 741 height 20
click at [506, 230] on span "Promesse de paiement" at bounding box center [466, 230] width 82 height 11
click at [759, 107] on div "Voir plus" at bounding box center [777, 114] width 66 height 20
click at [764, 118] on button "Voir plus" at bounding box center [765, 113] width 42 height 11
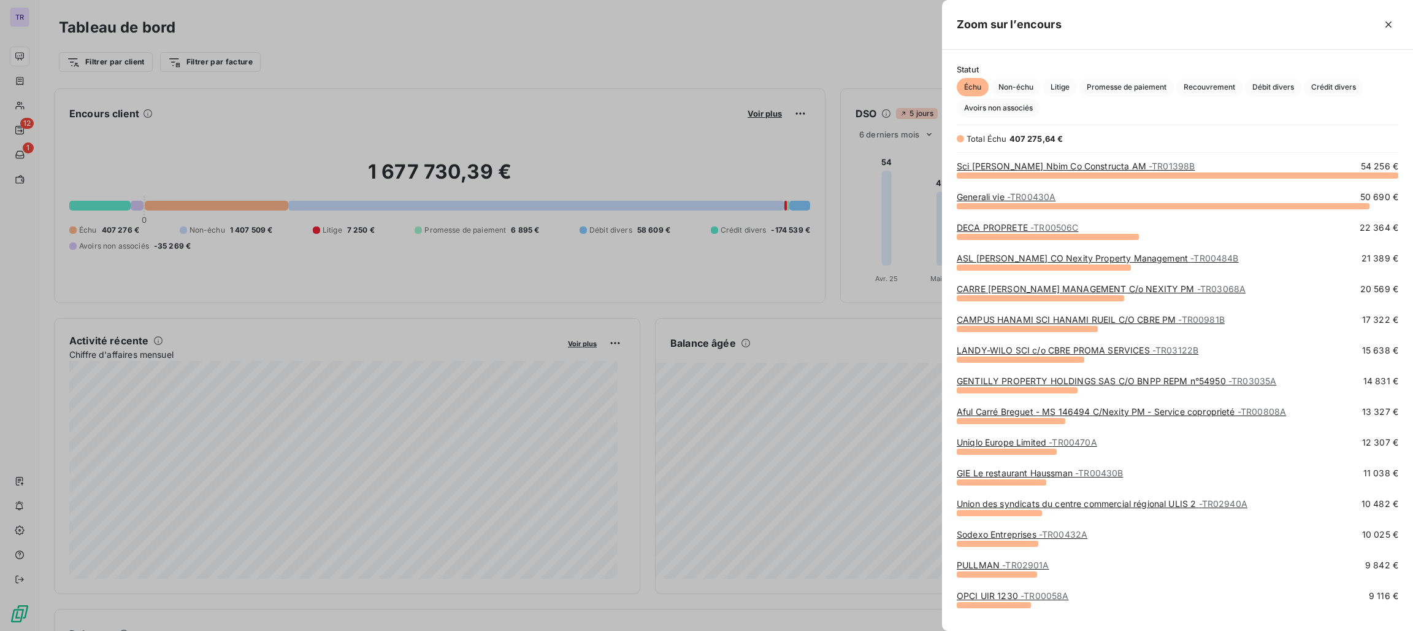
scroll to position [442, 457]
click at [1149, 84] on span "Promesse de paiement" at bounding box center [1127, 87] width 94 height 18
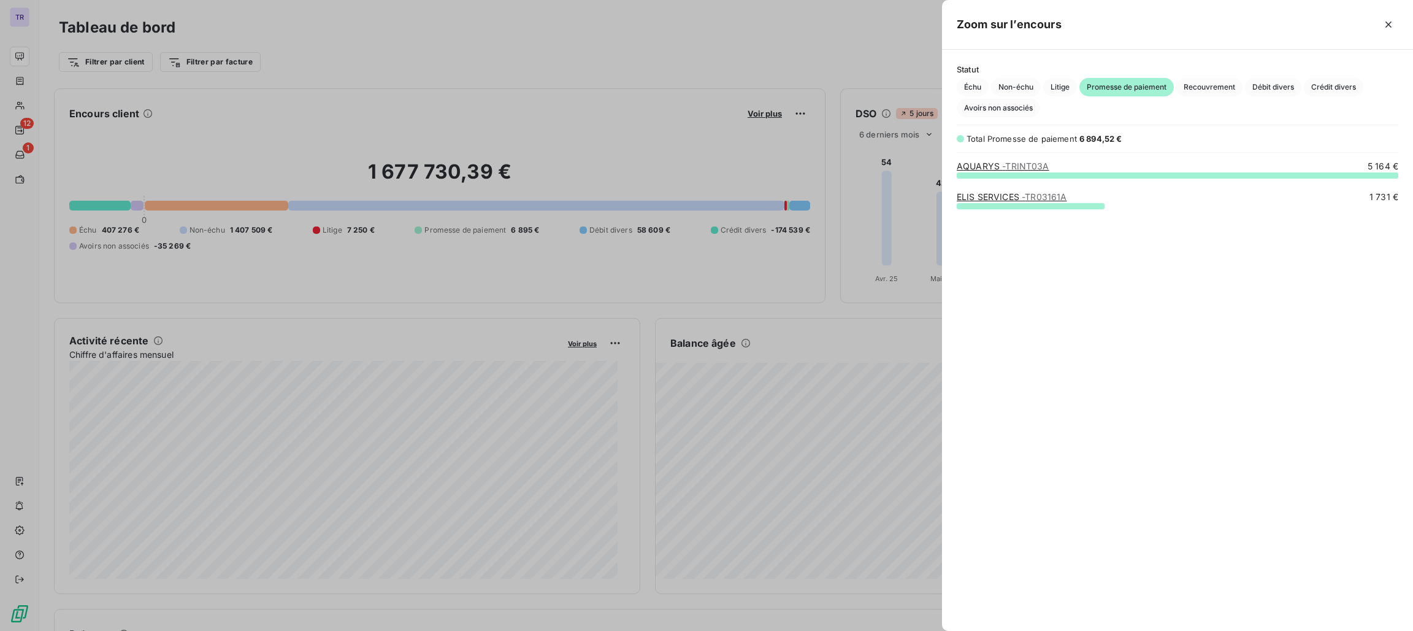
click at [391, 89] on div at bounding box center [706, 315] width 1413 height 631
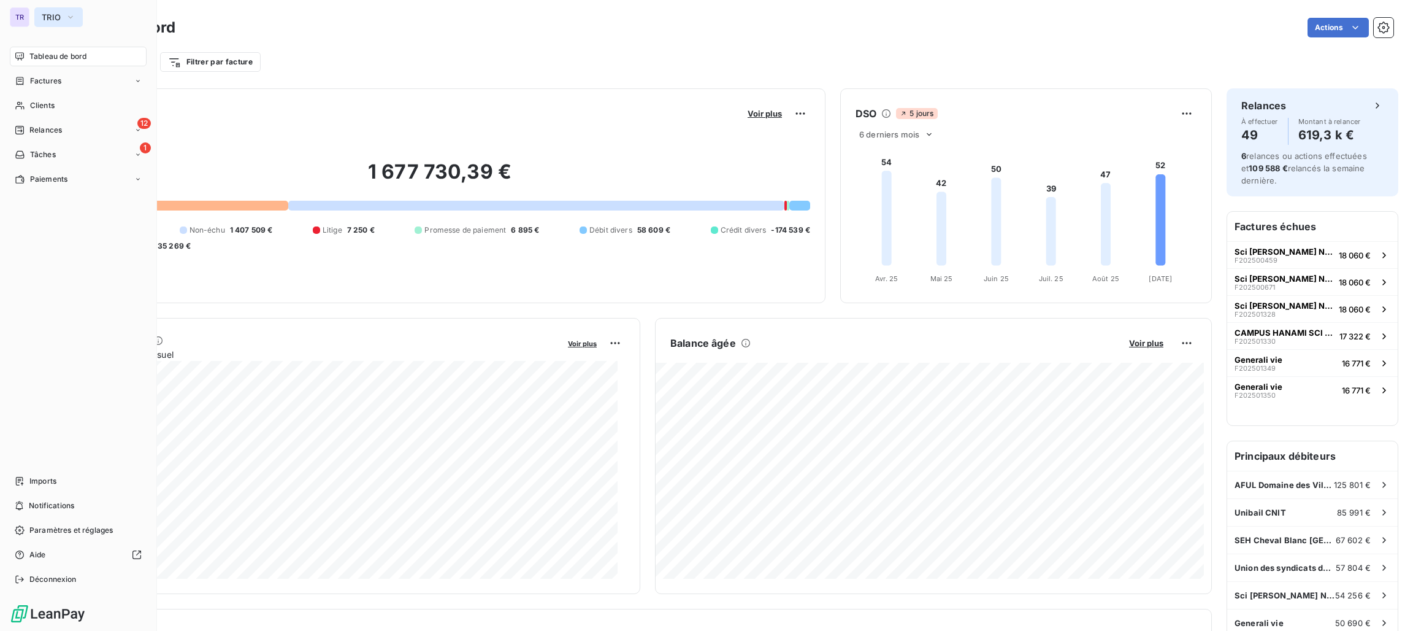
click at [47, 7] on button "TRIO" at bounding box center [58, 17] width 48 height 20
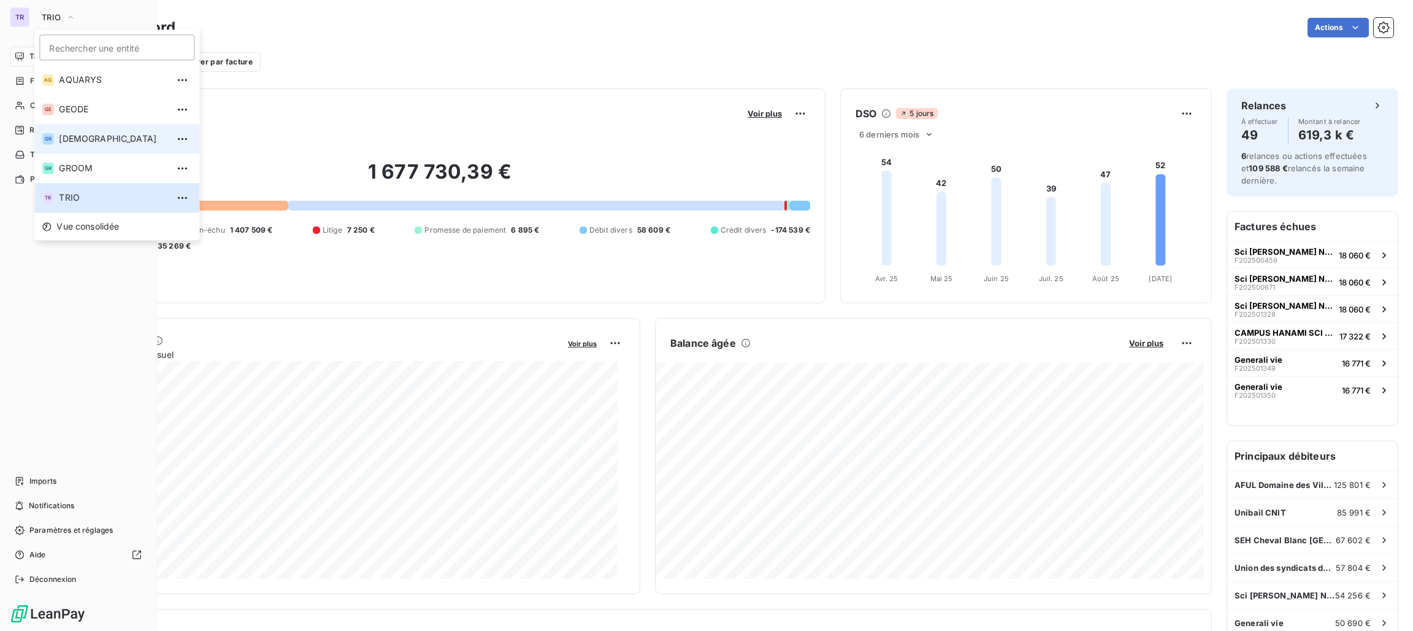
click at [82, 134] on span "[DEMOGRAPHIC_DATA]" at bounding box center [113, 139] width 109 height 12
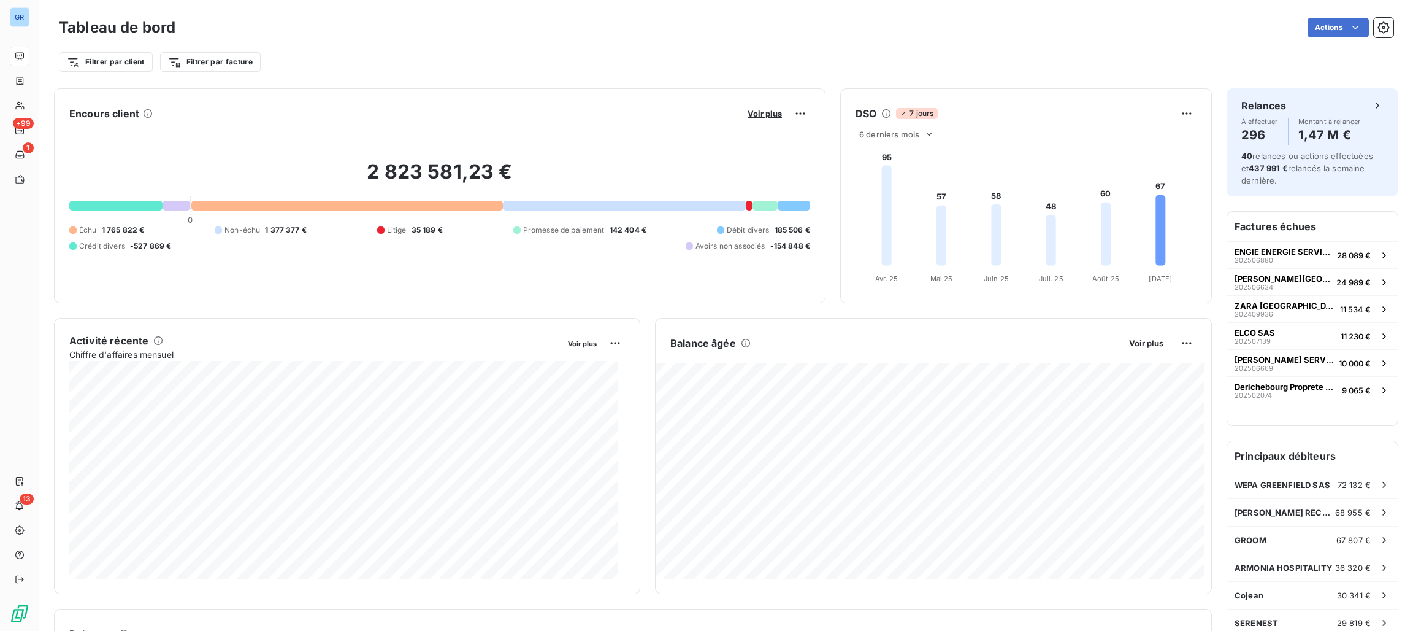
click at [759, 123] on div "2 823 581,23 € 0 Échu 1 765 822 € Non-échu 1 377 377 € Litige 35 189 € Promesse…" at bounding box center [439, 205] width 741 height 164
click at [772, 114] on span "Voir plus" at bounding box center [765, 114] width 34 height 10
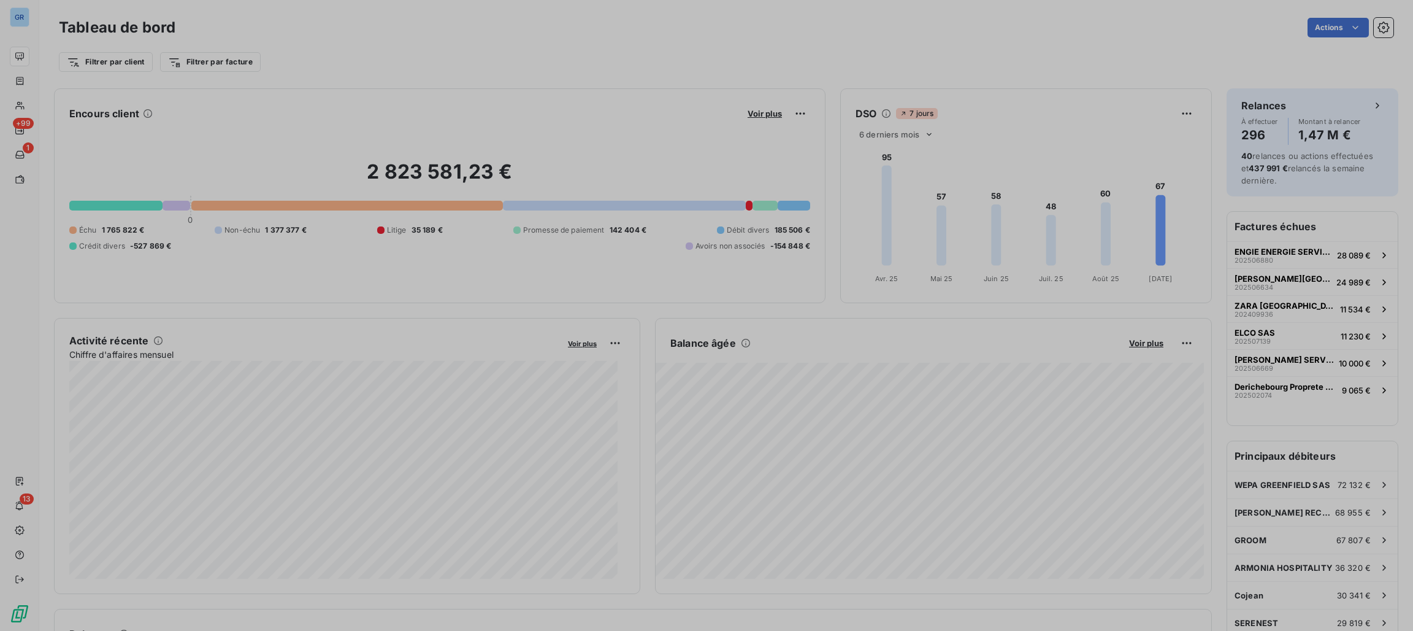
scroll to position [14, 14]
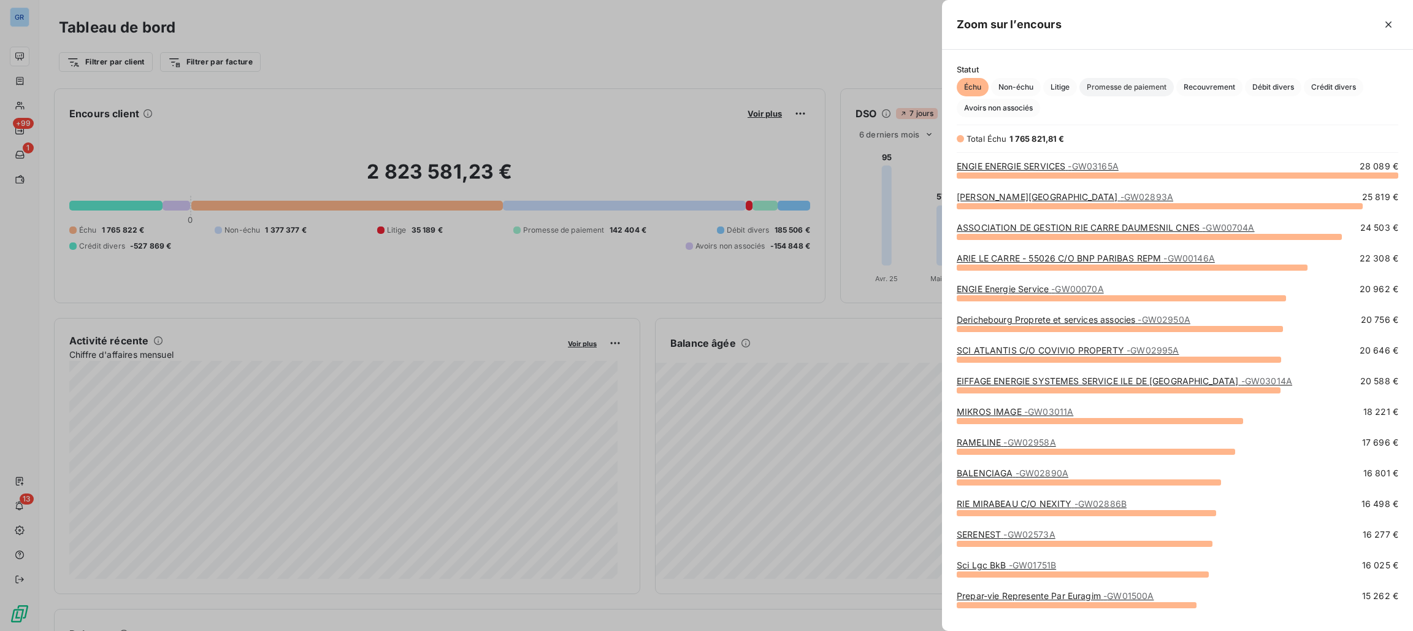
click at [1153, 88] on span "Promesse de paiement" at bounding box center [1127, 87] width 94 height 18
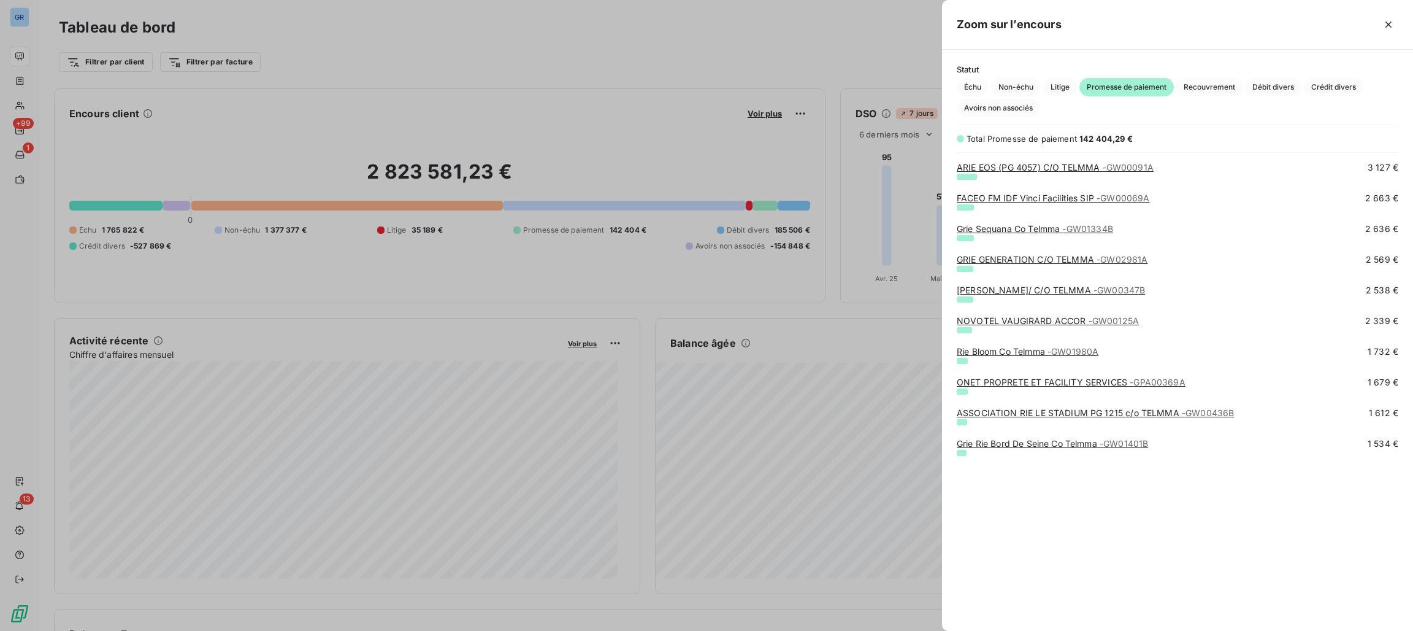
scroll to position [0, 0]
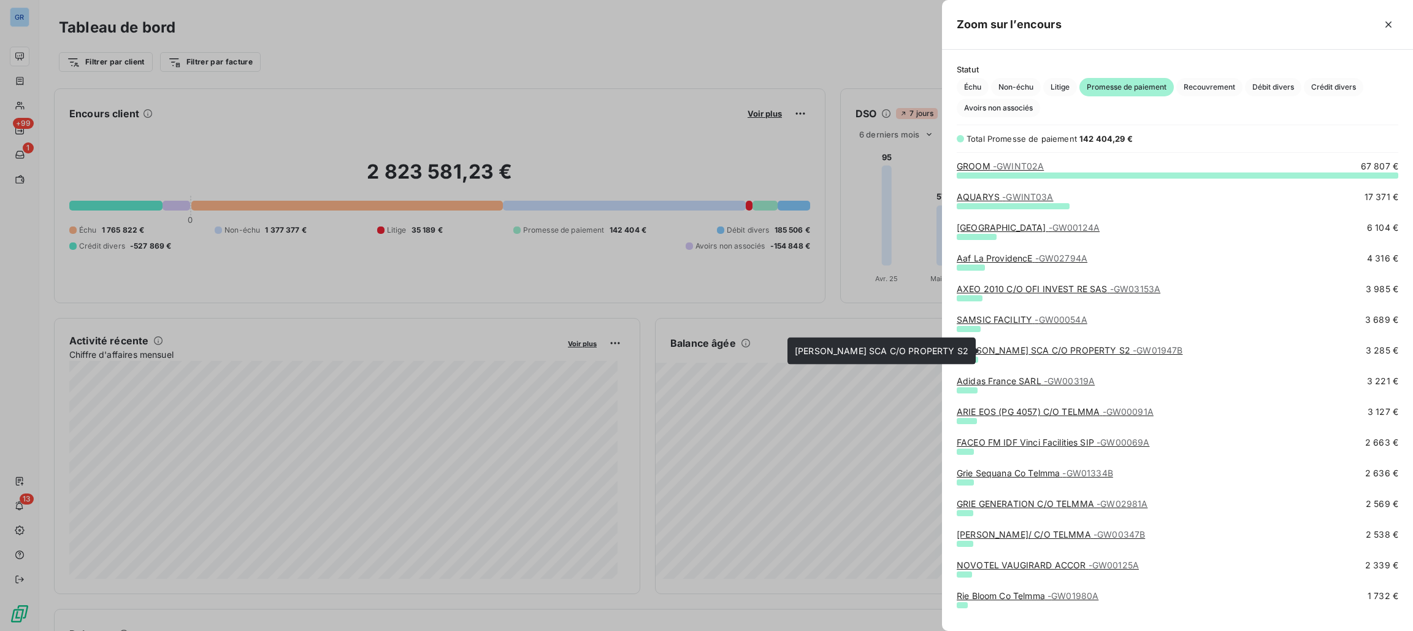
click at [1078, 349] on link "[PERSON_NAME] SCA C/O PROPERTY S2 - GW01947B" at bounding box center [1070, 350] width 226 height 10
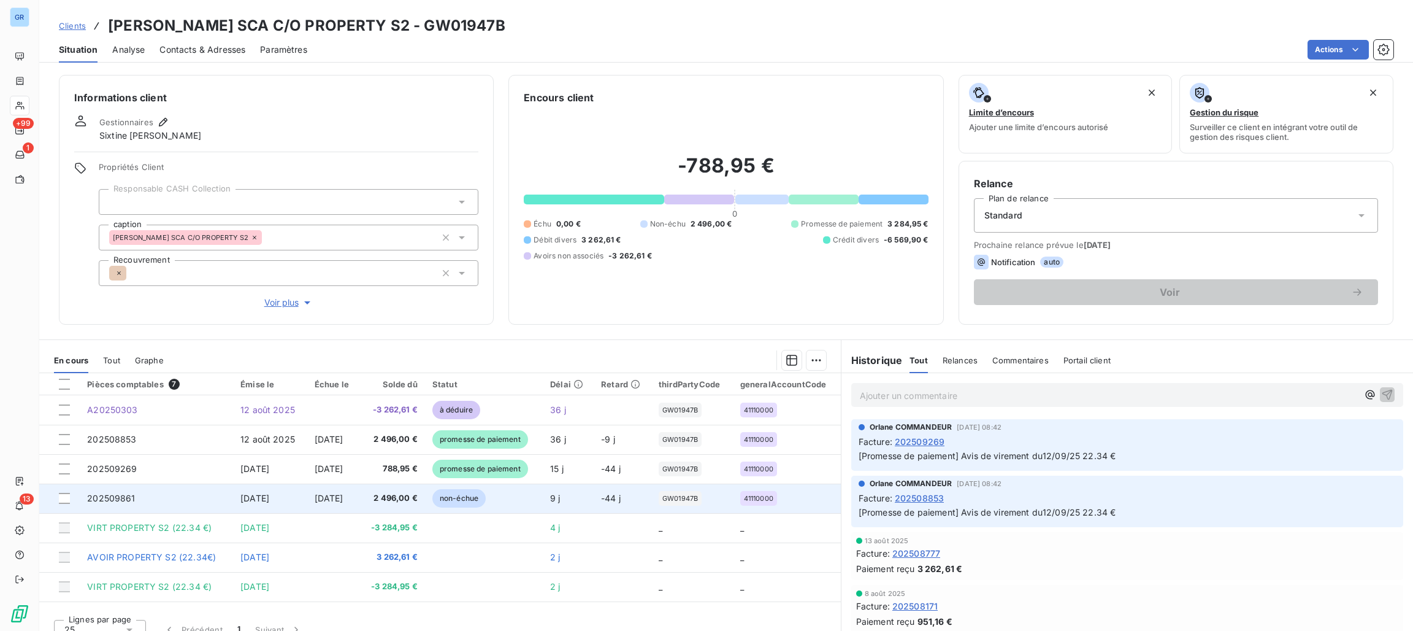
scroll to position [15, 0]
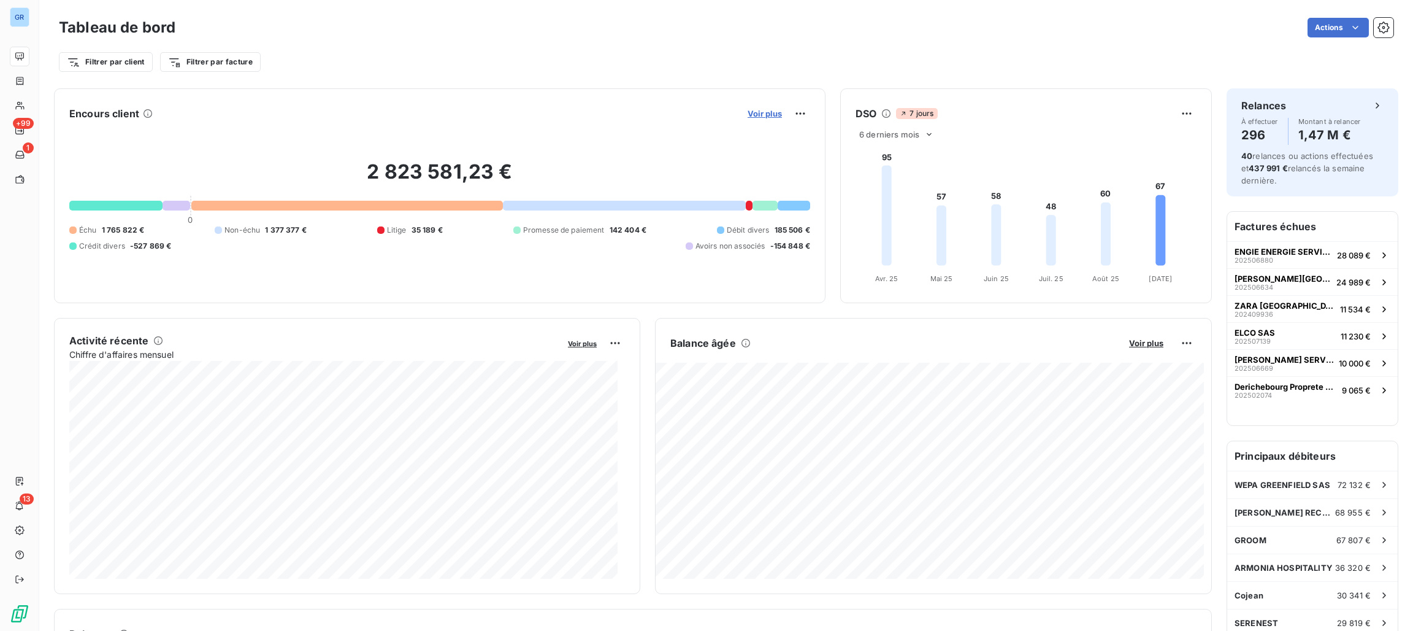
click at [748, 113] on span "Voir plus" at bounding box center [765, 114] width 34 height 10
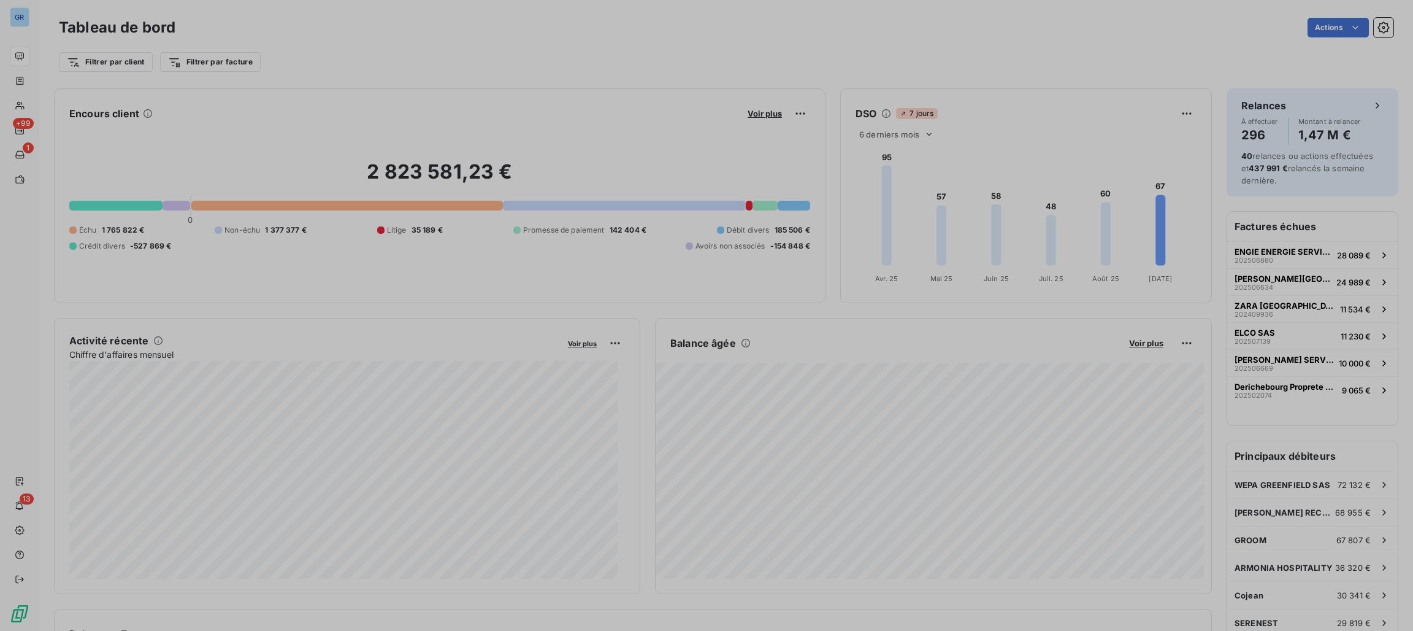
scroll to position [617, 457]
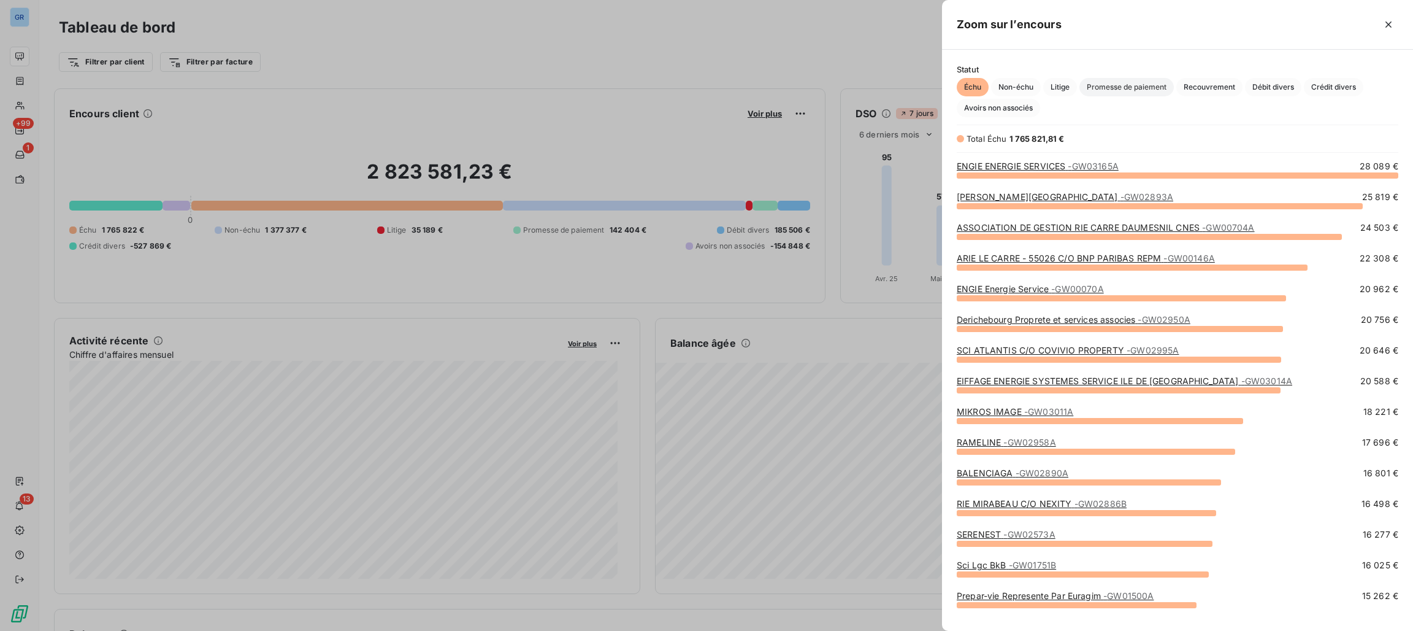
click at [1129, 91] on span "Promesse de paiement" at bounding box center [1127, 87] width 94 height 18
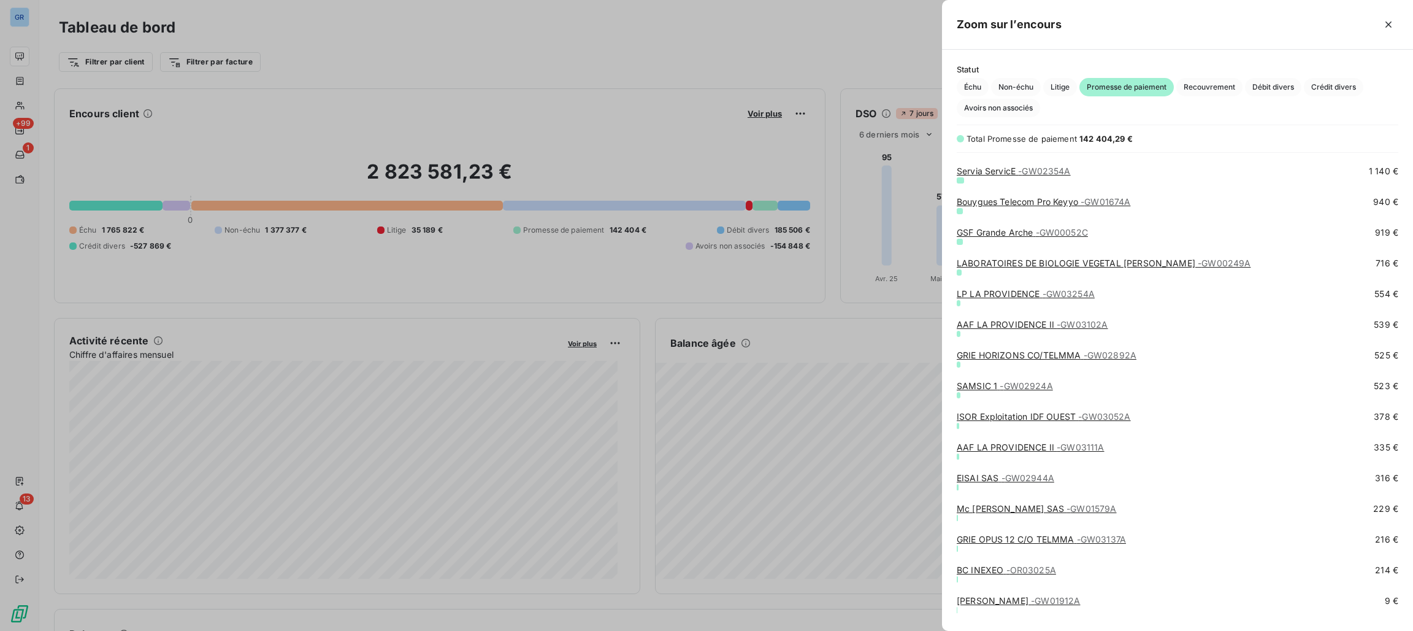
scroll to position [632, 0]
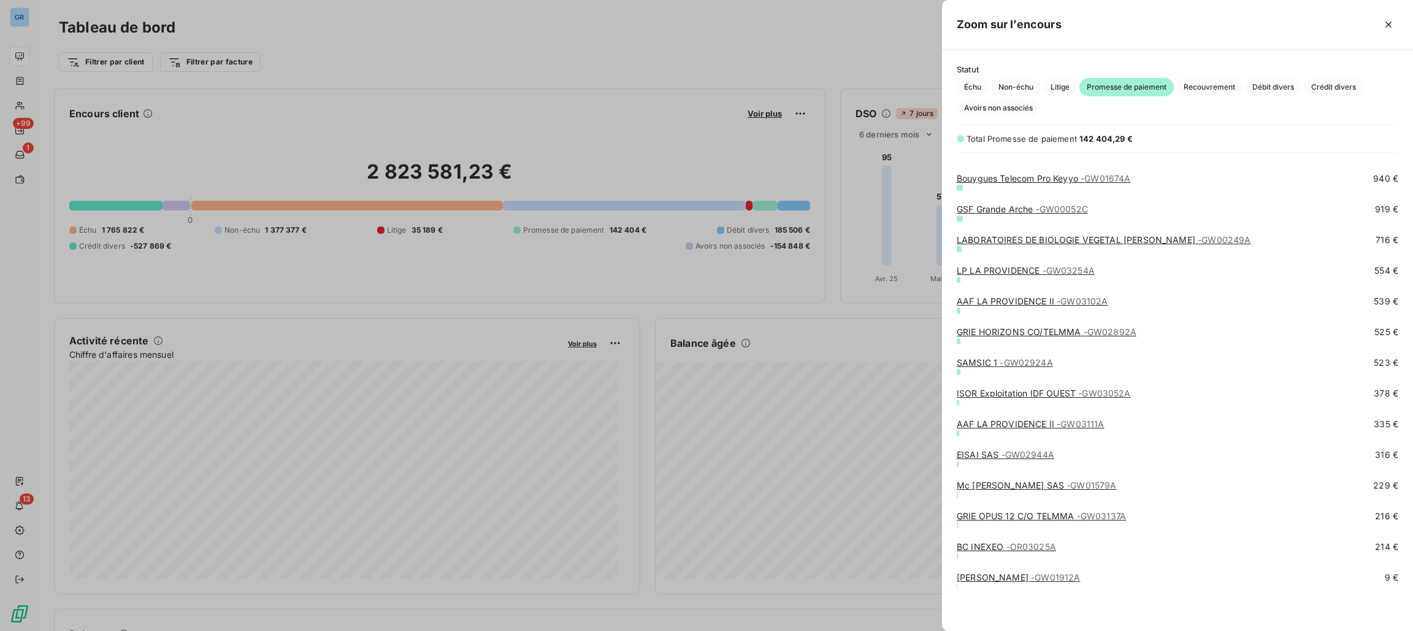
drag, startPoint x: 339, startPoint y: 202, endPoint x: 308, endPoint y: 200, distance: 31.4
click at [339, 202] on div at bounding box center [706, 315] width 1413 height 631
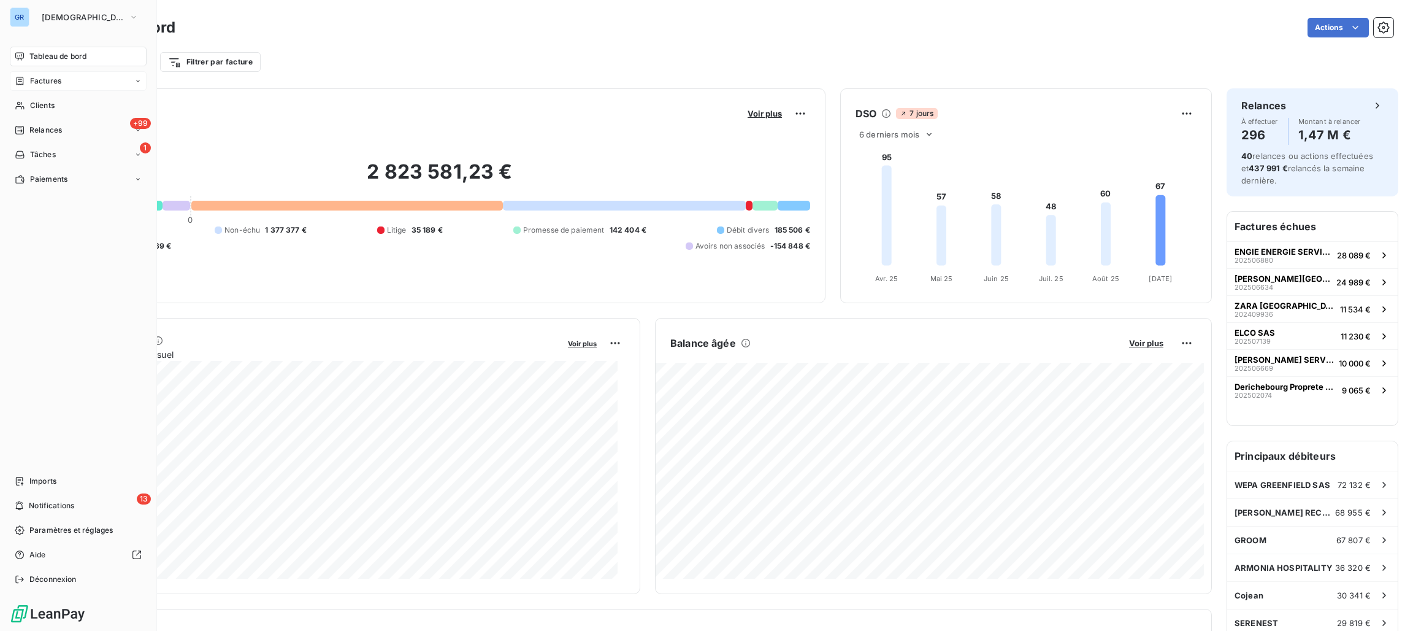
click at [47, 78] on span "Factures" at bounding box center [45, 80] width 31 height 11
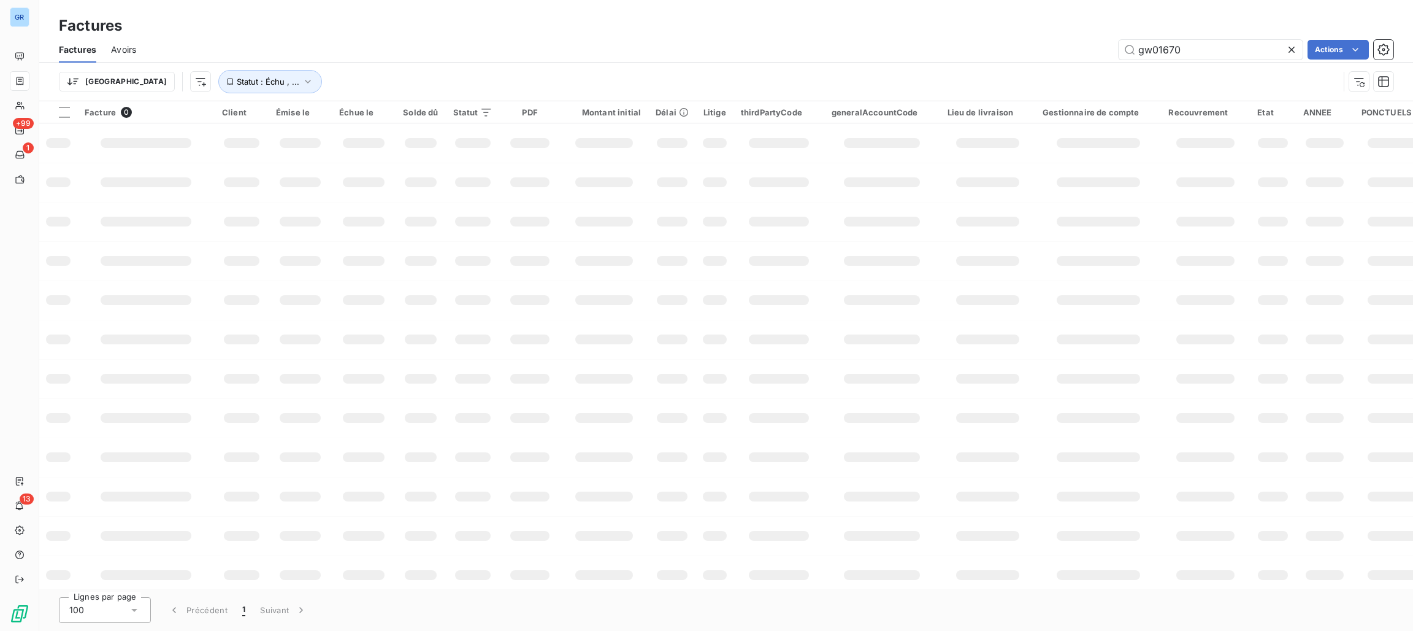
drag, startPoint x: 1201, startPoint y: 45, endPoint x: 1100, endPoint y: 56, distance: 101.2
click at [1074, 51] on div "gw01670 Actions" at bounding box center [772, 50] width 1243 height 20
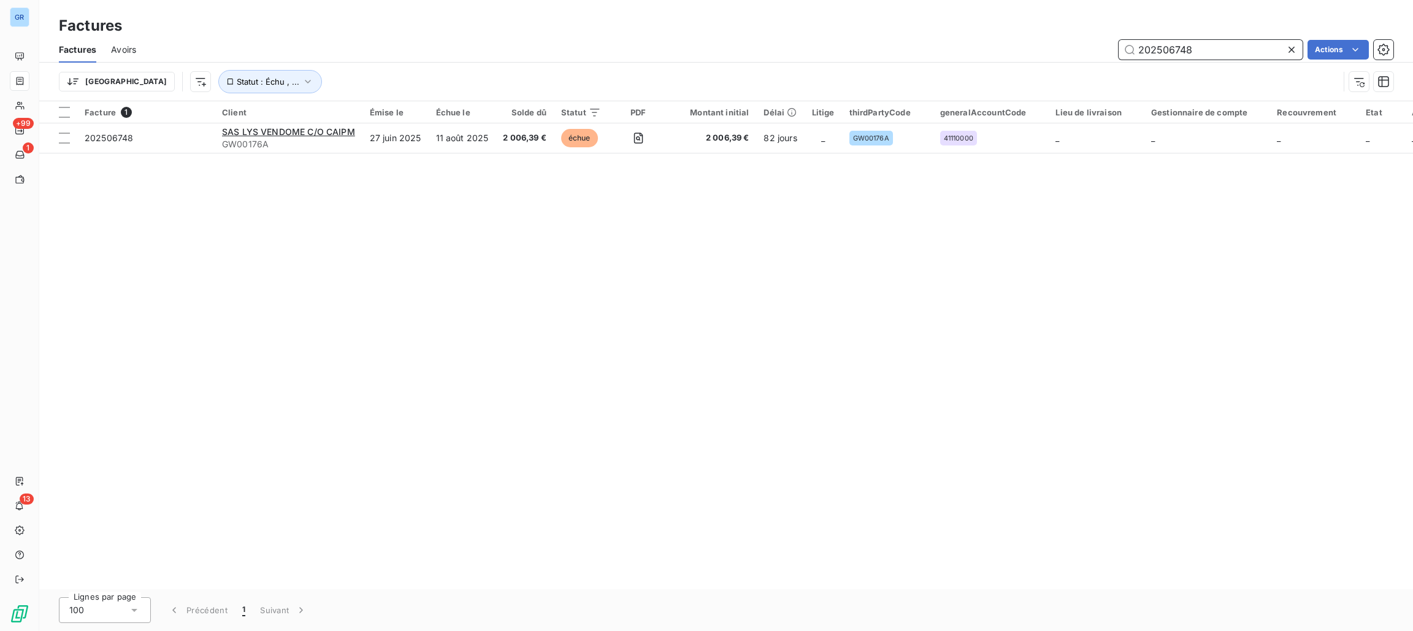
drag, startPoint x: 1223, startPoint y: 48, endPoint x: 936, endPoint y: 49, distance: 287.1
click at [936, 49] on div "202506748 Actions" at bounding box center [772, 50] width 1243 height 20
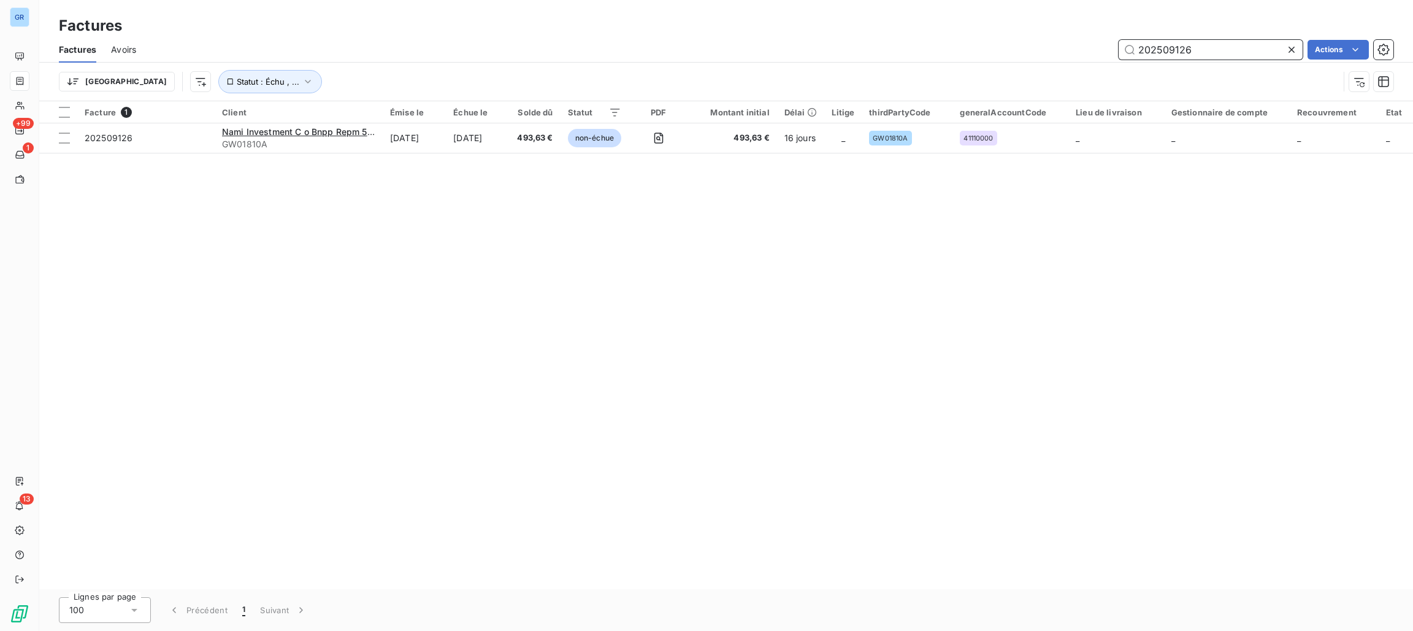
drag, startPoint x: 1212, startPoint y: 53, endPoint x: 720, endPoint y: 55, distance: 492.0
click at [720, 55] on div "202509126 Actions" at bounding box center [772, 50] width 1243 height 20
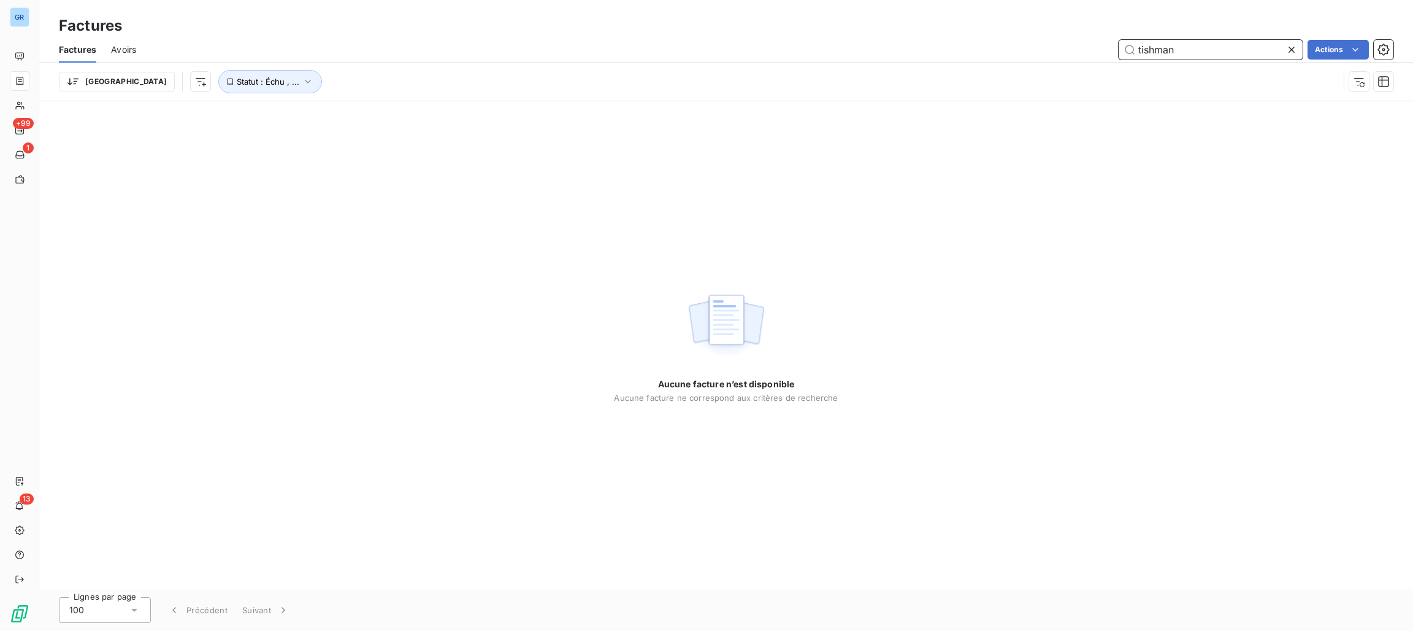
drag, startPoint x: 1187, startPoint y: 55, endPoint x: 592, endPoint y: 44, distance: 595.1
click at [720, 44] on div "tishman Actions" at bounding box center [772, 50] width 1243 height 20
click at [1198, 50] on input "tishman" at bounding box center [1211, 50] width 184 height 20
drag, startPoint x: 1197, startPoint y: 50, endPoint x: 663, endPoint y: 37, distance: 534.5
click at [731, 44] on div "tishman Actions" at bounding box center [772, 50] width 1243 height 20
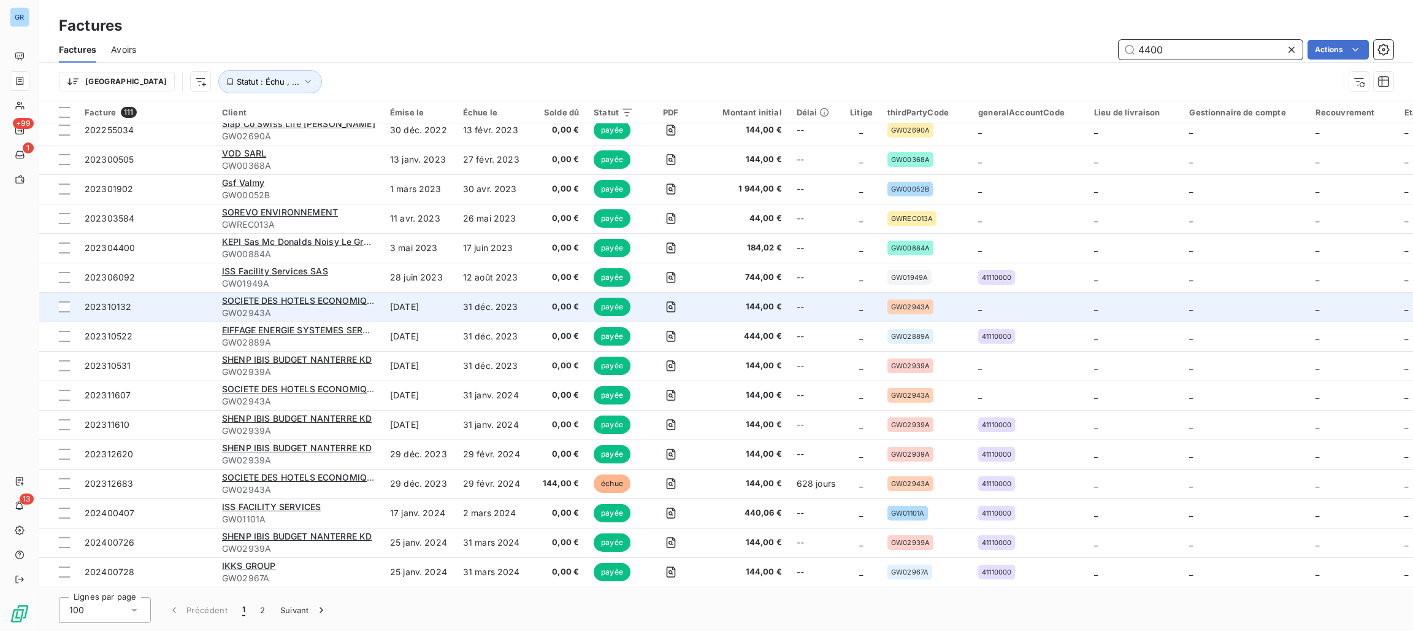
scroll to position [459, 0]
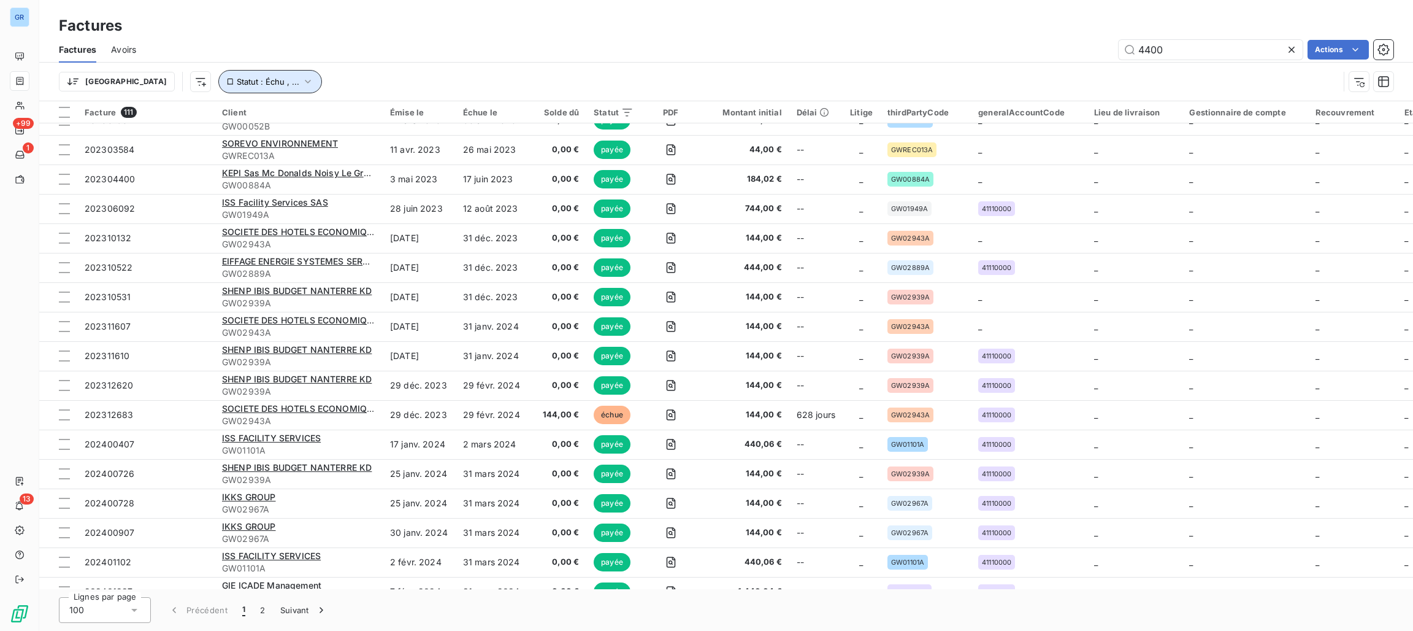
click at [237, 78] on span "Statut : Échu , ..." at bounding box center [268, 82] width 63 height 10
click at [364, 119] on div "échue non-échue payée" at bounding box center [384, 114] width 177 height 26
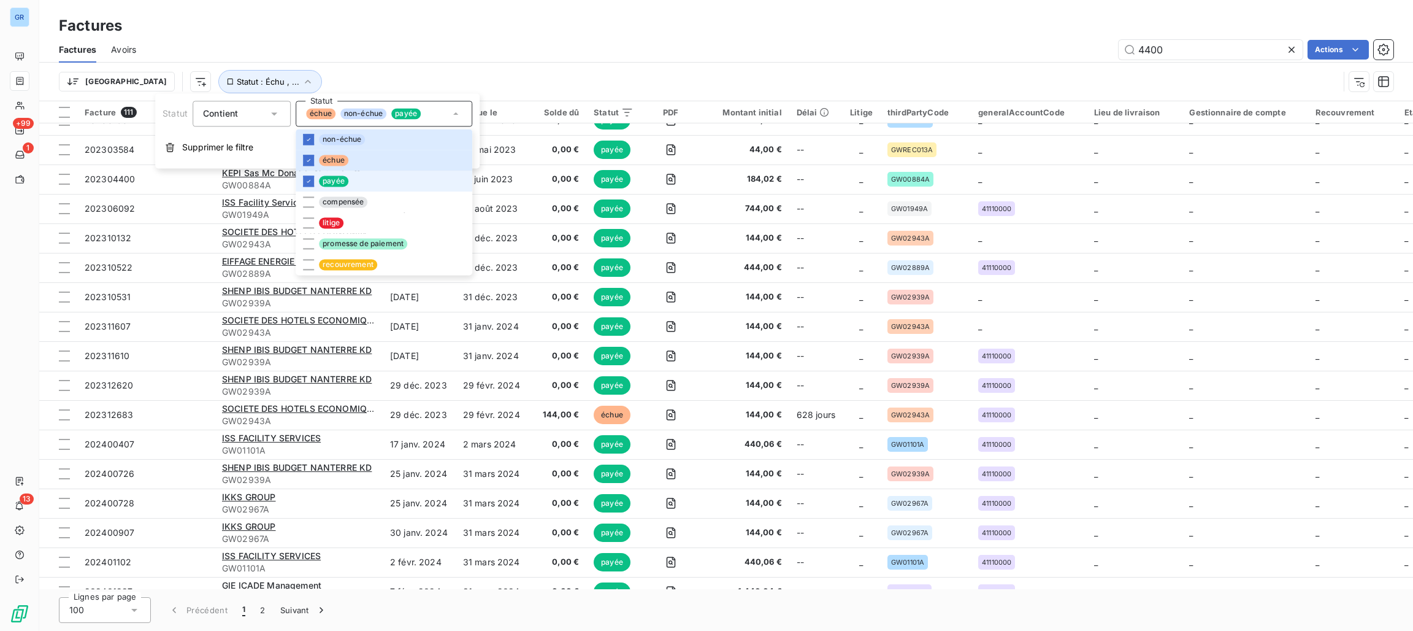
click at [336, 177] on span "payée" at bounding box center [333, 180] width 29 height 11
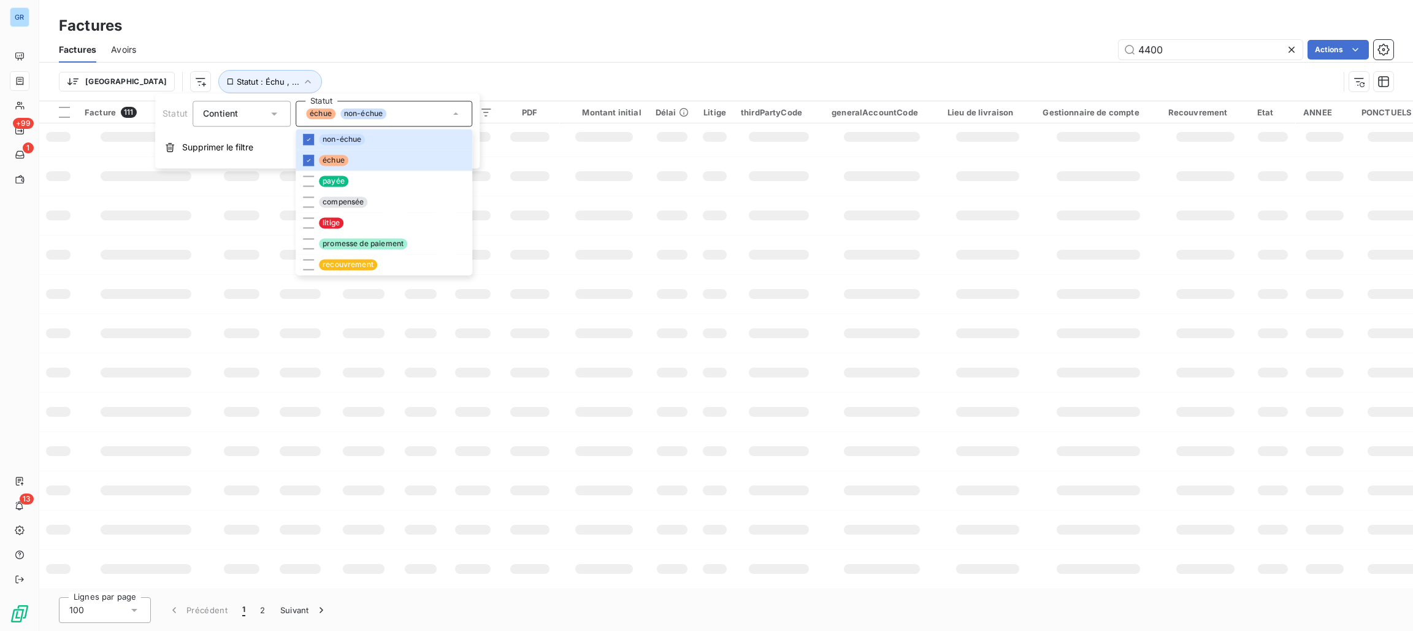
click at [763, 45] on div "4400 Actions" at bounding box center [772, 50] width 1243 height 20
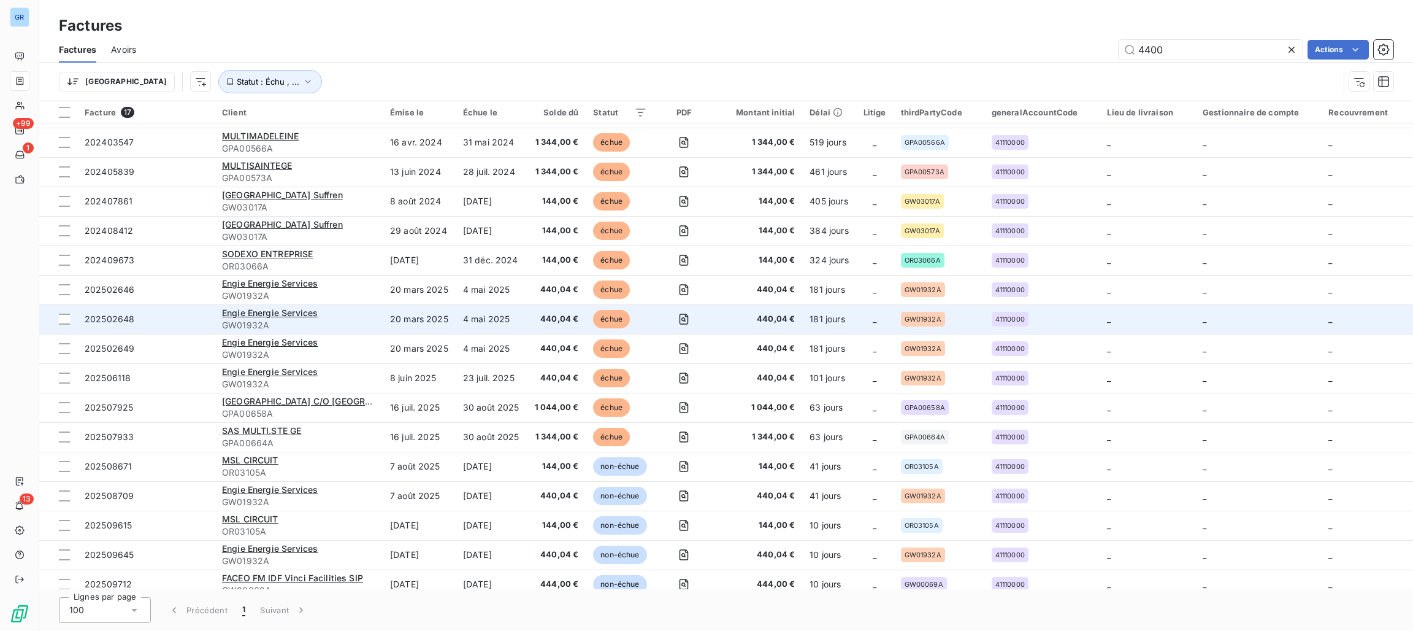
scroll to position [39, 0]
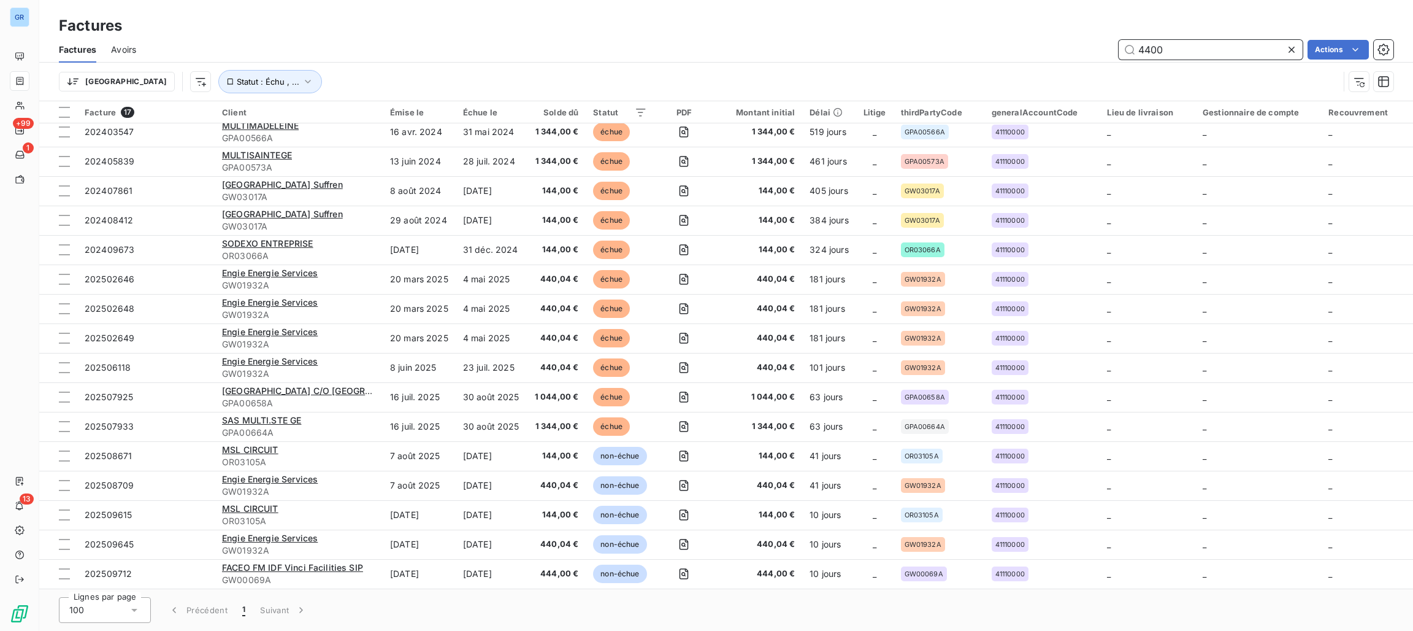
click at [1180, 51] on input "4400" at bounding box center [1211, 50] width 184 height 20
drag, startPoint x: 1188, startPoint y: 49, endPoint x: 752, endPoint y: 40, distance: 435.6
click at [915, 40] on div "4400 Actions" at bounding box center [772, 50] width 1243 height 20
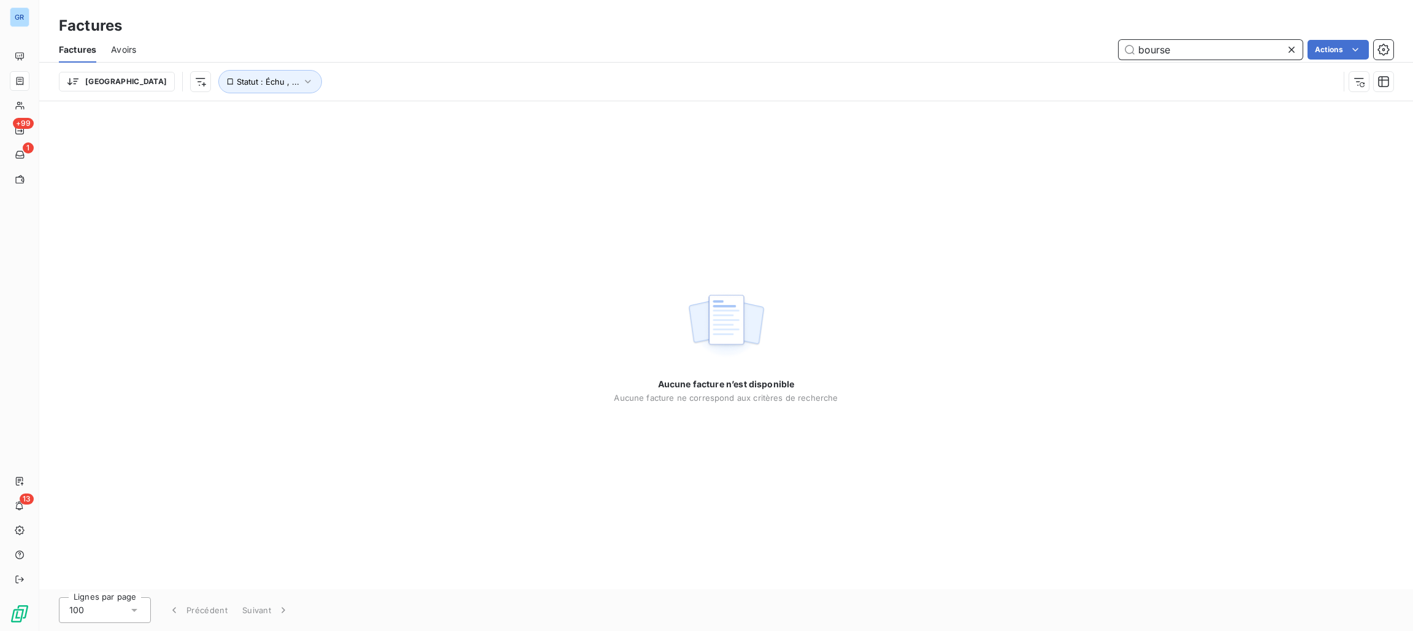
drag, startPoint x: 1225, startPoint y: 45, endPoint x: 839, endPoint y: 29, distance: 386.8
click at [870, 34] on div "Factures Factures Avoirs bourse Actions Trier Statut : Échu , ..." at bounding box center [726, 50] width 1374 height 101
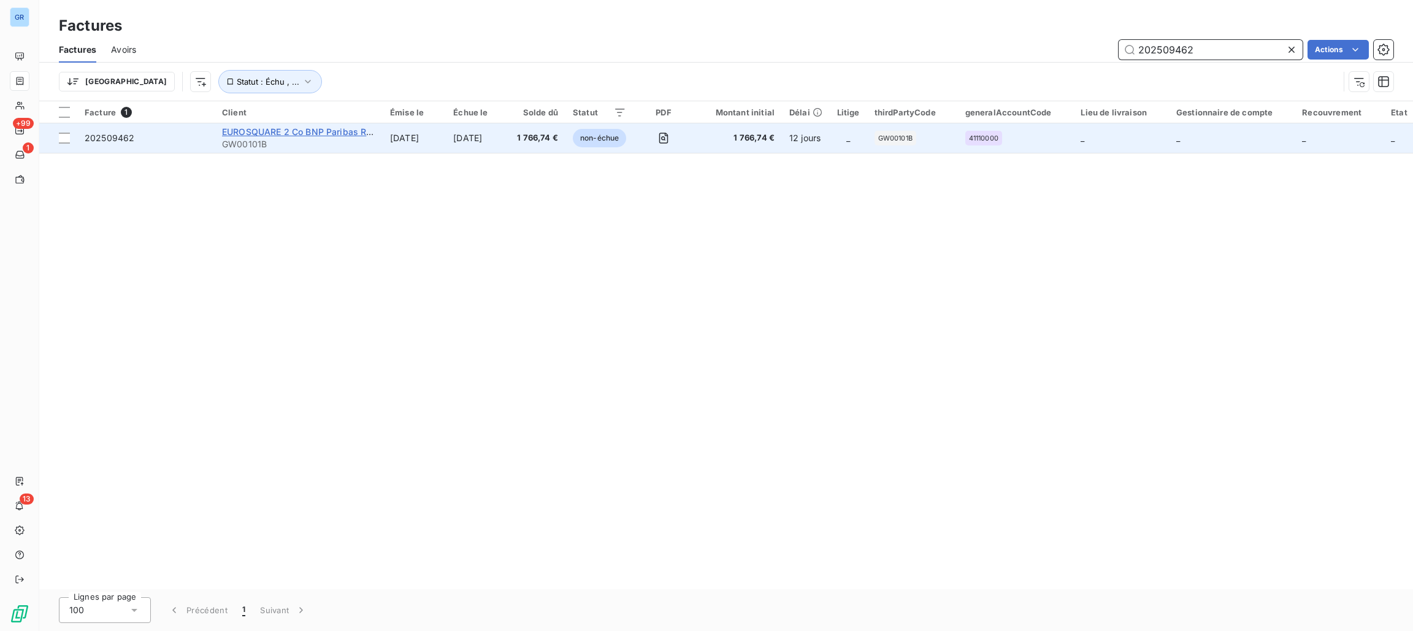
type input "202509462"
click at [358, 132] on span "EUROSQUARE 2 Co BNP Paribas REPM - 53336" at bounding box center [321, 131] width 199 height 10
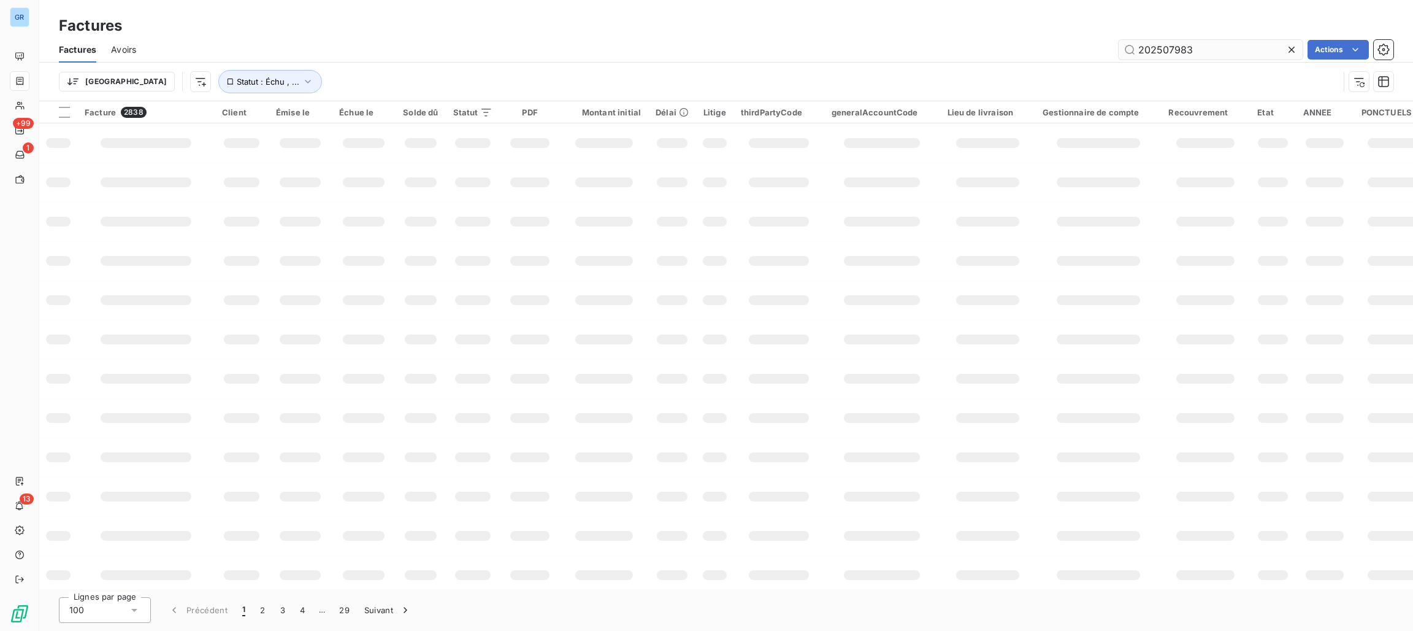
type input "202507983"
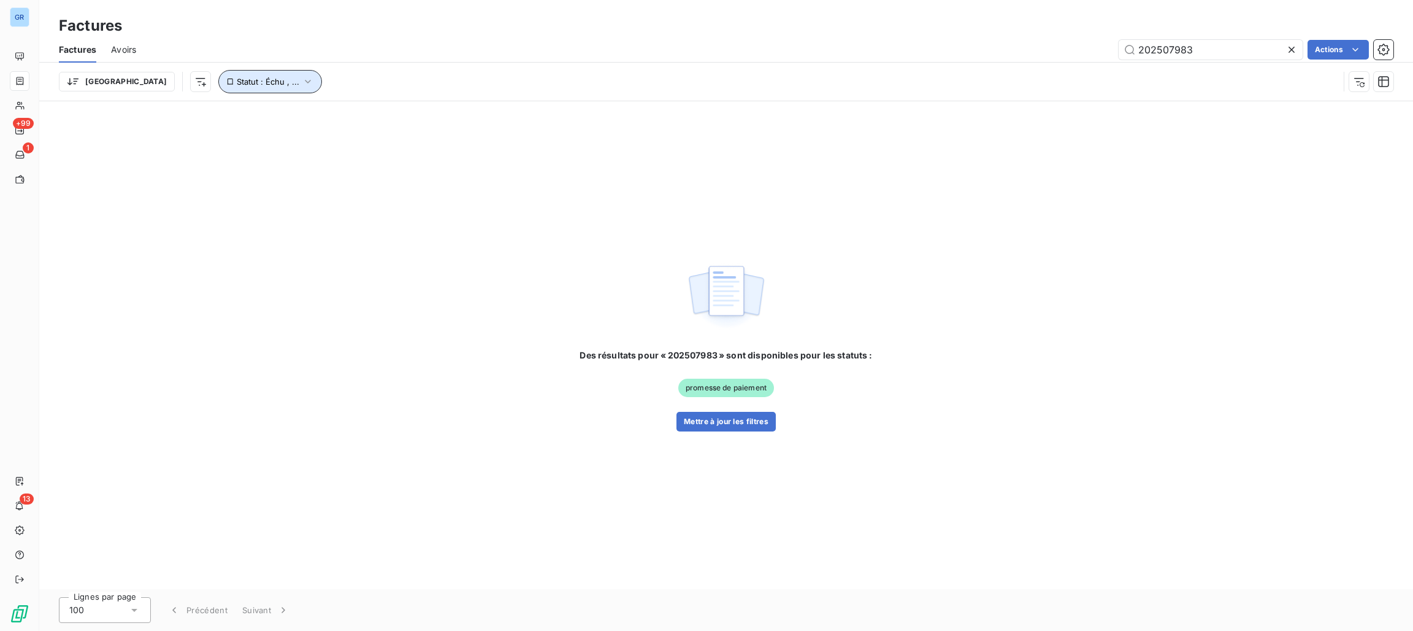
click at [237, 82] on span "Statut : Échu , ..." at bounding box center [268, 82] width 63 height 10
drag, startPoint x: 305, startPoint y: 110, endPoint x: 315, endPoint y: 110, distance: 9.8
click at [307, 110] on span "échue" at bounding box center [320, 113] width 29 height 11
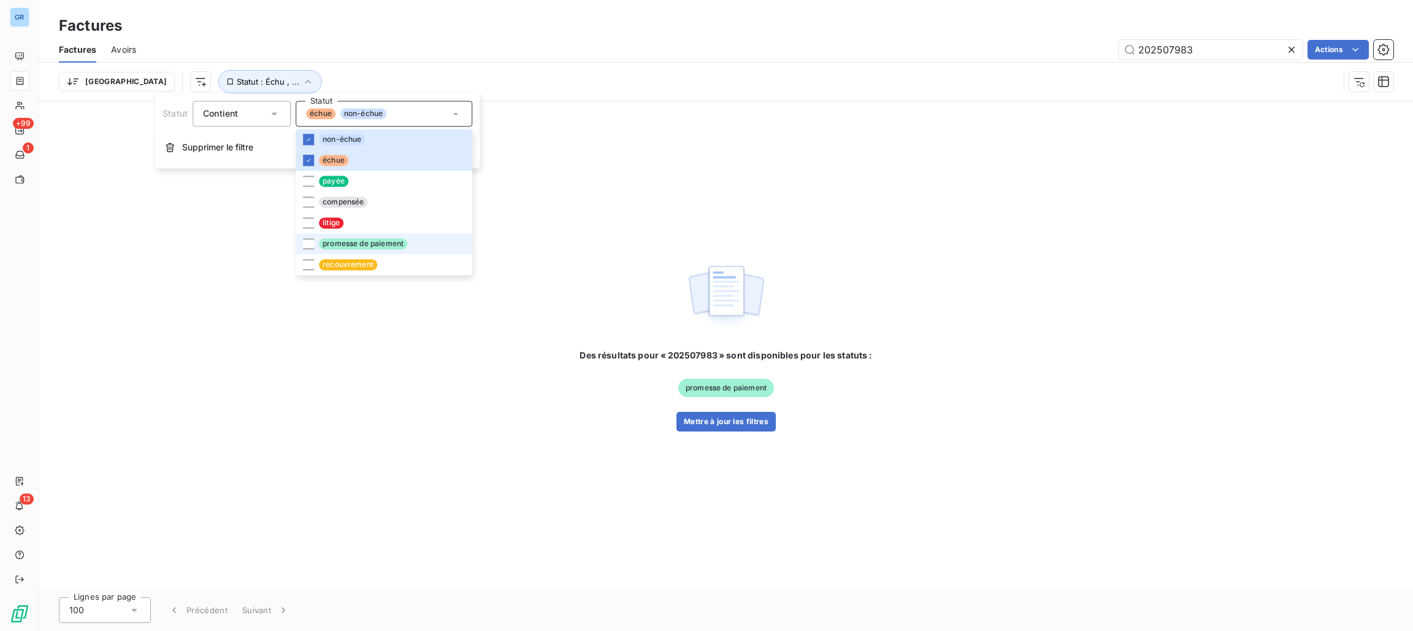
click at [325, 245] on span "promesse de paiement" at bounding box center [363, 243] width 88 height 11
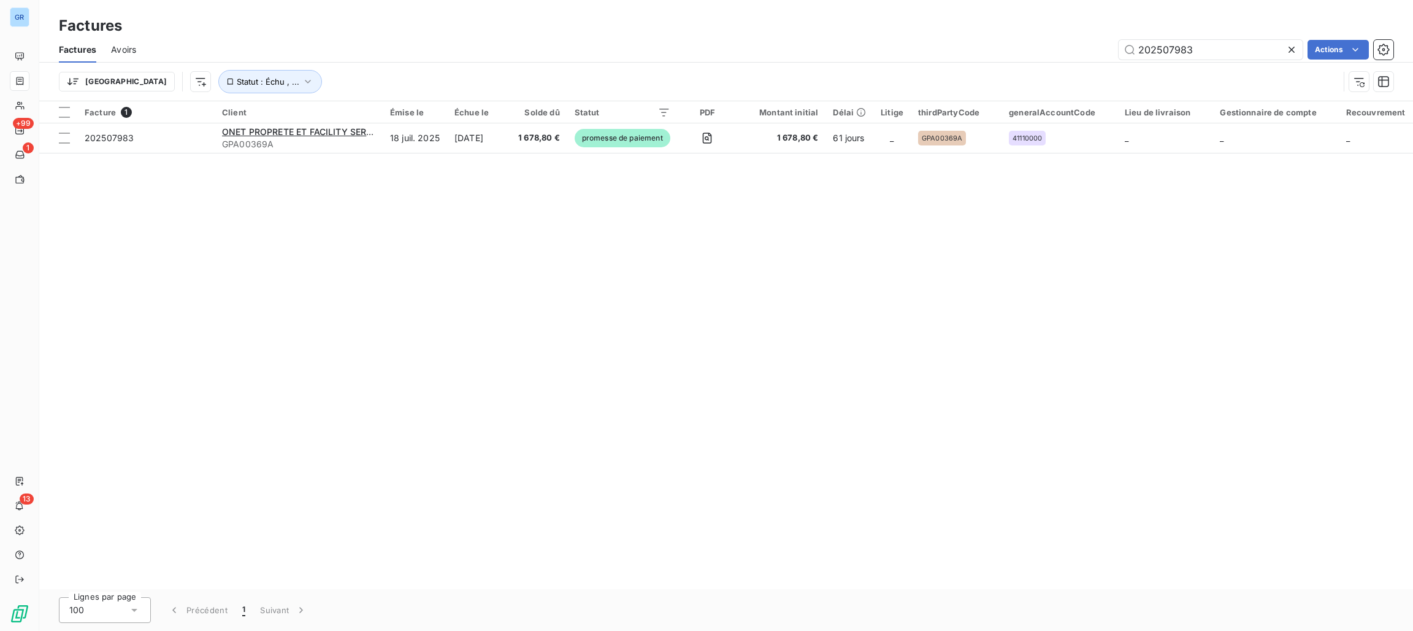
click at [811, 16] on div "Factures" at bounding box center [726, 26] width 1374 height 22
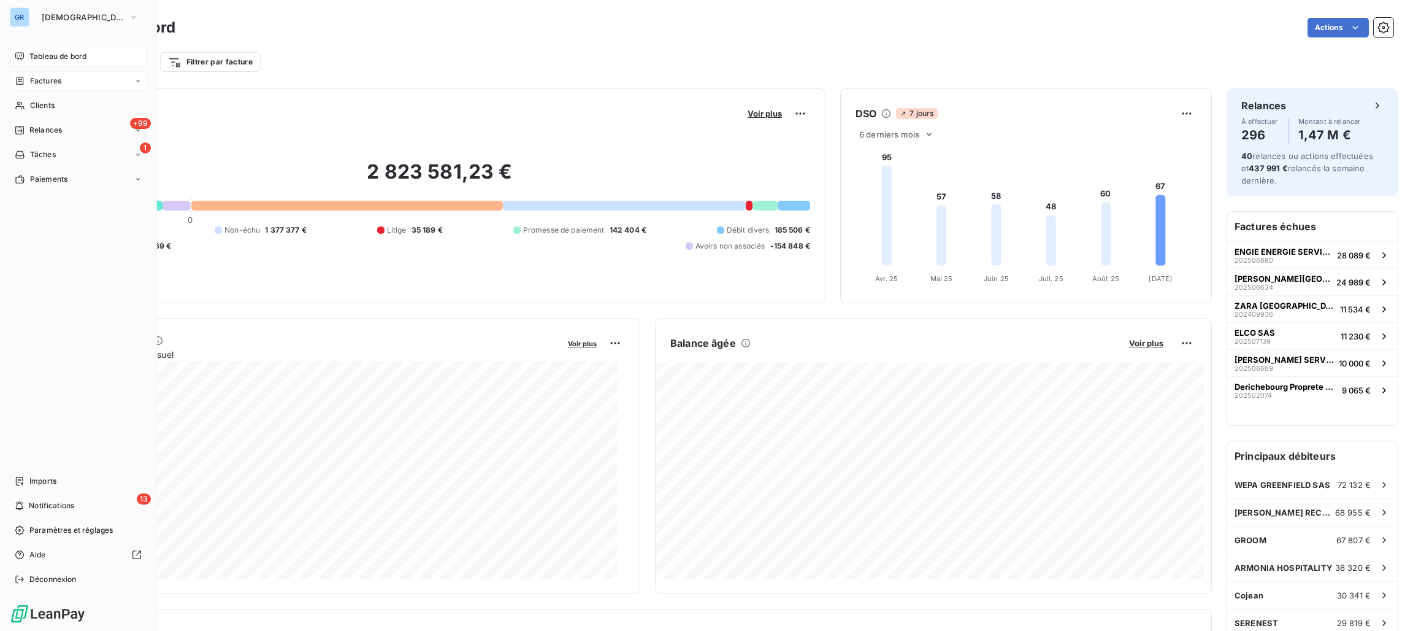
click at [48, 79] on span "Factures" at bounding box center [45, 80] width 31 height 11
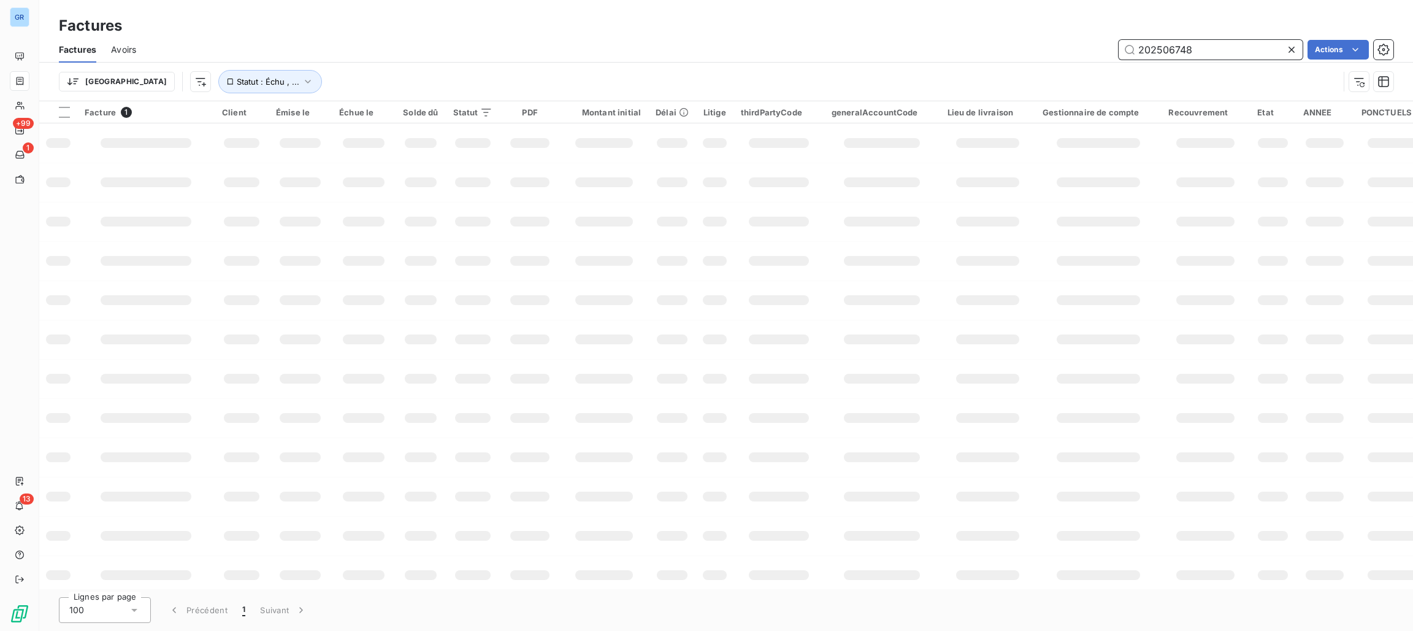
drag, startPoint x: 1194, startPoint y: 53, endPoint x: 1214, endPoint y: 55, distance: 20.3
click at [1197, 51] on input "202506748" at bounding box center [1211, 50] width 184 height 20
drag, startPoint x: 1221, startPoint y: 53, endPoint x: 910, endPoint y: 48, distance: 311.1
click at [910, 48] on div "202506748 Actions" at bounding box center [772, 50] width 1243 height 20
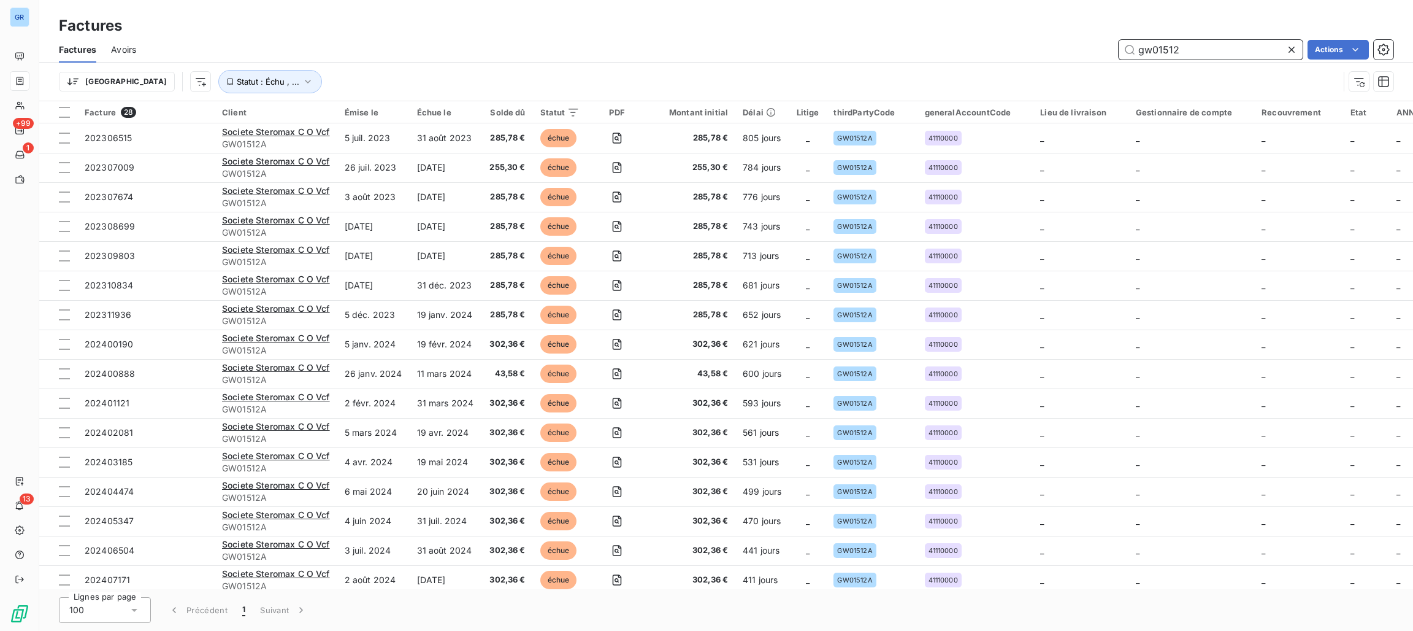
type input "gw01512"
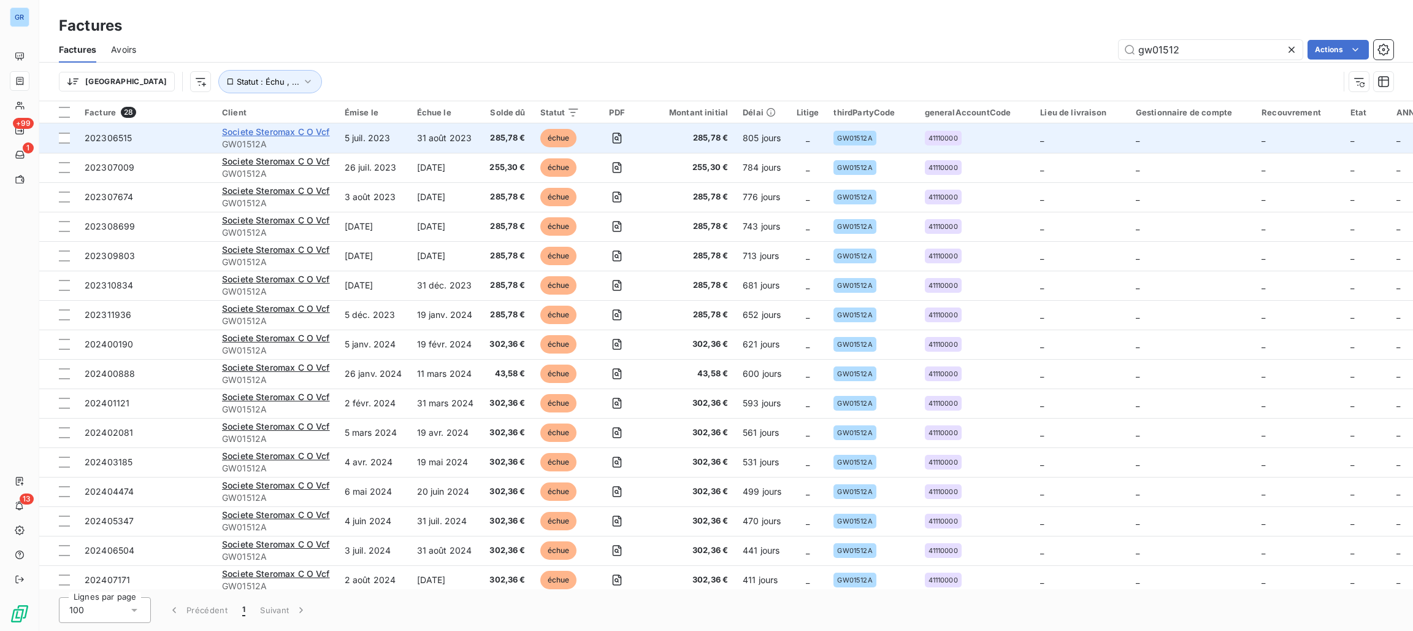
click at [235, 134] on span "Societe Steromax C O Vcf" at bounding box center [276, 131] width 108 height 10
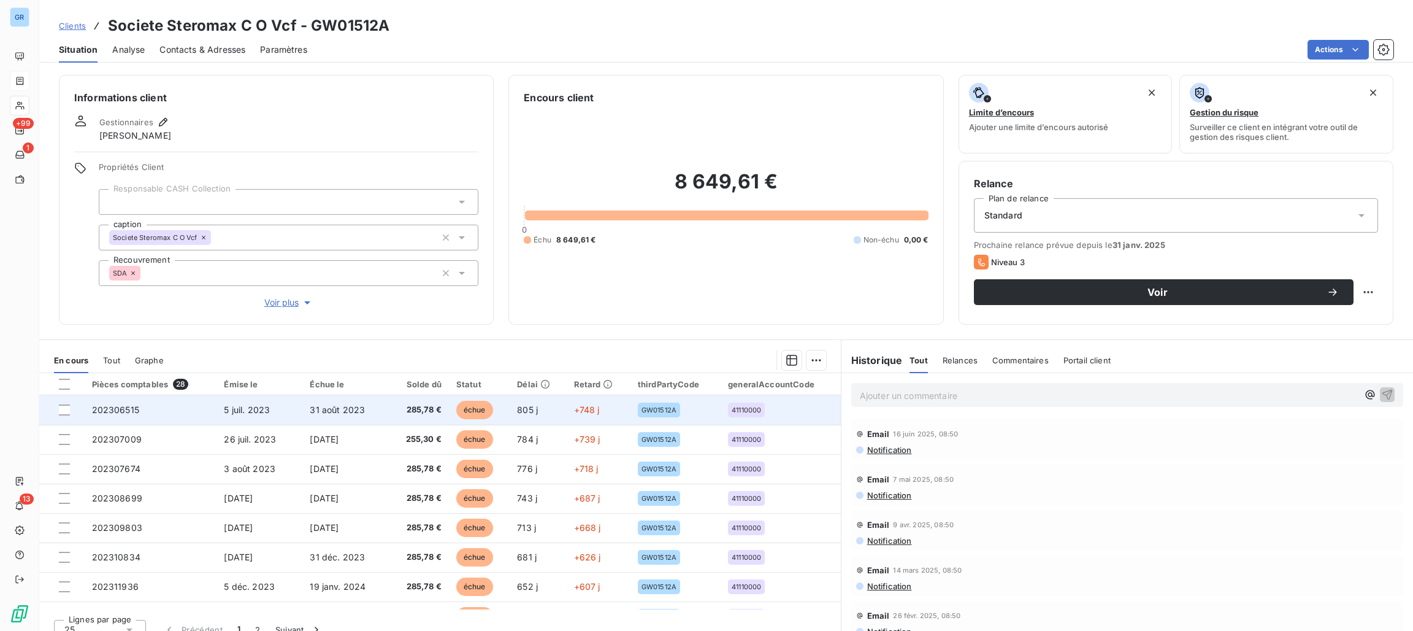
click at [456, 405] on span "échue" at bounding box center [474, 410] width 37 height 18
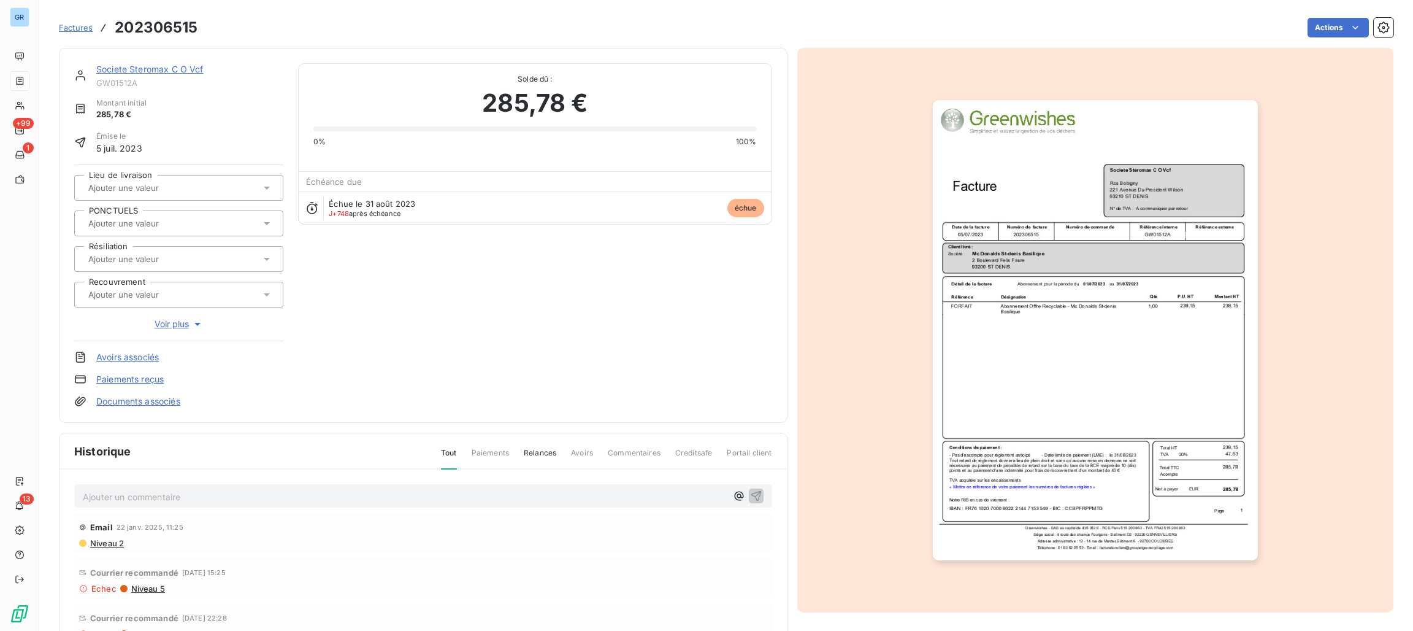
click at [1039, 258] on img "button" at bounding box center [1095, 330] width 325 height 460
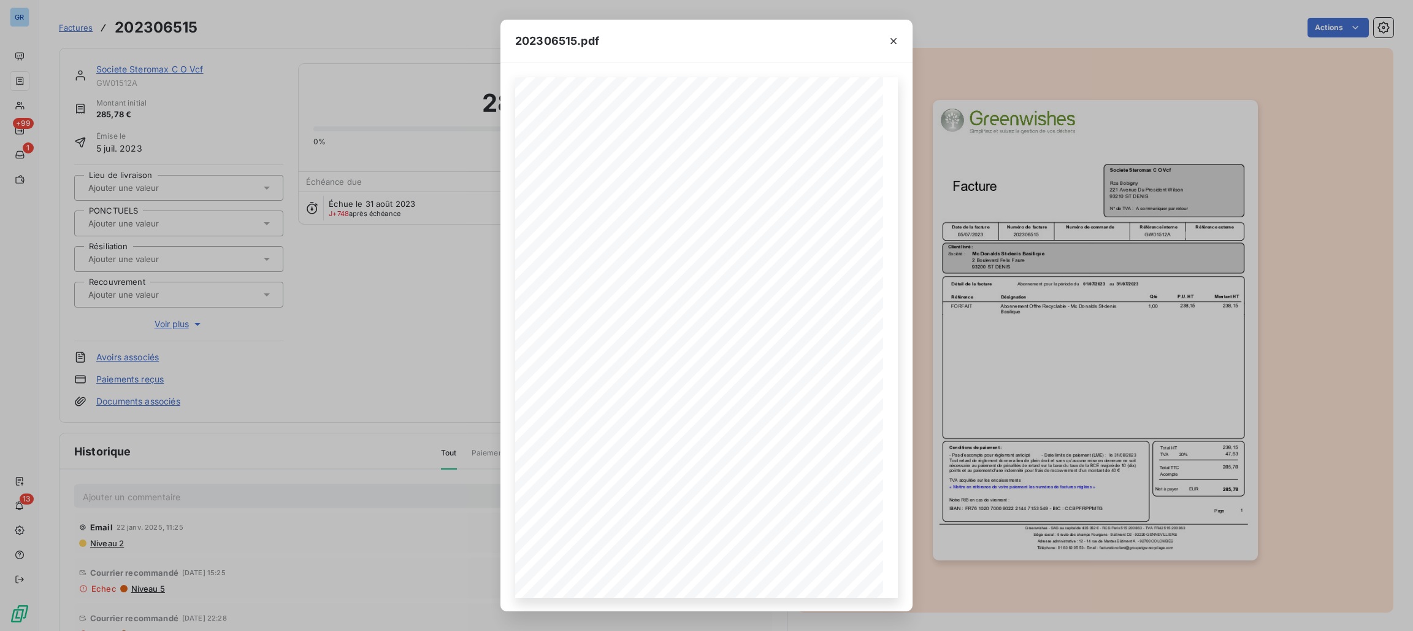
click at [266, 36] on div "202306515.pdf Référence interne Numéro de Date de Numéro de commande Référence …" at bounding box center [706, 315] width 1413 height 631
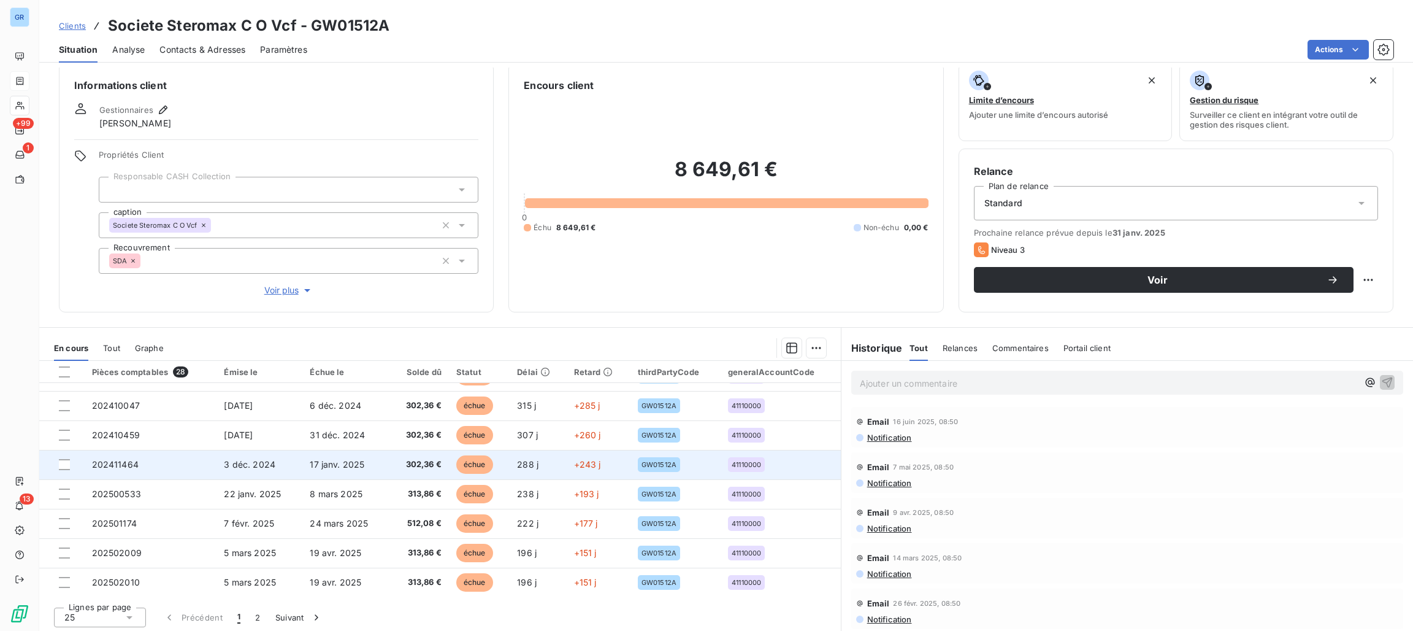
scroll to position [15, 0]
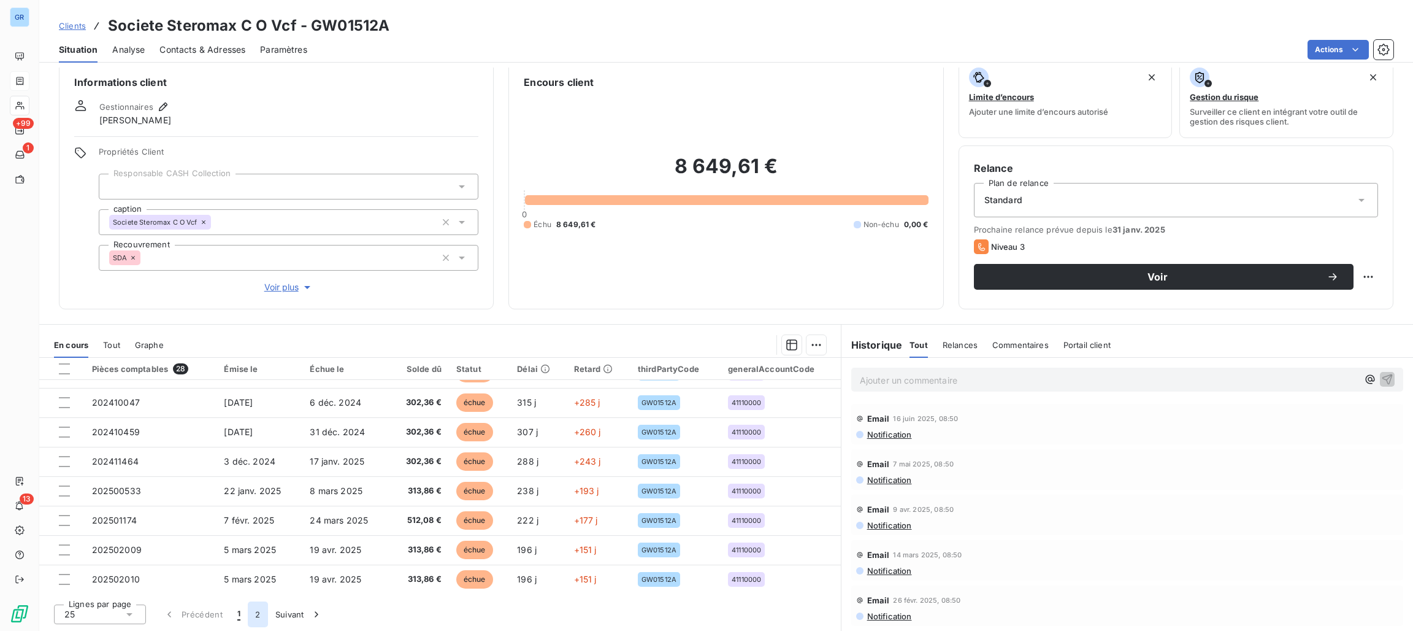
click at [256, 609] on button "2" at bounding box center [258, 614] width 20 height 26
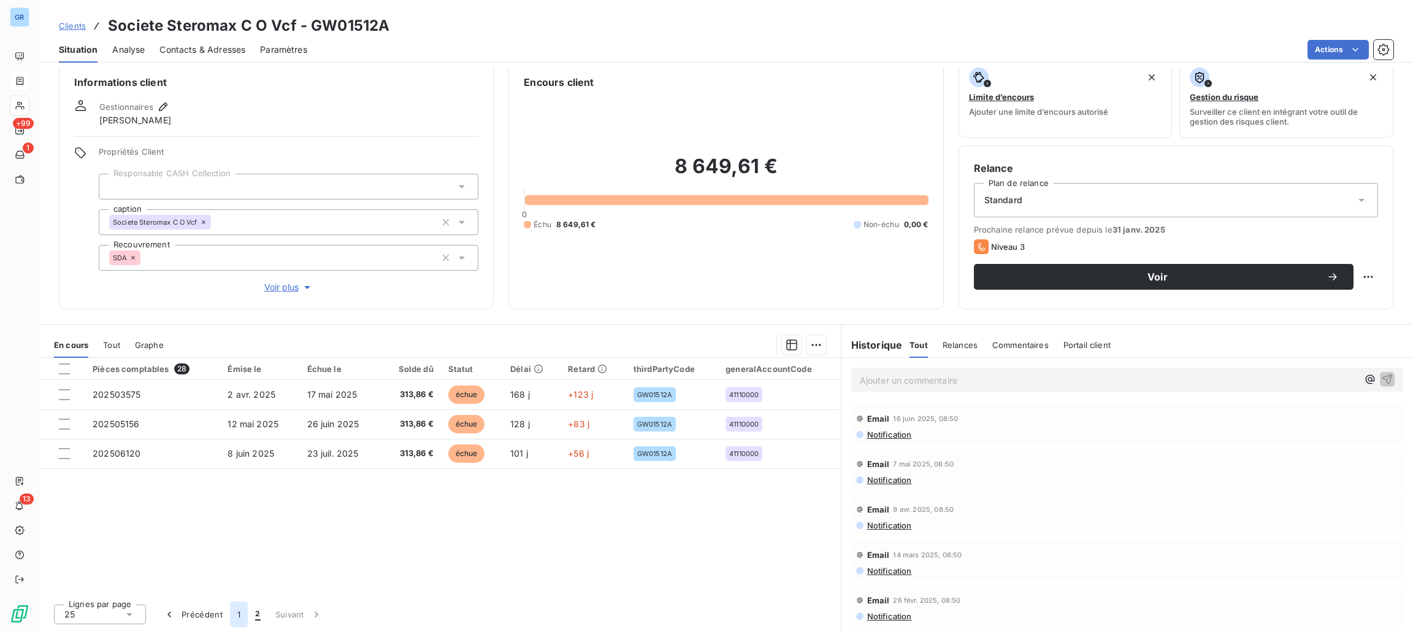
click at [233, 615] on button "1" at bounding box center [239, 614] width 18 height 26
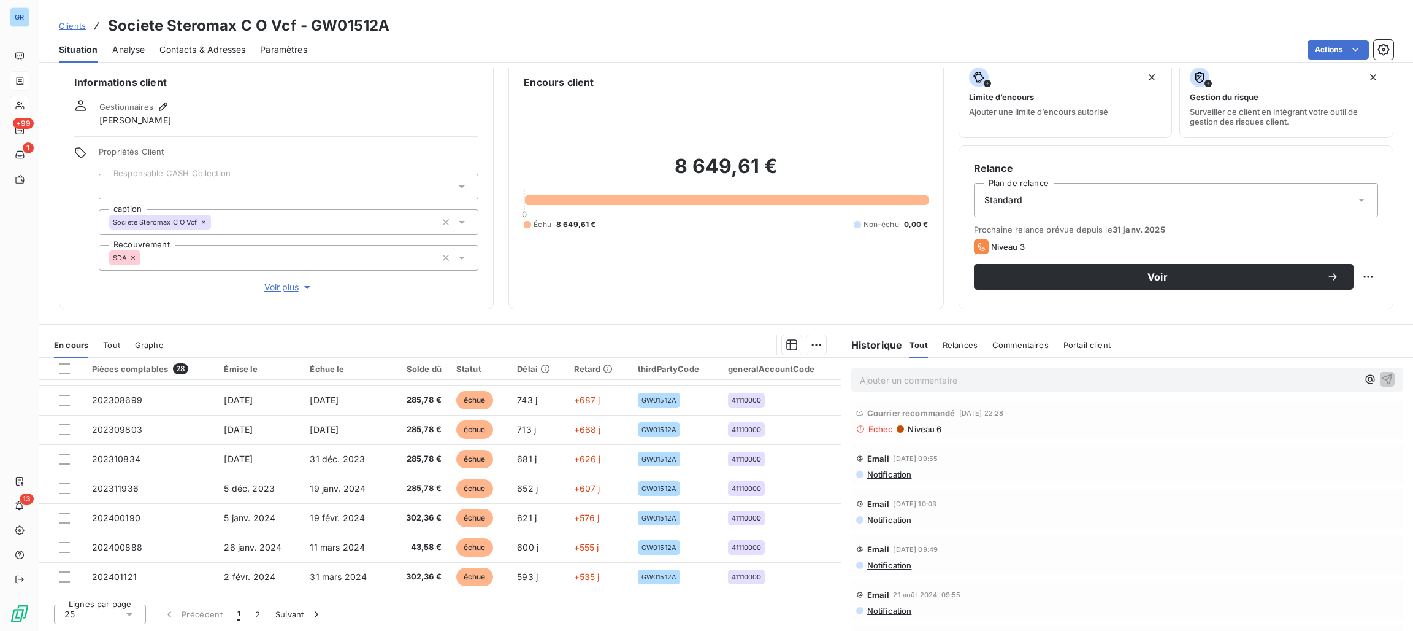
scroll to position [0, 0]
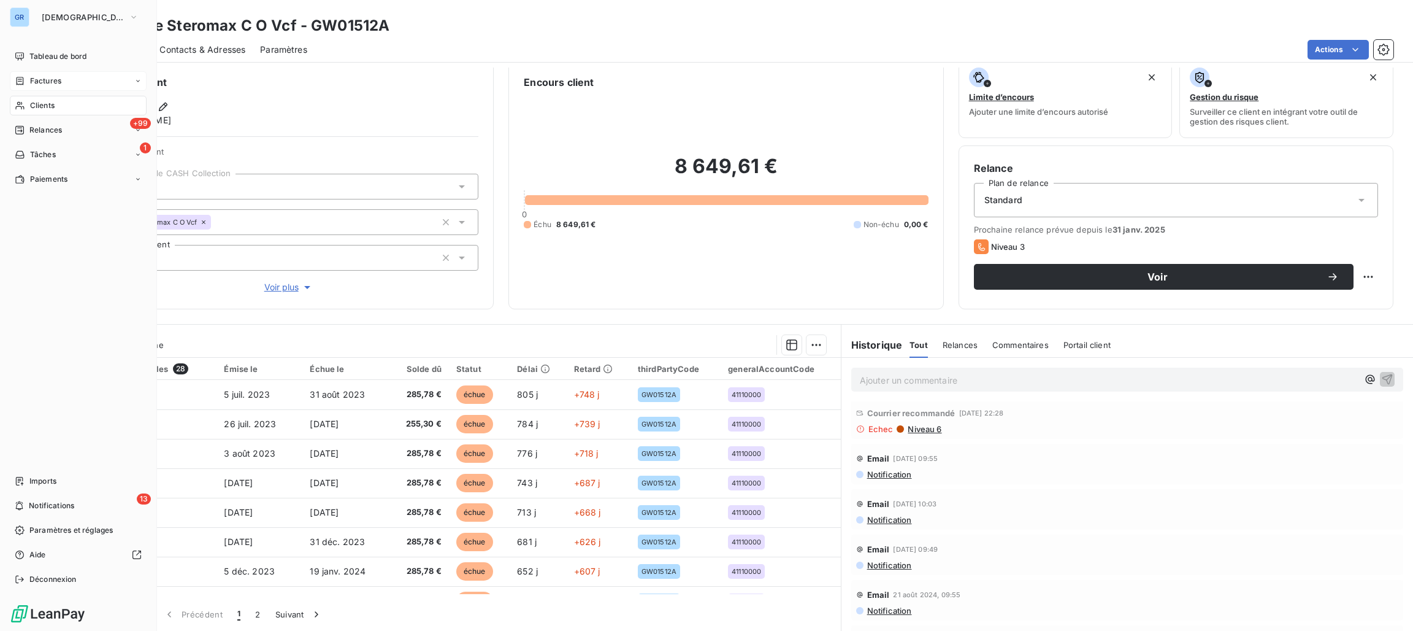
click at [42, 82] on span "Factures" at bounding box center [45, 80] width 31 height 11
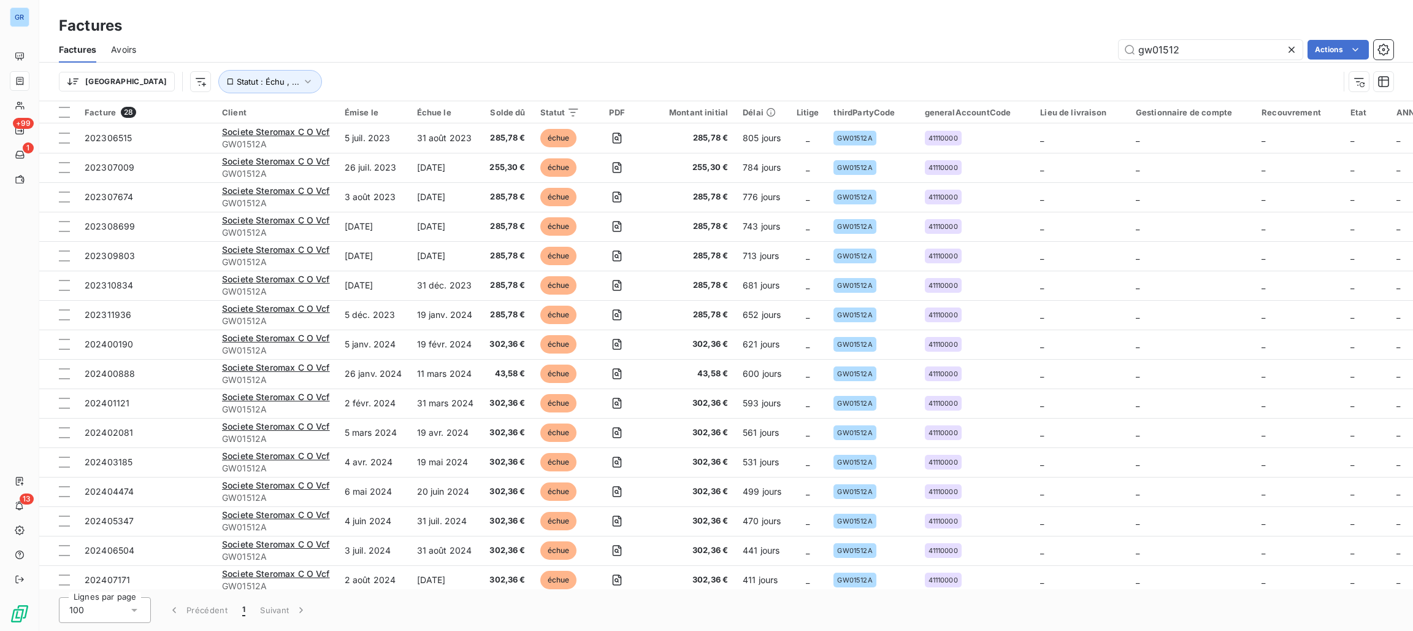
drag, startPoint x: 1186, startPoint y: 50, endPoint x: 996, endPoint y: 42, distance: 190.3
click at [996, 42] on div "gw01512 Actions" at bounding box center [772, 50] width 1243 height 20
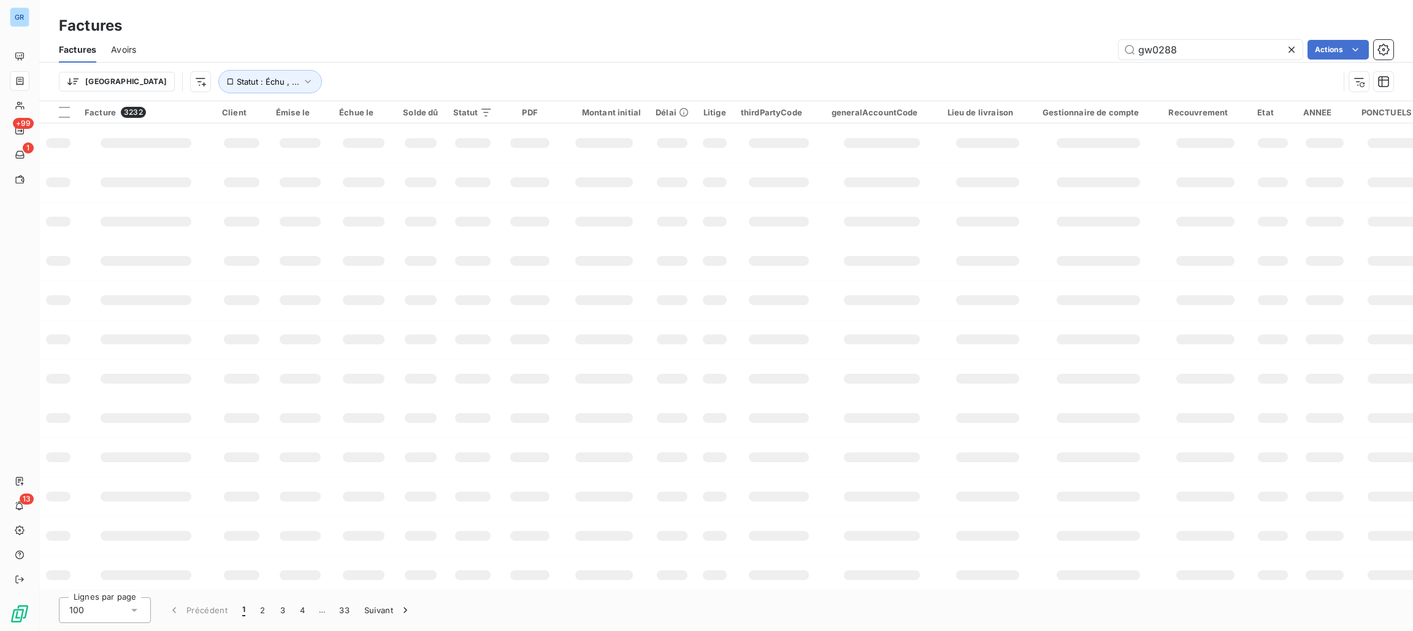
type input "gw02886"
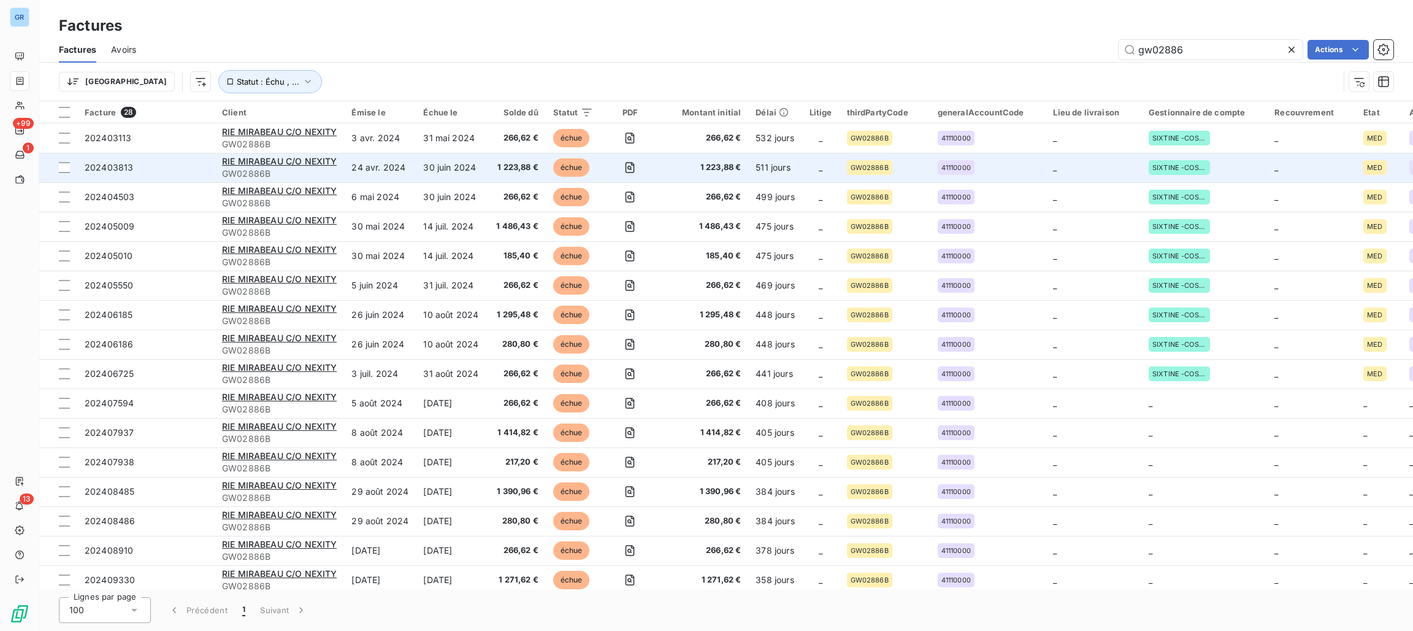
click at [266, 154] on td "RIE MIRABEAU C/O NEXITY GW02886B" at bounding box center [279, 167] width 129 height 29
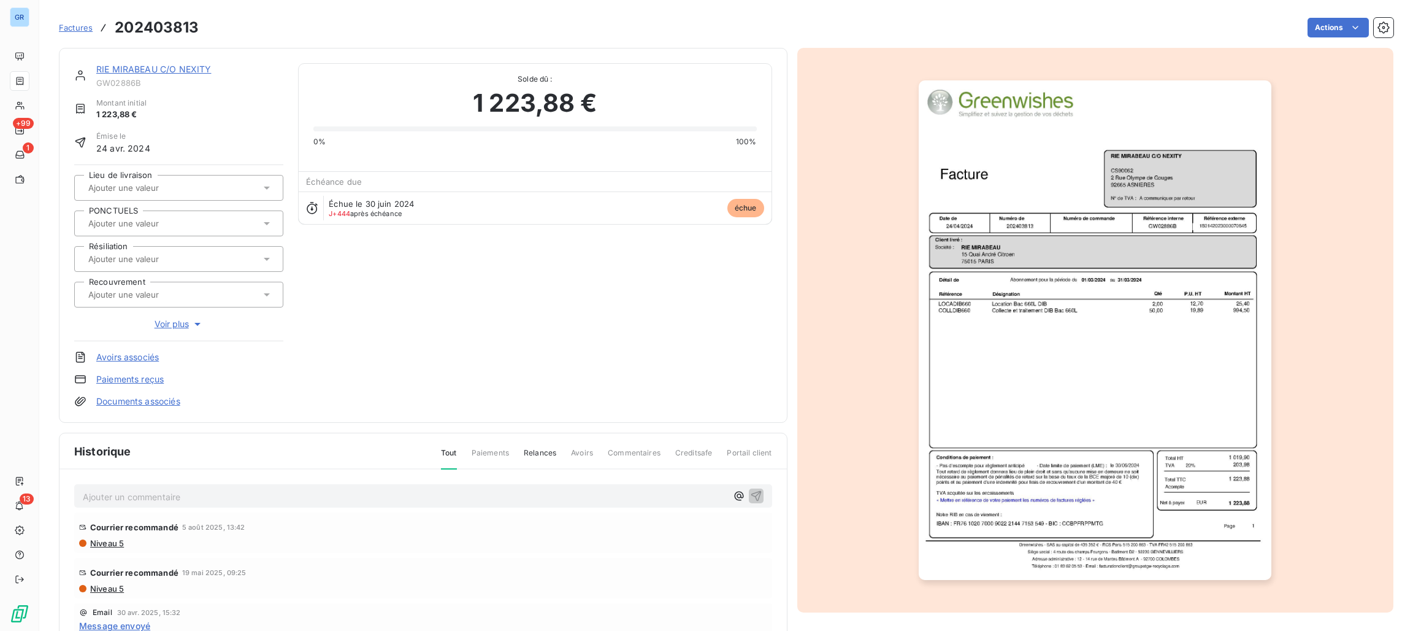
click at [198, 64] on link "RIE MIRABEAU C/O NEXITY" at bounding box center [153, 69] width 115 height 10
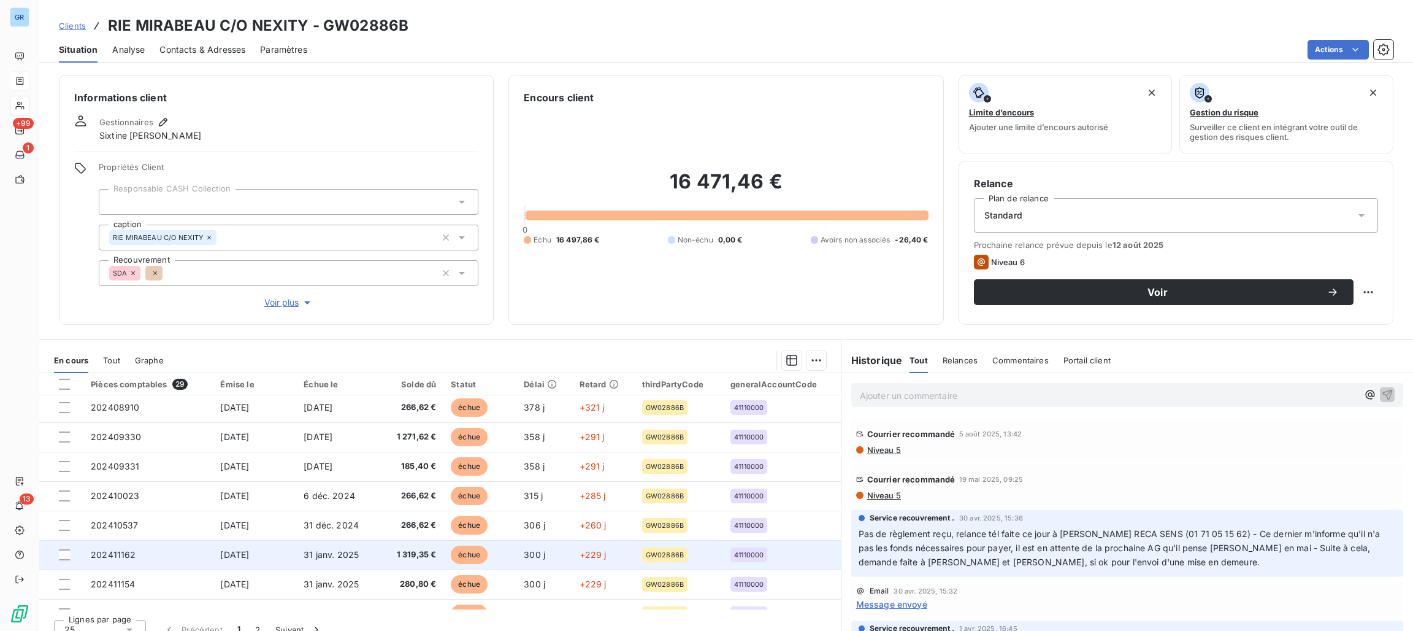
scroll to position [522, 0]
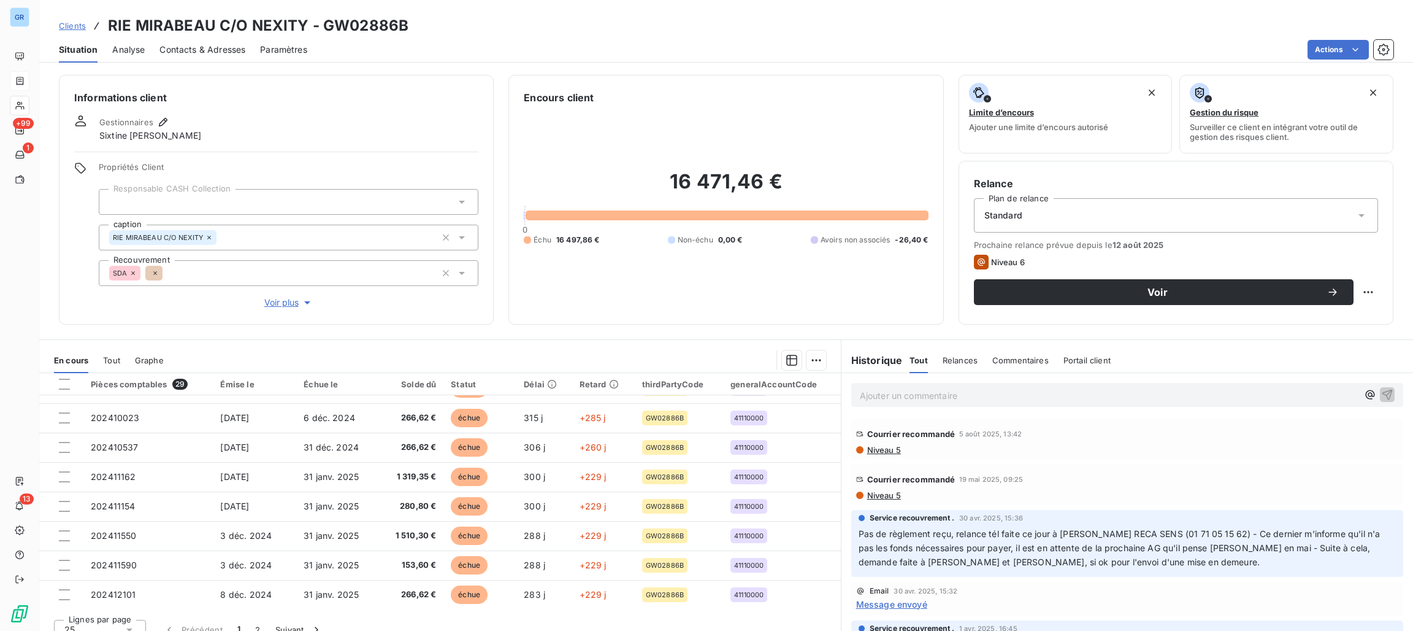
click at [885, 446] on span "Niveau 5" at bounding box center [883, 450] width 35 height 10
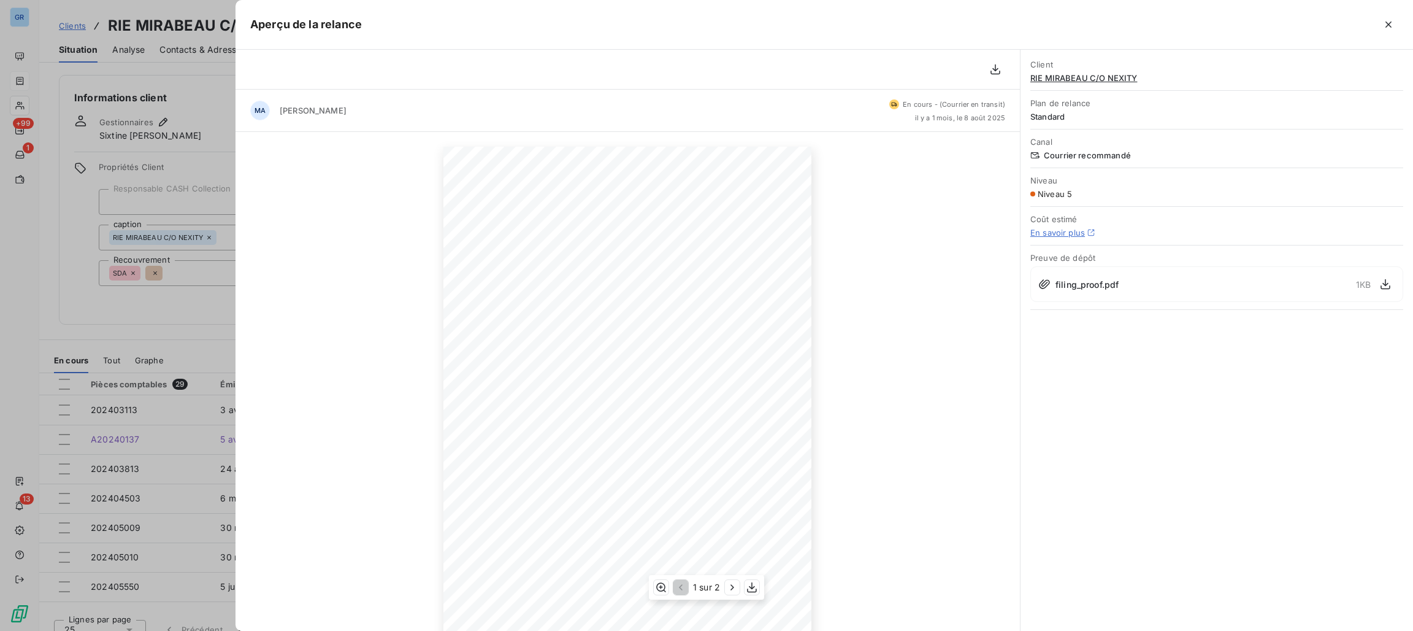
scroll to position [51, 0]
click at [174, 296] on div at bounding box center [706, 315] width 1413 height 631
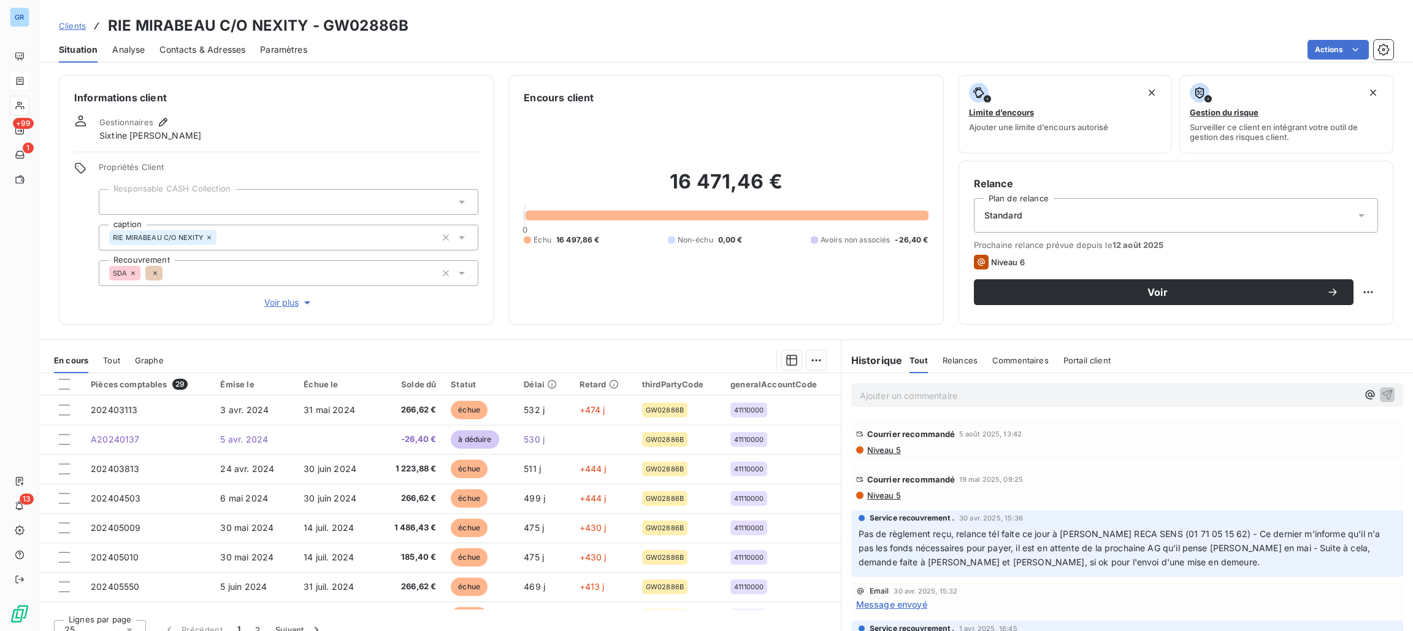
drag, startPoint x: 179, startPoint y: 129, endPoint x: 145, endPoint y: 137, distance: 33.9
click at [179, 129] on div "Gestionnaires Sixtine [PERSON_NAME]" at bounding box center [276, 128] width 404 height 27
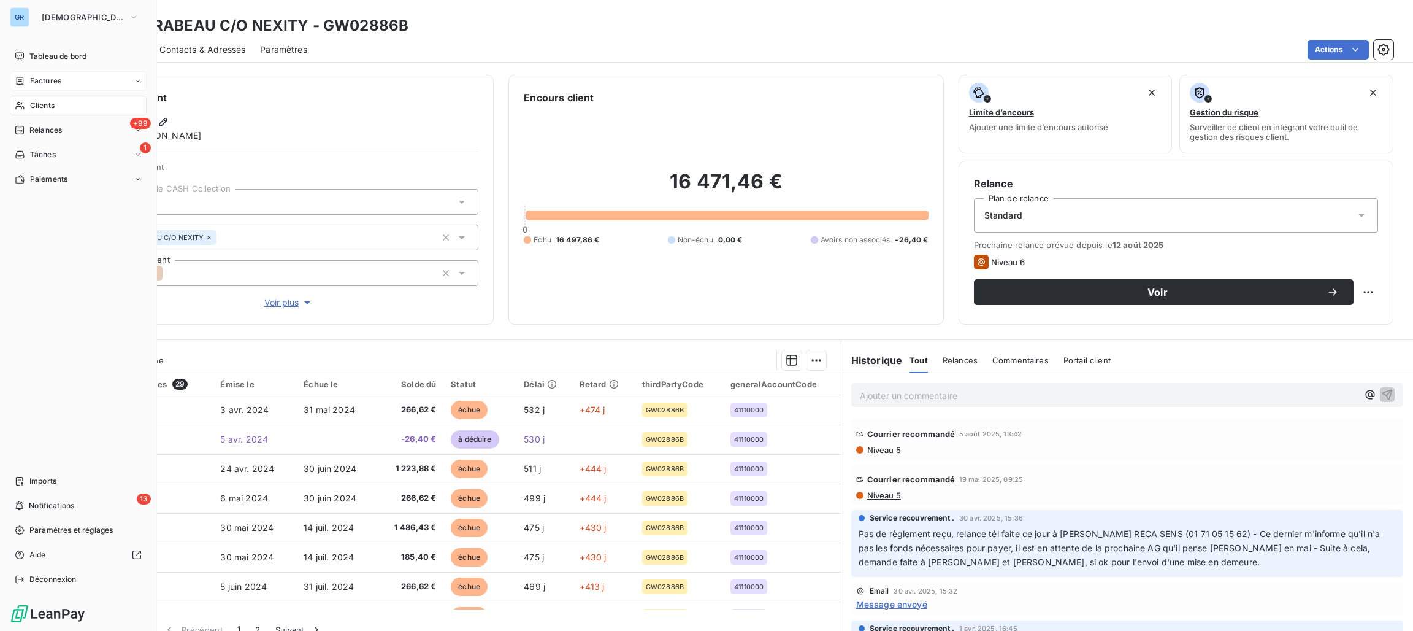
click at [42, 78] on span "Factures" at bounding box center [45, 80] width 31 height 11
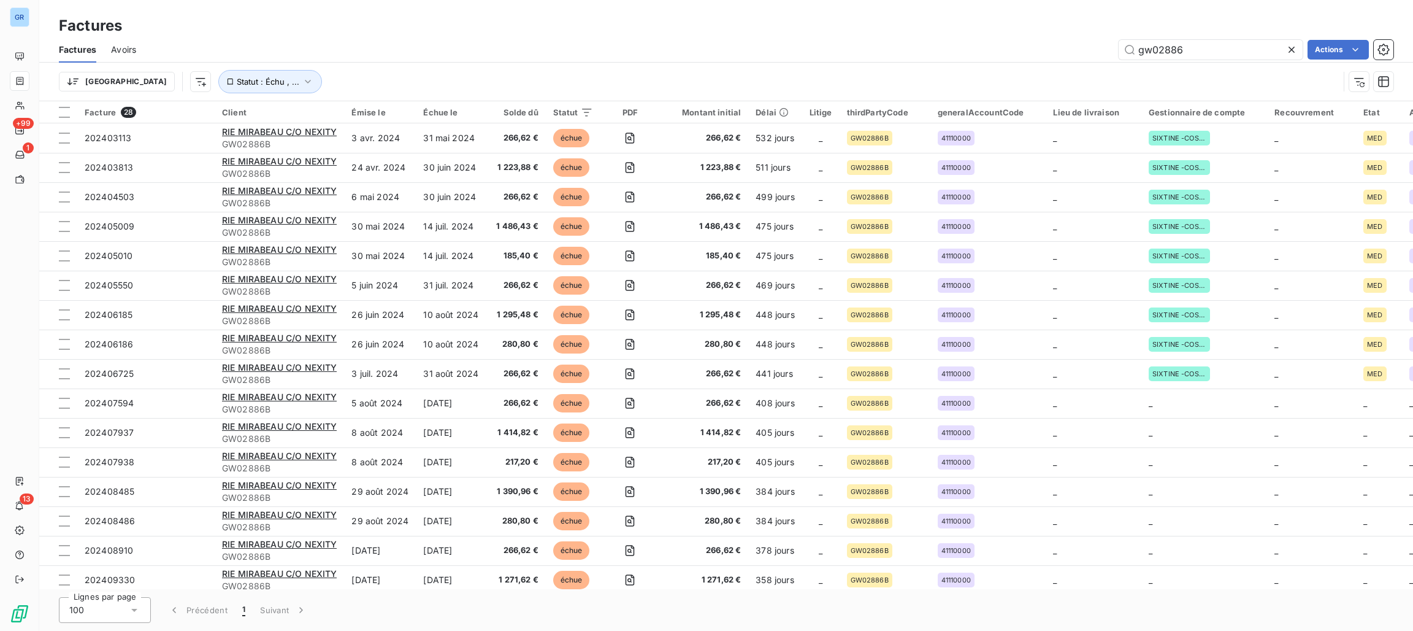
drag, startPoint x: 1234, startPoint y: 53, endPoint x: 930, endPoint y: 35, distance: 304.2
click at [936, 37] on div "Factures Avoirs gw02886 Actions" at bounding box center [726, 50] width 1374 height 26
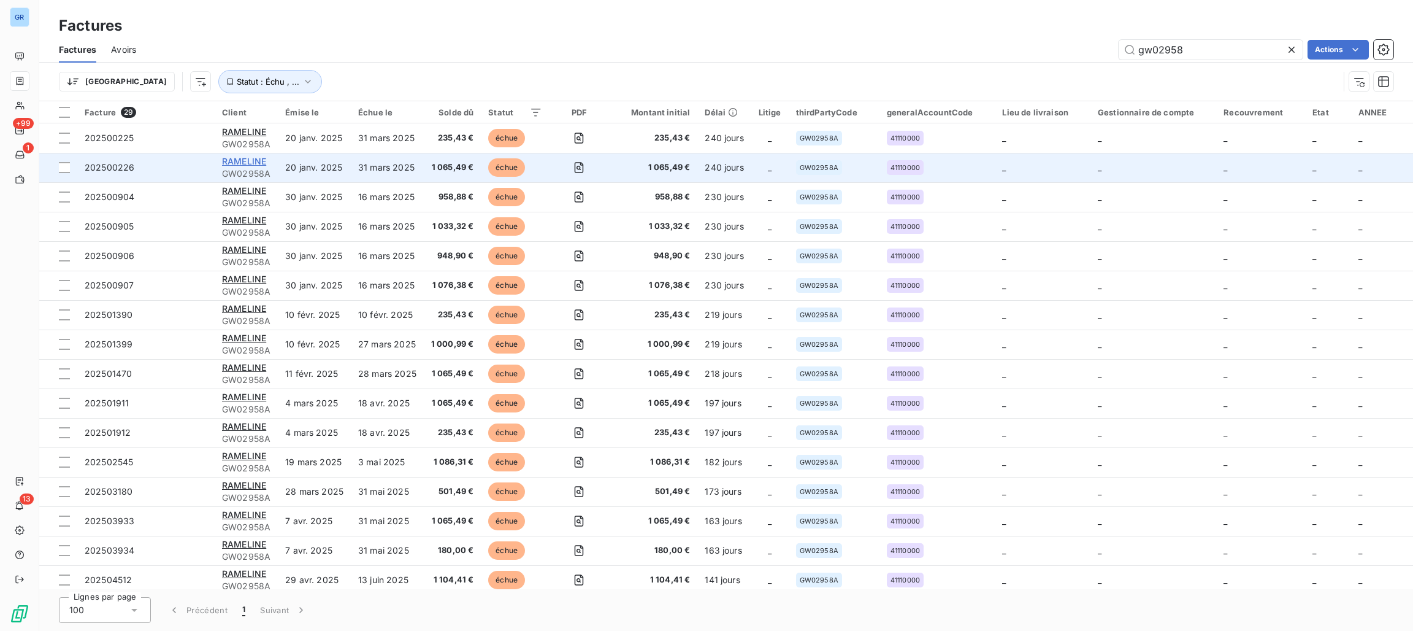
type input "gw02958"
click at [237, 161] on span "RAMELINE" at bounding box center [244, 161] width 44 height 10
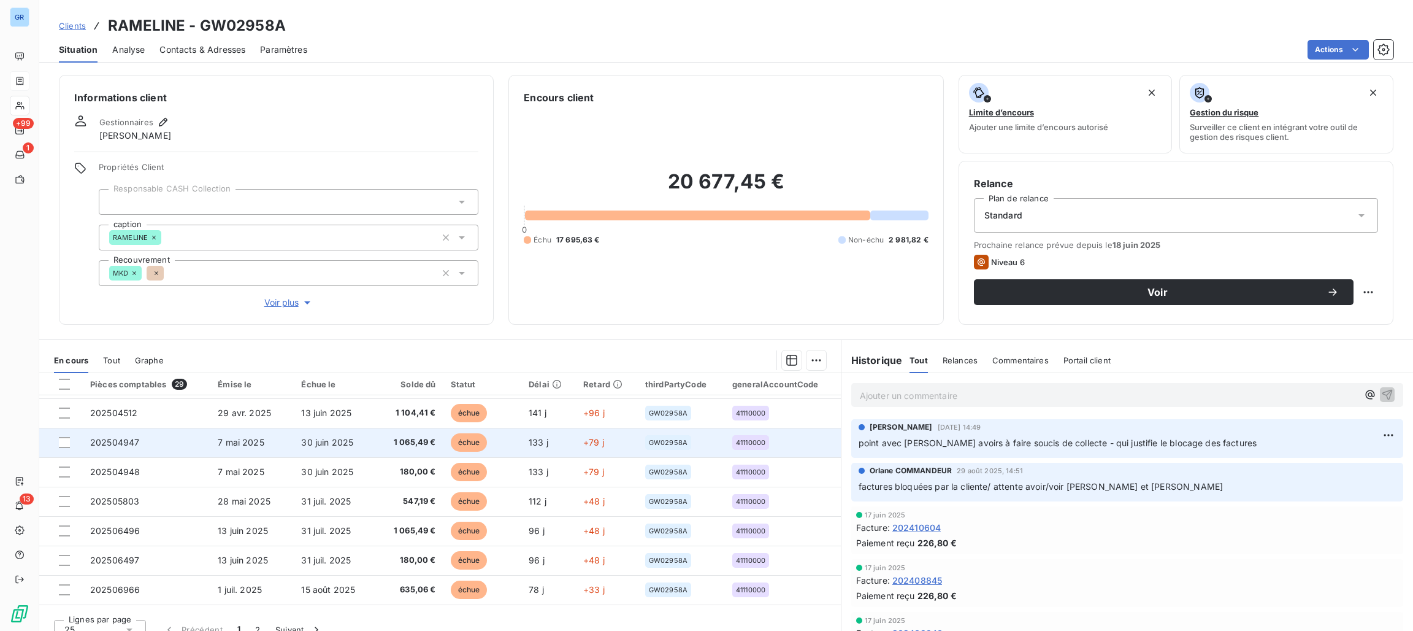
scroll to position [522, 0]
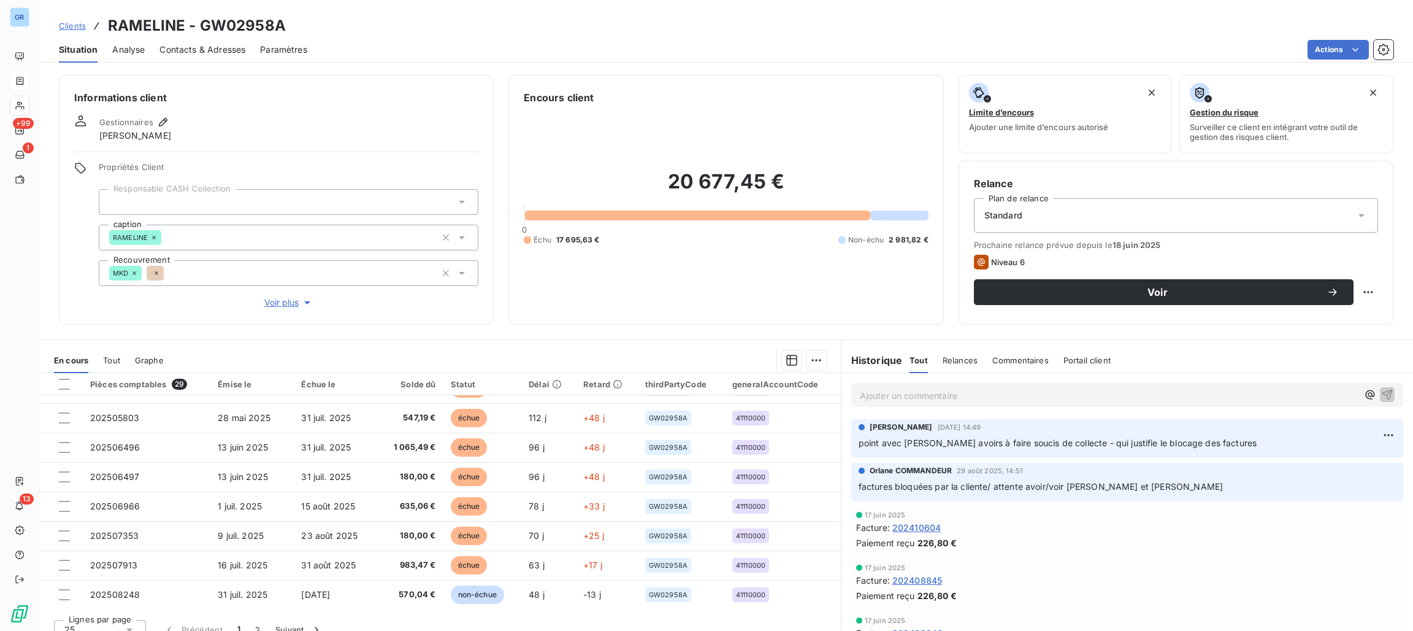
click at [1050, 402] on p "Ajouter un commentaire ﻿" at bounding box center [1109, 395] width 498 height 15
click at [923, 394] on p "Ajouter un commentaire ﻿" at bounding box center [1109, 395] width 498 height 15
click at [948, 385] on div "Ajouter un commentaire ﻿" at bounding box center [1127, 395] width 552 height 24
click at [908, 413] on div "Ajouter un commentaire ﻿" at bounding box center [1128, 395] width 572 height 44
click at [918, 401] on p "Ajouter un commentaire ﻿" at bounding box center [1109, 395] width 498 height 15
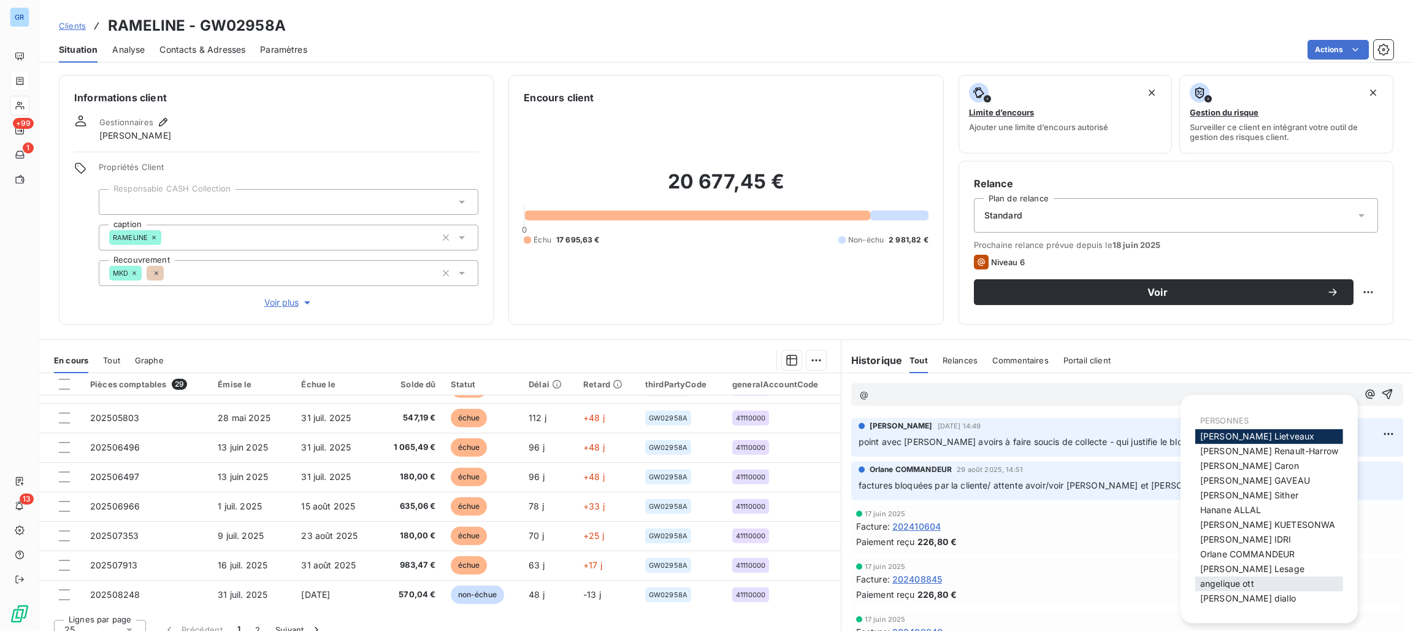
click at [1277, 586] on div "[PERSON_NAME]" at bounding box center [1270, 583] width 148 height 15
click at [1272, 579] on div "[PERSON_NAME]" at bounding box center [1270, 583] width 148 height 15
click at [1243, 583] on span "[PERSON_NAME]" at bounding box center [1228, 583] width 54 height 10
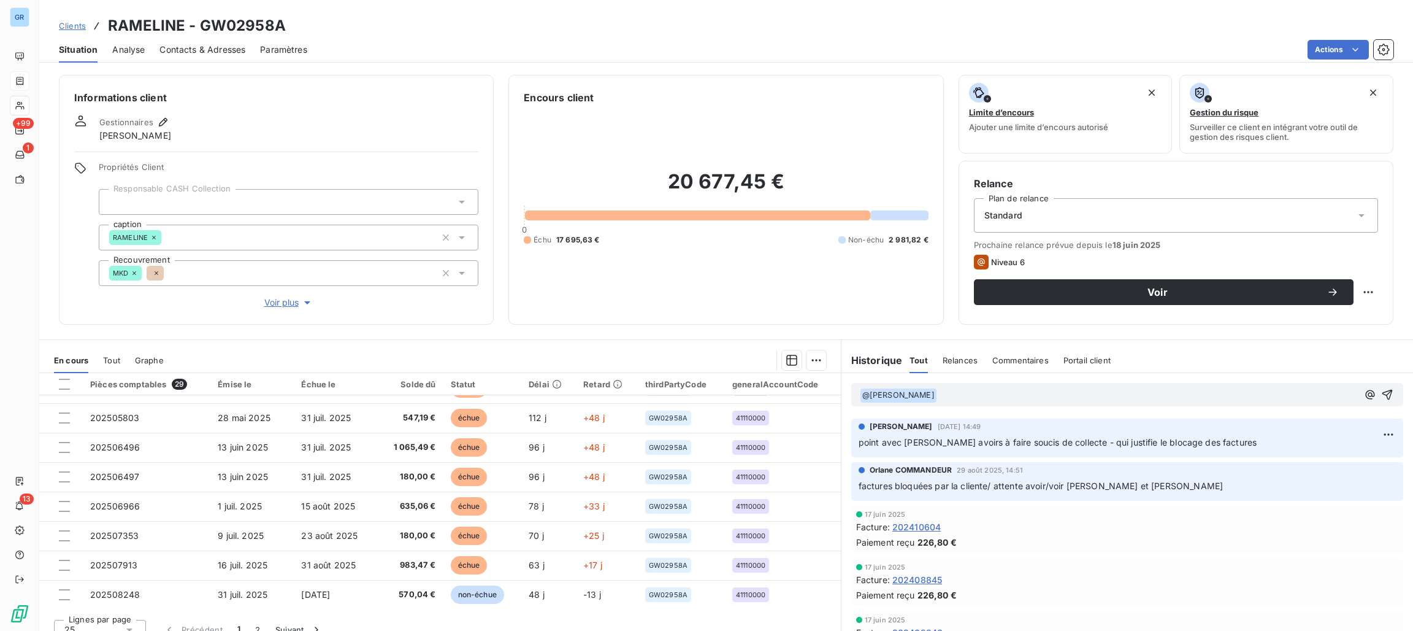
drag, startPoint x: 1243, startPoint y: 583, endPoint x: 1234, endPoint y: 586, distance: 9.7
click at [1234, 586] on div "17 juin 2025 Facture : 202408845 Paiement reçu 226,80 €" at bounding box center [1127, 582] width 542 height 38
click at [1105, 399] on p "﻿ @ [PERSON_NAME] ﻿ ﻿" at bounding box center [1109, 395] width 498 height 15
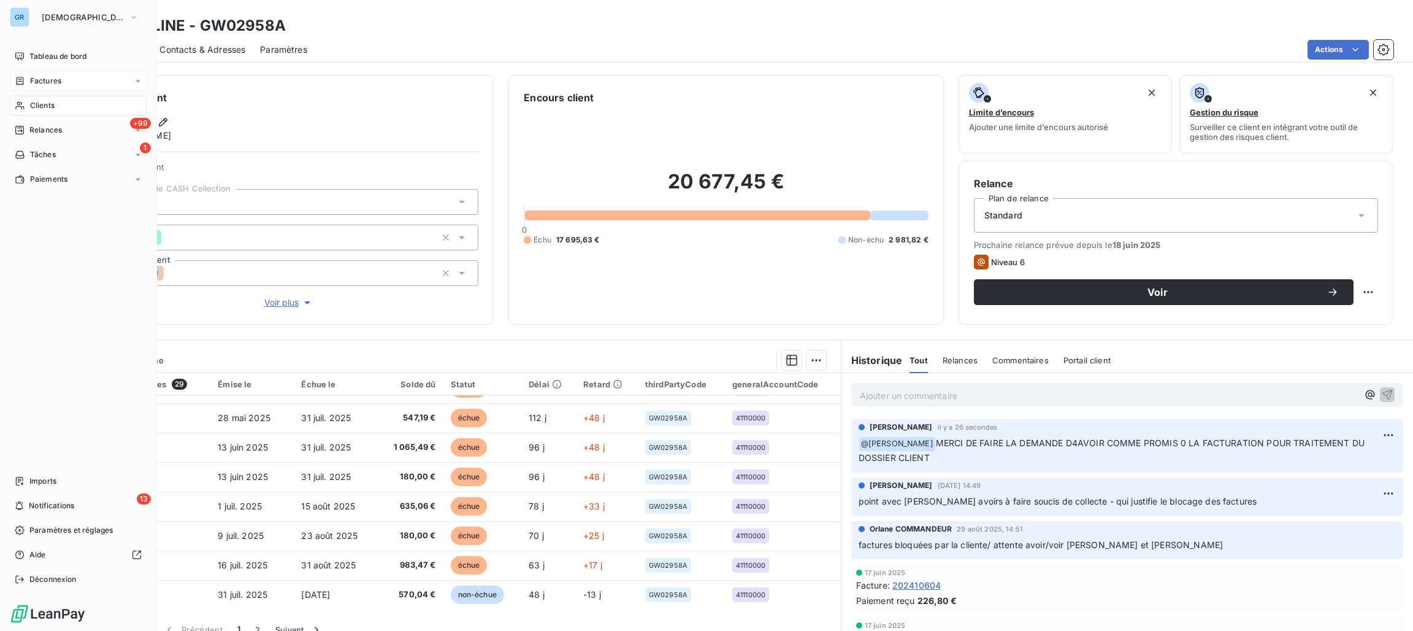
drag, startPoint x: 42, startPoint y: 108, endPoint x: 154, endPoint y: 107, distance: 112.3
click at [42, 107] on span "Clients" at bounding box center [42, 105] width 25 height 11
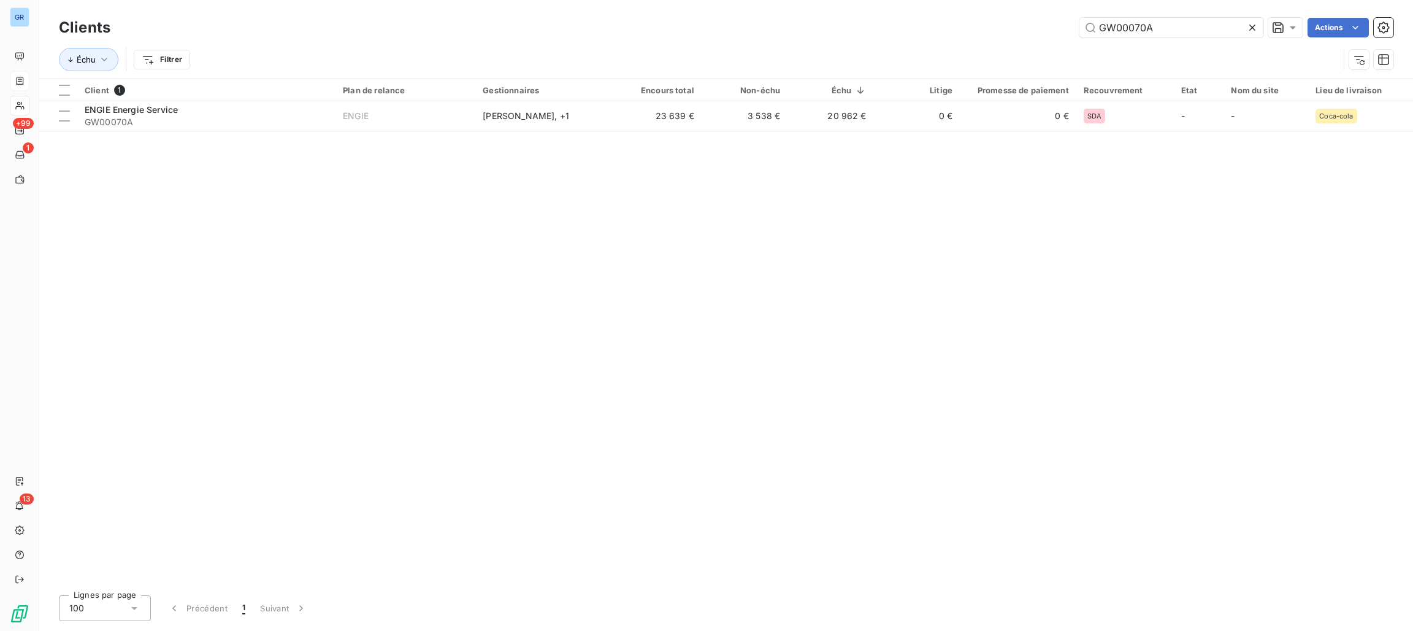
drag, startPoint x: 1194, startPoint y: 33, endPoint x: 710, endPoint y: 33, distance: 484.6
click at [807, 33] on div "GW00070A Actions" at bounding box center [759, 28] width 1269 height 20
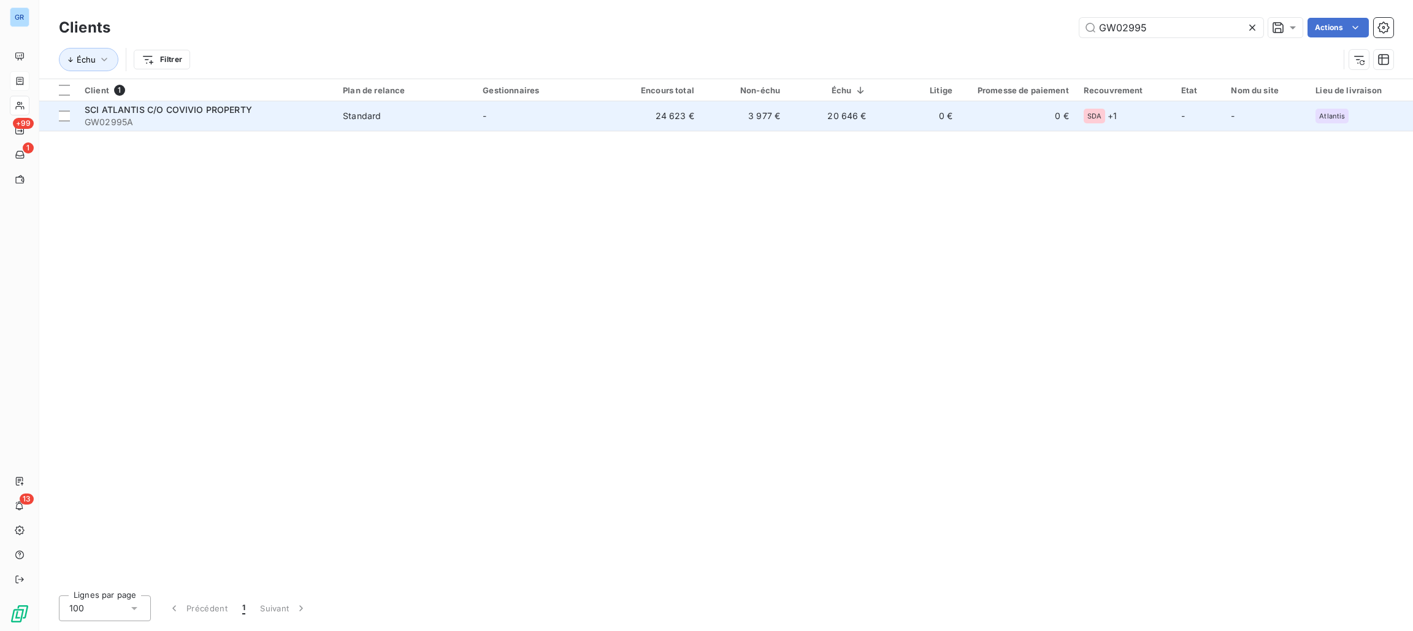
type input "GW02995"
click at [148, 112] on span "SCI ATLANTIS C/O COVIVIO PROPERTY" at bounding box center [168, 109] width 167 height 10
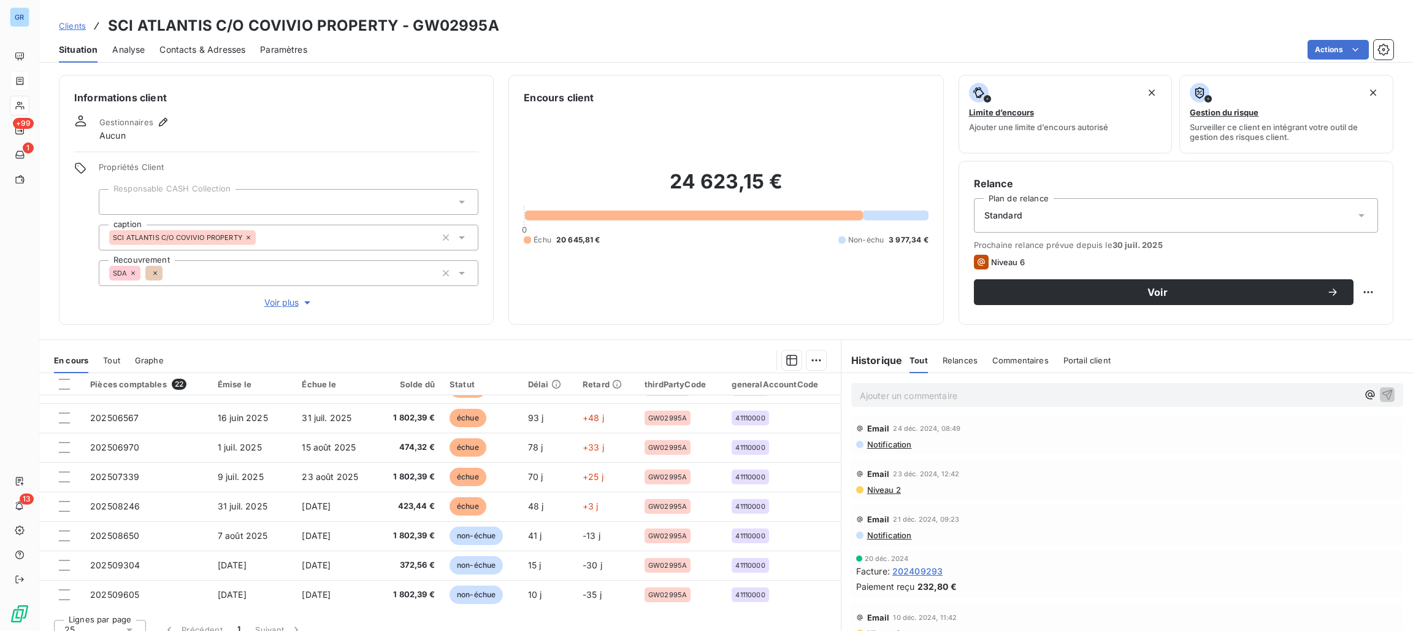
scroll to position [431, 0]
click at [894, 486] on span "Message envoyé" at bounding box center [891, 486] width 71 height 13
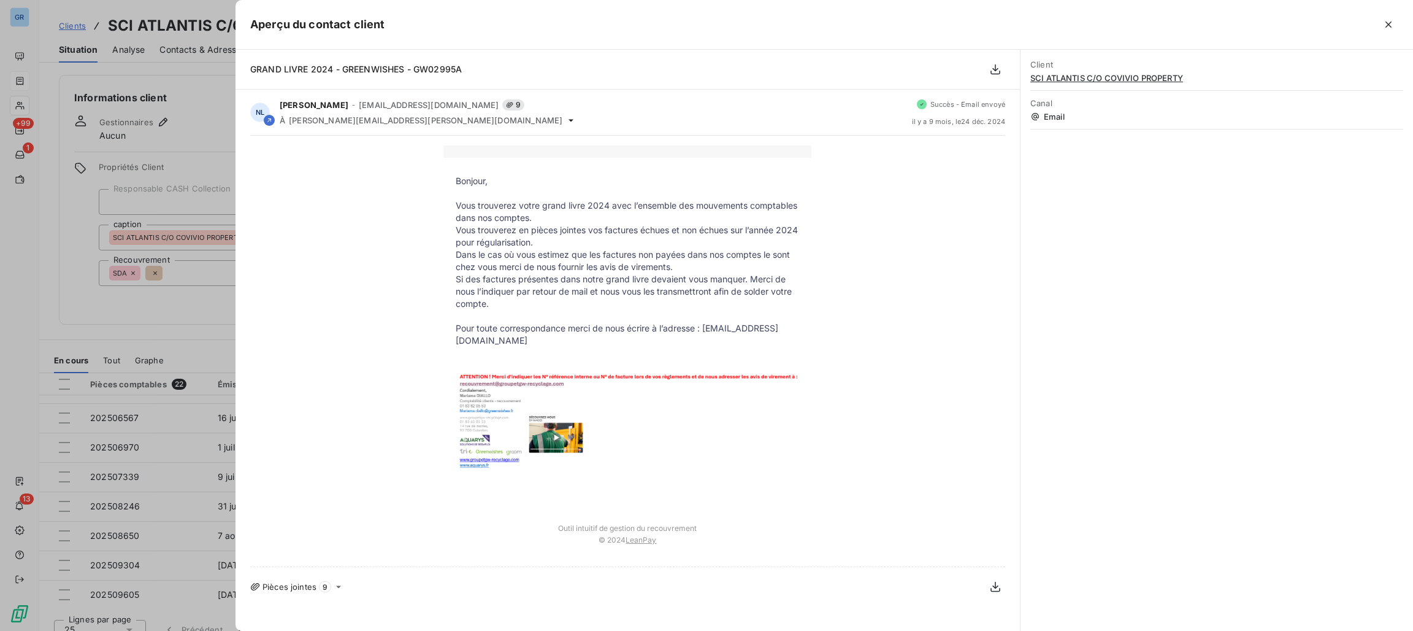
click at [174, 317] on div at bounding box center [706, 315] width 1413 height 631
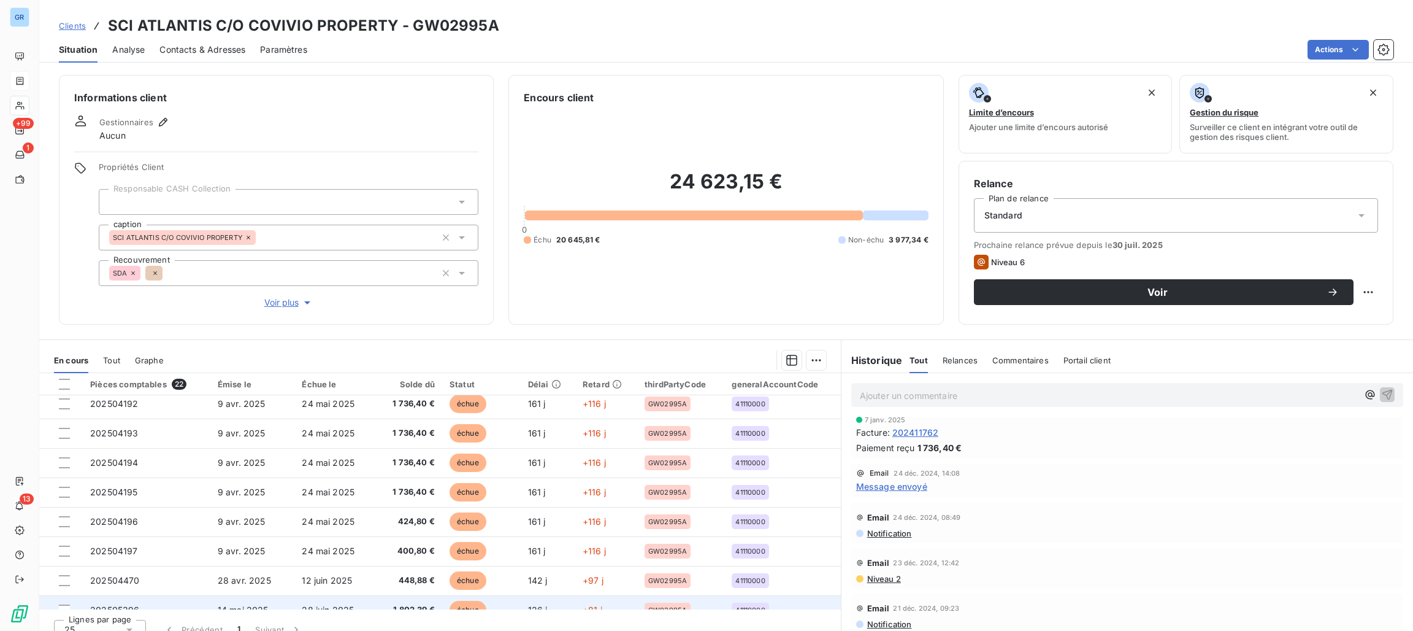
scroll to position [0, 0]
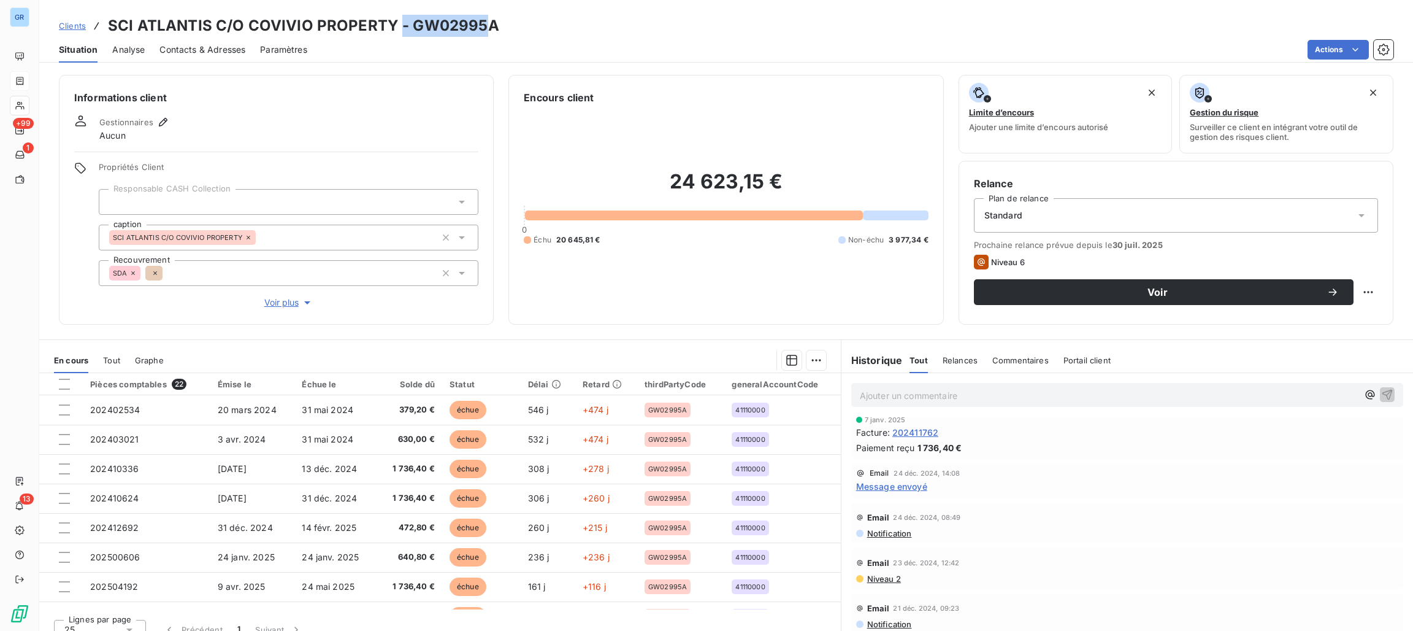
drag, startPoint x: 487, startPoint y: 24, endPoint x: 406, endPoint y: 23, distance: 81.0
click at [402, 23] on h3 "SCI ATLANTIS C/O COVIVIO PROPERTY - GW02995A" at bounding box center [303, 26] width 391 height 22
click at [483, 30] on h3 "SCI ATLANTIS C/O COVIVIO PROPERTY - GW02995A" at bounding box center [303, 26] width 391 height 22
click at [488, 30] on h3 "SCI ATLANTIS C/O COVIVIO PROPERTY - GW02995A" at bounding box center [303, 26] width 391 height 22
click at [404, 23] on div "Clients SCI ATLANTIS C/O COVIVIO PROPERTY - GW02995A" at bounding box center [726, 26] width 1374 height 22
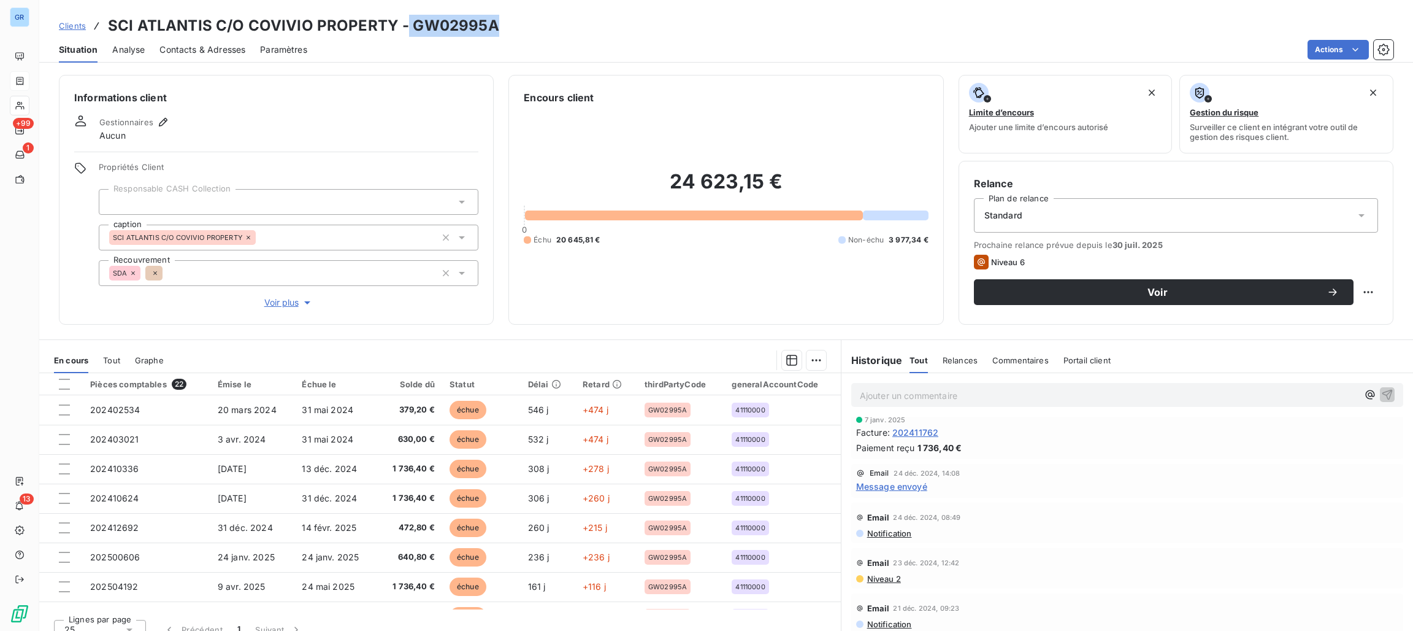
copy h3 "GW02995A"
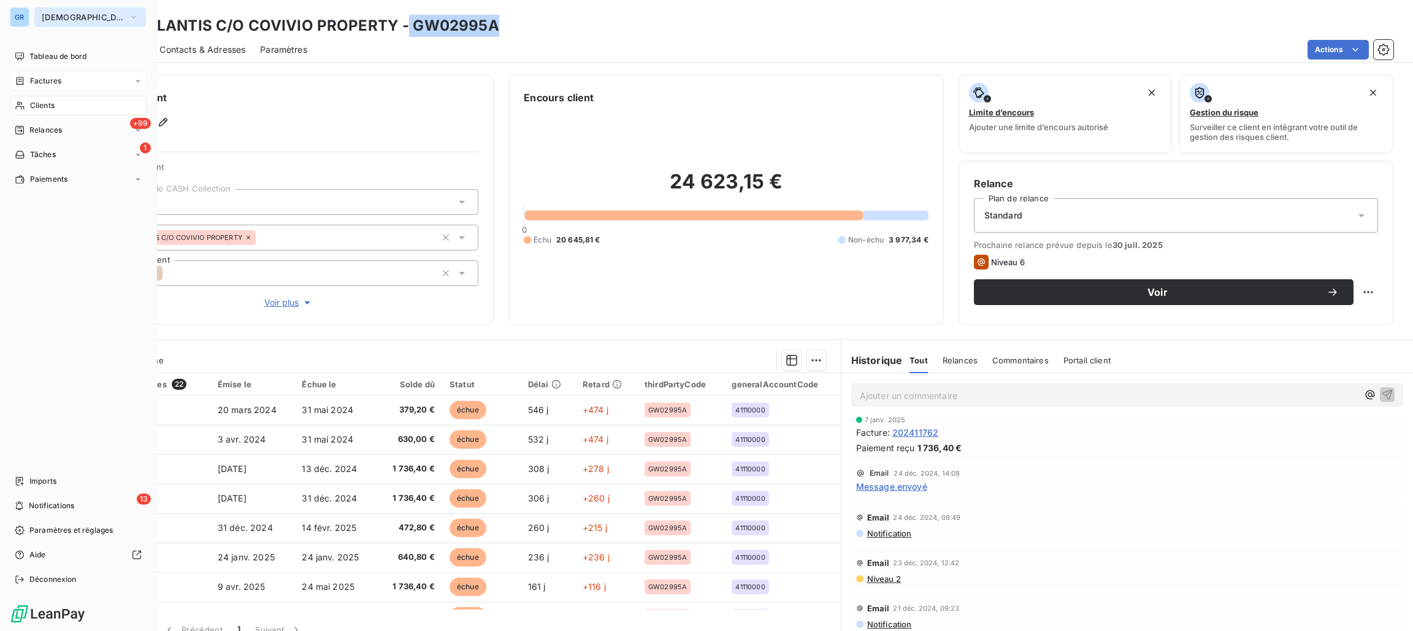
drag, startPoint x: 27, startPoint y: 11, endPoint x: 62, endPoint y: 12, distance: 35.0
click at [27, 11] on div "GR" at bounding box center [20, 17] width 20 height 20
click at [75, 15] on span "[DEMOGRAPHIC_DATA]" at bounding box center [83, 17] width 82 height 10
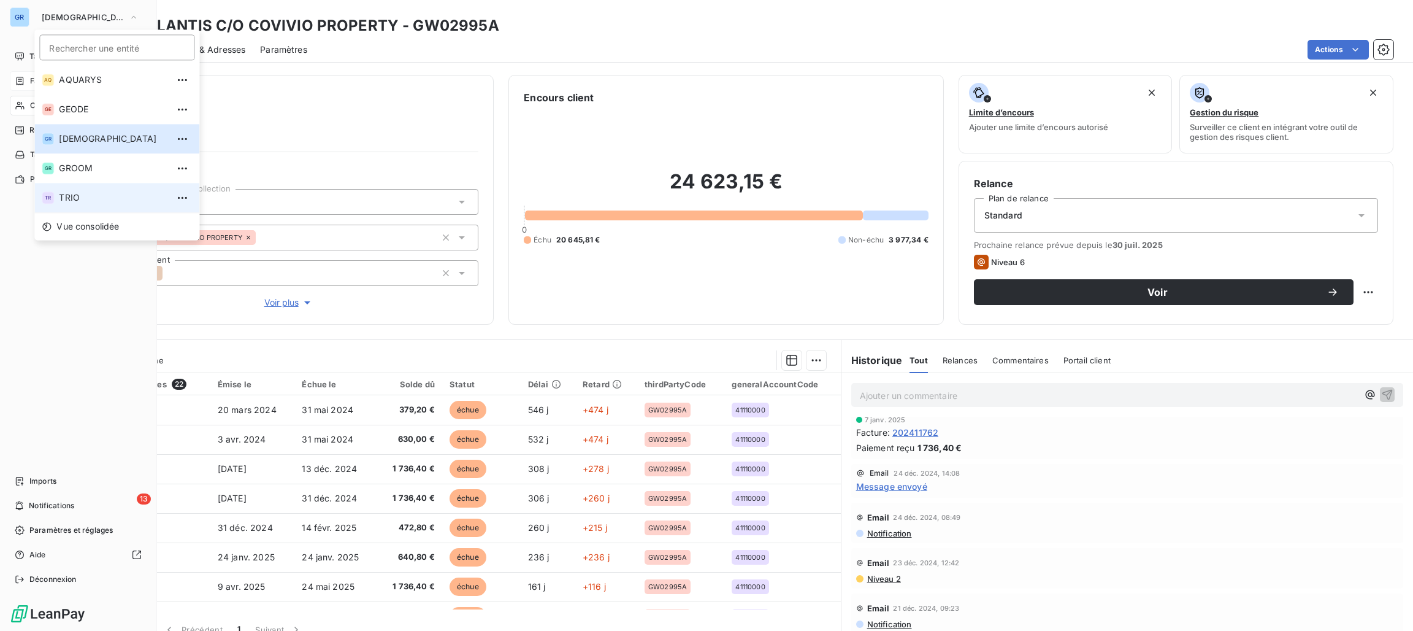
click at [71, 192] on span "TRIO" at bounding box center [113, 197] width 109 height 12
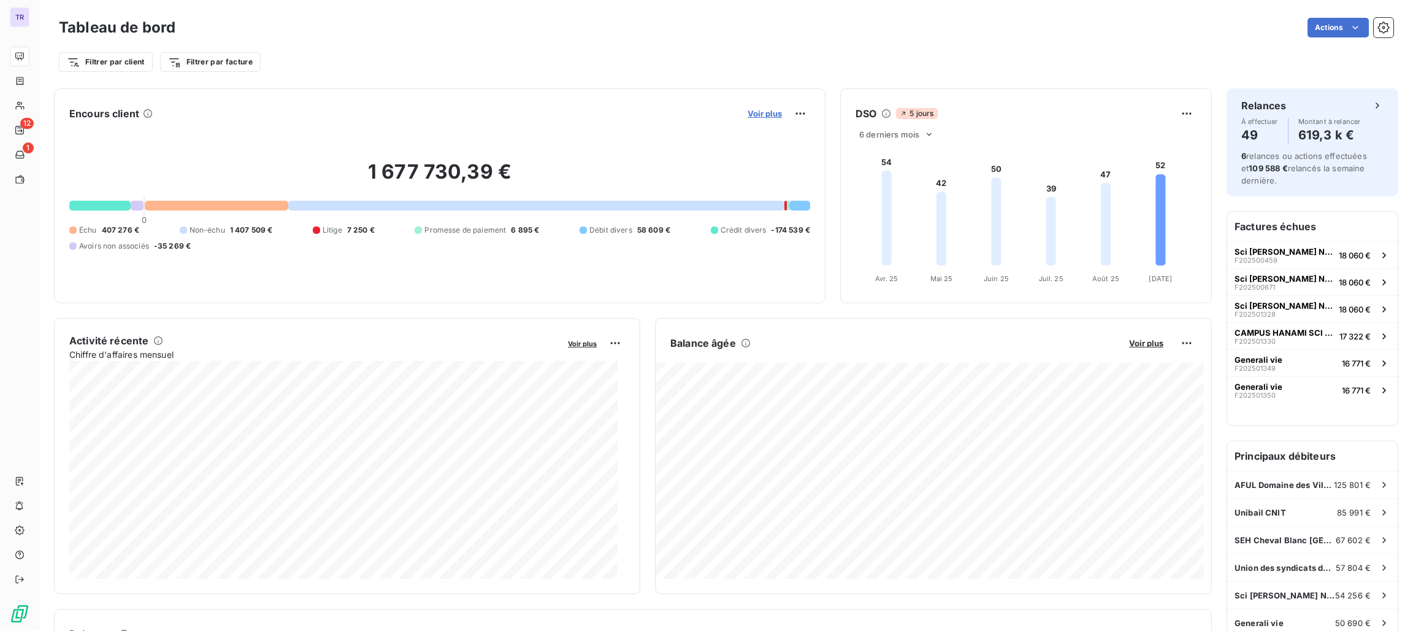
click at [748, 112] on span "Voir plus" at bounding box center [765, 114] width 34 height 10
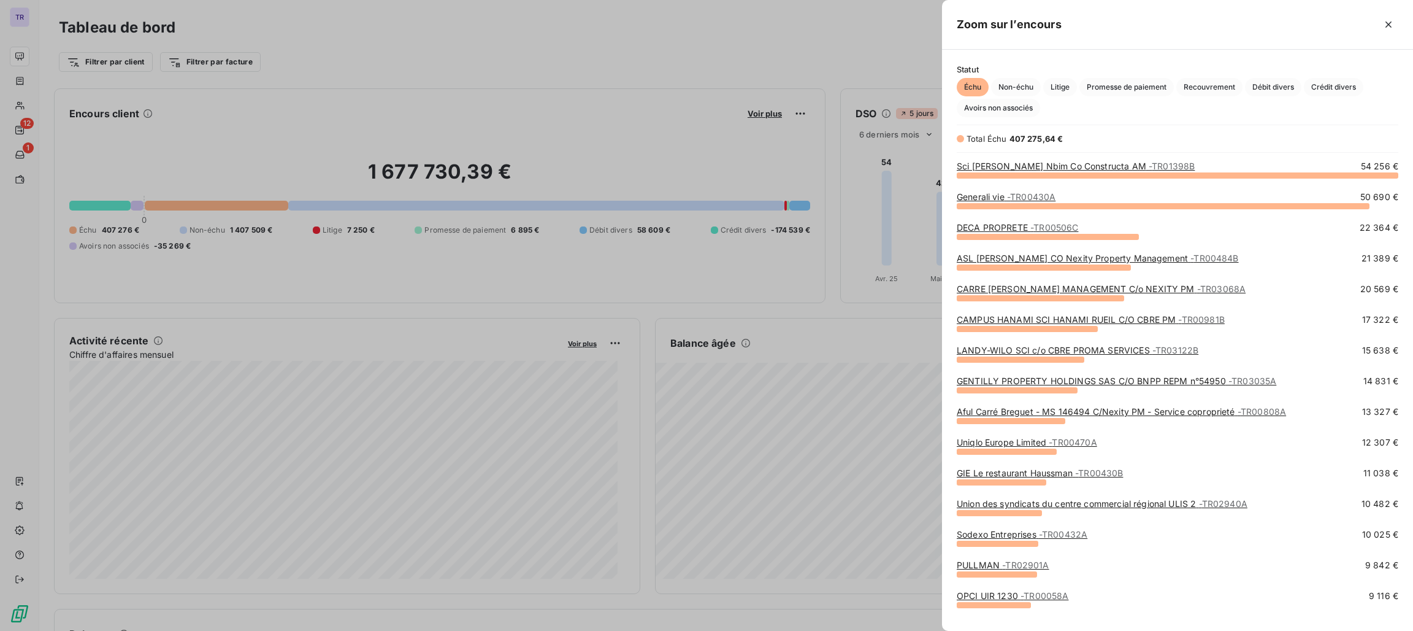
scroll to position [442, 457]
click at [1053, 163] on link "Sci [PERSON_NAME] Nbim Co Constructa AM - TR01398B" at bounding box center [1076, 166] width 238 height 10
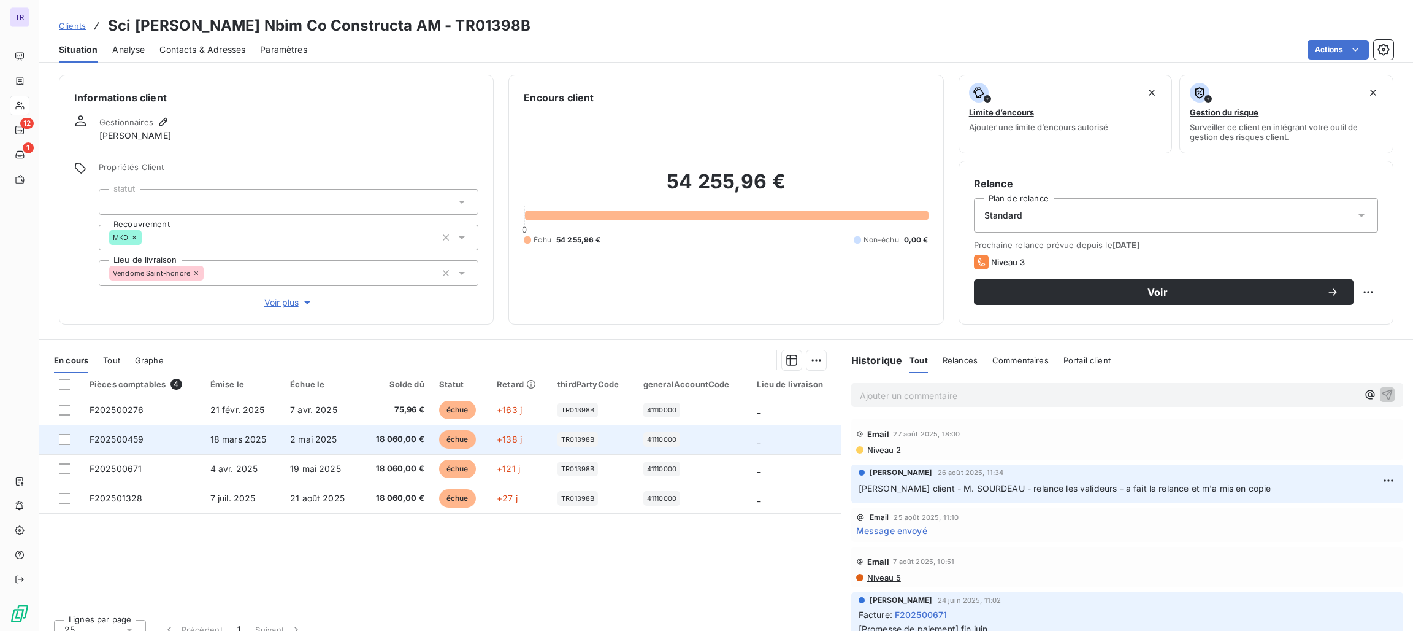
click at [66, 445] on td at bounding box center [60, 439] width 43 height 29
click at [62, 439] on div at bounding box center [64, 439] width 11 height 11
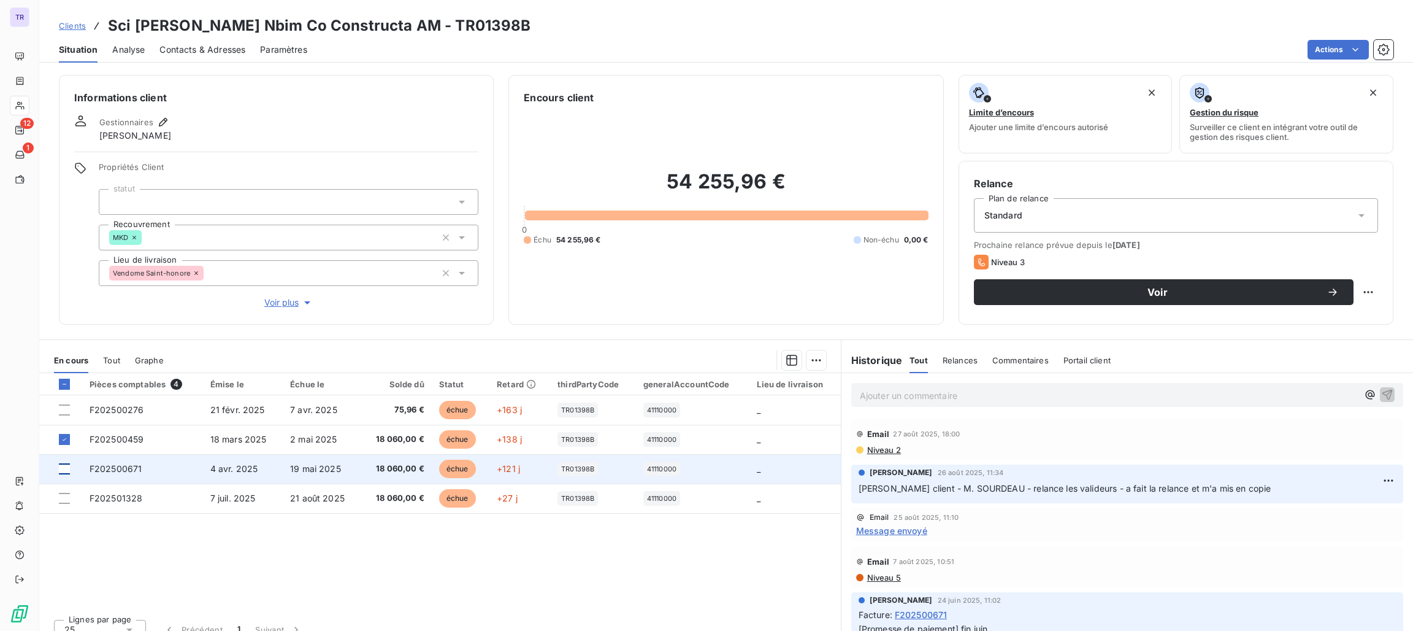
click at [59, 473] on div at bounding box center [64, 468] width 11 height 11
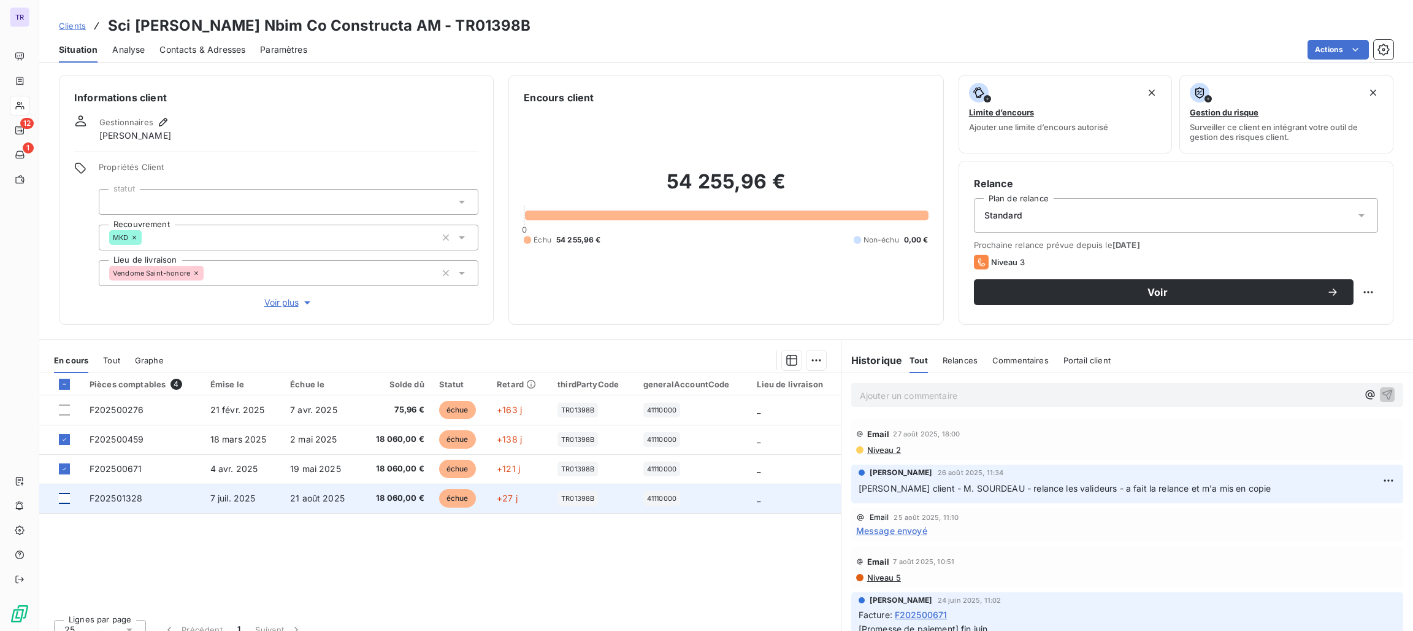
click at [68, 499] on div at bounding box center [64, 498] width 11 height 11
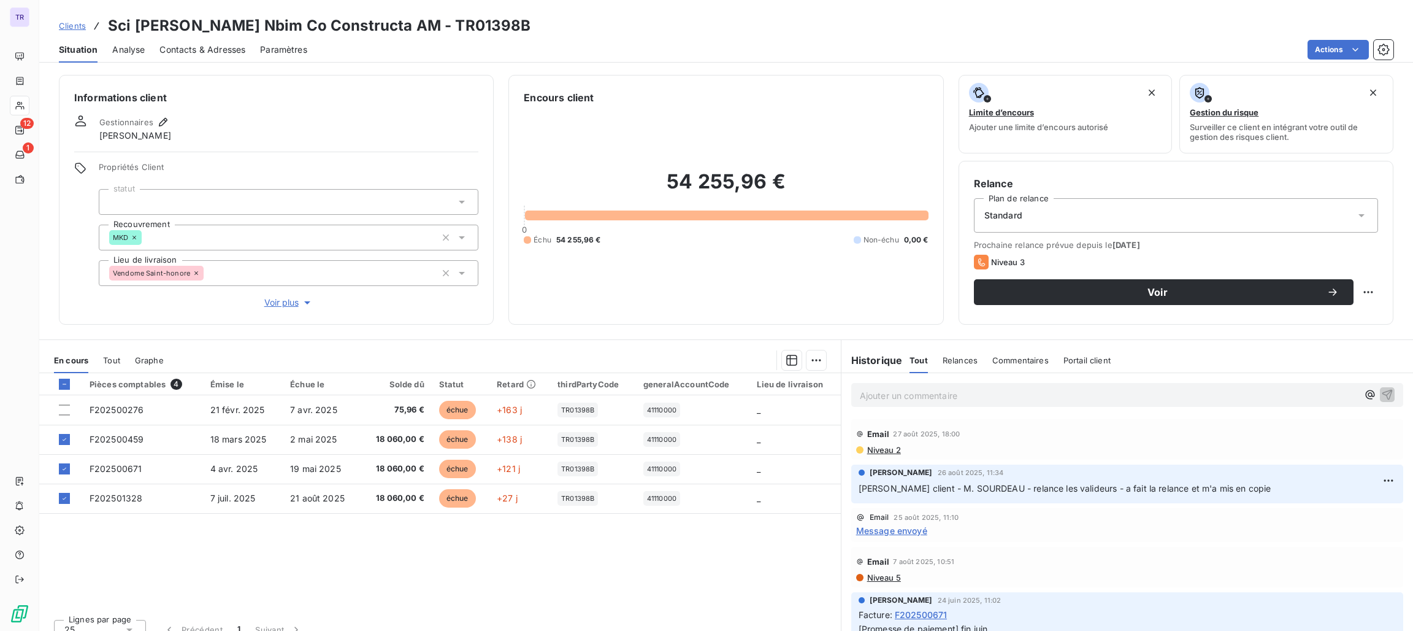
click at [252, 322] on div "Informations client Gestionnaires antoine NOBLET Propriétés Client statut Recou…" at bounding box center [276, 200] width 435 height 250
click at [366, 350] on div at bounding box center [503, 360] width 648 height 20
click at [680, 118] on div "54 255,96 € 0 Échu 54 255,96 € Non-échu 0,00 €" at bounding box center [726, 207] width 404 height 204
click at [879, 452] on span "Niveau 2" at bounding box center [883, 450] width 35 height 10
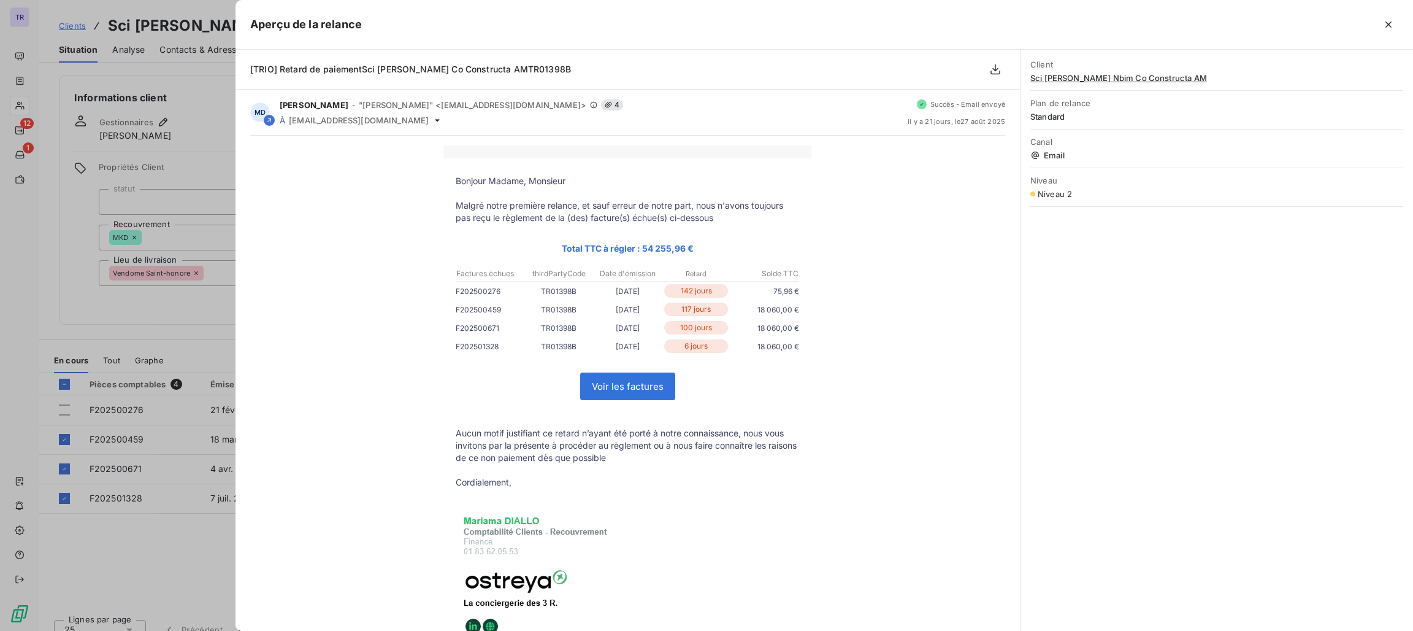
click at [207, 310] on div at bounding box center [706, 315] width 1413 height 631
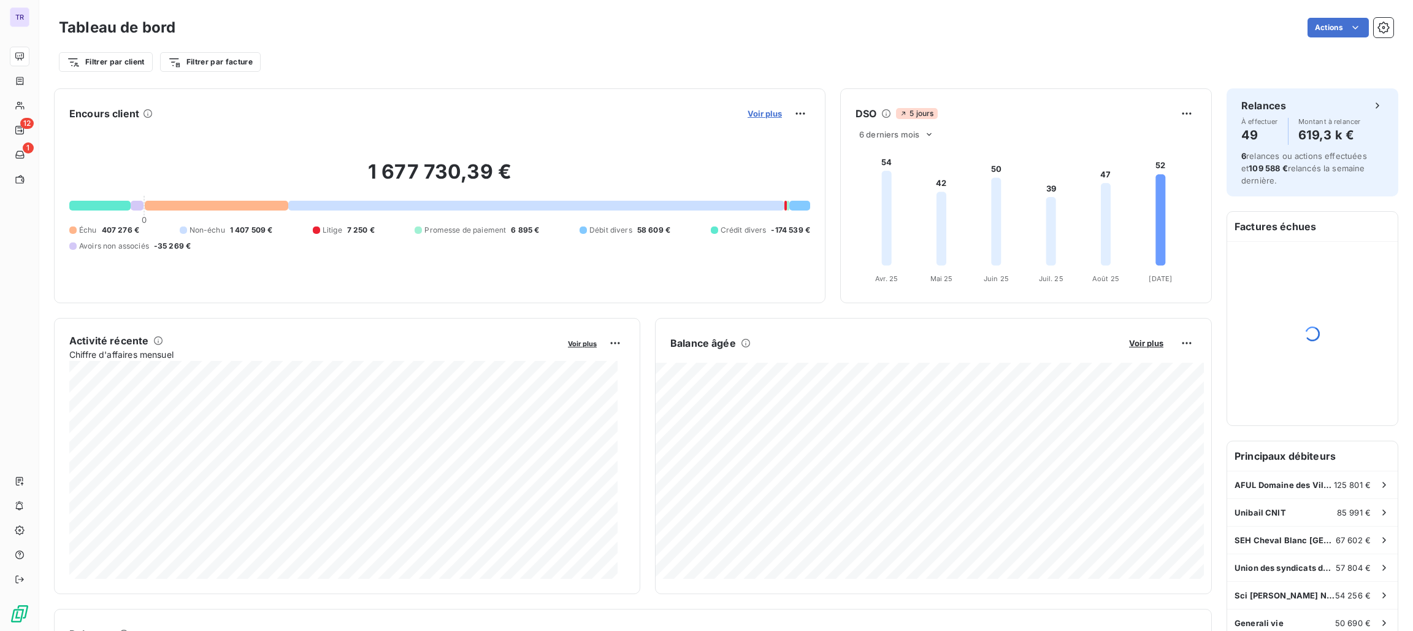
click at [754, 111] on span "Voir plus" at bounding box center [765, 114] width 34 height 10
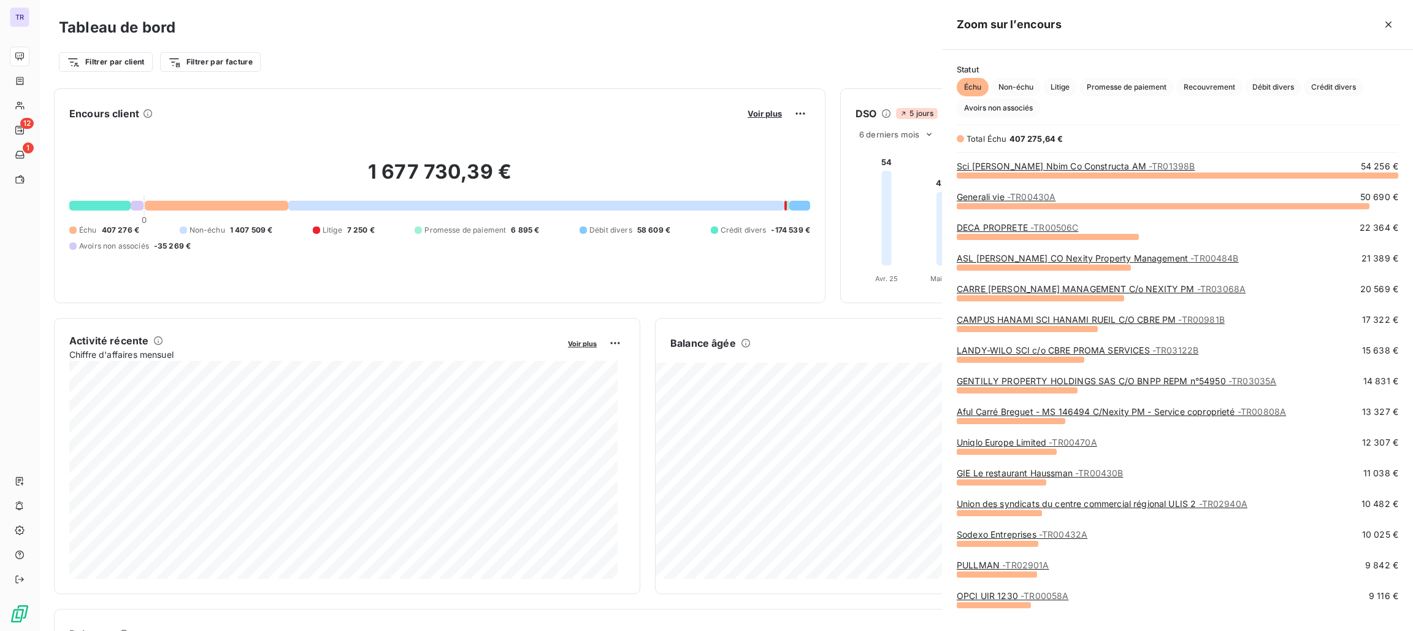
scroll to position [442, 457]
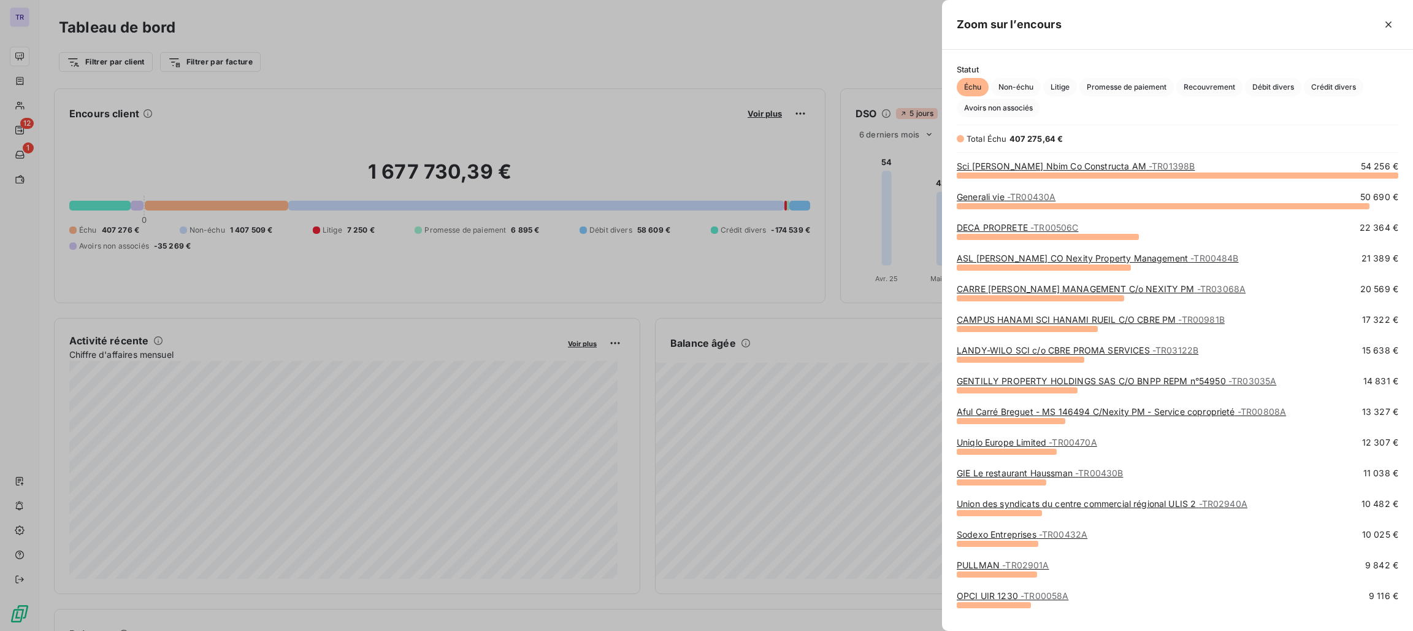
click at [986, 196] on link "Generali vie - TR00430A" at bounding box center [1006, 196] width 99 height 10
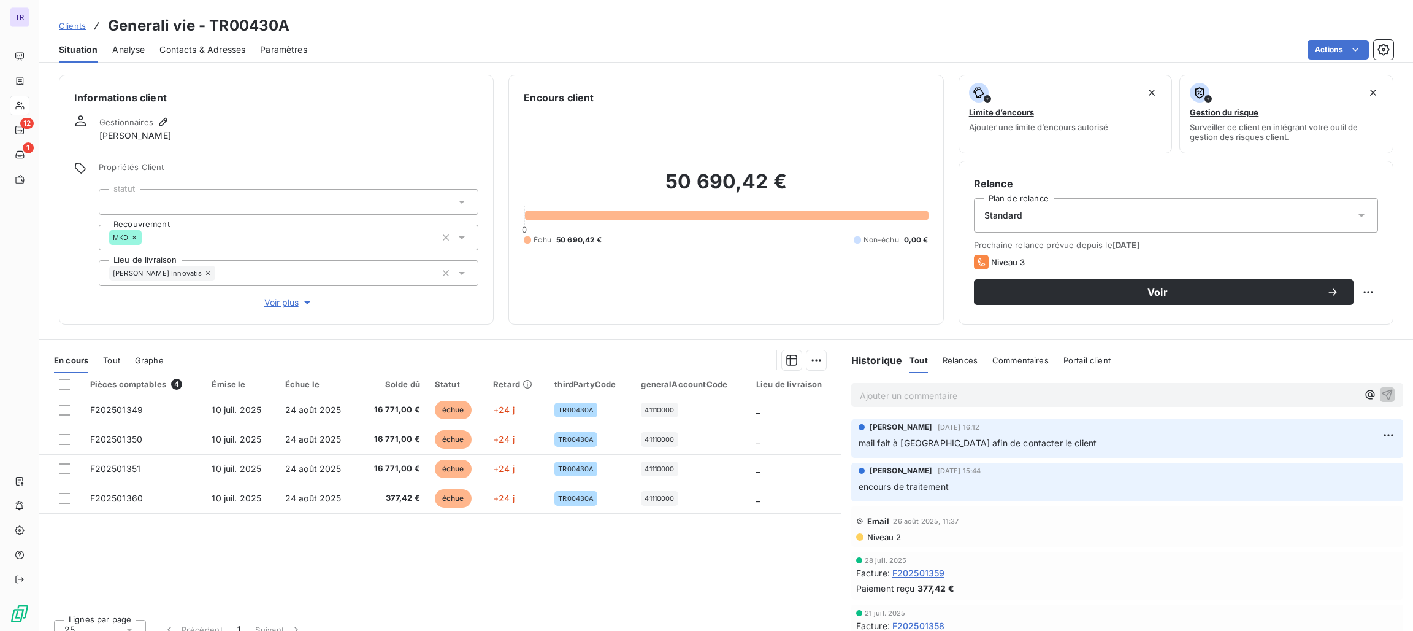
click at [956, 409] on div "Ajouter un commentaire ﻿" at bounding box center [1128, 395] width 572 height 44
click at [954, 399] on p "Ajouter un commentaire ﻿" at bounding box center [1109, 395] width 498 height 15
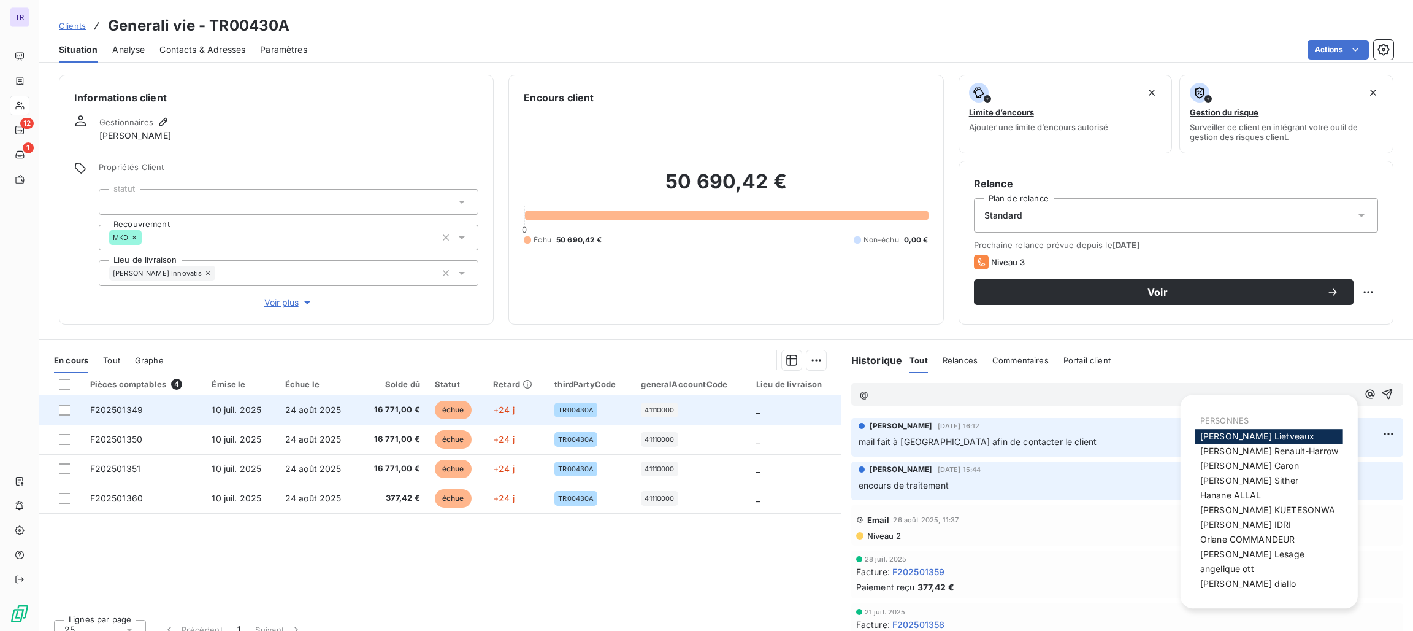
click at [439, 407] on span "échue" at bounding box center [453, 410] width 37 height 18
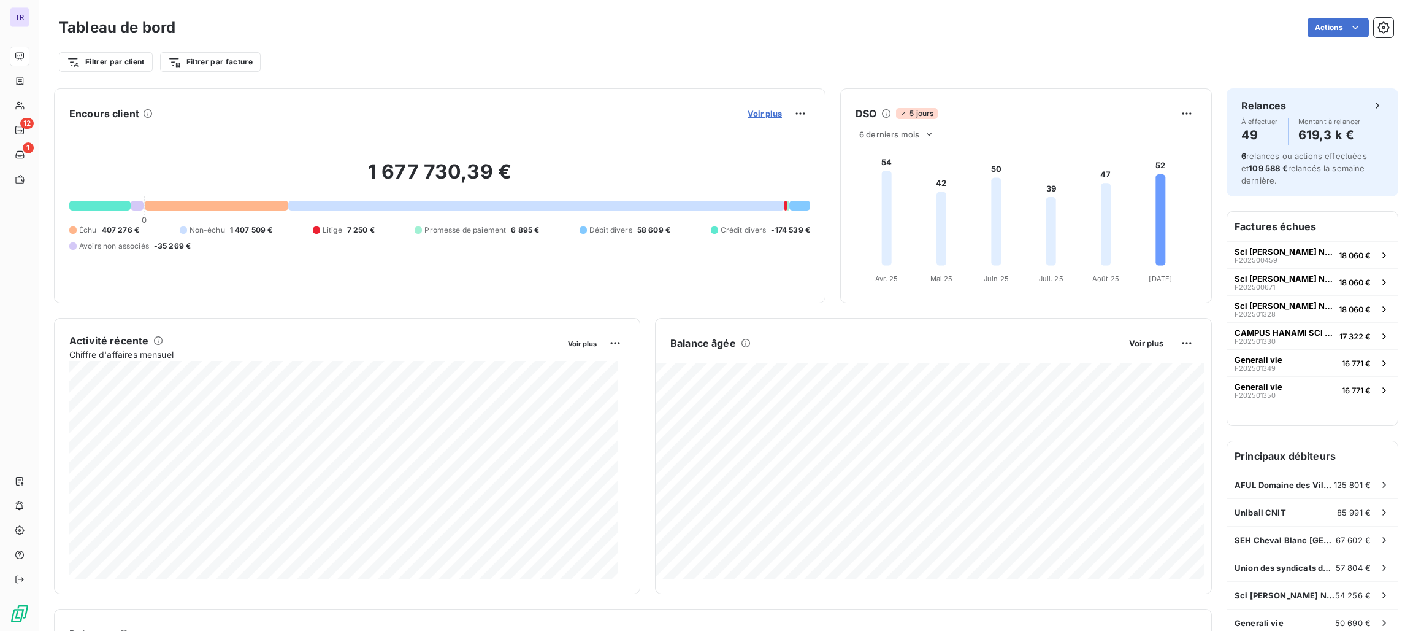
click at [764, 112] on span "Voir plus" at bounding box center [765, 114] width 34 height 10
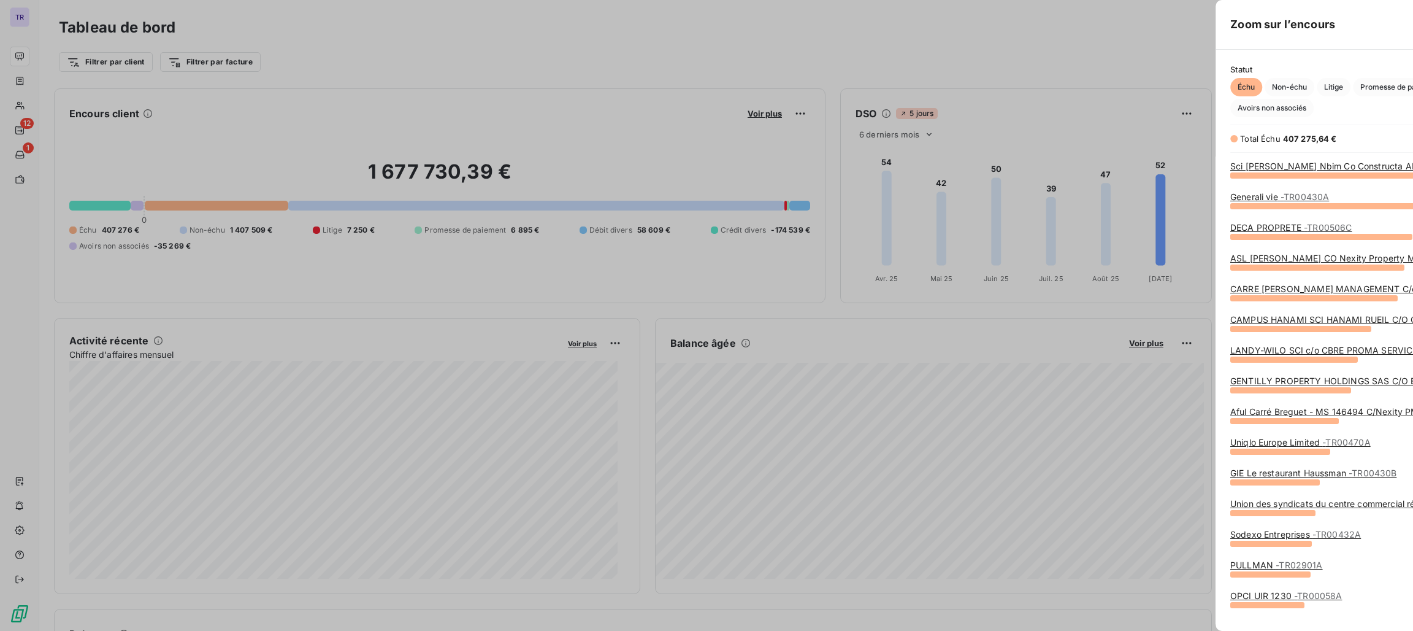
scroll to position [617, 457]
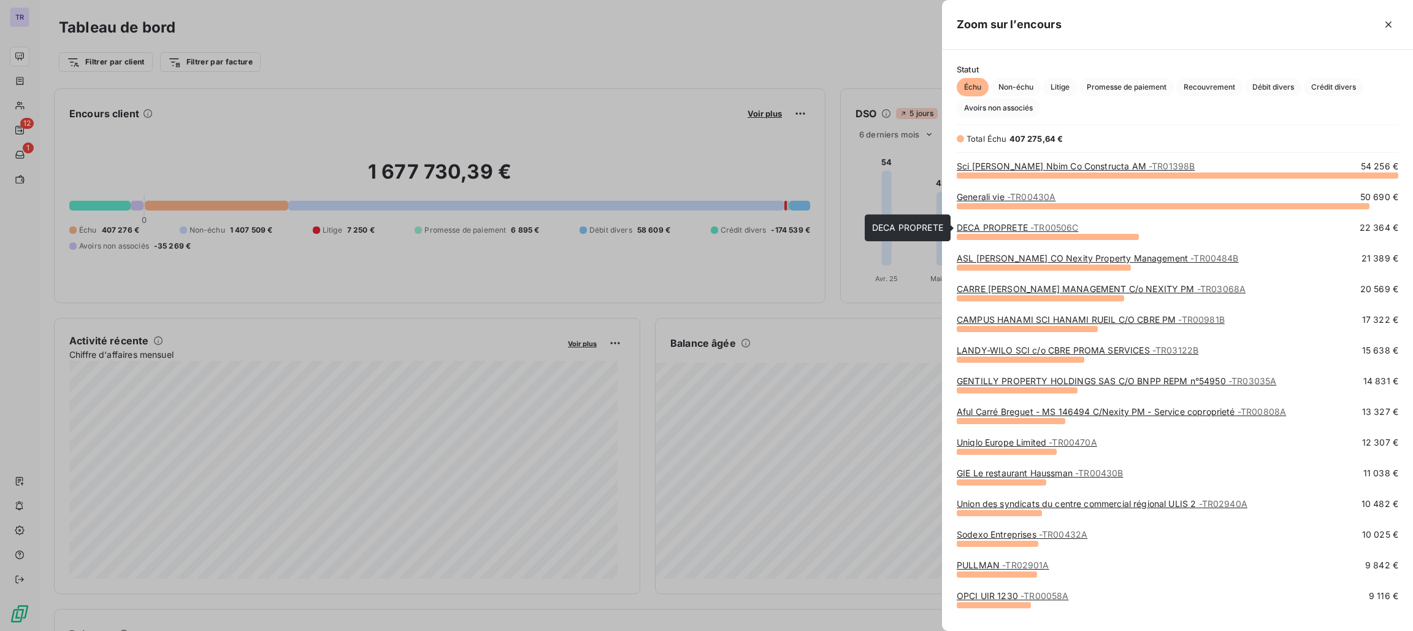
click at [983, 228] on link "DECA PROPRETE - TR00506C" at bounding box center [1017, 227] width 121 height 10
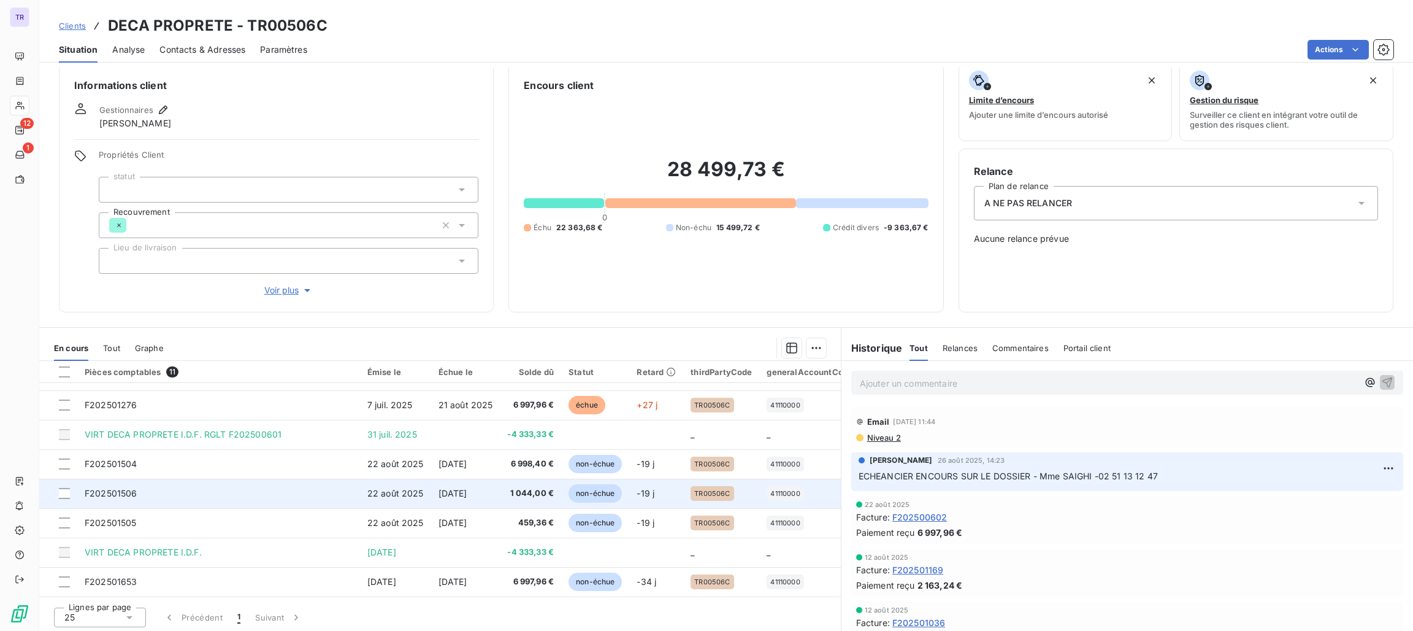
scroll to position [15, 0]
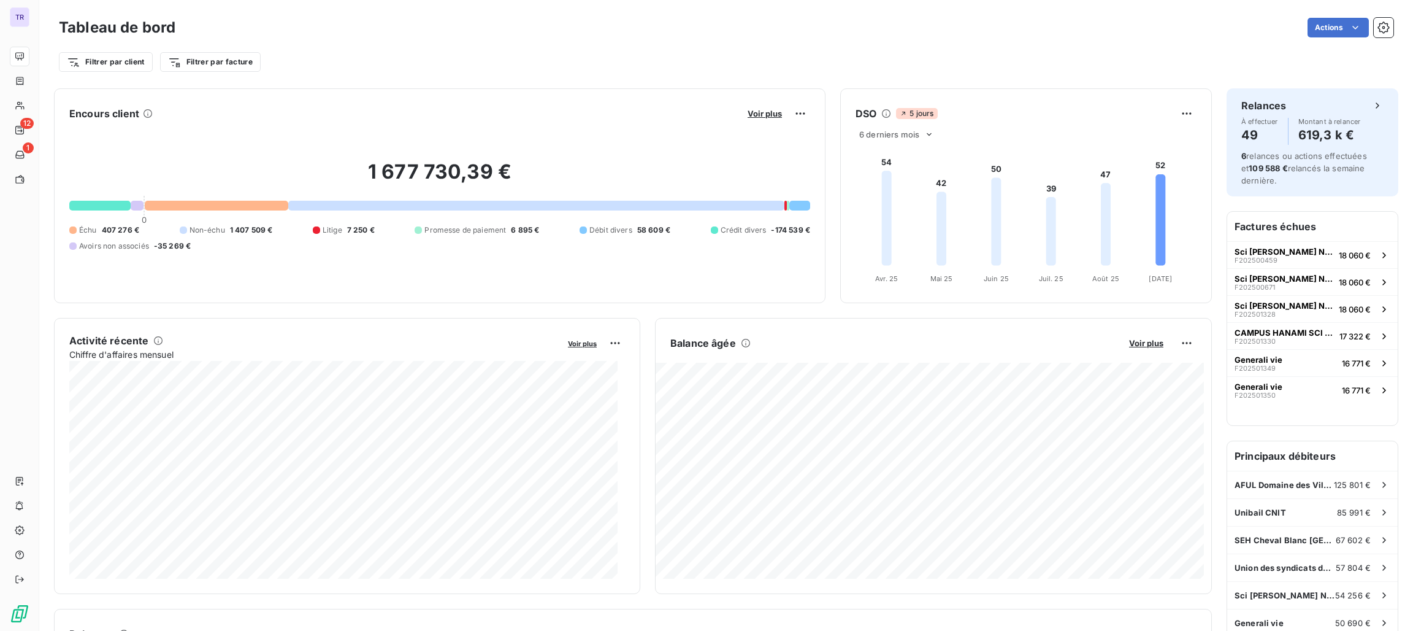
click at [750, 118] on button "Voir plus" at bounding box center [765, 113] width 42 height 11
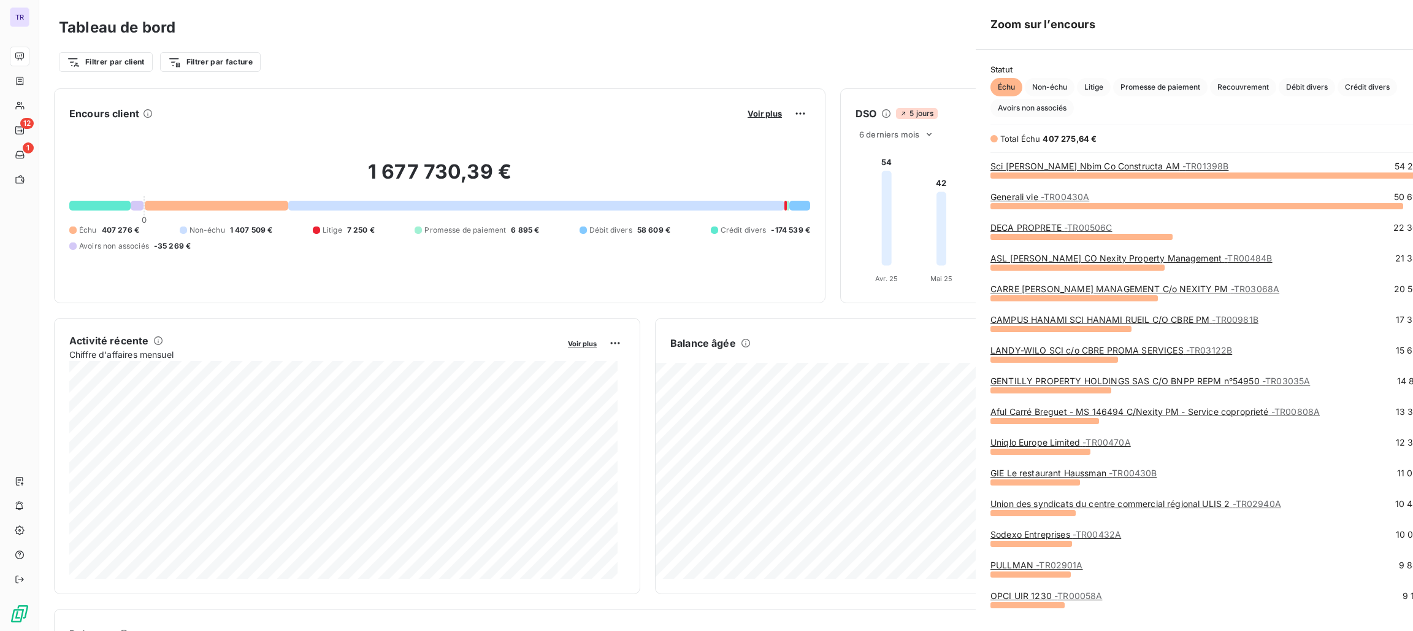
scroll to position [617, 457]
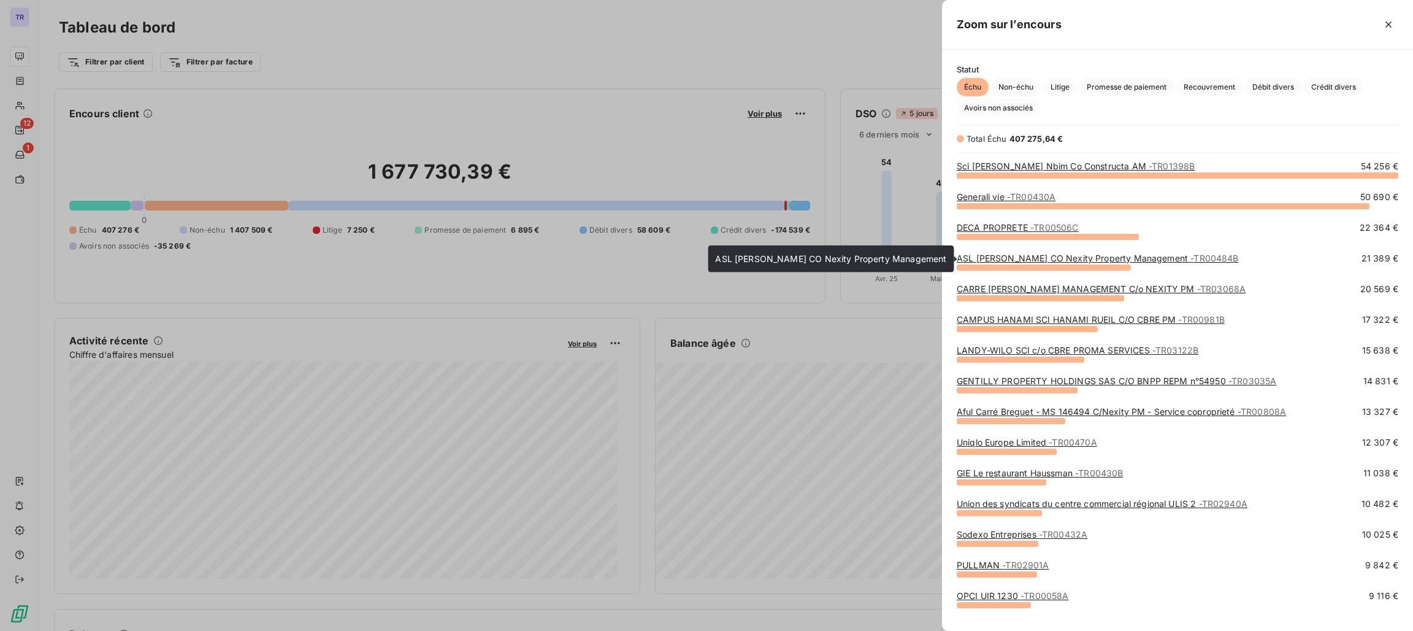
click at [1040, 259] on link "ASL Colisee Marceau CO Nexity Property Management - TR00484B" at bounding box center [1098, 258] width 282 height 10
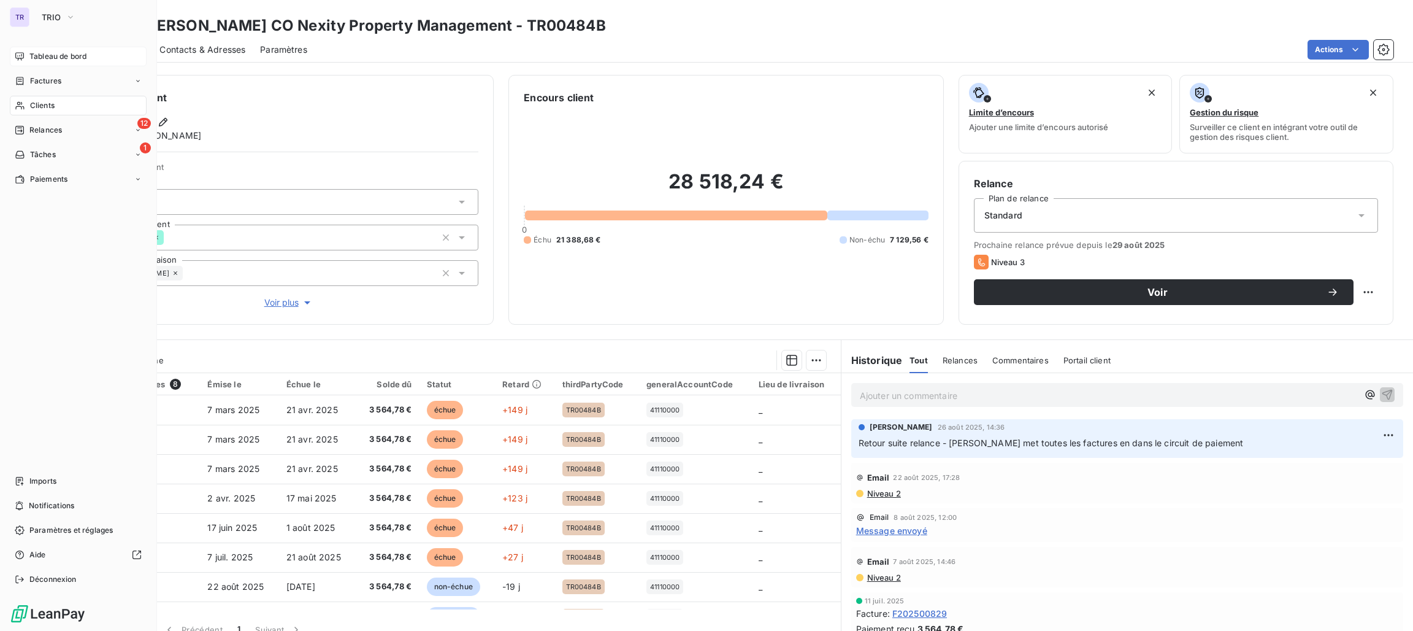
click at [47, 55] on span "Tableau de bord" at bounding box center [57, 56] width 57 height 11
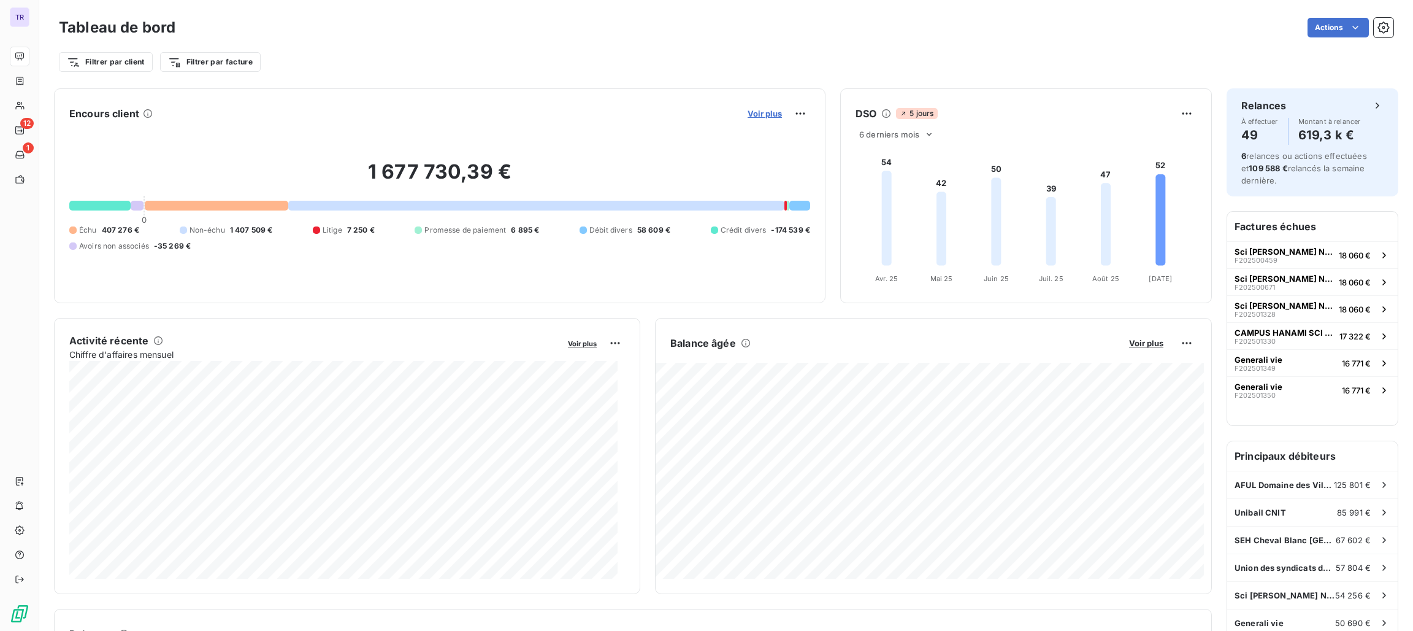
click at [767, 110] on span "Voir plus" at bounding box center [765, 114] width 34 height 10
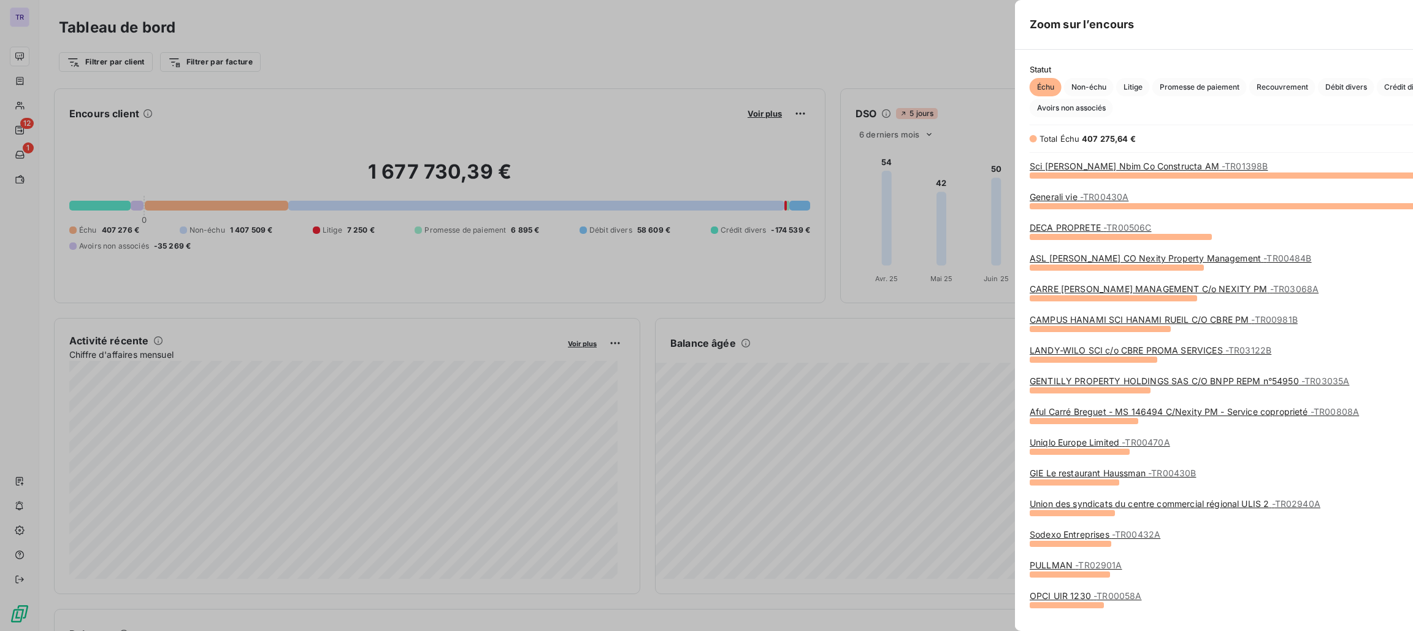
scroll to position [617, 457]
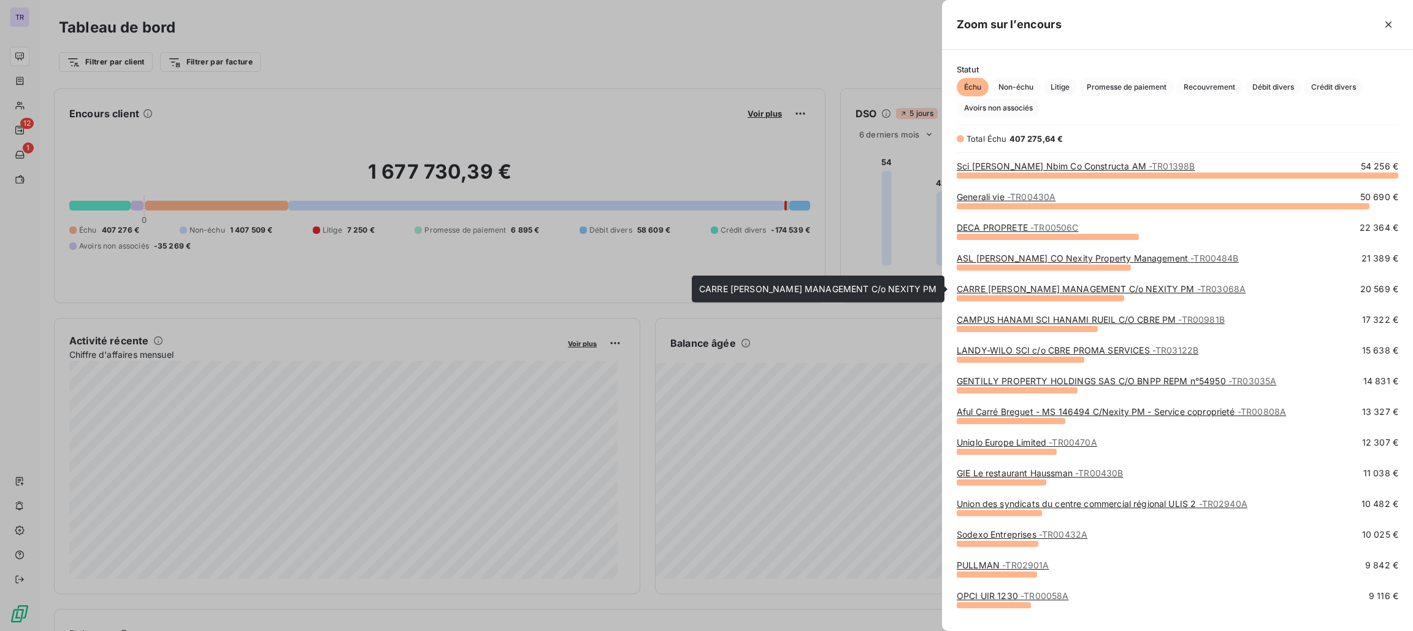
click at [1057, 293] on link "CARRE MICHELET GECINA MANAGEMENT C/o NEXITY PM - TR03068A" at bounding box center [1101, 288] width 289 height 10
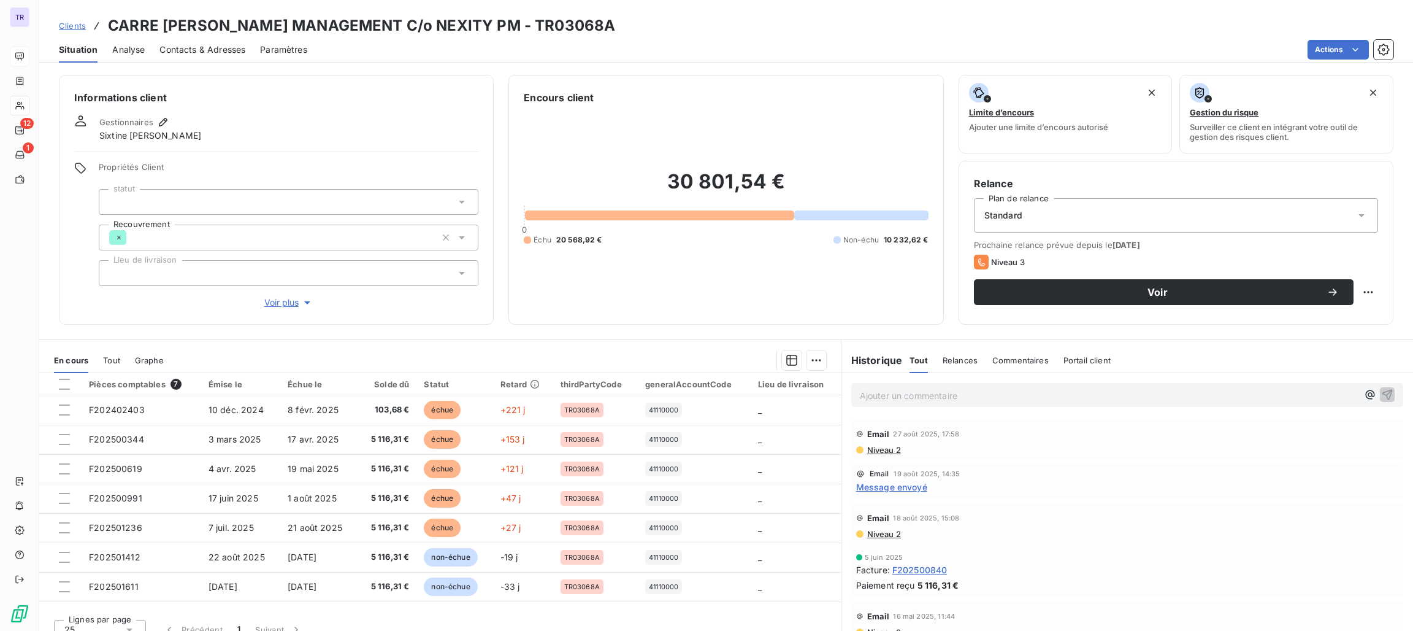
drag, startPoint x: 628, startPoint y: 23, endPoint x: 545, endPoint y: 21, distance: 82.2
click at [545, 21] on div "Clients CARRE MICHELET GECINA MANAGEMENT C/o NEXITY PM - TR03068A" at bounding box center [726, 26] width 1374 height 22
copy h3 "TR03068A"
click at [890, 490] on span "Message envoyé" at bounding box center [891, 486] width 71 height 13
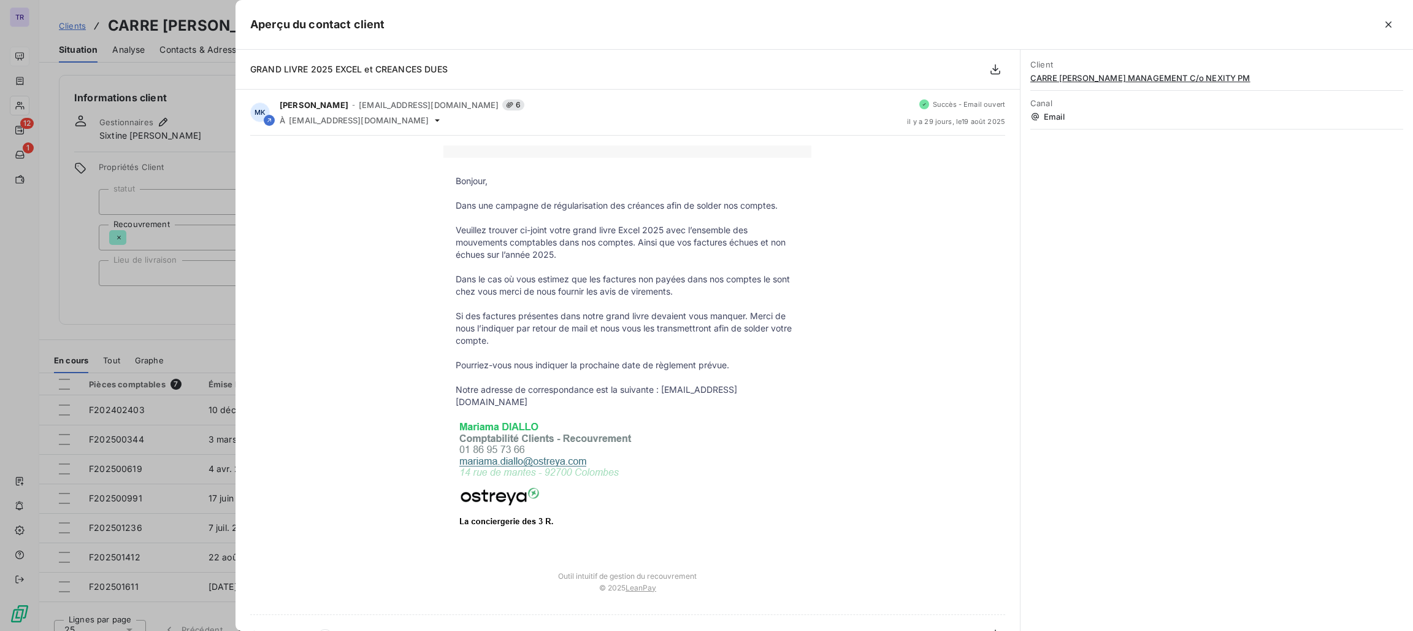
click at [153, 247] on div at bounding box center [706, 315] width 1413 height 631
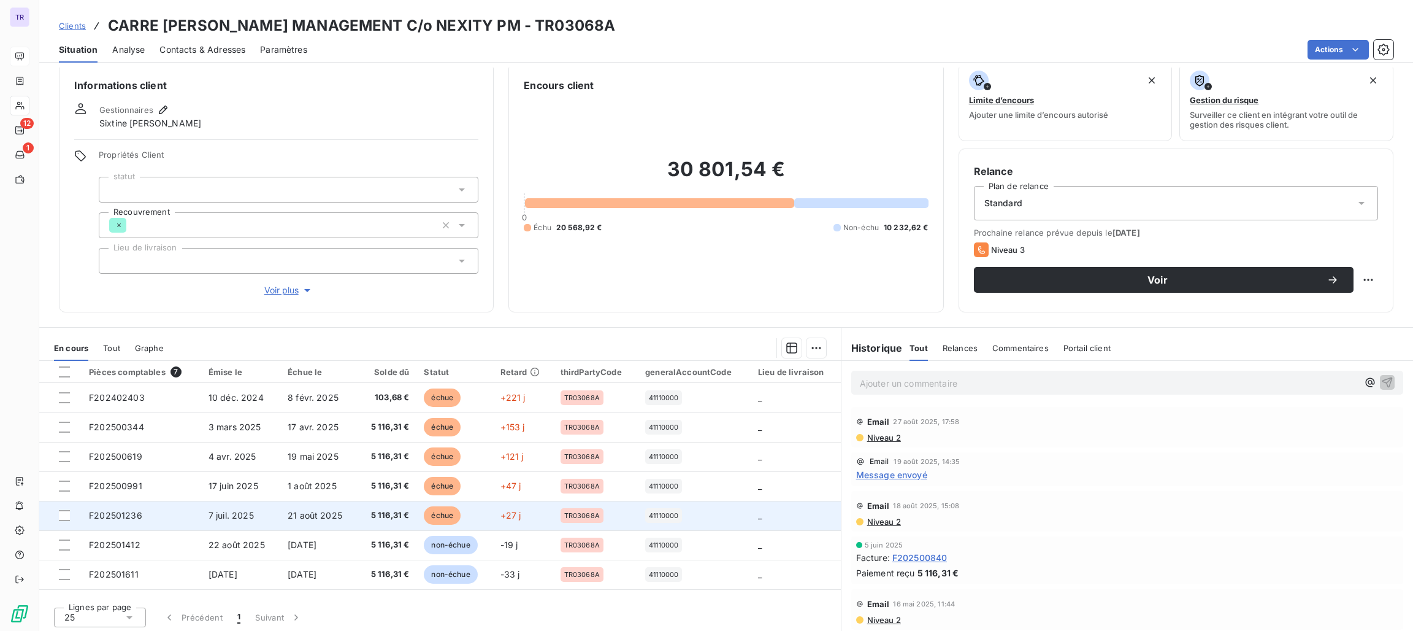
scroll to position [15, 0]
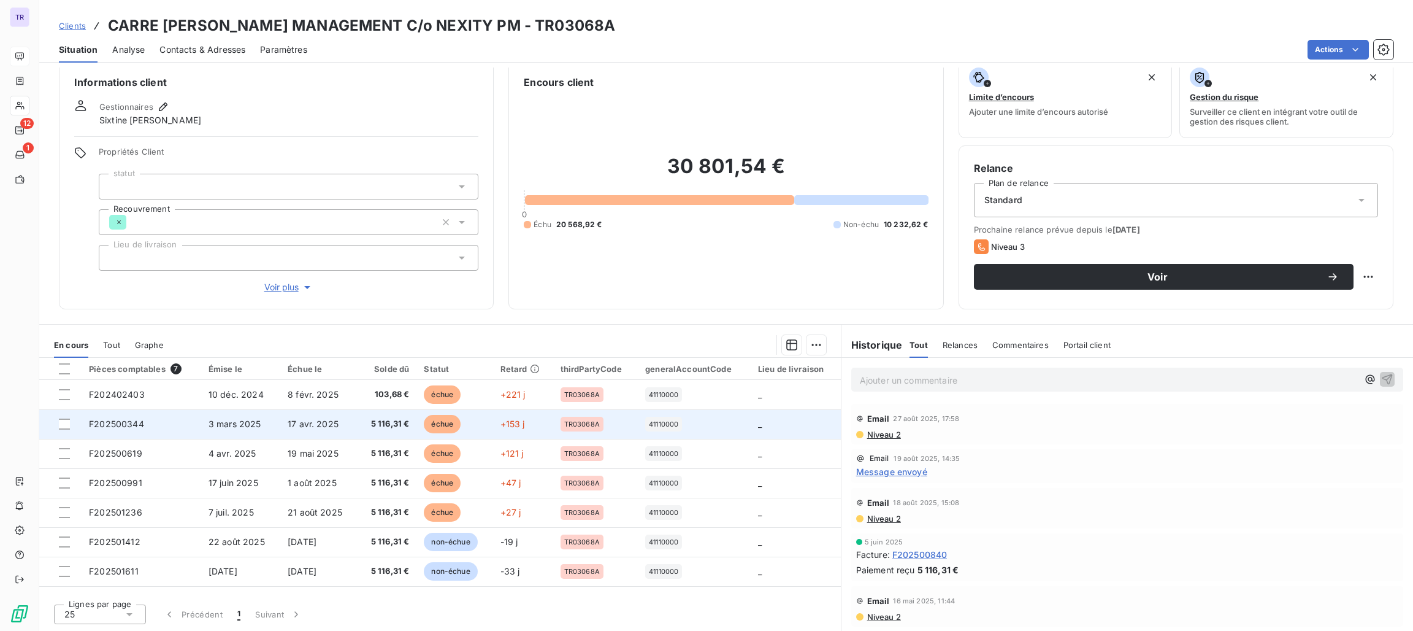
click at [428, 423] on span "échue" at bounding box center [442, 424] width 37 height 18
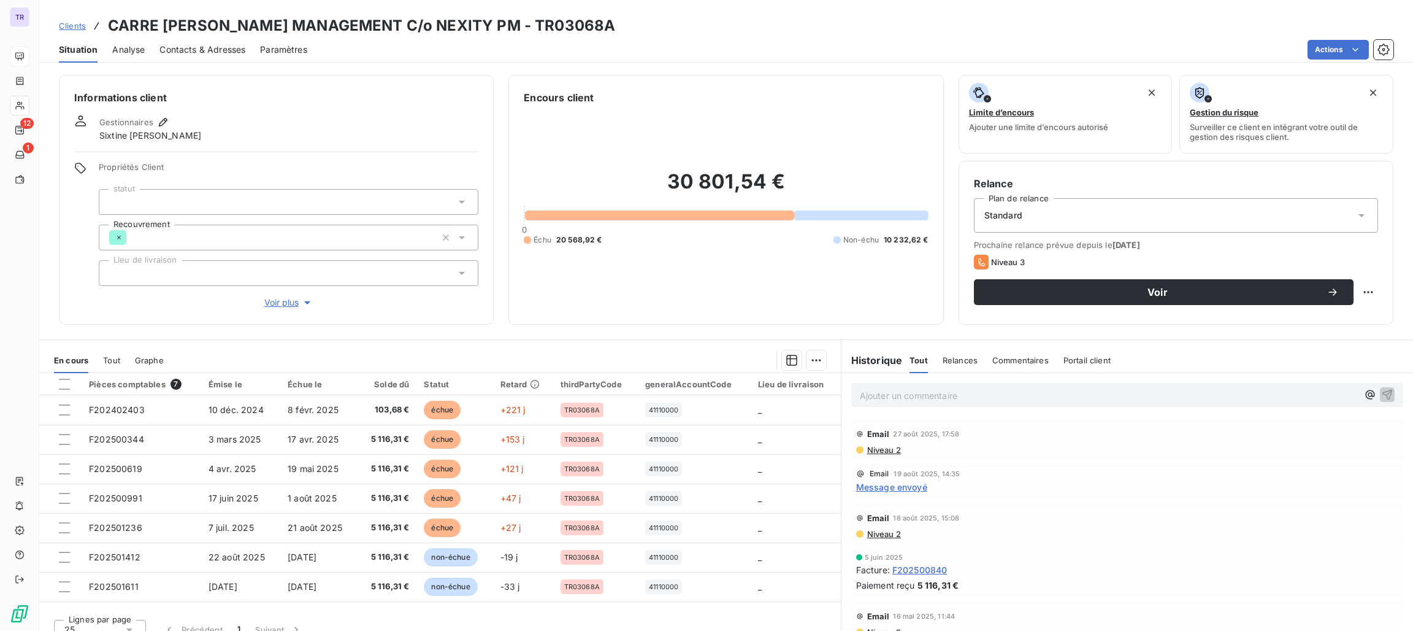
click at [882, 386] on div "Ajouter un commentaire ﻿" at bounding box center [1109, 394] width 498 height 17
click at [886, 398] on p "Ajouter un commentaire ﻿" at bounding box center [1109, 395] width 498 height 15
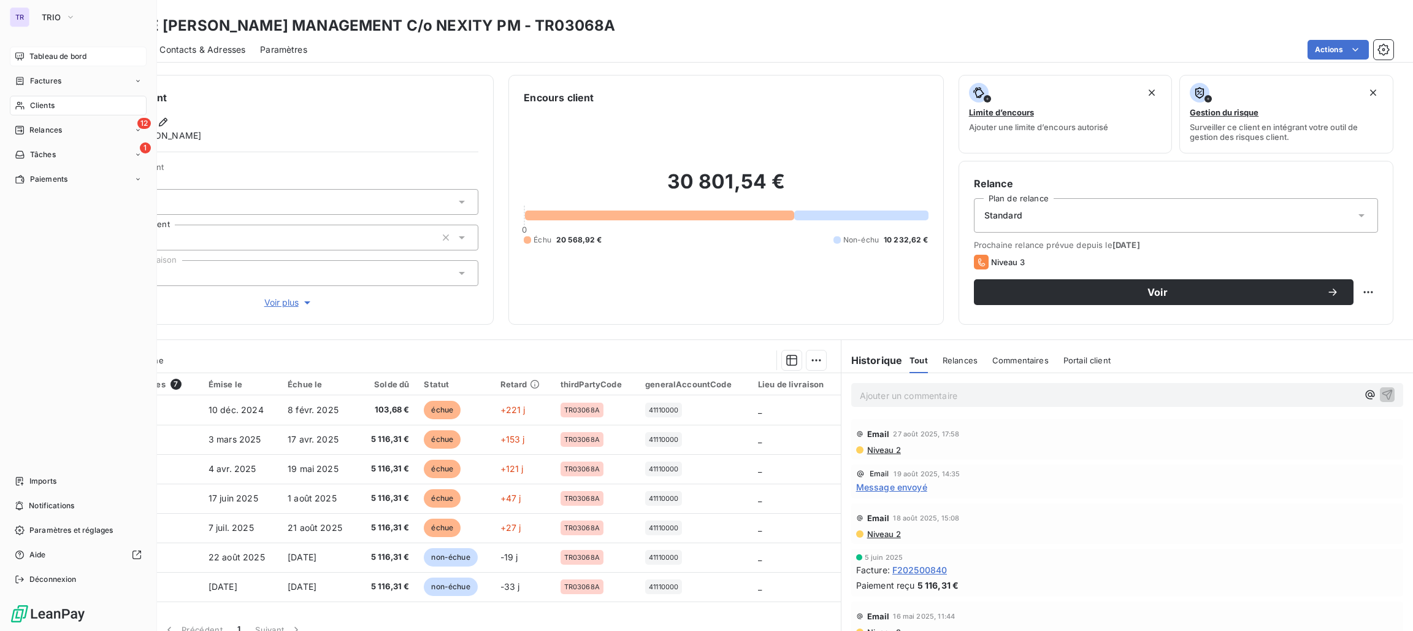
drag, startPoint x: 49, startPoint y: 99, endPoint x: 65, endPoint y: 104, distance: 16.7
click at [50, 100] on span "Clients" at bounding box center [42, 105] width 25 height 11
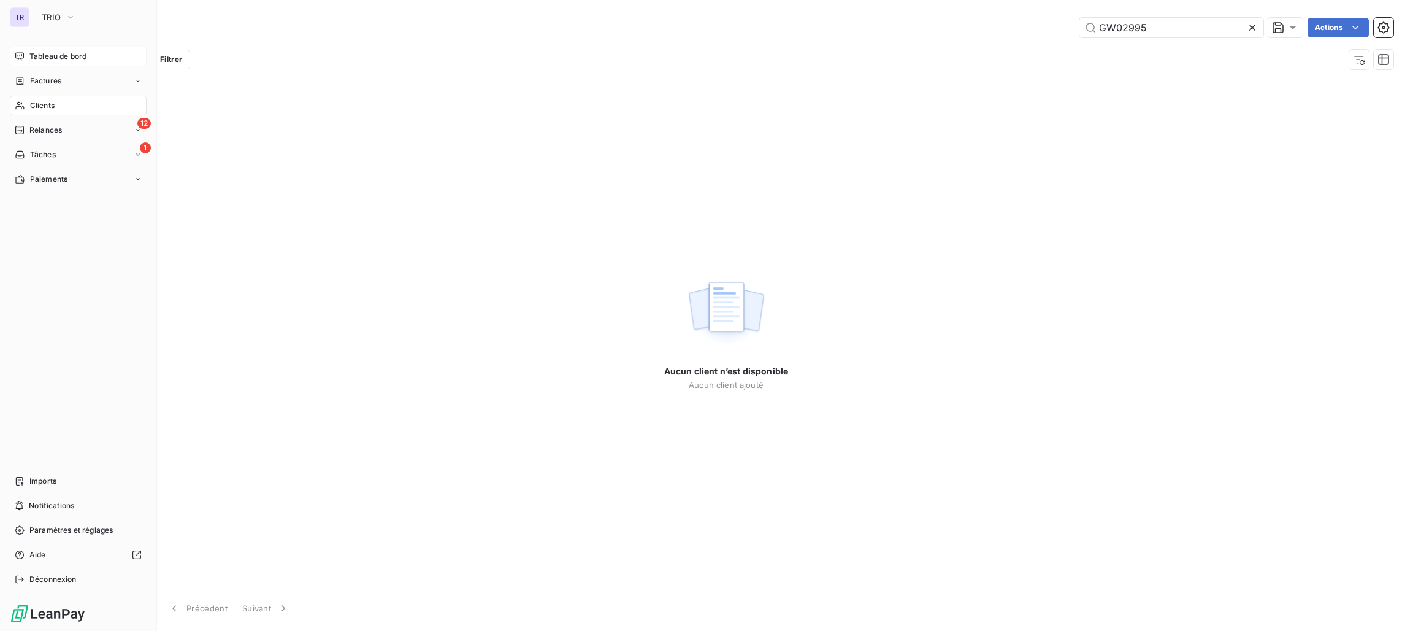
click at [72, 56] on span "Tableau de bord" at bounding box center [57, 56] width 57 height 11
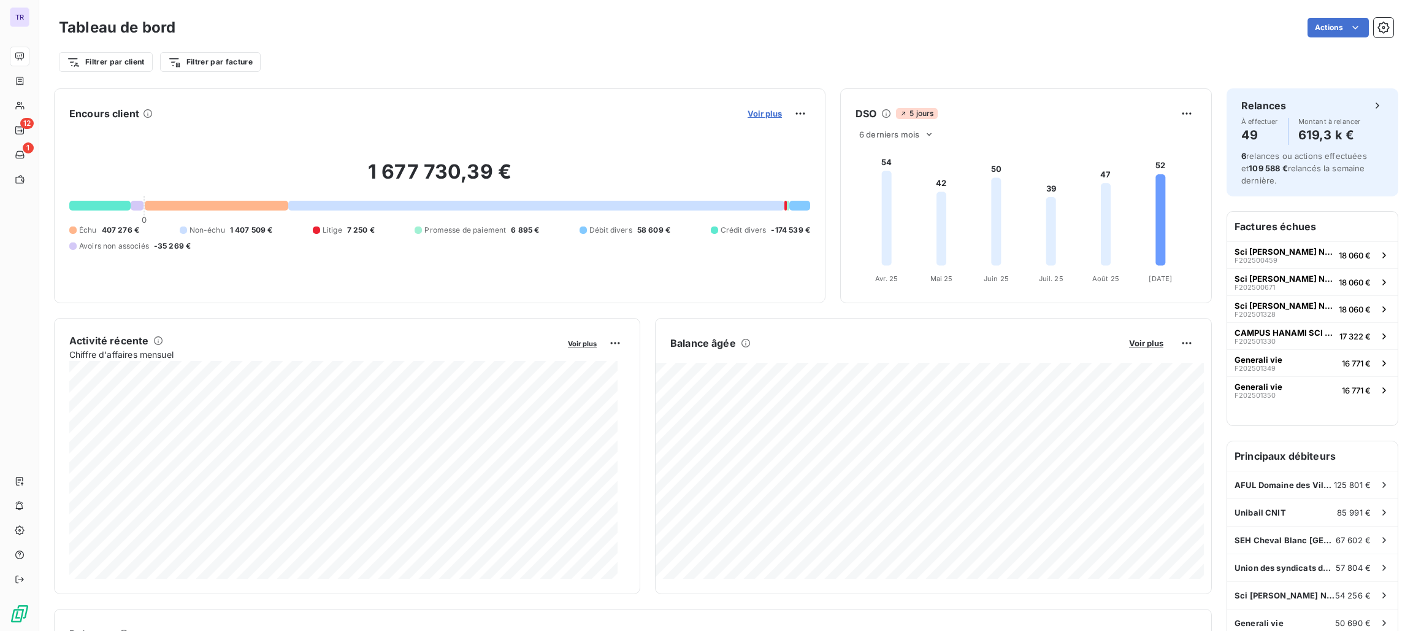
click at [756, 109] on span "Voir plus" at bounding box center [765, 114] width 34 height 10
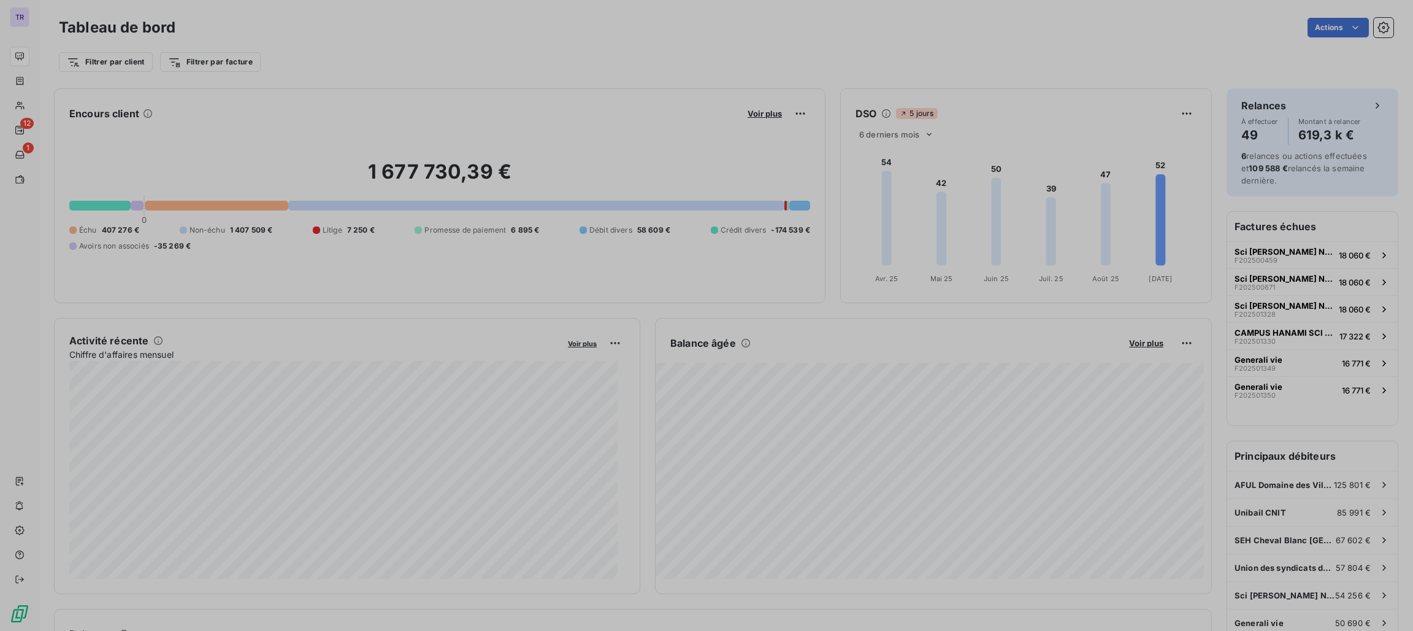
scroll to position [14, 14]
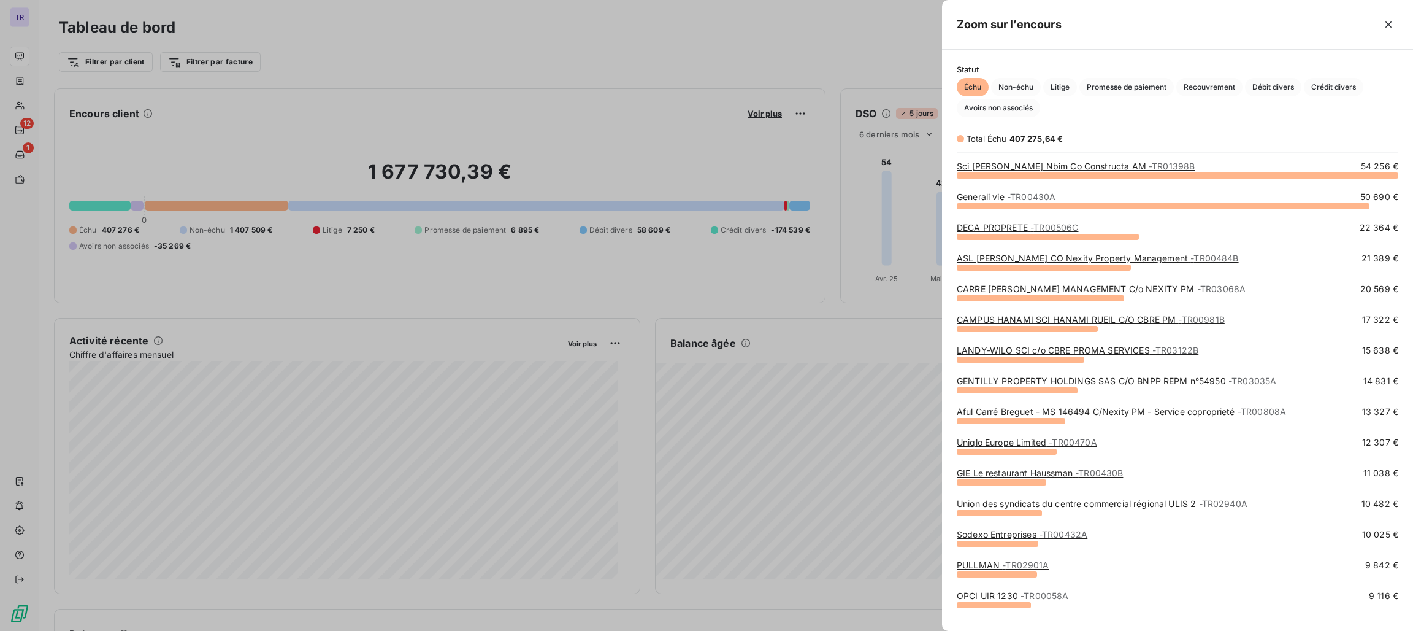
click at [1028, 352] on link "LANDY-WILO SCI c/o CBRE PROMA SERVICES - TR03122B" at bounding box center [1078, 350] width 242 height 10
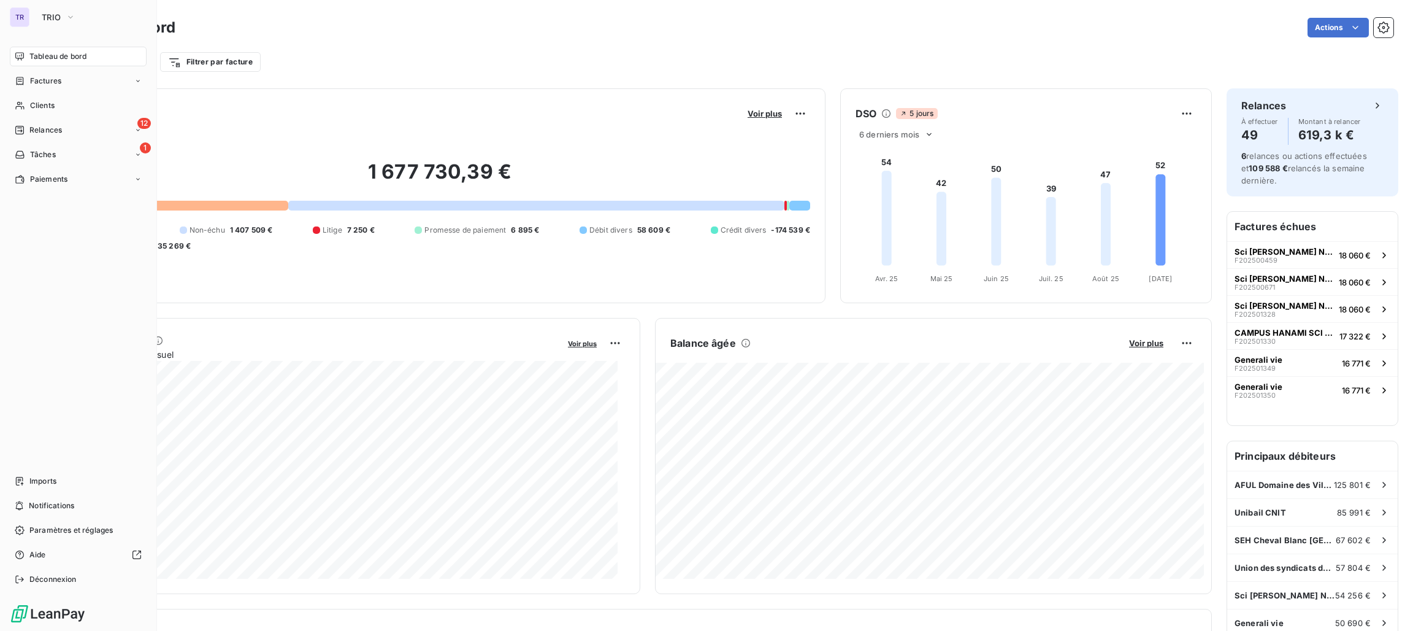
click at [58, 55] on span "Tableau de bord" at bounding box center [57, 56] width 57 height 11
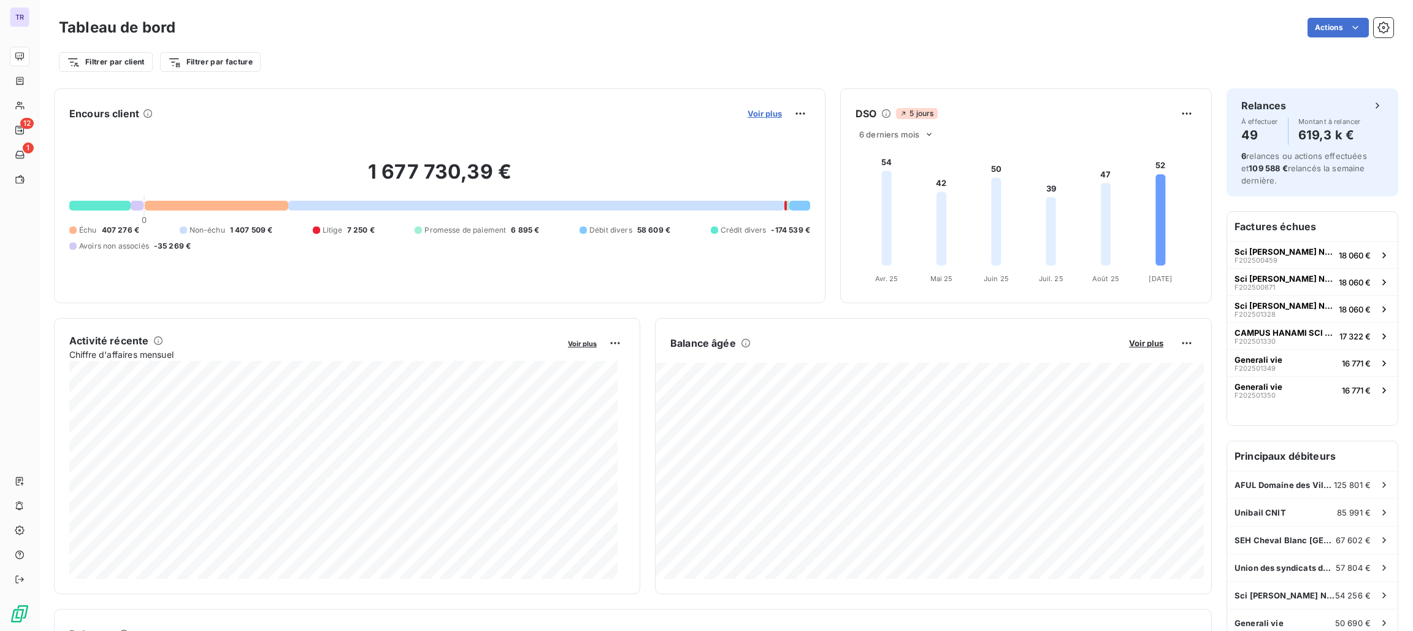
click at [770, 117] on span "Voir plus" at bounding box center [765, 114] width 34 height 10
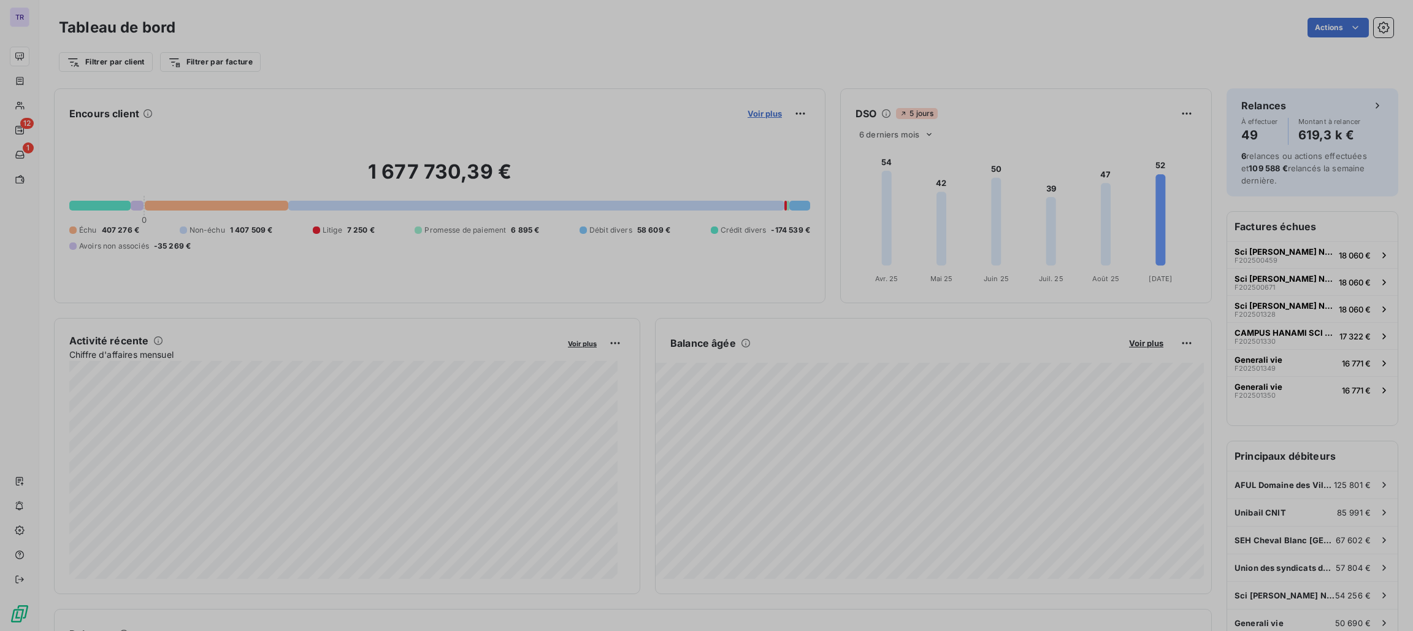
scroll to position [14, 14]
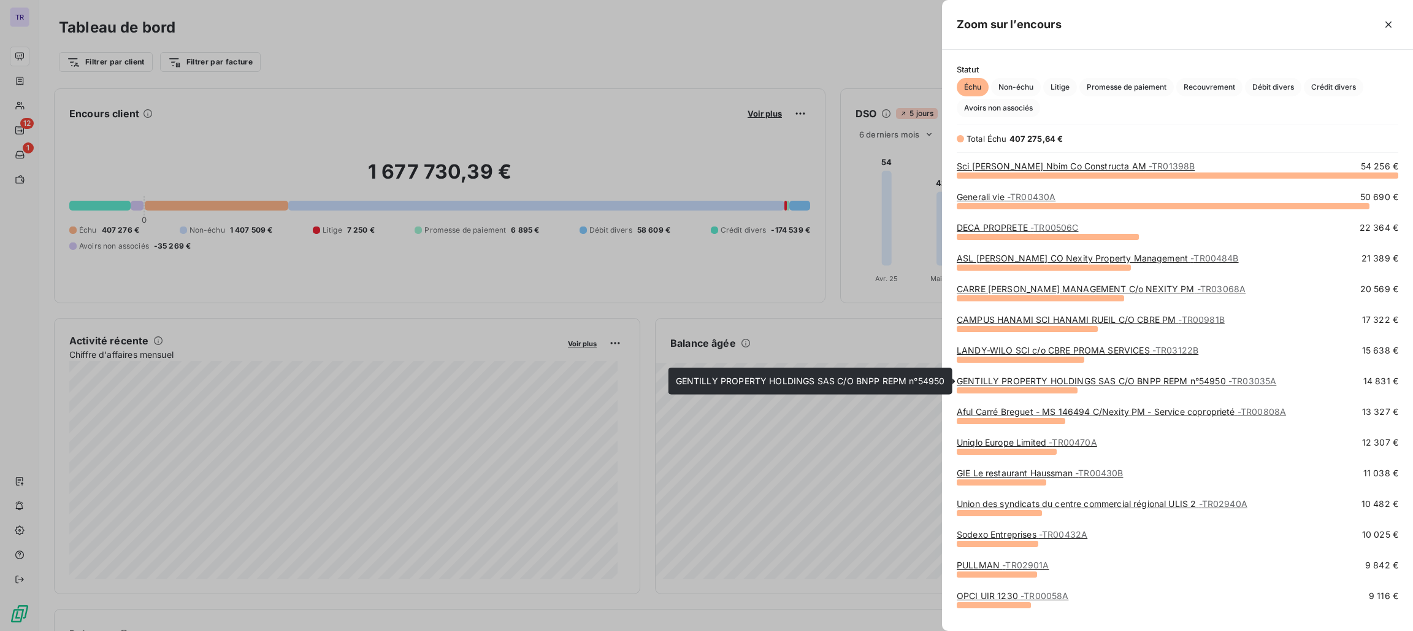
click at [1051, 381] on link "GENTILLY PROPERTY HOLDINGS SAS C/O BNPP REPM n°54950 - TR03035A" at bounding box center [1117, 380] width 320 height 10
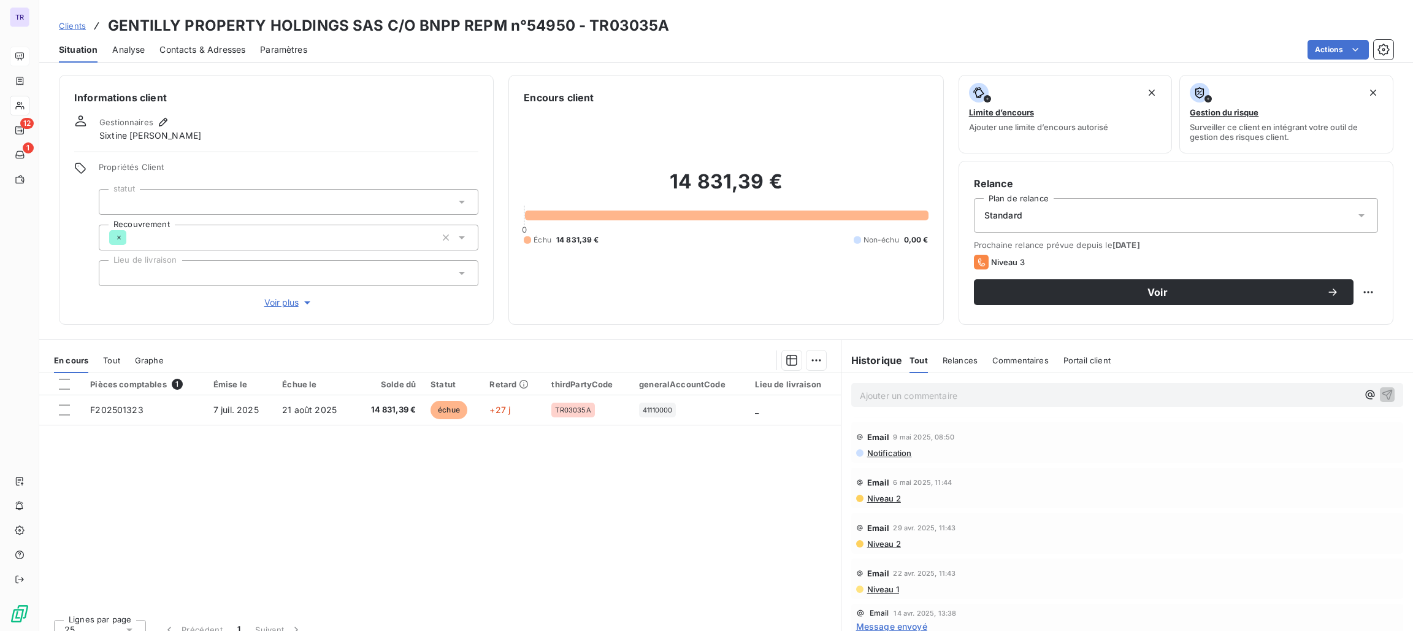
scroll to position [699, 0]
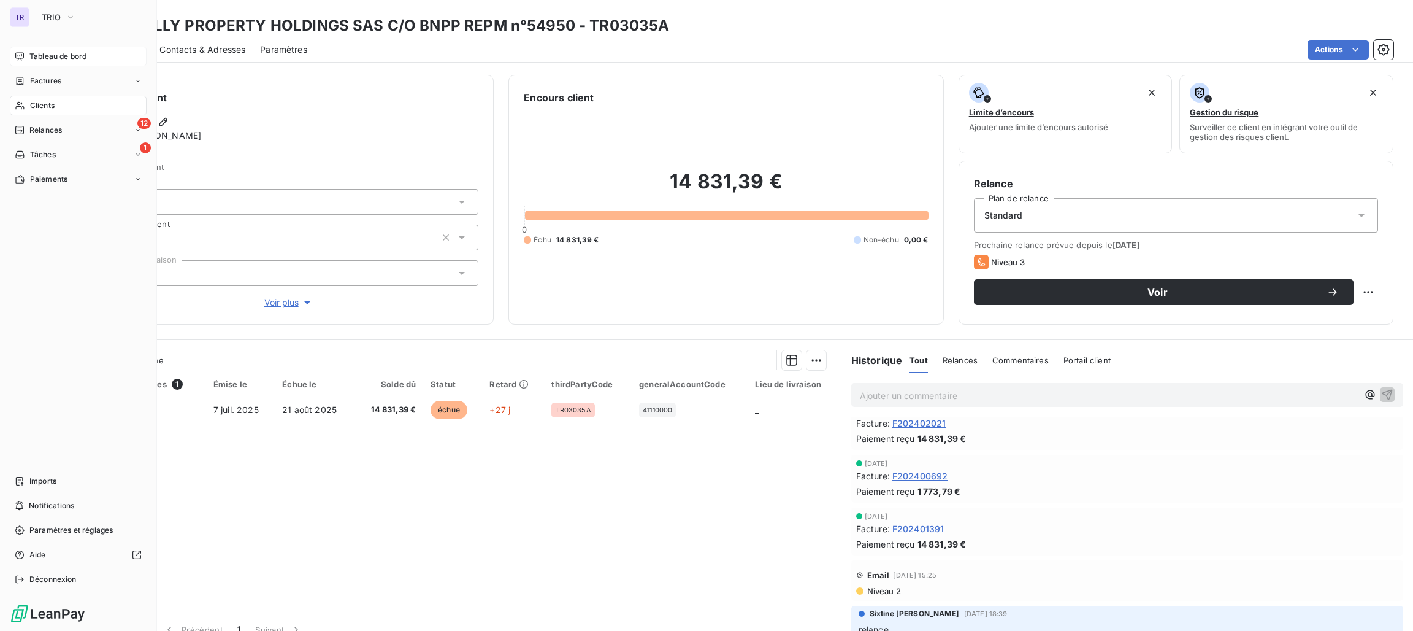
click at [77, 51] on span "Tableau de bord" at bounding box center [57, 56] width 57 height 11
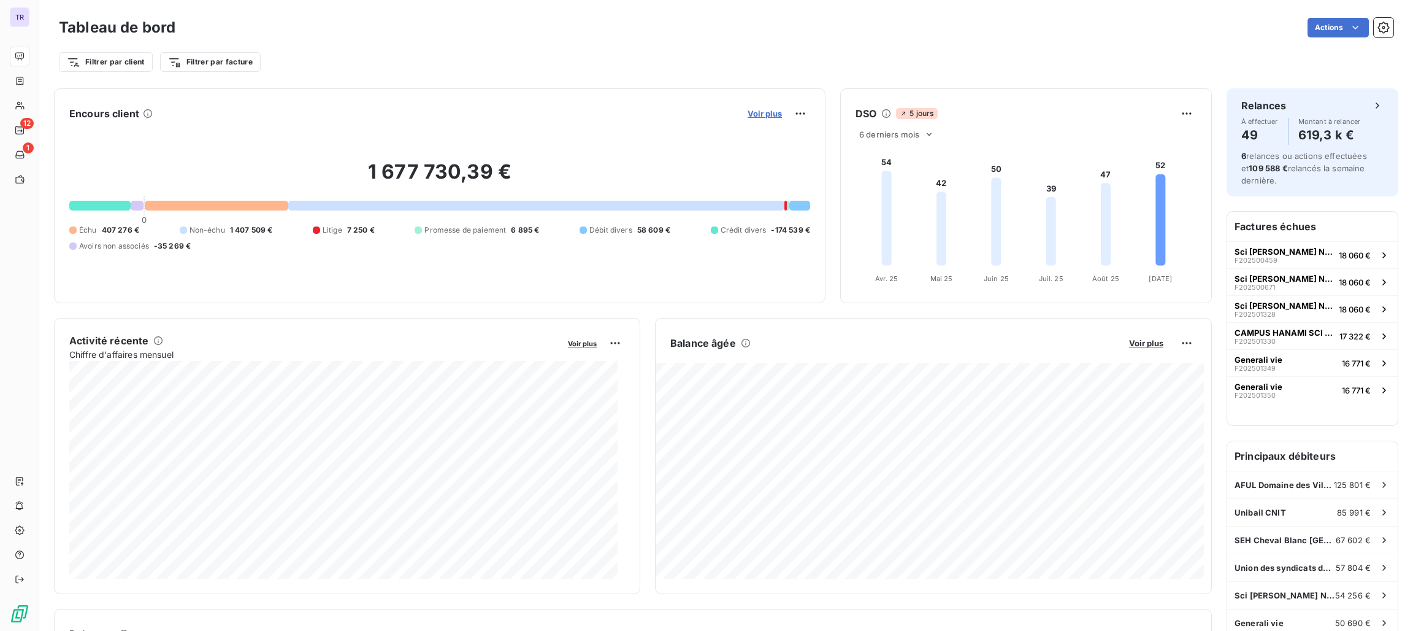
click at [748, 110] on span "Voir plus" at bounding box center [765, 114] width 34 height 10
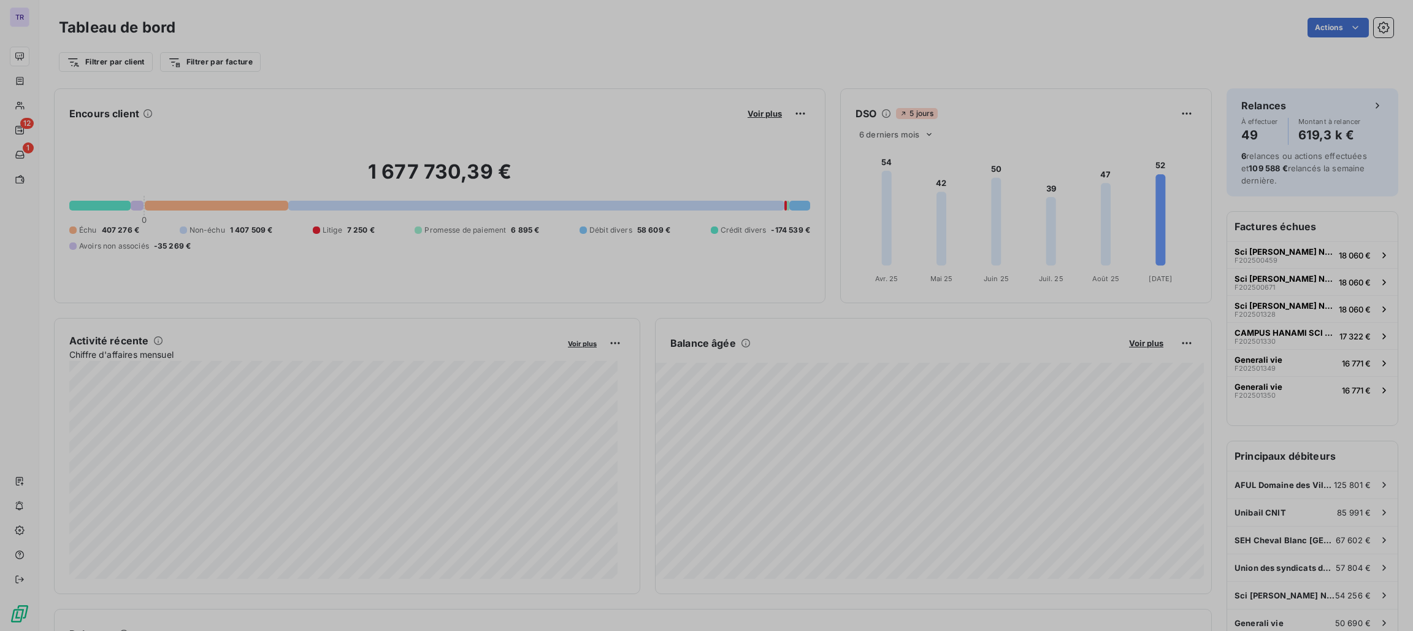
scroll to position [14, 14]
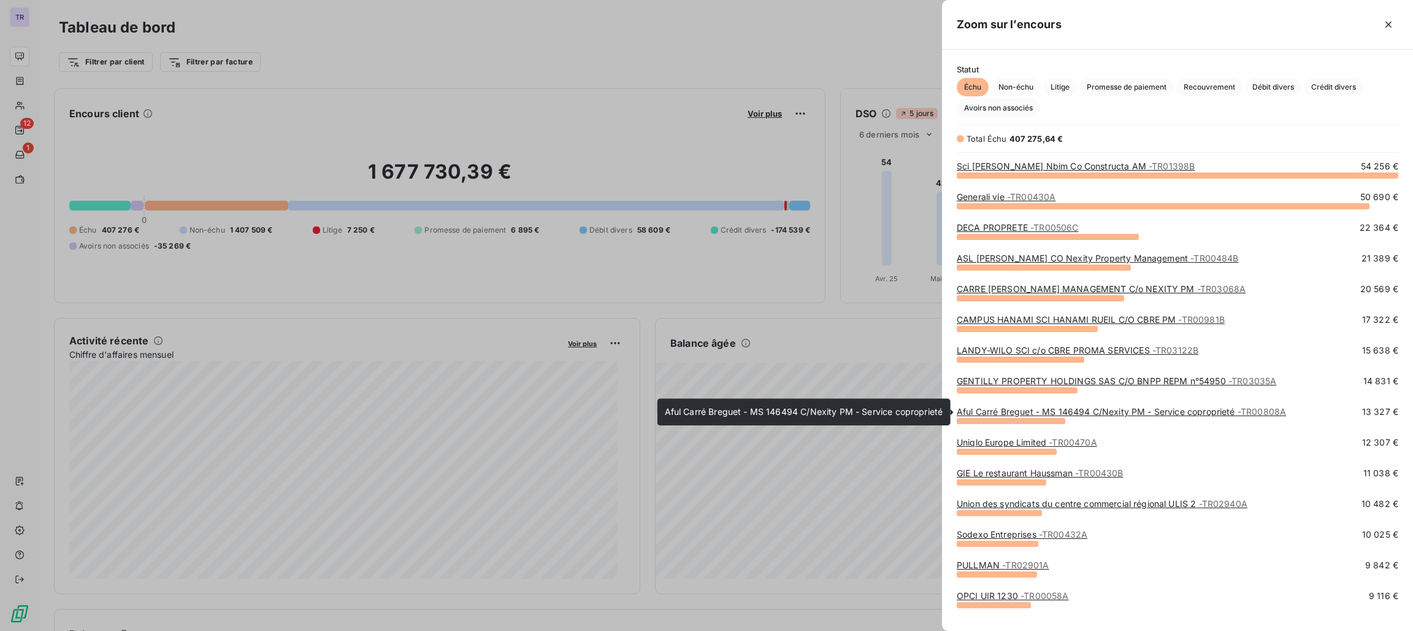
click at [1031, 410] on link "Aful Carré Breguet - MS 146494 C/Nexity PM - Service coproprieté - TR00808A" at bounding box center [1121, 411] width 329 height 10
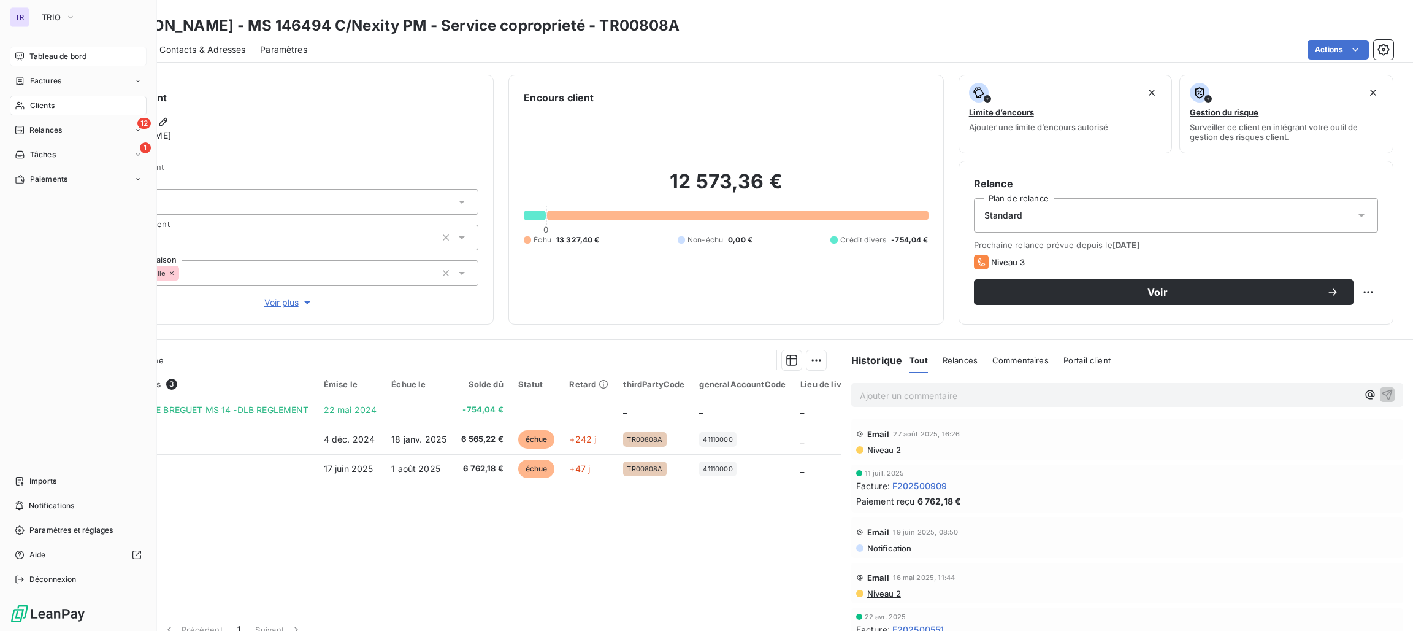
click at [64, 51] on span "Tableau de bord" at bounding box center [57, 56] width 57 height 11
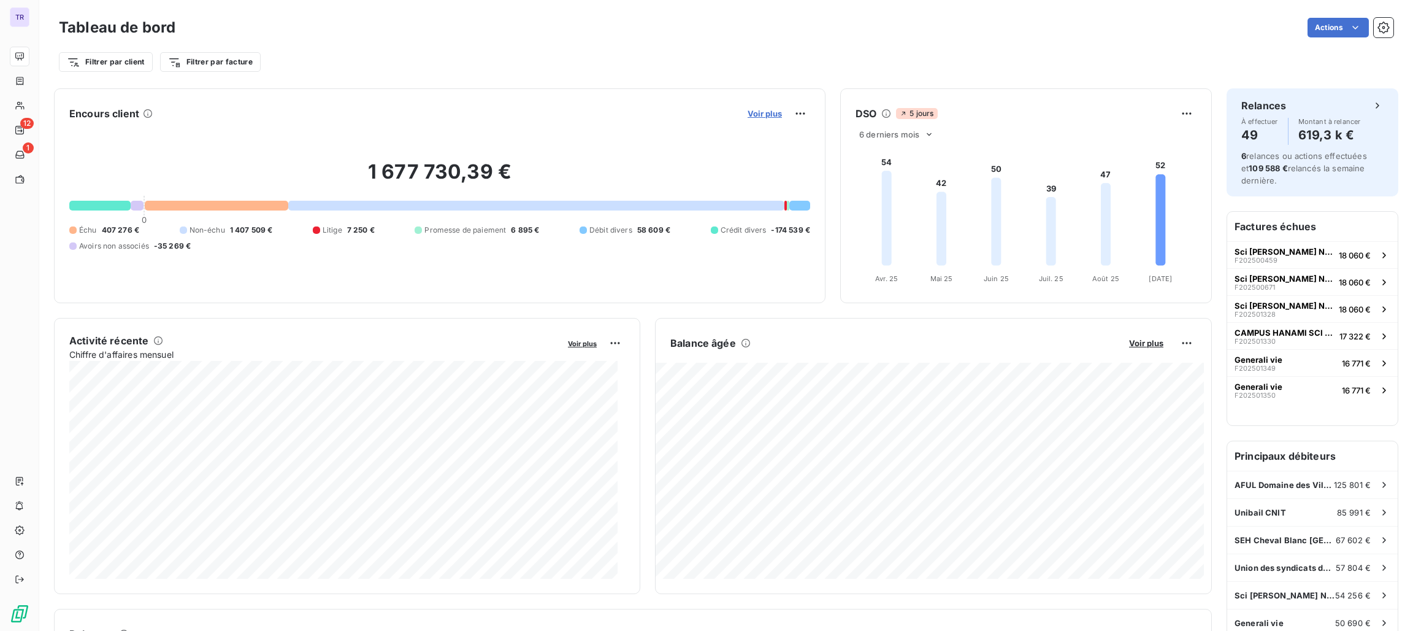
click at [750, 115] on span "Voir plus" at bounding box center [765, 114] width 34 height 10
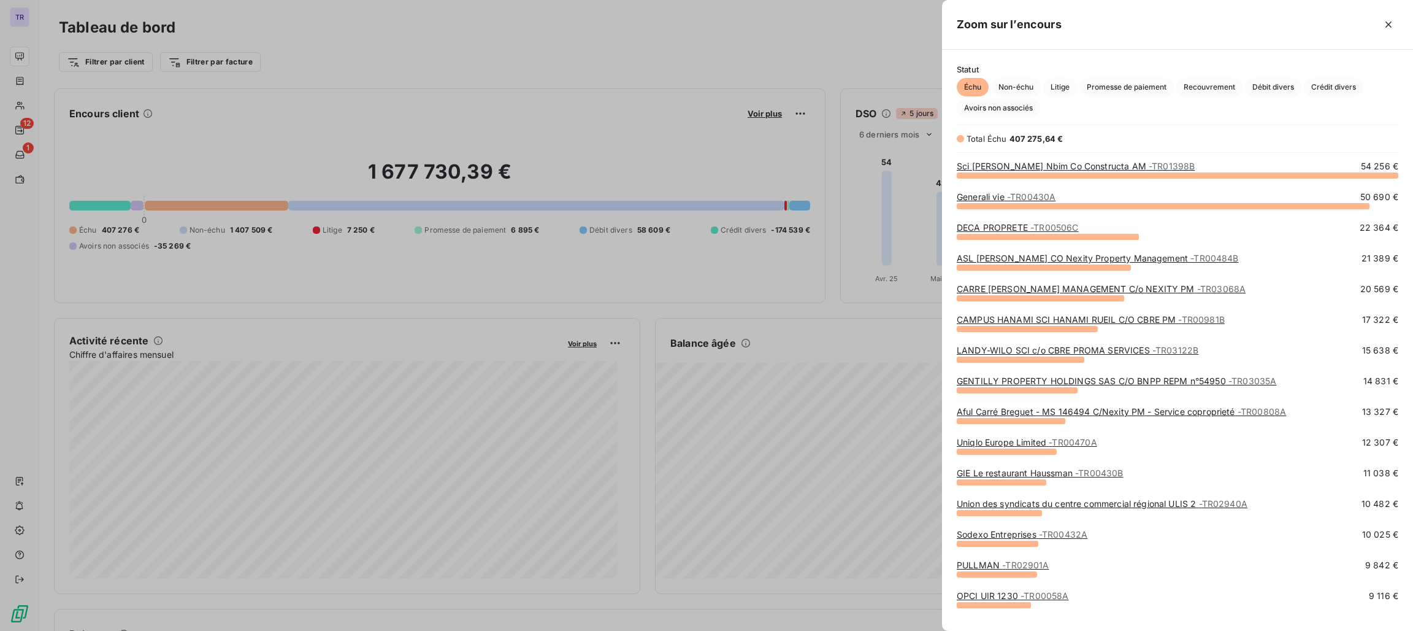
click at [613, 112] on div at bounding box center [706, 315] width 1413 height 631
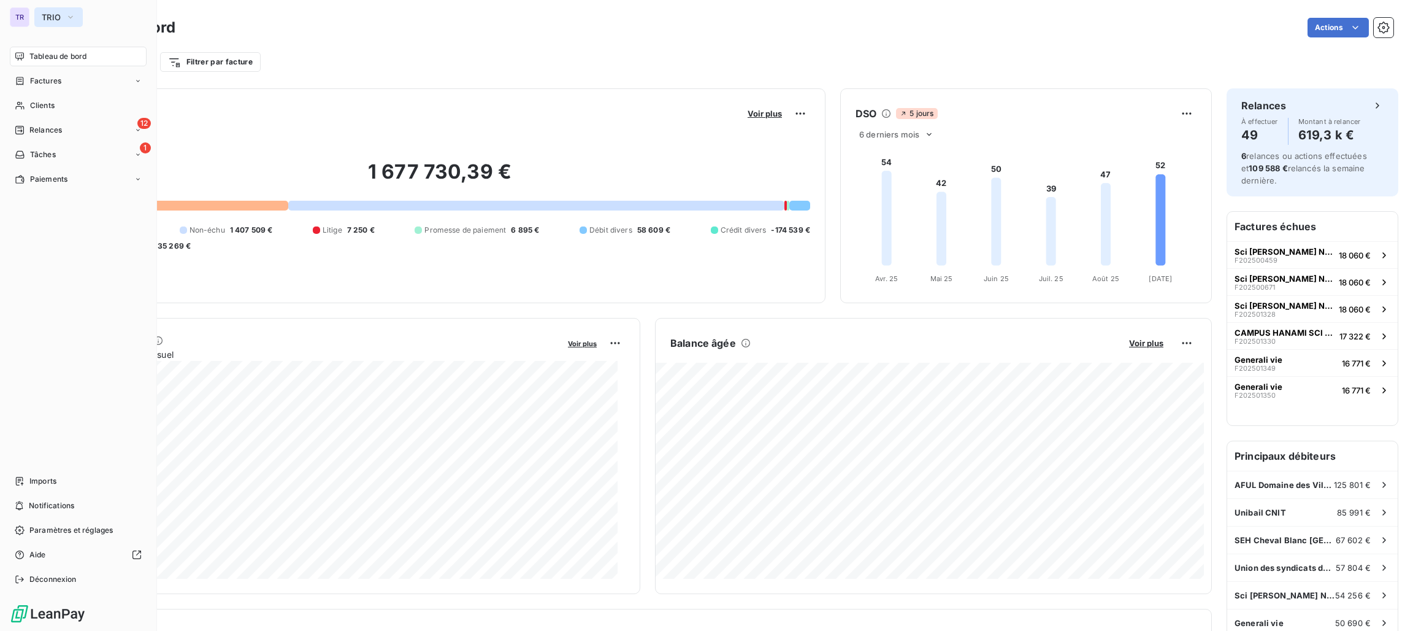
click at [45, 15] on span "TRIO" at bounding box center [51, 17] width 19 height 10
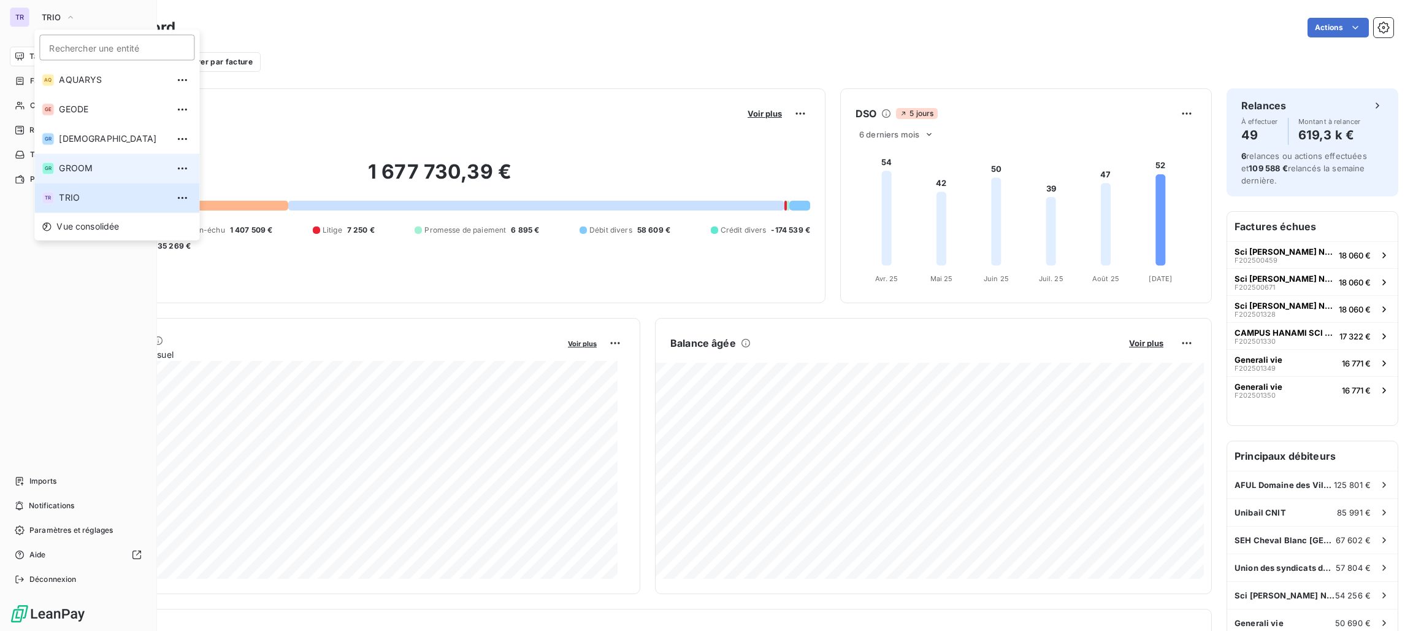
click at [97, 169] on span "GROOM" at bounding box center [113, 168] width 109 height 12
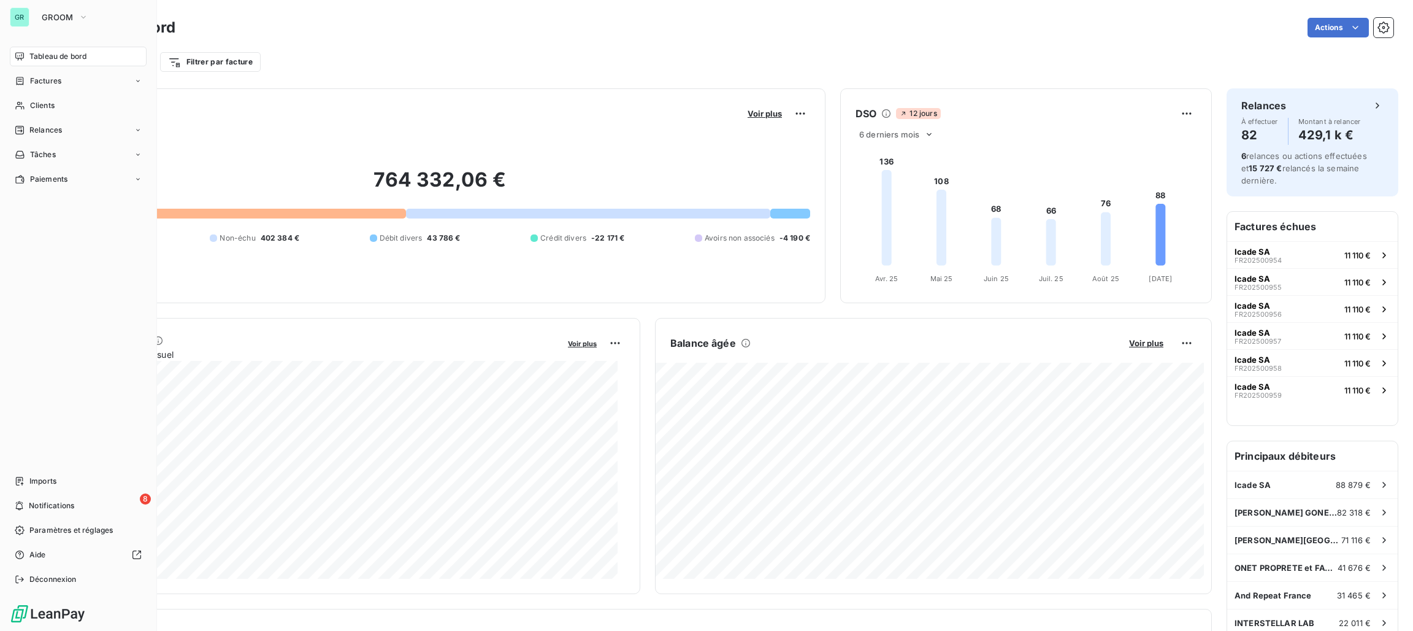
click at [45, 59] on span "Tableau de bord" at bounding box center [57, 56] width 57 height 11
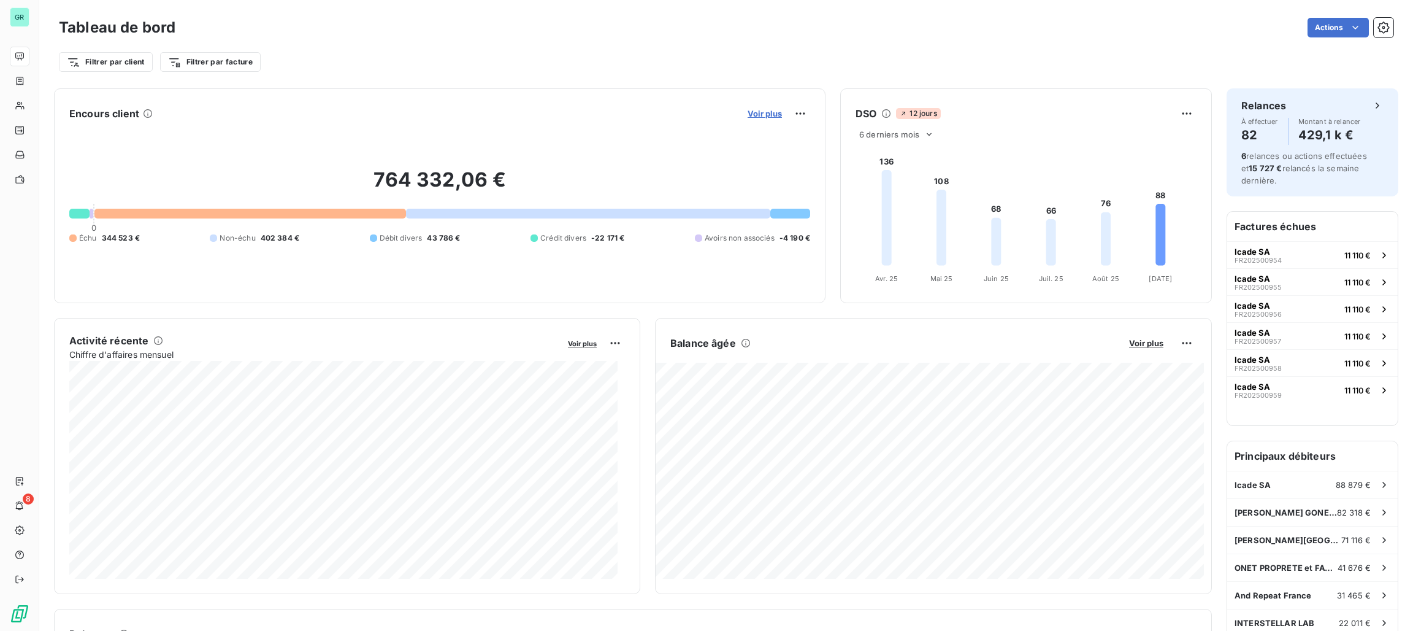
click at [765, 109] on span "Voir plus" at bounding box center [765, 114] width 34 height 10
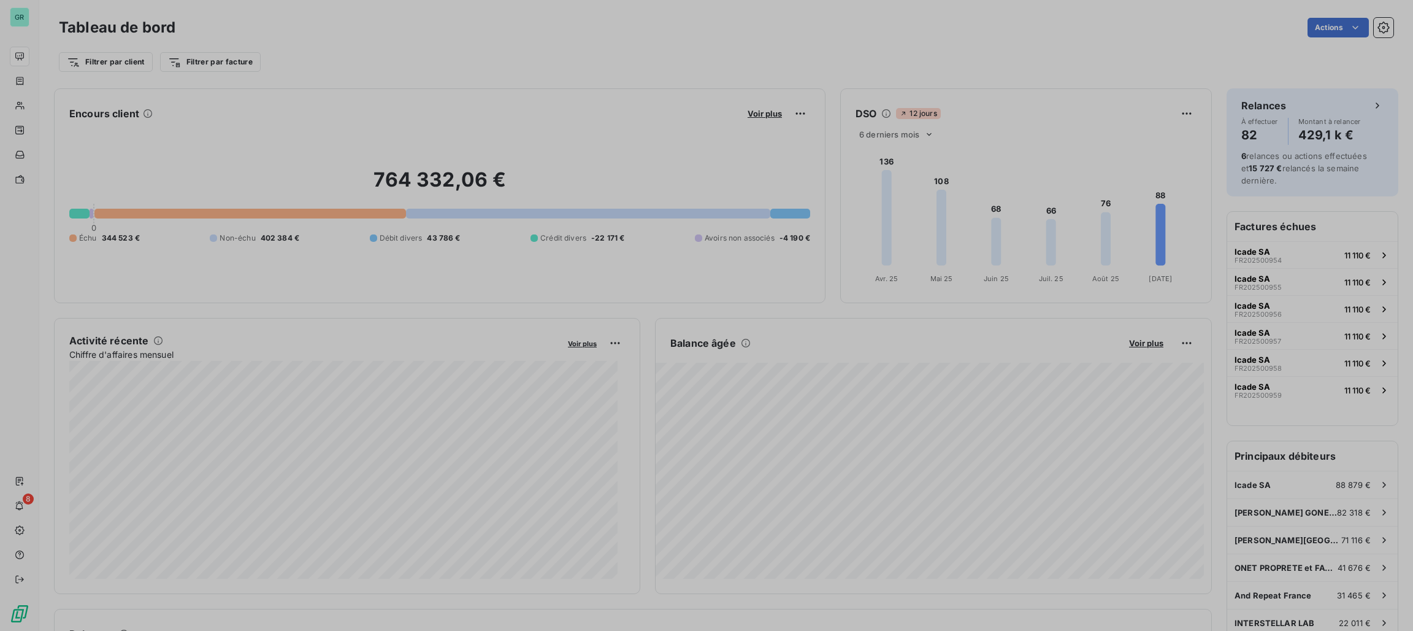
scroll to position [617, 457]
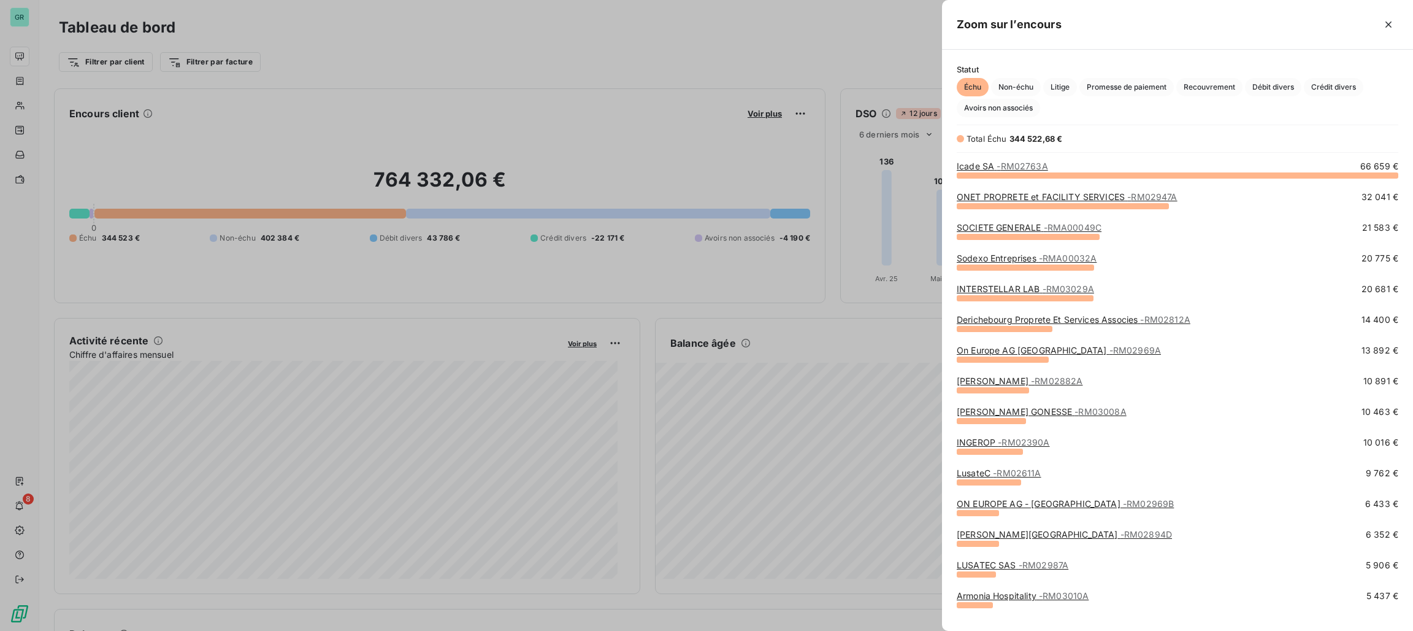
click at [792, 153] on div at bounding box center [706, 315] width 1413 height 631
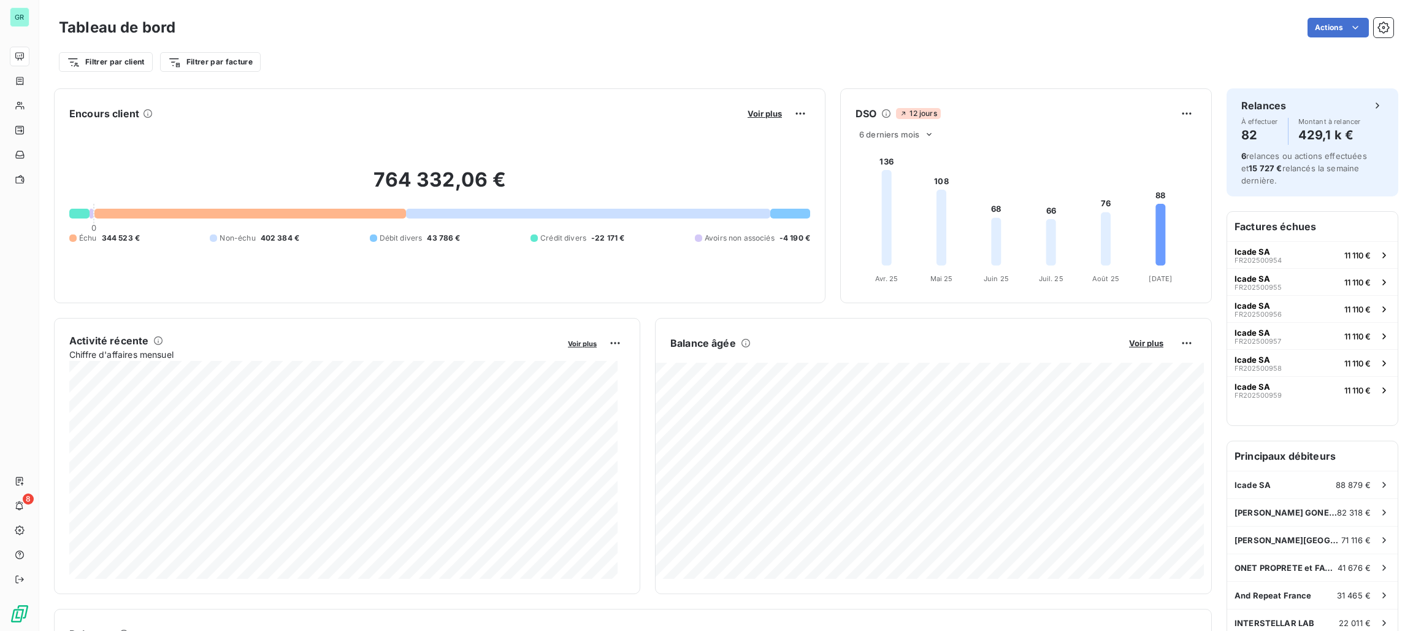
click at [756, 120] on div "Voir plus" at bounding box center [777, 114] width 66 height 20
drag, startPoint x: 743, startPoint y: 113, endPoint x: 746, endPoint y: 119, distance: 6.3
click at [746, 119] on button "Voir plus" at bounding box center [765, 113] width 42 height 11
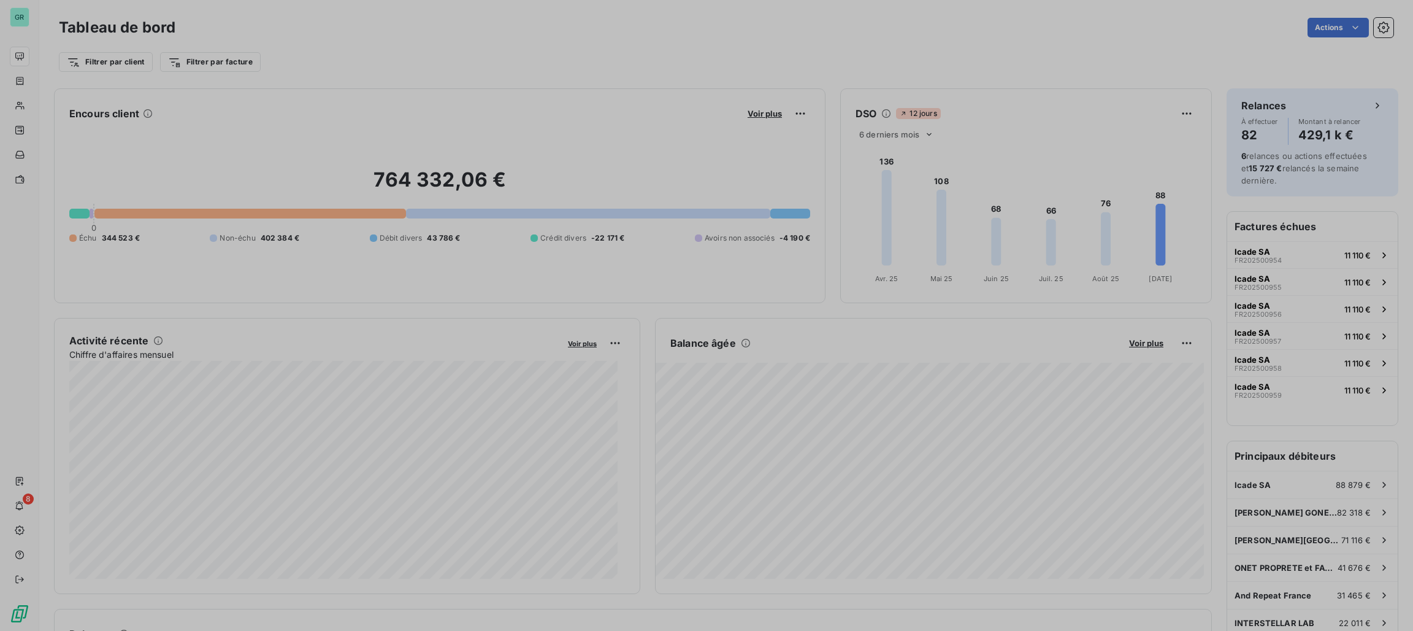
scroll to position [14, 14]
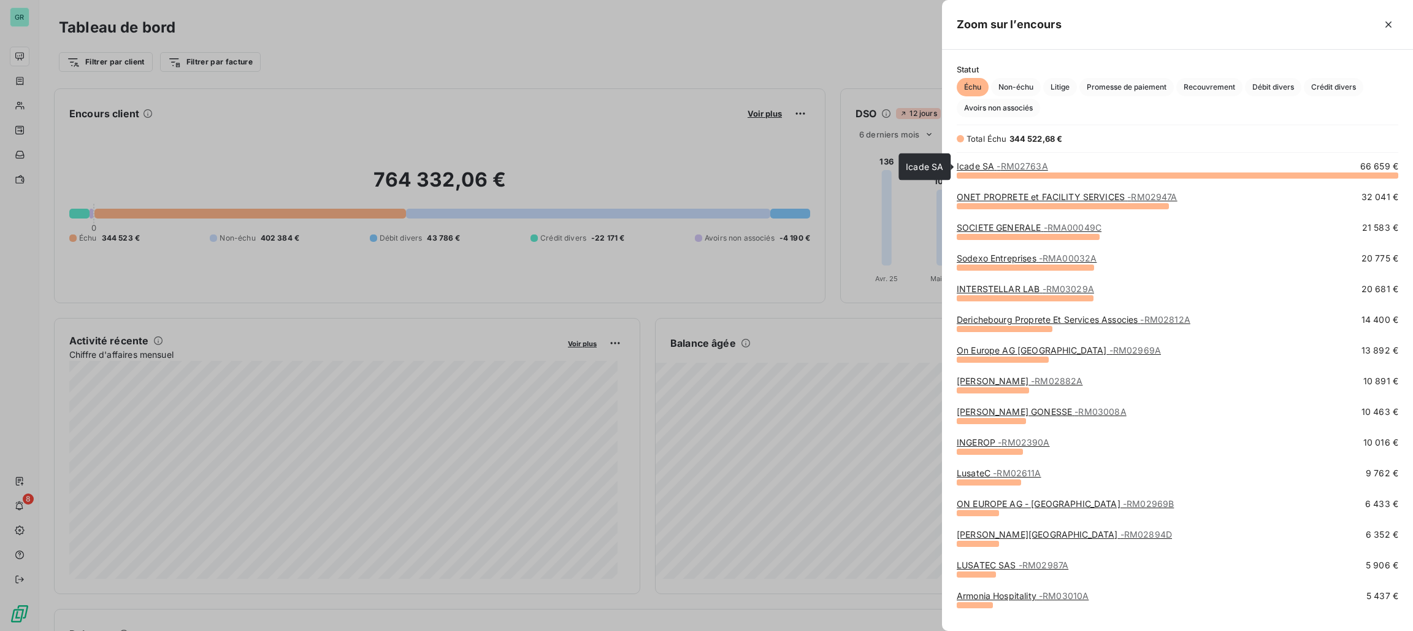
click at [1011, 162] on span "- RM02763A" at bounding box center [1022, 166] width 51 height 10
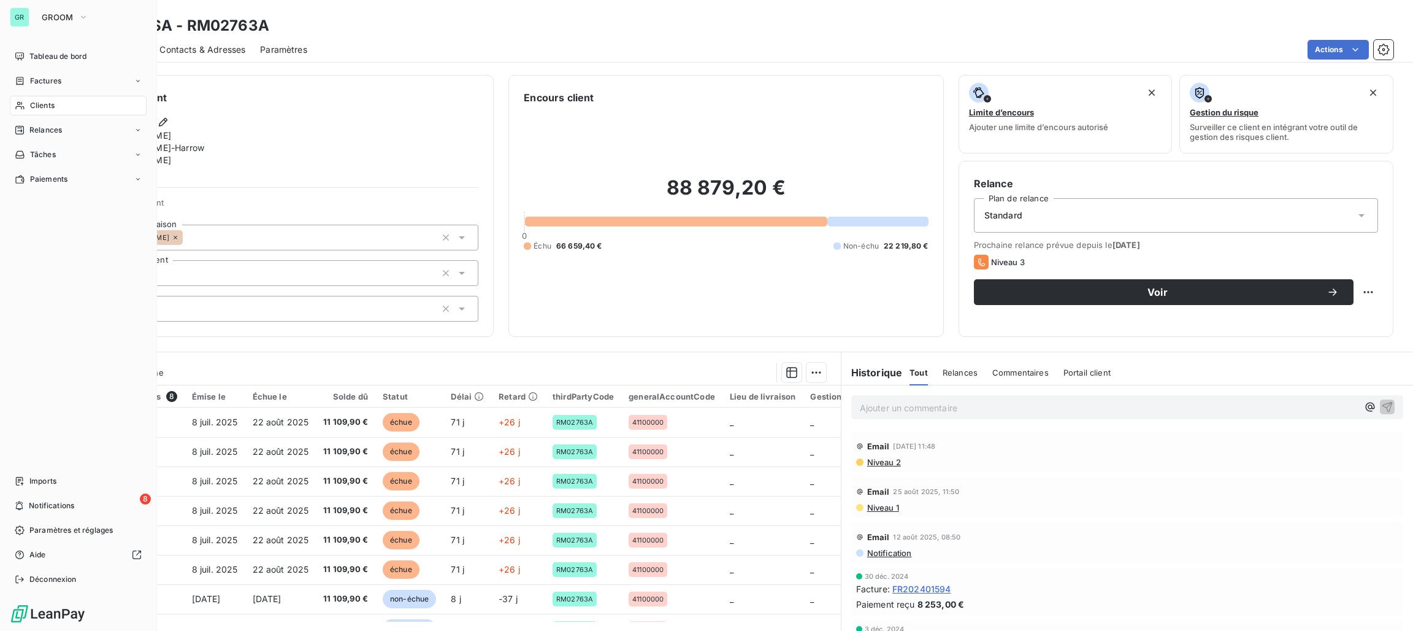
drag, startPoint x: 47, startPoint y: 106, endPoint x: 53, endPoint y: 109, distance: 7.2
click at [47, 106] on span "Clients" at bounding box center [42, 105] width 25 height 11
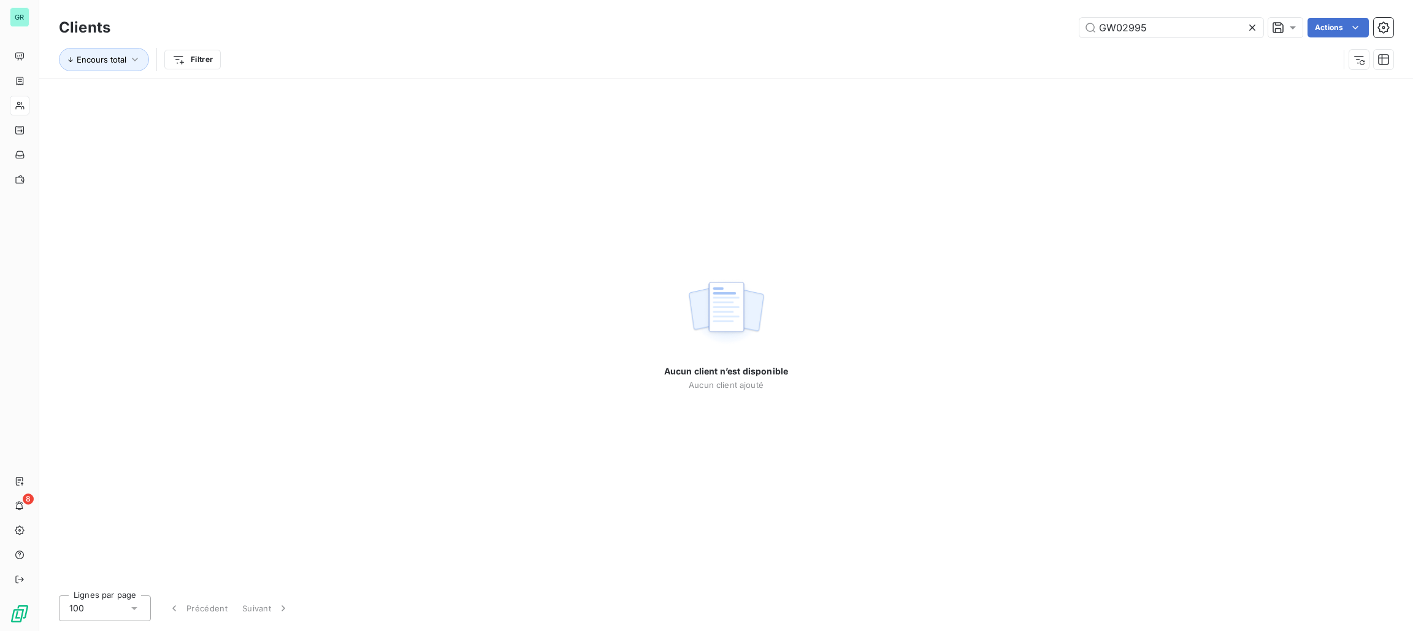
drag, startPoint x: 1155, startPoint y: 27, endPoint x: 818, endPoint y: 15, distance: 337.0
click at [1028, 15] on div "Clients GW02995 Actions" at bounding box center [726, 28] width 1335 height 26
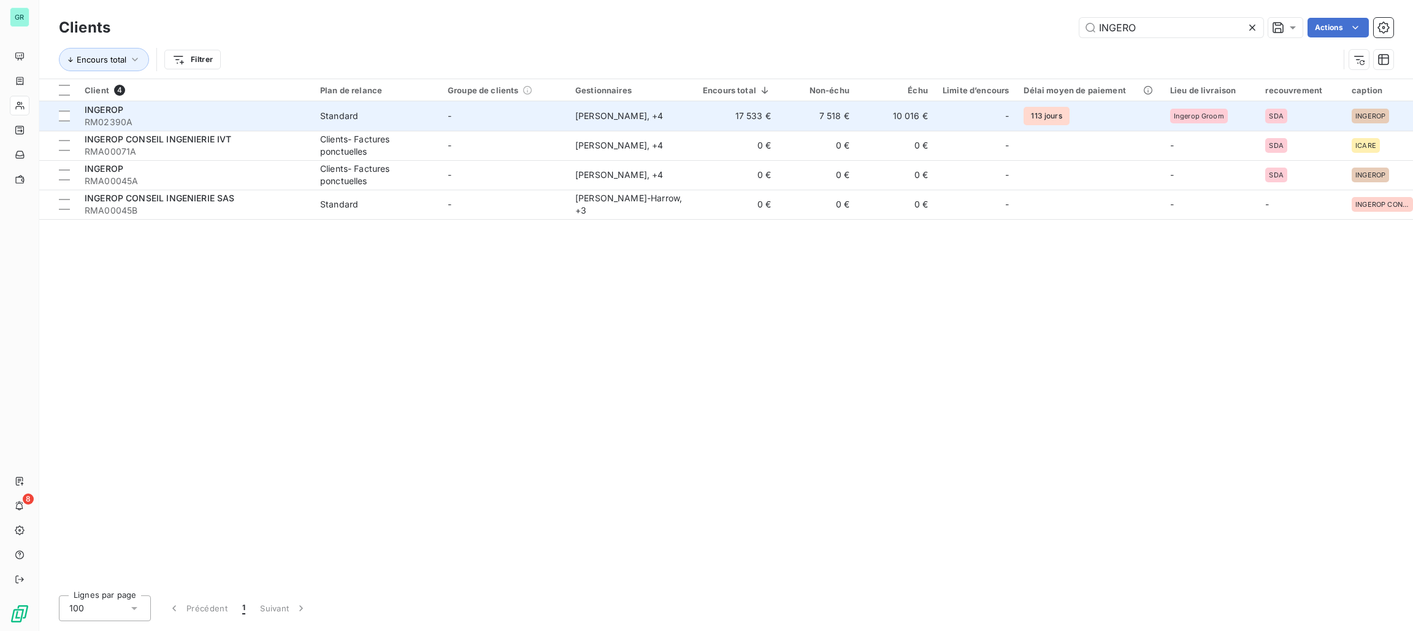
type input "INGERO"
click at [362, 109] on td "Standard" at bounding box center [377, 115] width 128 height 29
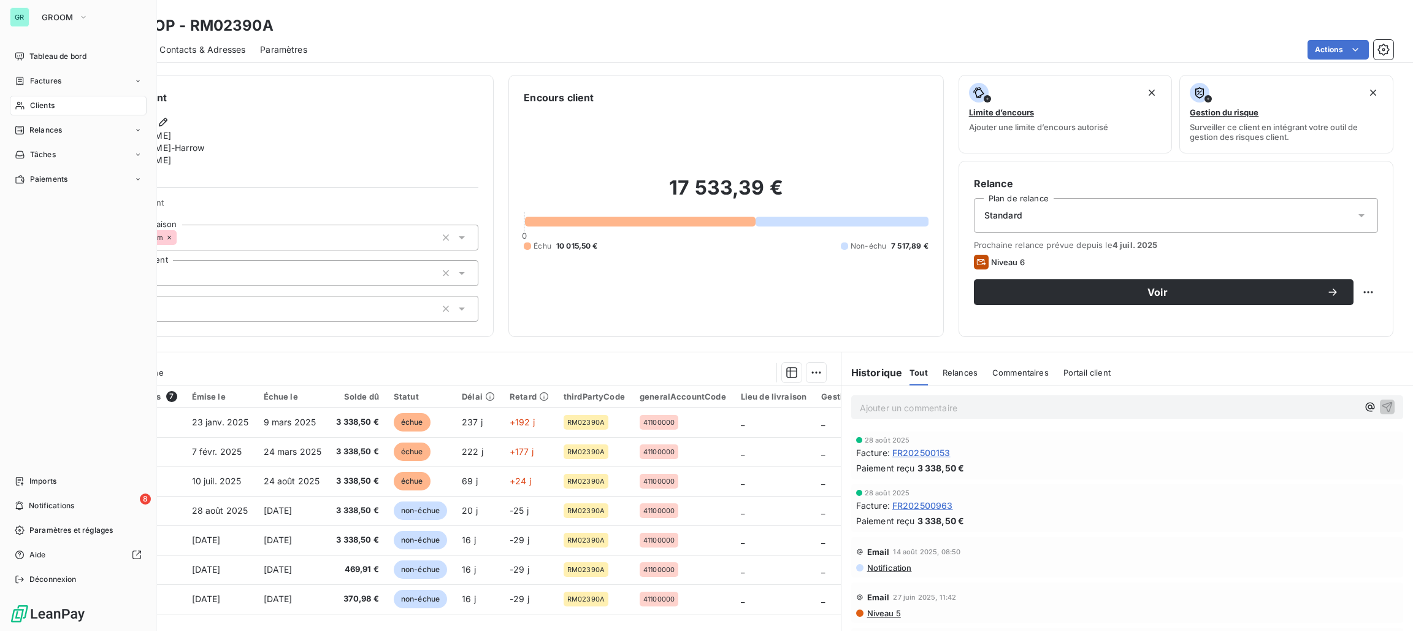
click at [54, 45] on div "GR GROOM Tableau de bord Factures Clients Relances Tâches Paiements Imports 8 N…" at bounding box center [78, 315] width 157 height 631
click at [64, 60] on span "Tableau de bord" at bounding box center [57, 56] width 57 height 11
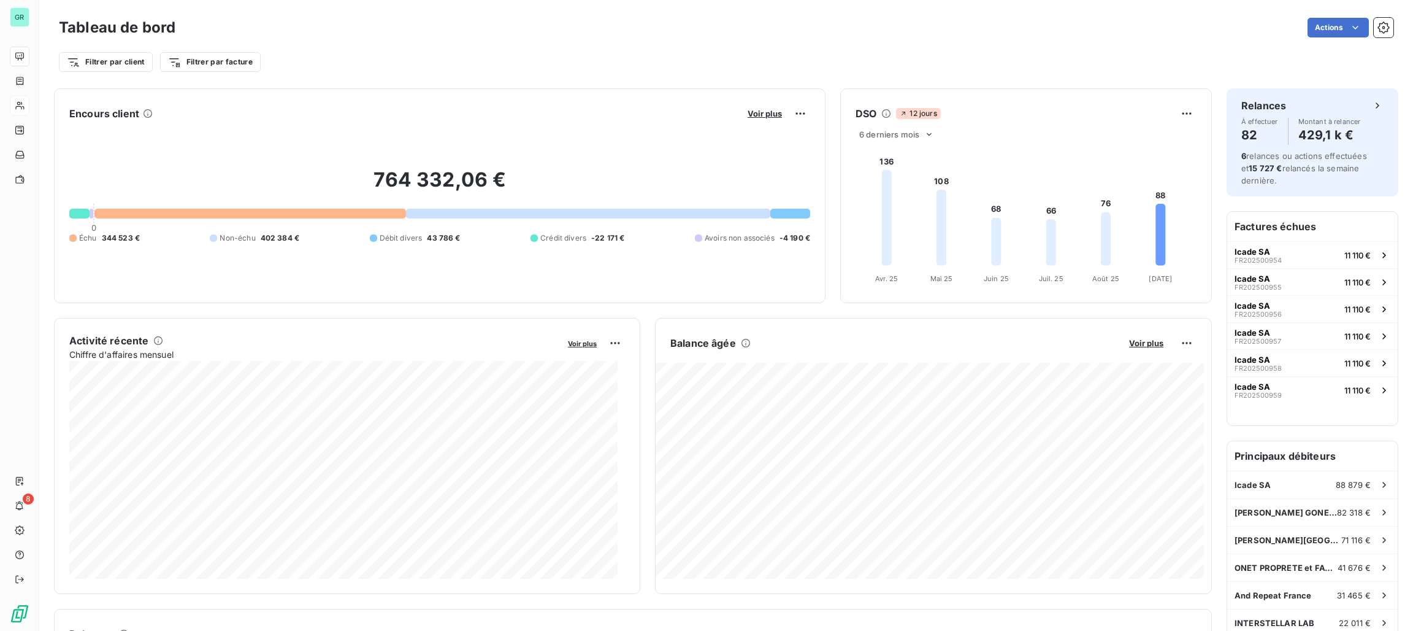
drag, startPoint x: 756, startPoint y: 107, endPoint x: 779, endPoint y: 110, distance: 23.5
click at [759, 107] on div "Voir plus" at bounding box center [777, 114] width 66 height 20
click at [763, 115] on span "Voir plus" at bounding box center [765, 114] width 34 height 10
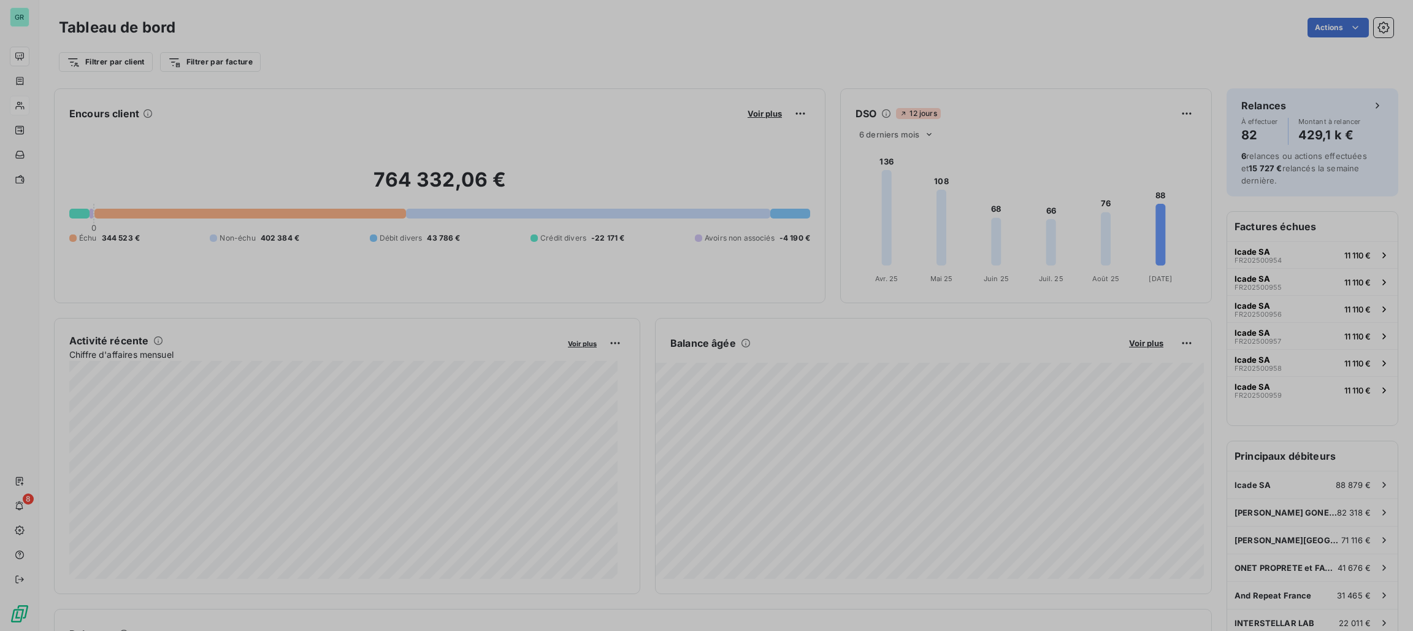
scroll to position [617, 457]
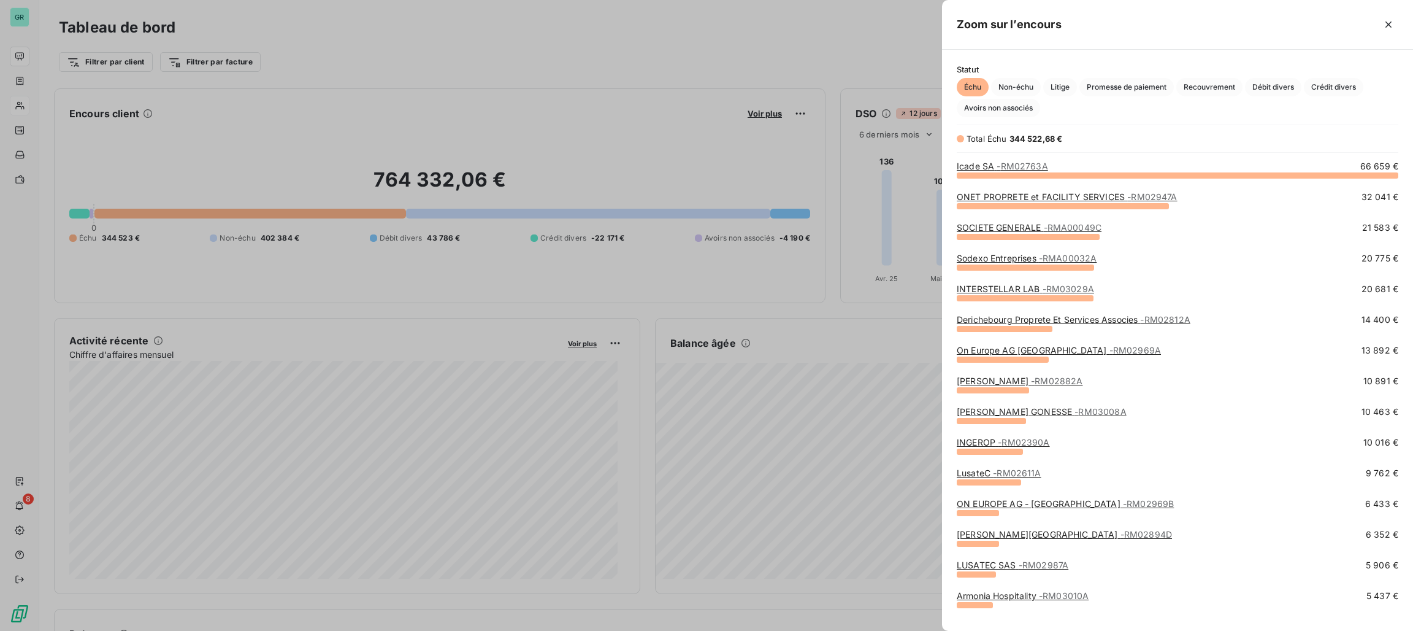
click at [802, 125] on div at bounding box center [706, 315] width 1413 height 631
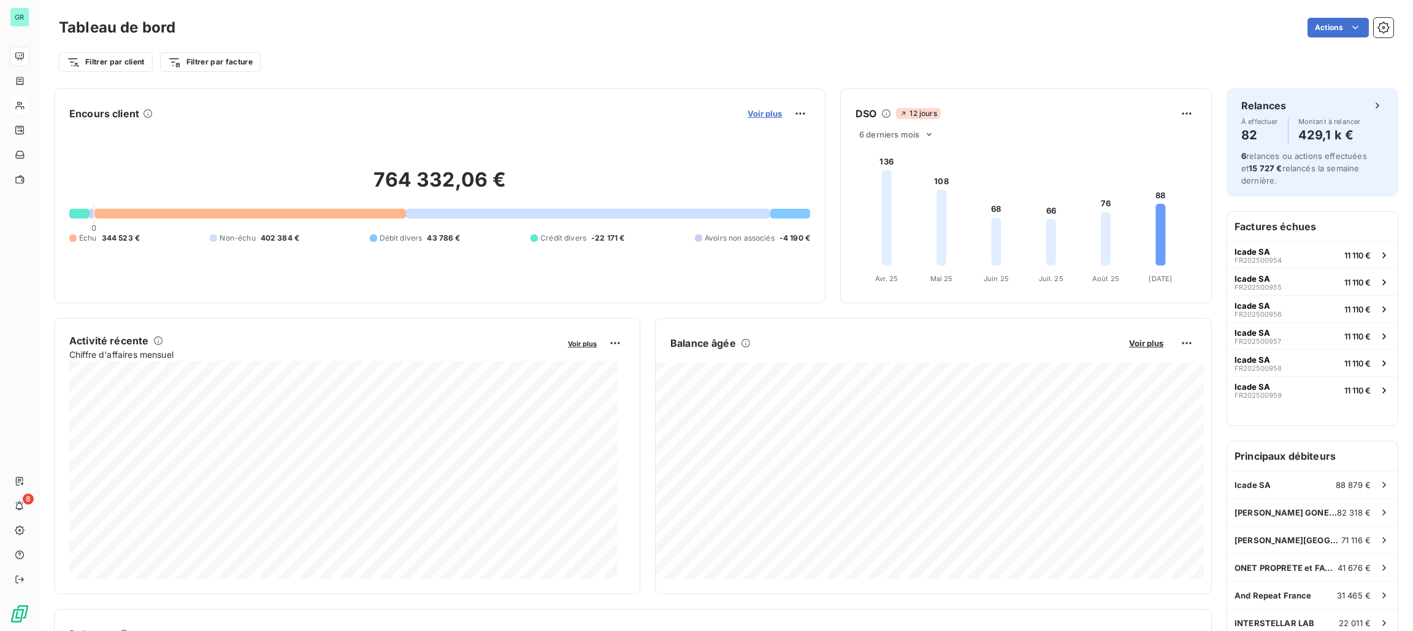
click at [767, 113] on span "Voir plus" at bounding box center [765, 114] width 34 height 10
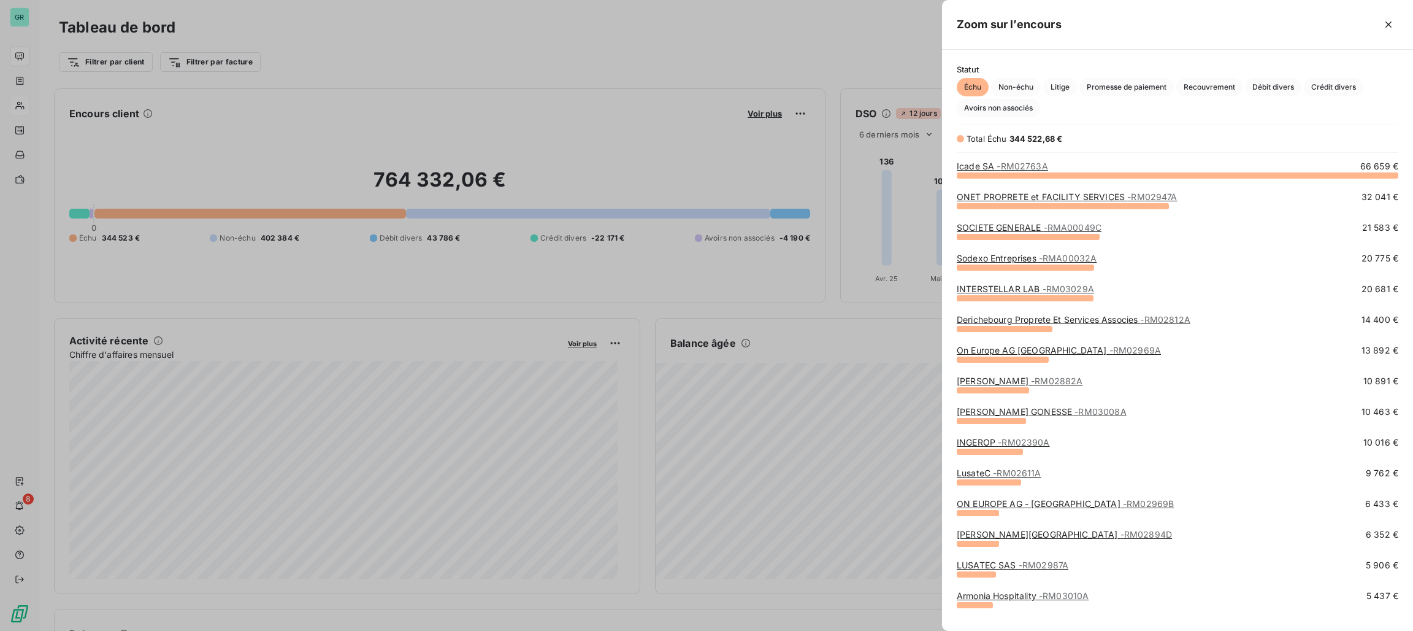
click at [774, 145] on div at bounding box center [706, 315] width 1413 height 631
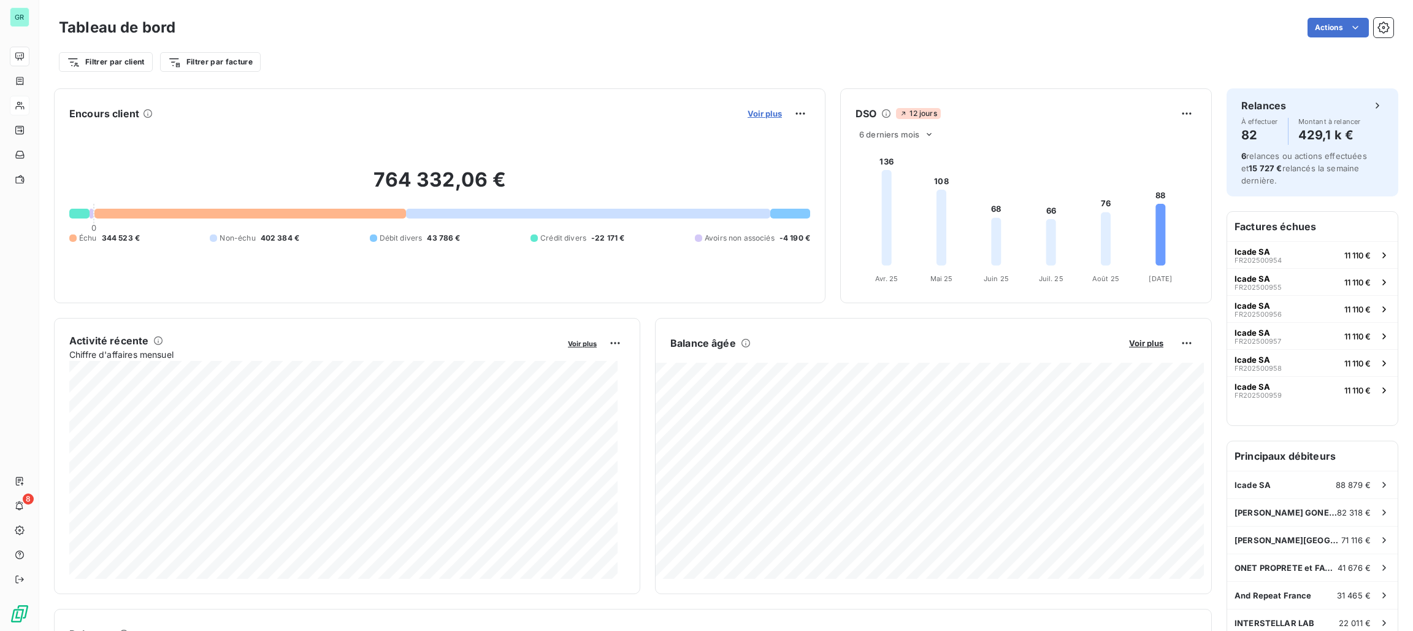
click at [761, 118] on span "Voir plus" at bounding box center [765, 114] width 34 height 10
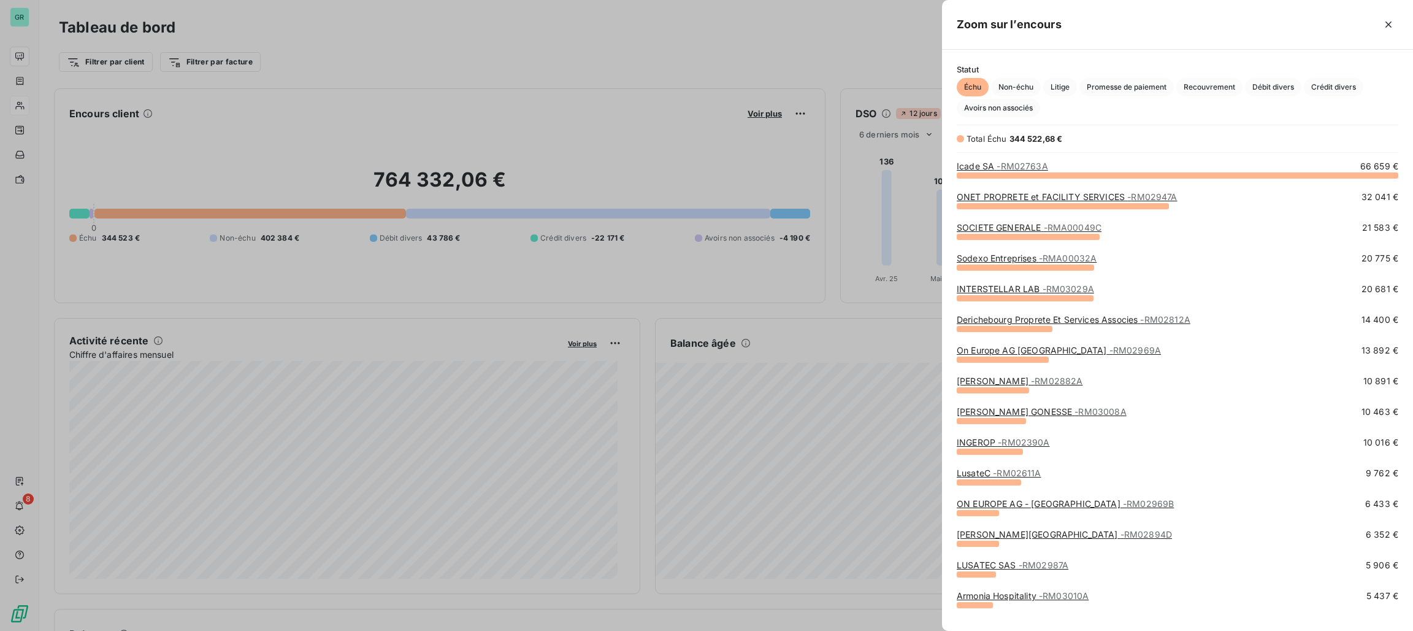
click at [755, 118] on div at bounding box center [706, 315] width 1413 height 631
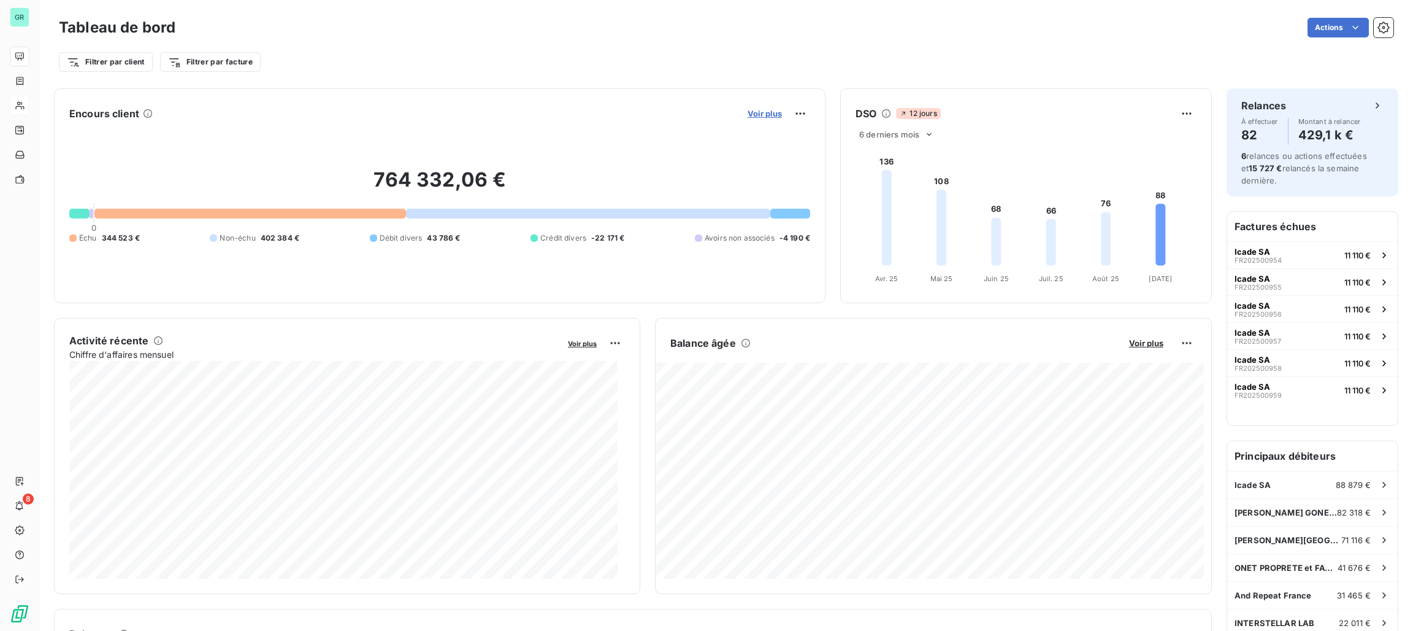
click at [756, 114] on span "Voir plus" at bounding box center [765, 114] width 34 height 10
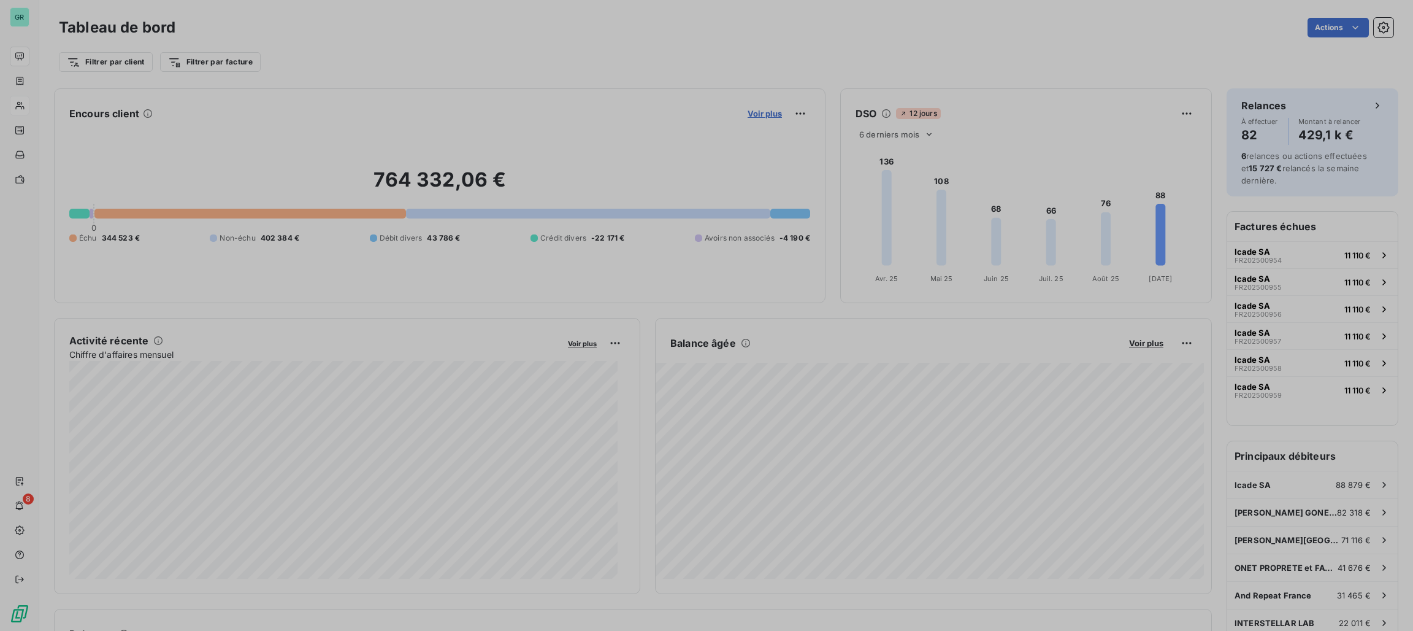
scroll to position [14, 14]
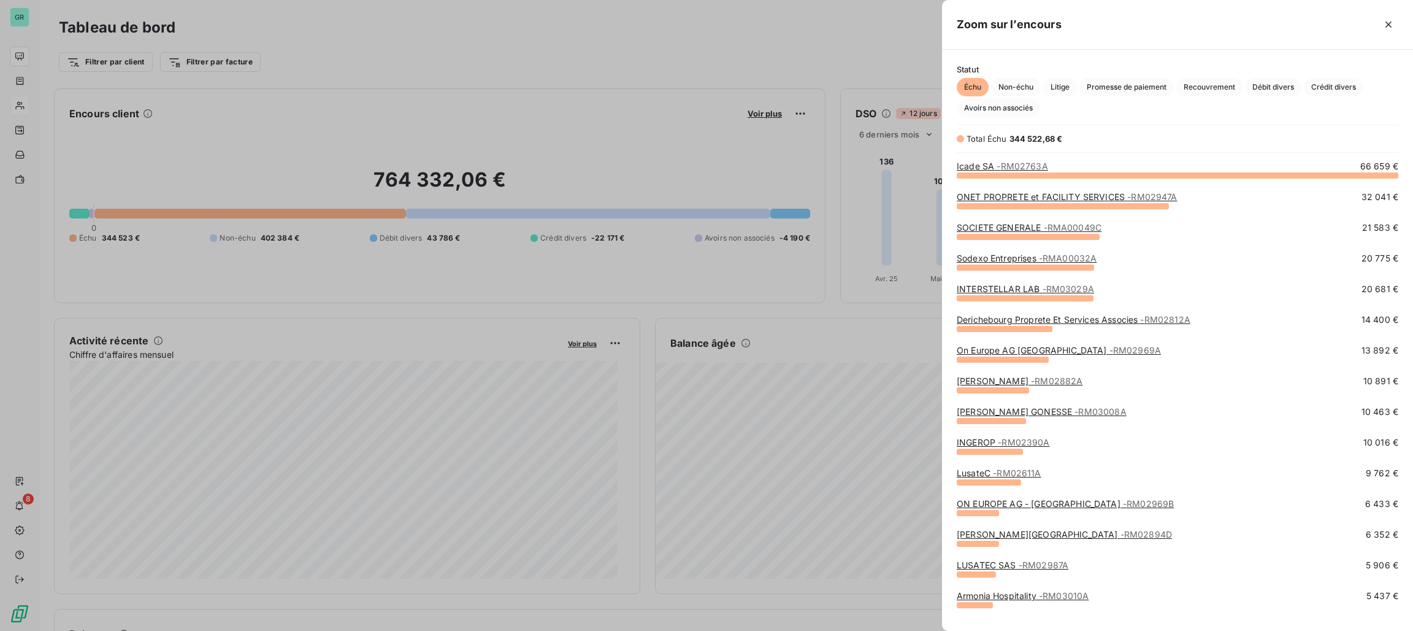
click at [775, 118] on div at bounding box center [706, 315] width 1413 height 631
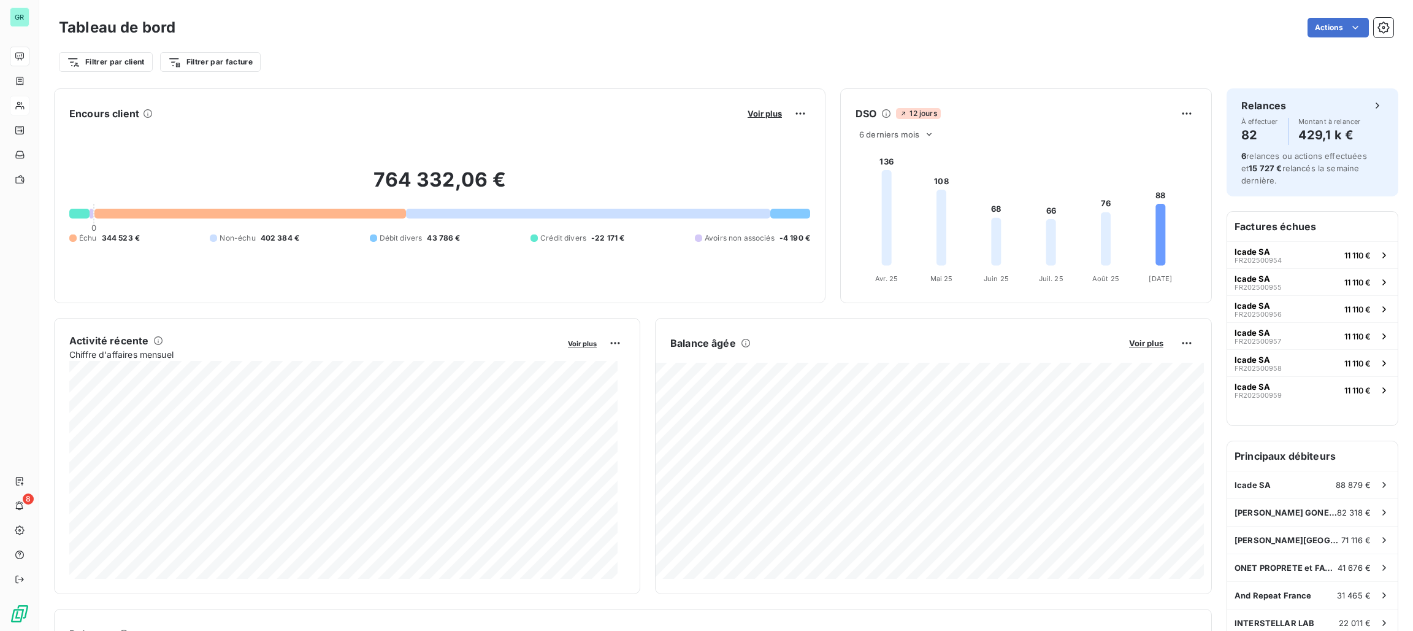
drag, startPoint x: 748, startPoint y: 118, endPoint x: 758, endPoint y: 122, distance: 10.7
click at [749, 120] on div "Voir plus" at bounding box center [777, 114] width 66 height 20
click at [757, 118] on button "Voir plus" at bounding box center [765, 113] width 42 height 11
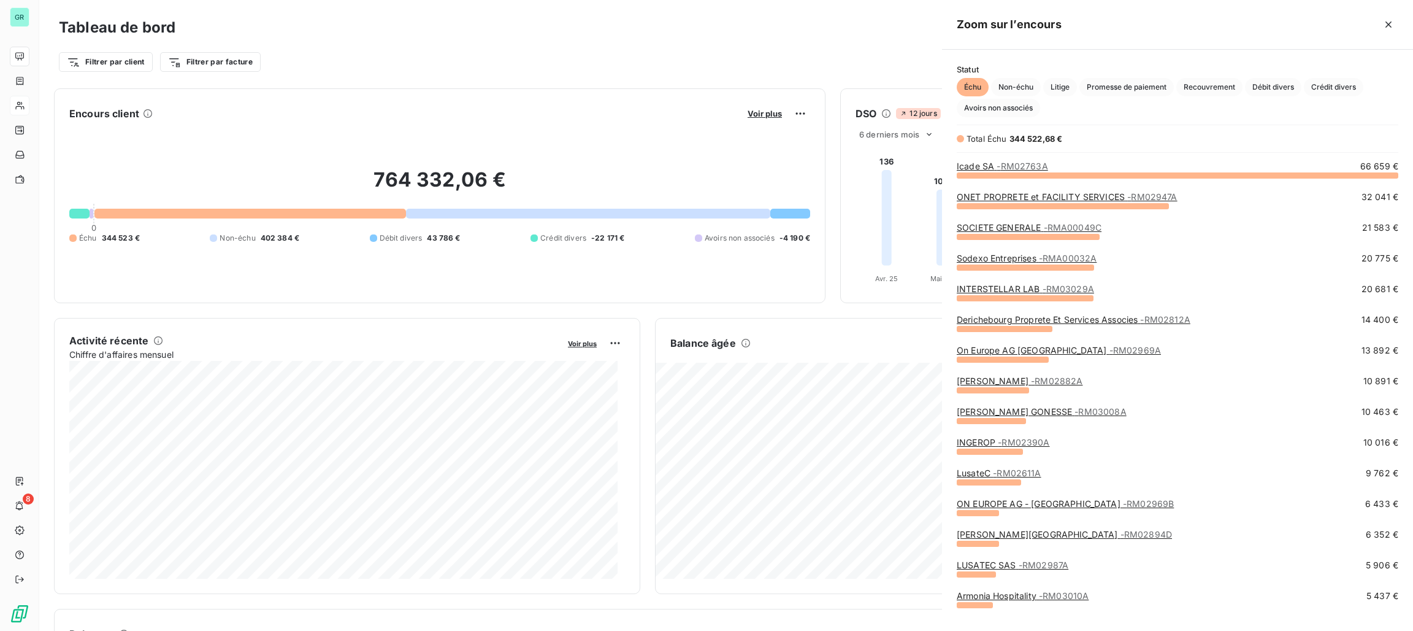
scroll to position [617, 457]
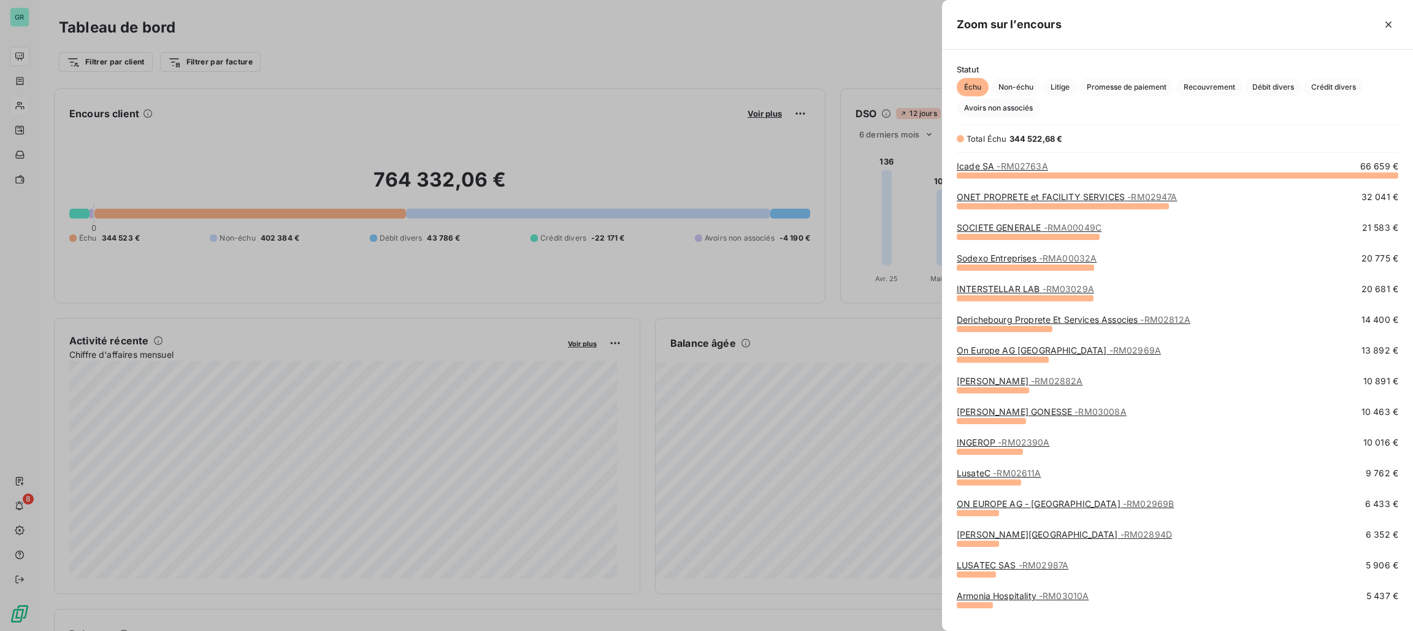
click at [1015, 161] on span "- RM02763A" at bounding box center [1022, 166] width 51 height 10
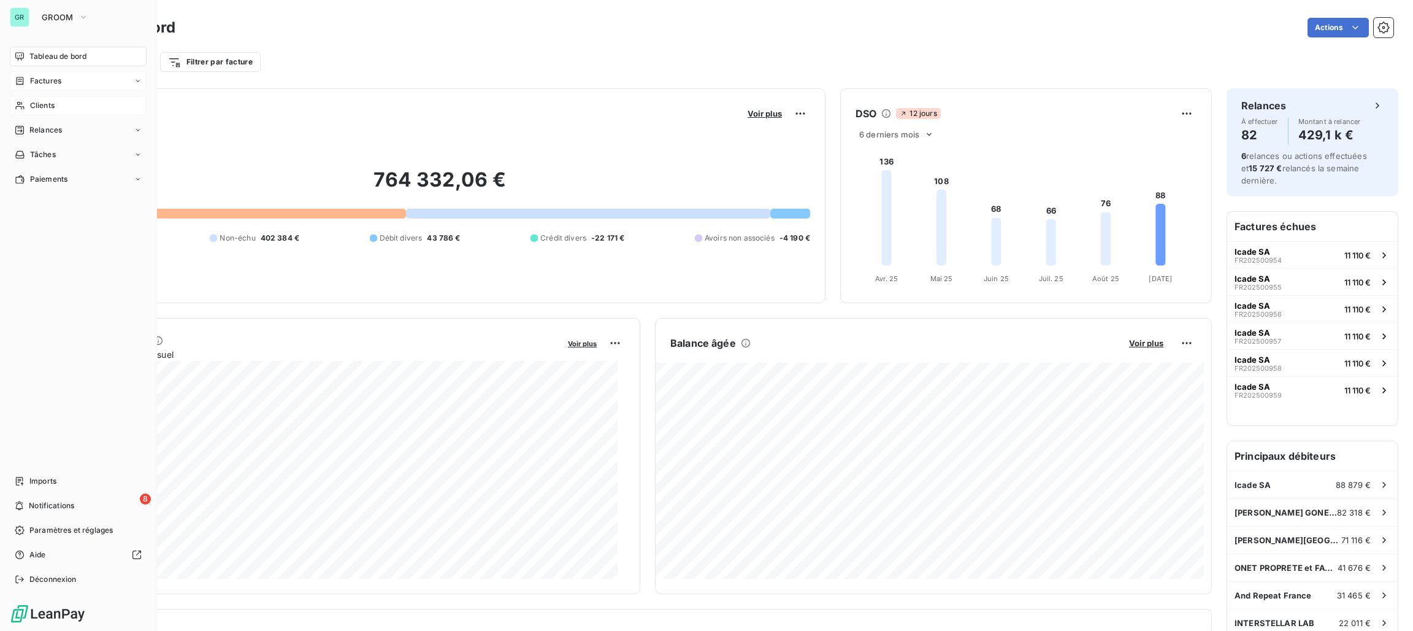
click at [40, 78] on span "Factures" at bounding box center [45, 80] width 31 height 11
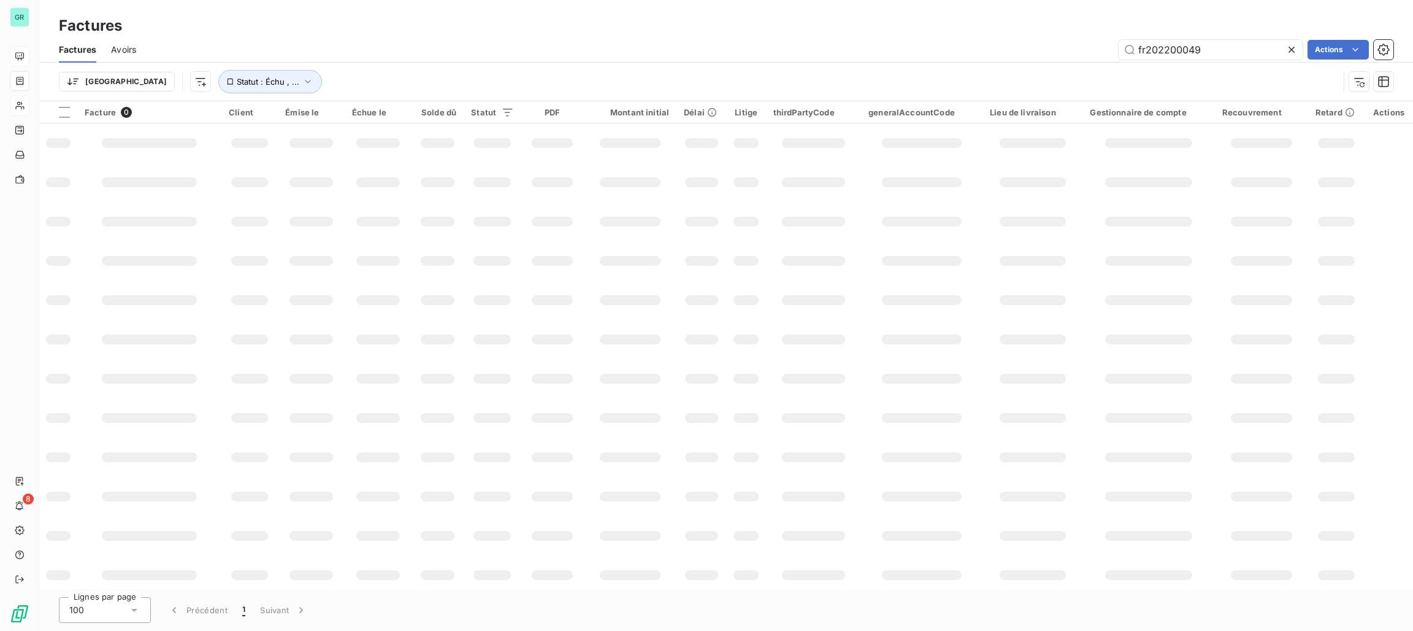
drag, startPoint x: 1067, startPoint y: 42, endPoint x: 686, endPoint y: 42, distance: 381.0
click at [753, 42] on div "fr202200049 Actions" at bounding box center [772, 50] width 1243 height 20
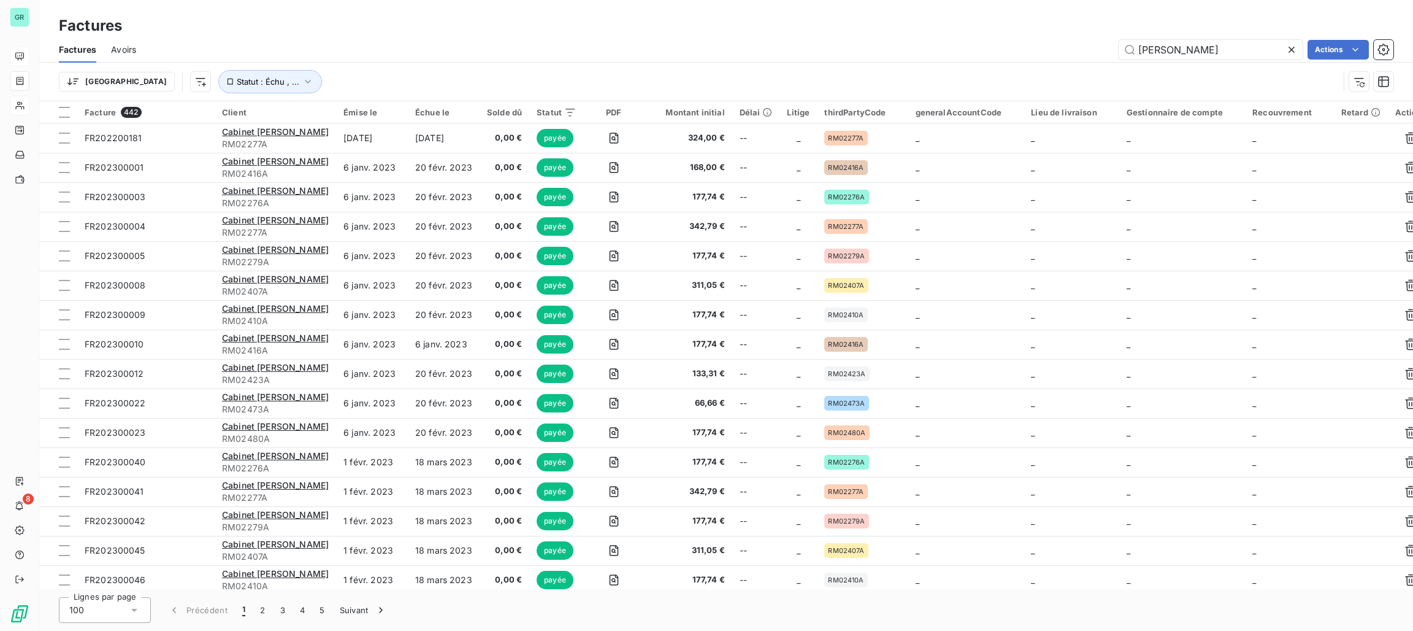
type input "JEAN FABIOLA"
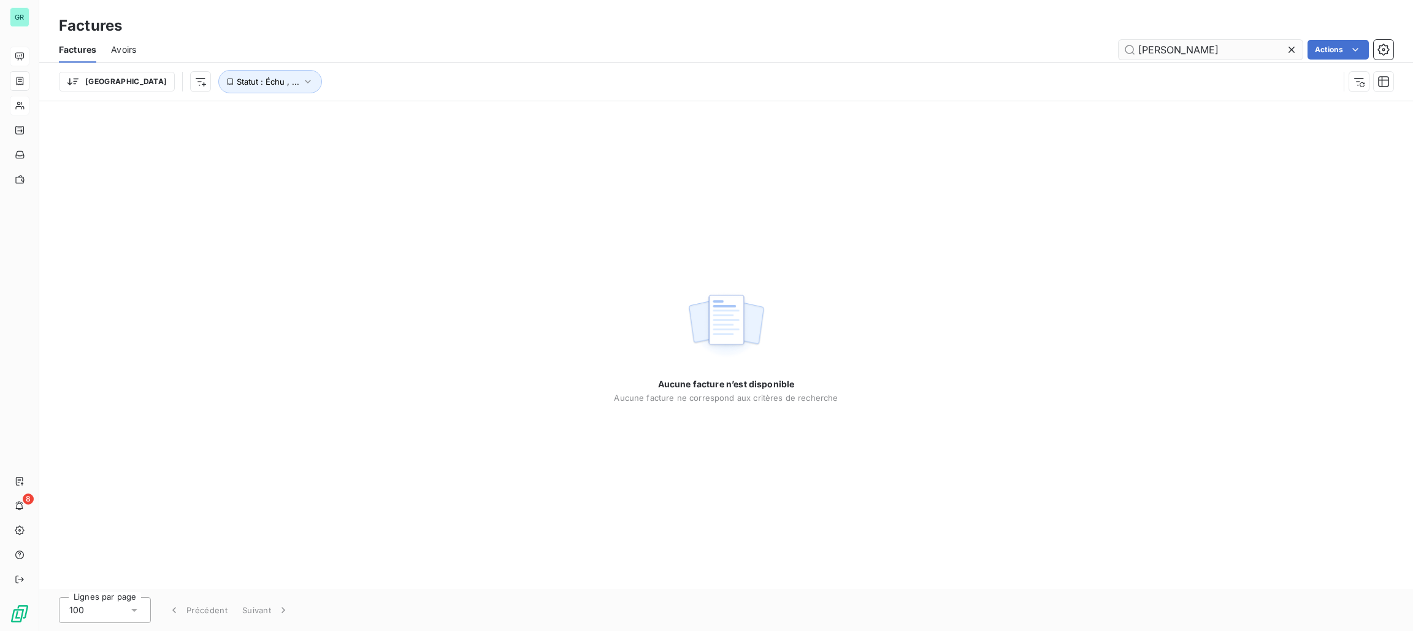
drag, startPoint x: 1298, startPoint y: 40, endPoint x: 1258, endPoint y: 45, distance: 40.1
click at [1297, 42] on div at bounding box center [1294, 50] width 17 height 20
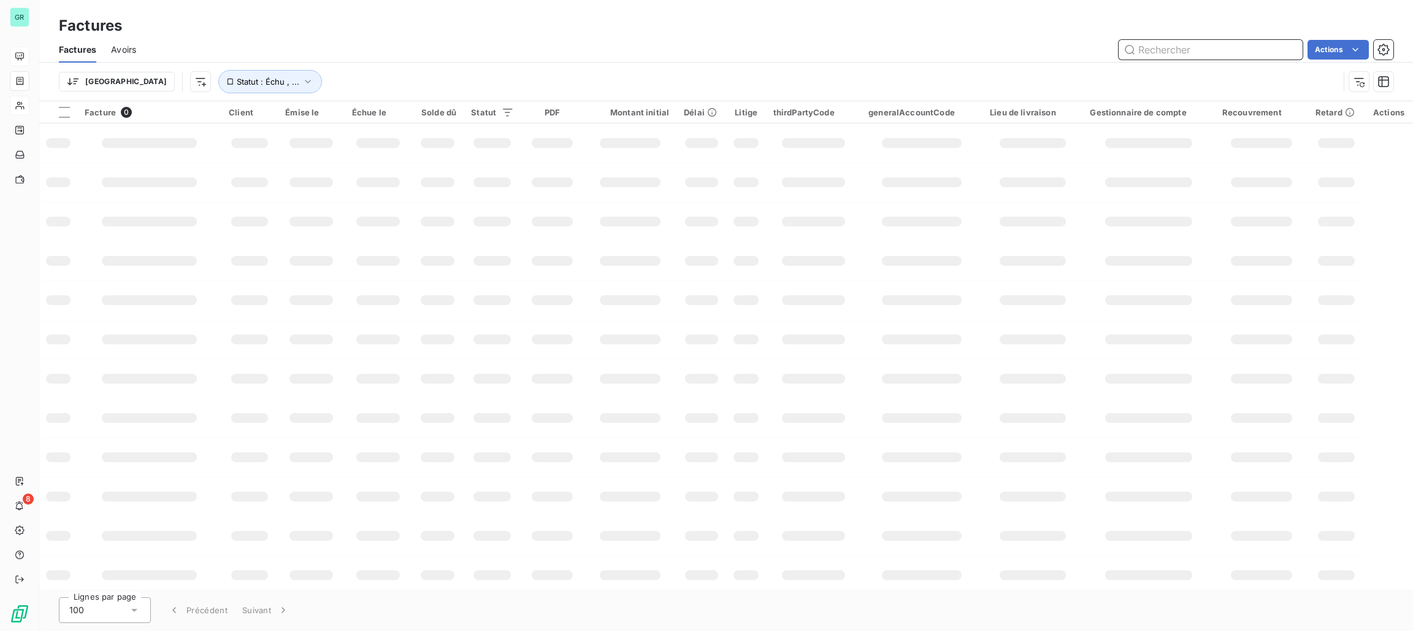
click at [1208, 51] on input "text" at bounding box center [1211, 50] width 184 height 20
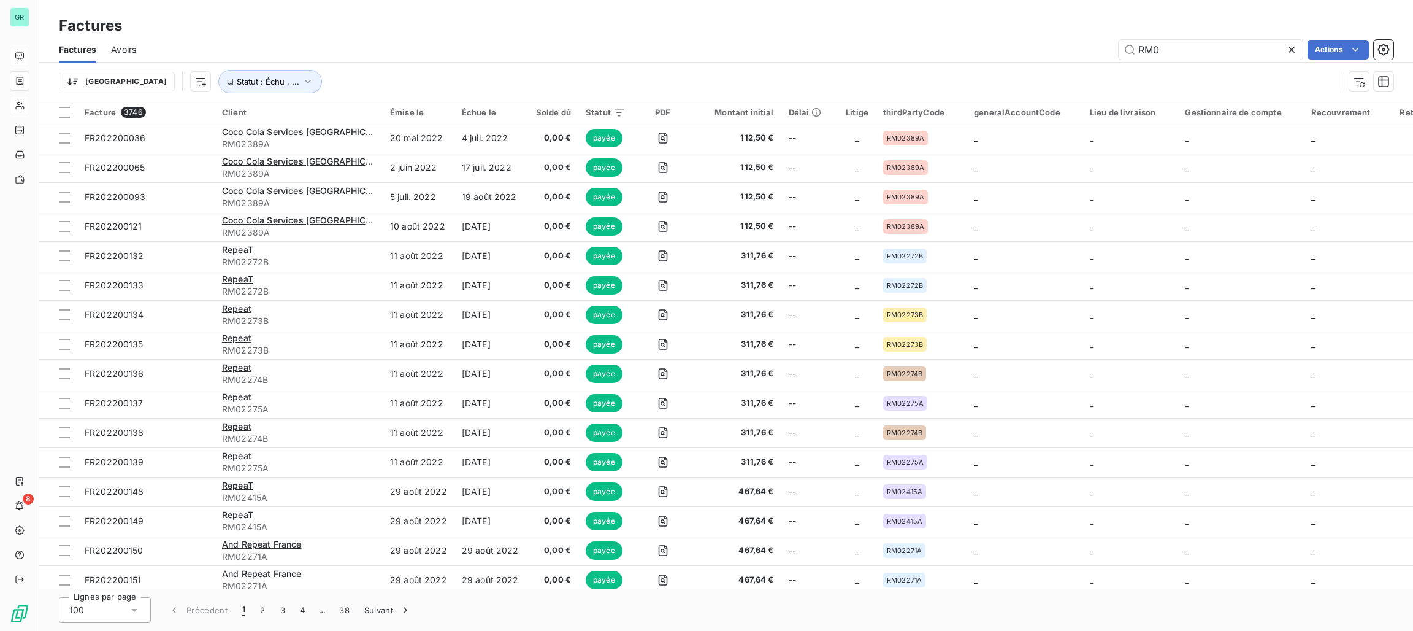
click at [448, 52] on div "RM0 Actions" at bounding box center [772, 50] width 1243 height 20
click at [1184, 48] on input "RM0" at bounding box center [1211, 50] width 184 height 20
type input "R"
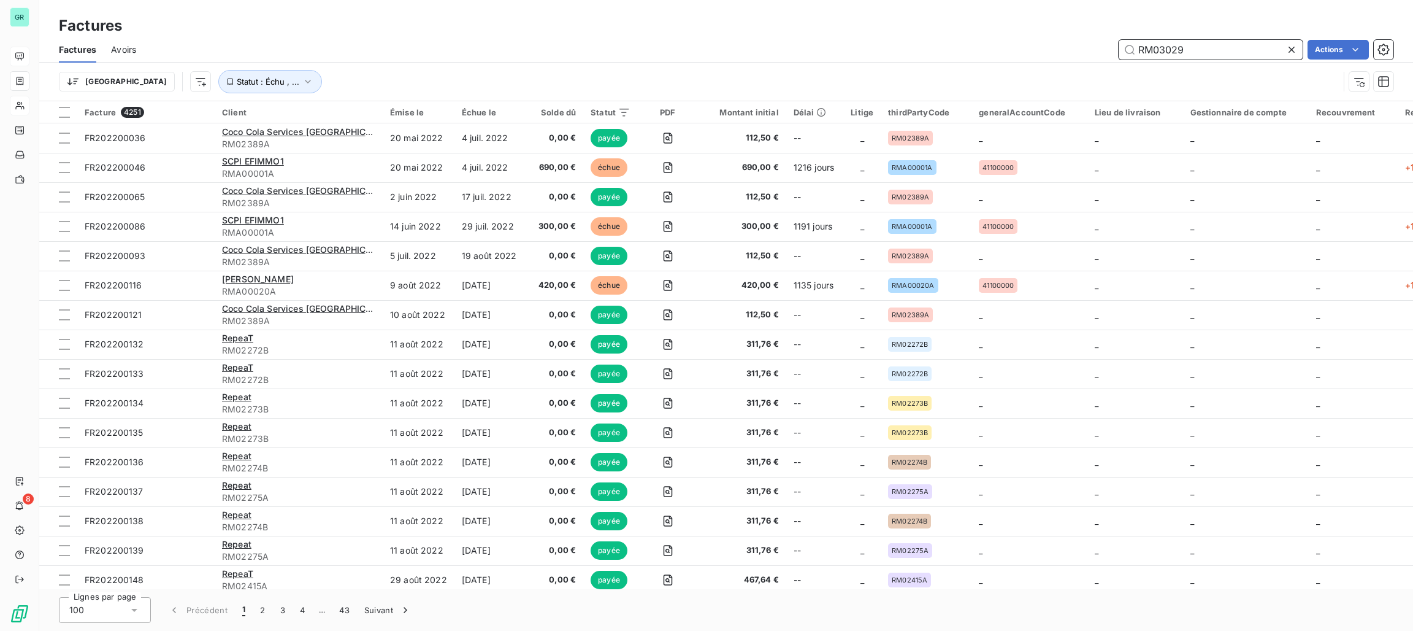
type input "RM03029"
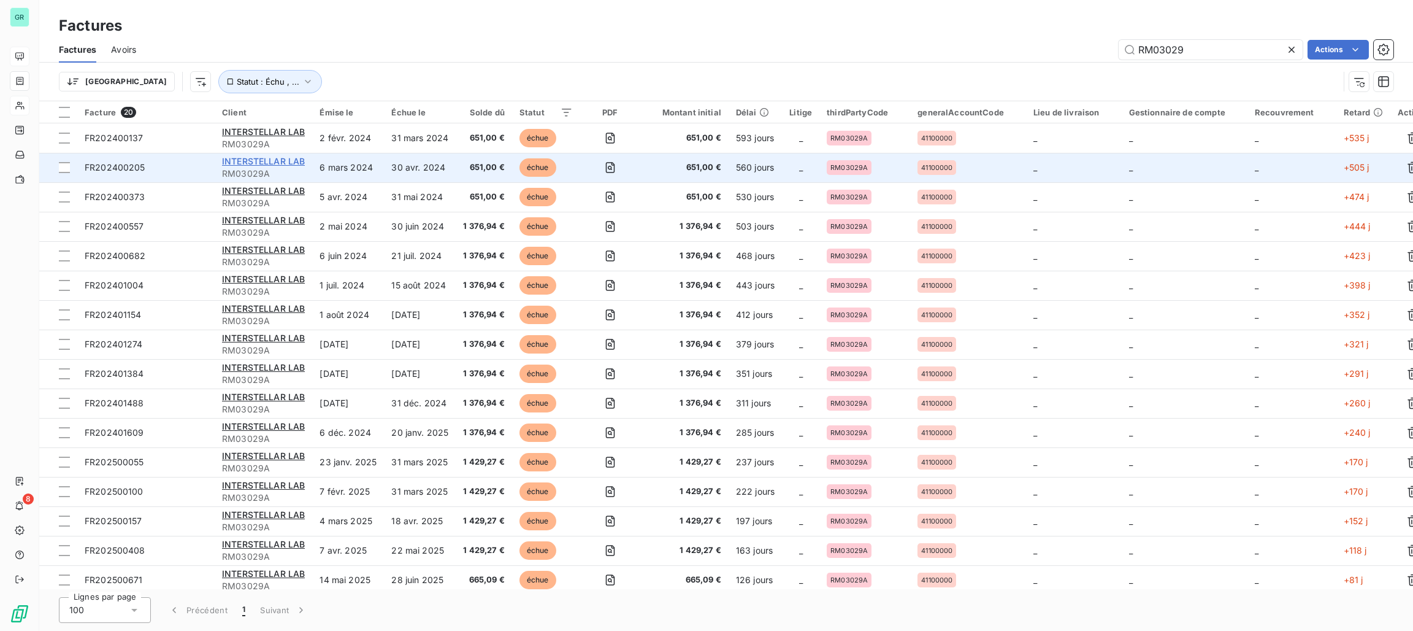
click at [268, 162] on span "INTERSTELLAR LAB" at bounding box center [263, 161] width 83 height 10
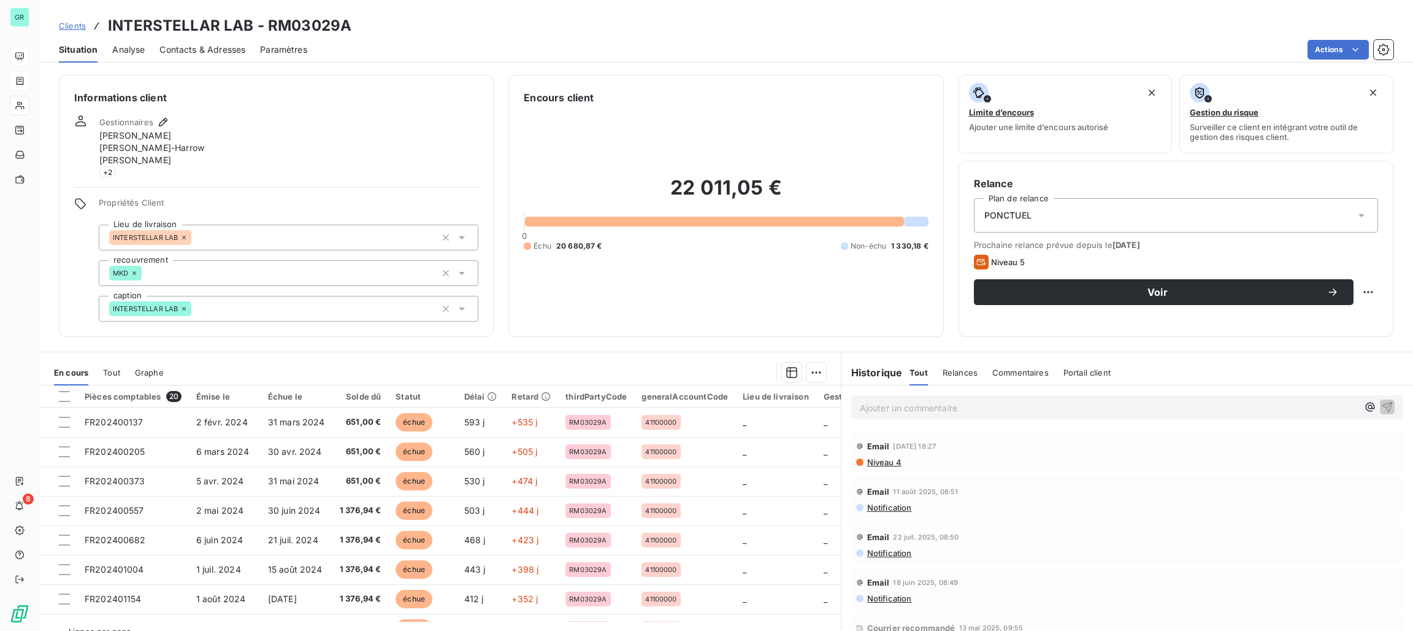
click at [883, 464] on span "Niveau 4" at bounding box center [884, 462] width 36 height 10
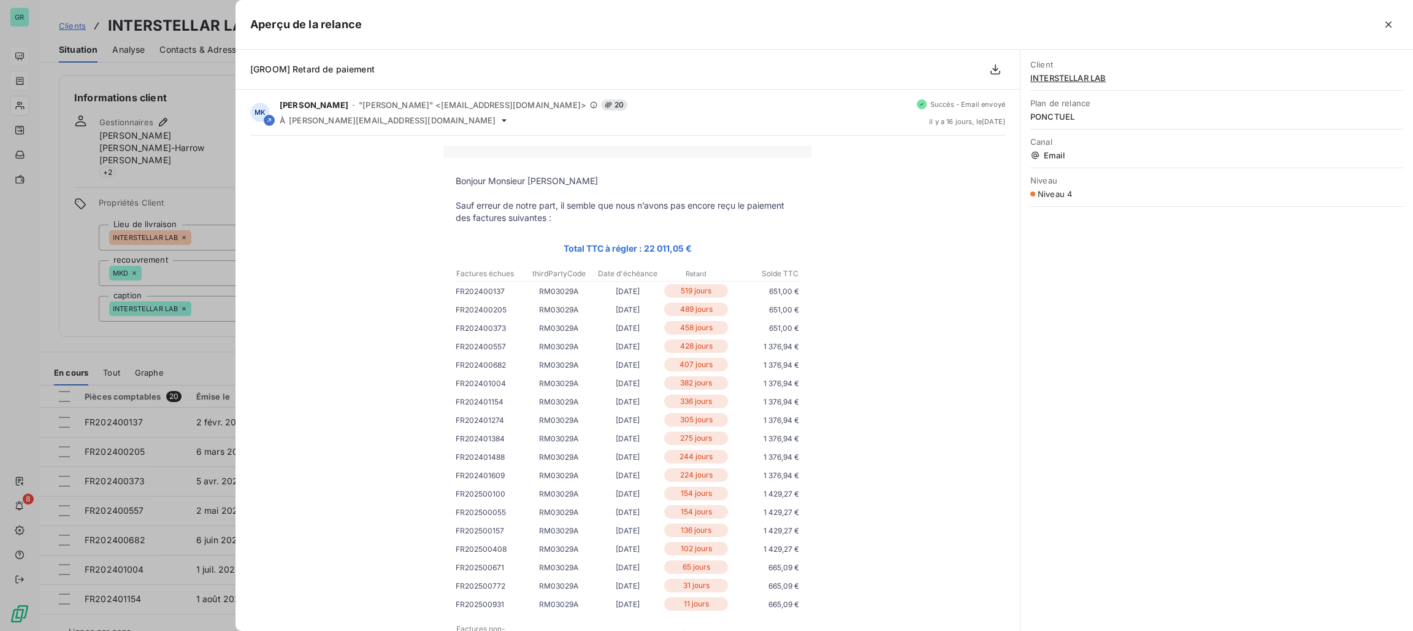
click at [197, 193] on div at bounding box center [706, 315] width 1413 height 631
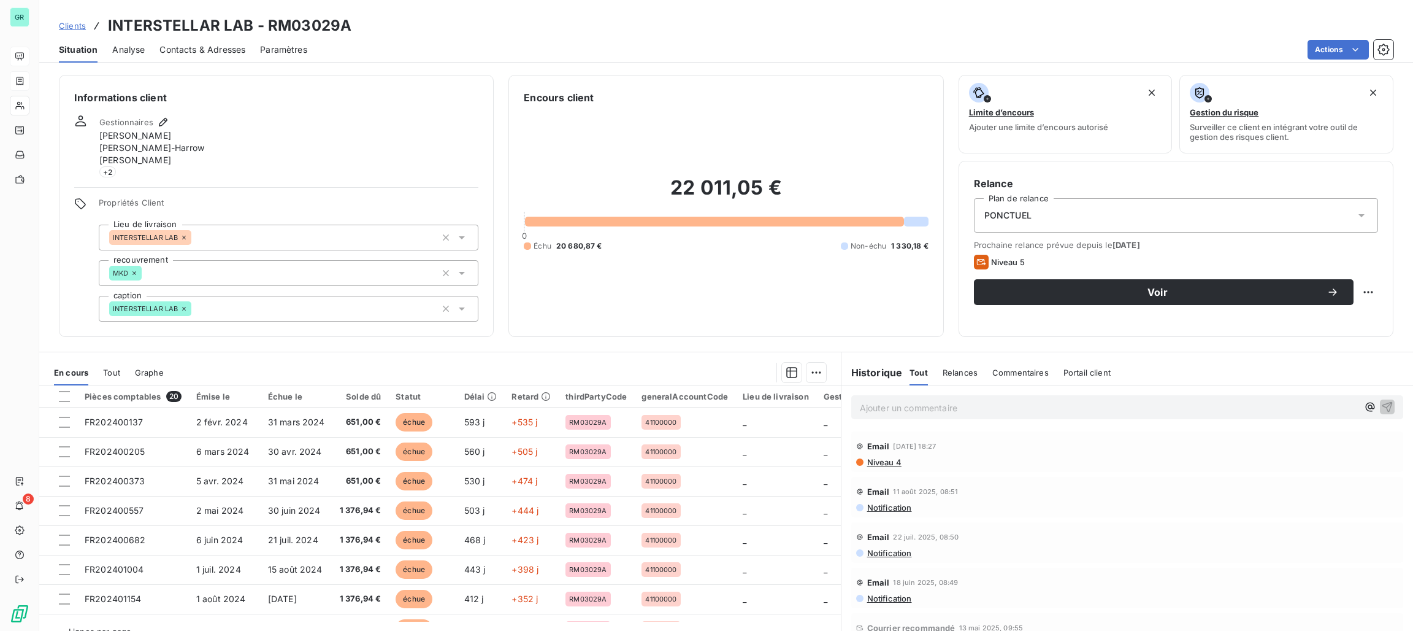
scroll to position [275, 0]
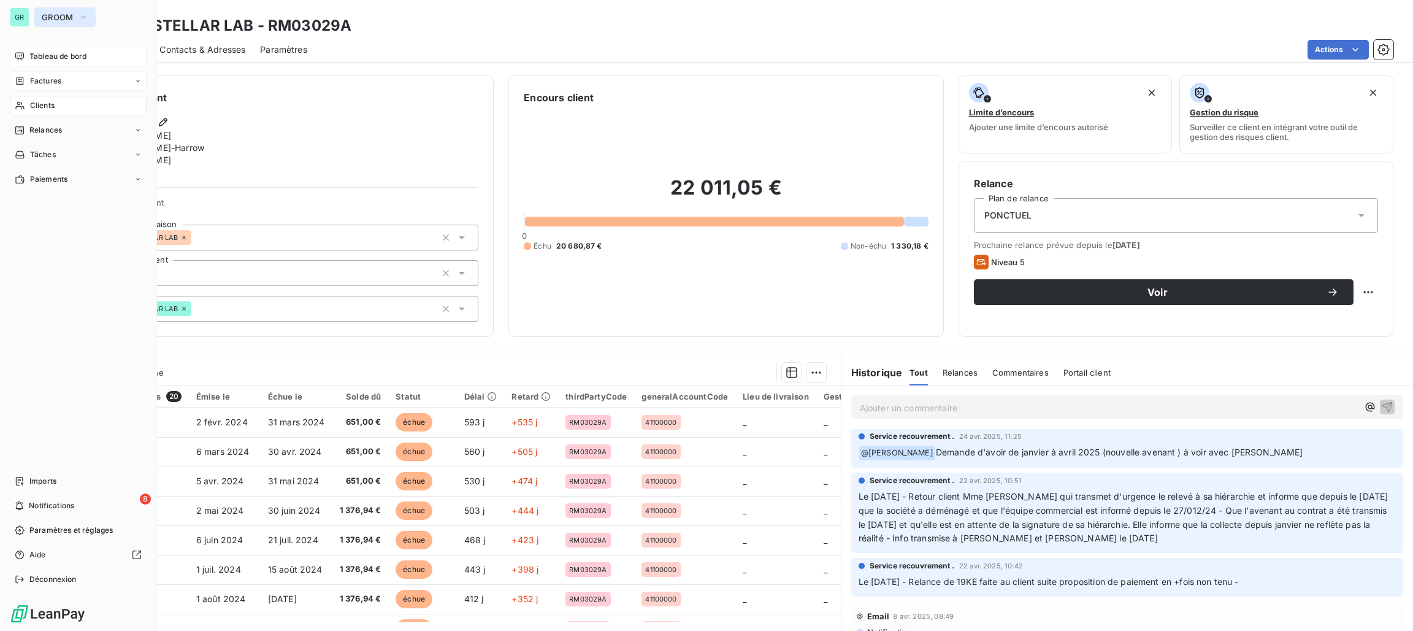
click at [52, 16] on span "GROOM" at bounding box center [58, 17] width 32 height 10
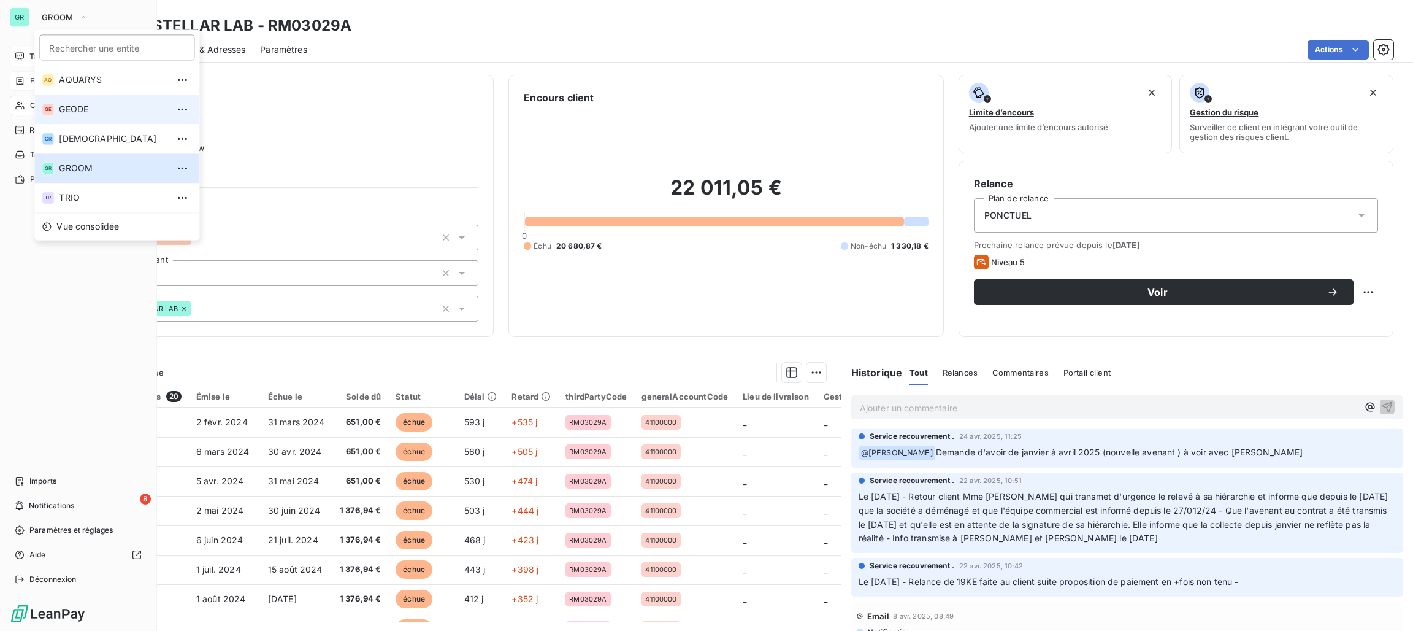
click at [75, 112] on span "GEODE" at bounding box center [113, 109] width 109 height 12
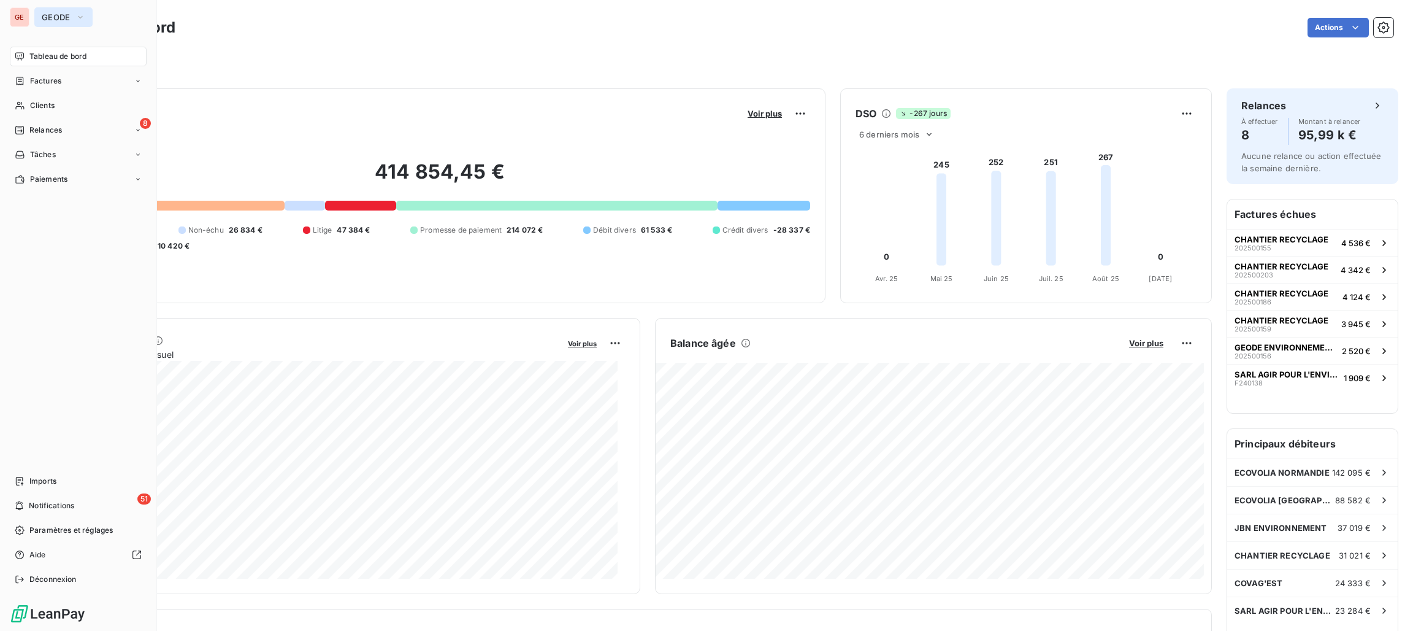
drag, startPoint x: 61, startPoint y: 15, endPoint x: 72, endPoint y: 17, distance: 11.7
click at [61, 13] on span "GEODE" at bounding box center [56, 17] width 29 height 10
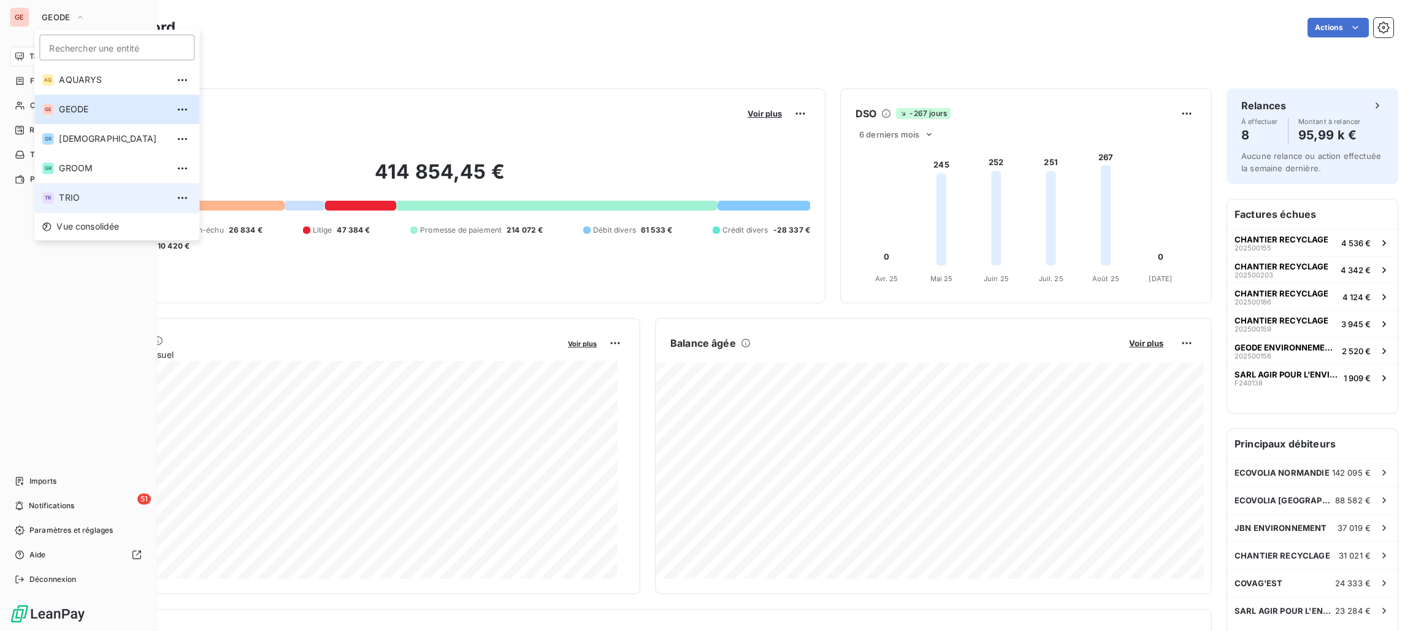
click at [78, 195] on span "TRIO" at bounding box center [113, 197] width 109 height 12
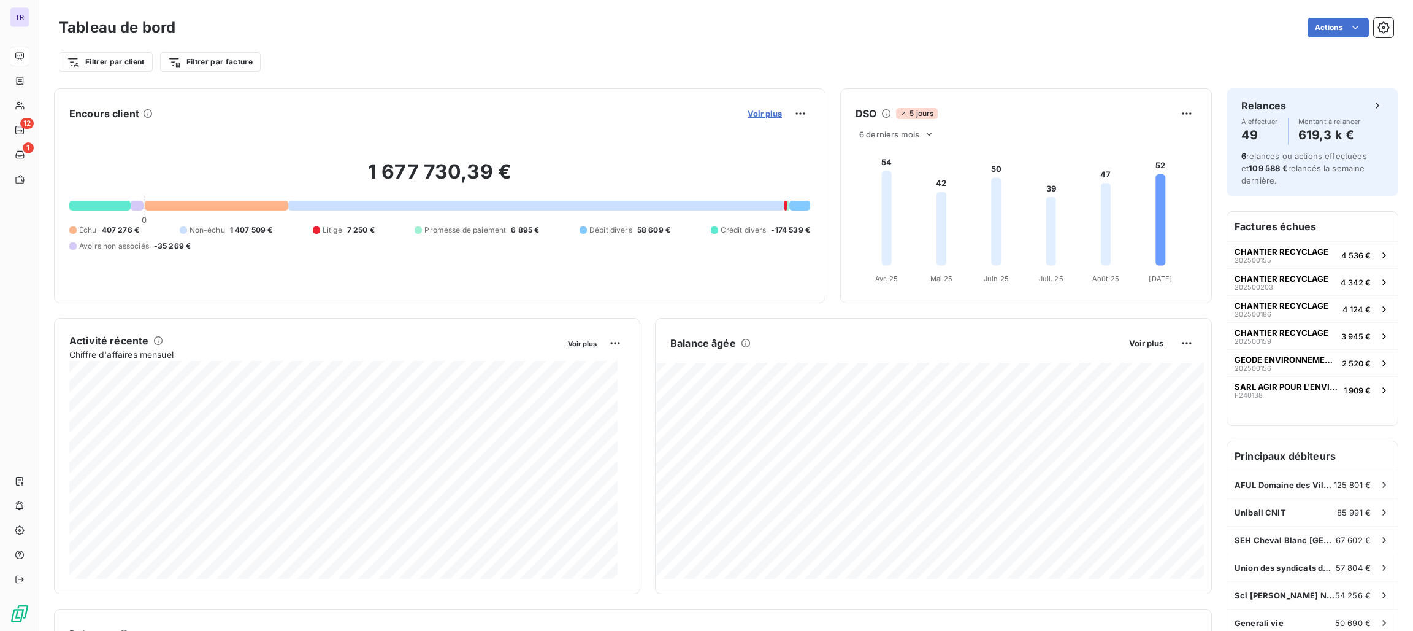
click at [770, 115] on span "Voir plus" at bounding box center [765, 114] width 34 height 10
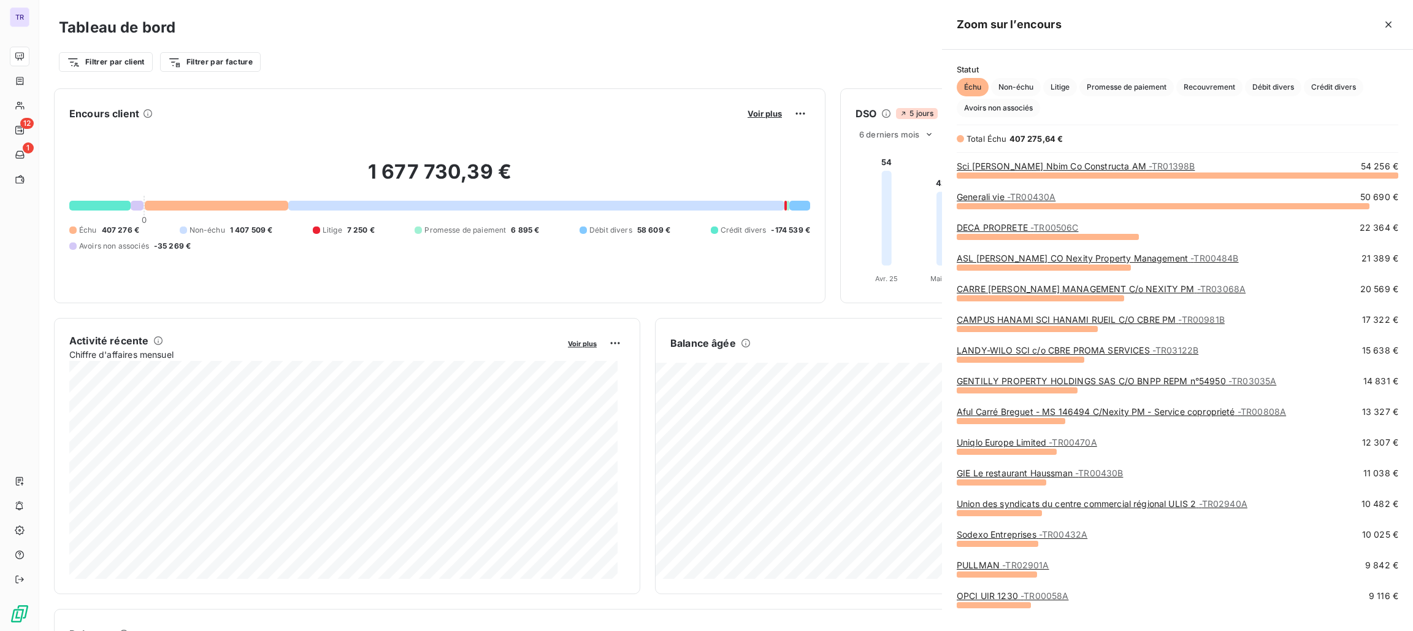
scroll to position [442, 457]
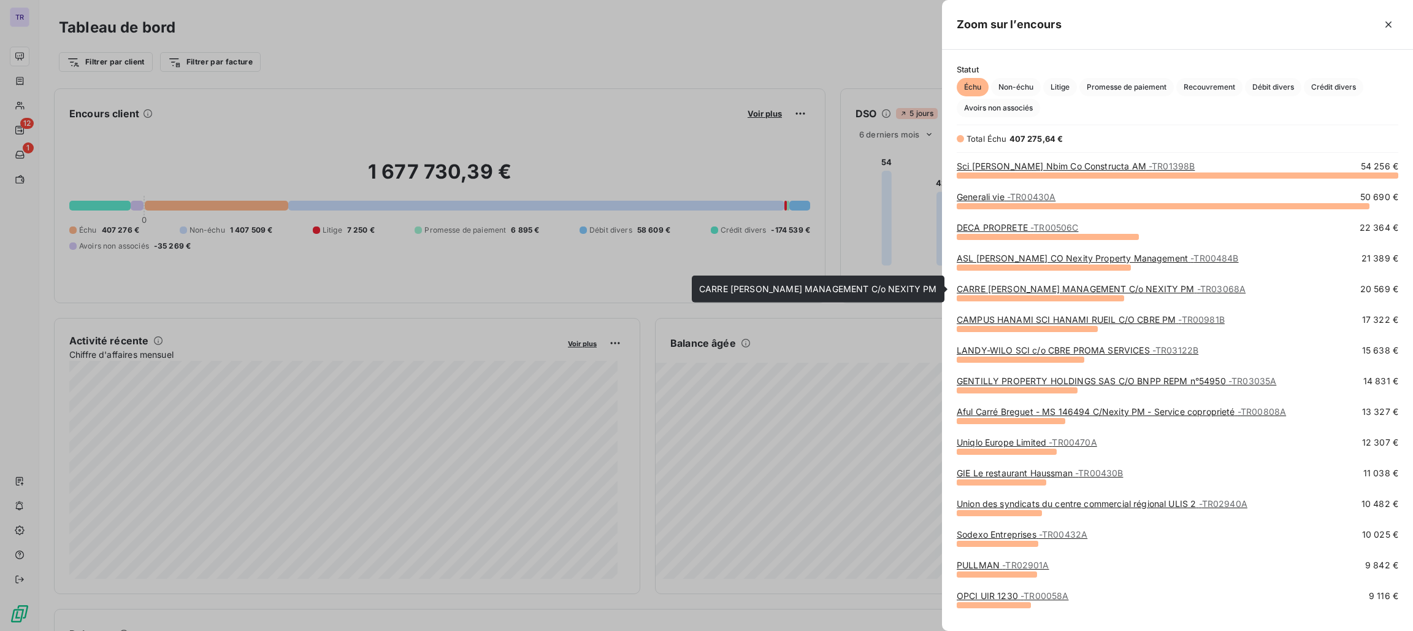
click at [1105, 285] on link "CARRE MICHELET GECINA MANAGEMENT C/o NEXITY PM - TR03068A" at bounding box center [1101, 288] width 289 height 10
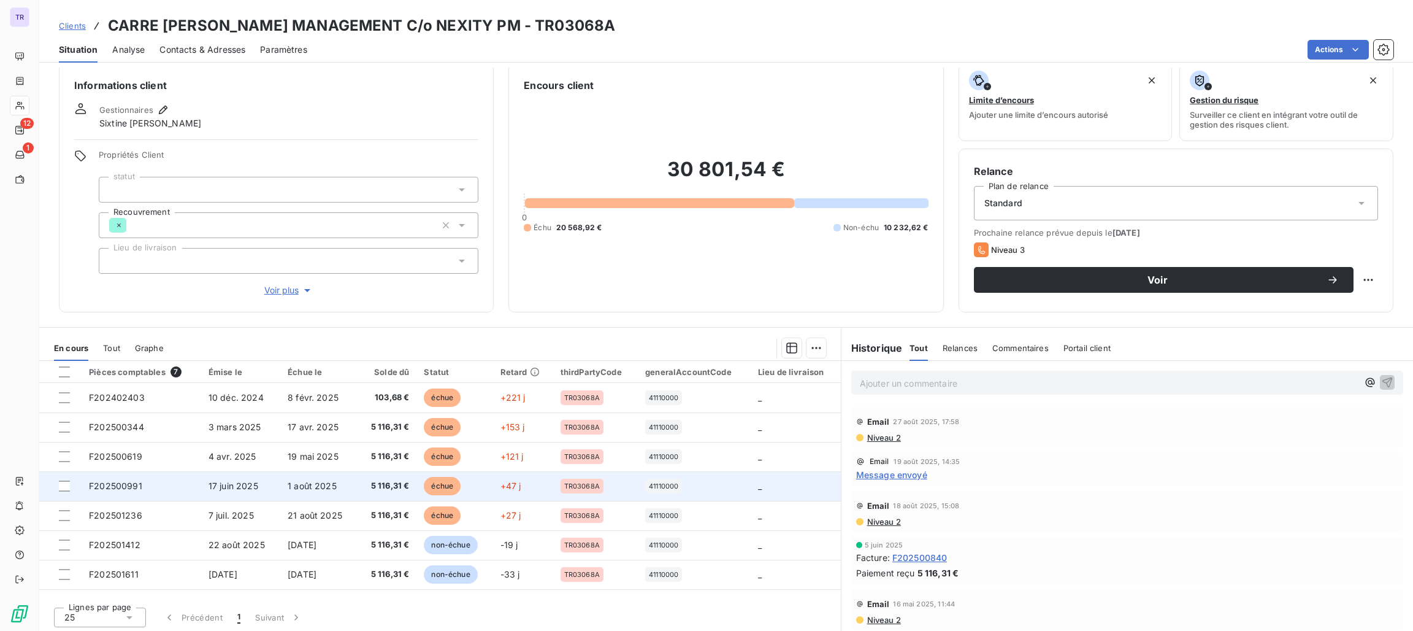
scroll to position [15, 0]
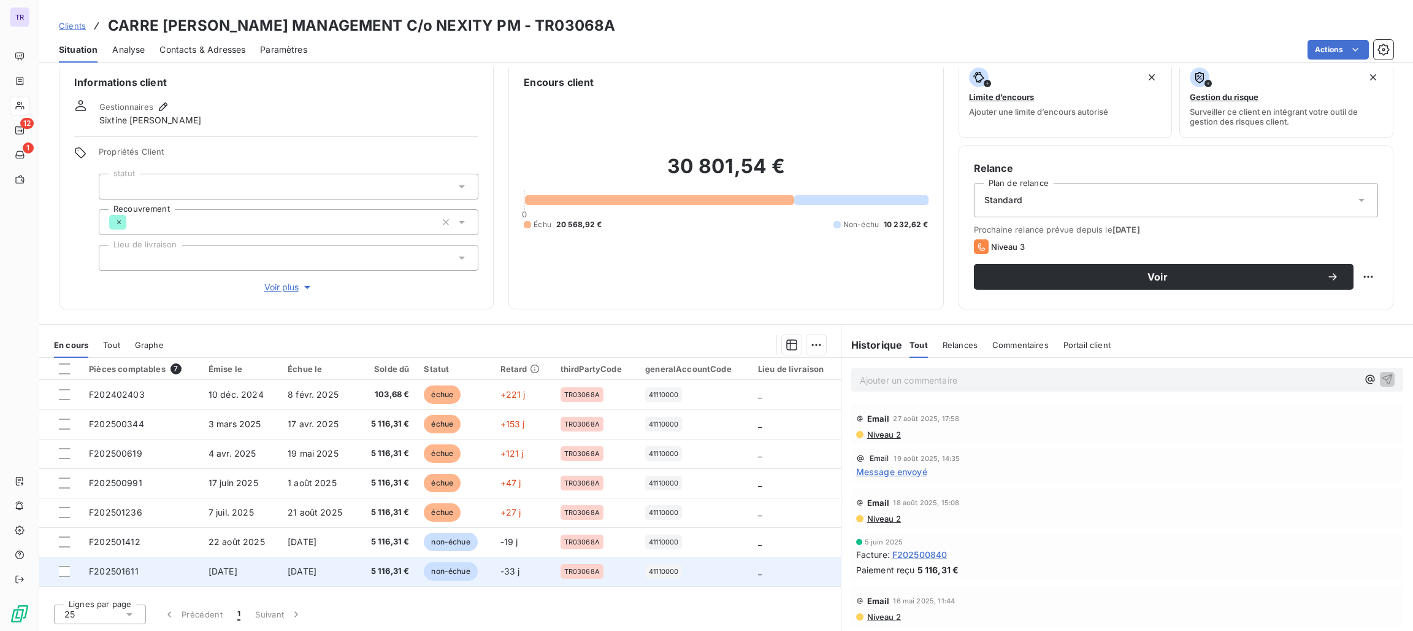
click at [445, 576] on span "non-échue" at bounding box center [450, 571] width 53 height 18
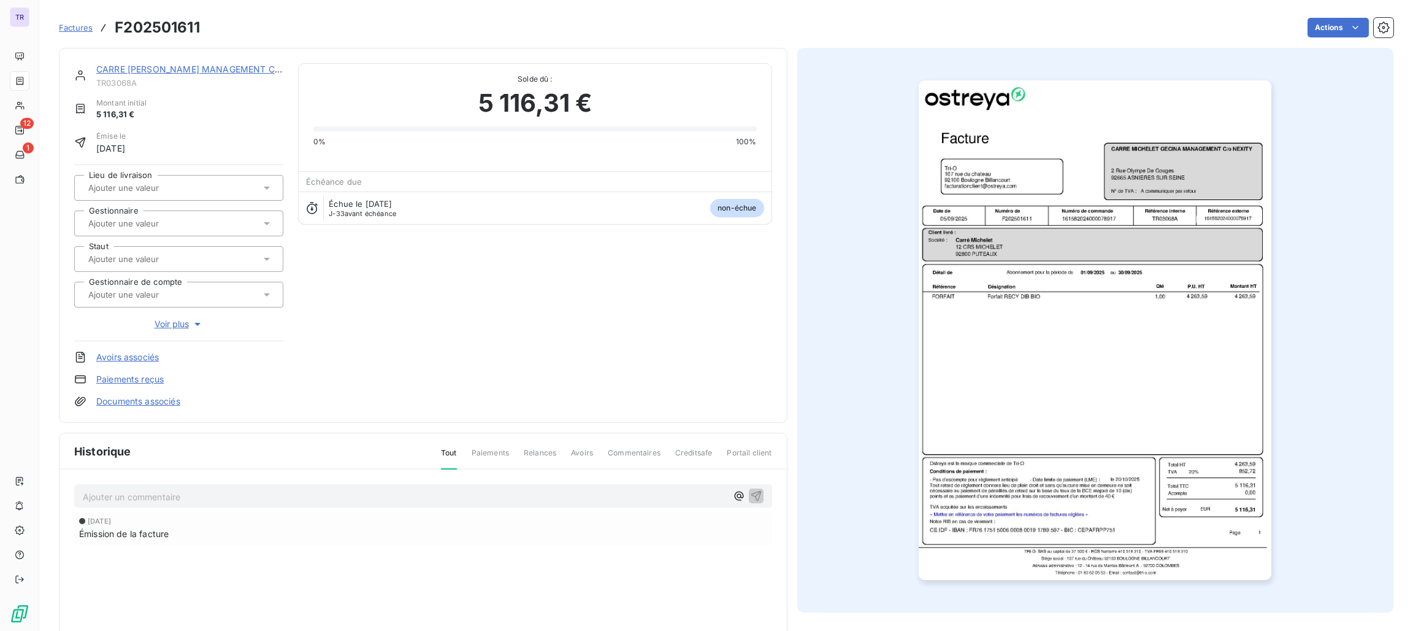
click at [528, 362] on div "CARRE MICHELET GECINA MANAGEMENT C/o NEXITY PM TR03068A Montant initial 5 116,3…" at bounding box center [423, 235] width 698 height 344
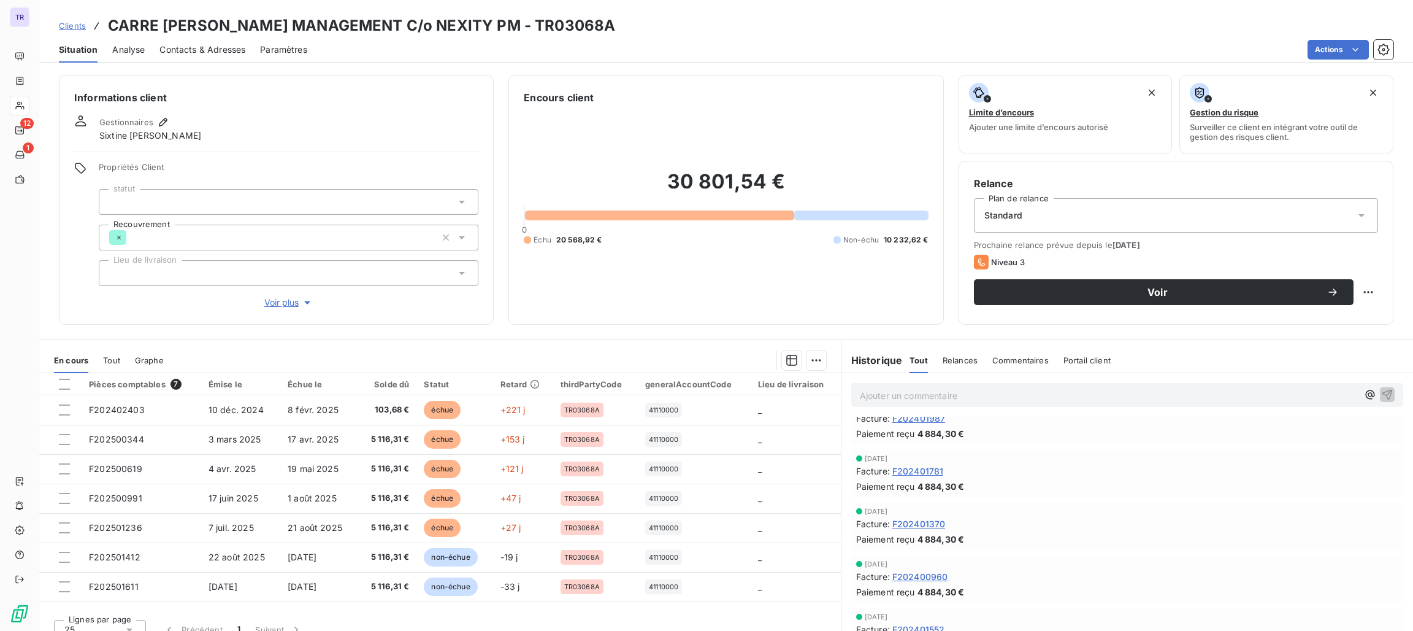
scroll to position [755, 0]
